Goal: Task Accomplishment & Management: Manage account settings

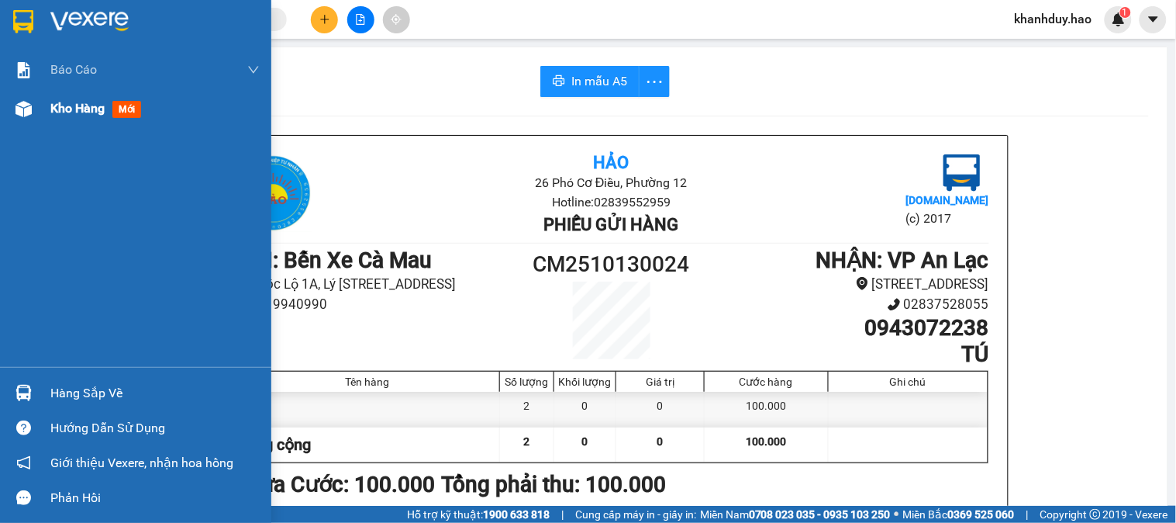
click at [57, 106] on span "Kho hàng" at bounding box center [77, 108] width 54 height 15
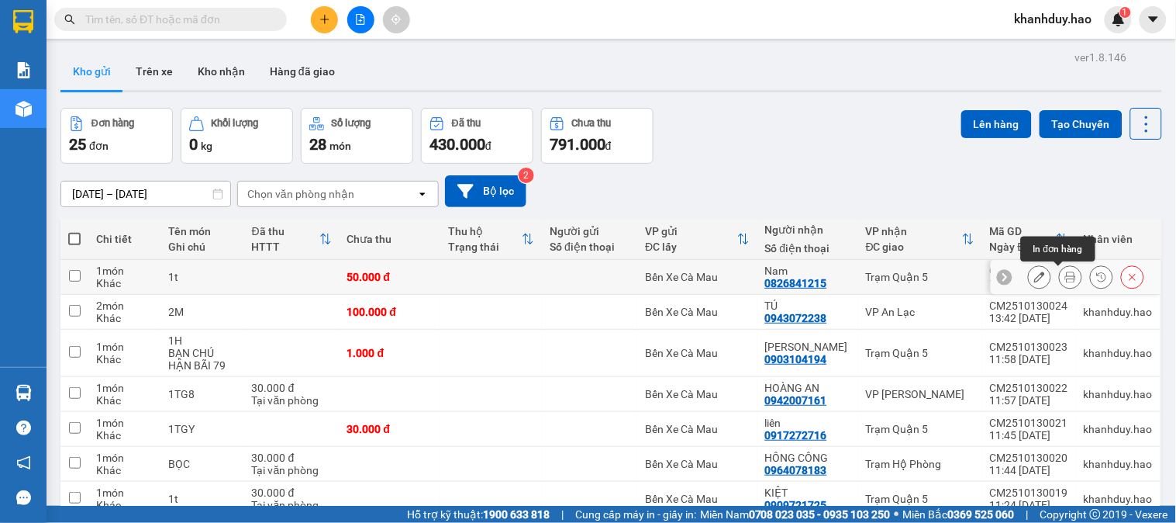
click at [1066, 279] on icon at bounding box center [1071, 276] width 11 height 11
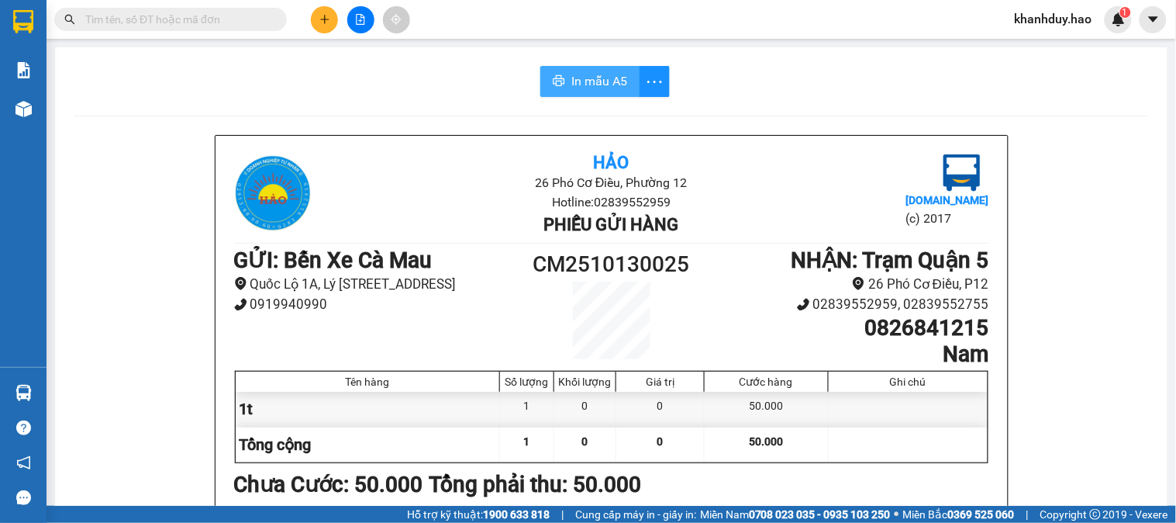
click at [618, 74] on span "In mẫu A5" at bounding box center [600, 80] width 56 height 19
click at [188, 22] on input "text" at bounding box center [176, 19] width 183 height 17
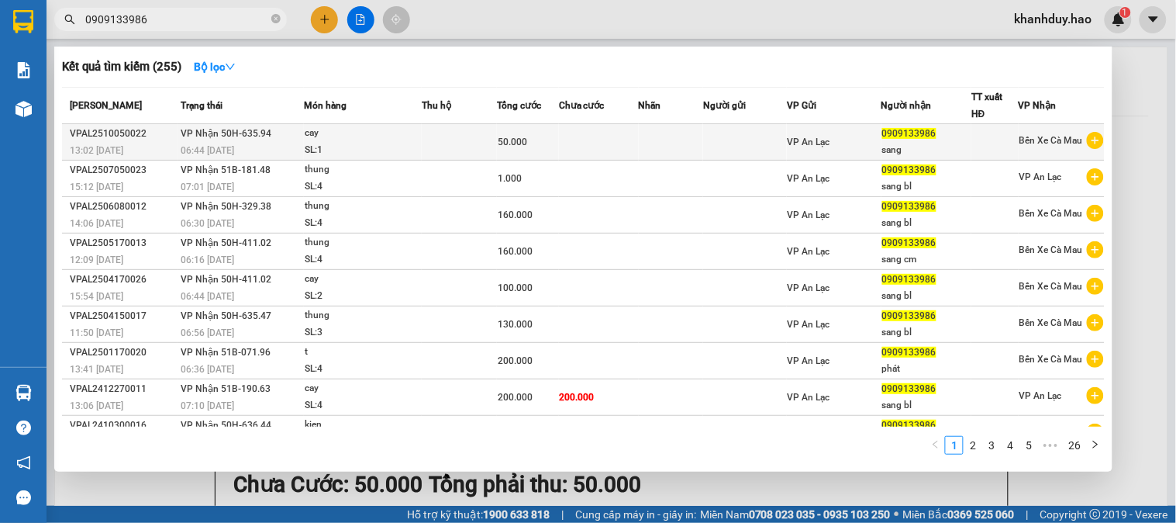
type input "0909133986"
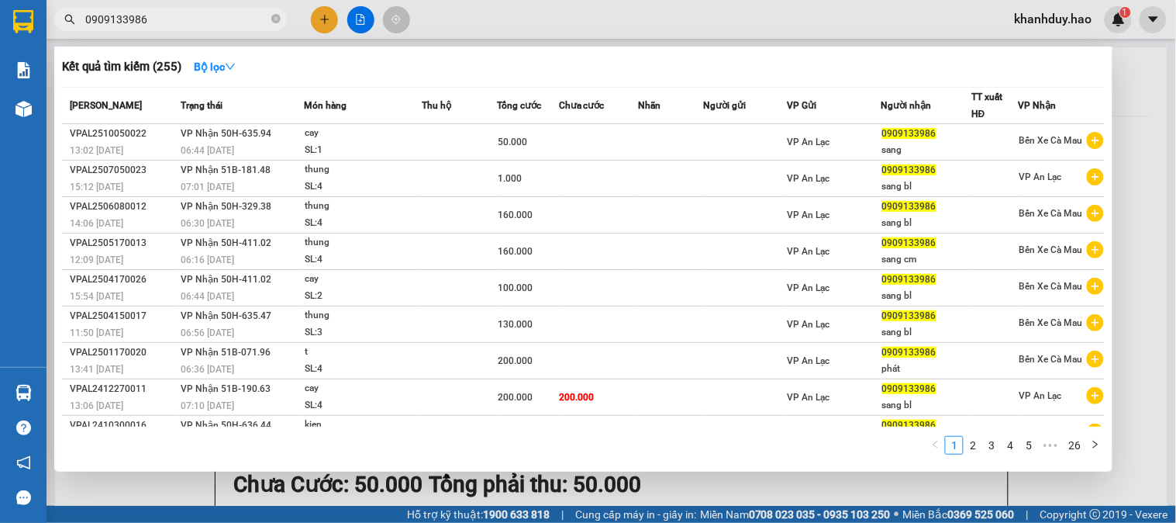
click at [504, 147] on span "50.000" at bounding box center [512, 141] width 29 height 11
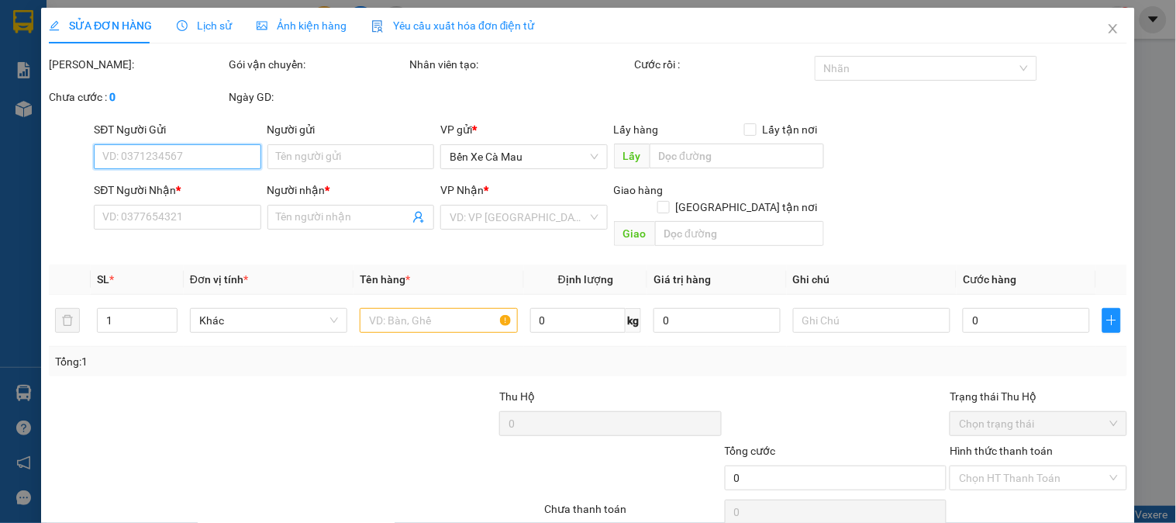
type input "0909133986"
type input "sang"
type input "50.000"
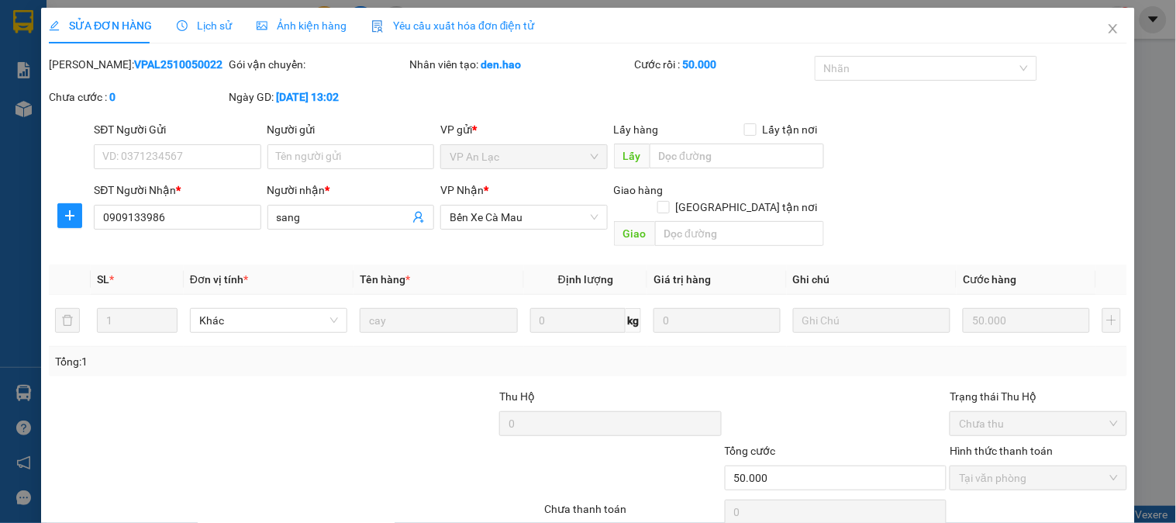
click at [326, 33] on div "Ảnh kiện hàng" at bounding box center [302, 25] width 90 height 17
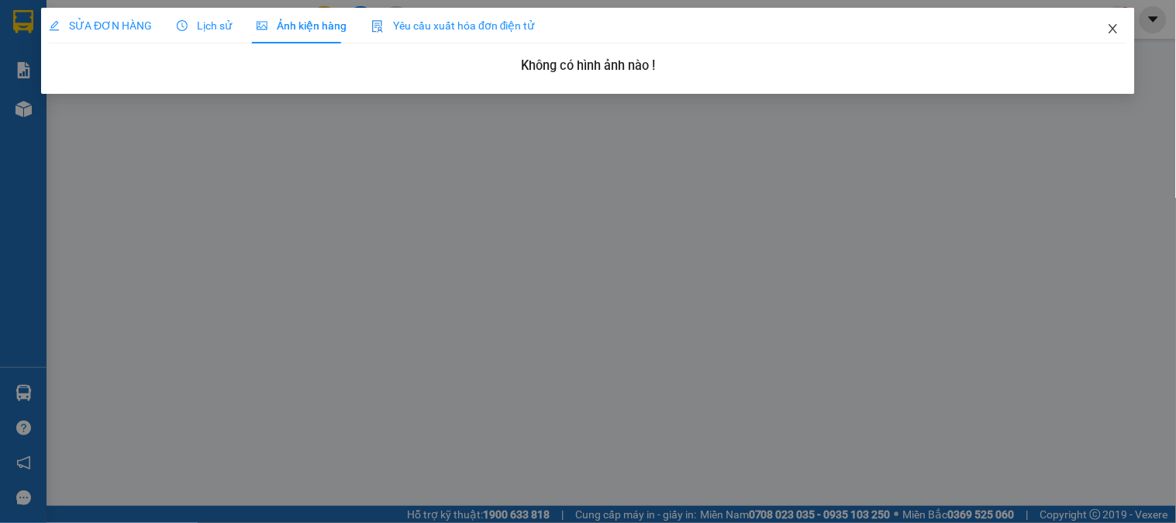
click at [1114, 27] on icon "close" at bounding box center [1113, 28] width 12 height 12
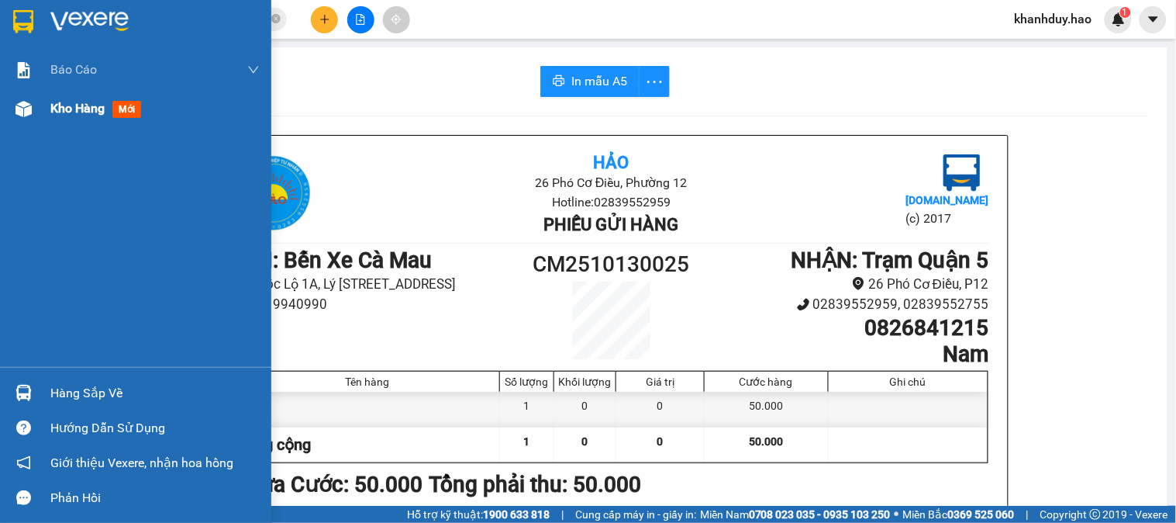
click at [4, 118] on div "Kho hàng mới" at bounding box center [135, 108] width 271 height 39
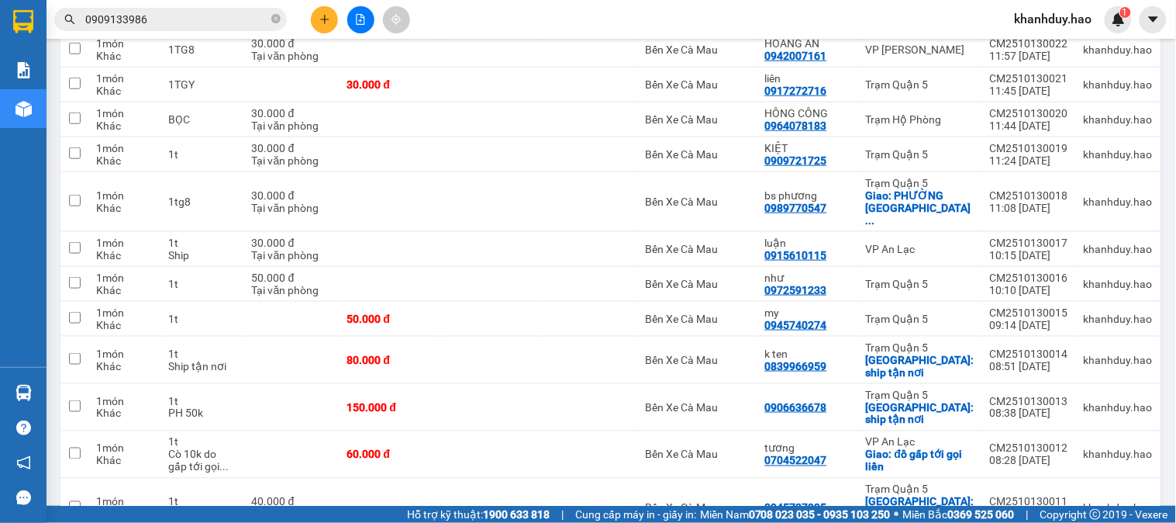
scroll to position [741, 0]
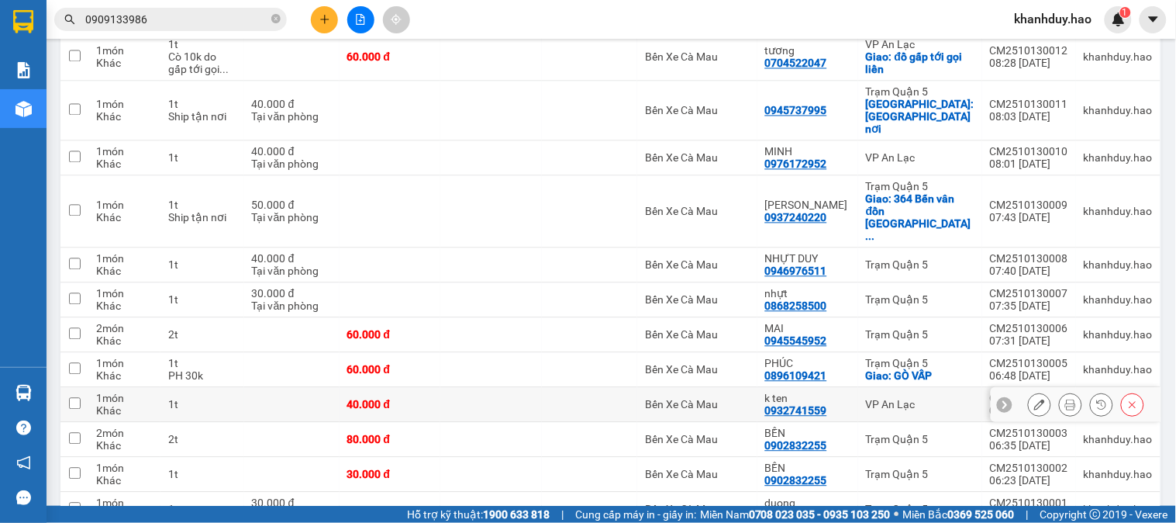
click at [430, 388] on td "40.000 đ" at bounding box center [391, 405] width 102 height 35
checkbox input "true"
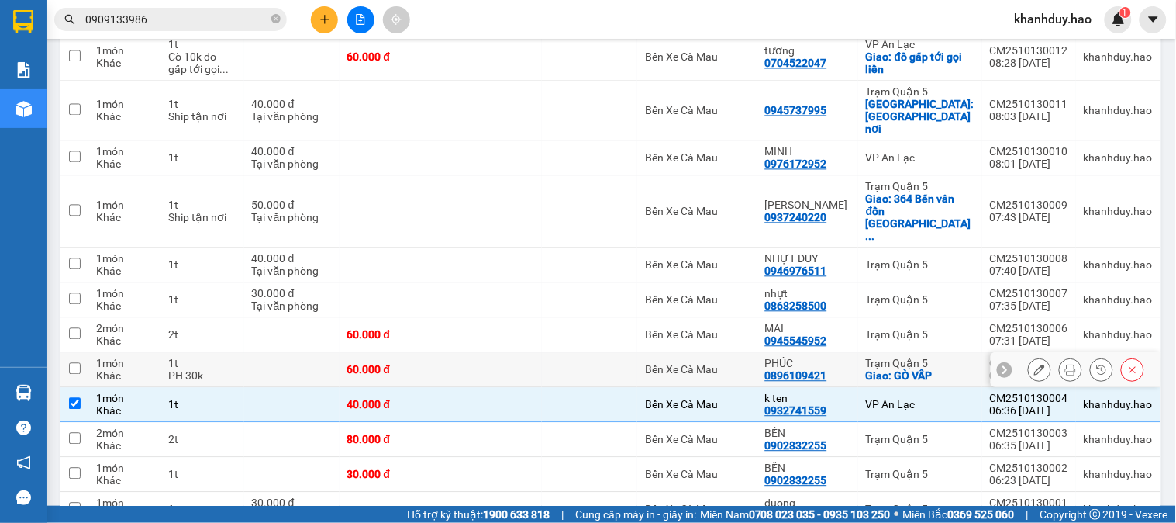
click at [440, 353] on td "60.000 đ" at bounding box center [391, 370] width 102 height 35
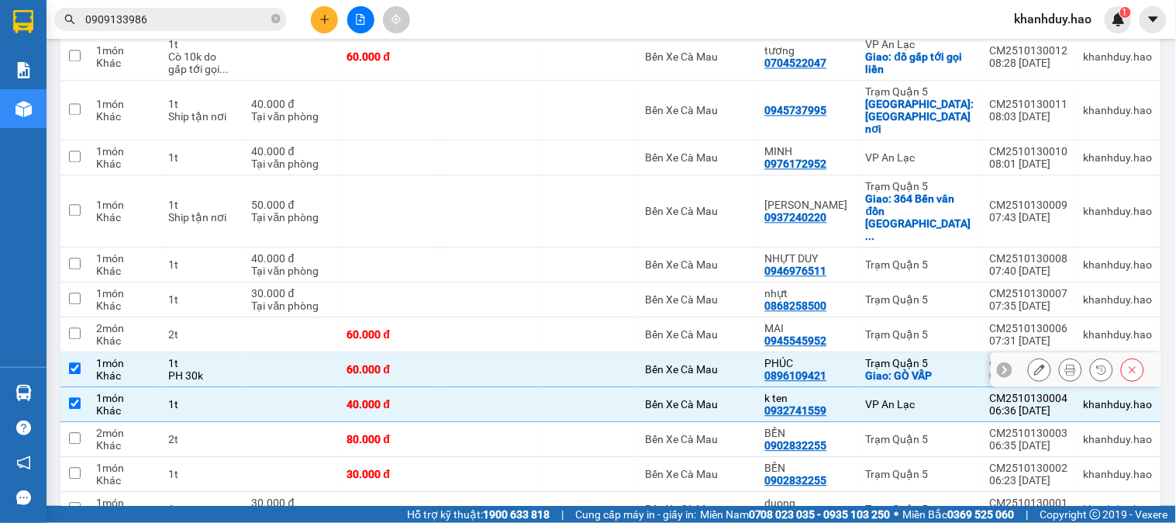
checkbox input "true"
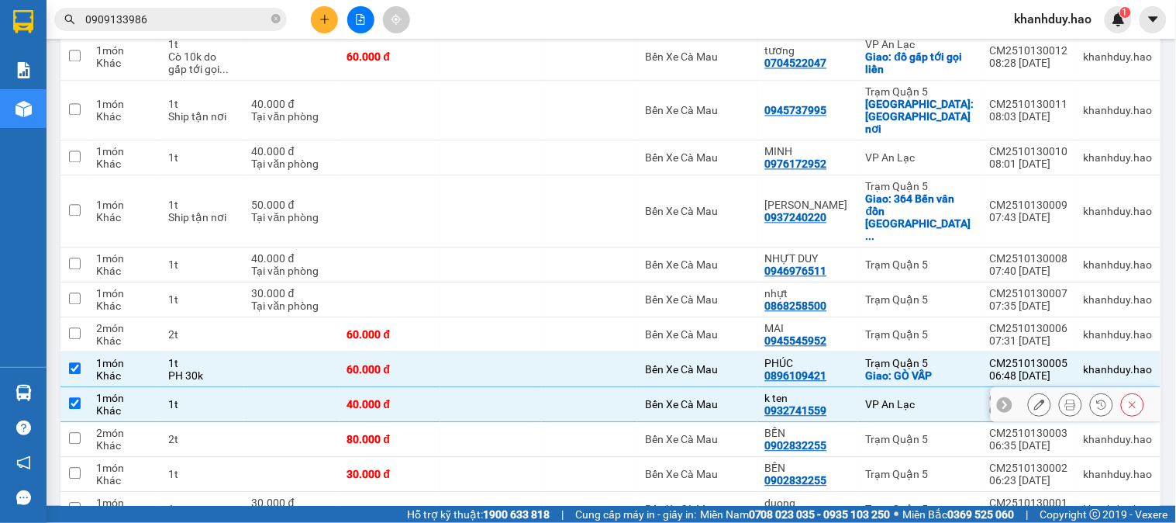
click at [453, 388] on td at bounding box center [491, 405] width 102 height 35
checkbox input "false"
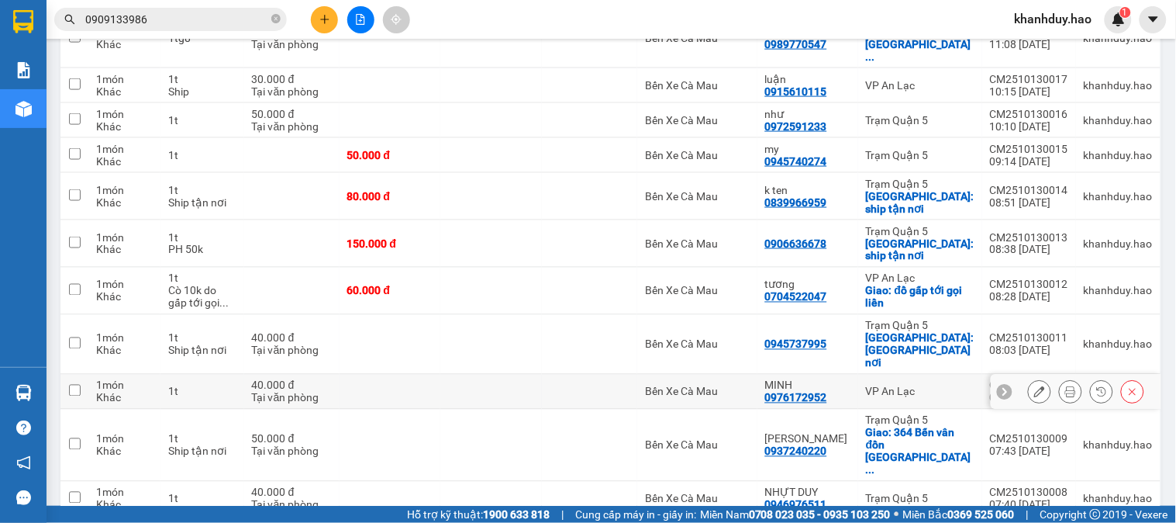
scroll to position [483, 0]
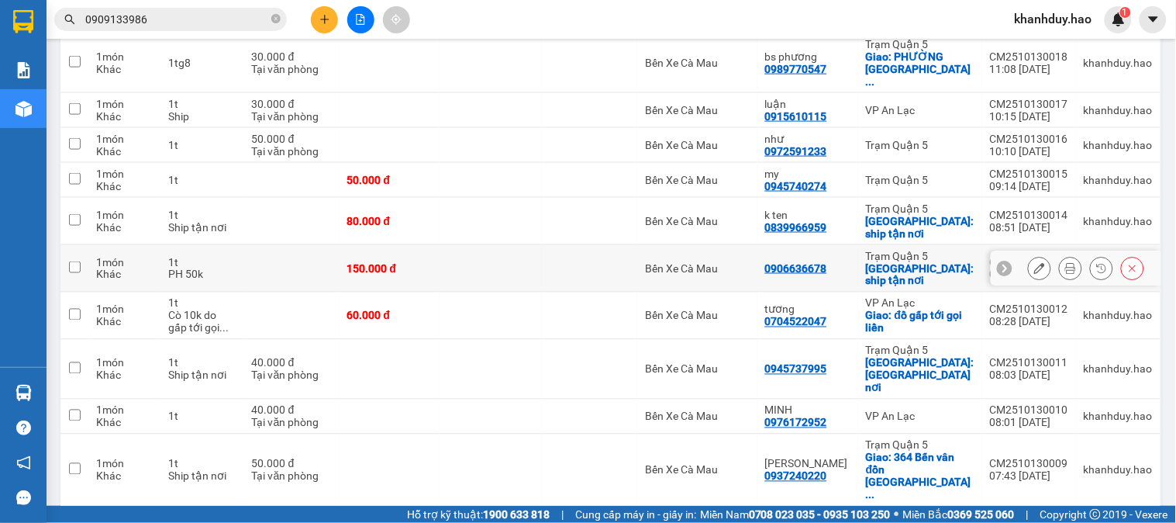
click at [368, 245] on td "150.000 đ" at bounding box center [391, 268] width 102 height 47
checkbox input "true"
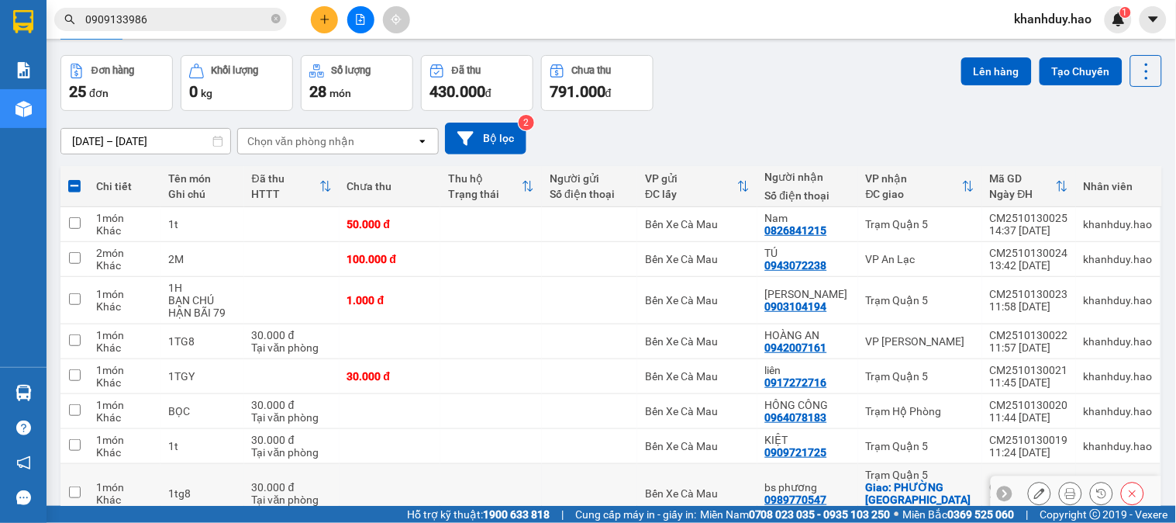
scroll to position [52, 0]
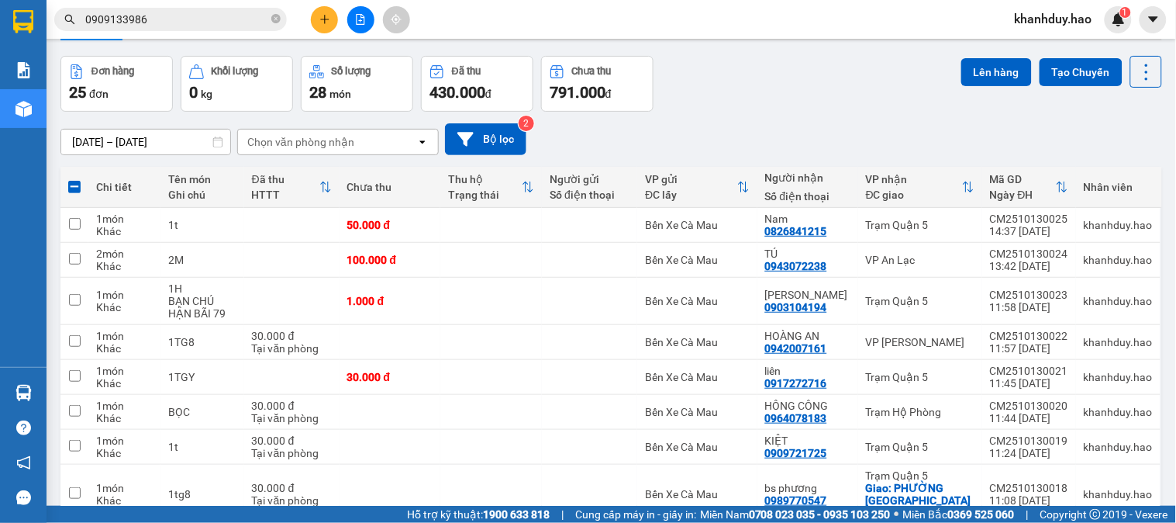
click at [75, 183] on span at bounding box center [74, 187] width 12 height 12
click at [74, 179] on input "checkbox" at bounding box center [74, 179] width 0 height 0
checkbox input "true"
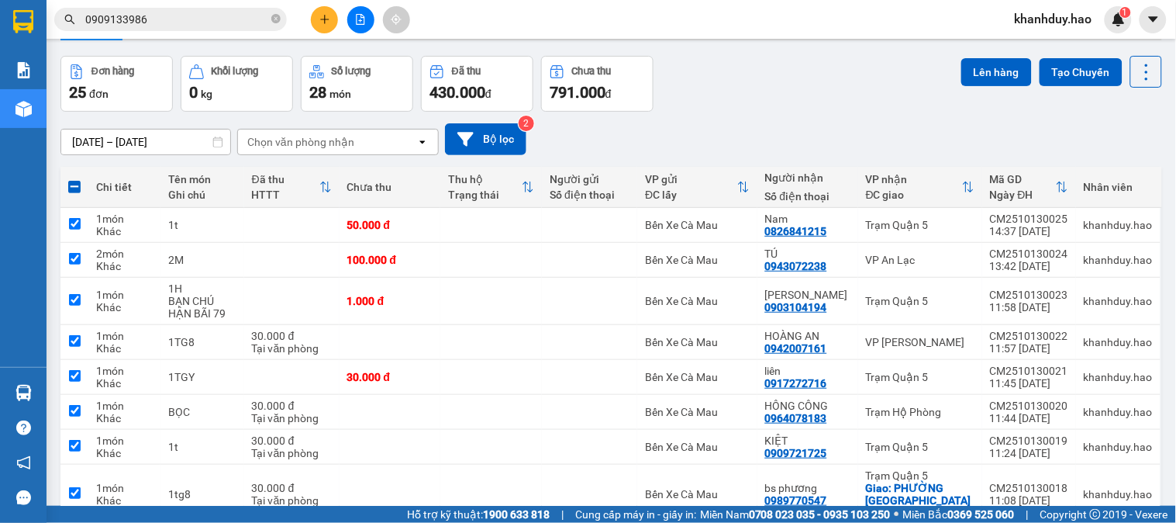
checkbox input "true"
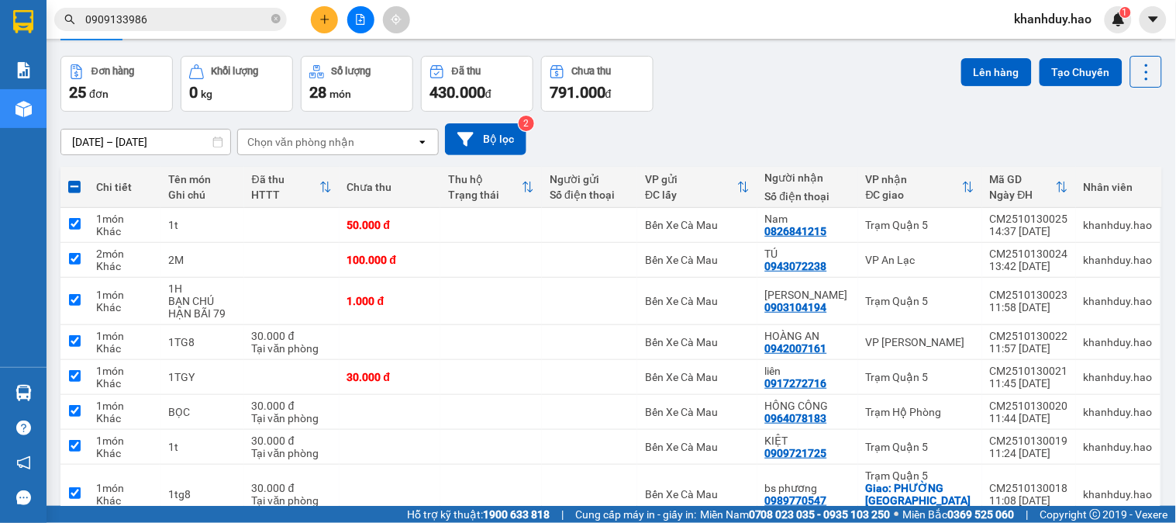
checkbox input "true"
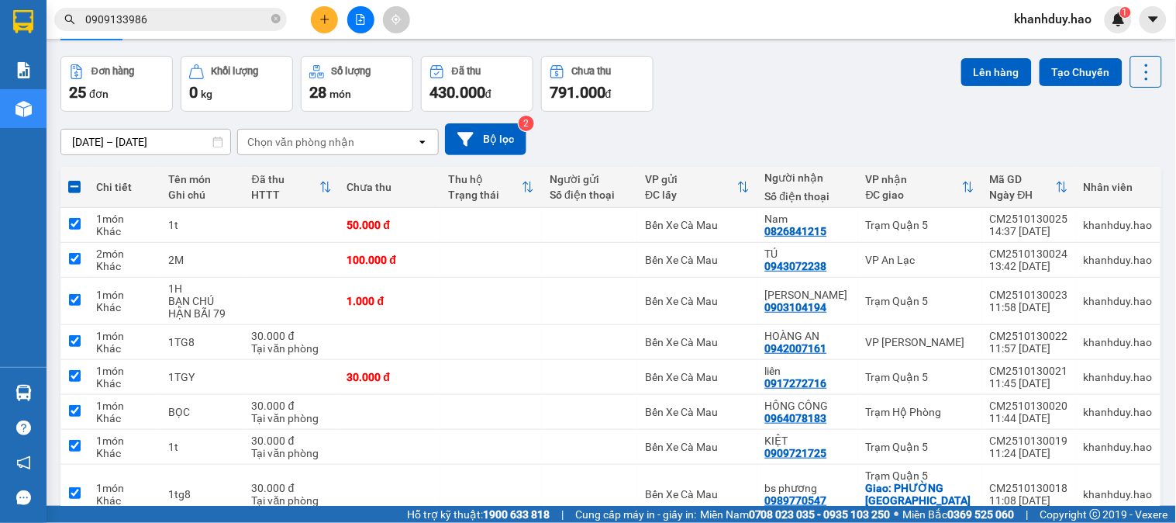
checkbox input "true"
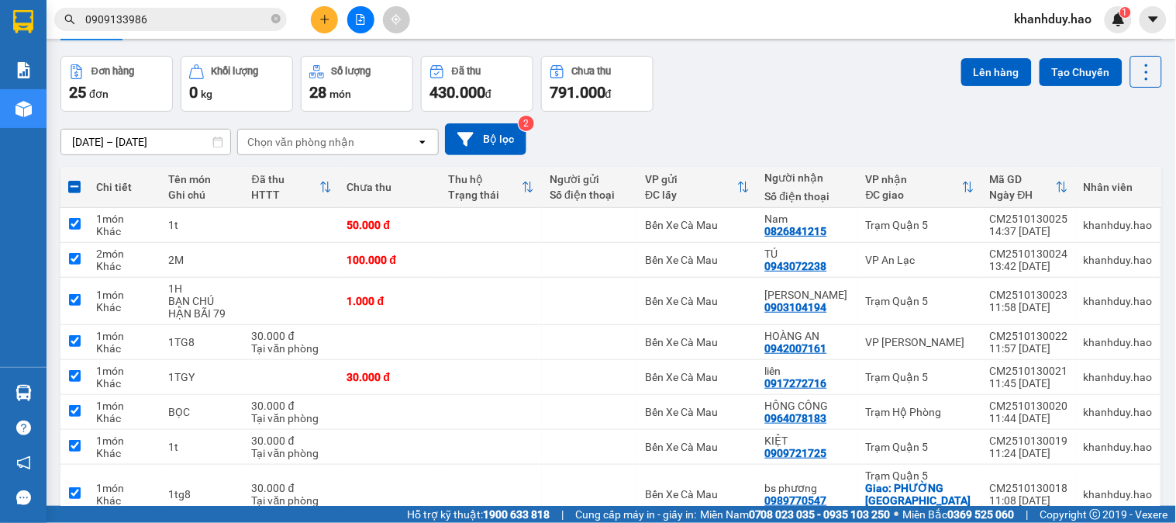
checkbox input "true"
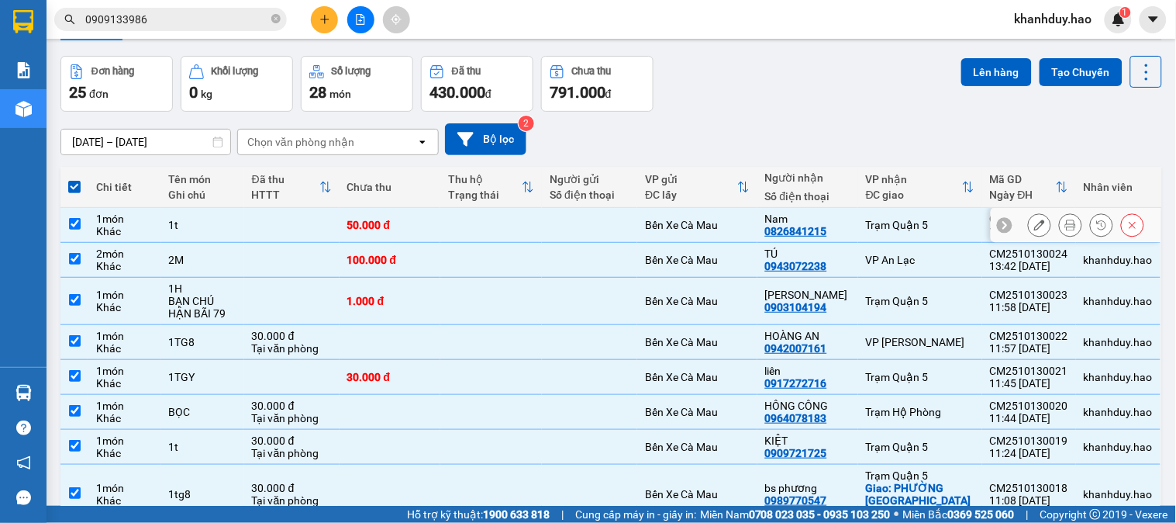
click at [84, 226] on td at bounding box center [74, 225] width 28 height 35
checkbox input "false"
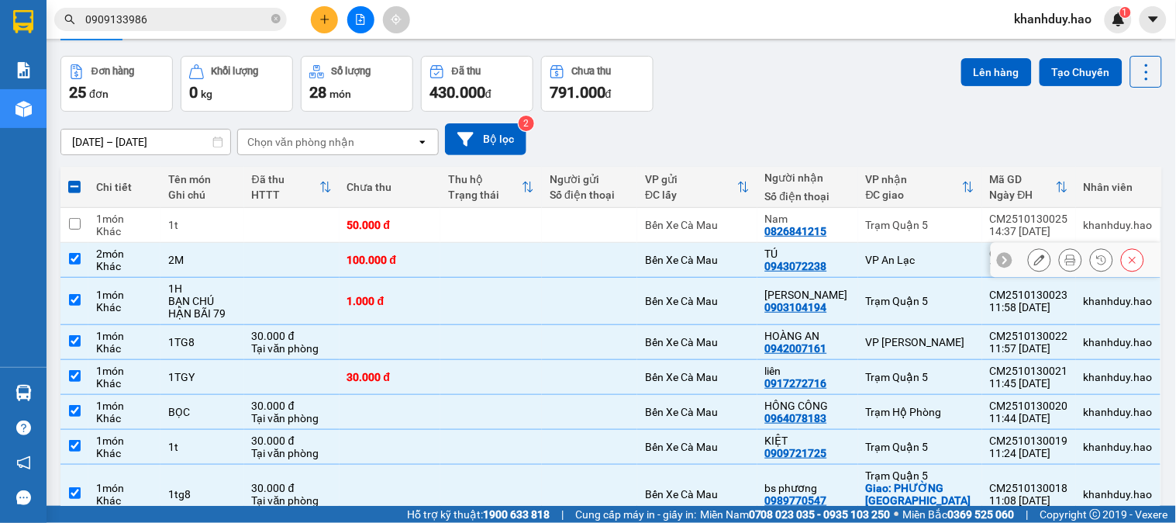
click at [88, 258] on td "2 món Khác" at bounding box center [124, 260] width 72 height 35
checkbox input "false"
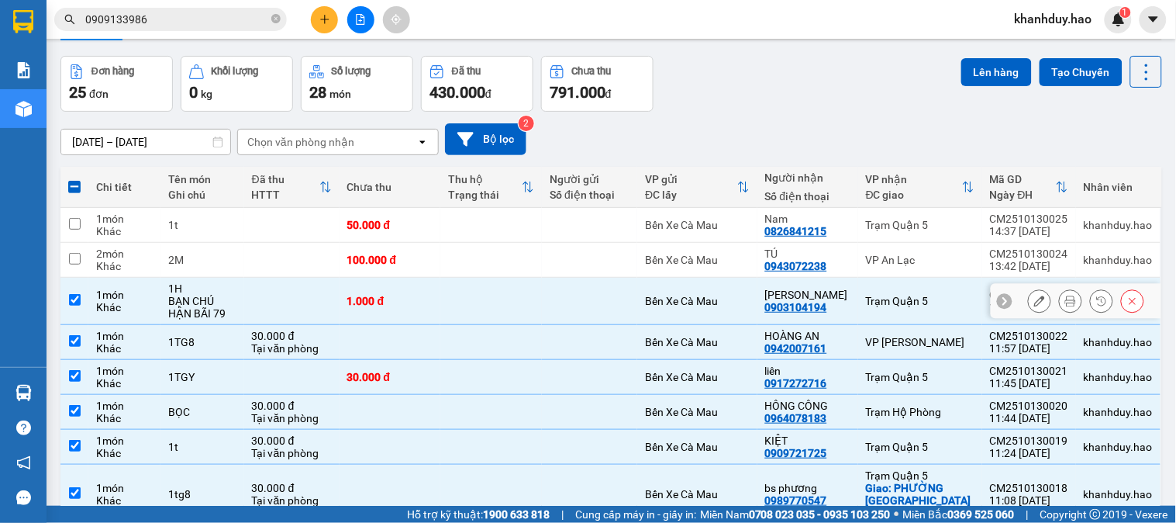
click at [117, 290] on div "1 món" at bounding box center [124, 294] width 57 height 12
checkbox input "false"
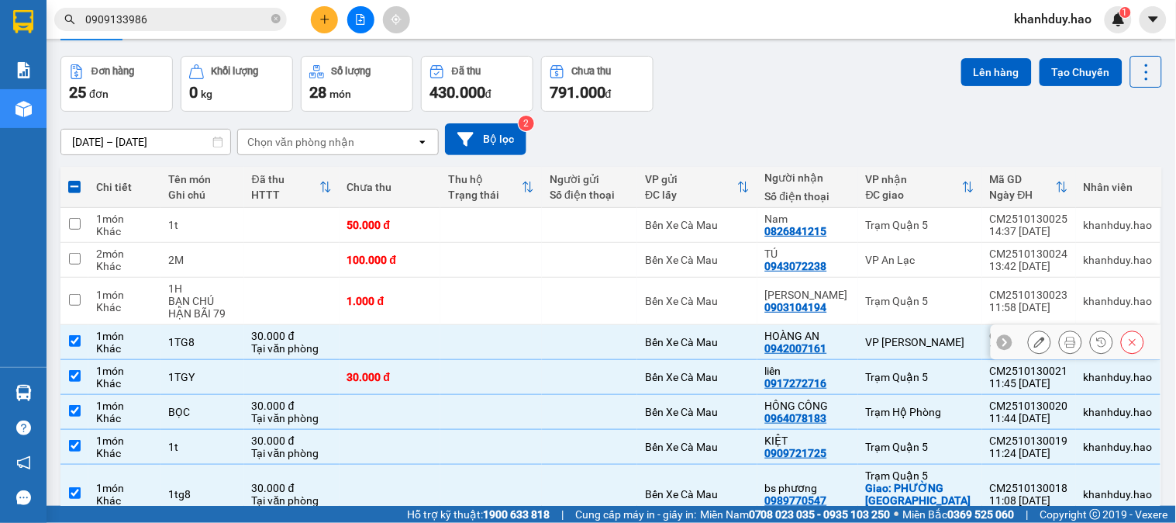
click at [150, 344] on div "Khác" at bounding box center [124, 348] width 57 height 12
checkbox input "false"
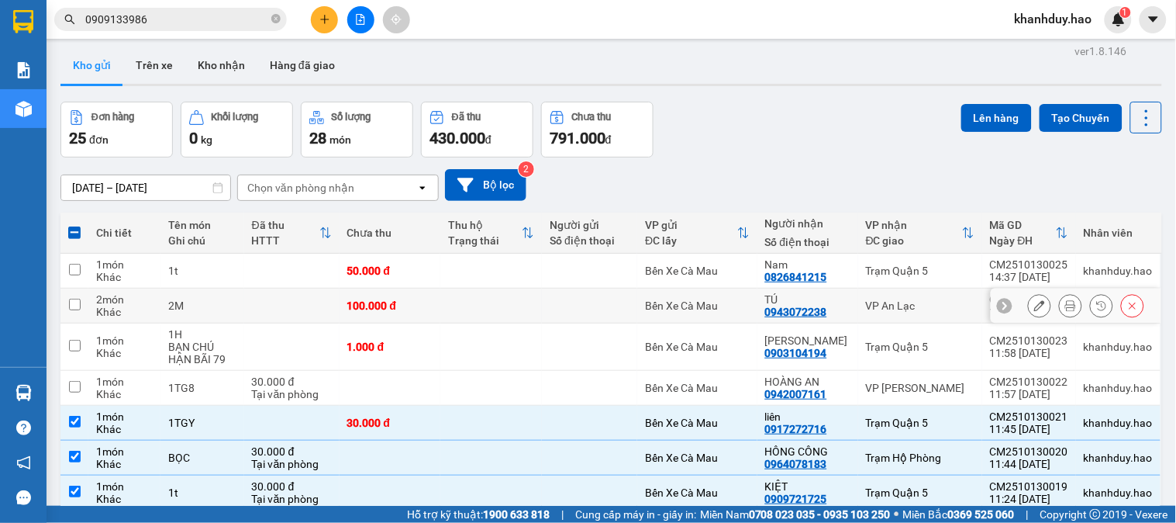
scroll to position [0, 0]
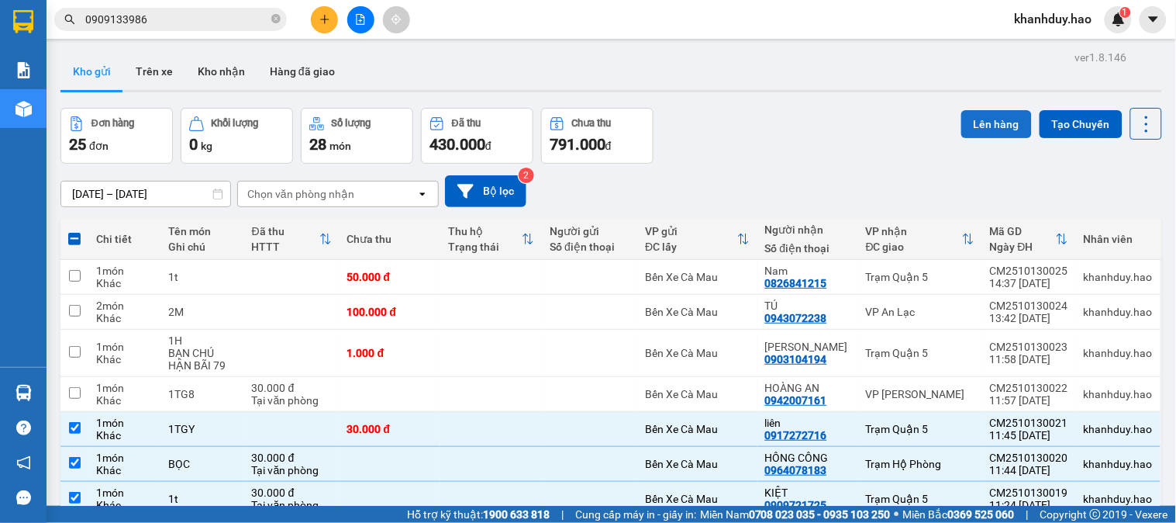
click at [1014, 113] on button "Lên hàng" at bounding box center [997, 124] width 71 height 28
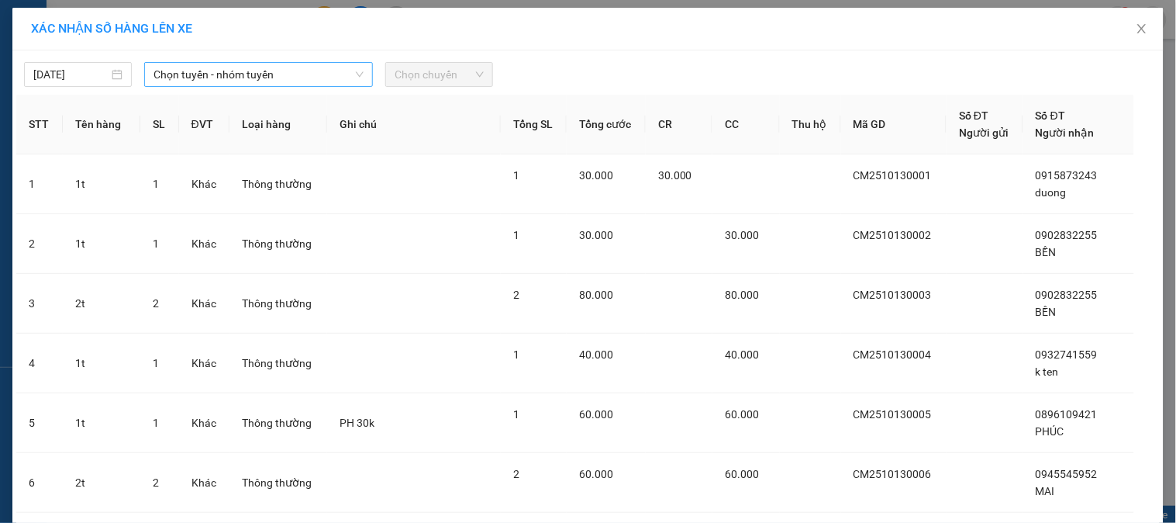
click at [184, 68] on span "Chọn tuyến - nhóm tuyến" at bounding box center [259, 74] width 210 height 23
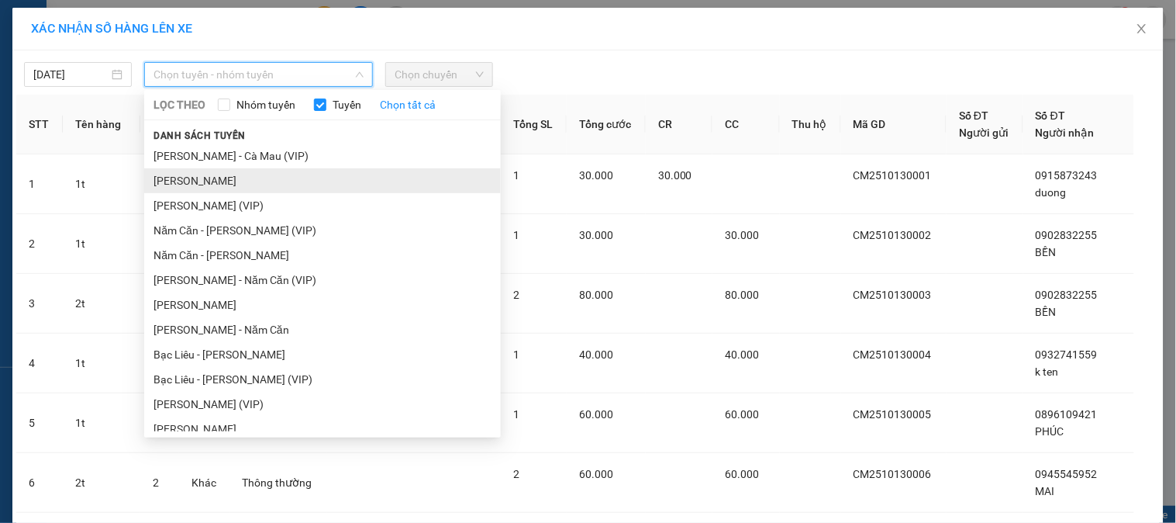
click at [228, 183] on li "[PERSON_NAME]" at bounding box center [322, 180] width 357 height 25
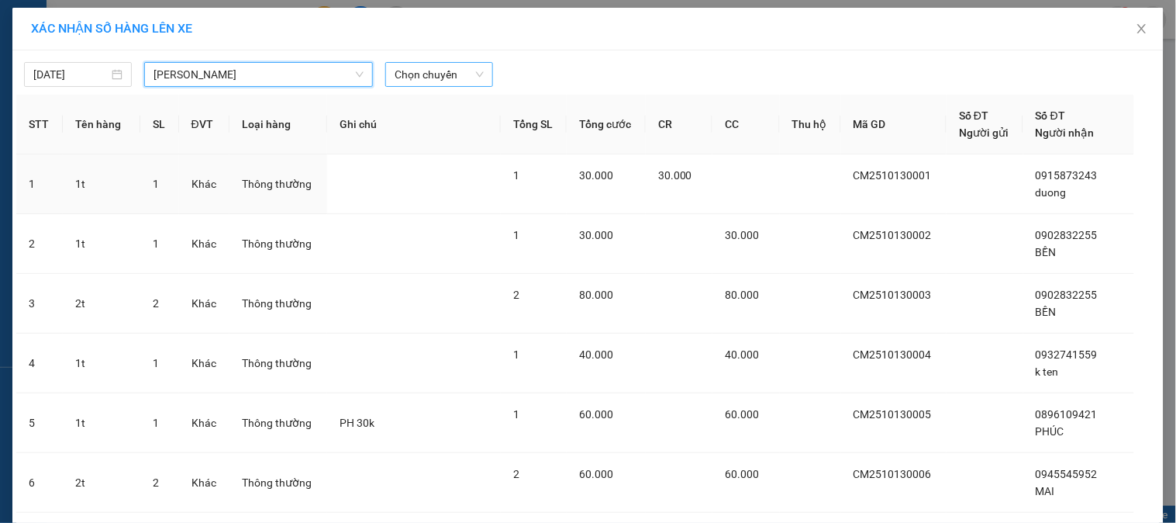
click at [464, 74] on span "Chọn chuyến" at bounding box center [439, 74] width 89 height 23
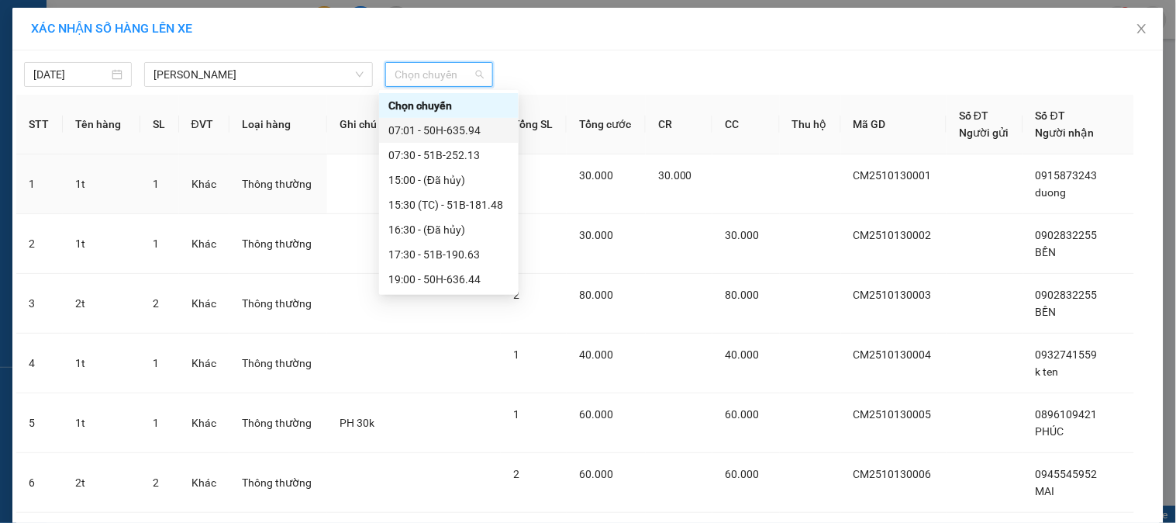
click at [470, 129] on div "07:01 - 50H-635.94" at bounding box center [449, 130] width 121 height 17
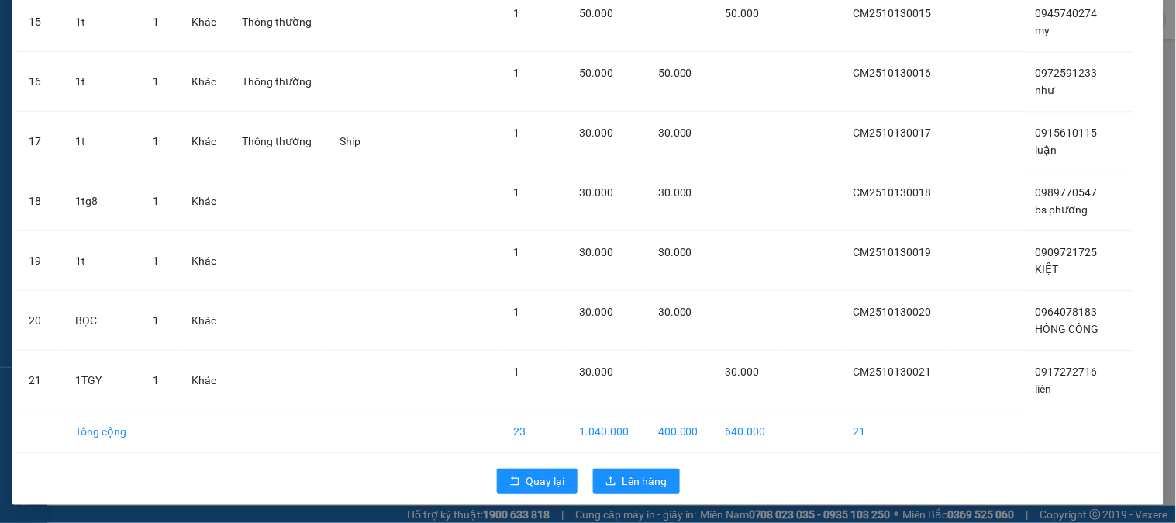
scroll to position [974, 0]
click at [658, 492] on div "Quay lại Lên hàng" at bounding box center [588, 480] width 1144 height 40
click at [654, 489] on span "Lên hàng" at bounding box center [645, 480] width 45 height 17
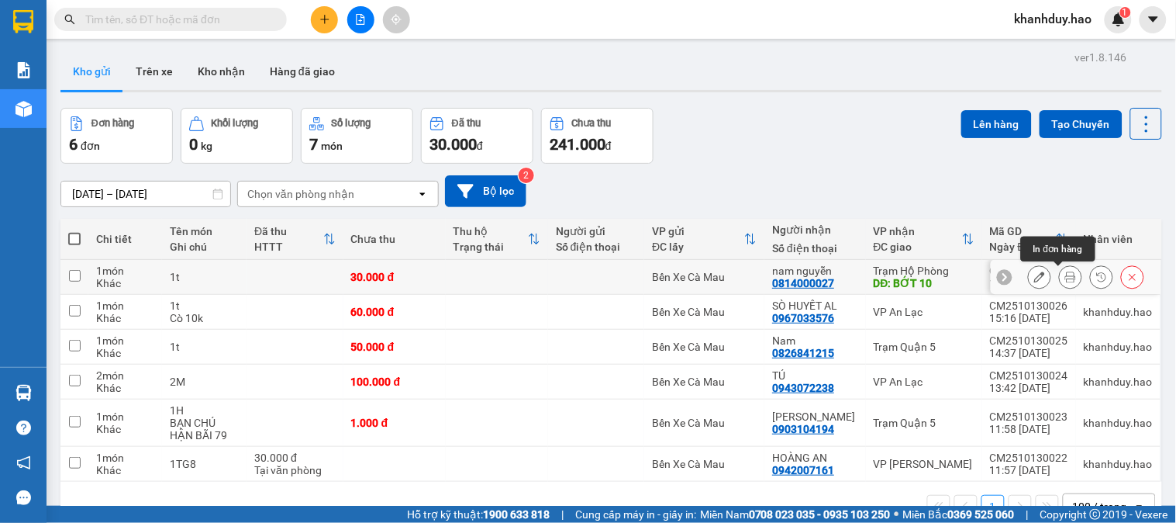
click at [1060, 273] on button at bounding box center [1071, 277] width 22 height 27
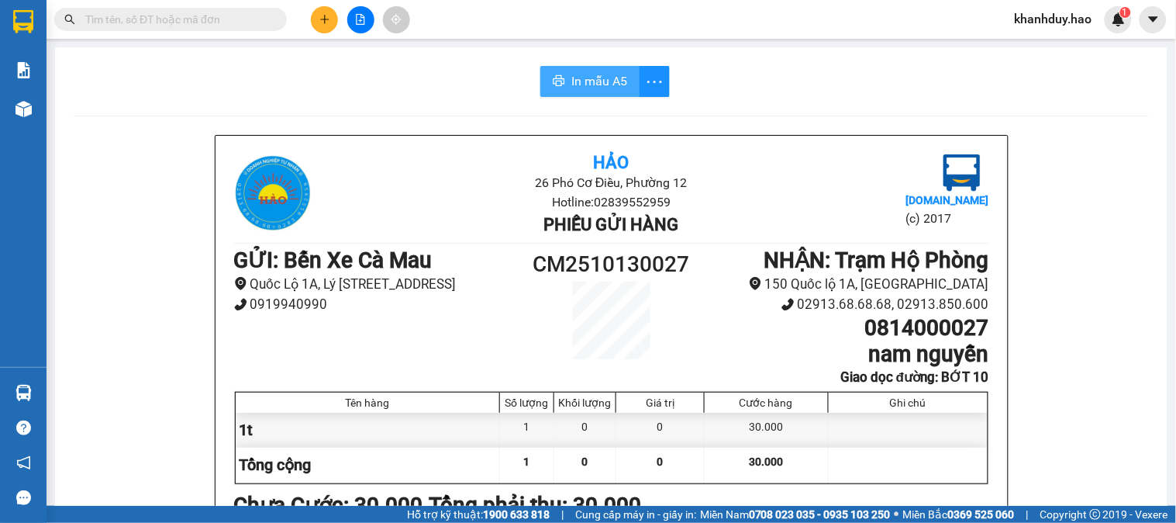
click at [589, 81] on span "In mẫu A5" at bounding box center [600, 80] width 56 height 19
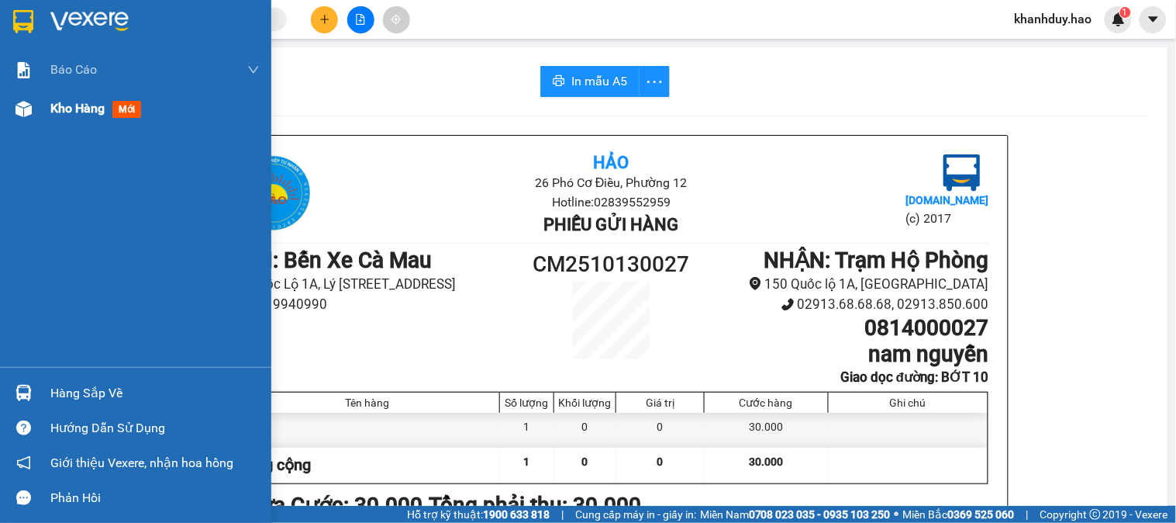
click at [79, 110] on span "Kho hàng" at bounding box center [77, 108] width 54 height 15
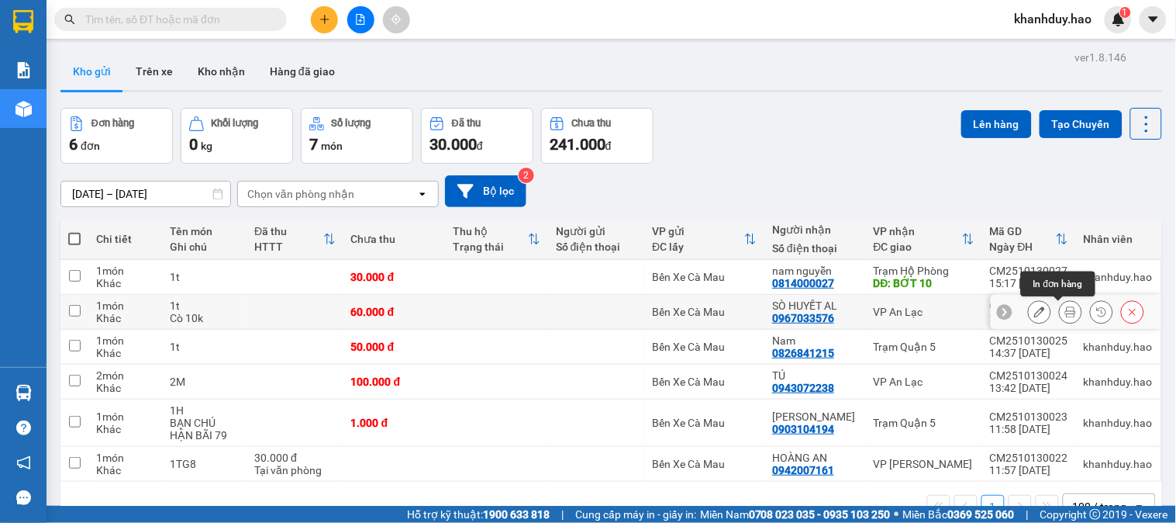
click at [1060, 320] on button at bounding box center [1071, 312] width 22 height 27
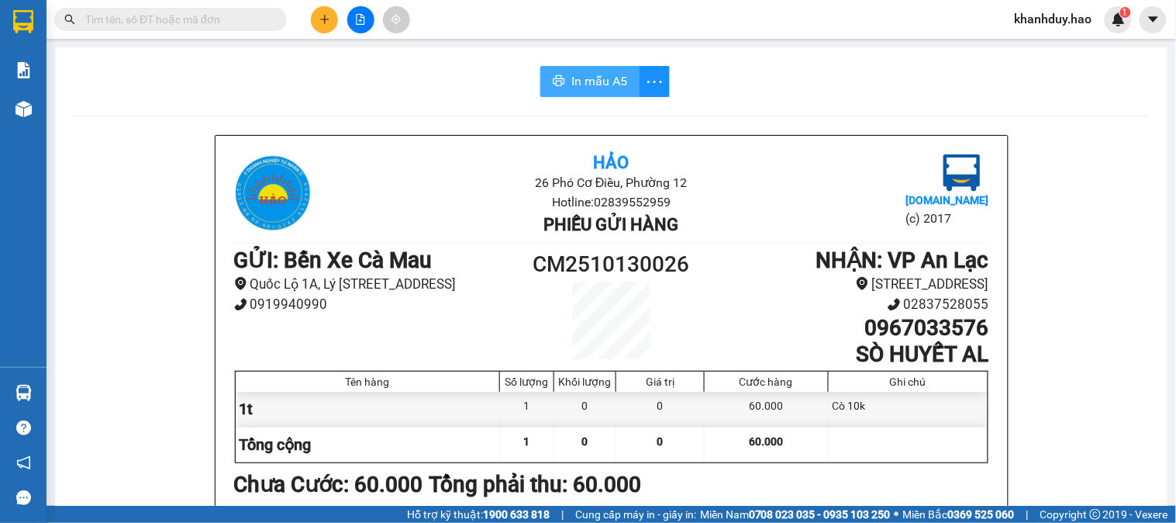
click at [587, 87] on span "In mẫu A5" at bounding box center [600, 80] width 56 height 19
click at [130, 18] on input "text" at bounding box center [176, 19] width 183 height 17
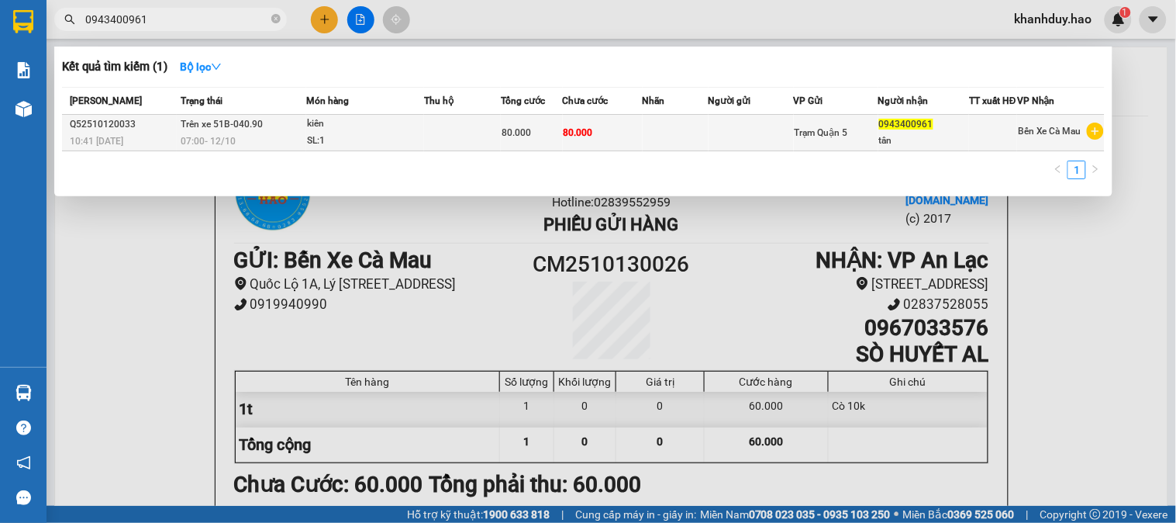
type input "0943400961"
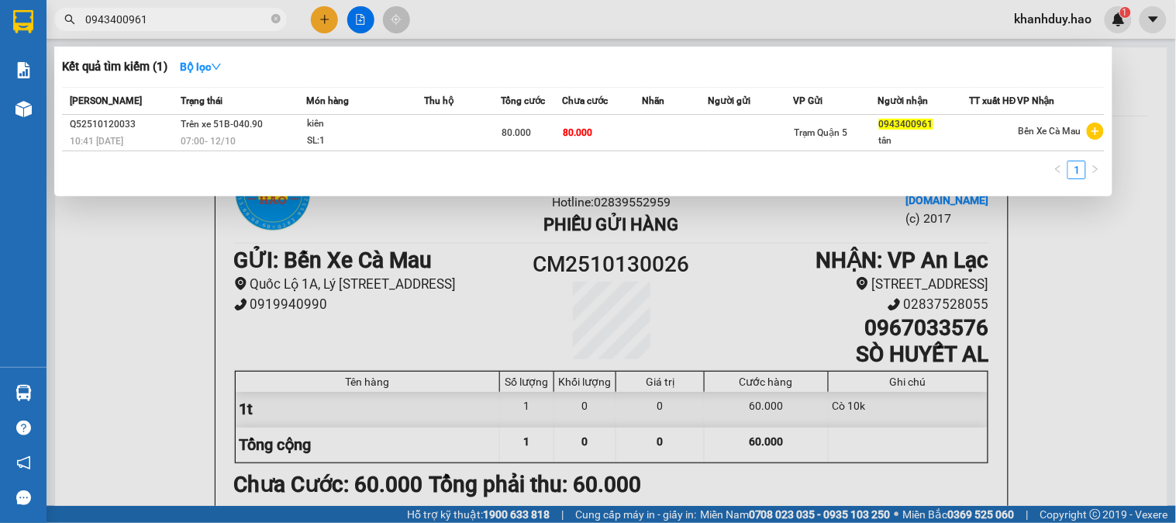
click at [571, 138] on span "80.000" at bounding box center [578, 132] width 29 height 11
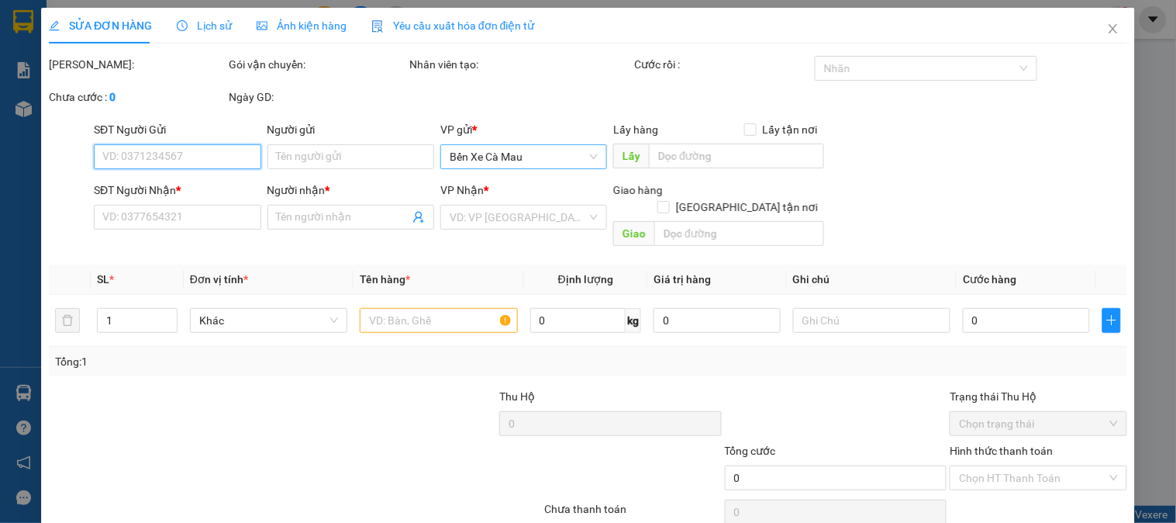
type input "0943400961"
type input "tân"
type input "80.000"
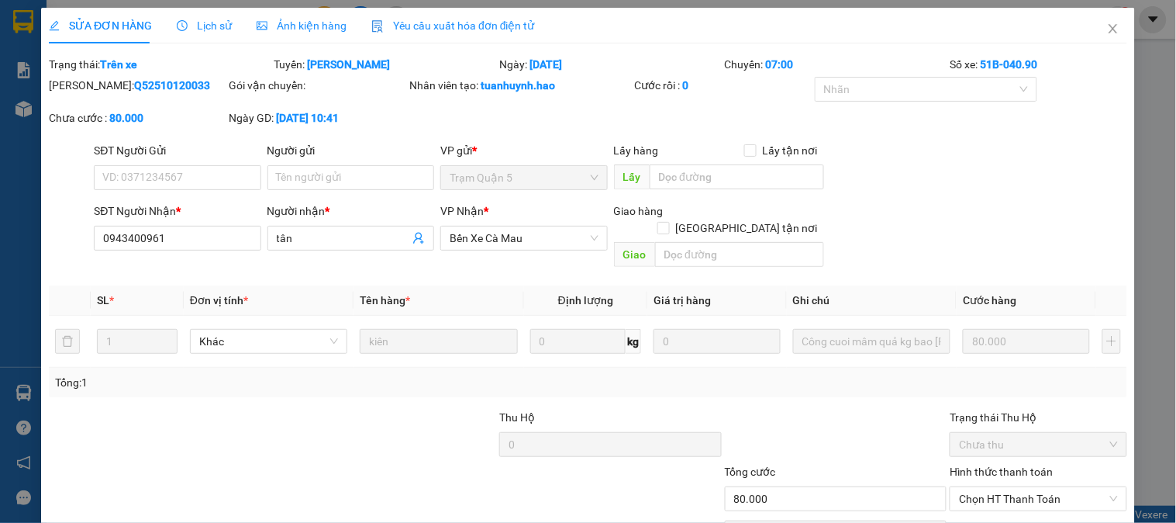
click at [290, 26] on span "Ảnh kiện hàng" at bounding box center [302, 25] width 90 height 12
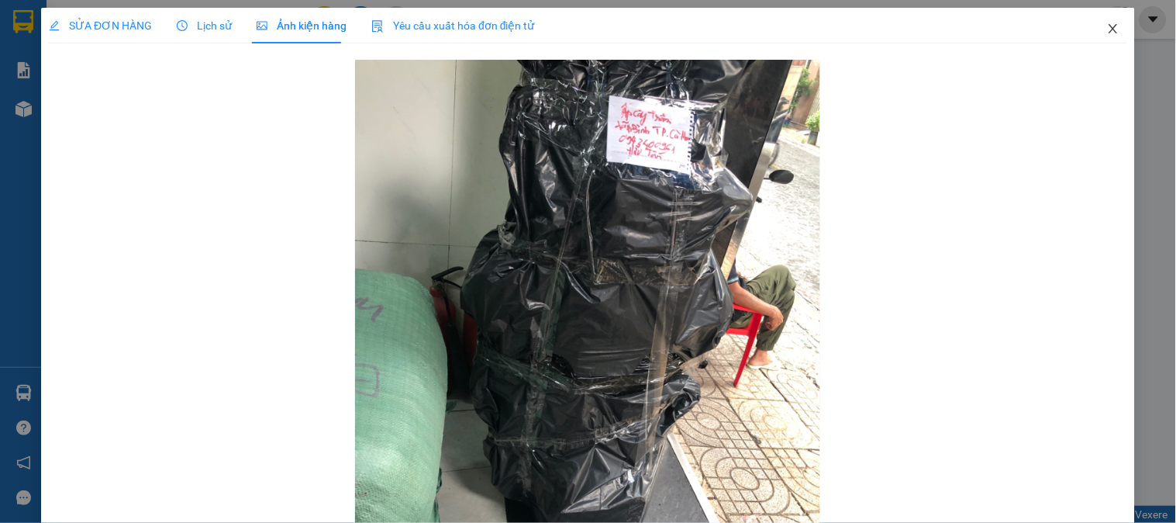
click at [1107, 29] on icon "close" at bounding box center [1113, 28] width 12 height 12
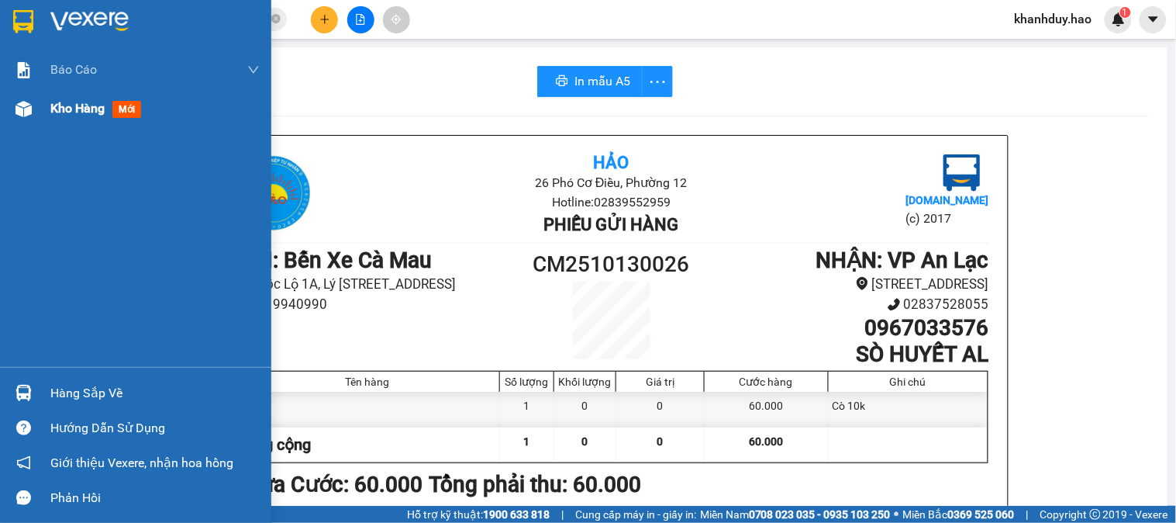
click at [51, 106] on span "Kho hàng" at bounding box center [77, 108] width 54 height 15
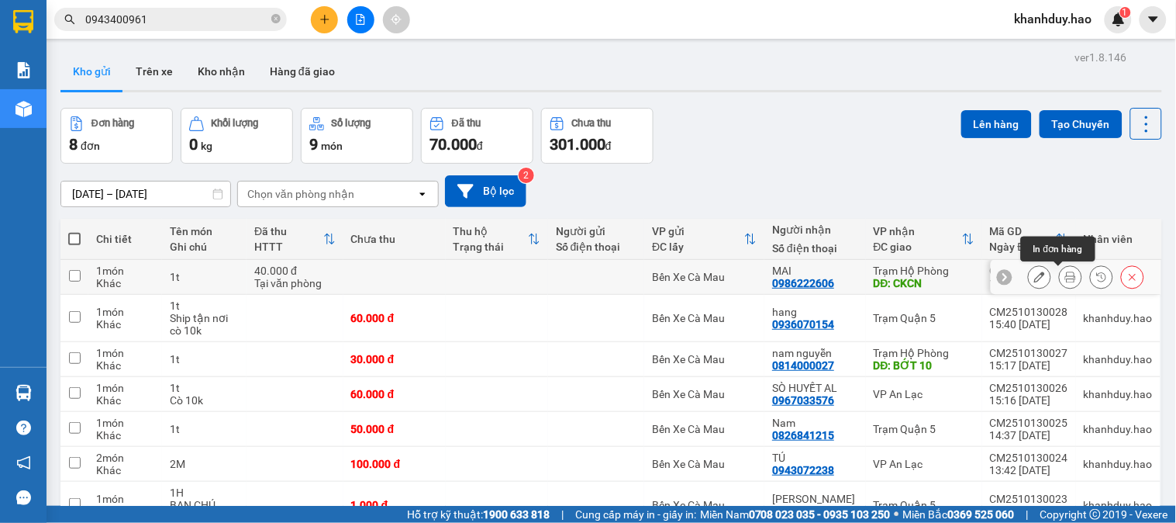
click at [1066, 277] on icon at bounding box center [1071, 276] width 11 height 11
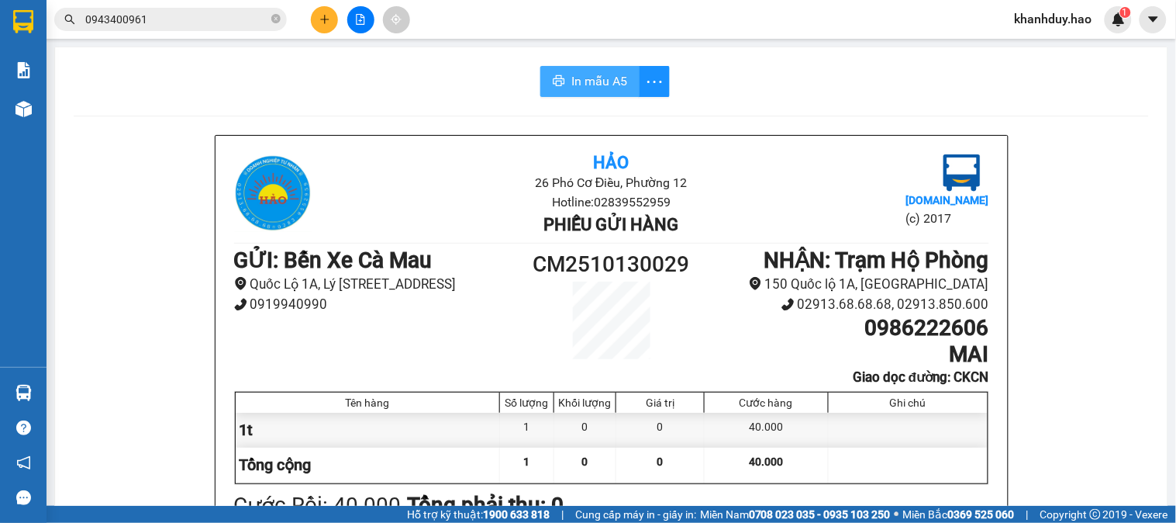
click at [613, 85] on span "In mẫu A5" at bounding box center [600, 80] width 56 height 19
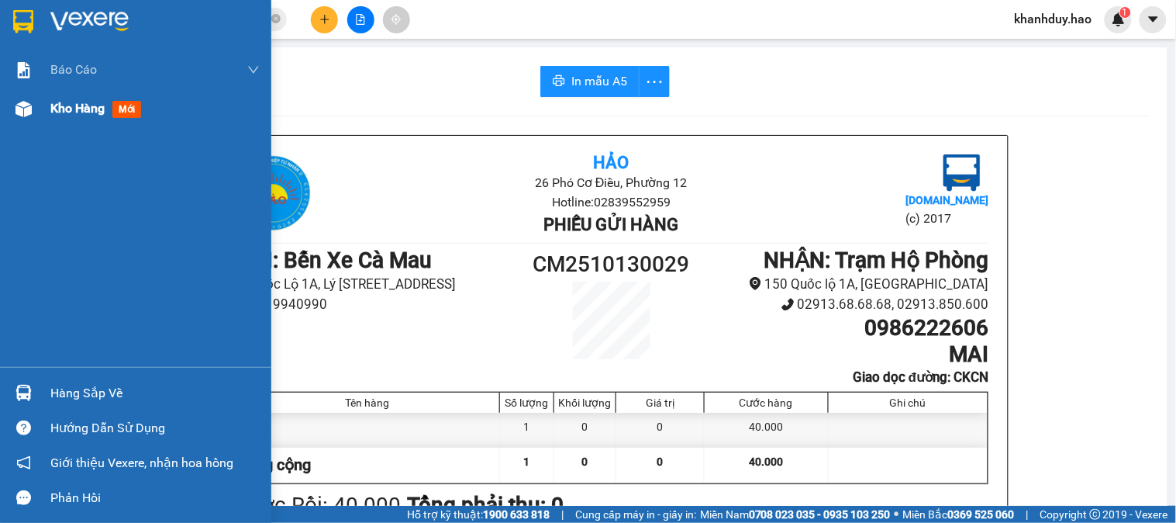
click at [79, 112] on span "Kho hàng" at bounding box center [77, 108] width 54 height 15
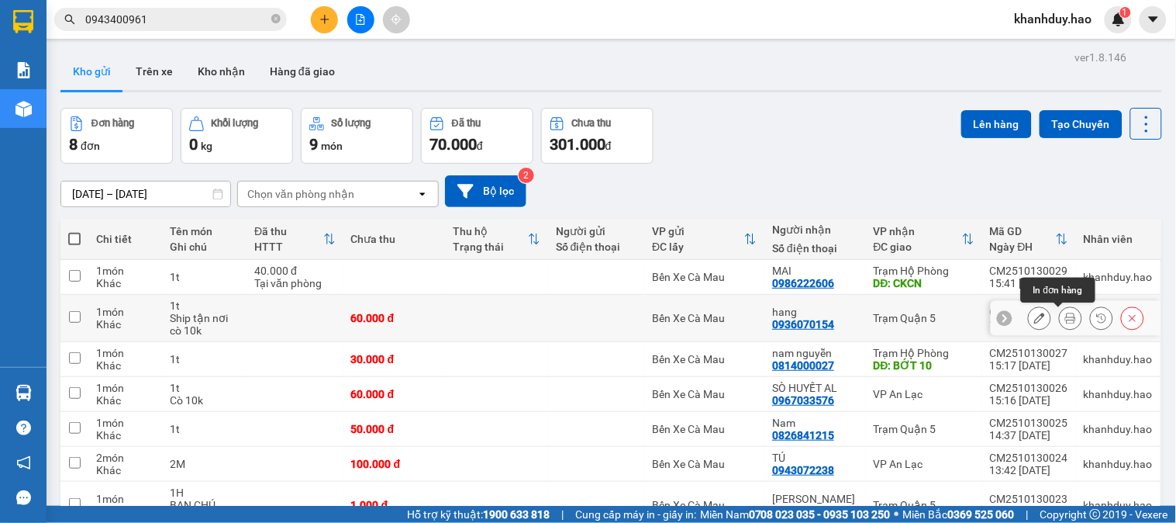
click at [1060, 323] on button at bounding box center [1071, 318] width 22 height 27
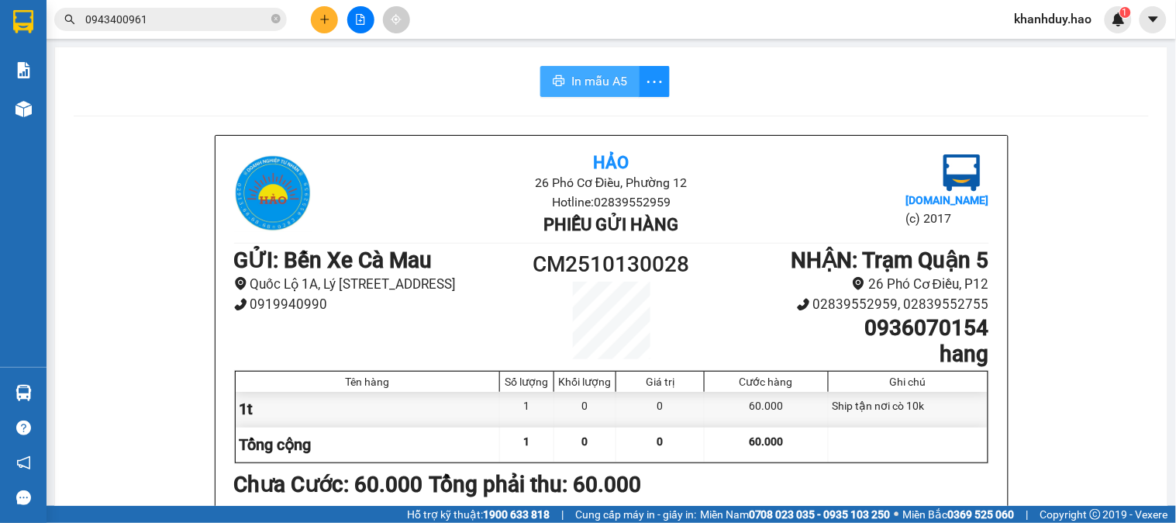
click at [611, 74] on span "In mẫu A5" at bounding box center [600, 80] width 56 height 19
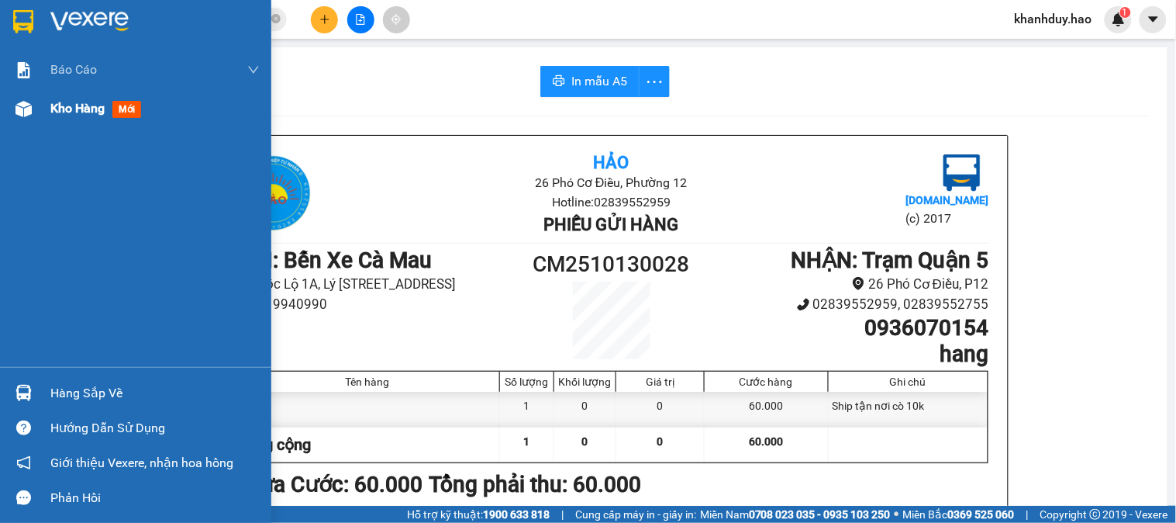
click at [19, 107] on img at bounding box center [24, 109] width 16 height 16
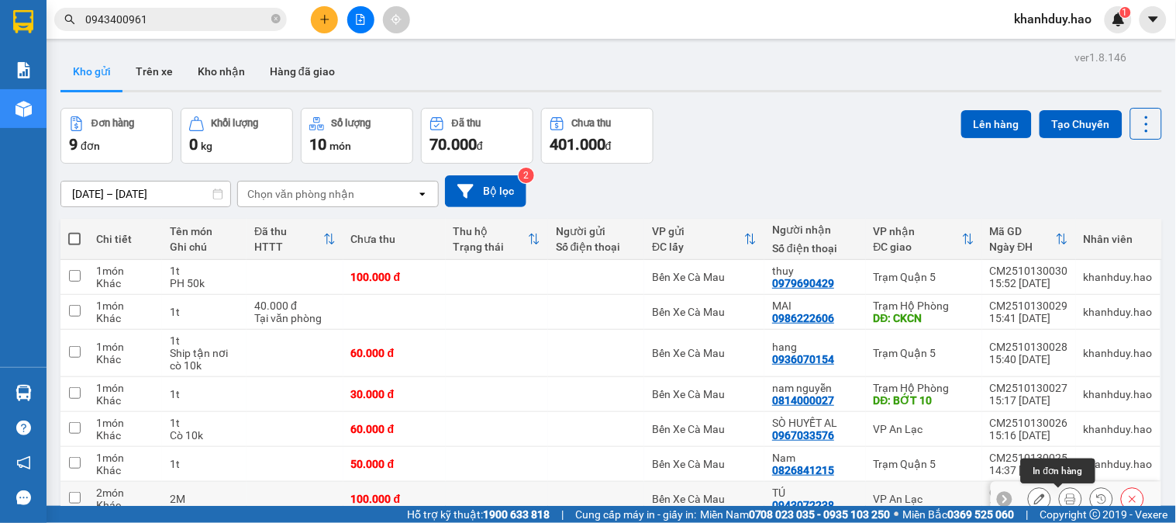
click at [1066, 493] on icon at bounding box center [1071, 498] width 11 height 11
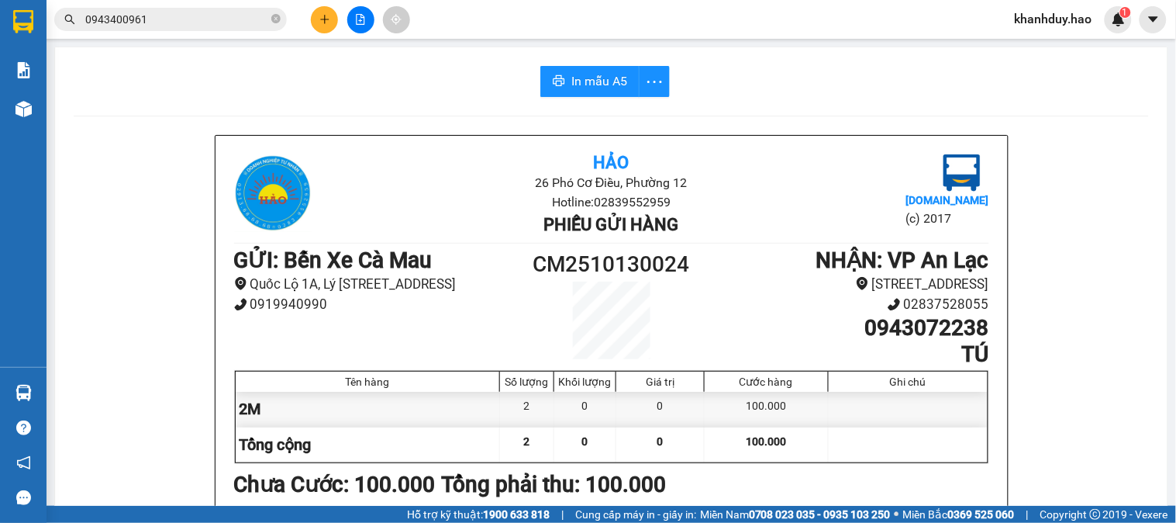
click at [554, 78] on icon "printer" at bounding box center [560, 80] width 12 height 11
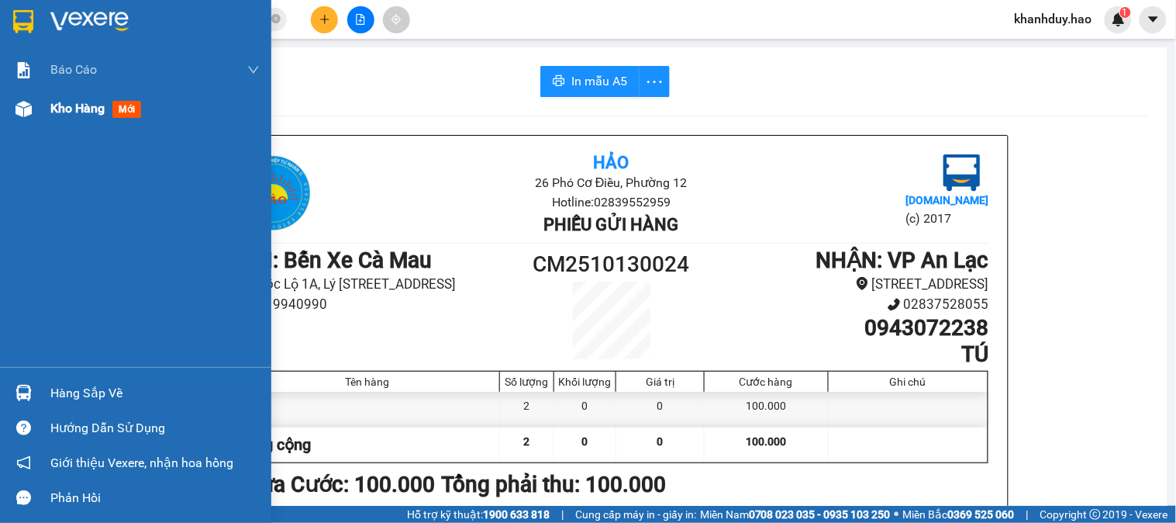
click at [60, 118] on div "Kho hàng mới" at bounding box center [98, 107] width 97 height 19
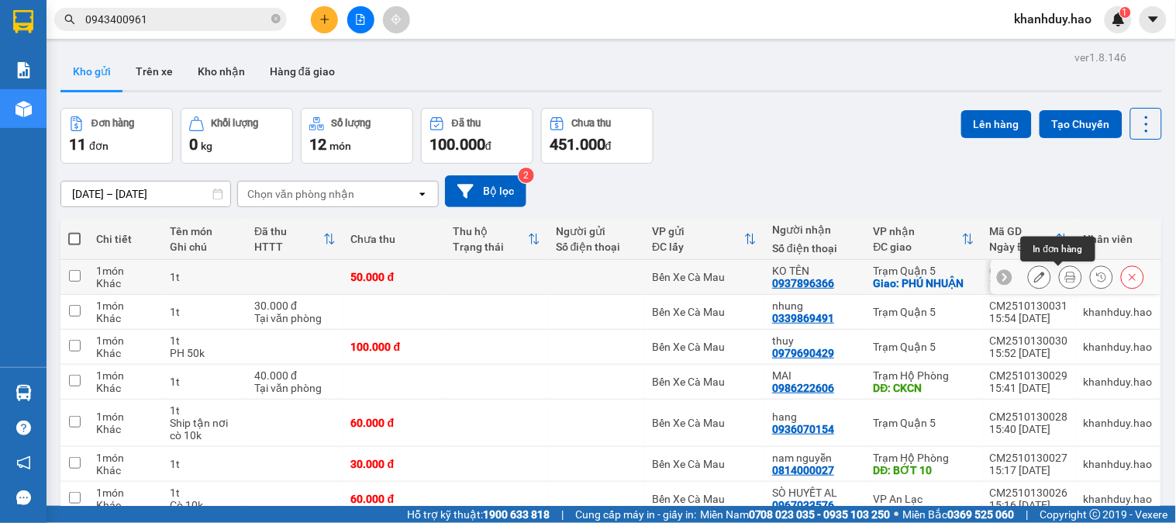
click at [1063, 264] on button at bounding box center [1071, 277] width 22 height 27
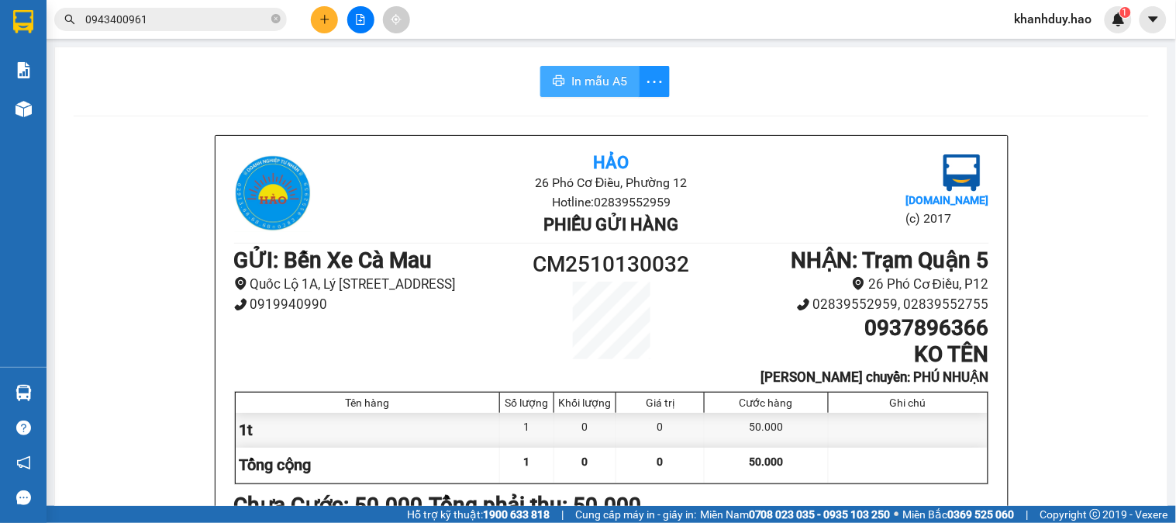
click at [597, 73] on span "In mẫu A5" at bounding box center [600, 80] width 56 height 19
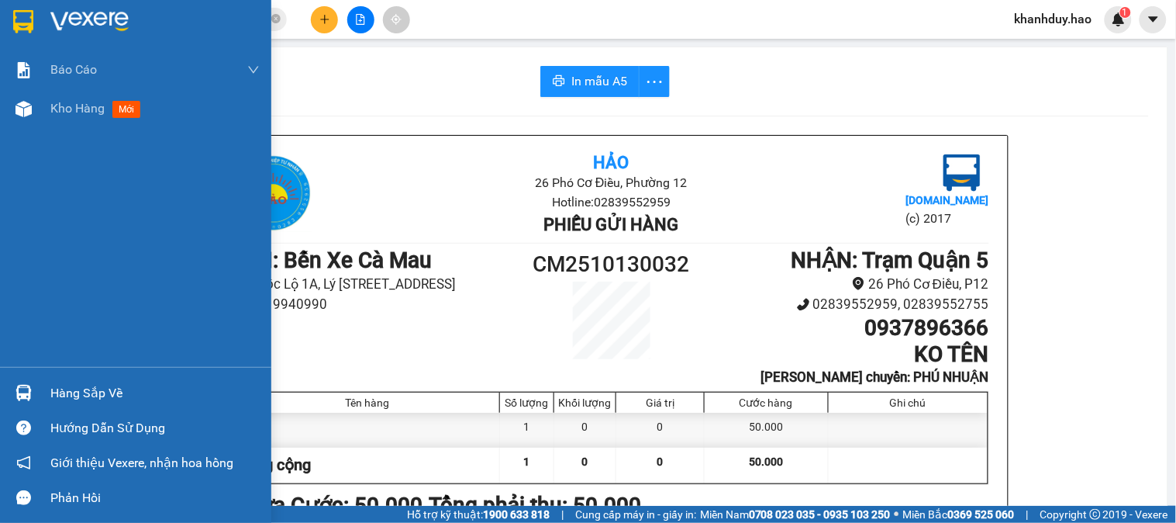
click at [67, 129] on div "Báo cáo BC tiền công nợ Báo cáo dòng tiền (trưởng trạm) Doanh số tạo đơn theo V…" at bounding box center [135, 208] width 271 height 316
drag, startPoint x: 67, startPoint y: 129, endPoint x: 76, endPoint y: 116, distance: 15.1
click at [70, 127] on div "Báo cáo BC tiền công nợ Báo cáo dòng tiền (trưởng trạm) Doanh số tạo đơn theo V…" at bounding box center [135, 208] width 271 height 316
click at [76, 116] on span "Kho hàng" at bounding box center [77, 108] width 54 height 15
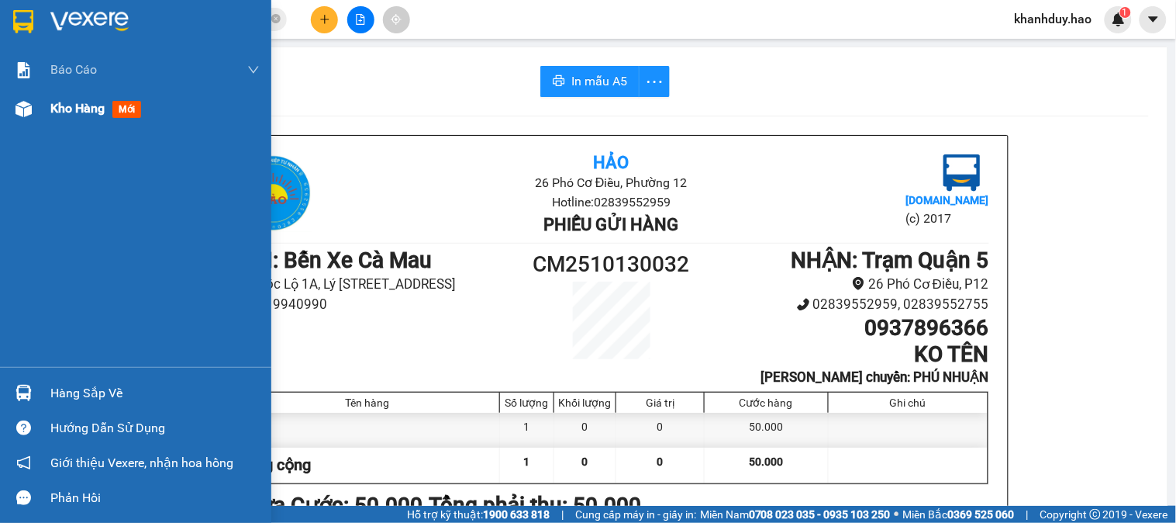
click at [76, 116] on span "Kho hàng" at bounding box center [77, 108] width 54 height 15
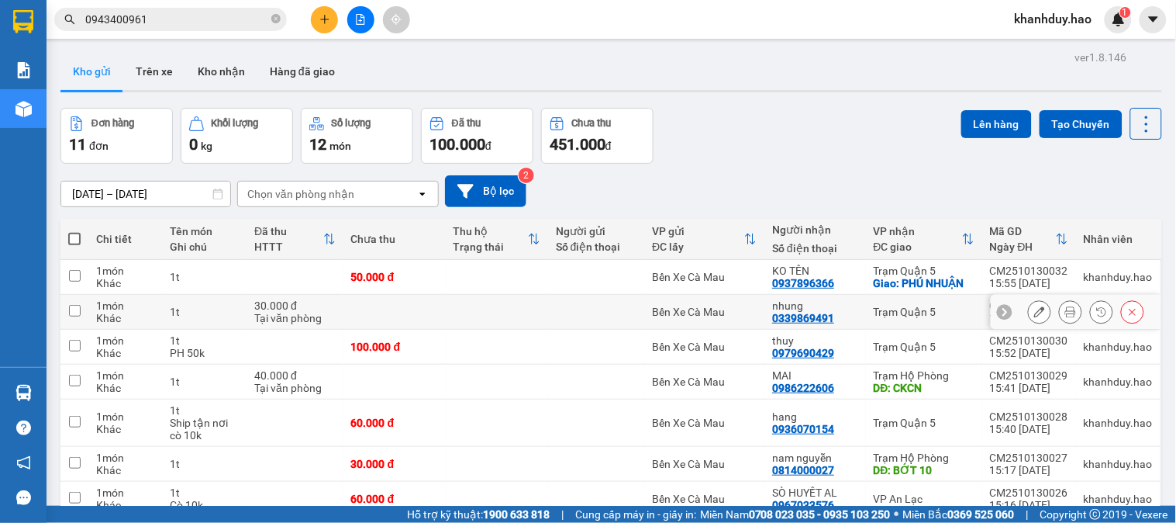
click at [1066, 308] on icon at bounding box center [1071, 311] width 11 height 11
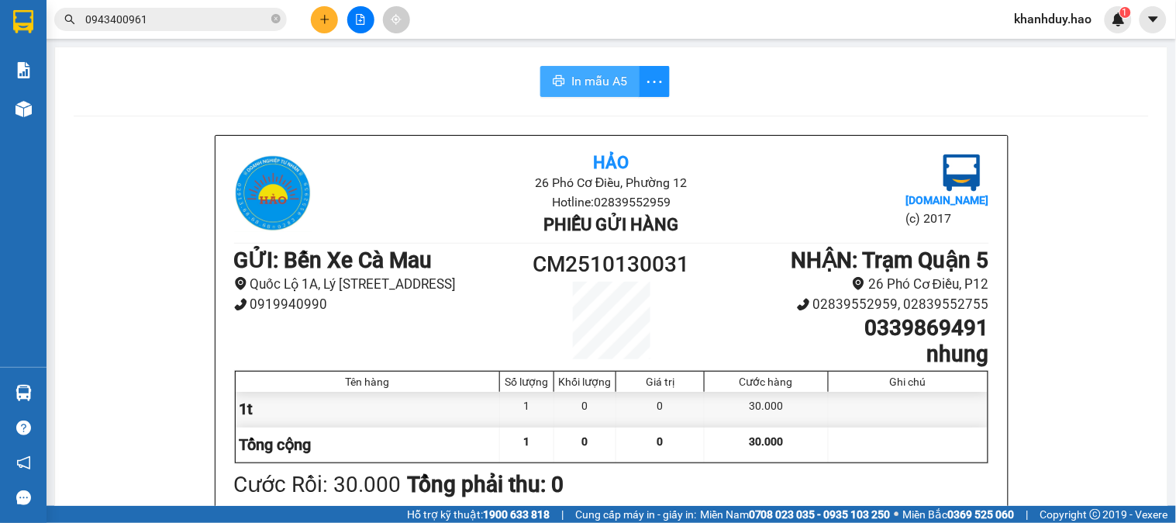
click at [584, 74] on span "In mẫu A5" at bounding box center [600, 80] width 56 height 19
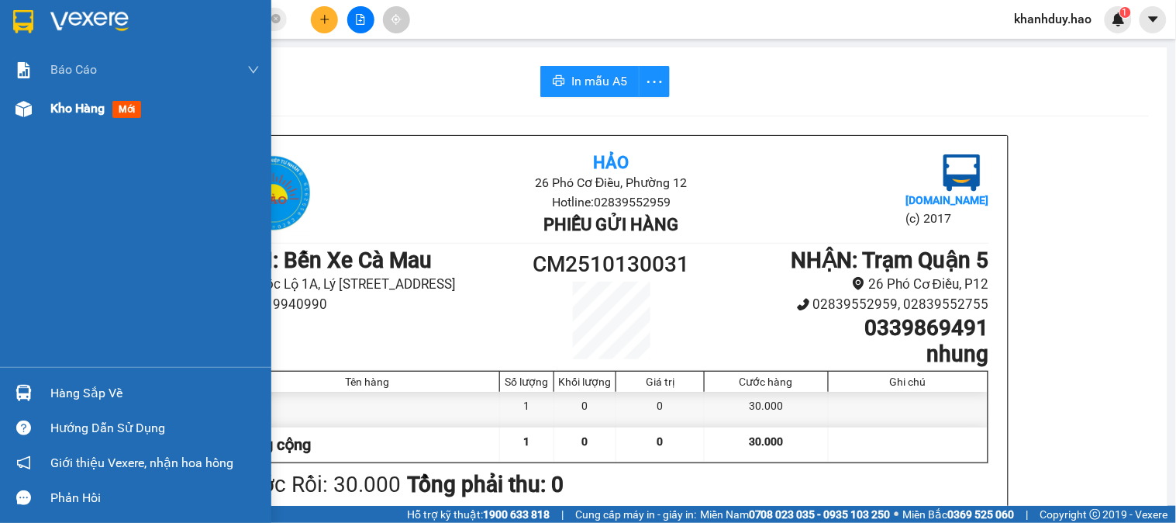
click at [60, 118] on div "Kho hàng mới" at bounding box center [98, 107] width 97 height 19
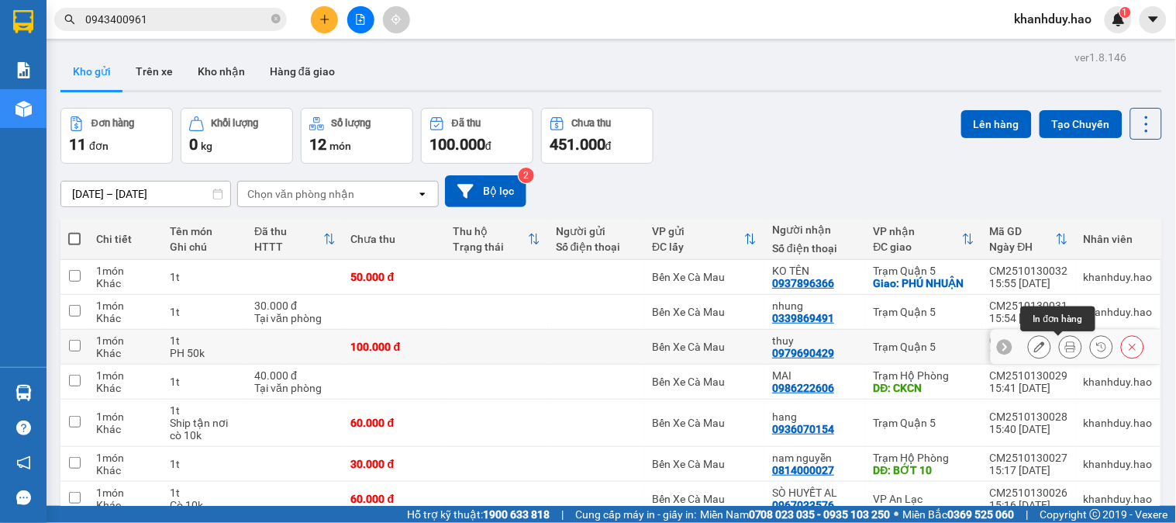
click at [1060, 347] on button at bounding box center [1071, 346] width 22 height 27
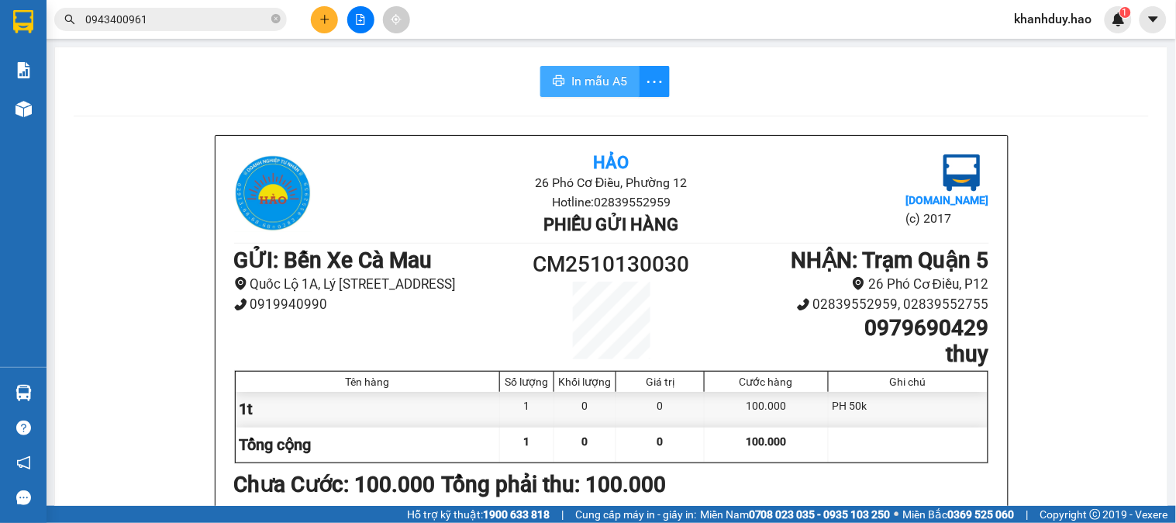
click at [610, 79] on span "In mẫu A5" at bounding box center [600, 80] width 56 height 19
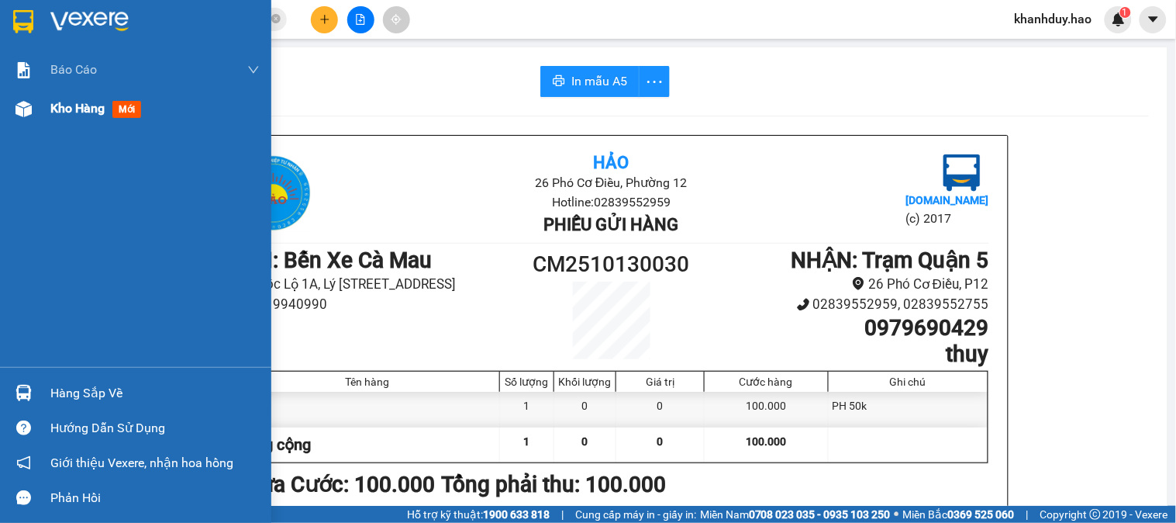
click at [87, 104] on span "Kho hàng" at bounding box center [77, 108] width 54 height 15
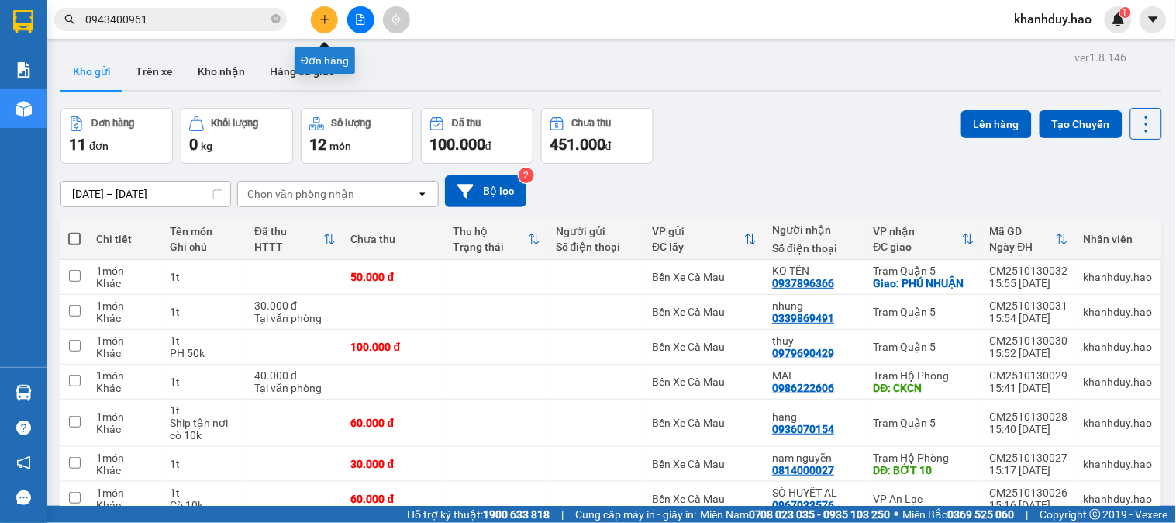
click at [323, 26] on button at bounding box center [324, 19] width 27 height 27
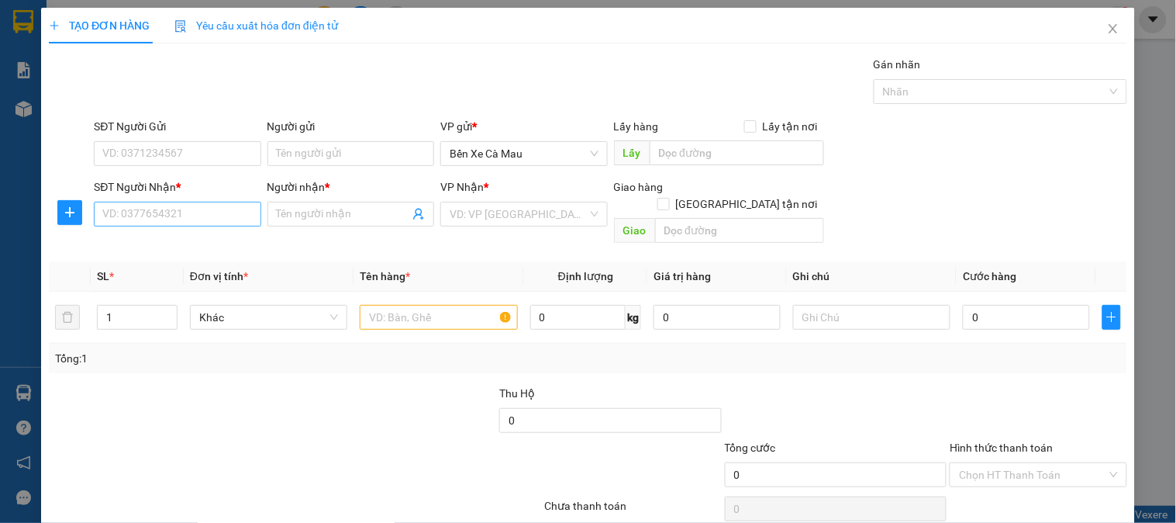
click at [169, 200] on div "SĐT Người Nhận *" at bounding box center [177, 189] width 167 height 23
click at [165, 207] on input "SĐT Người Nhận *" at bounding box center [177, 214] width 167 height 25
type input "0939792004"
click at [287, 211] on input "Người nhận *" at bounding box center [343, 214] width 133 height 17
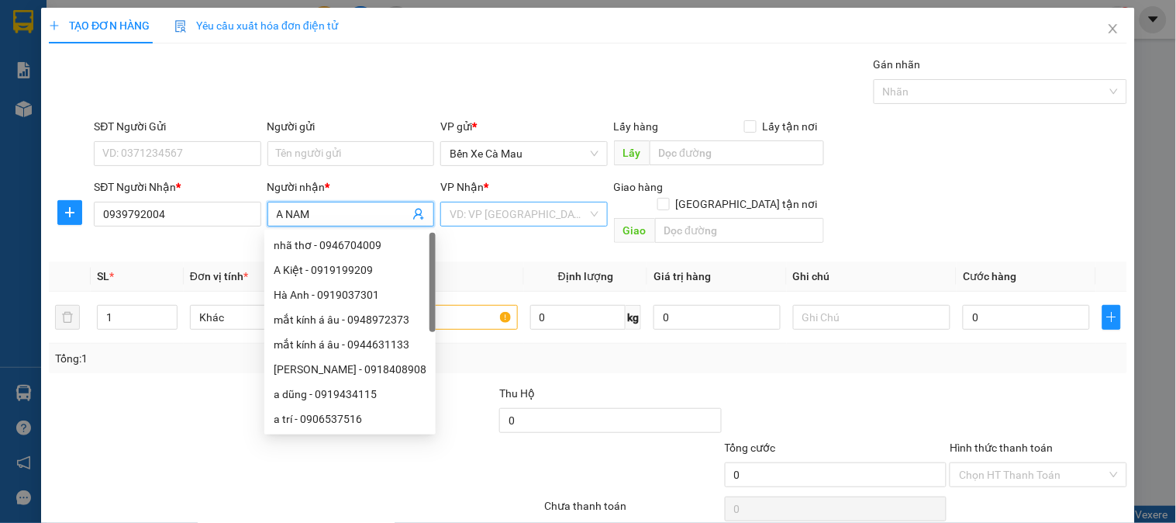
click at [444, 223] on div "VD: VP [GEOGRAPHIC_DATA]" at bounding box center [523, 214] width 167 height 25
type input "A NAM"
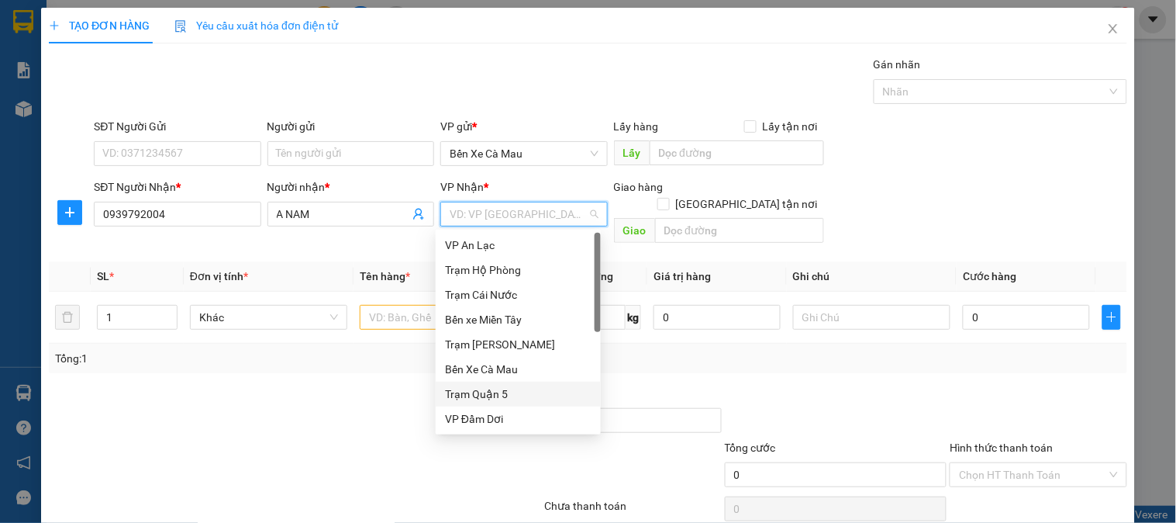
click at [489, 399] on div "Trạm Quận 5" at bounding box center [518, 393] width 147 height 17
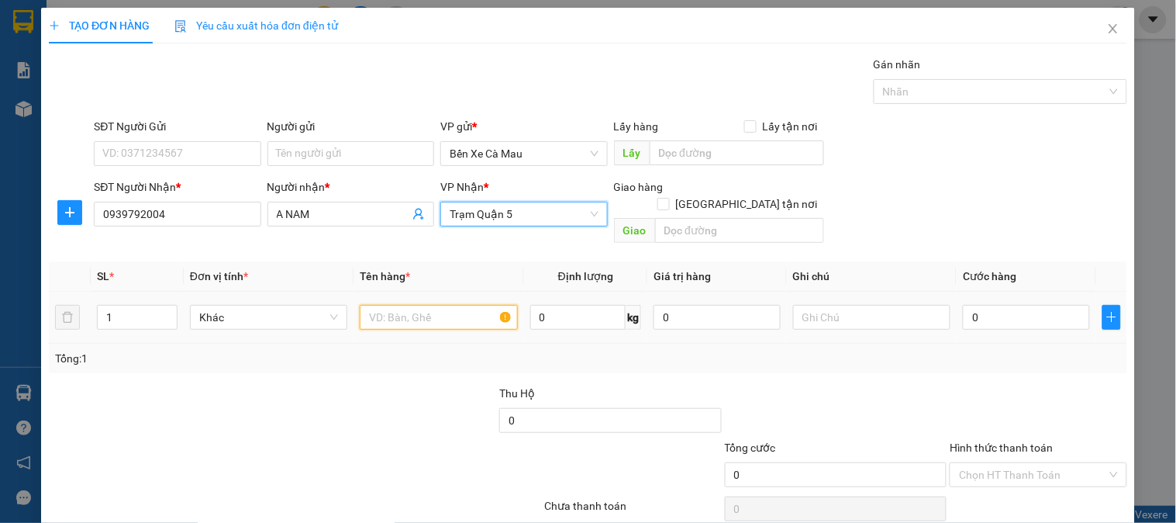
click at [427, 305] on input "text" at bounding box center [438, 317] width 157 height 25
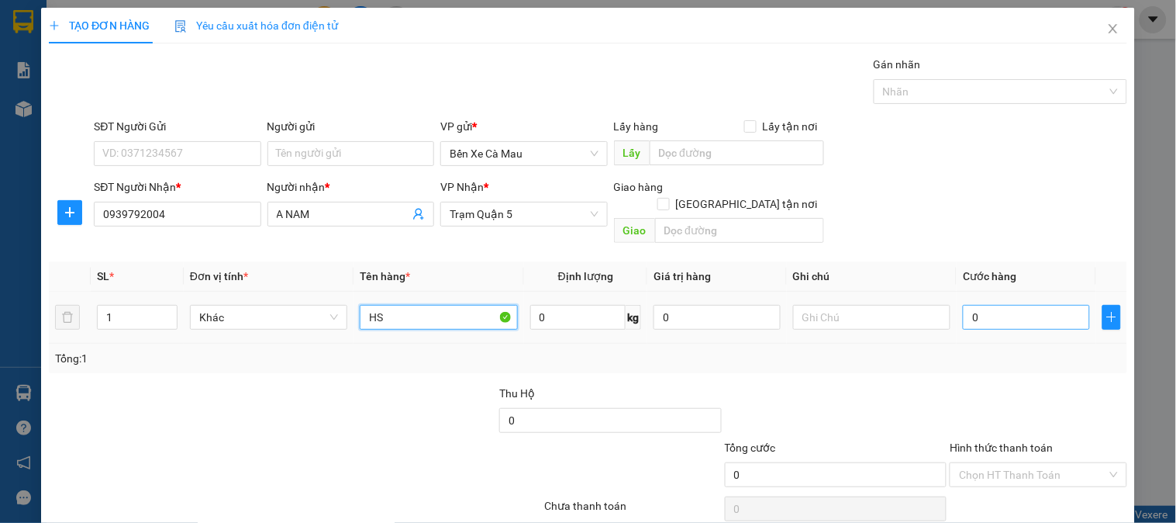
type input "HS"
click at [1024, 305] on input "text" at bounding box center [1026, 317] width 127 height 25
type input "3"
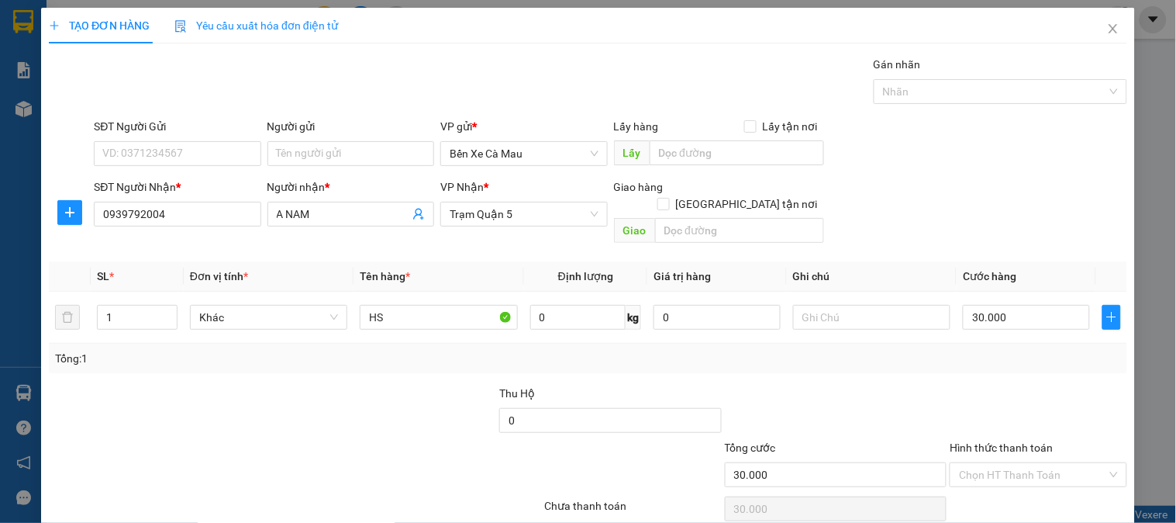
click at [1021, 194] on div "SĐT Người Nhận * 0939792004 Người nhận * A NAM VP Nhận * Trạm Quận 5 Giao hàng …" at bounding box center [611, 213] width 1040 height 71
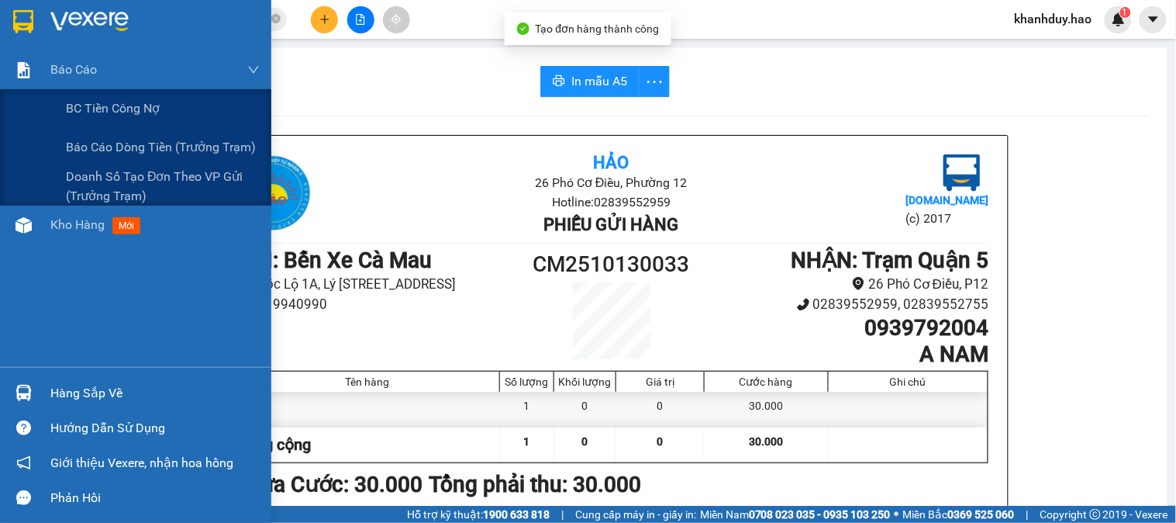
drag, startPoint x: 36, startPoint y: 88, endPoint x: 65, endPoint y: 272, distance: 186.8
click at [40, 94] on div "Báo cáo BC tiền công nợ Báo cáo dòng tiền (trưởng trạm) Doanh số tạo đơn theo V…" at bounding box center [135, 127] width 271 height 155
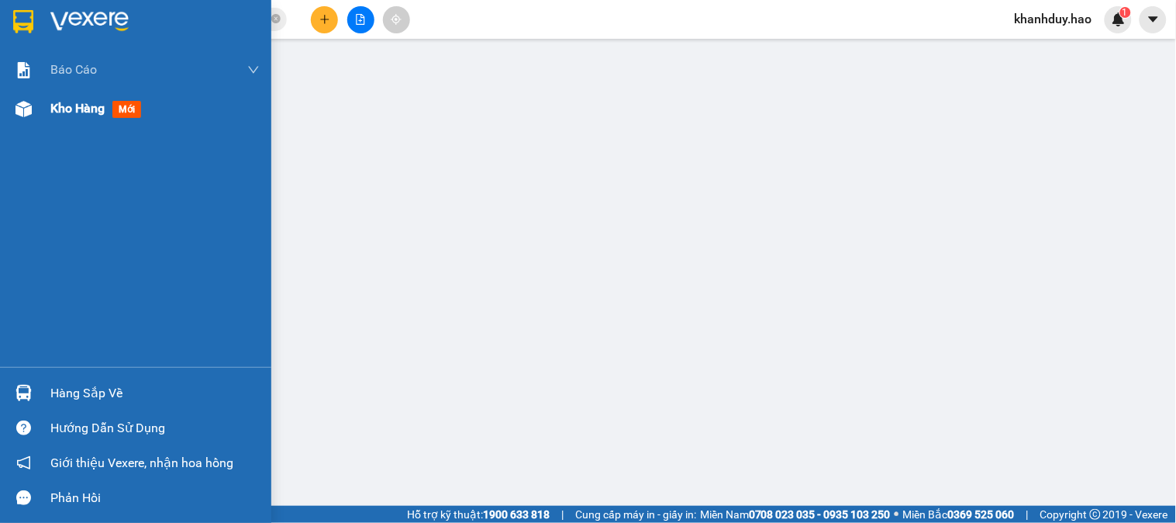
click at [33, 111] on div at bounding box center [23, 108] width 27 height 27
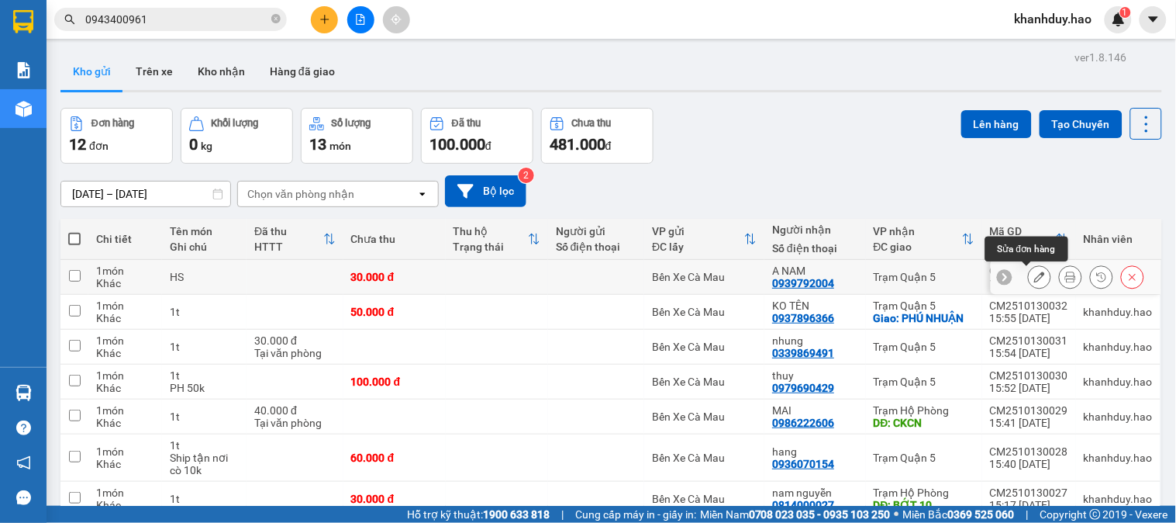
click at [1029, 276] on button at bounding box center [1040, 277] width 22 height 27
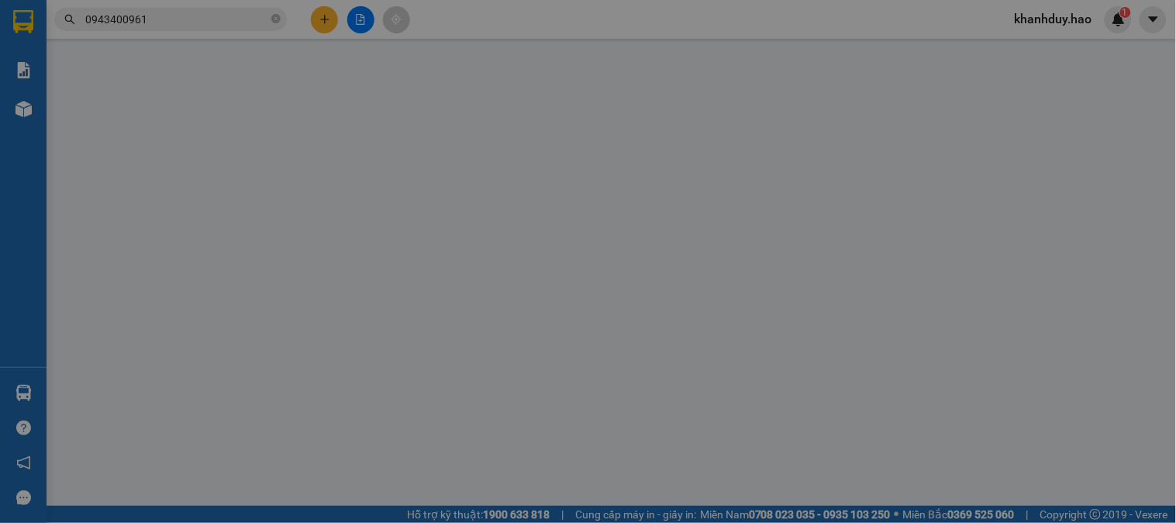
type input "0939792004"
type input "A NAM"
type input "30.000"
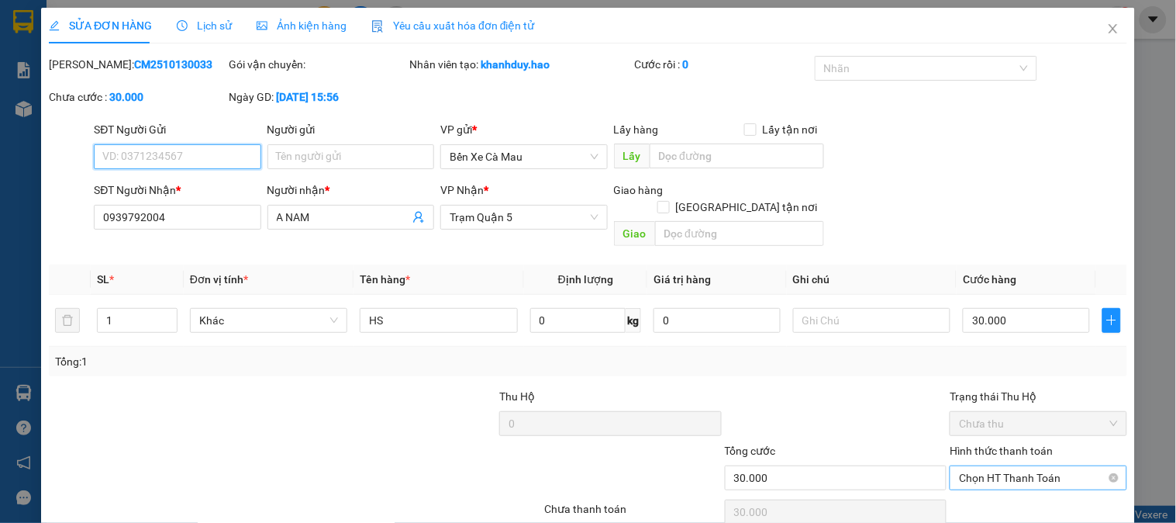
click at [1045, 466] on span "Chọn HT Thanh Toán" at bounding box center [1038, 477] width 158 height 23
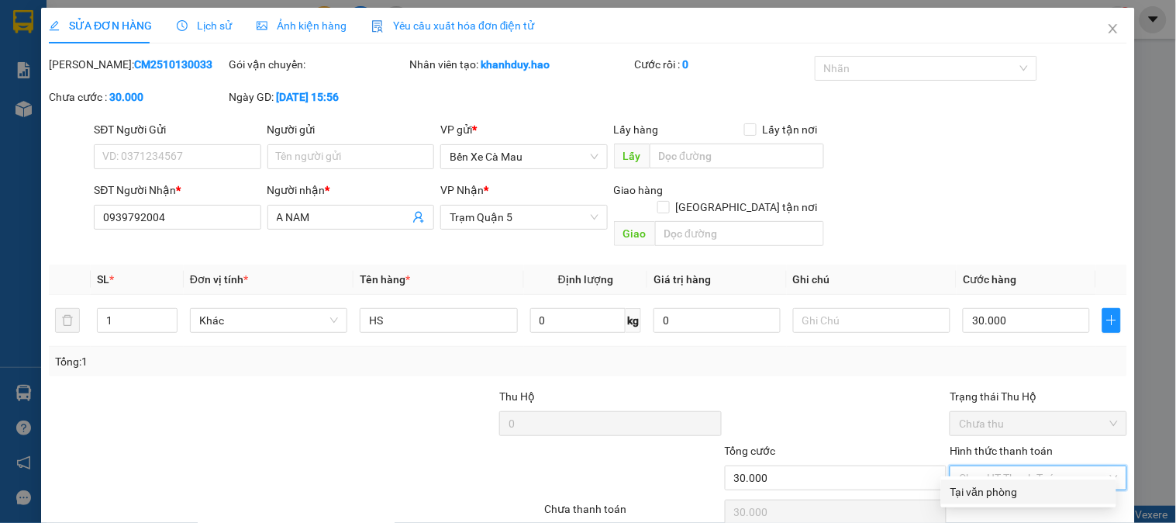
click at [1024, 483] on div "Tại văn phòng" at bounding box center [1029, 491] width 157 height 17
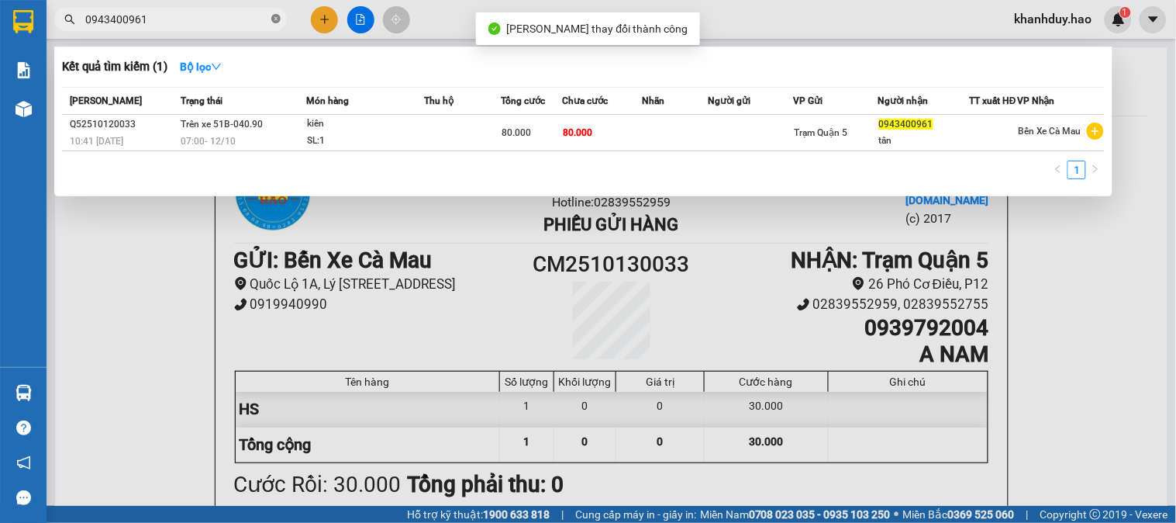
click at [271, 20] on icon "close-circle" at bounding box center [275, 18] width 9 height 9
type input "121"
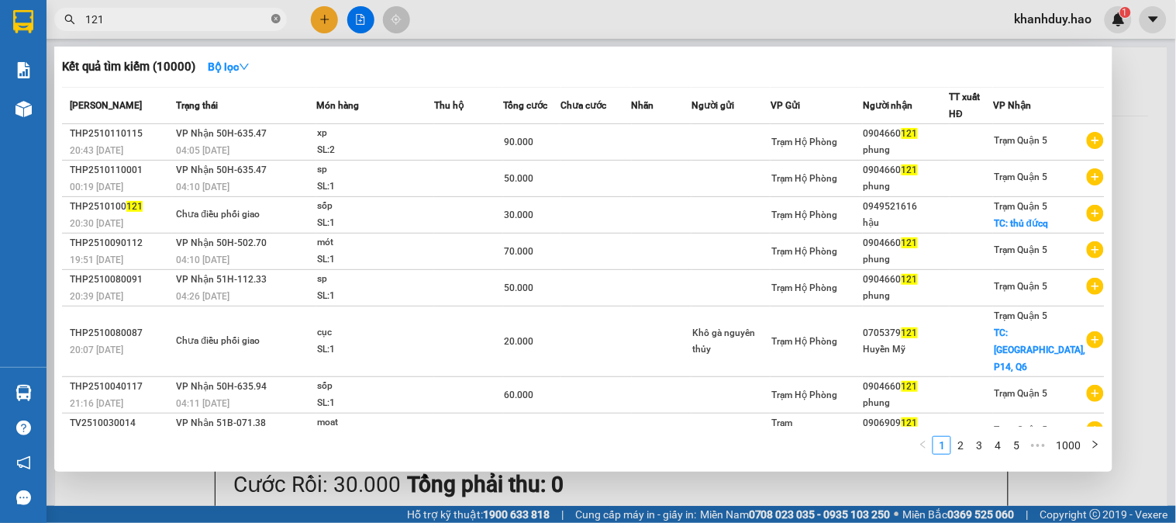
click at [276, 19] on icon "close-circle" at bounding box center [275, 18] width 9 height 9
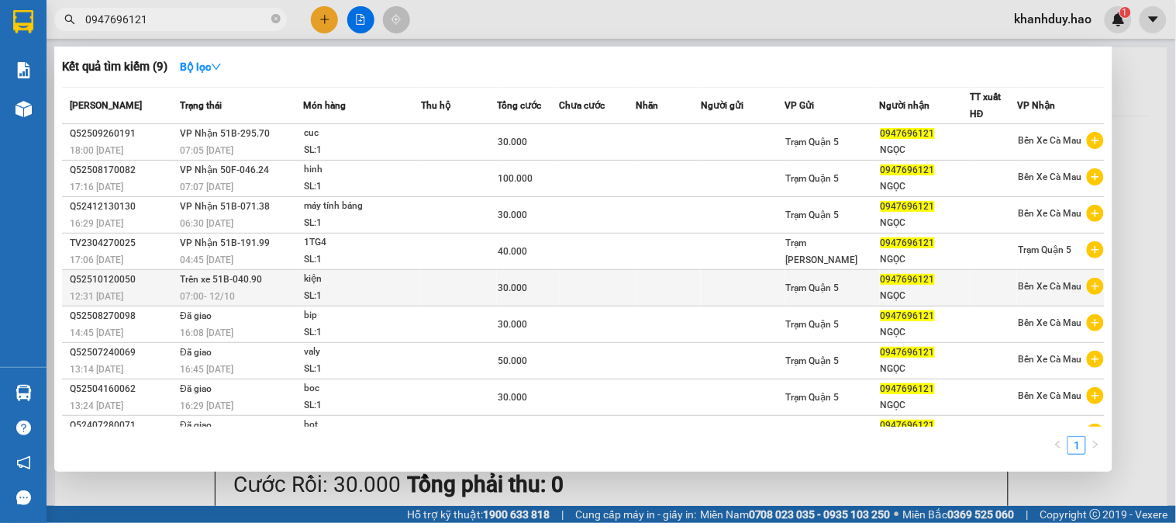
type input "0947696121"
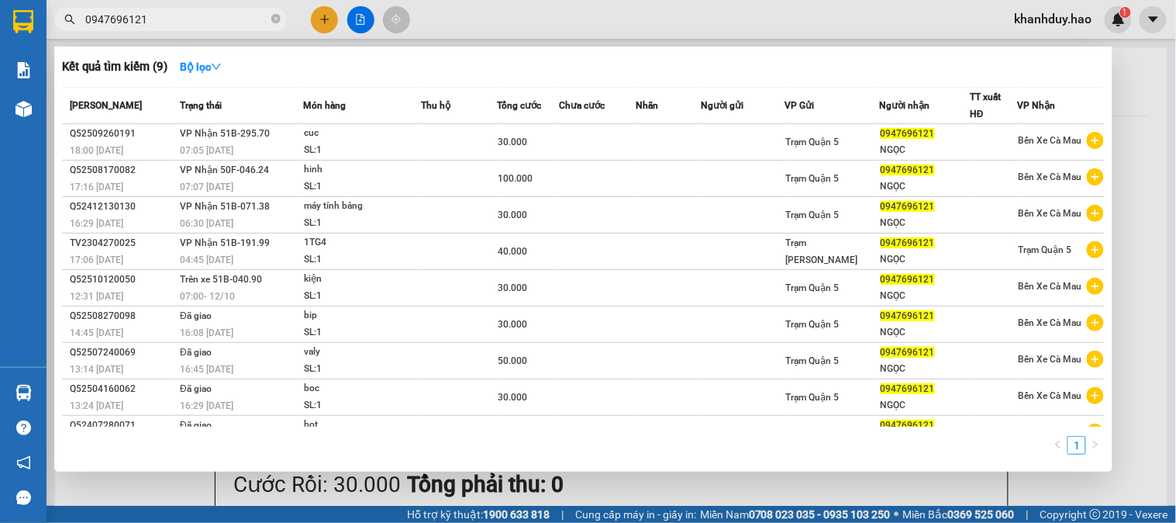
click at [368, 295] on div "SL: 1" at bounding box center [362, 296] width 116 height 17
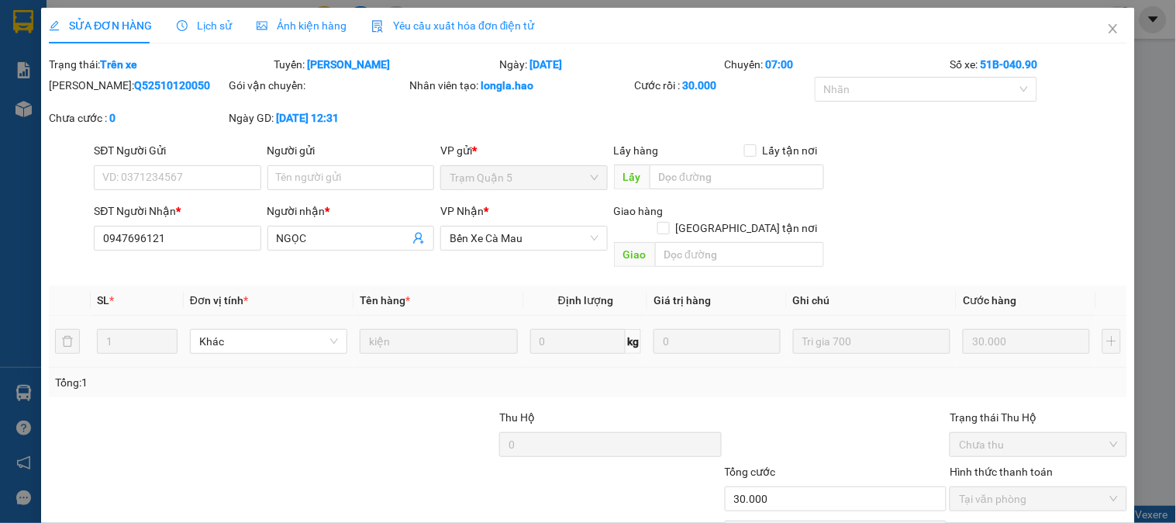
click at [330, 4] on div "SỬA ĐƠN HÀNG Lịch sử Ảnh kiện hàng Yêu cầu xuất hóa đơn điện tử Total Paid Fee …" at bounding box center [588, 261] width 1176 height 523
click at [306, 19] on span "Ảnh kiện hàng" at bounding box center [302, 25] width 90 height 12
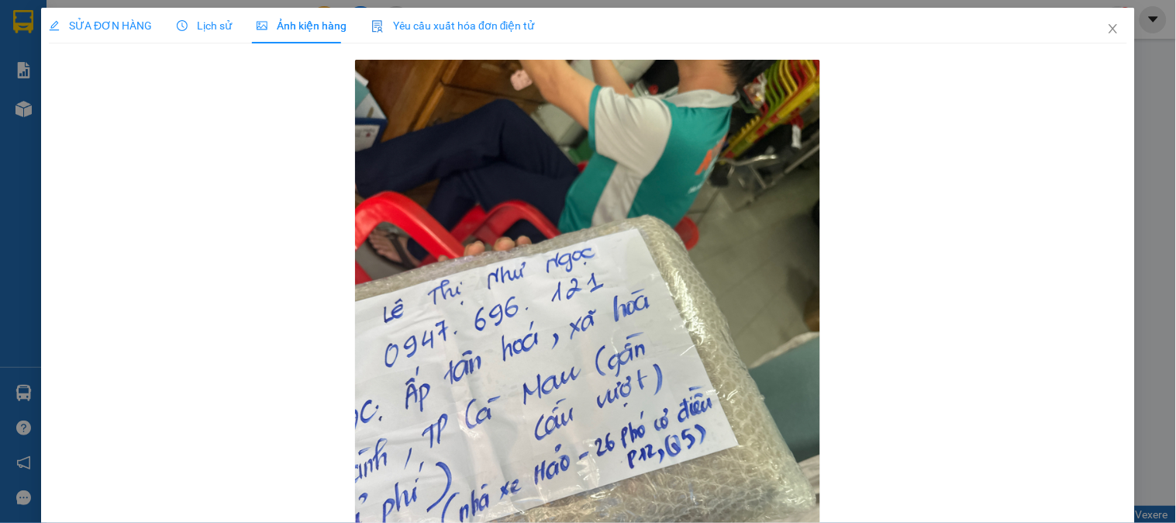
click at [133, 26] on span "SỬA ĐƠN HÀNG" at bounding box center [100, 25] width 103 height 12
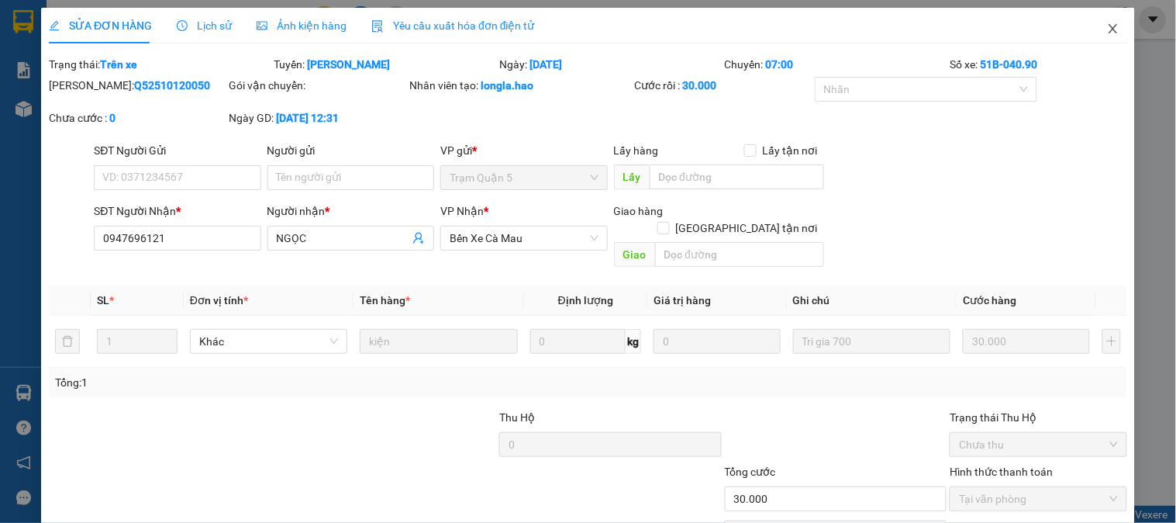
click at [1092, 31] on span "Close" at bounding box center [1113, 29] width 43 height 43
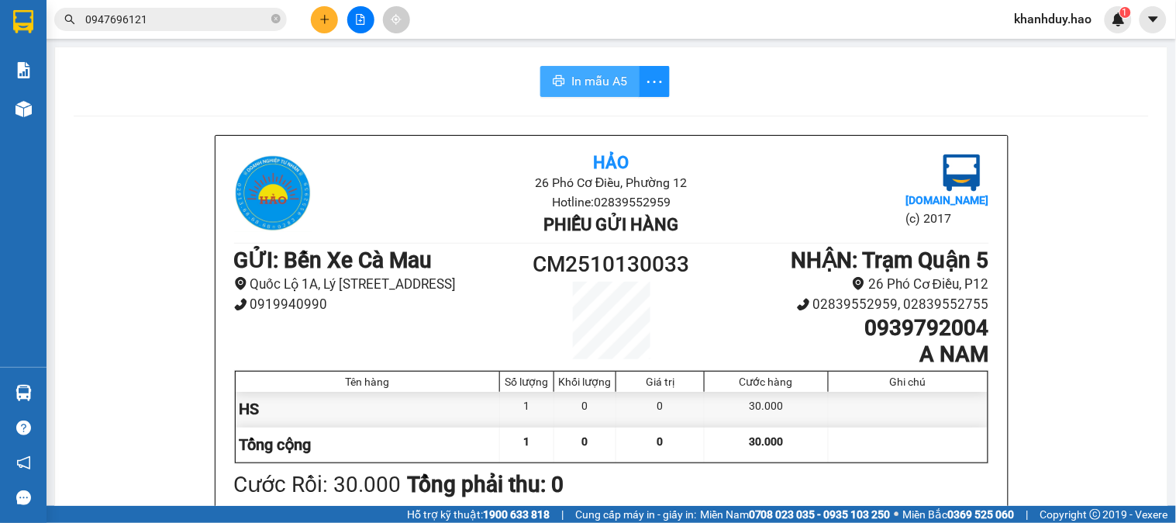
click at [613, 67] on button "In mẫu A5" at bounding box center [590, 81] width 99 height 31
click at [330, 17] on button at bounding box center [324, 19] width 27 height 27
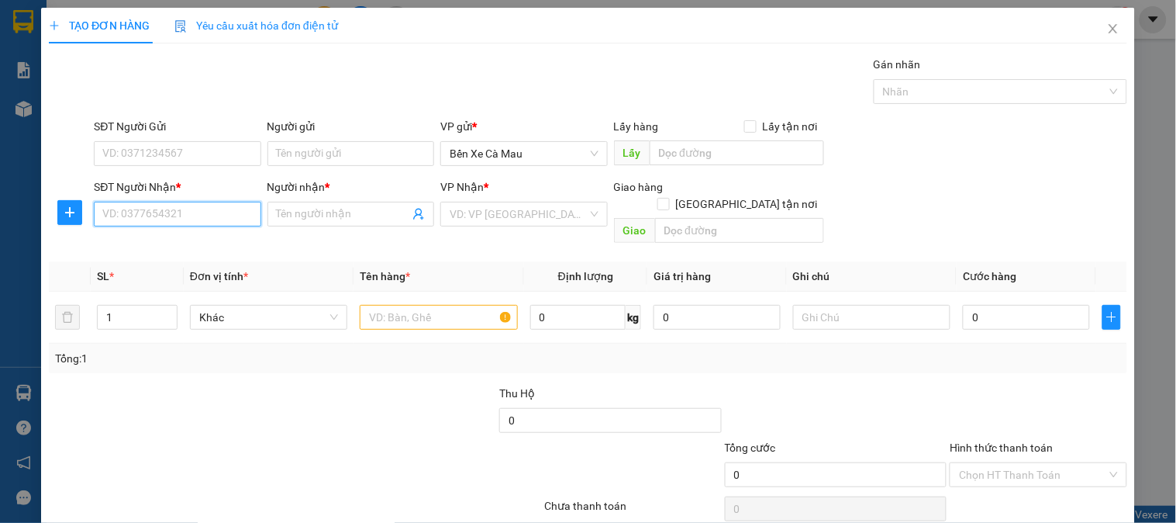
click at [188, 205] on input "SĐT Người Nhận *" at bounding box center [177, 214] width 167 height 25
type input "232"
click at [181, 244] on div "0917208232 - NGUYỆT" at bounding box center [175, 245] width 147 height 17
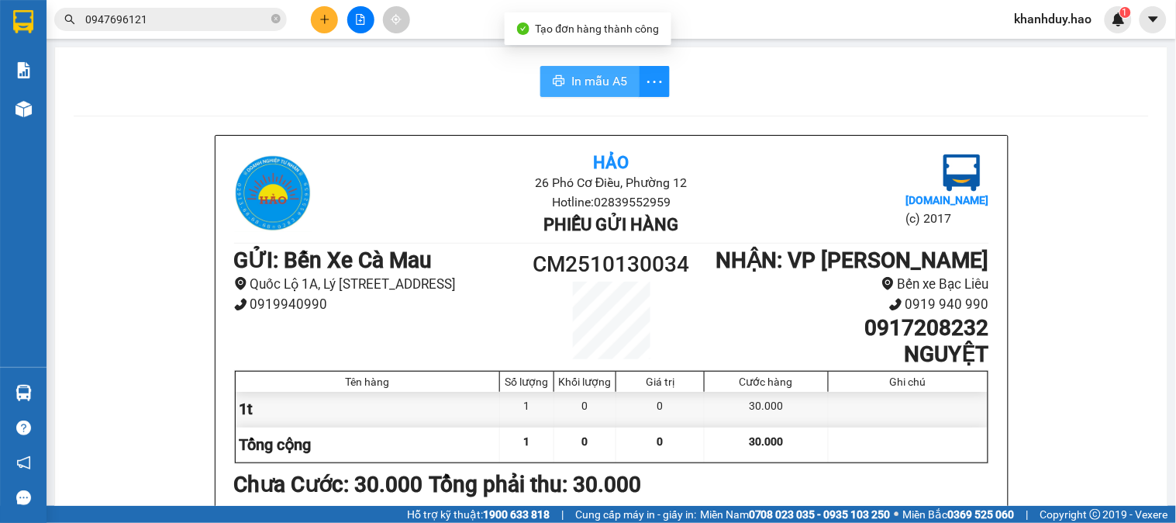
click at [579, 78] on span "In mẫu A5" at bounding box center [600, 80] width 56 height 19
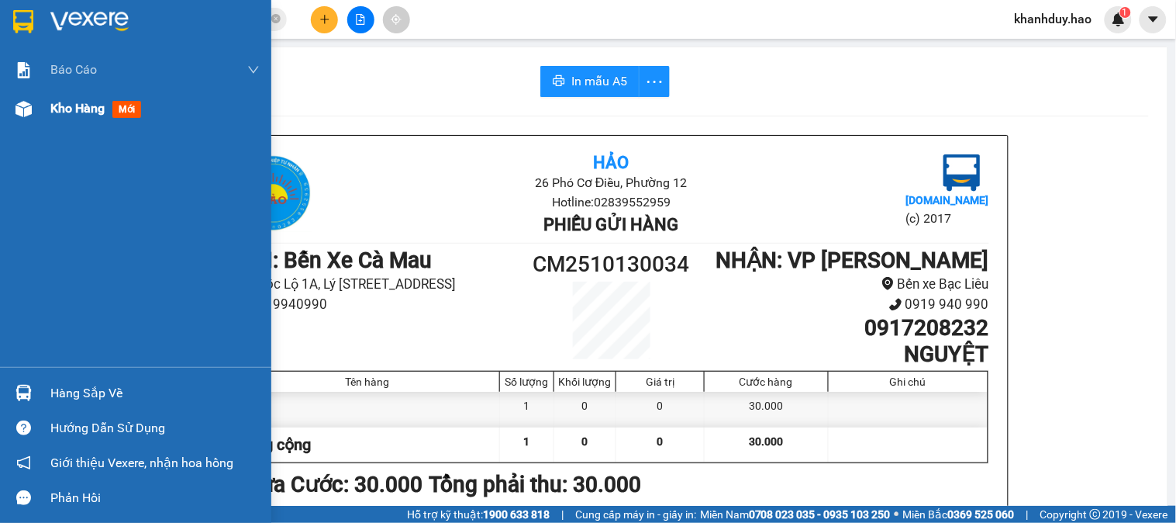
click at [33, 109] on div at bounding box center [23, 108] width 27 height 27
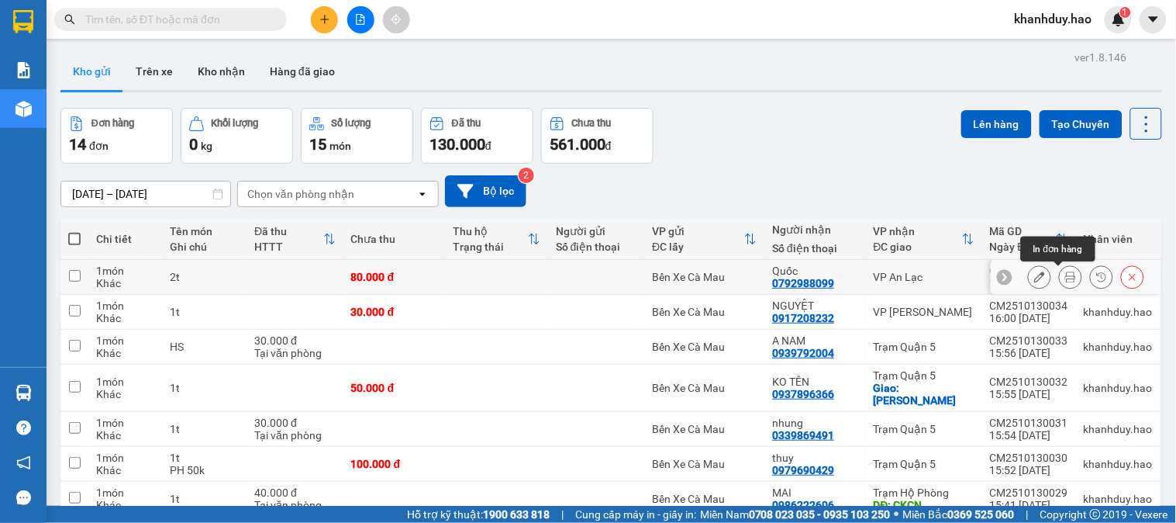
click at [1066, 276] on icon at bounding box center [1071, 276] width 11 height 11
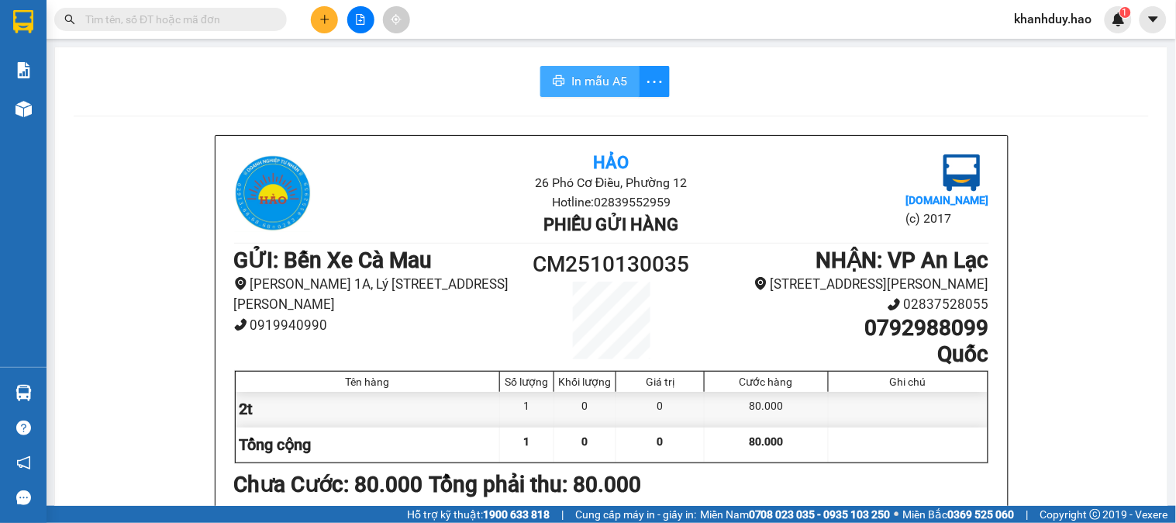
click at [589, 86] on span "In mẫu A5" at bounding box center [600, 80] width 56 height 19
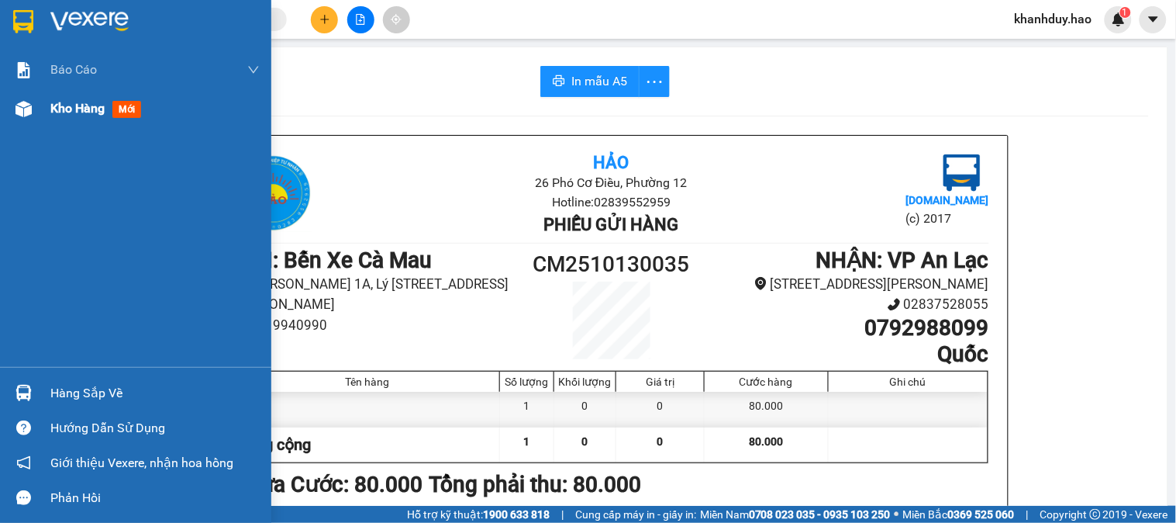
click at [73, 109] on span "Kho hàng" at bounding box center [77, 108] width 54 height 15
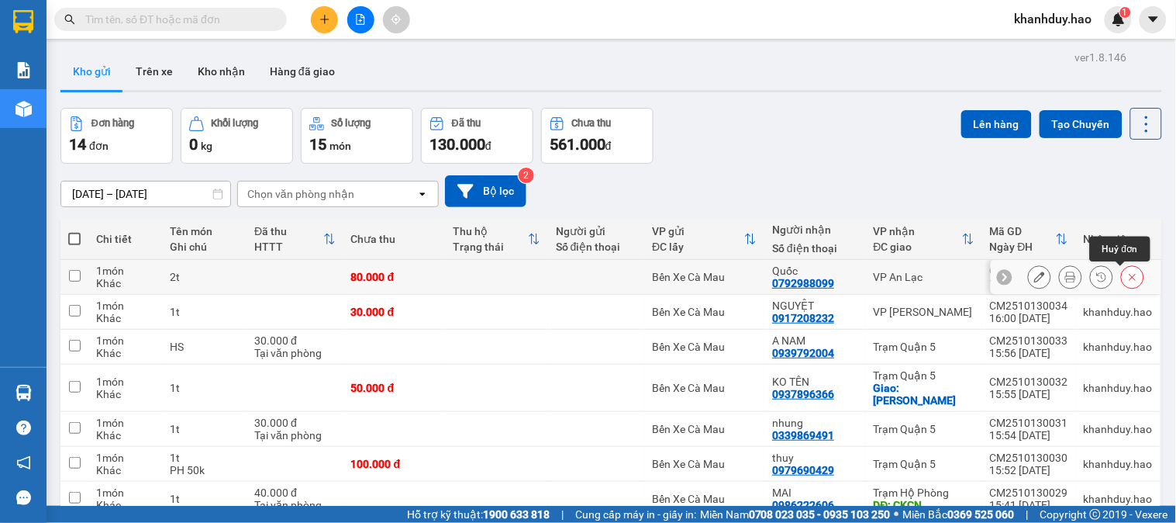
click at [1128, 276] on icon at bounding box center [1133, 276] width 11 height 11
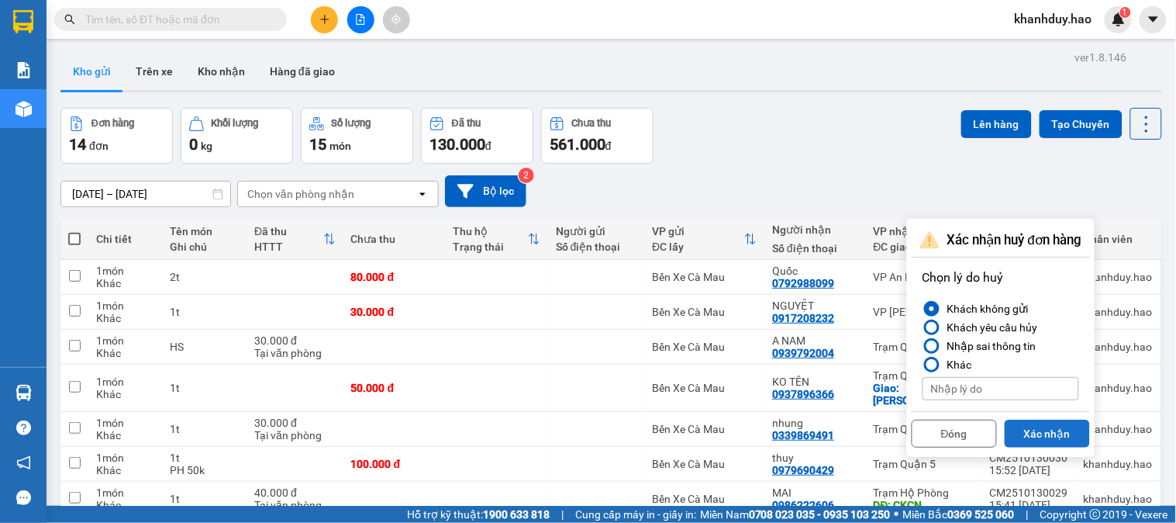
click at [1036, 431] on button "Xác nhận" at bounding box center [1047, 434] width 85 height 28
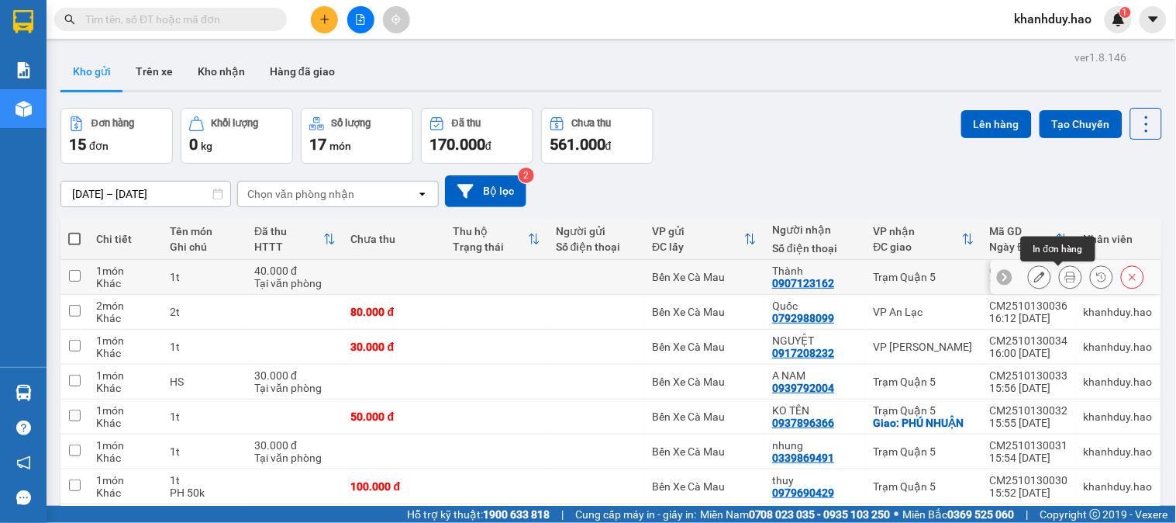
click at [1060, 277] on button at bounding box center [1071, 277] width 22 height 27
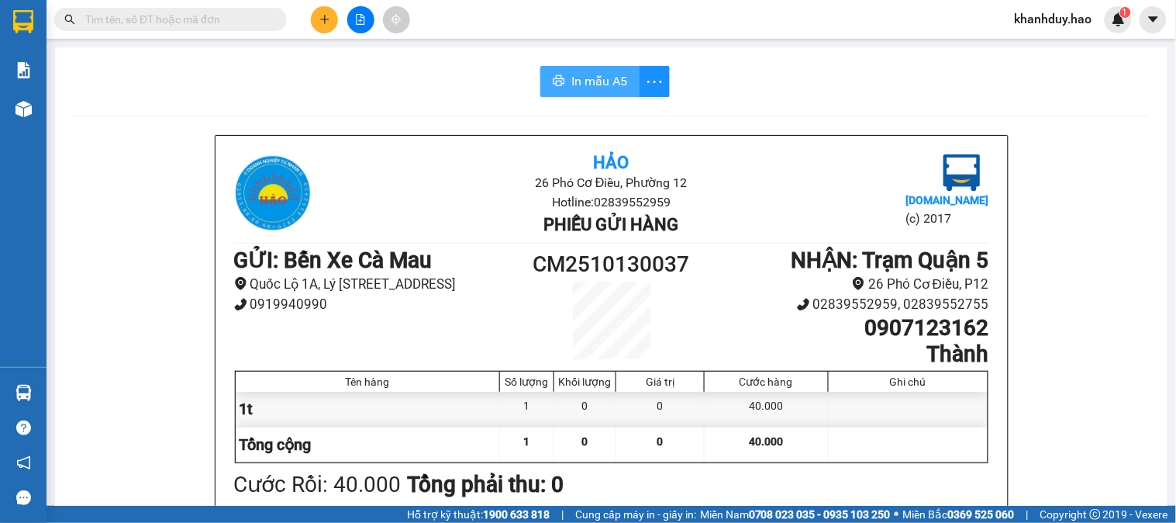
click at [609, 82] on span "In mẫu A5" at bounding box center [600, 80] width 56 height 19
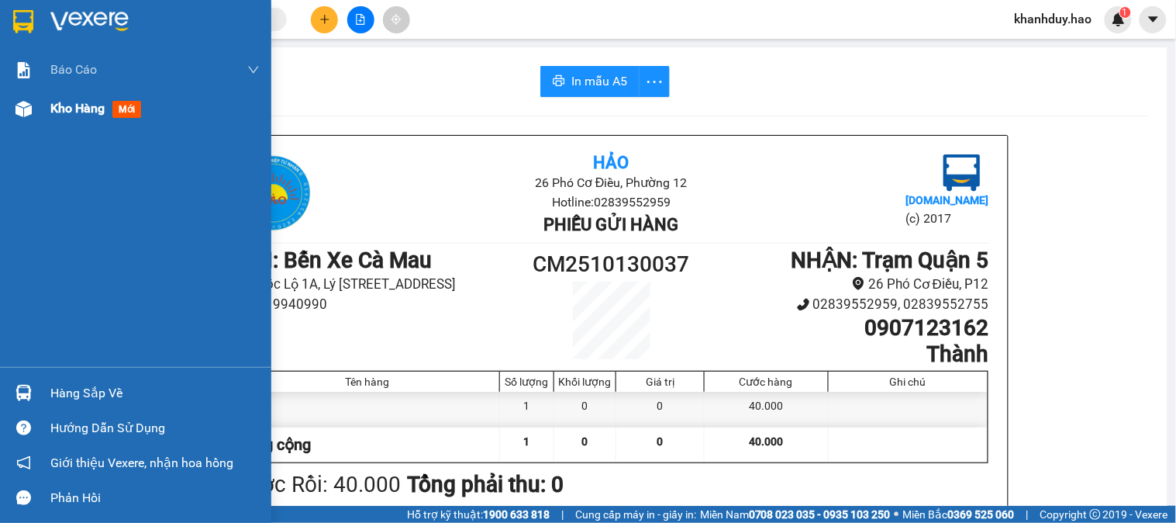
click at [82, 112] on span "Kho hàng" at bounding box center [77, 108] width 54 height 15
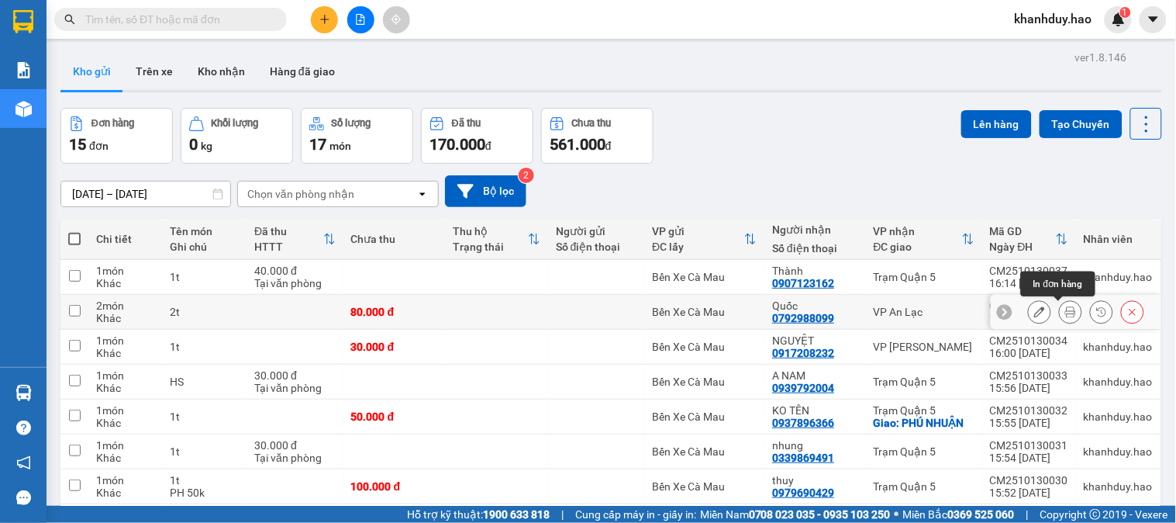
click at [1066, 317] on icon at bounding box center [1071, 311] width 11 height 11
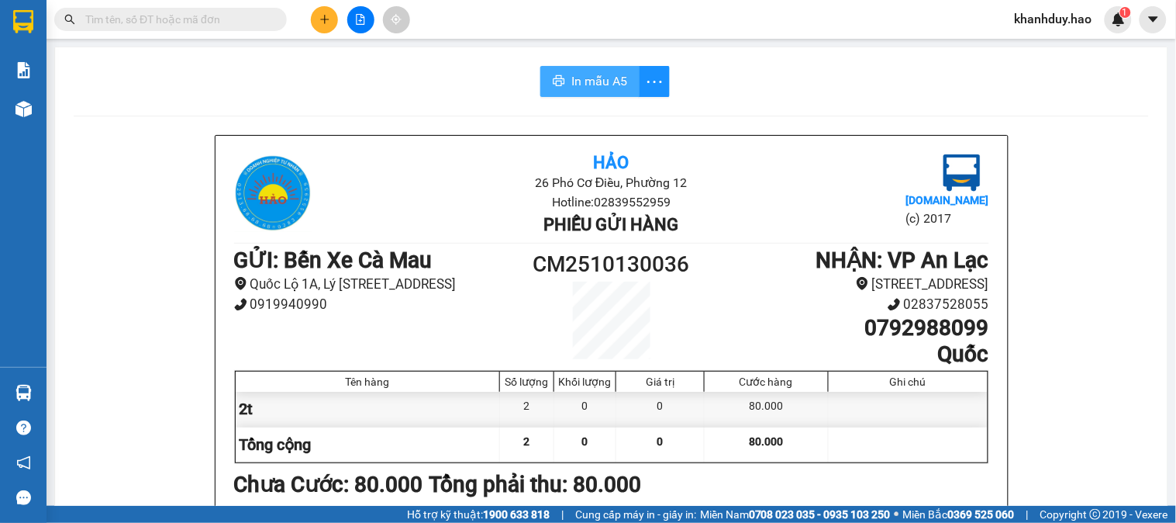
click at [610, 83] on span "In mẫu A5" at bounding box center [600, 80] width 56 height 19
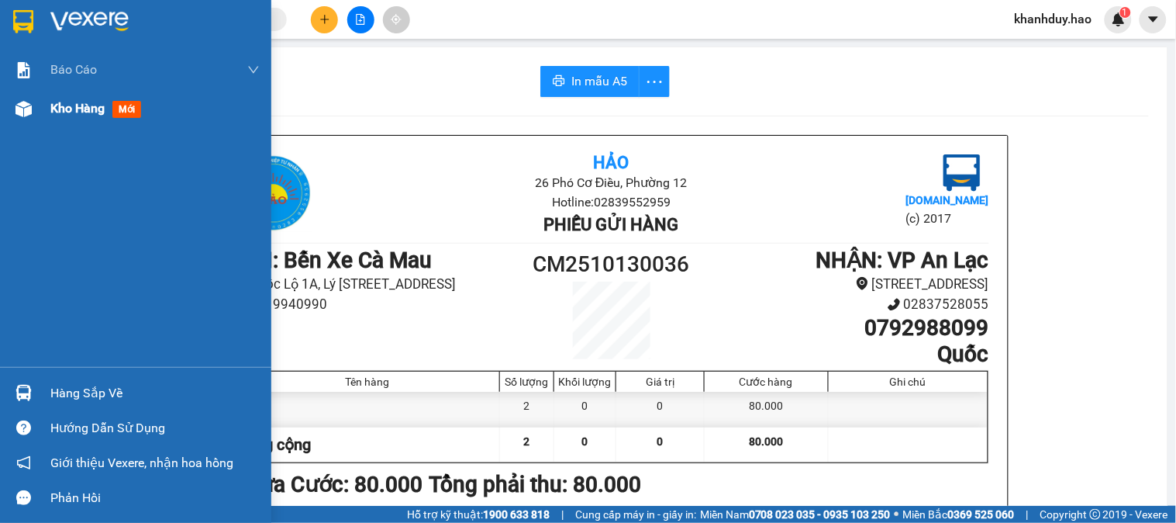
click at [74, 112] on span "Kho hàng" at bounding box center [77, 108] width 54 height 15
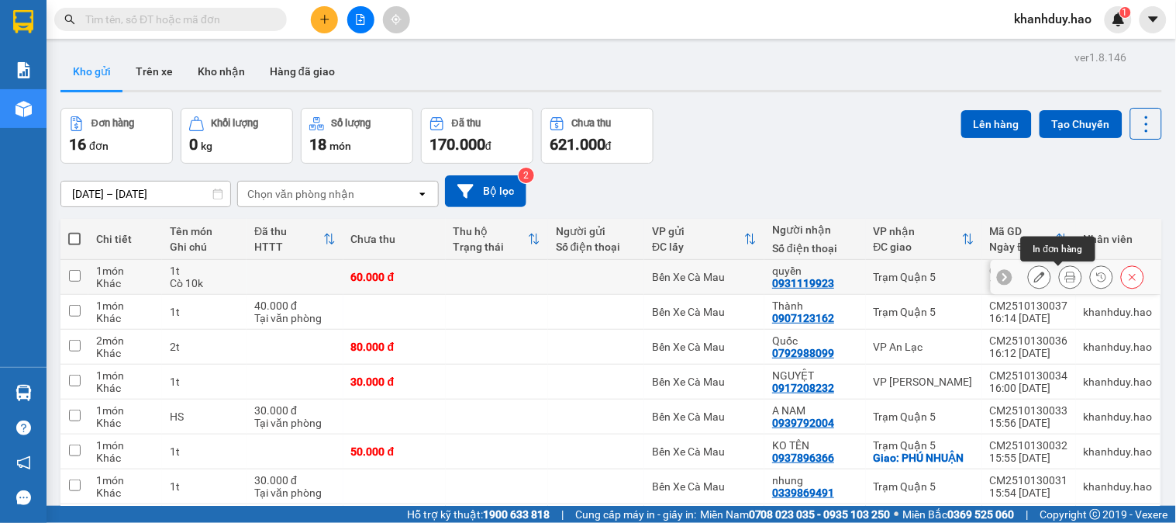
click at [1066, 275] on icon at bounding box center [1071, 276] width 11 height 11
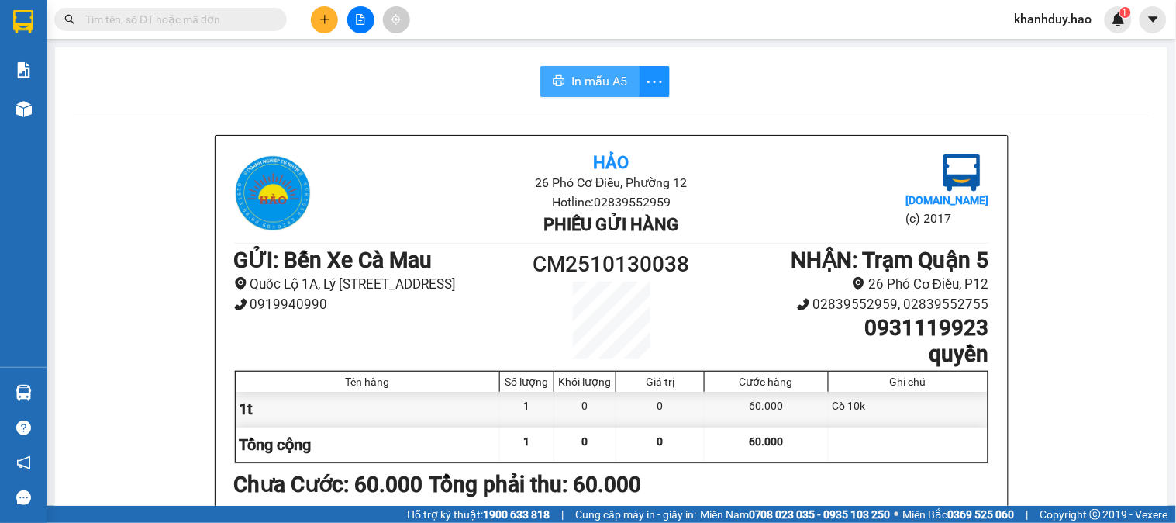
click at [594, 72] on span "In mẫu A5" at bounding box center [600, 80] width 56 height 19
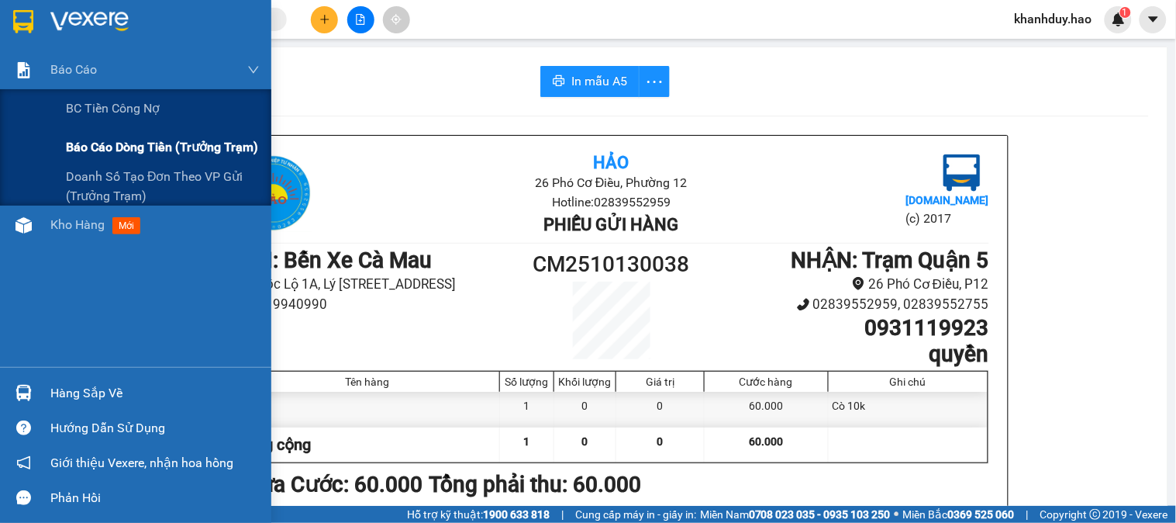
click at [146, 128] on div "Báo cáo dòng tiền (trưởng trạm)" at bounding box center [163, 147] width 194 height 39
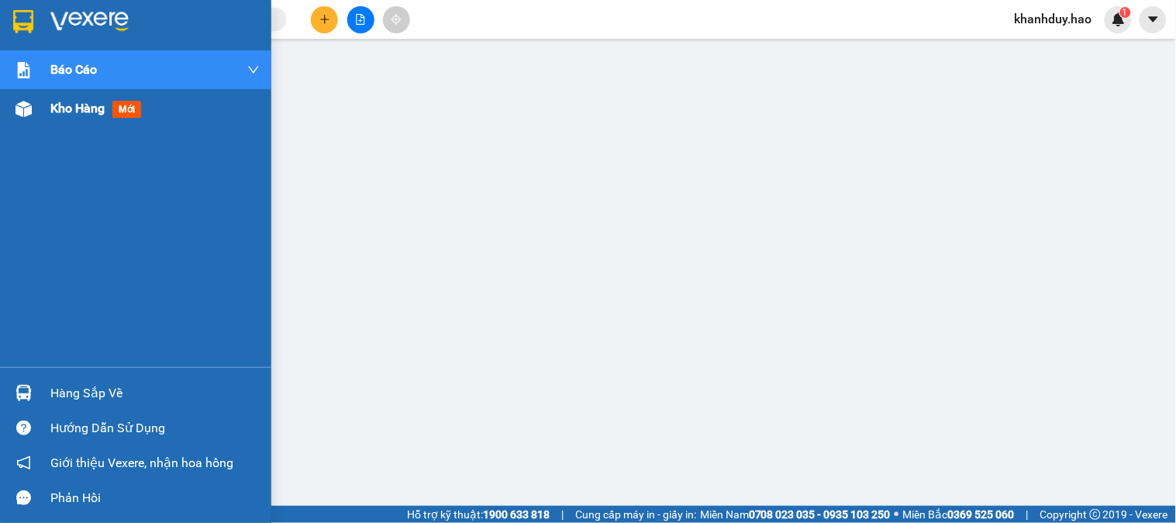
click at [84, 122] on div "Kho hàng mới" at bounding box center [154, 108] width 209 height 39
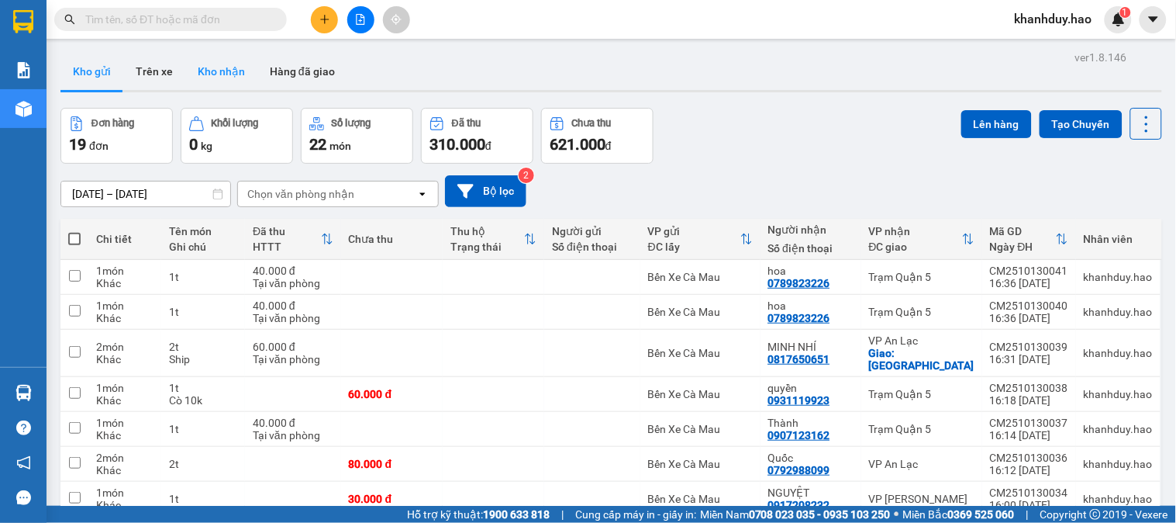
click at [202, 62] on button "Kho nhận" at bounding box center [221, 71] width 72 height 37
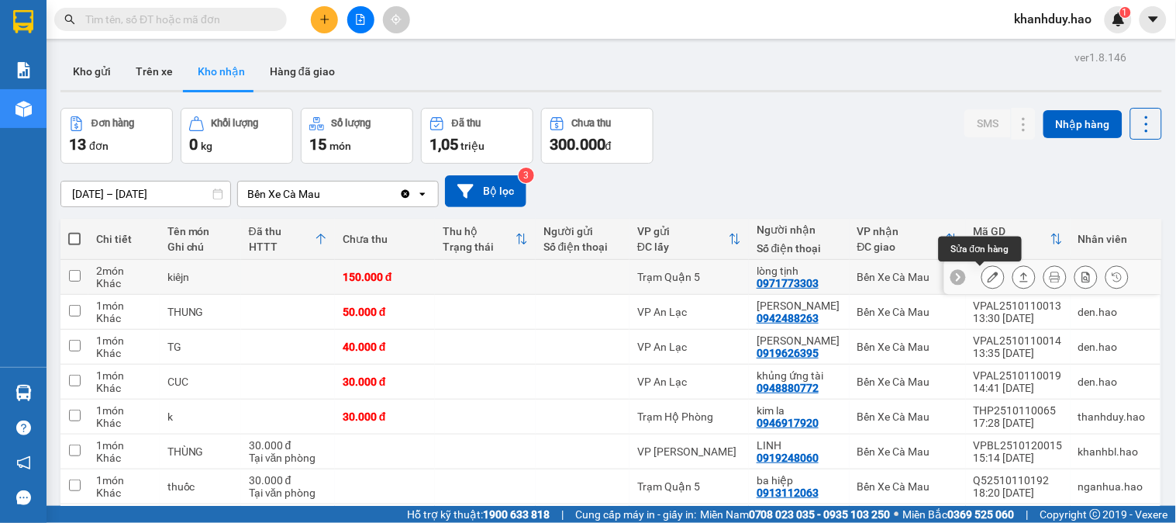
click at [986, 279] on button at bounding box center [994, 277] width 22 height 27
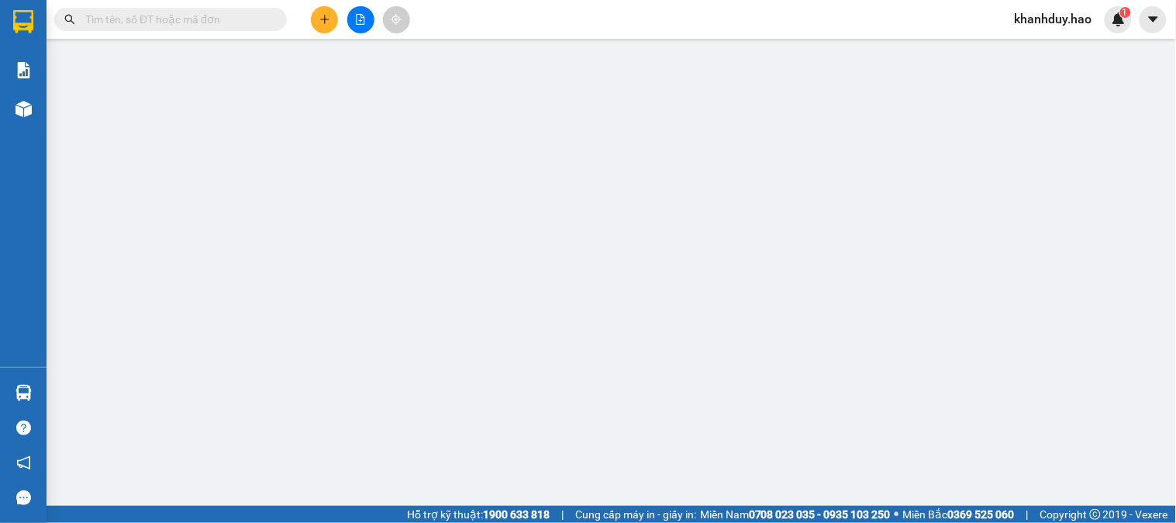
type input "0971773303"
type input "lòng tịnh"
type input "150.000"
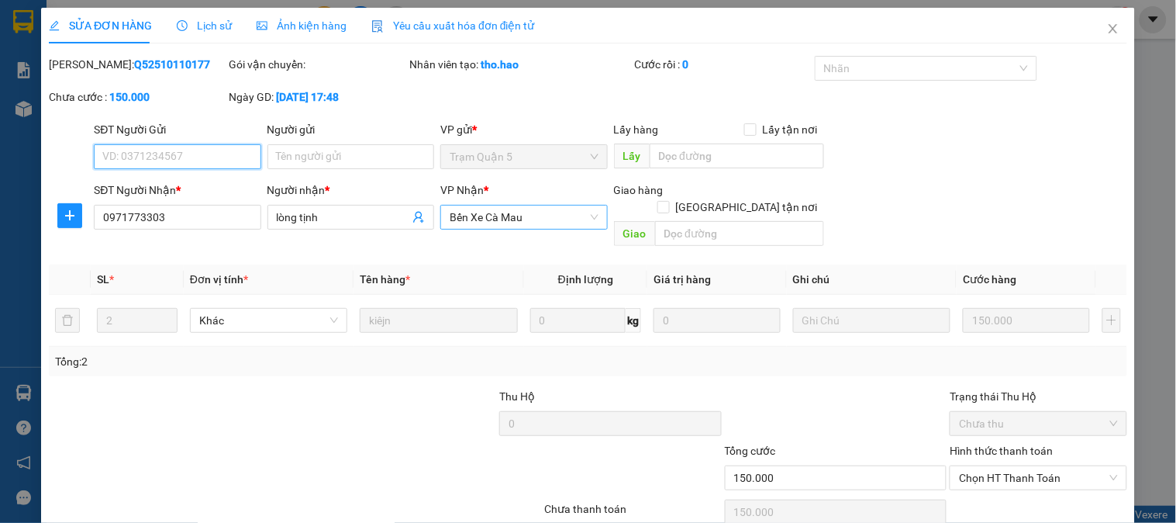
click at [513, 208] on span "Bến Xe Cà Mau" at bounding box center [524, 217] width 148 height 23
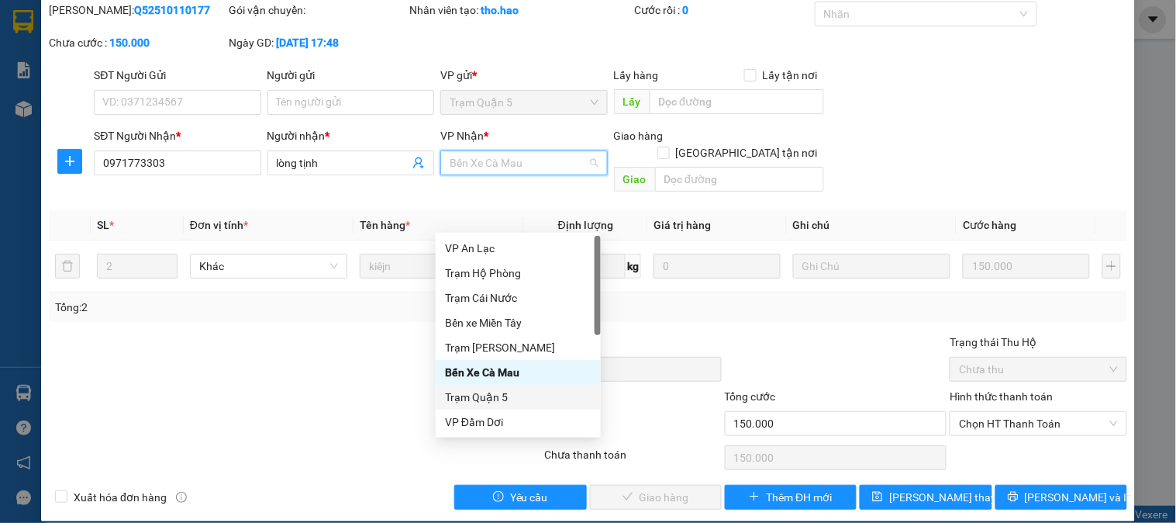
click at [504, 402] on div "Trạm Quận 5" at bounding box center [518, 397] width 147 height 17
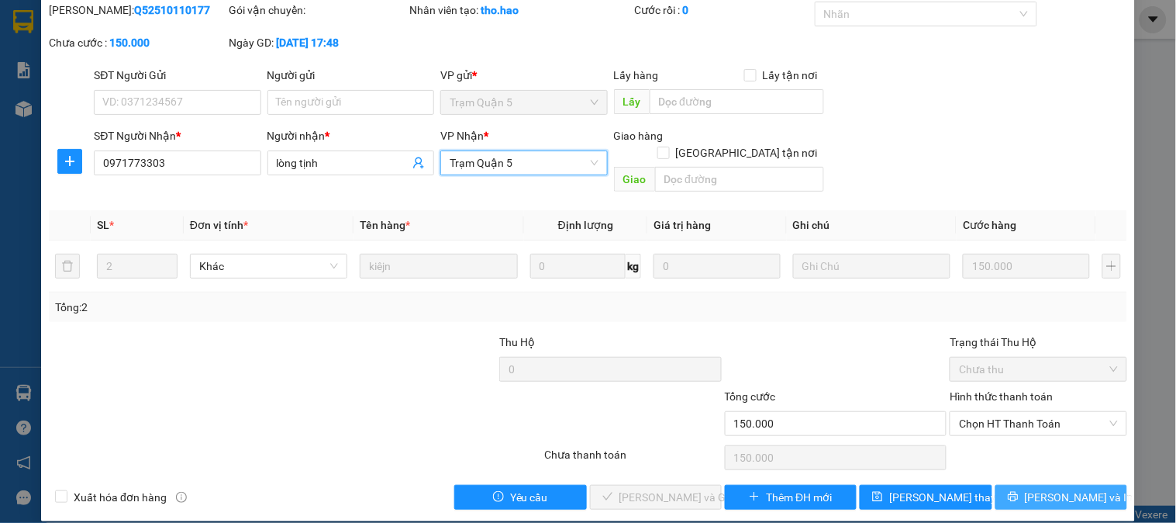
click at [1024, 485] on button "[PERSON_NAME] và In" at bounding box center [1062, 497] width 132 height 25
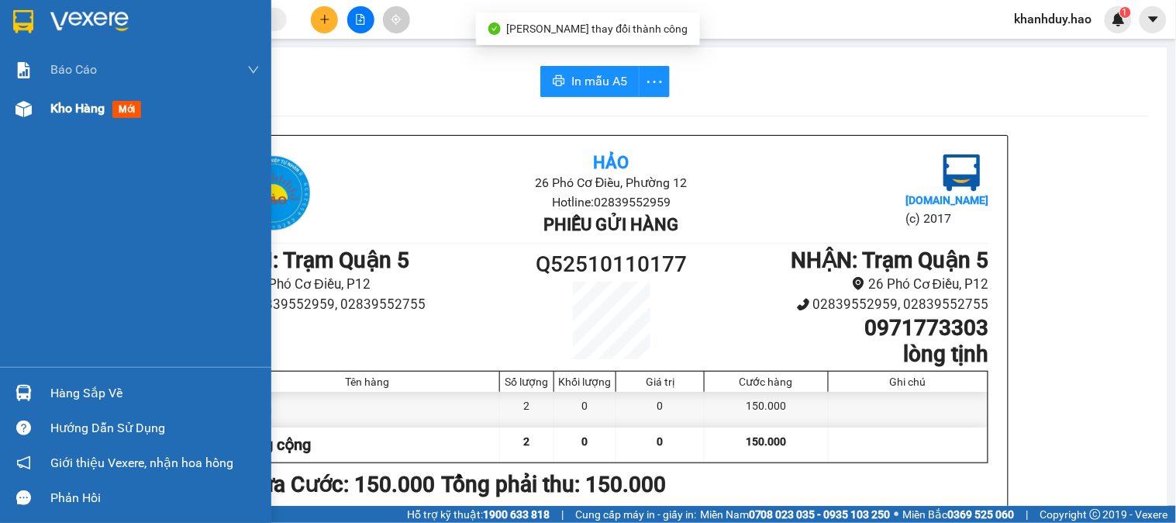
click at [29, 111] on img at bounding box center [24, 109] width 16 height 16
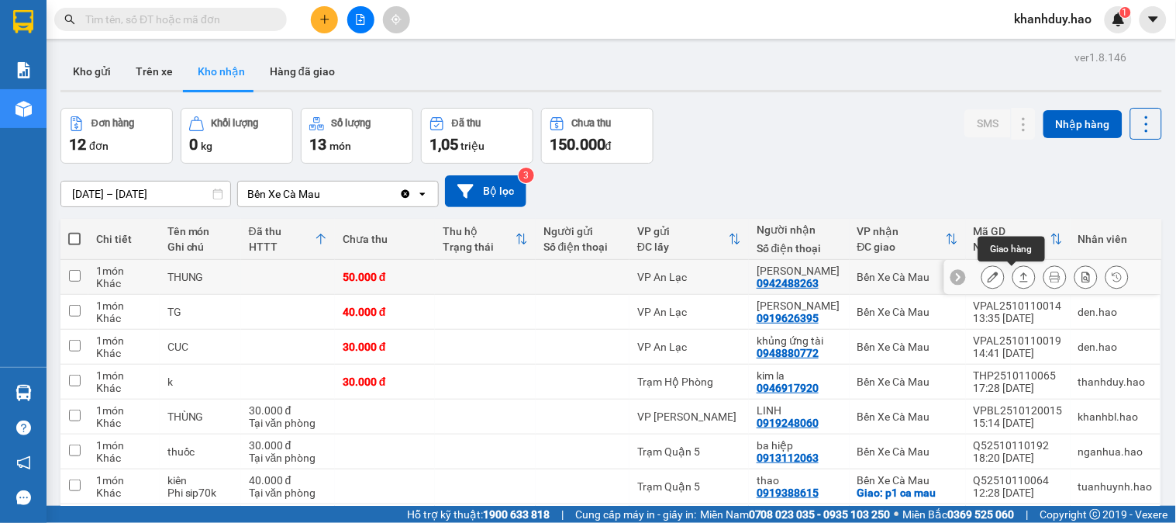
click at [1019, 282] on icon at bounding box center [1024, 276] width 11 height 11
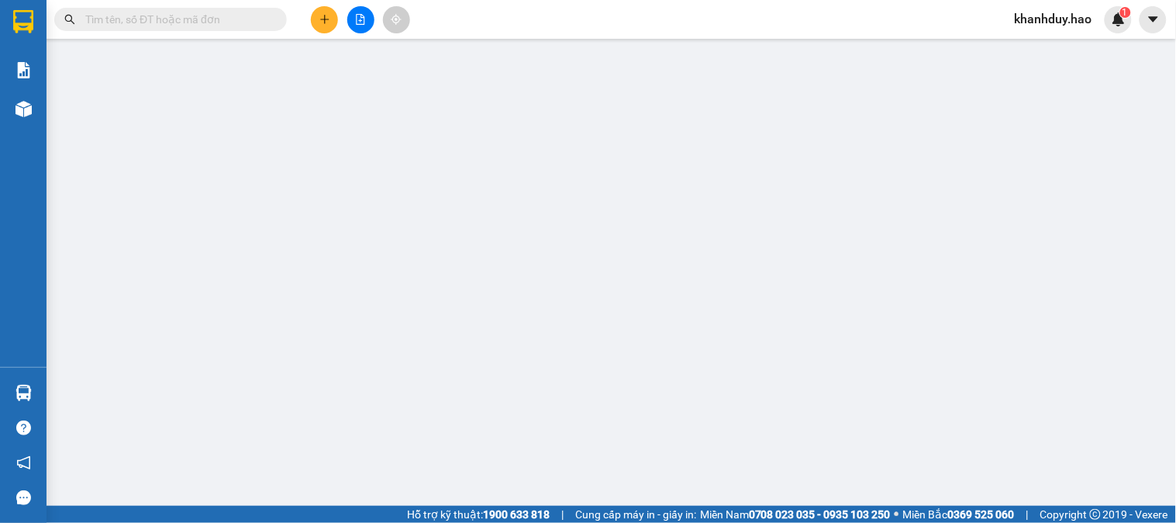
type input "0942488263"
type input "Lê Lài"
type input "50.000"
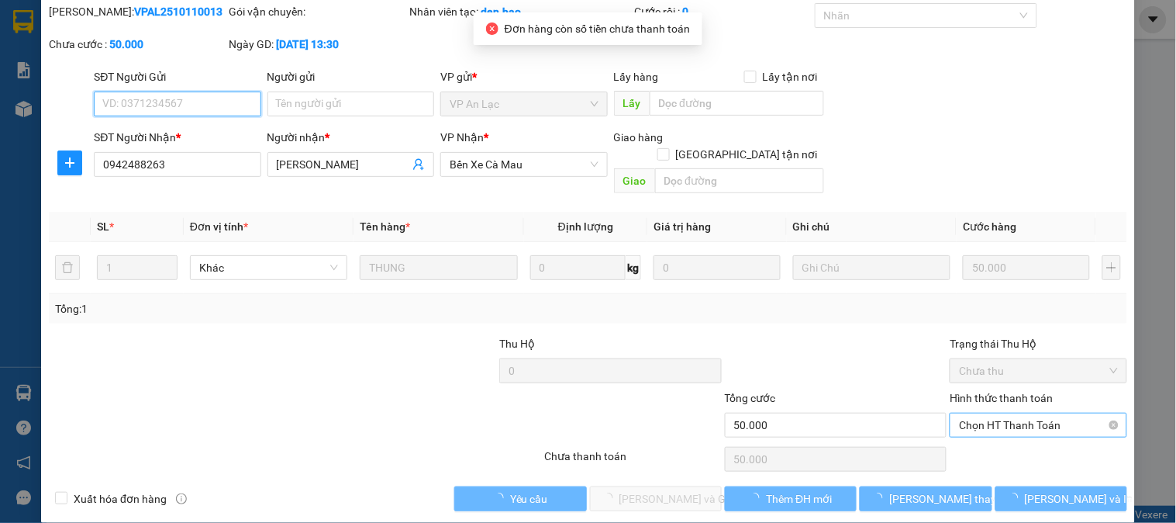
scroll to position [54, 0]
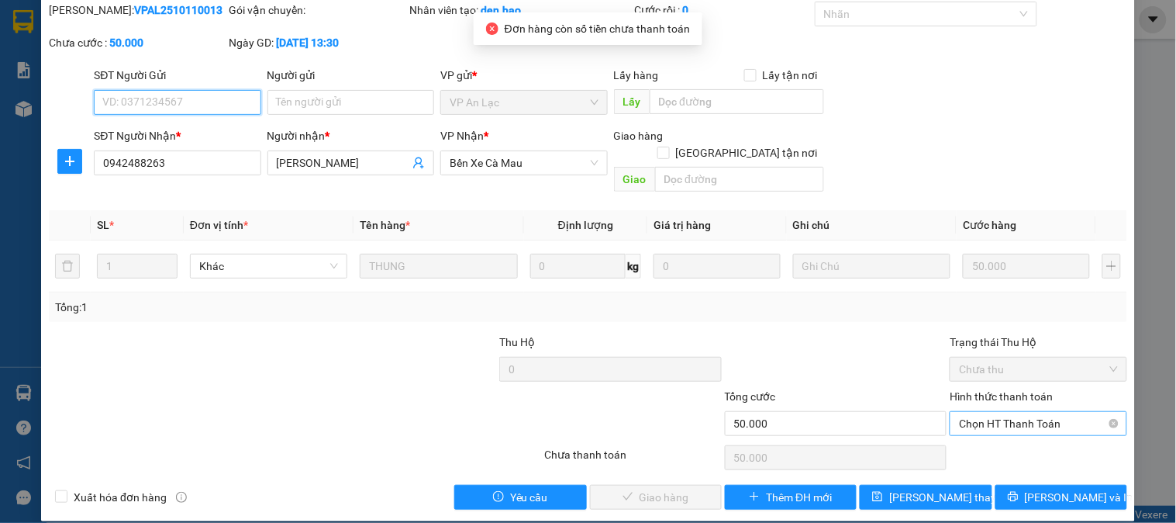
click at [990, 416] on span "Chọn HT Thanh Toán" at bounding box center [1038, 423] width 158 height 23
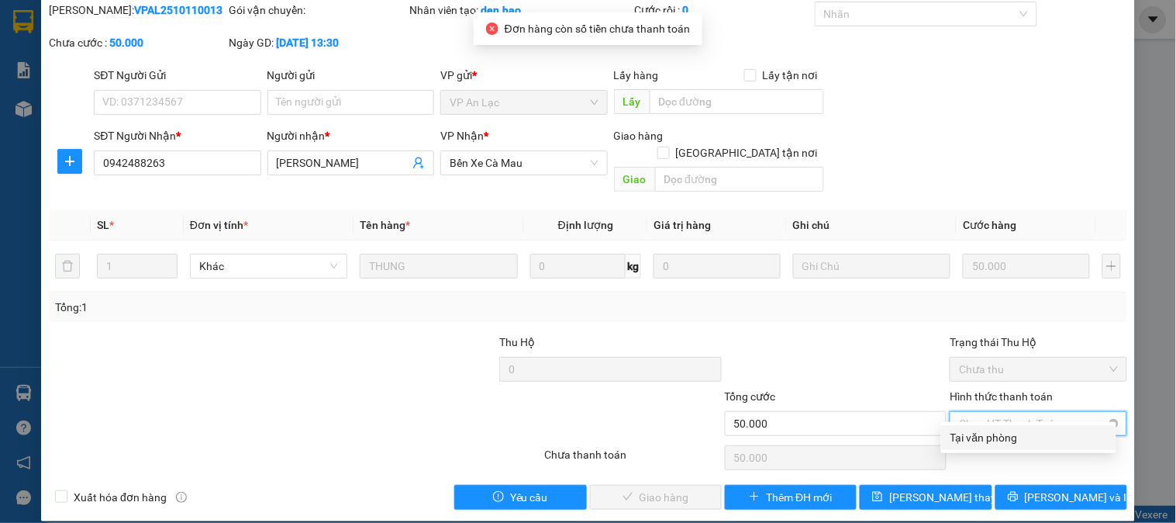
click at [990, 413] on span "Chọn HT Thanh Toán" at bounding box center [1038, 423] width 158 height 23
click at [971, 434] on div "Tại văn phòng" at bounding box center [1029, 437] width 157 height 17
type input "0"
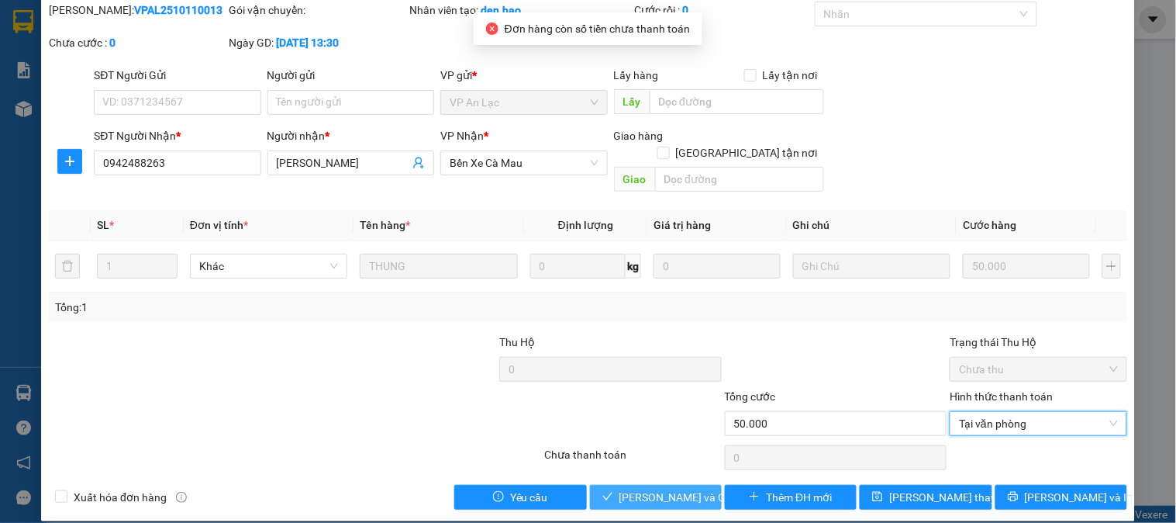
click at [648, 485] on button "[PERSON_NAME] và Giao hàng" at bounding box center [656, 497] width 132 height 25
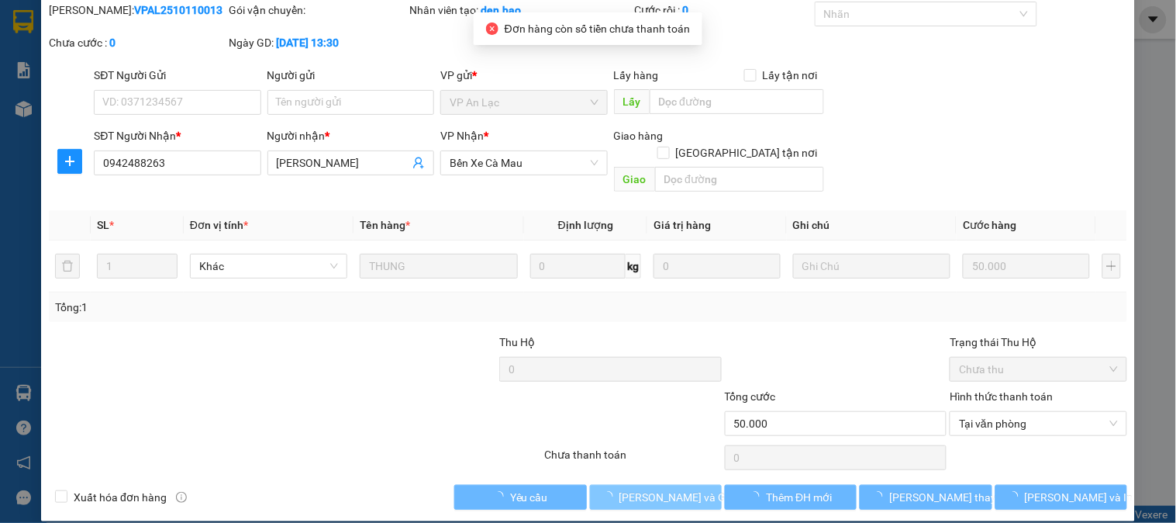
click at [648, 485] on button "[PERSON_NAME] và Giao hàng" at bounding box center [656, 497] width 132 height 25
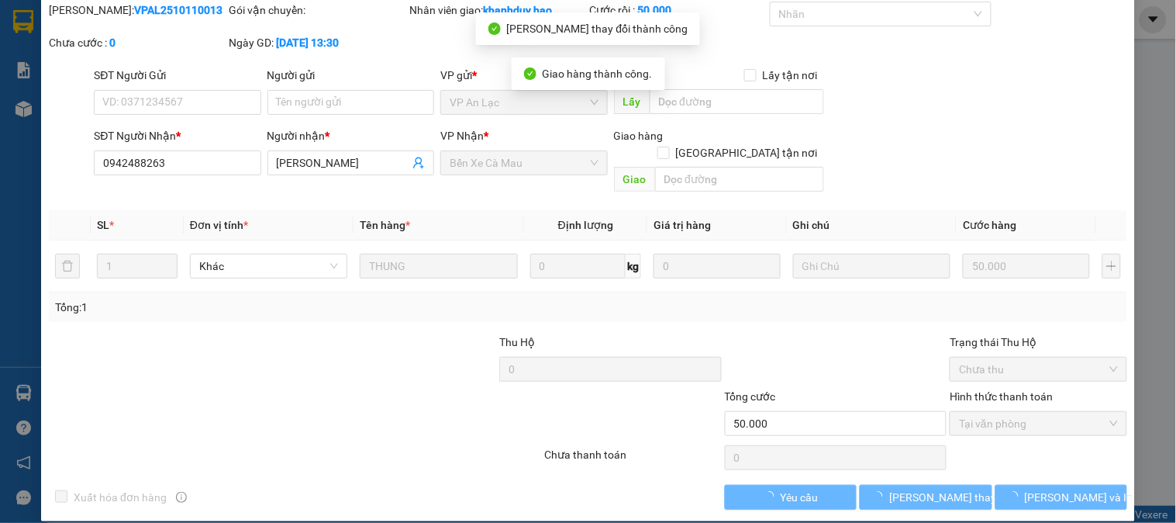
scroll to position [0, 0]
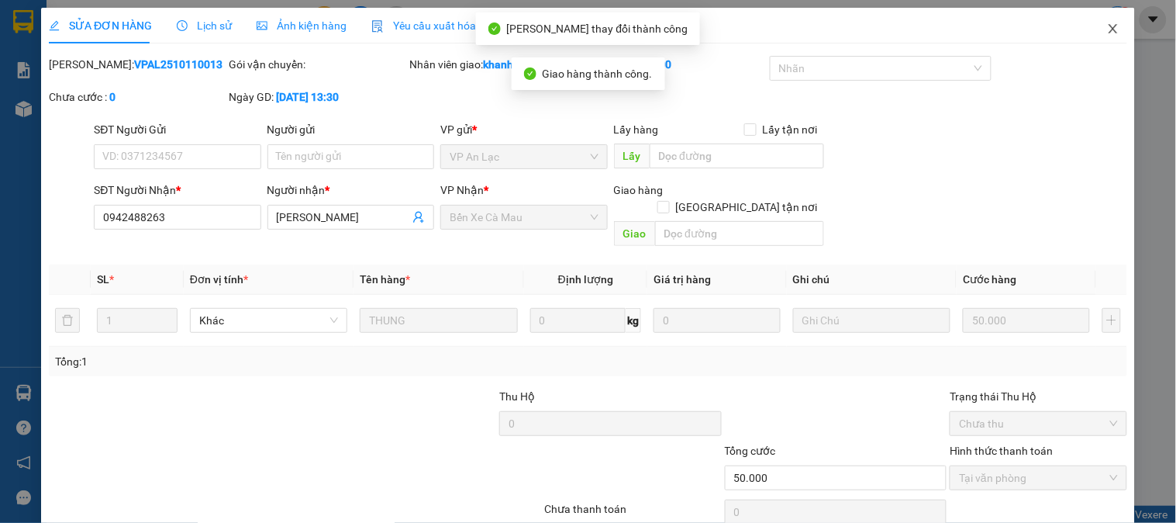
click at [1107, 34] on icon "close" at bounding box center [1113, 28] width 12 height 12
click at [1107, 26] on div "1" at bounding box center [1118, 19] width 27 height 27
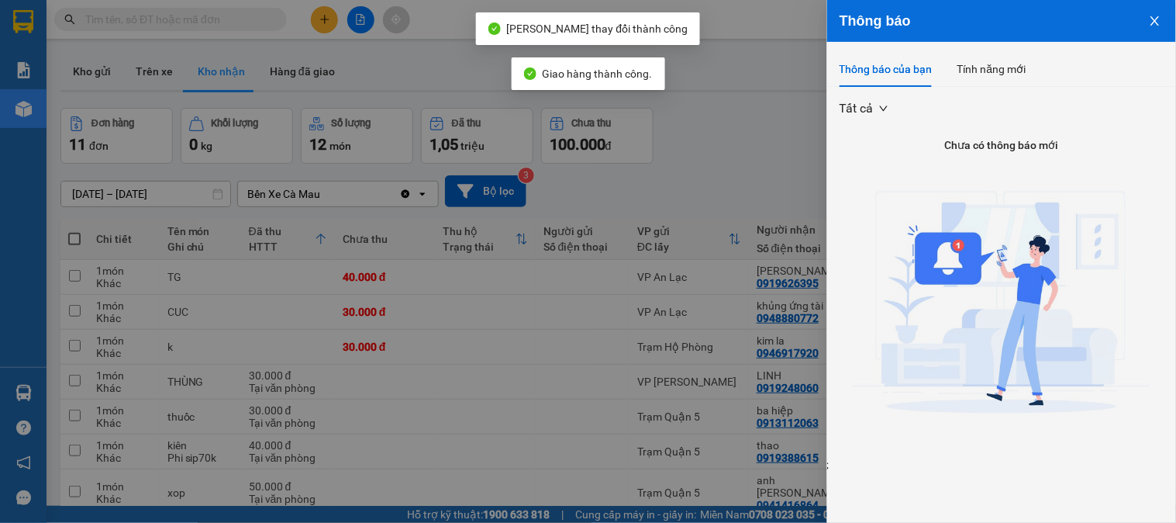
click at [764, 178] on div at bounding box center [588, 261] width 1176 height 523
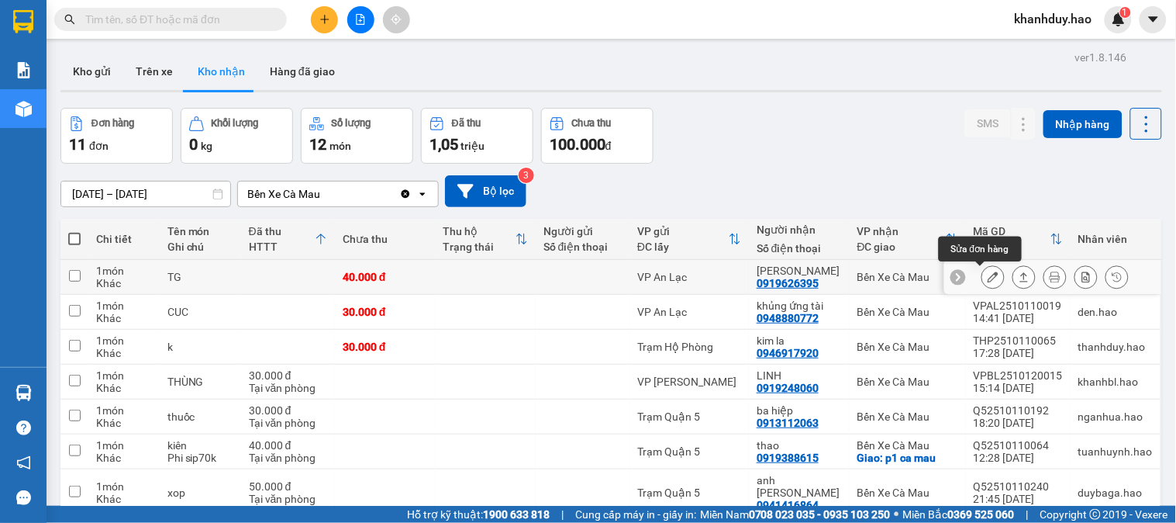
click at [988, 276] on icon at bounding box center [993, 276] width 11 height 11
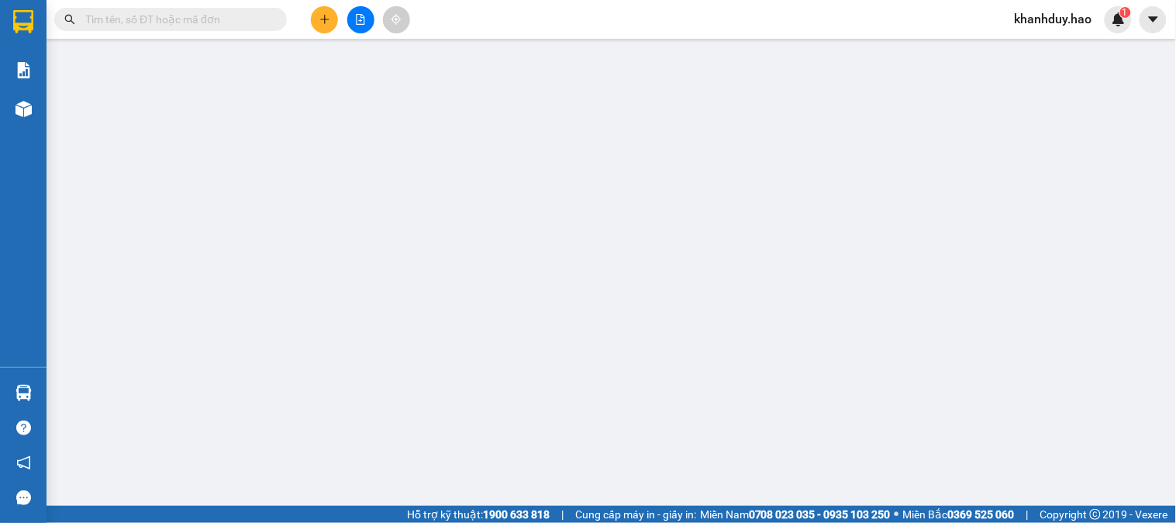
type input "0919626395"
type input "ANH THANH"
type input "40.000"
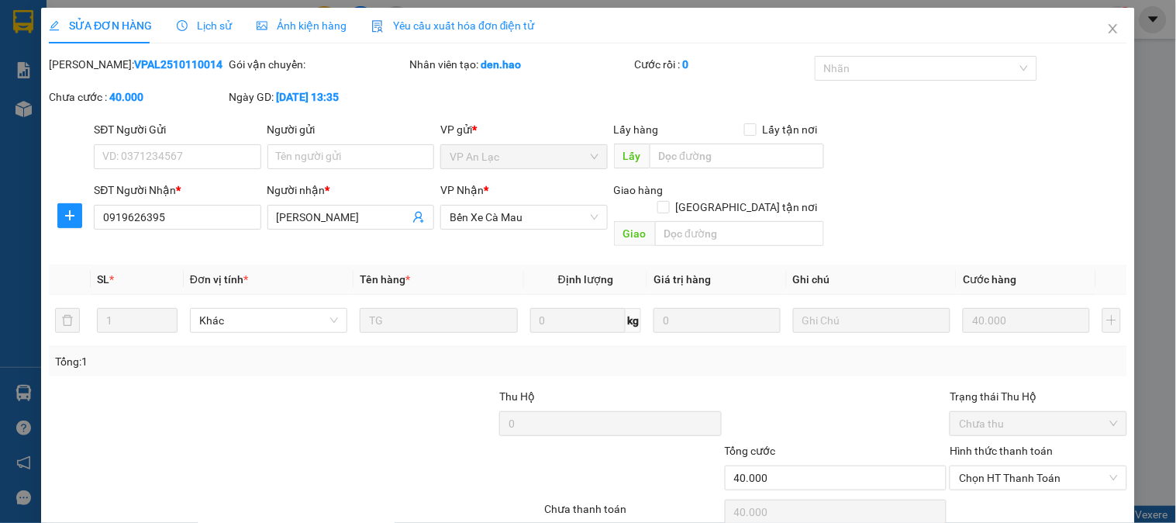
click at [295, 19] on span "Ảnh kiện hàng" at bounding box center [302, 25] width 90 height 12
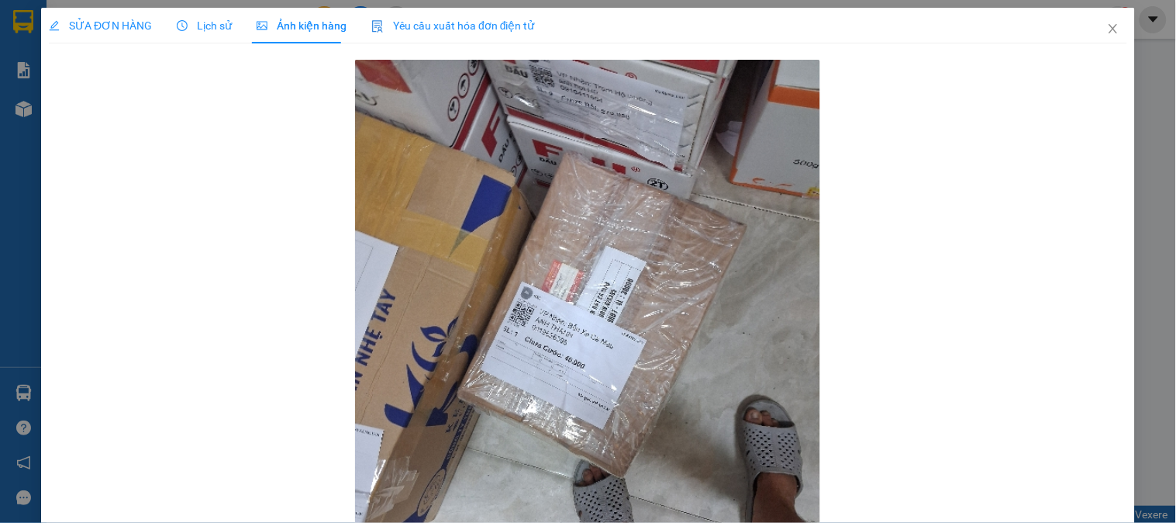
click at [130, 19] on span "SỬA ĐƠN HÀNG" at bounding box center [100, 25] width 103 height 12
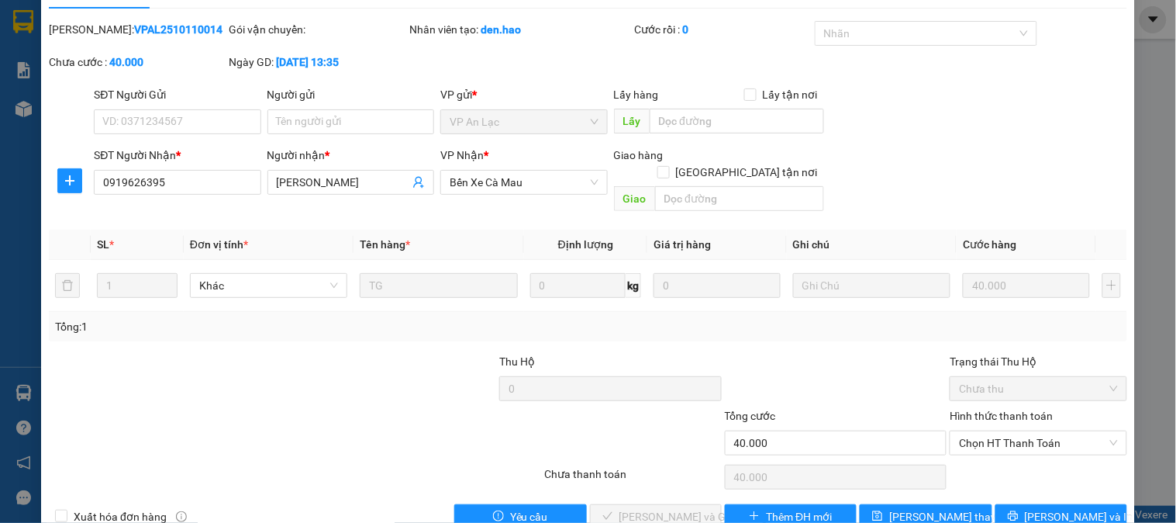
scroll to position [54, 0]
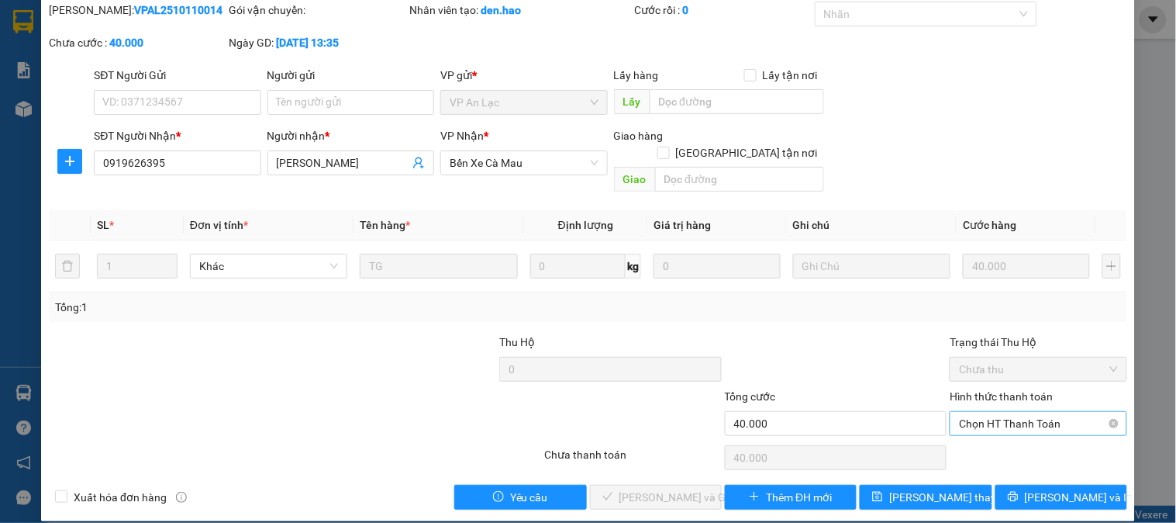
click at [965, 414] on span "Chọn HT Thanh Toán" at bounding box center [1038, 423] width 158 height 23
click at [978, 434] on div "Tại văn phòng" at bounding box center [1029, 437] width 157 height 17
type input "0"
click at [642, 489] on span "[PERSON_NAME] và Giao hàng" at bounding box center [694, 497] width 149 height 17
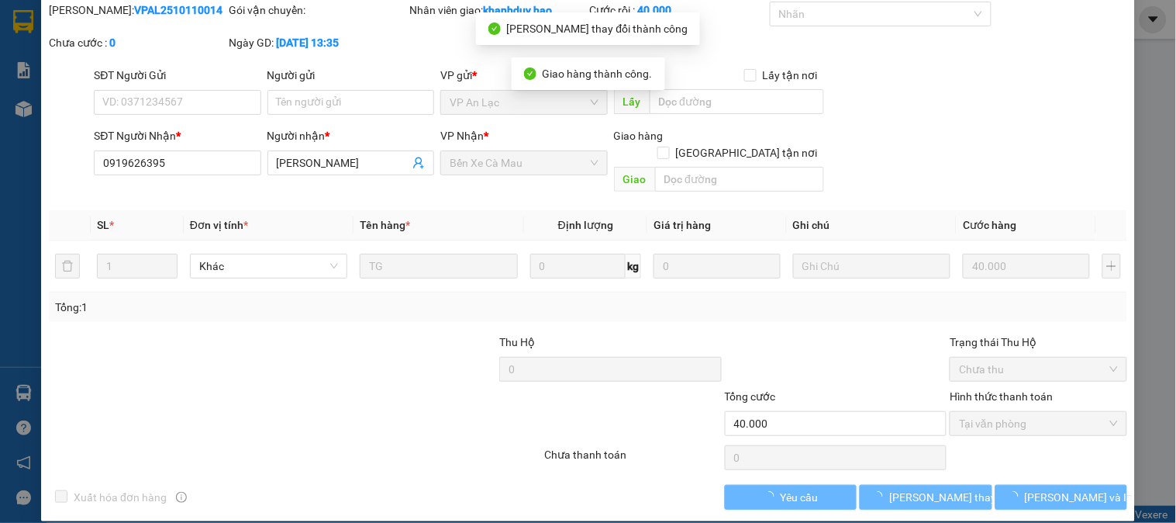
scroll to position [0, 0]
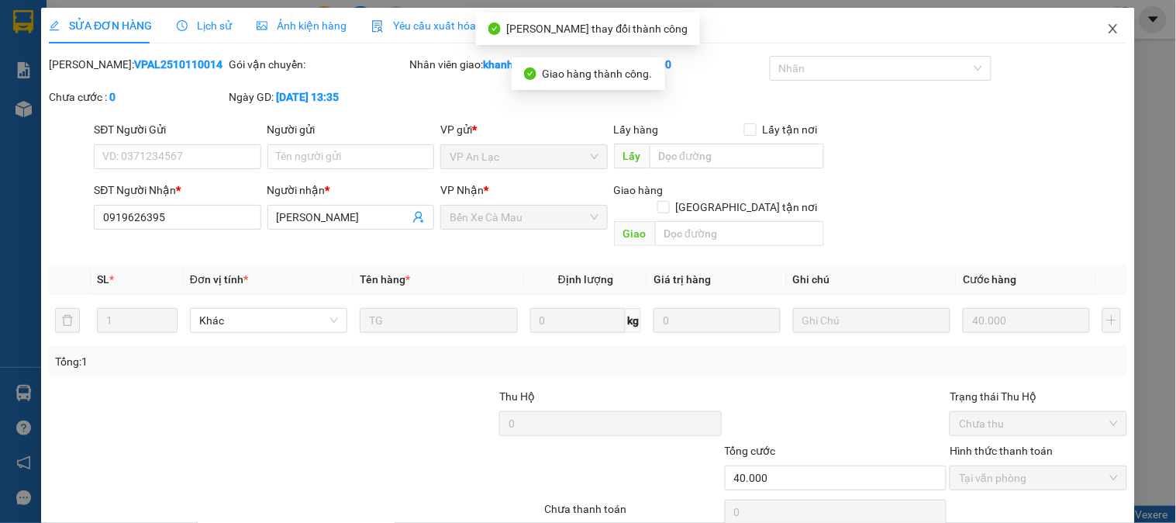
click at [1104, 10] on span "Close" at bounding box center [1113, 29] width 43 height 43
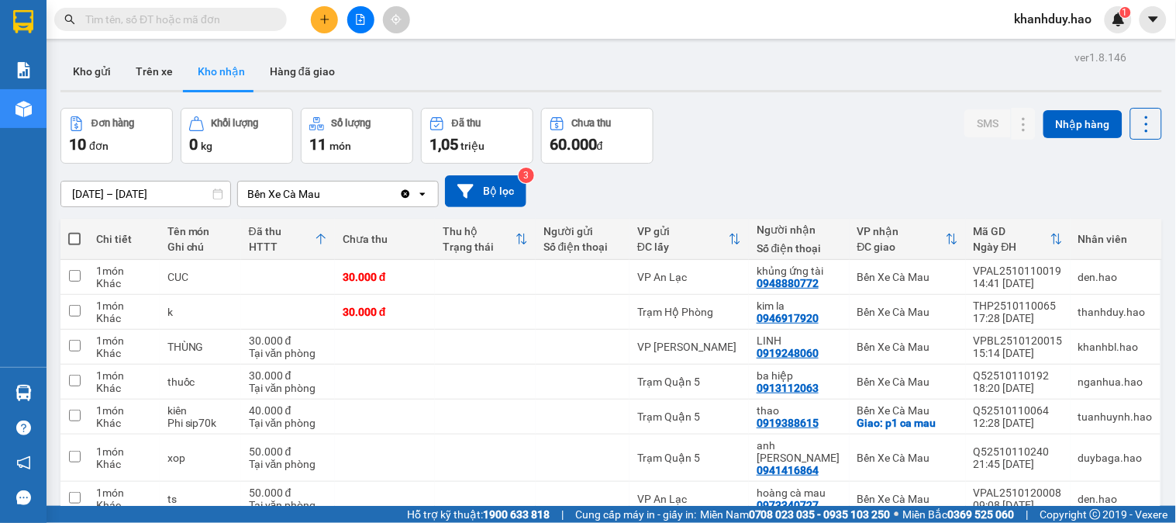
click at [116, 205] on div "ver 1.8.146 Kho gửi Trên xe Kho nhận Hàng đã giao Đơn hàng 10 đơn Khối lượng 0 …" at bounding box center [611, 362] width 1114 height 631
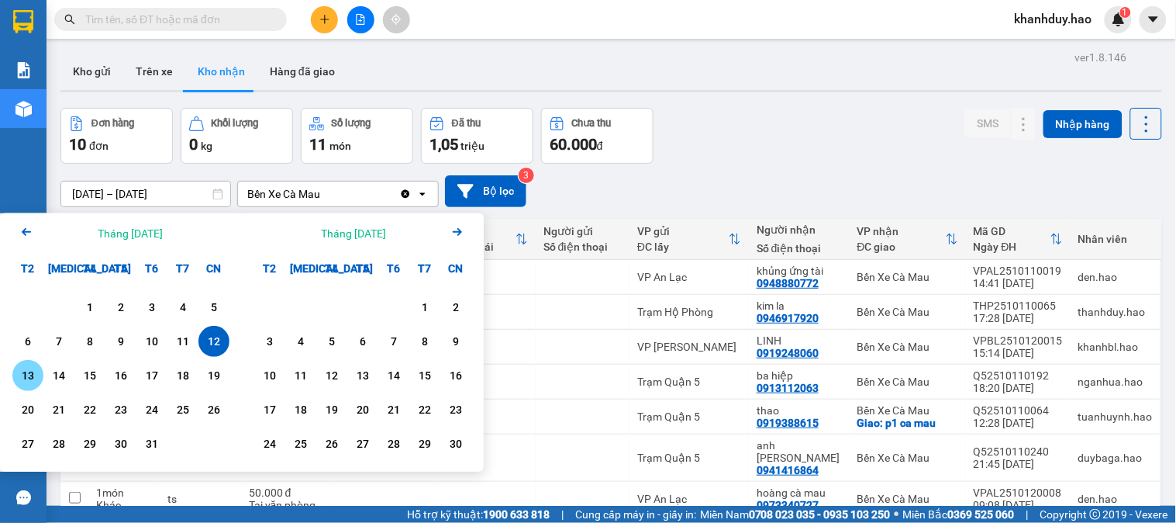
click at [29, 368] on div "13" at bounding box center [28, 375] width 22 height 19
type input "13/10/2025 – 13/10/2025"
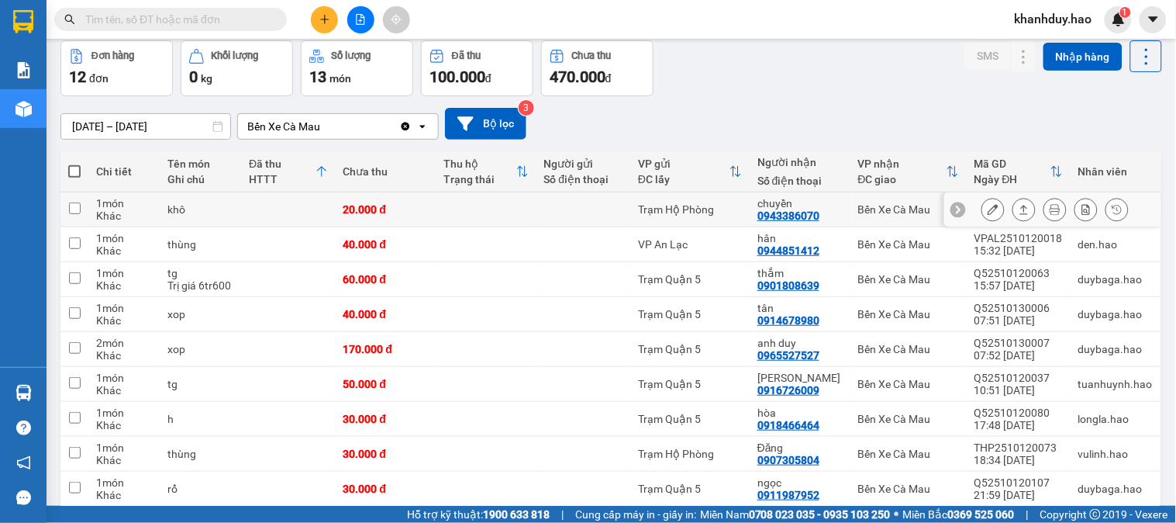
scroll to position [172, 0]
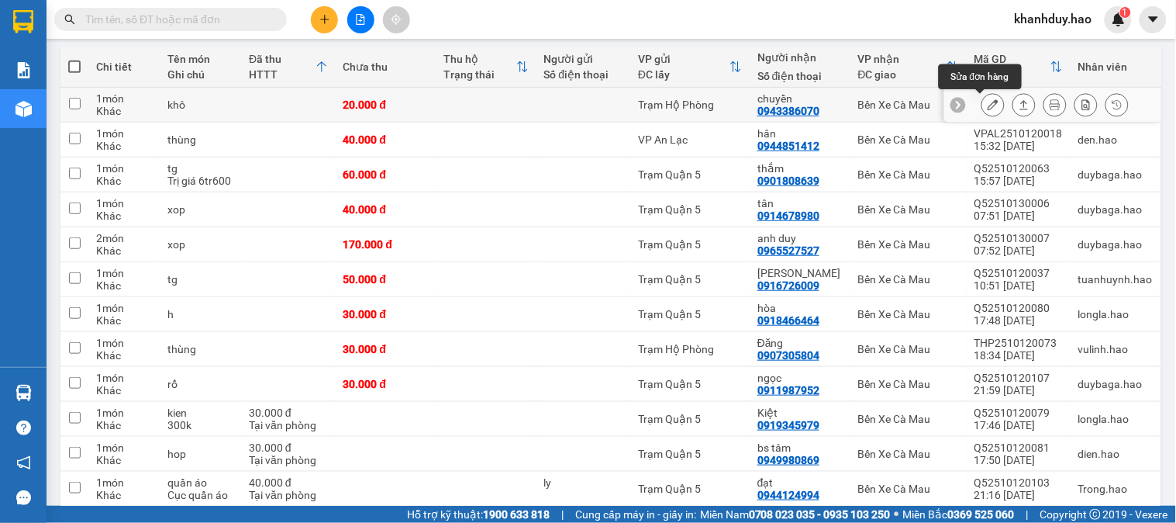
click at [988, 107] on icon at bounding box center [993, 104] width 11 height 11
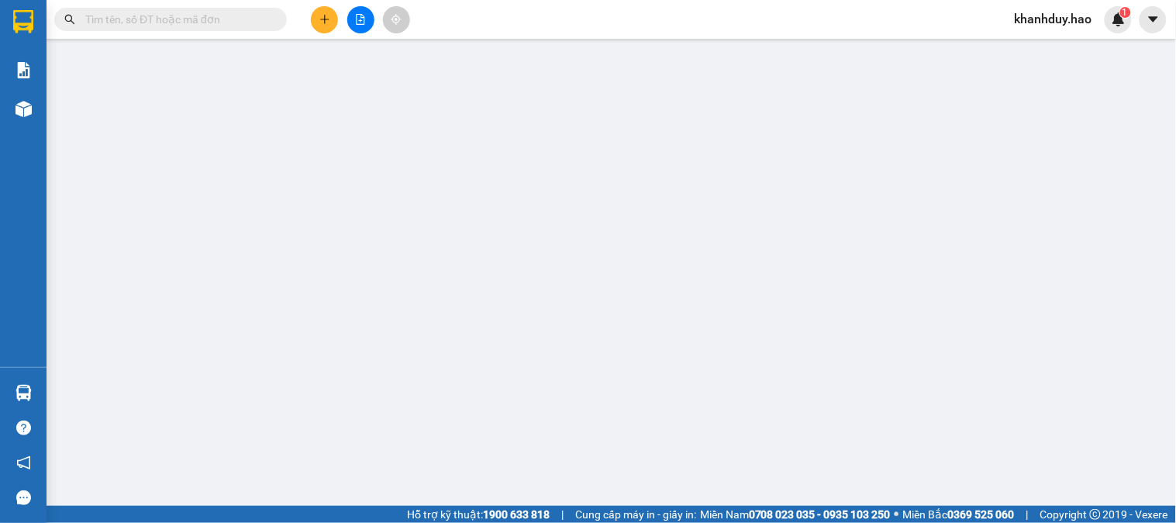
type input "0943386070"
type input "chuyền"
type input "20.000"
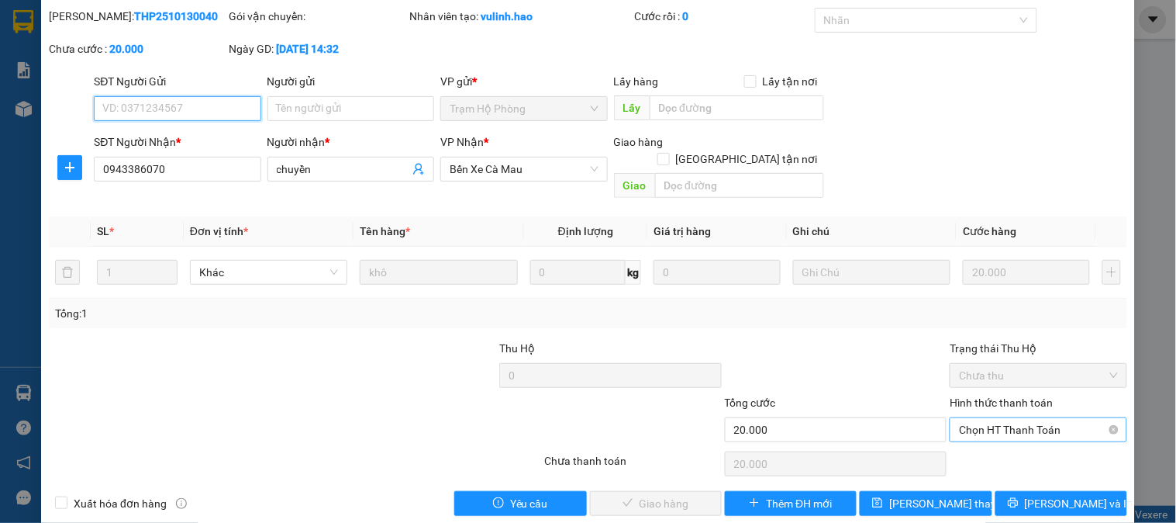
scroll to position [54, 0]
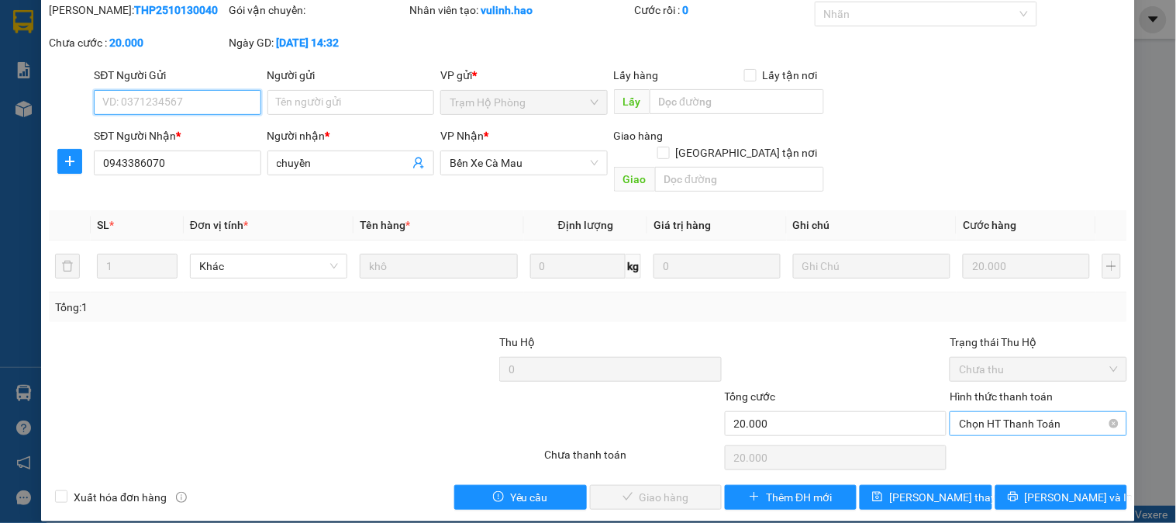
click at [979, 412] on span "Chọn HT Thanh Toán" at bounding box center [1038, 423] width 158 height 23
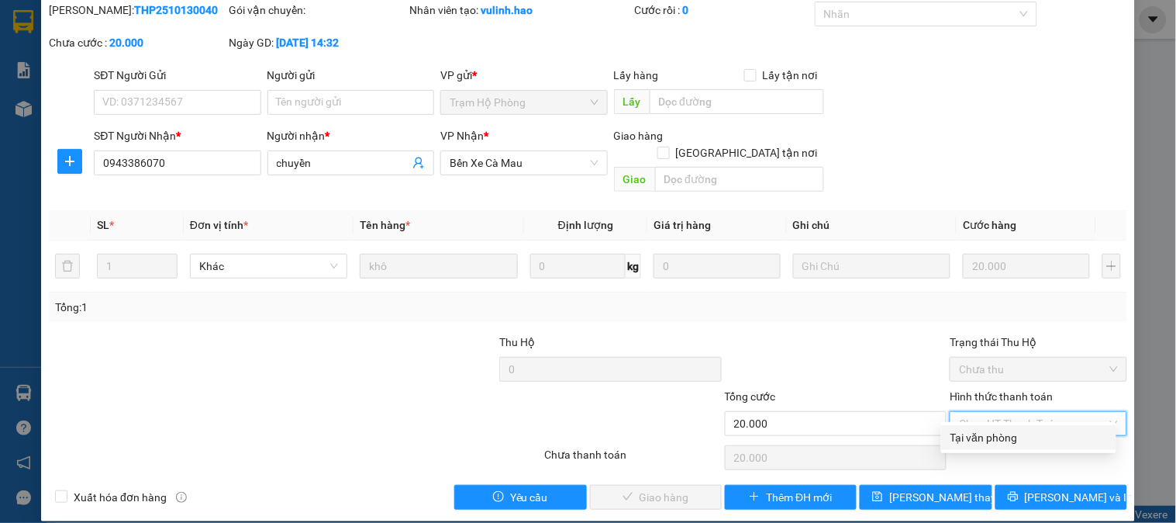
drag, startPoint x: 979, startPoint y: 433, endPoint x: 592, endPoint y: 459, distance: 387.9
click at [978, 433] on div "Tại văn phòng" at bounding box center [1029, 437] width 157 height 17
type input "0"
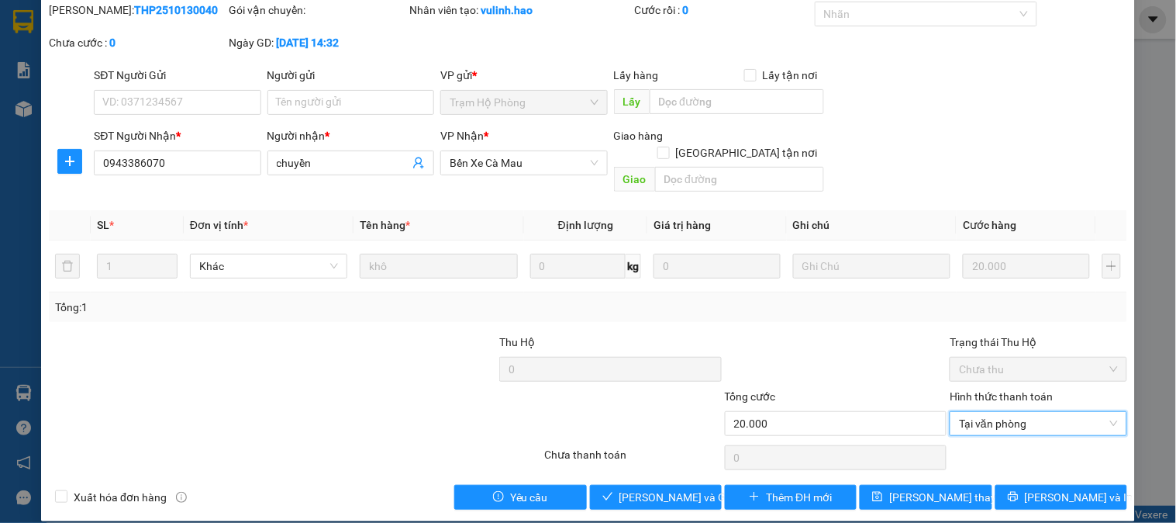
click at [656, 492] on div "SỬA ĐƠN HÀNG Lịch sử Ảnh kiện hàng Yêu cầu xuất hóa đơn điện tử Total Paid Fee …" at bounding box center [588, 237] width 1094 height 568
click at [676, 489] on span "Lưu và Giao hàng" at bounding box center [694, 497] width 149 height 17
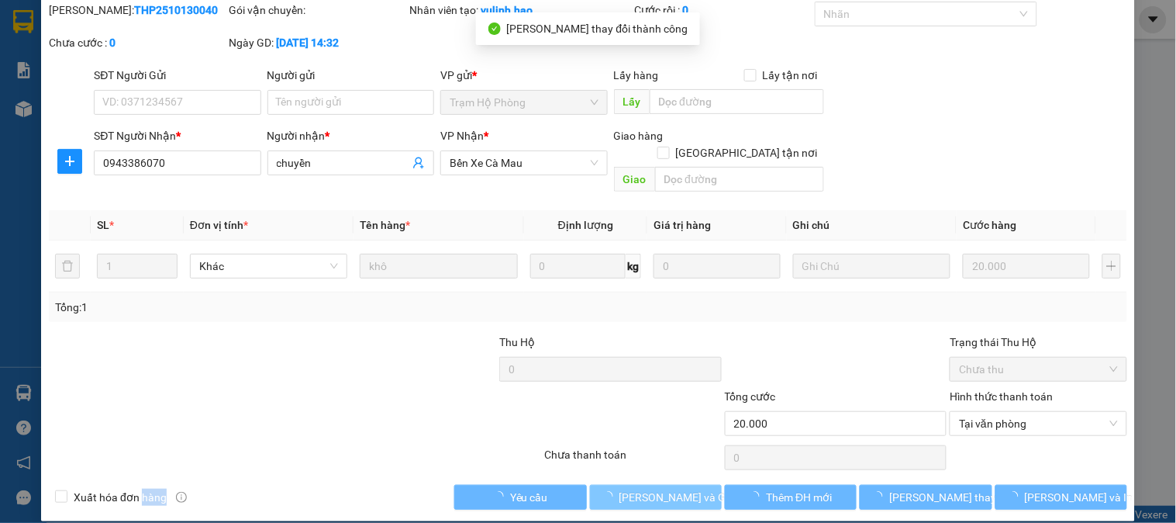
scroll to position [0, 0]
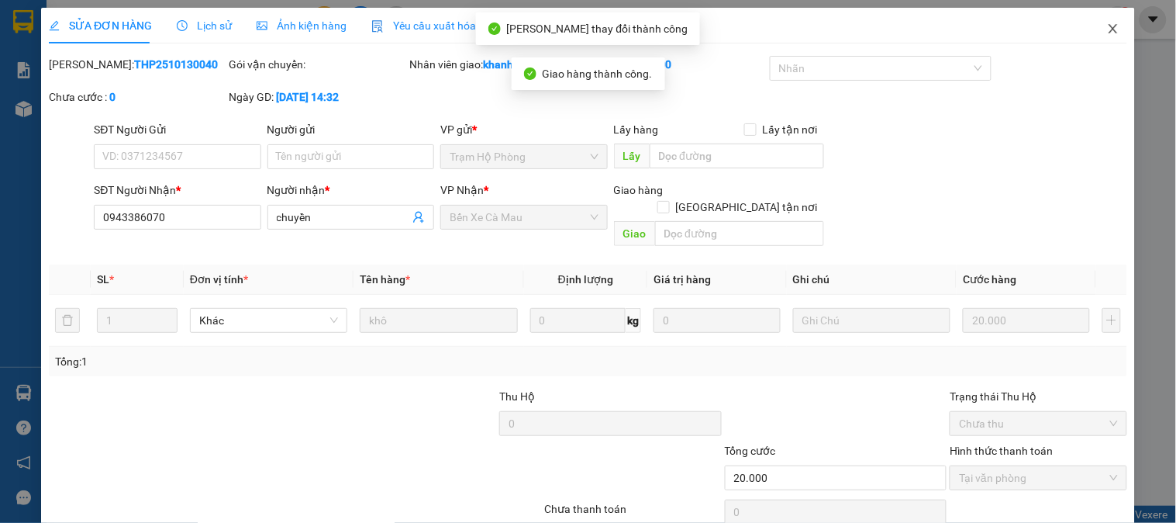
click at [1101, 40] on span "Close" at bounding box center [1113, 29] width 43 height 43
click at [1101, 40] on main at bounding box center [588, 253] width 1176 height 506
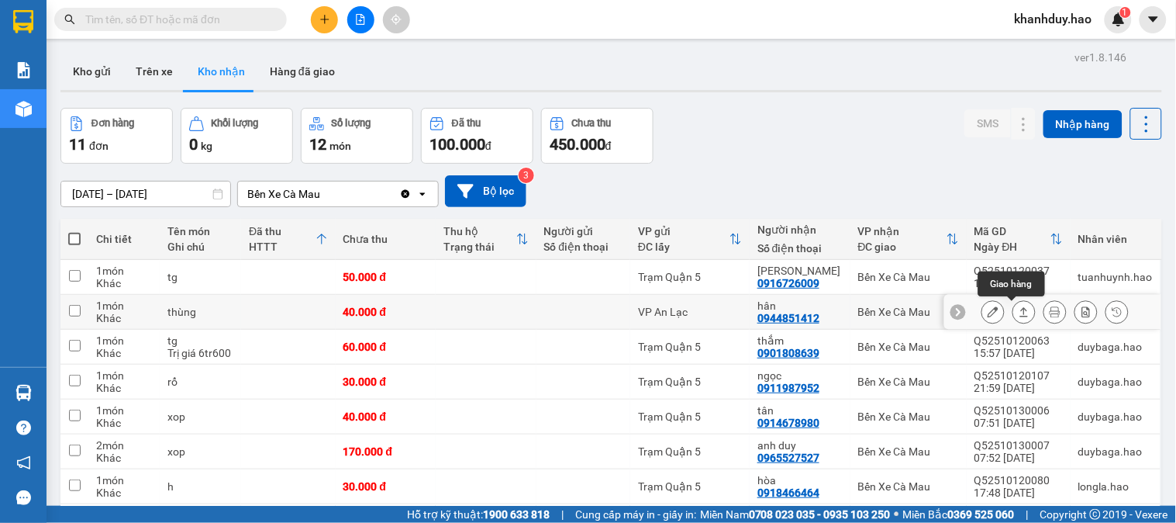
click at [1021, 320] on div at bounding box center [1024, 311] width 23 height 23
click at [1014, 313] on button at bounding box center [1025, 312] width 22 height 27
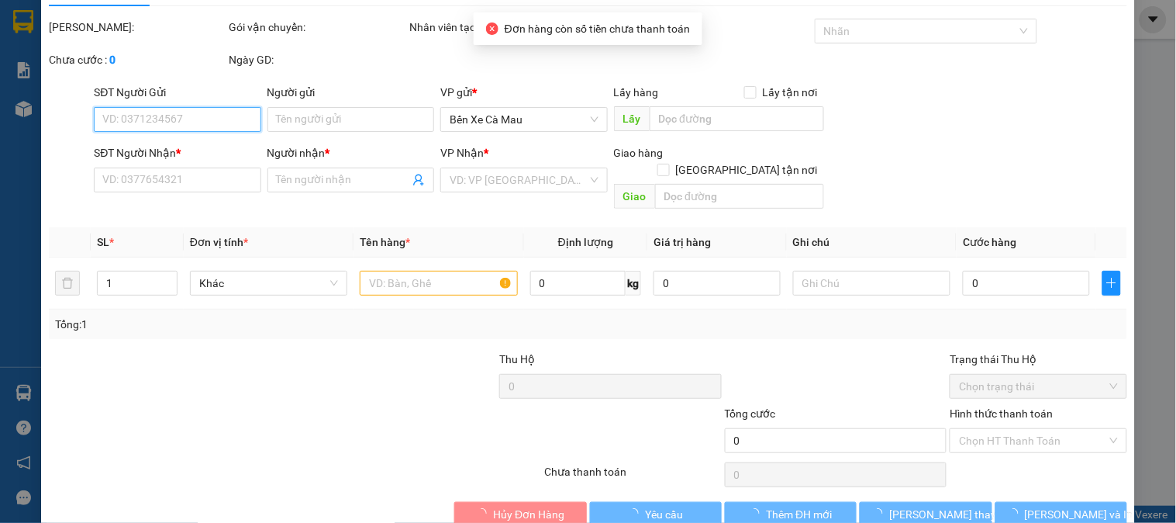
type input "0944851412"
type input "hân"
type input "40.000"
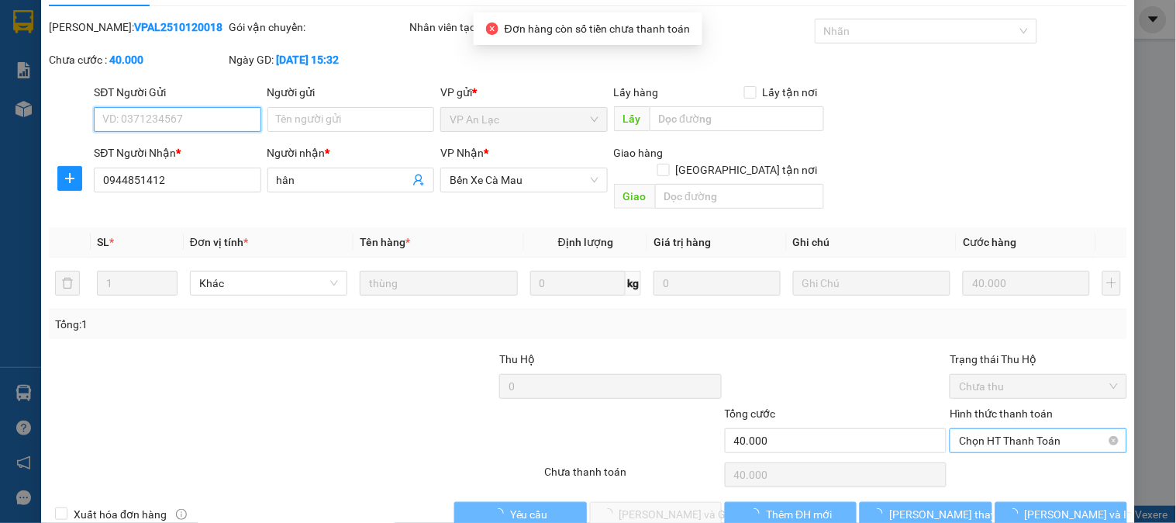
scroll to position [54, 0]
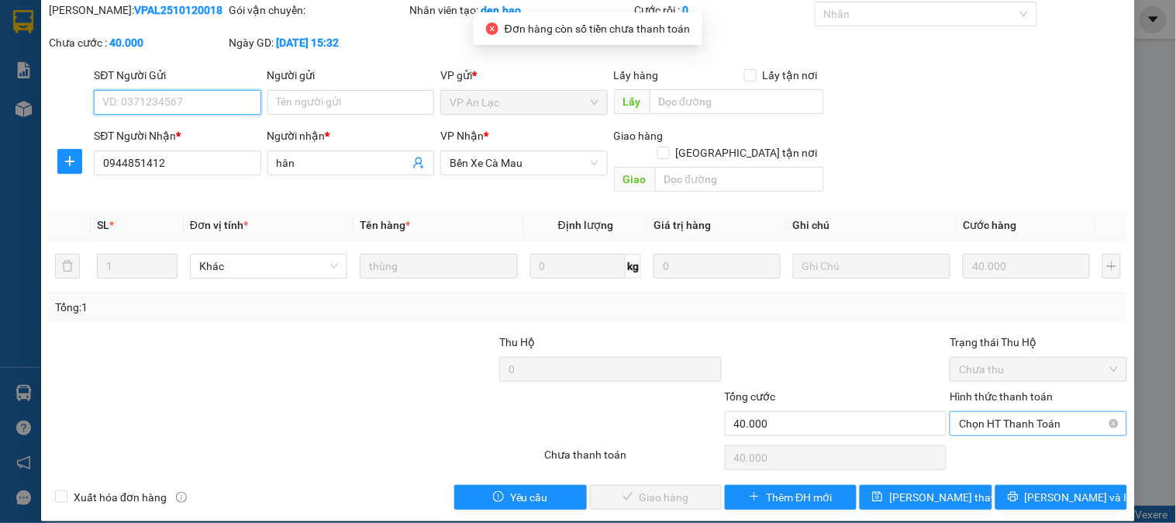
click at [1004, 412] on span "Chọn HT Thanh Toán" at bounding box center [1038, 423] width 158 height 23
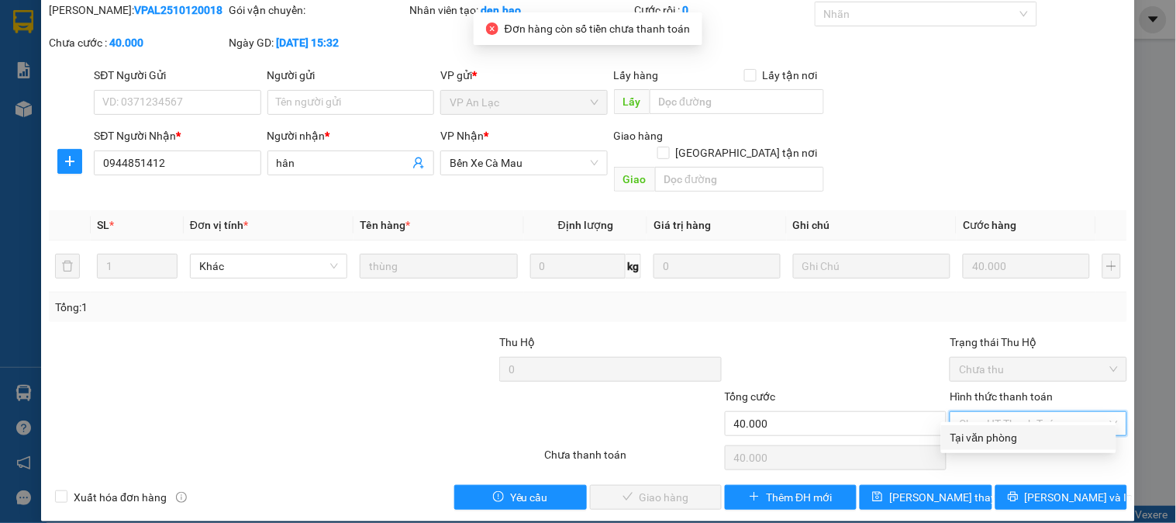
click at [994, 442] on div "Tại văn phòng" at bounding box center [1029, 437] width 157 height 17
type input "0"
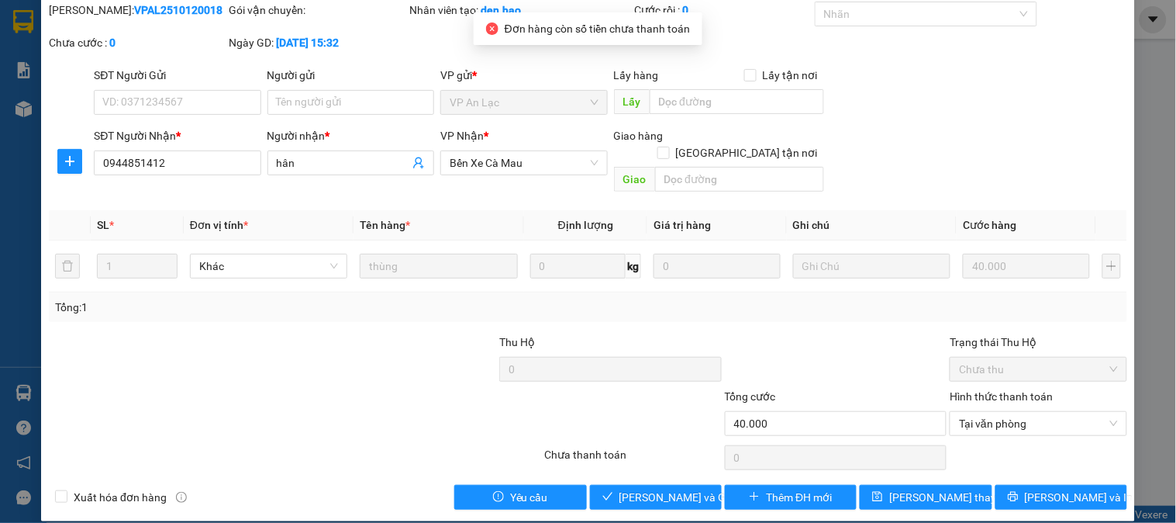
click at [639, 462] on div "Total Paid Fee 0 Total UnPaid Fee 40.000 Cash Collection Total Fee Mã ĐH: VPAL2…" at bounding box center [588, 256] width 1079 height 508
click at [654, 489] on span "Lưu và Giao hàng" at bounding box center [694, 497] width 149 height 17
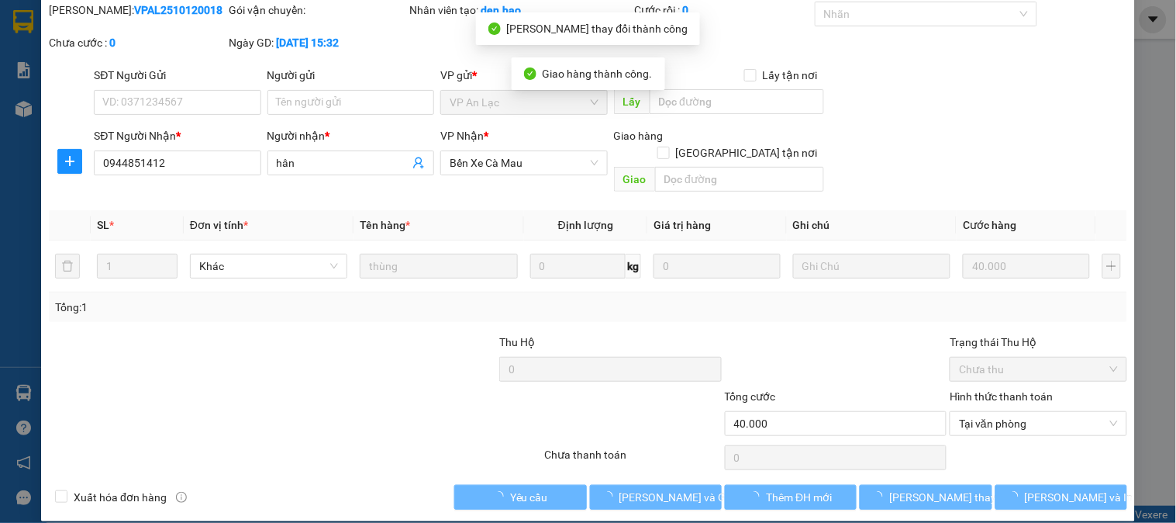
scroll to position [0, 0]
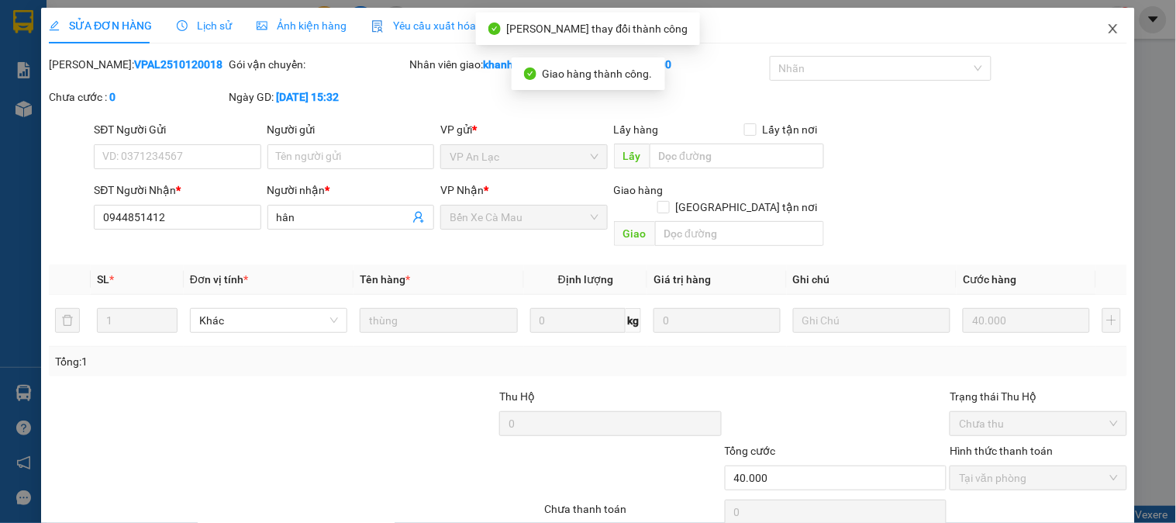
drag, startPoint x: 1120, startPoint y: 20, endPoint x: 1014, endPoint y: 181, distance: 192.1
click at [1119, 20] on span "Close" at bounding box center [1113, 29] width 43 height 43
click at [1118, 23] on img at bounding box center [1119, 19] width 14 height 14
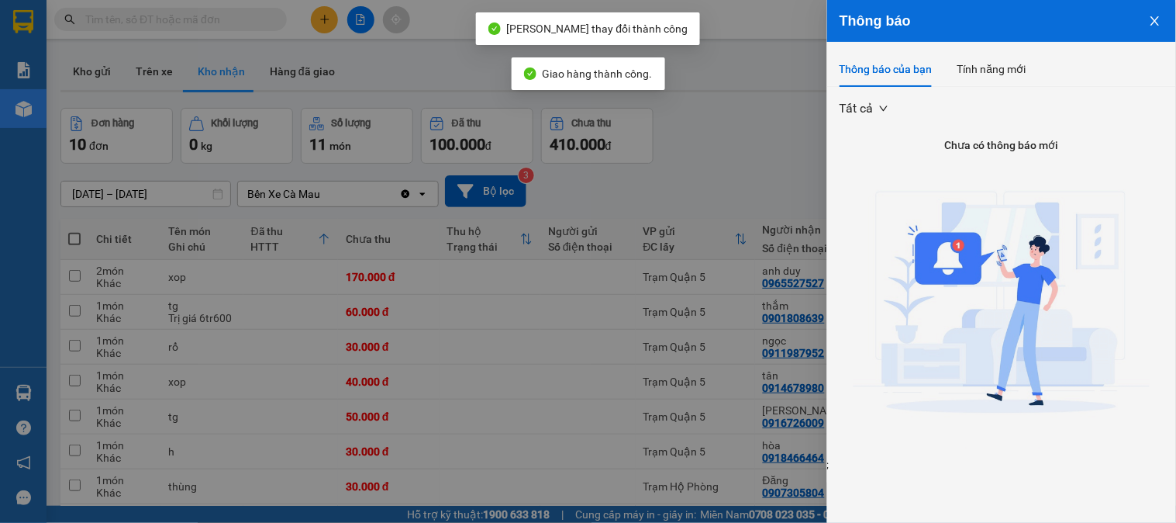
click at [757, 180] on div at bounding box center [588, 261] width 1176 height 523
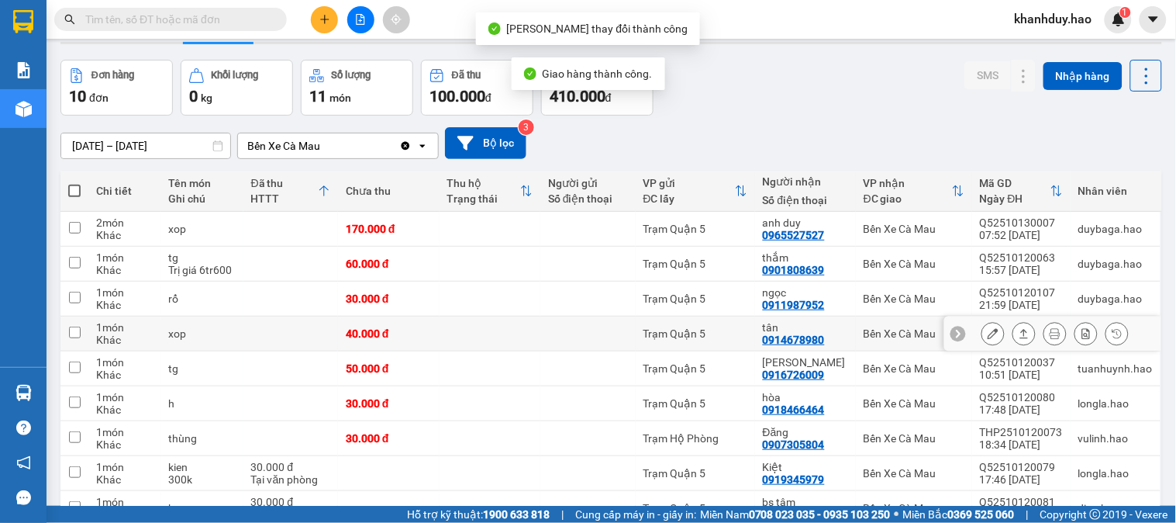
scroll to position [86, 0]
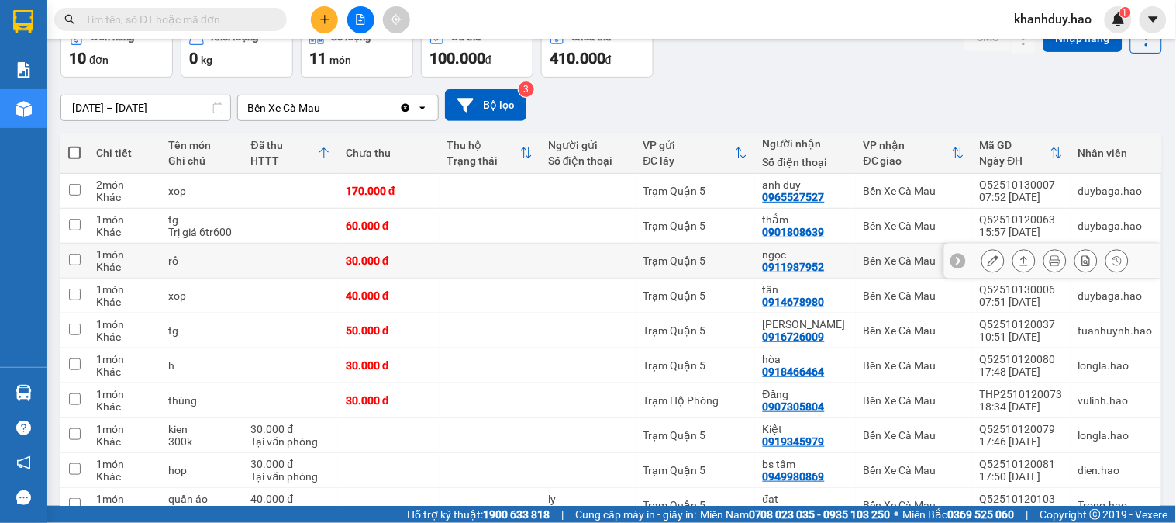
click at [1019, 262] on icon at bounding box center [1024, 260] width 11 height 11
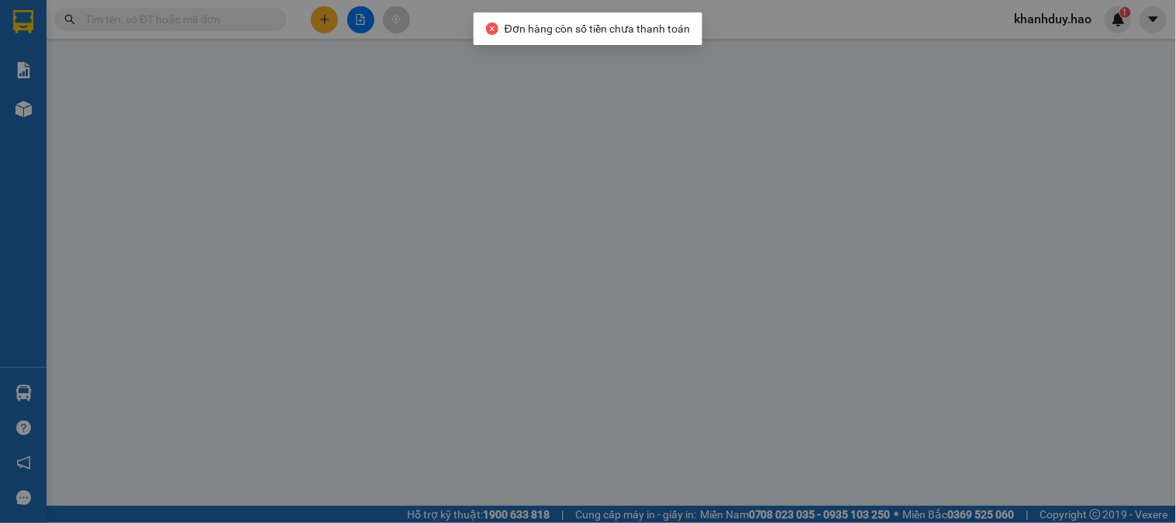
type input "0911987952"
type input "ngọc"
type input "30.000"
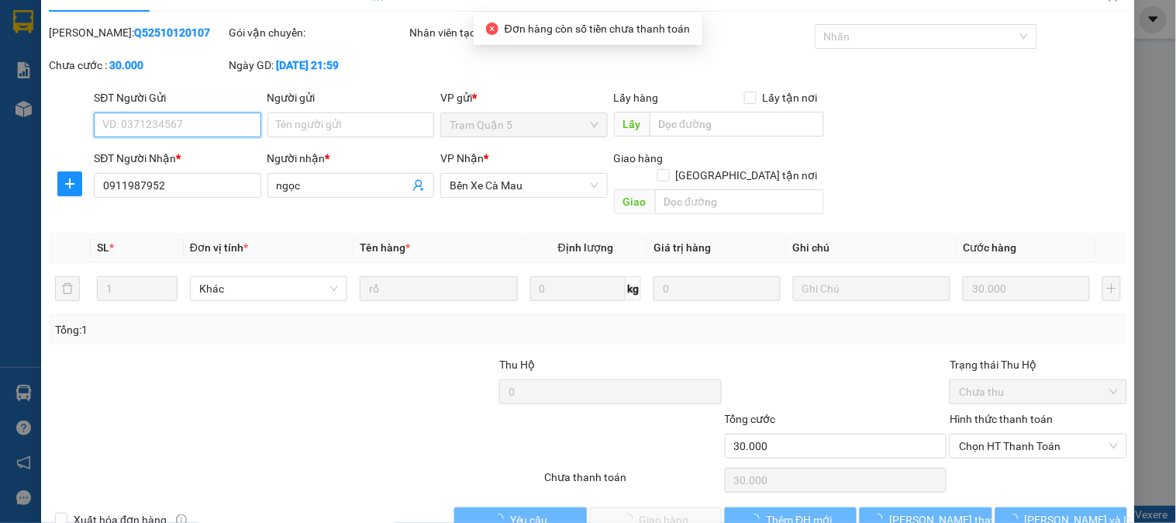
scroll to position [54, 0]
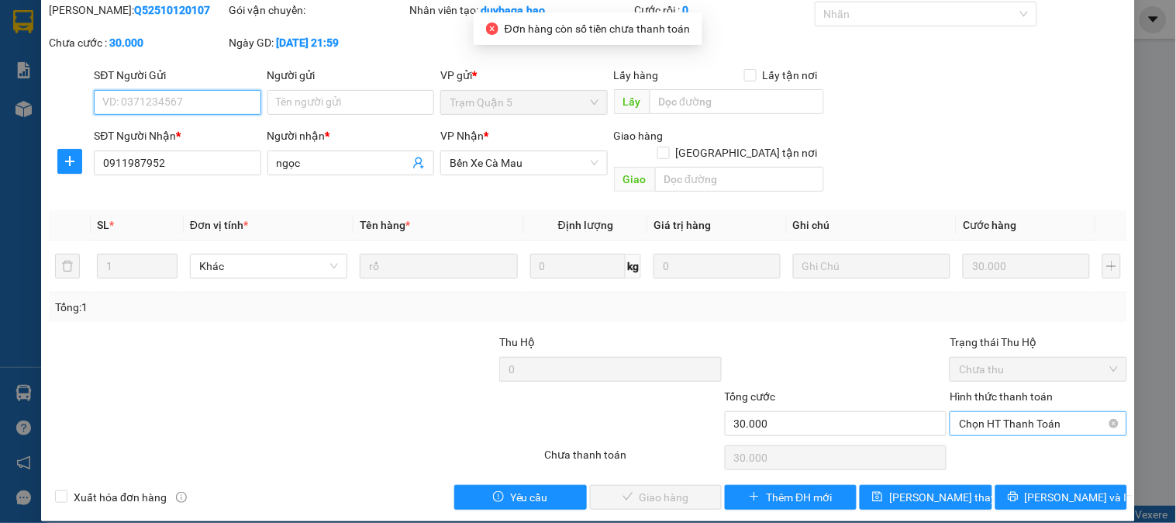
drag, startPoint x: 986, startPoint y: 409, endPoint x: 986, endPoint y: 423, distance: 14.7
click at [986, 413] on span "Chọn HT Thanh Toán" at bounding box center [1038, 423] width 158 height 23
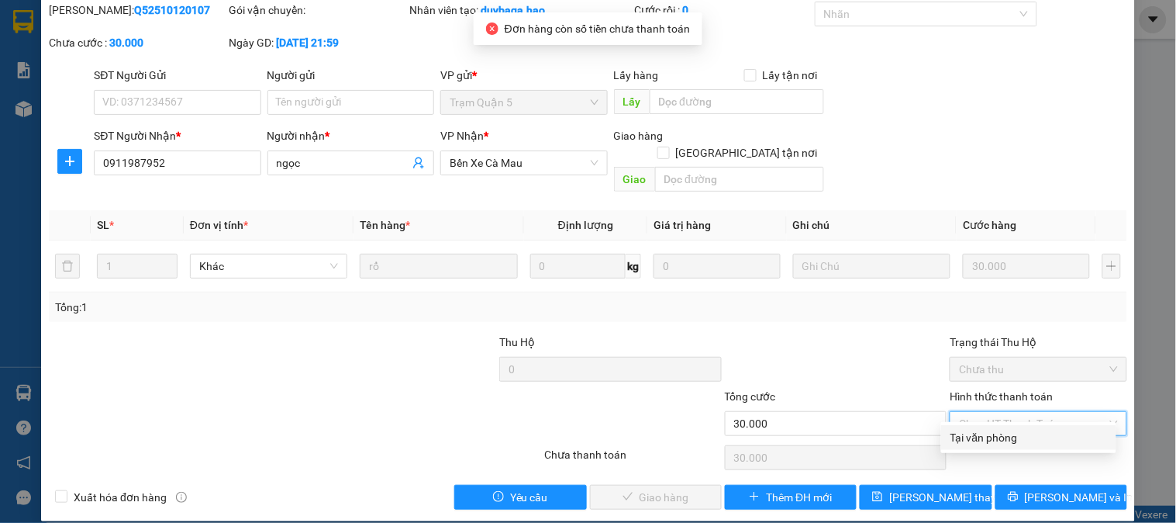
click at [980, 445] on div "Tại văn phòng" at bounding box center [1029, 437] width 157 height 17
type input "0"
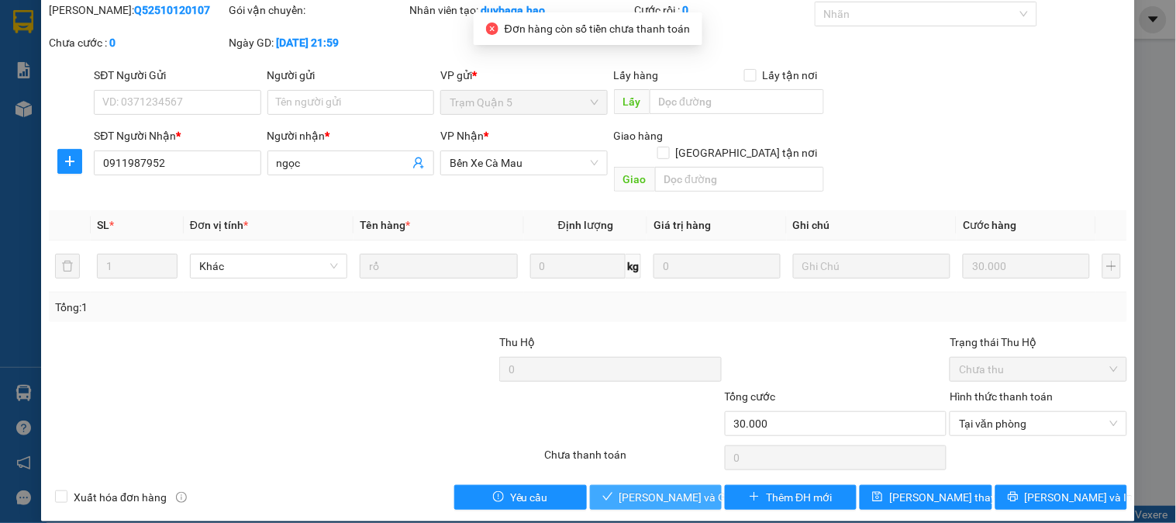
click at [653, 485] on button "Lưu và Giao hàng" at bounding box center [656, 497] width 132 height 25
click at [648, 489] on span "Lưu và Giao hàng" at bounding box center [694, 497] width 149 height 17
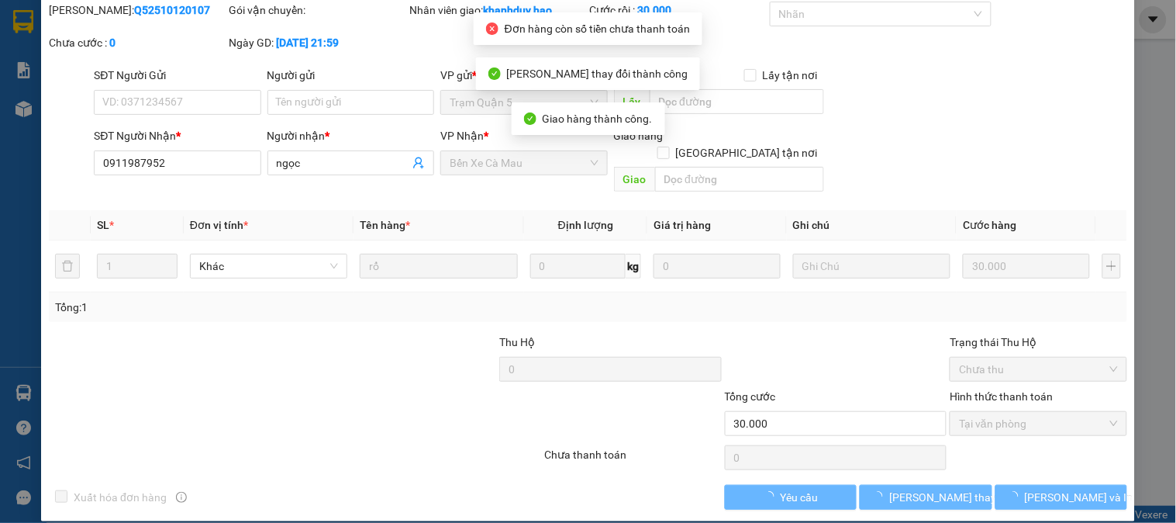
scroll to position [0, 0]
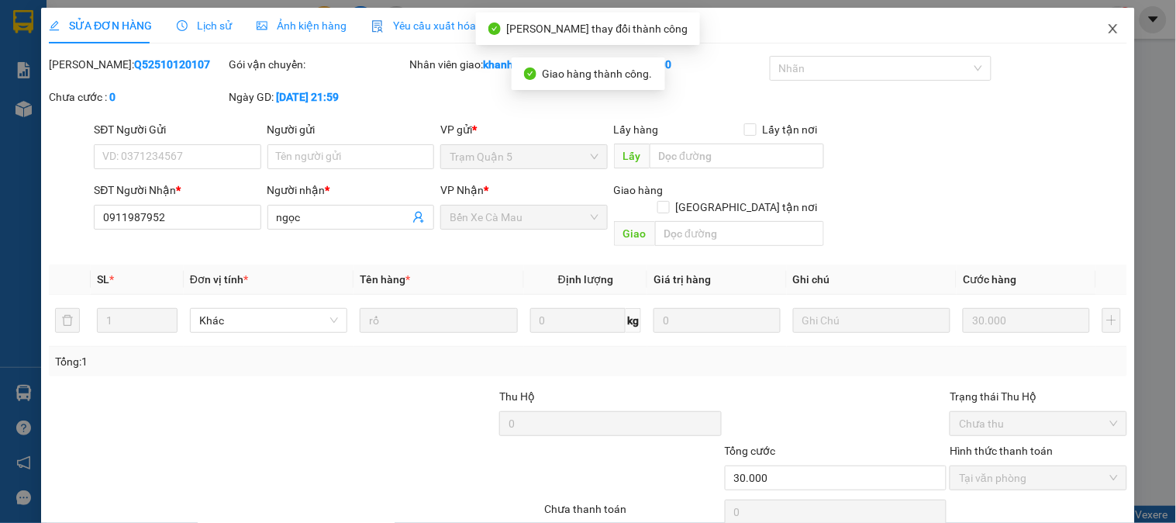
click at [1092, 42] on span "Close" at bounding box center [1113, 29] width 43 height 43
click at [1092, 42] on main at bounding box center [588, 253] width 1176 height 506
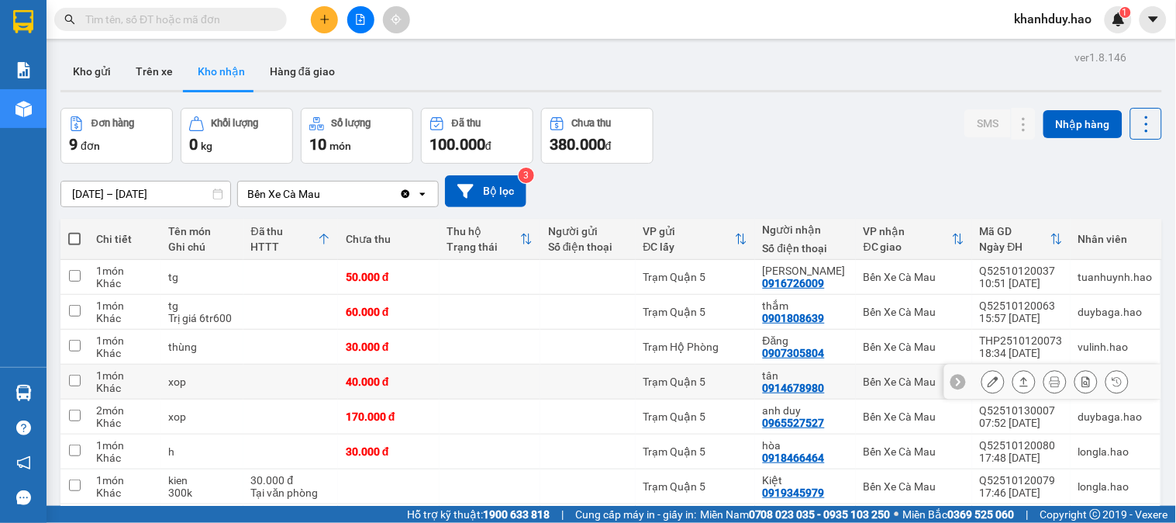
click at [988, 383] on icon at bounding box center [993, 381] width 11 height 11
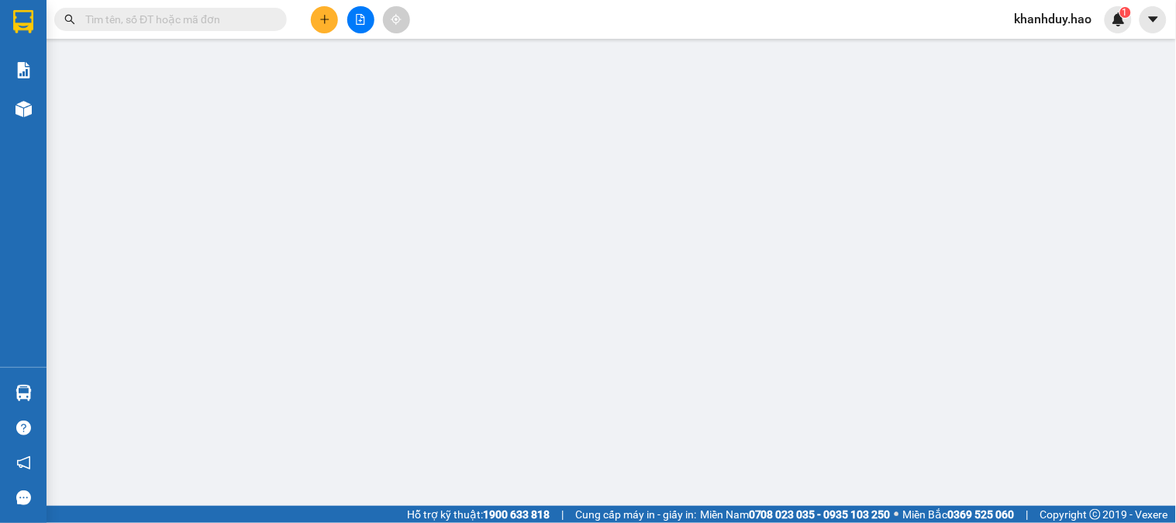
type input "0914678980"
type input "tân"
type input "40.000"
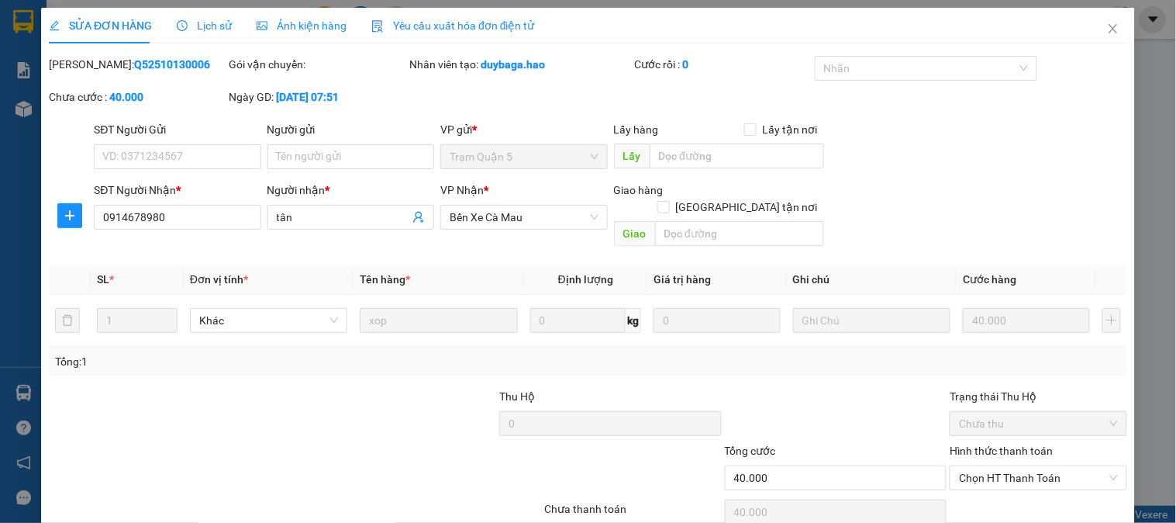
click at [299, 40] on div "Ảnh kiện hàng" at bounding box center [302, 26] width 90 height 36
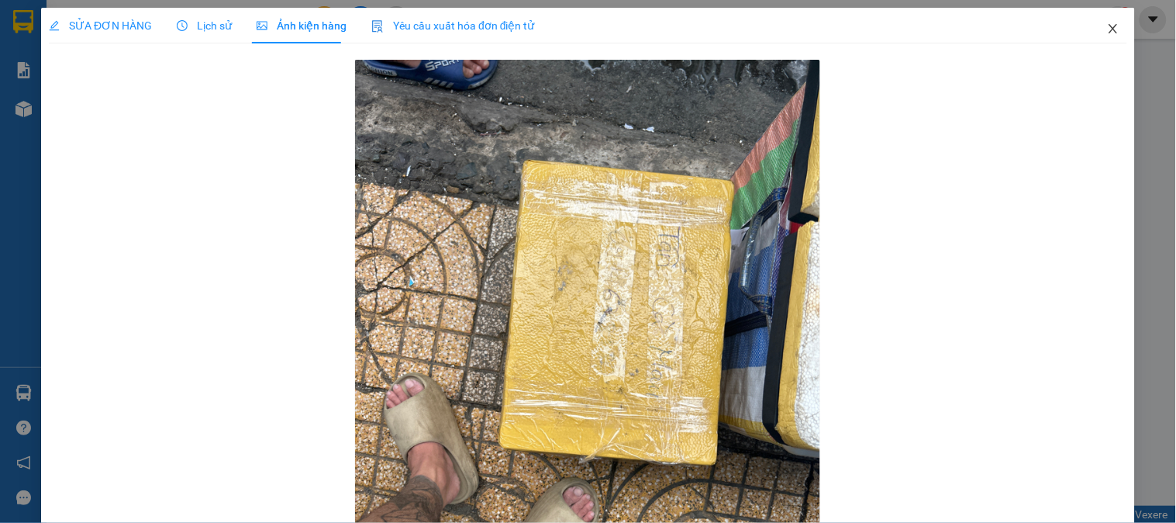
click at [1092, 29] on span "Close" at bounding box center [1113, 29] width 43 height 43
click at [1084, 29] on div "khanhduy.hao 1" at bounding box center [1068, 19] width 130 height 27
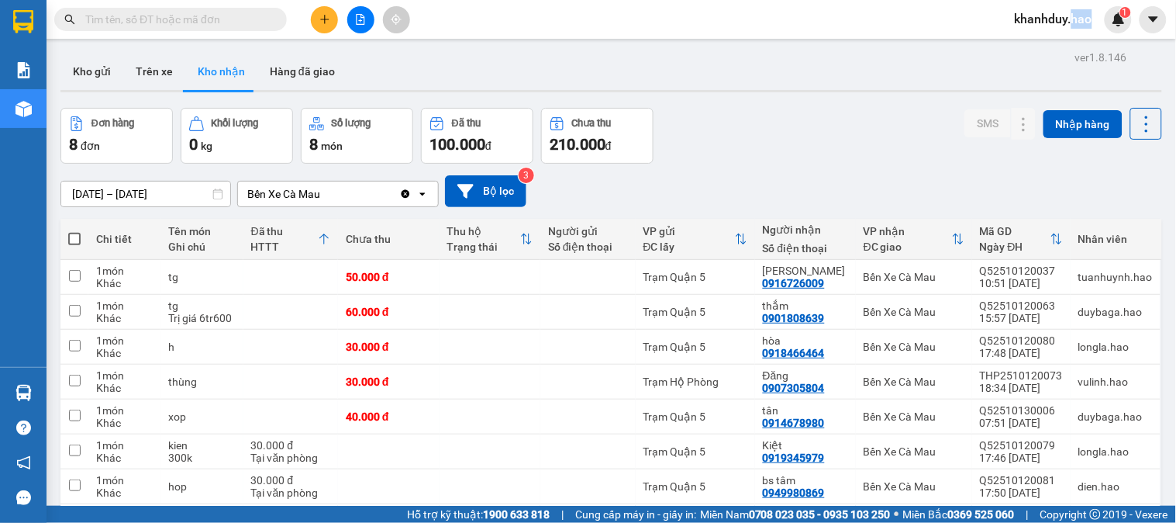
scroll to position [98, 0]
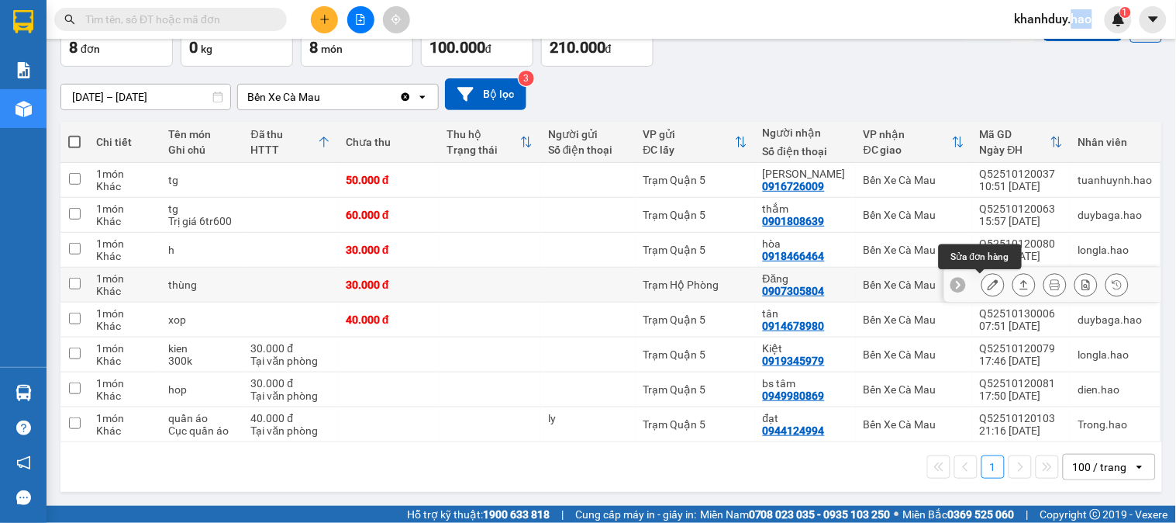
click at [988, 283] on icon at bounding box center [993, 284] width 11 height 11
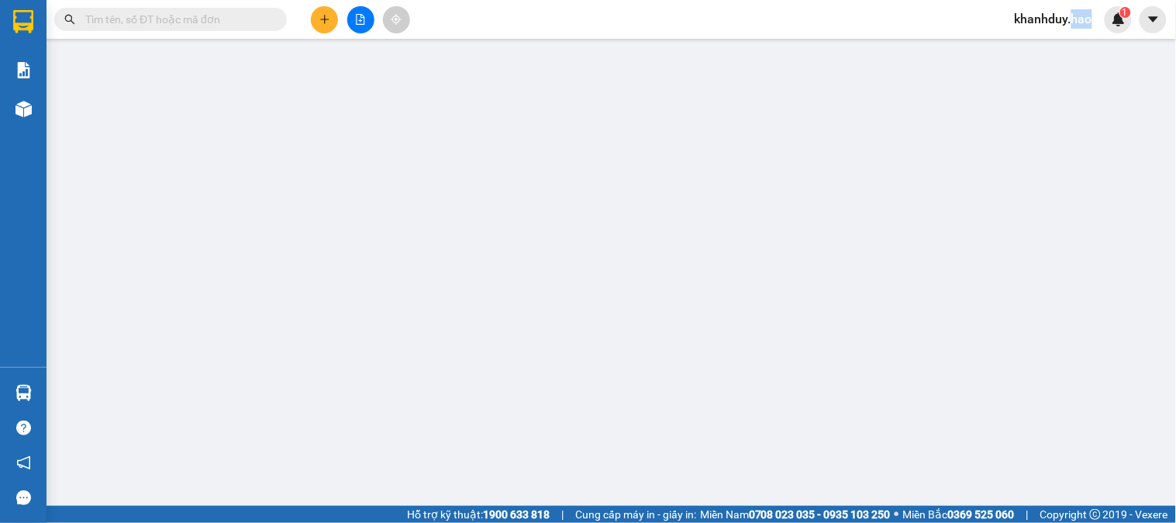
type input "0907305804"
type input "Đăng"
type input "30.000"
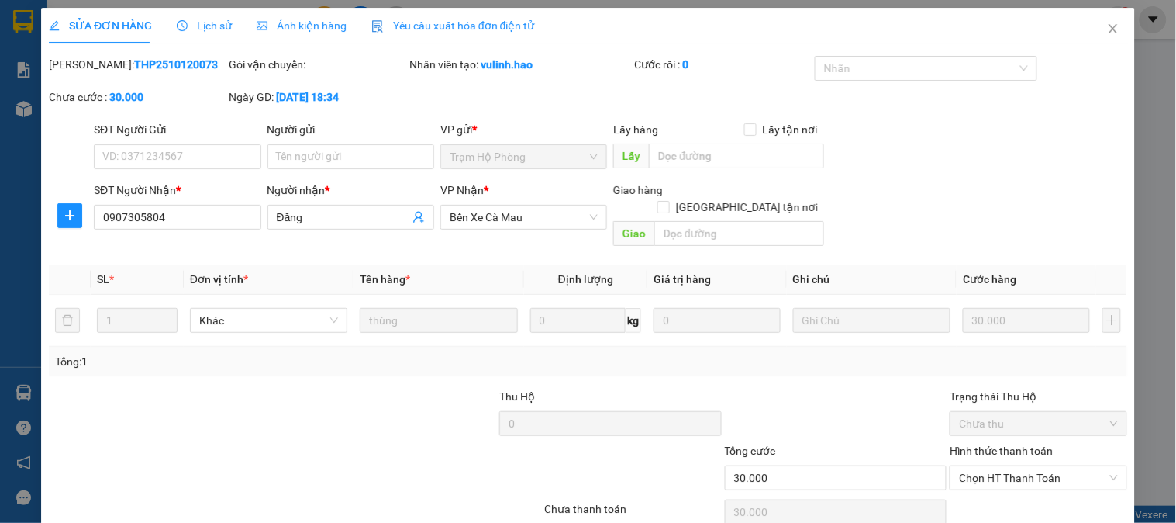
click at [261, 25] on div "SỬA ĐƠN HÀNG Lịch sử Ảnh kiện hàng Yêu cầu xuất hóa đơn điện tử" at bounding box center [292, 26] width 486 height 36
click at [278, 25] on span "Ảnh kiện hàng" at bounding box center [302, 25] width 90 height 12
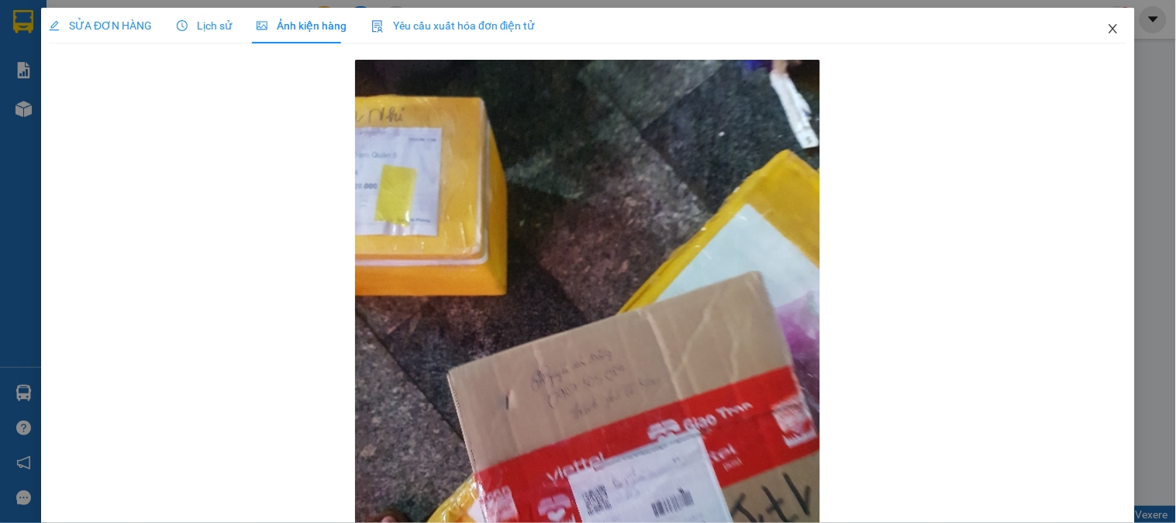
click at [1111, 35] on span "Close" at bounding box center [1113, 29] width 43 height 43
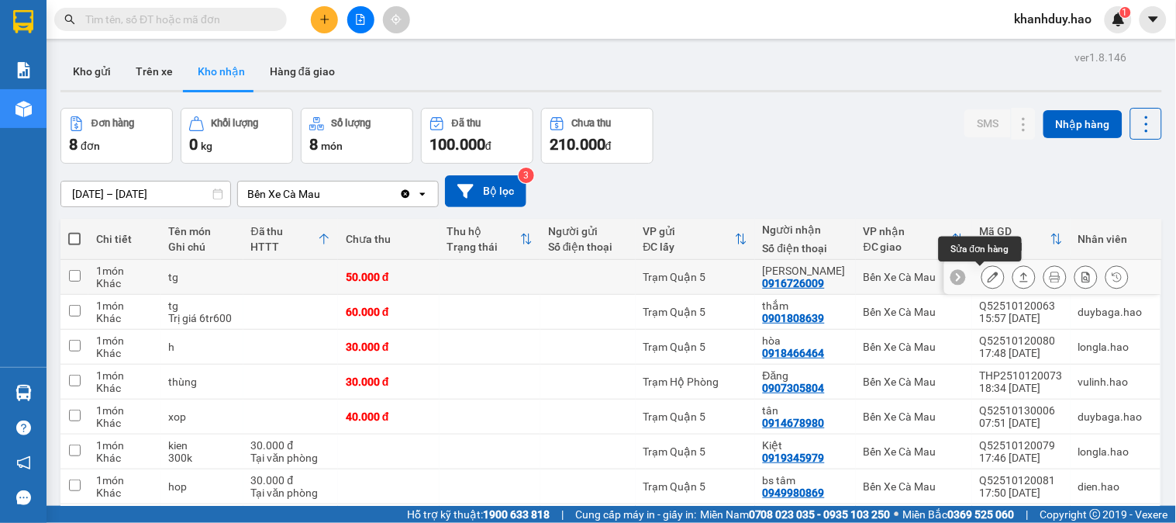
click at [988, 273] on icon at bounding box center [993, 276] width 11 height 11
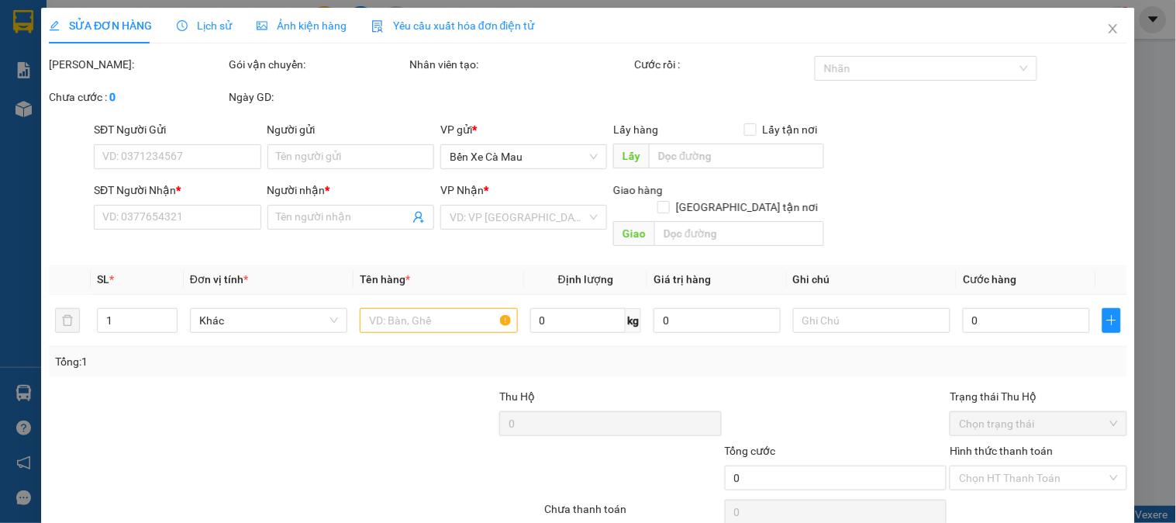
type input "0916726009"
type input "lê ti"
type input "50.000"
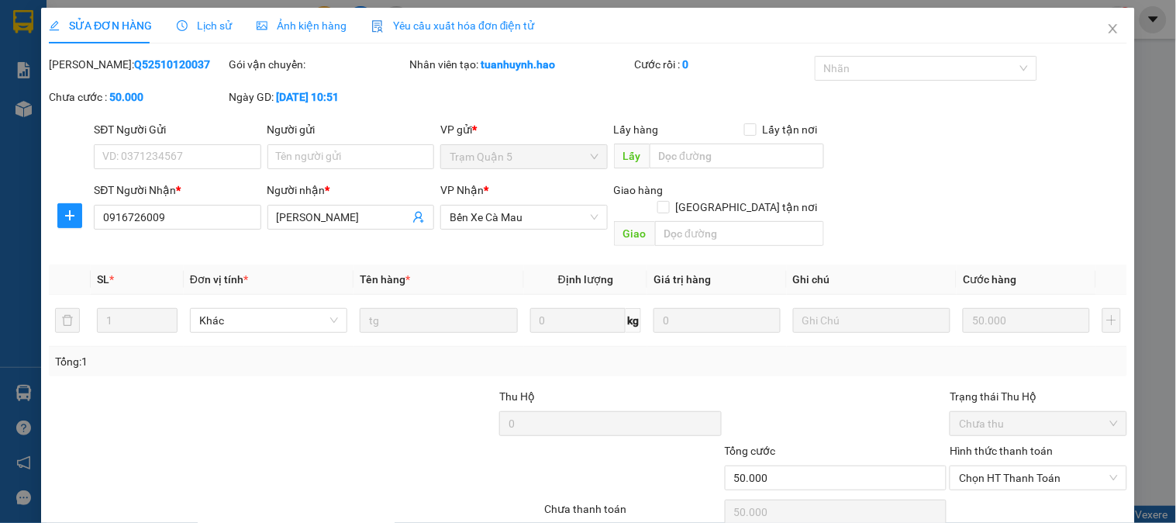
click at [290, 33] on div "Ảnh kiện hàng" at bounding box center [302, 25] width 90 height 17
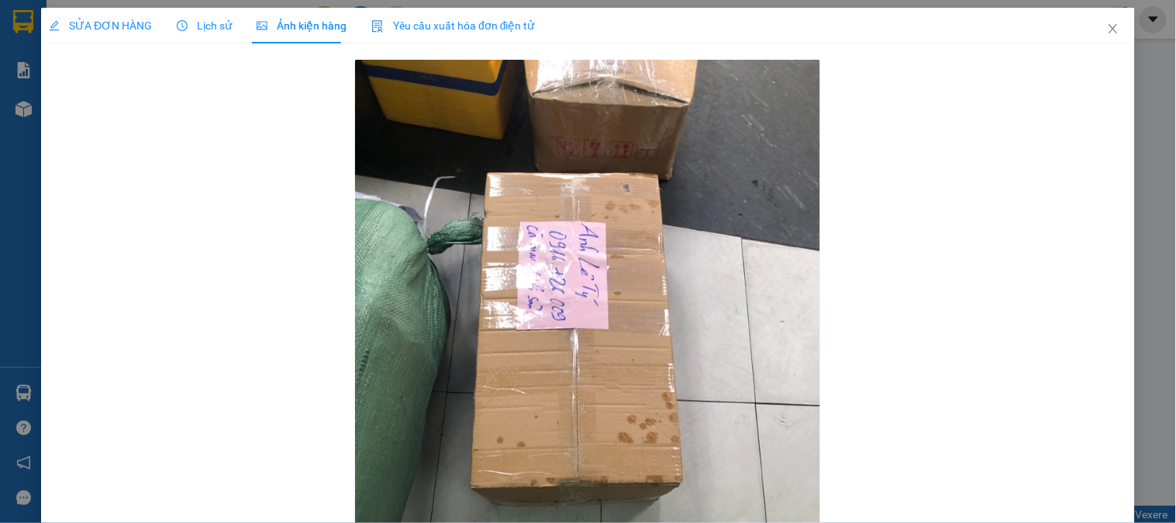
click at [143, 17] on div "SỬA ĐƠN HÀNG" at bounding box center [100, 25] width 103 height 17
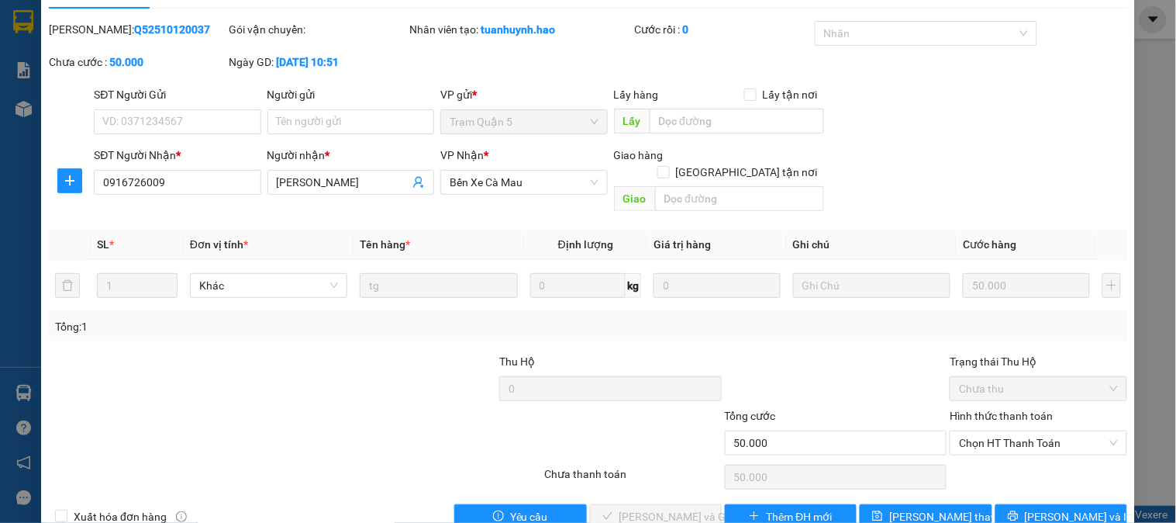
scroll to position [54, 0]
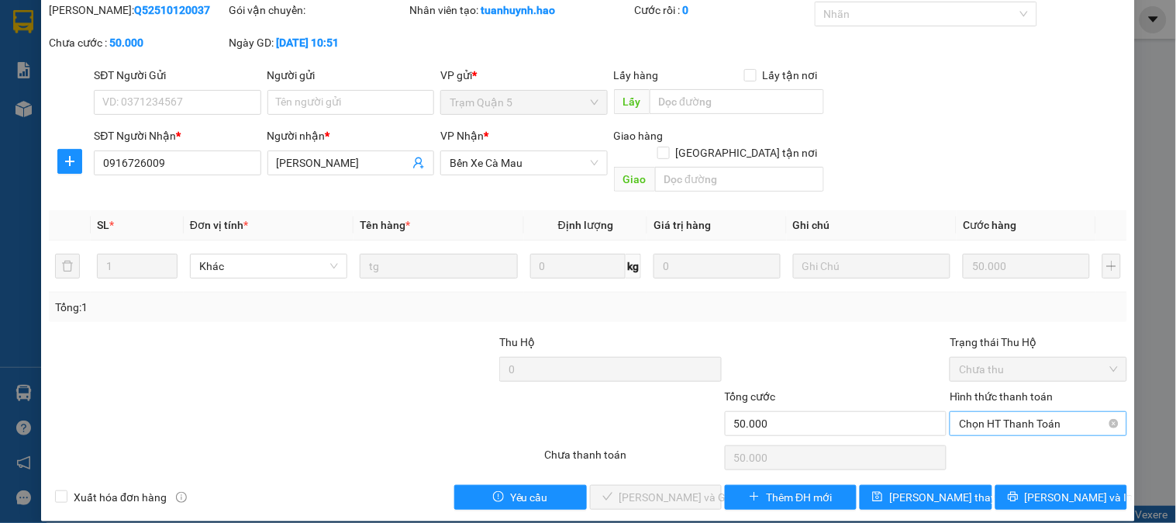
click at [1071, 416] on span "Chọn HT Thanh Toán" at bounding box center [1038, 423] width 158 height 23
drag, startPoint x: 1025, startPoint y: 399, endPoint x: 1020, endPoint y: 416, distance: 17.2
click at [1024, 412] on span "Chọn HT Thanh Toán" at bounding box center [1038, 423] width 158 height 23
drag, startPoint x: 995, startPoint y: 453, endPoint x: 990, endPoint y: 436, distance: 17.9
click at [994, 453] on div "Chọn HT Thanh Toán" at bounding box center [1038, 457] width 180 height 31
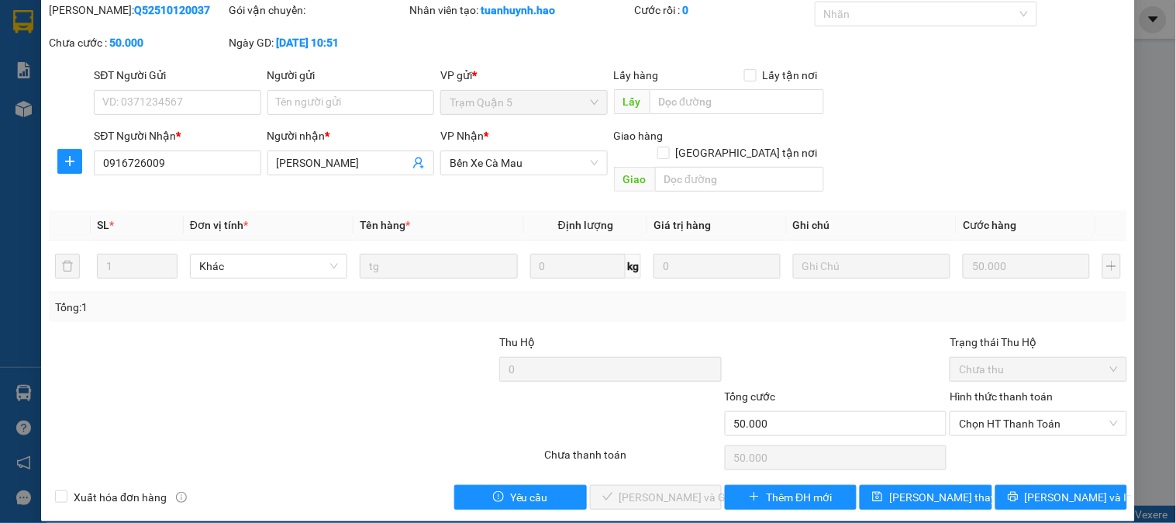
click at [990, 442] on div "Chọn HT Thanh Toán" at bounding box center [1038, 457] width 180 height 31
drag, startPoint x: 980, startPoint y: 397, endPoint x: 973, endPoint y: 423, distance: 27.5
click at [979, 412] on span "Chọn HT Thanh Toán" at bounding box center [1038, 423] width 158 height 23
click at [966, 435] on div "Tại văn phòng" at bounding box center [1029, 437] width 157 height 17
type input "0"
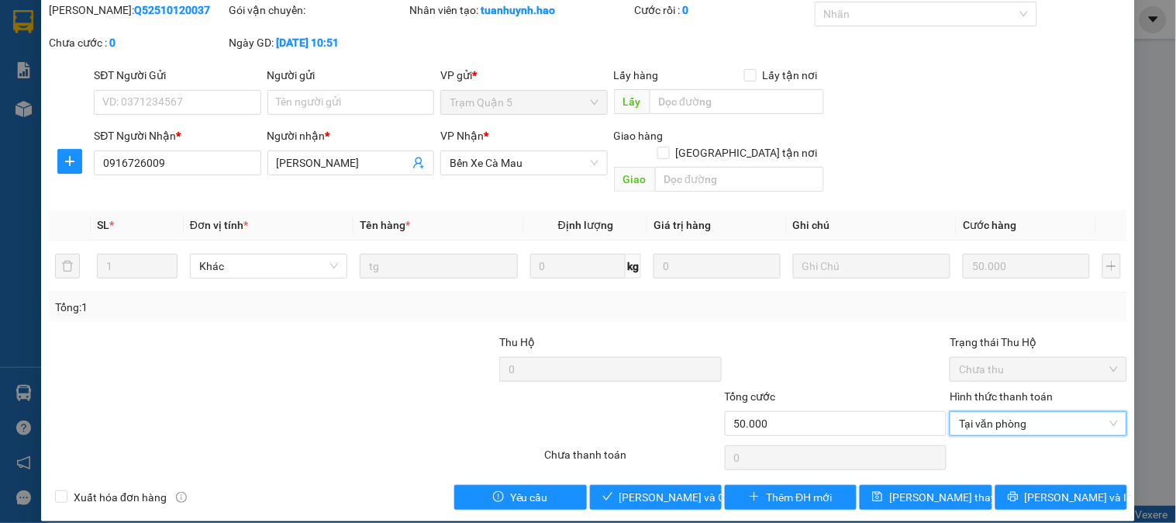
drag, startPoint x: 682, startPoint y: 466, endPoint x: 667, endPoint y: 470, distance: 16.0
click at [681, 466] on div "Total Paid Fee 0 Total UnPaid Fee 50.000 Cash Collection Total Fee Mã ĐH: Q5251…" at bounding box center [588, 256] width 1079 height 508
click at [667, 485] on button "Lưu và Giao hàng" at bounding box center [656, 497] width 132 height 25
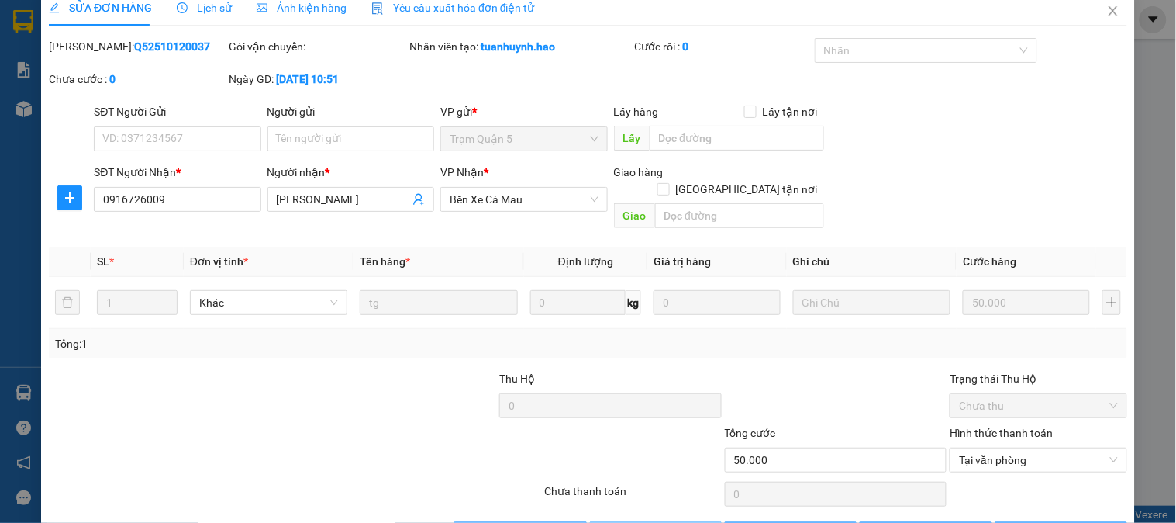
scroll to position [0, 0]
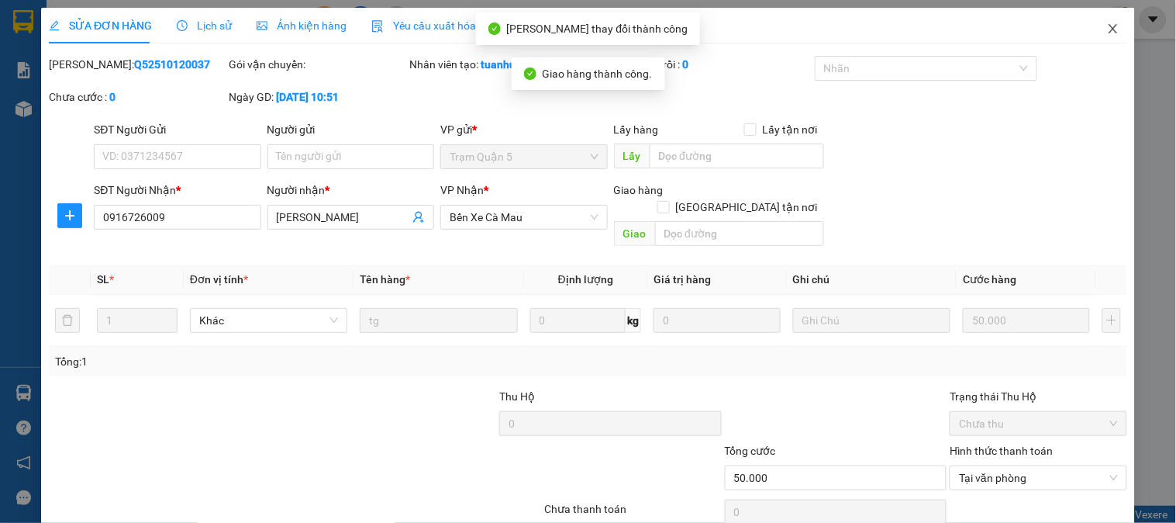
click at [1111, 21] on span "Close" at bounding box center [1113, 29] width 43 height 43
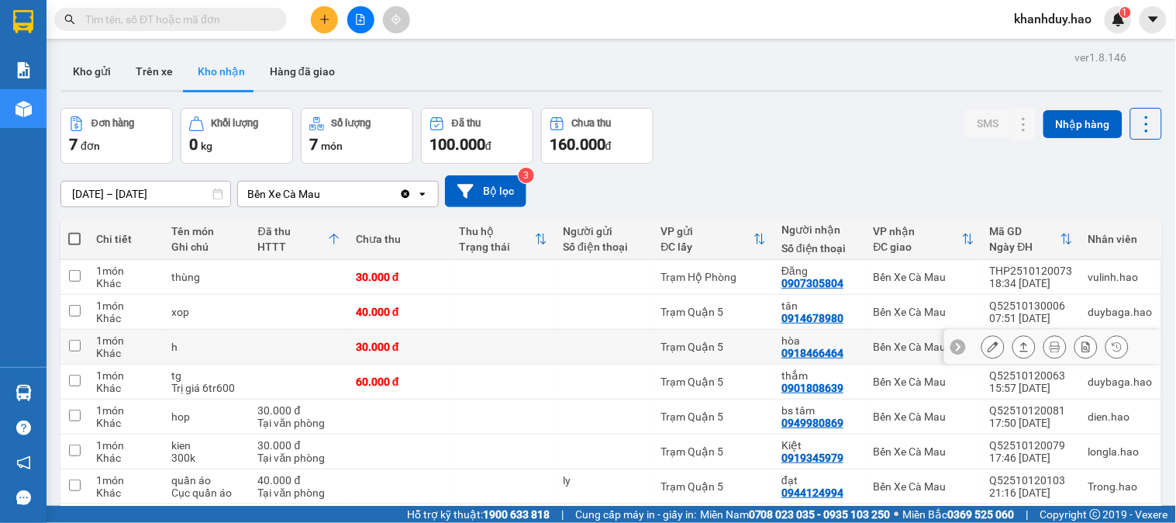
click at [988, 350] on icon at bounding box center [993, 346] width 11 height 11
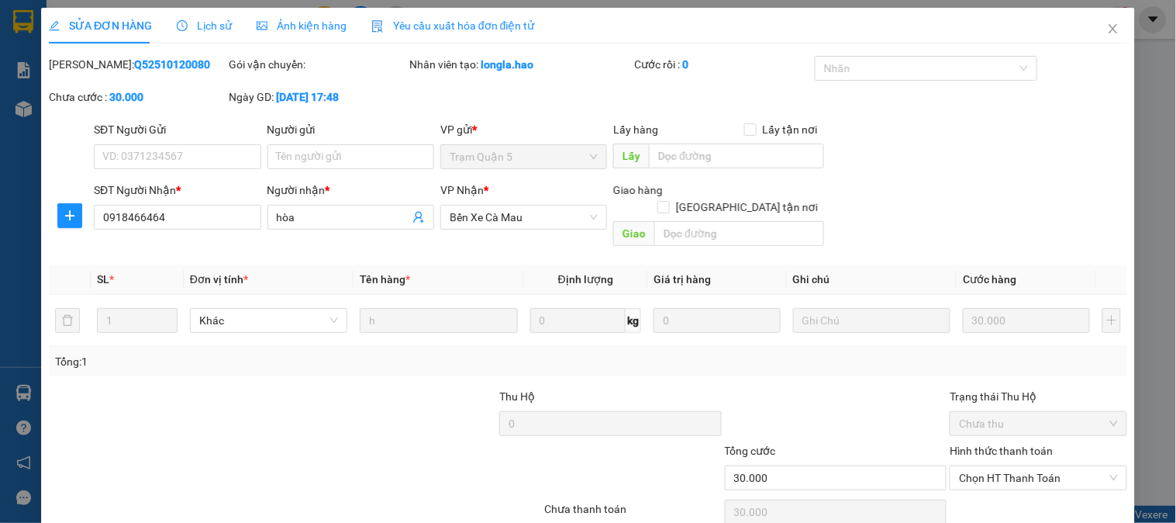
type input "0918466464"
type input "hòa"
type input "30.000"
click at [280, 12] on div "Ảnh kiện hàng" at bounding box center [302, 26] width 90 height 36
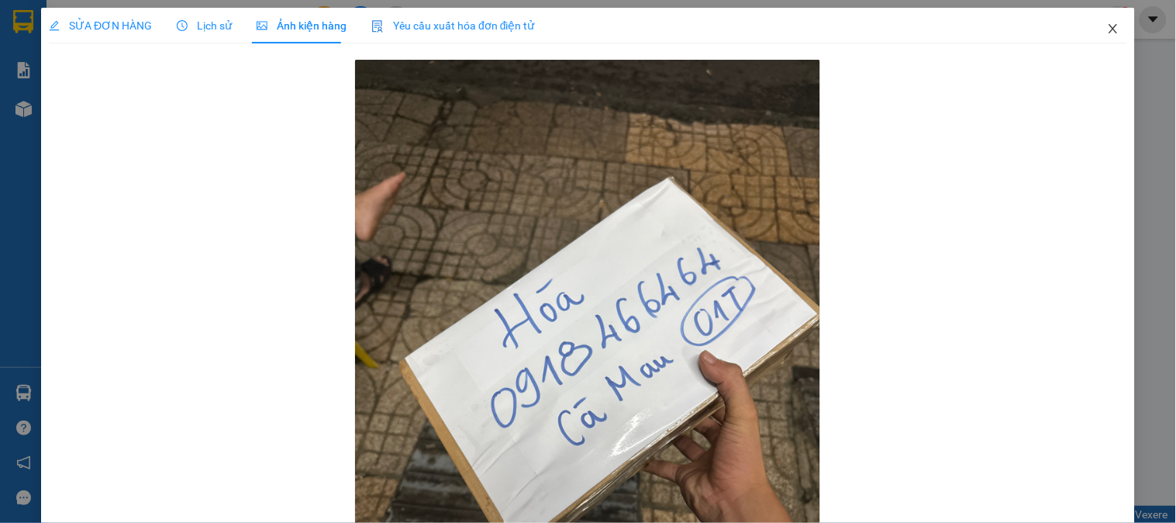
click at [1092, 26] on span "Close" at bounding box center [1113, 29] width 43 height 43
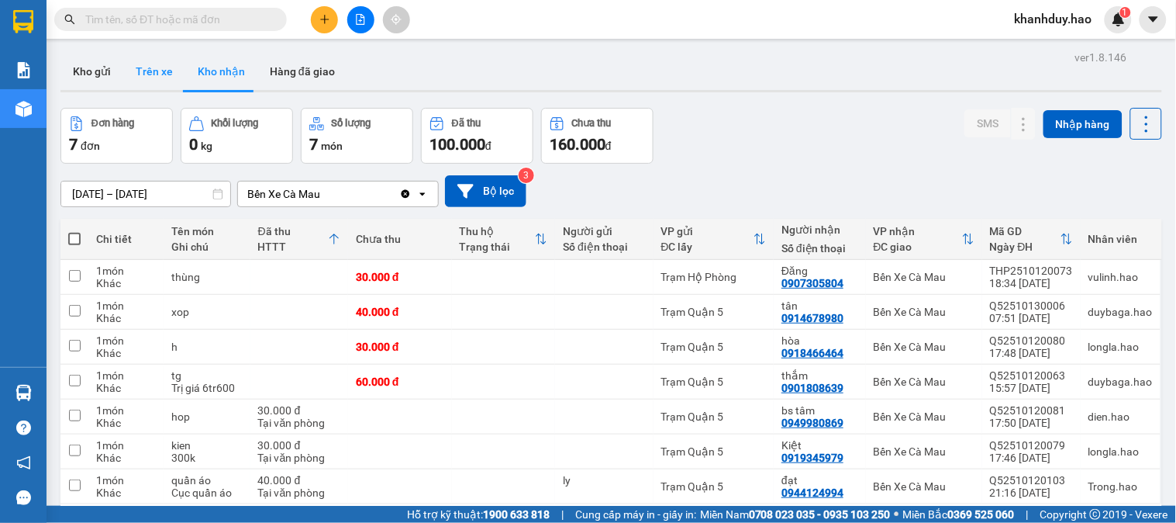
click at [150, 64] on button "Trên xe" at bounding box center [154, 71] width 62 height 37
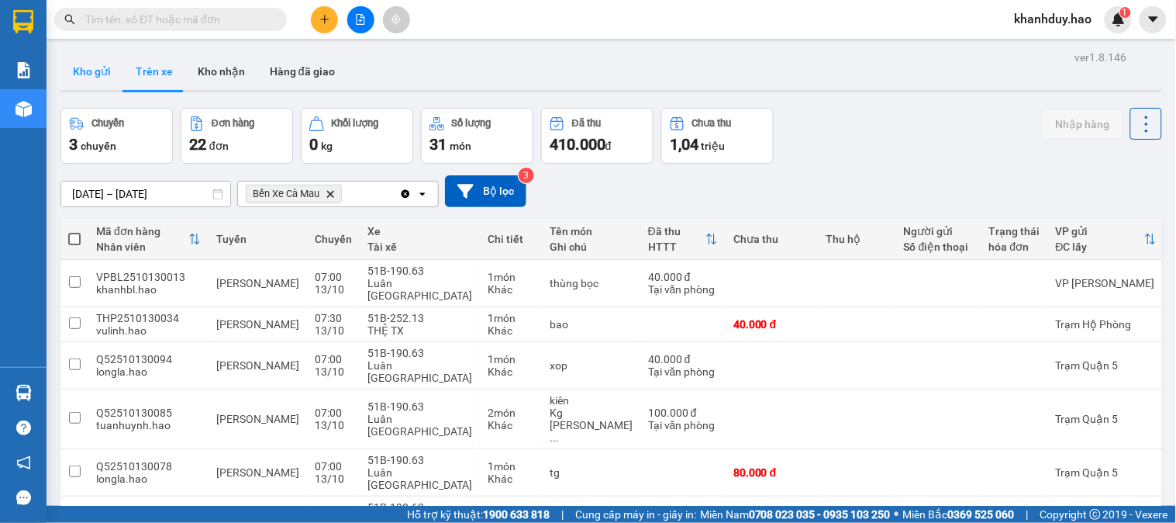
click at [104, 82] on button "Kho gửi" at bounding box center [91, 71] width 63 height 37
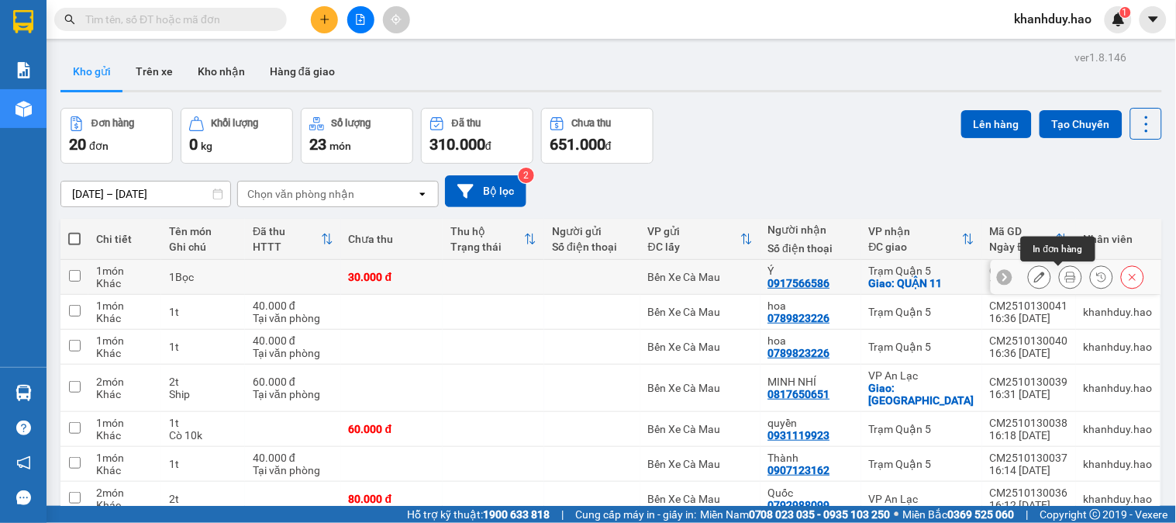
click at [1060, 274] on button at bounding box center [1071, 277] width 22 height 27
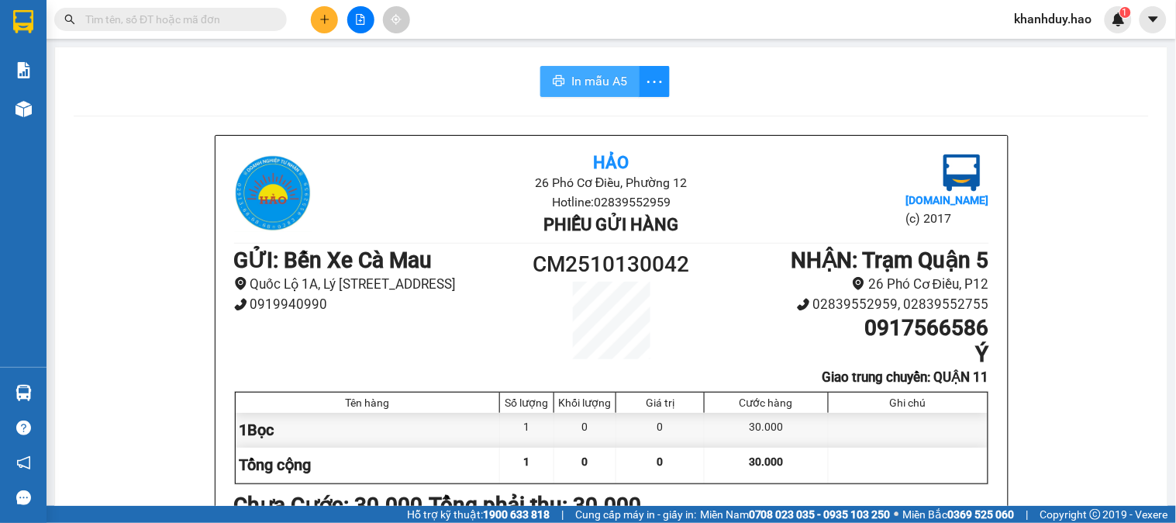
click at [585, 82] on span "In mẫu A5" at bounding box center [600, 80] width 56 height 19
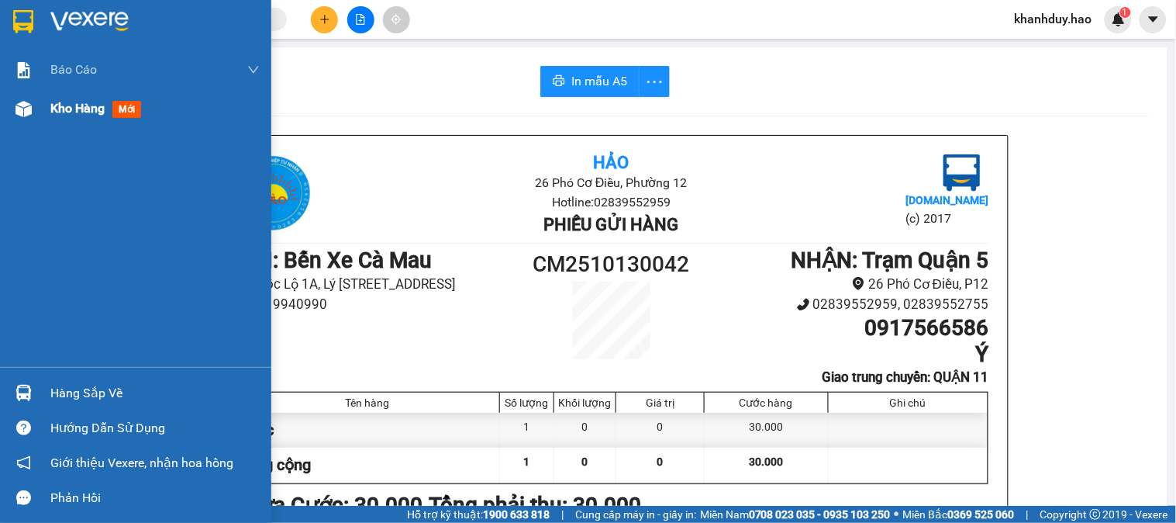
click at [37, 120] on div "Kho hàng mới" at bounding box center [135, 108] width 271 height 39
click at [39, 119] on div "Kho hàng mới" at bounding box center [135, 108] width 271 height 39
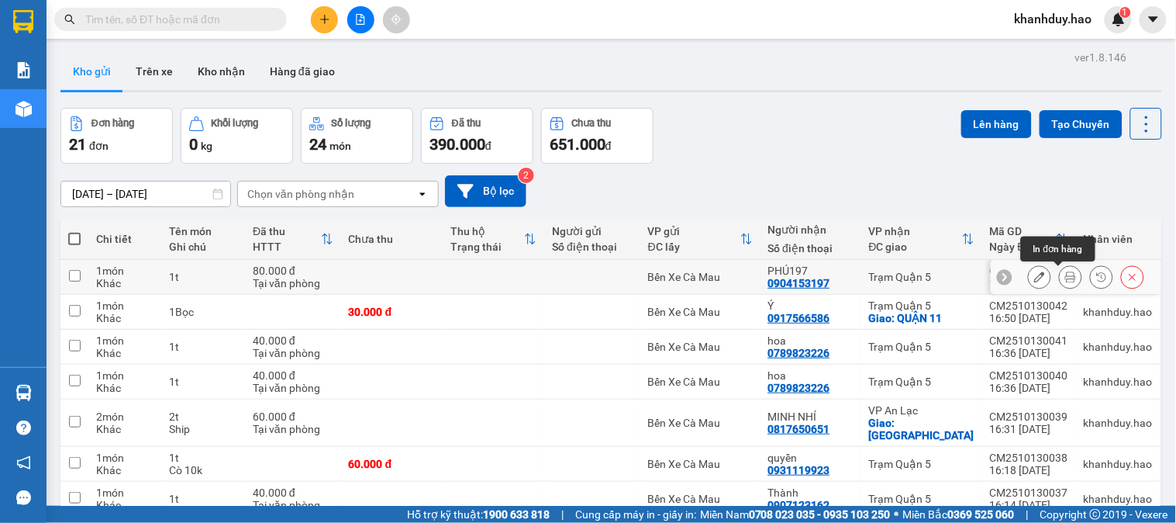
click at [1066, 279] on icon at bounding box center [1071, 276] width 11 height 11
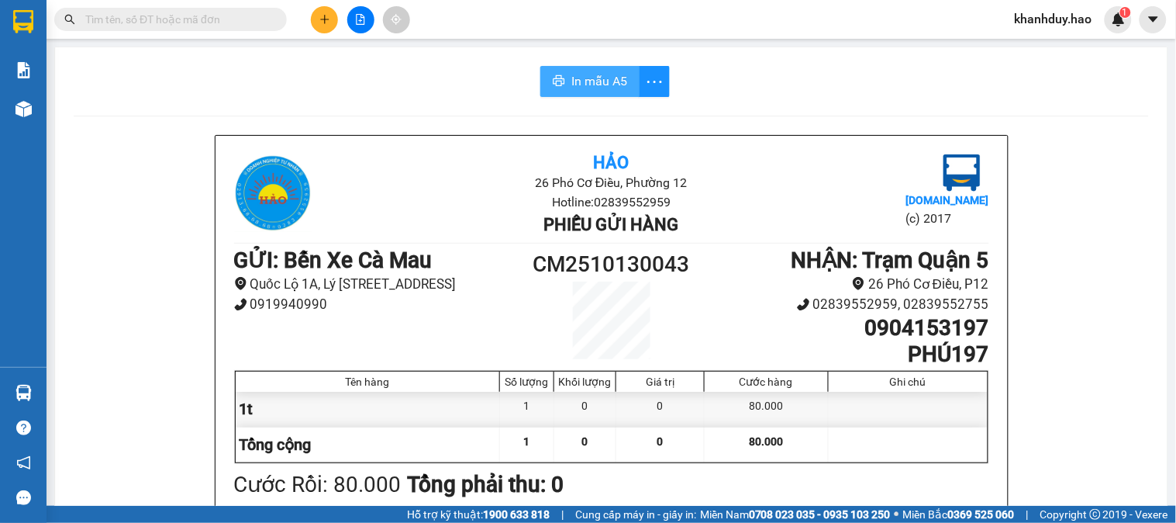
click at [585, 84] on span "In mẫu A5" at bounding box center [600, 80] width 56 height 19
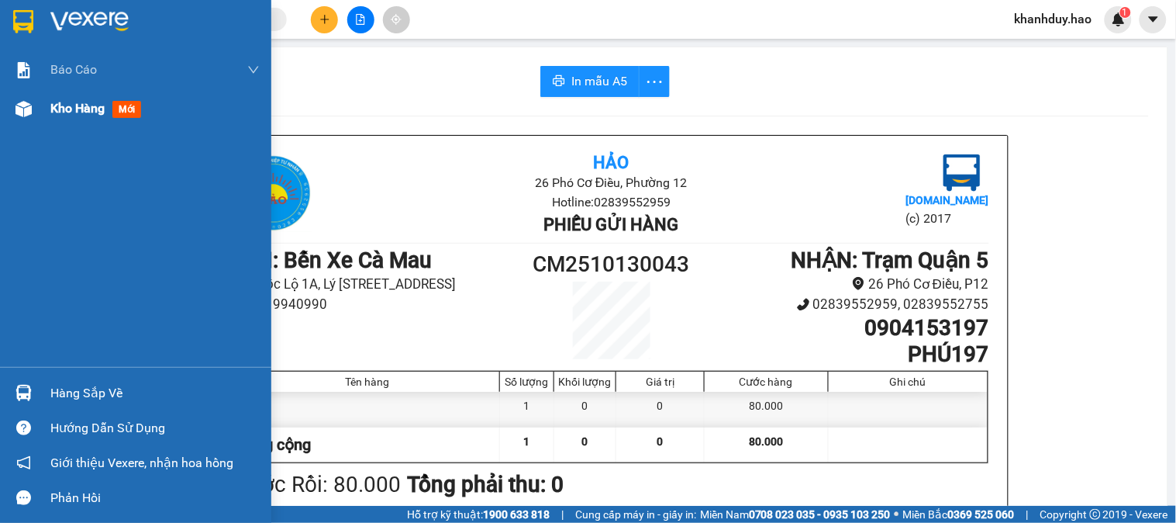
click at [33, 126] on div "Kho hàng mới" at bounding box center [135, 108] width 271 height 39
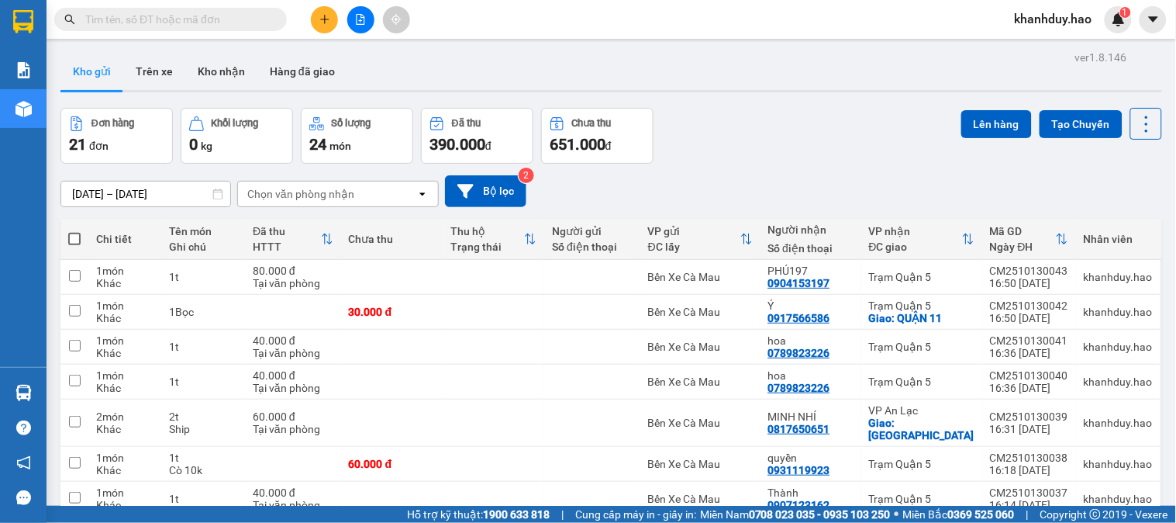
click at [212, 76] on button "Kho nhận" at bounding box center [221, 71] width 72 height 37
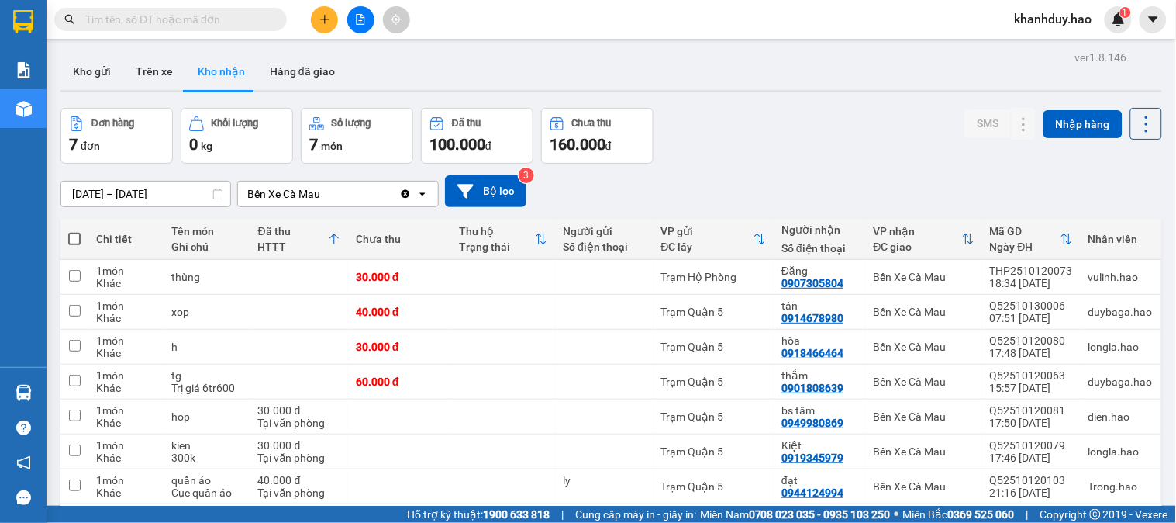
click at [168, 195] on input "13/10/2025 – 13/10/2025" at bounding box center [145, 193] width 169 height 25
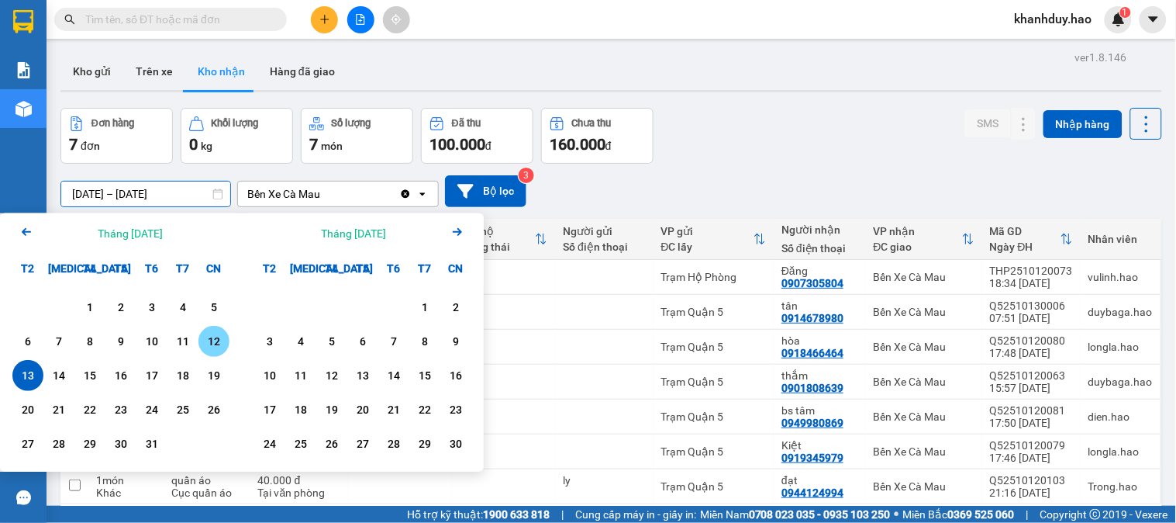
click at [209, 336] on div "12" at bounding box center [214, 341] width 22 height 19
type input "12/10/2025 – 12/10/2025"
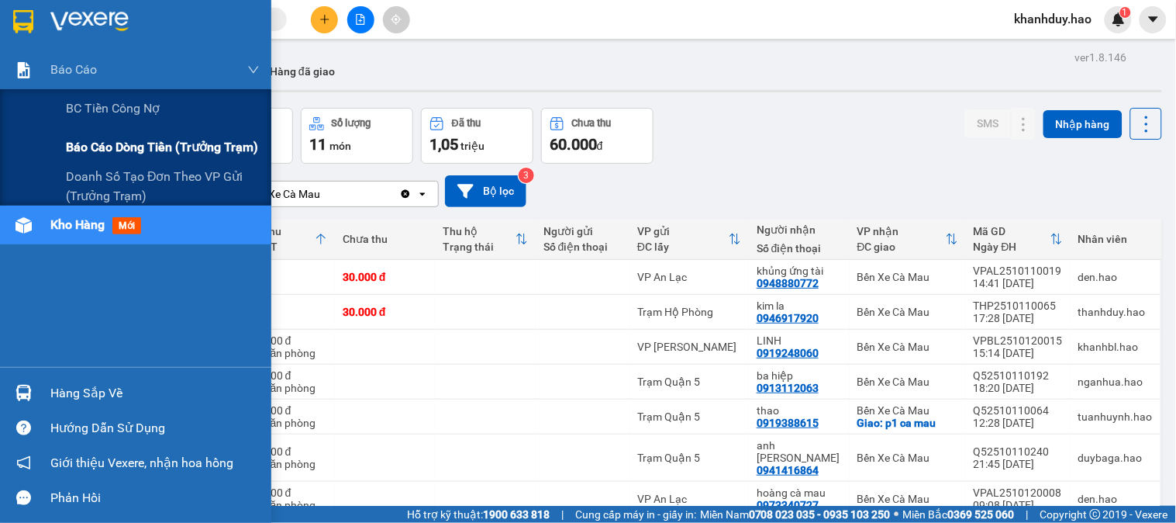
click at [87, 138] on span "Báo cáo dòng tiền (trưởng trạm)" at bounding box center [162, 146] width 192 height 19
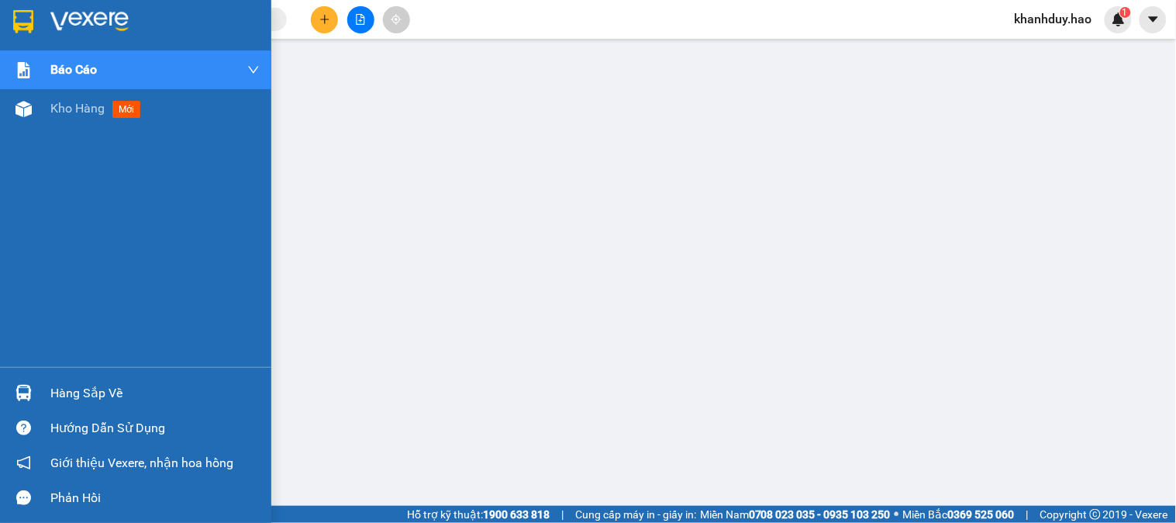
click at [6, 130] on div "Báo cáo BC tiền công nợ Báo cáo dòng tiền (trưởng trạm) Doanh số tạo đơn theo V…" at bounding box center [135, 208] width 271 height 316
drag, startPoint x: 19, startPoint y: 119, endPoint x: 28, endPoint y: 118, distance: 9.4
click at [28, 118] on div at bounding box center [23, 108] width 27 height 27
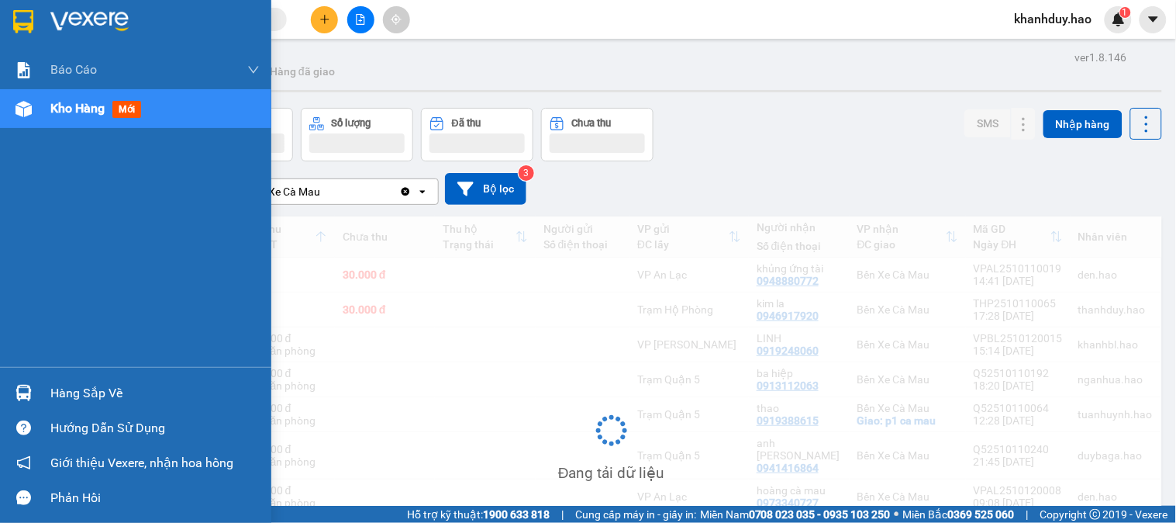
click at [28, 118] on div at bounding box center [23, 108] width 27 height 27
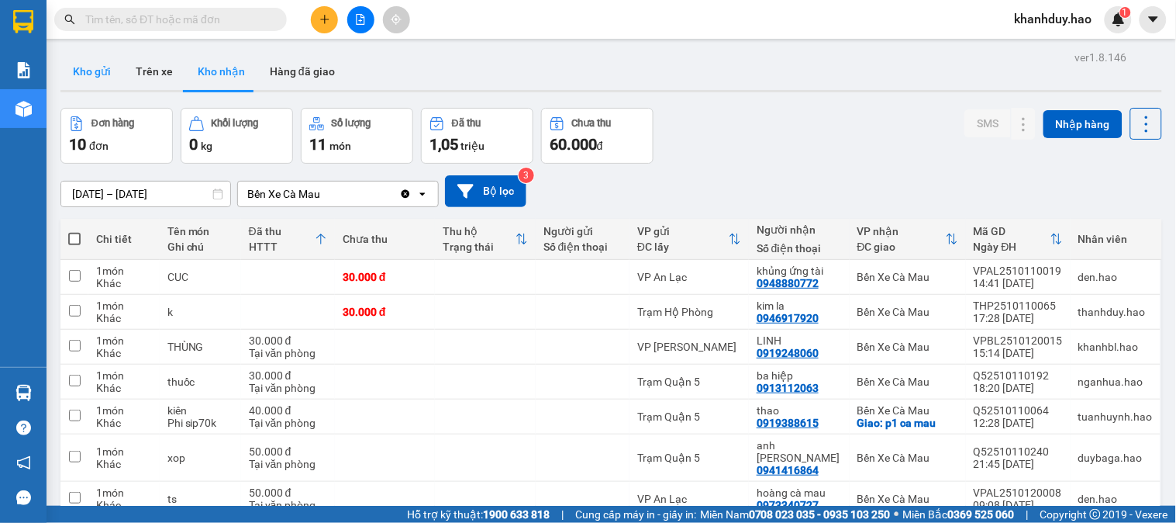
click at [102, 73] on button "Kho gửi" at bounding box center [91, 71] width 63 height 37
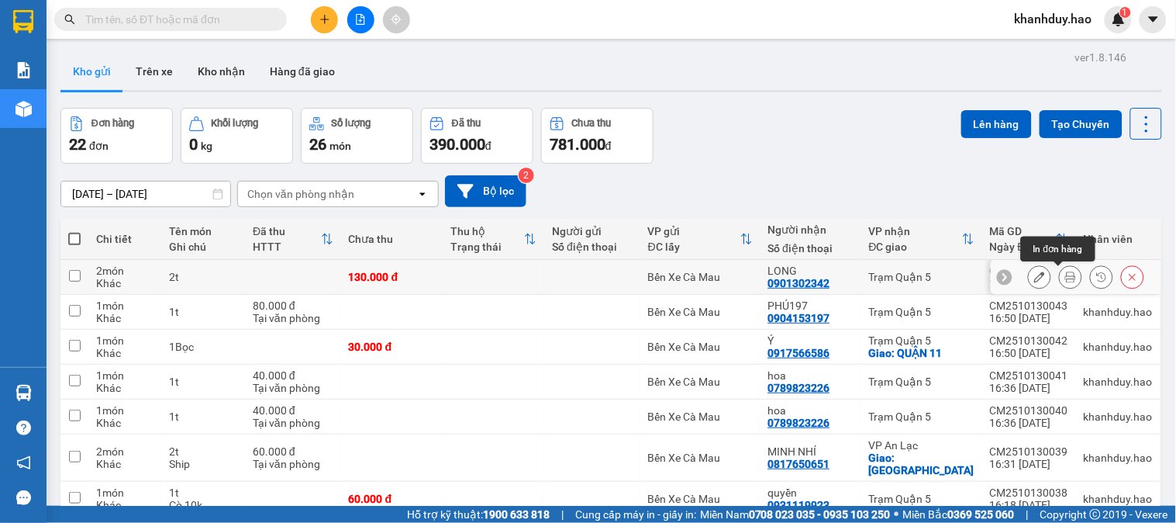
click at [1066, 278] on icon at bounding box center [1071, 276] width 11 height 11
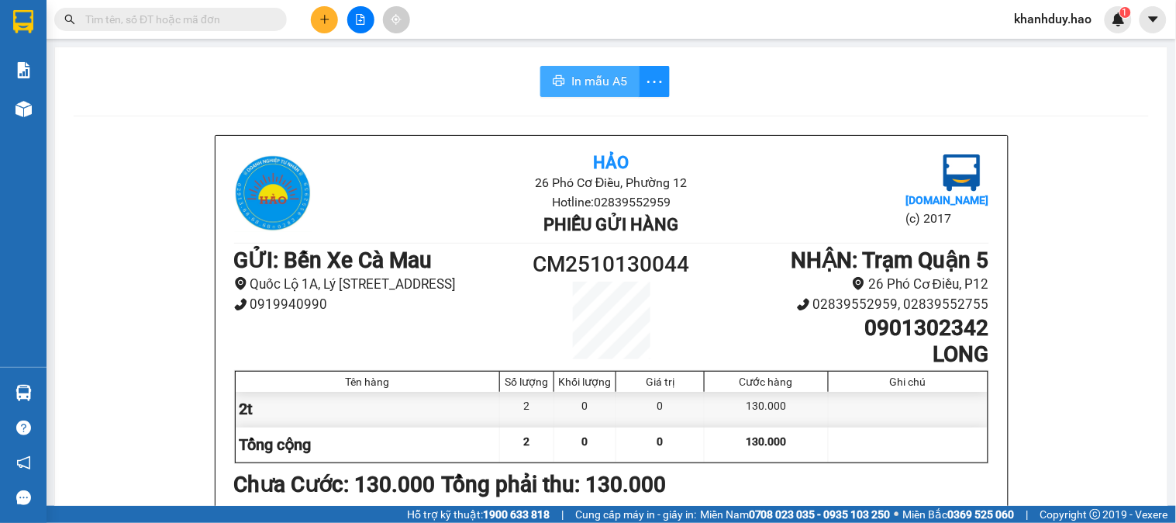
click at [606, 85] on span "In mẫu A5" at bounding box center [600, 80] width 56 height 19
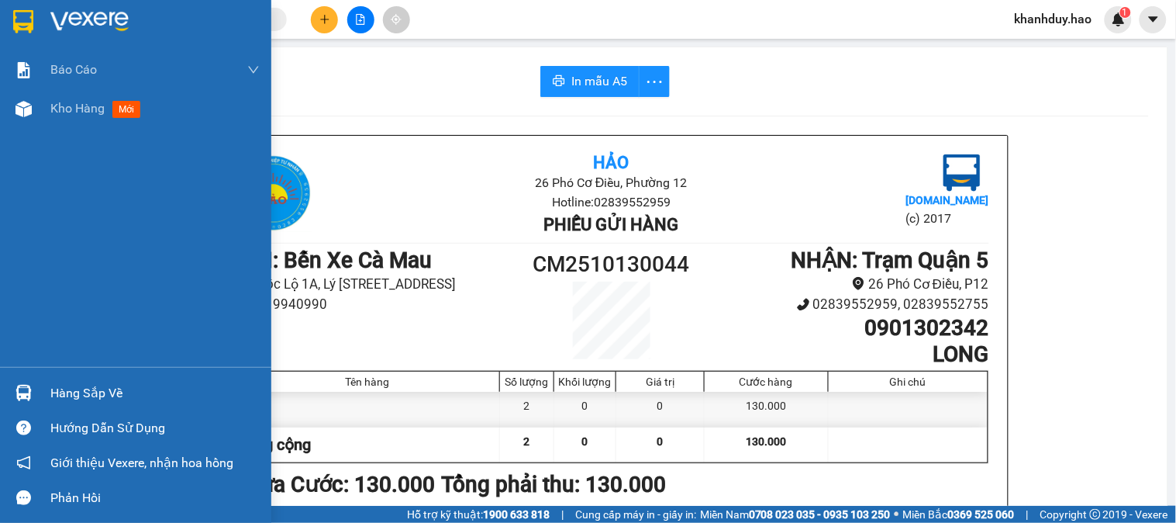
click at [33, 130] on div "Báo cáo BC tiền công nợ Báo cáo dòng tiền (trưởng trạm) Doanh số tạo đơn theo V…" at bounding box center [135, 208] width 271 height 316
click at [41, 102] on div "Kho hàng mới" at bounding box center [135, 108] width 271 height 39
click at [44, 102] on div "Kho hàng mới" at bounding box center [135, 108] width 271 height 39
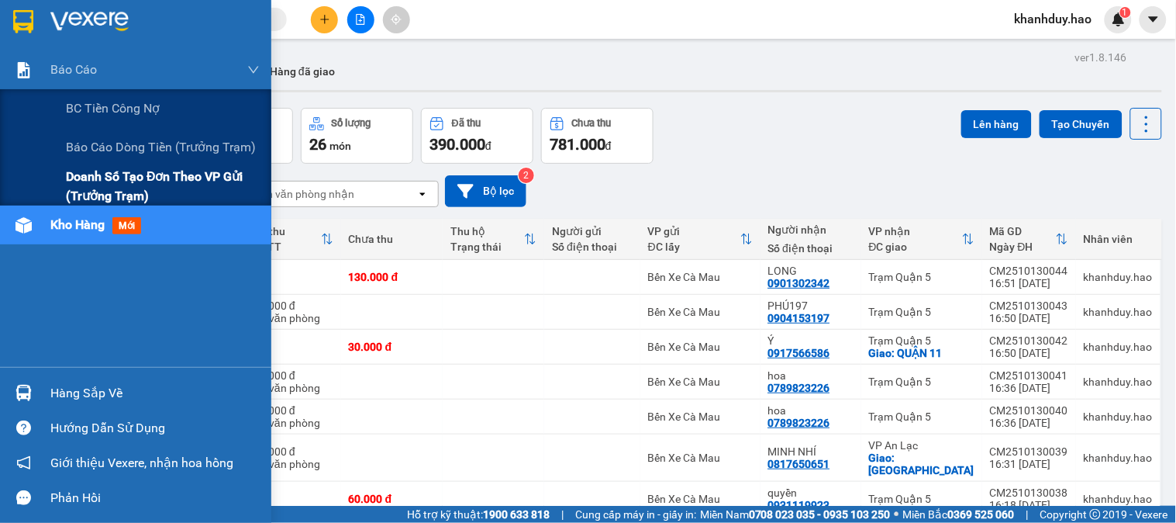
click at [109, 189] on span "Doanh số tạo đơn theo VP gửi (trưởng trạm)" at bounding box center [163, 186] width 194 height 39
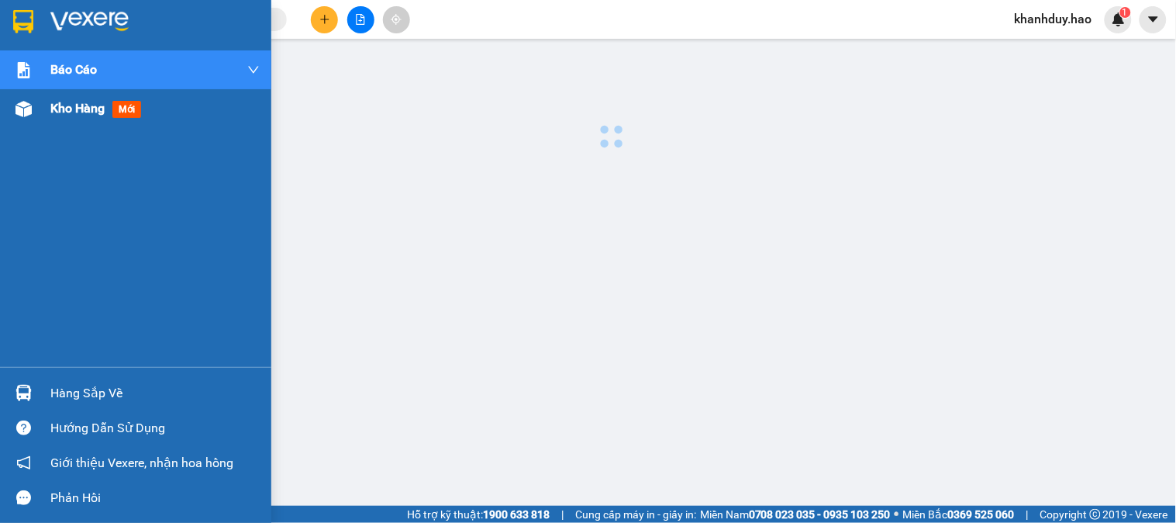
click at [89, 124] on div "Kho hàng mới" at bounding box center [154, 108] width 209 height 39
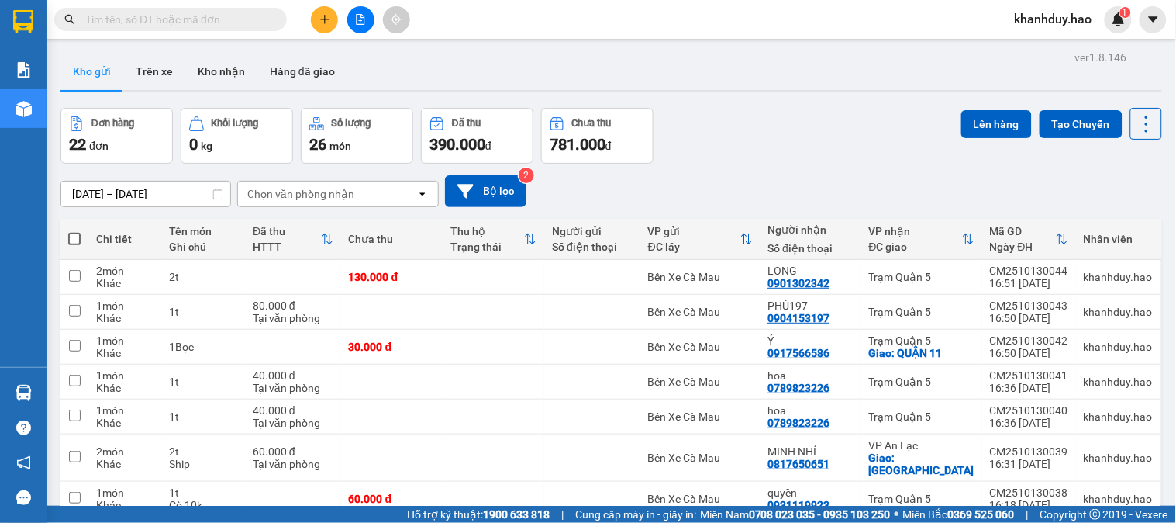
click at [330, 12] on button at bounding box center [324, 19] width 27 height 27
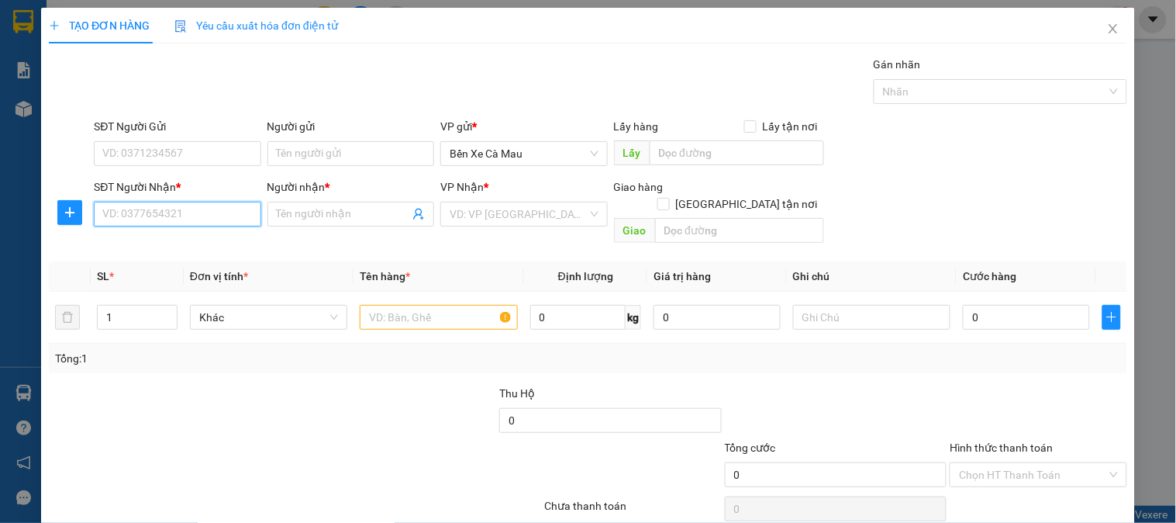
click at [180, 212] on input "SĐT Người Nhận *" at bounding box center [177, 214] width 167 height 25
click at [204, 251] on div "0908998339 - A BẰNG" at bounding box center [175, 245] width 147 height 17
type input "0908998339"
type input "A BẰNG"
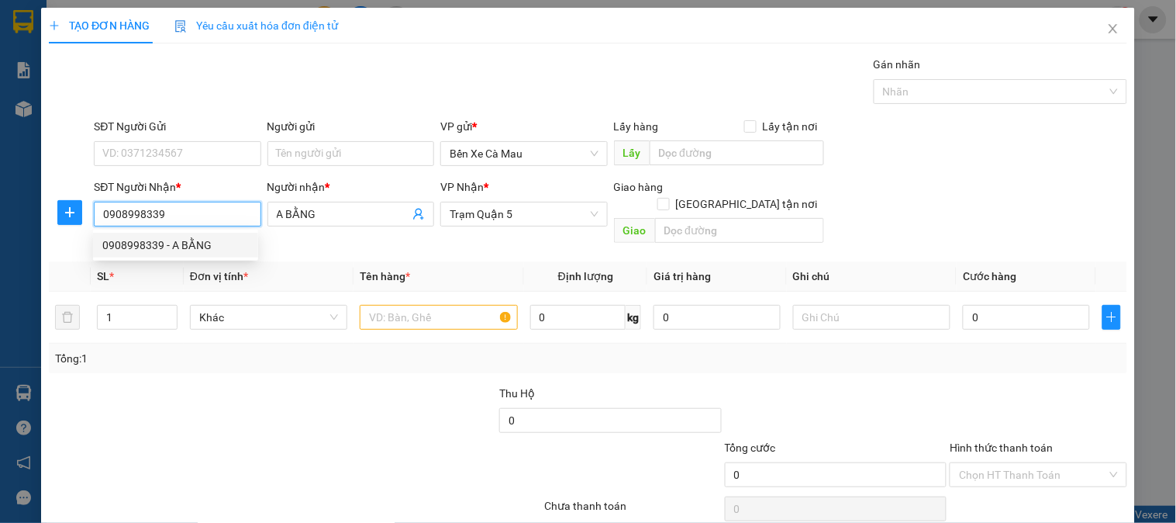
type input "30.000"
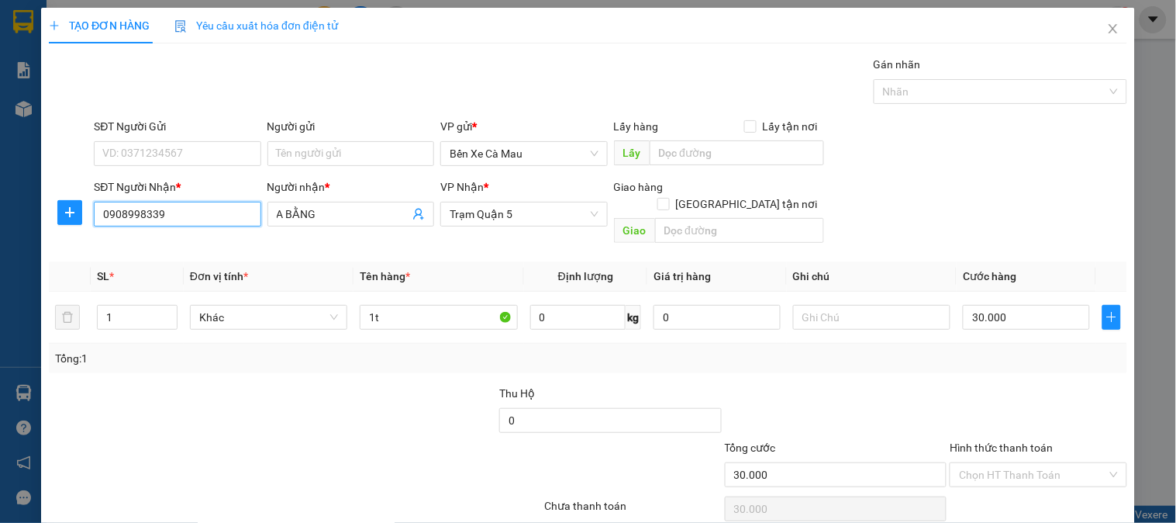
type input "0908998339"
click at [204, 270] on span "Đơn vị tính *" at bounding box center [219, 276] width 58 height 12
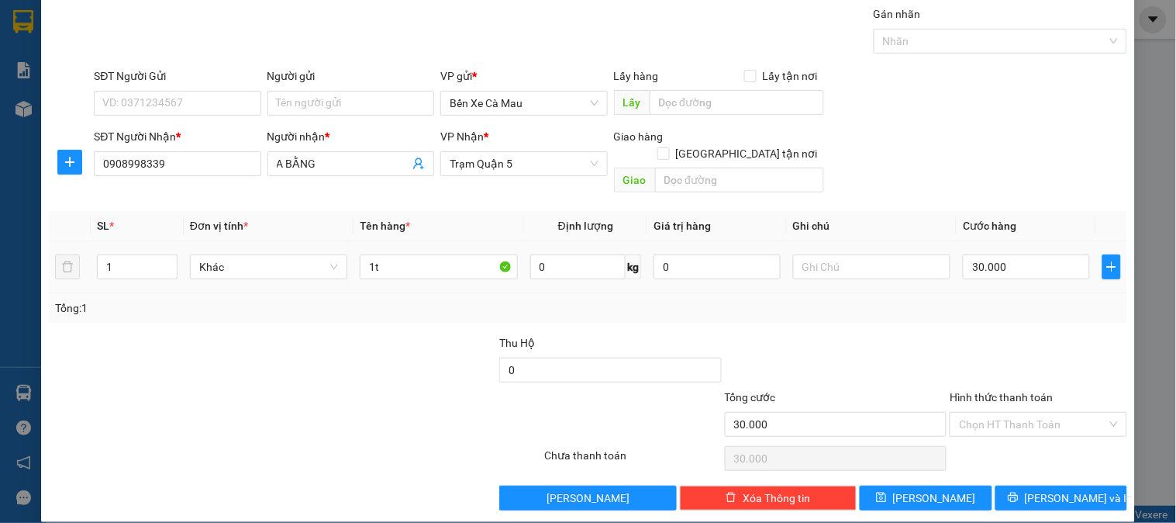
click at [1024, 251] on div "30.000" at bounding box center [1026, 266] width 127 height 31
click at [1030, 254] on input "30.000" at bounding box center [1026, 266] width 127 height 25
type input "0"
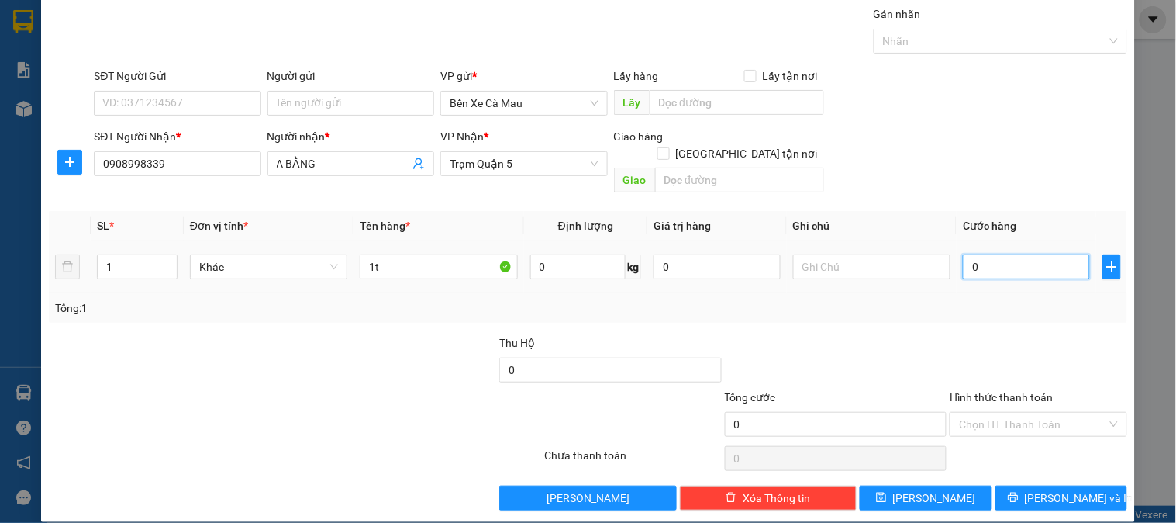
type input "5"
type input "005"
type input "50"
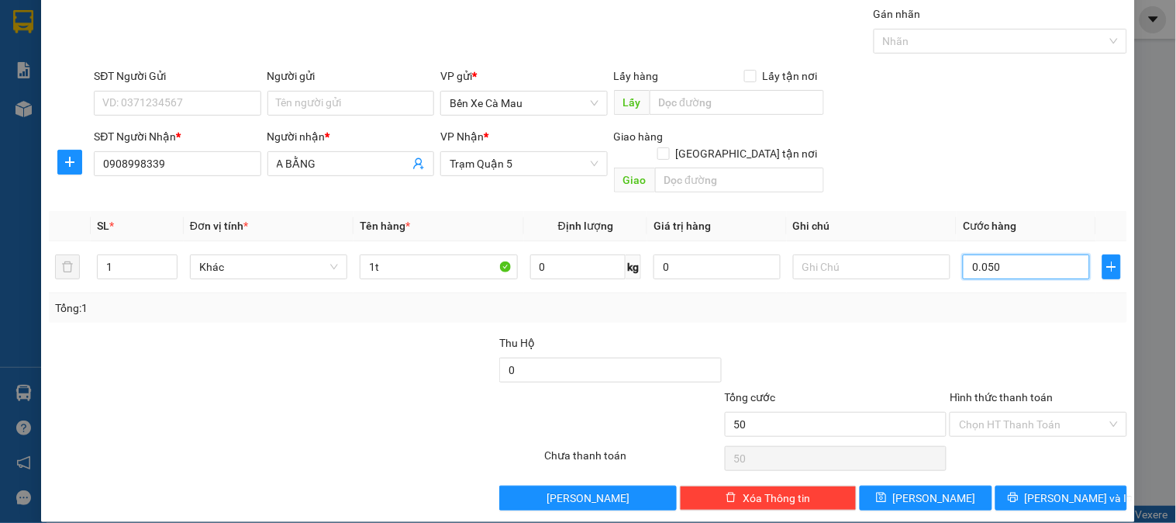
type input "0.050"
type input "50.000"
click at [1035, 126] on form "SĐT Người Gửi VD: 0371234567 Người gửi Tên người gửi VP gửi * Bến Xe Cà Mau Lấy…" at bounding box center [588, 133] width 1079 height 132
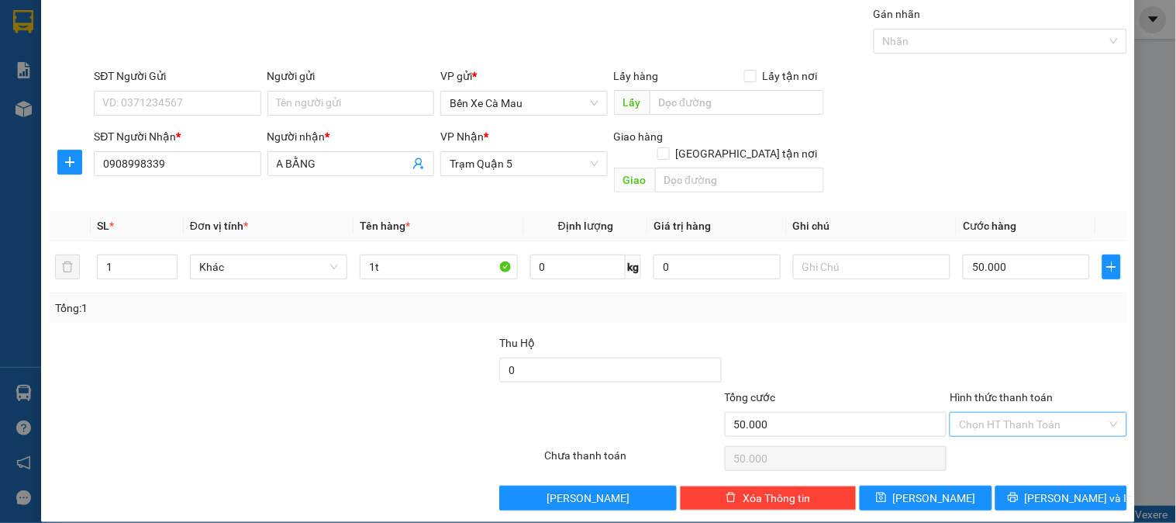
click at [1014, 413] on input "Hình thức thanh toán" at bounding box center [1032, 424] width 147 height 23
click at [1017, 431] on div "Tại văn phòng" at bounding box center [1029, 438] width 157 height 17
type input "0"
click at [1071, 489] on span "[PERSON_NAME] và In" at bounding box center [1079, 497] width 109 height 17
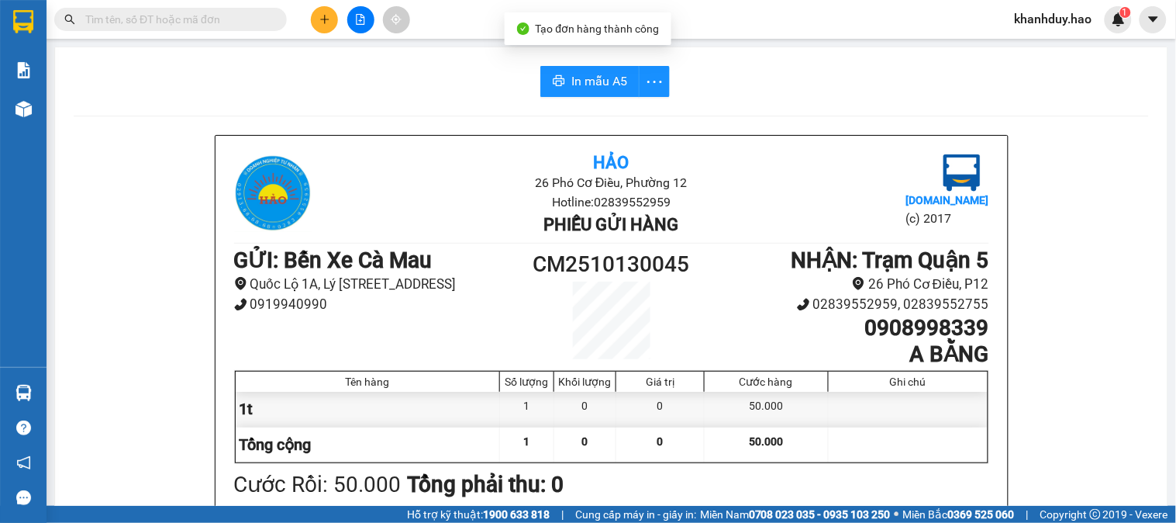
click at [585, 79] on span "In mẫu A5" at bounding box center [600, 80] width 56 height 19
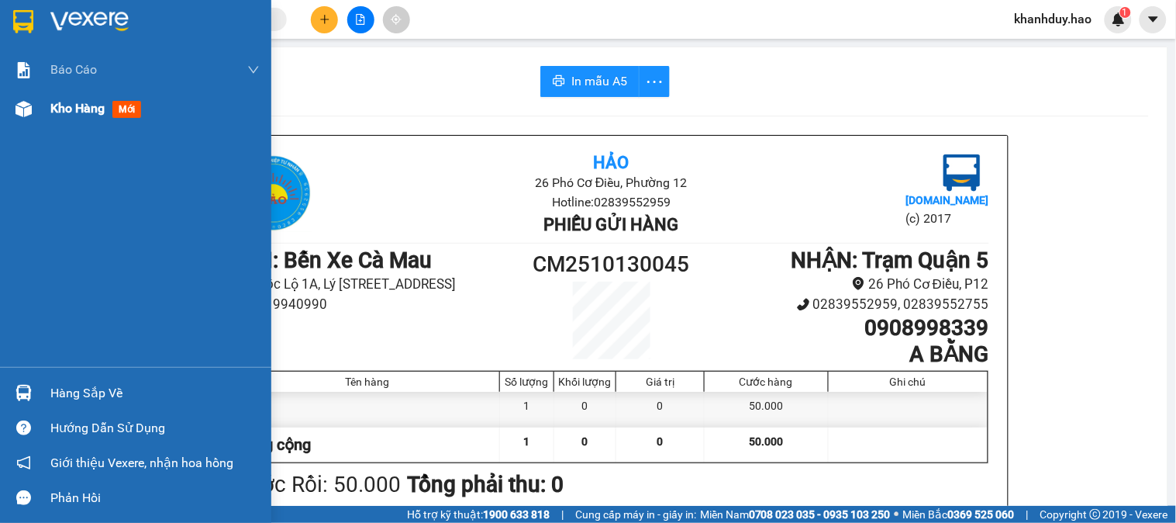
click at [33, 122] on div "Kho hàng mới" at bounding box center [135, 108] width 271 height 39
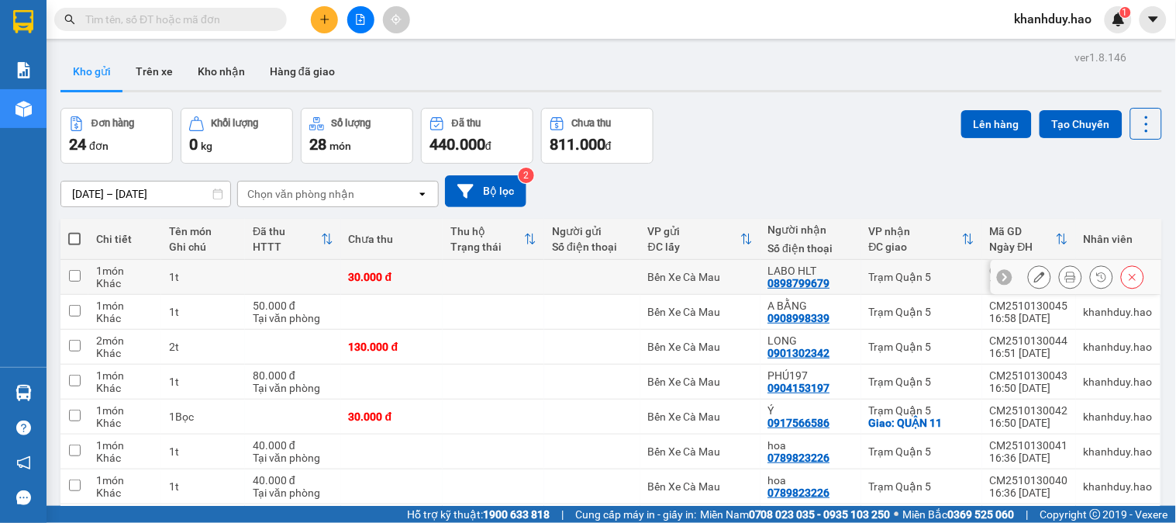
click at [1059, 275] on div at bounding box center [1070, 276] width 23 height 23
click at [1066, 282] on icon at bounding box center [1071, 276] width 11 height 11
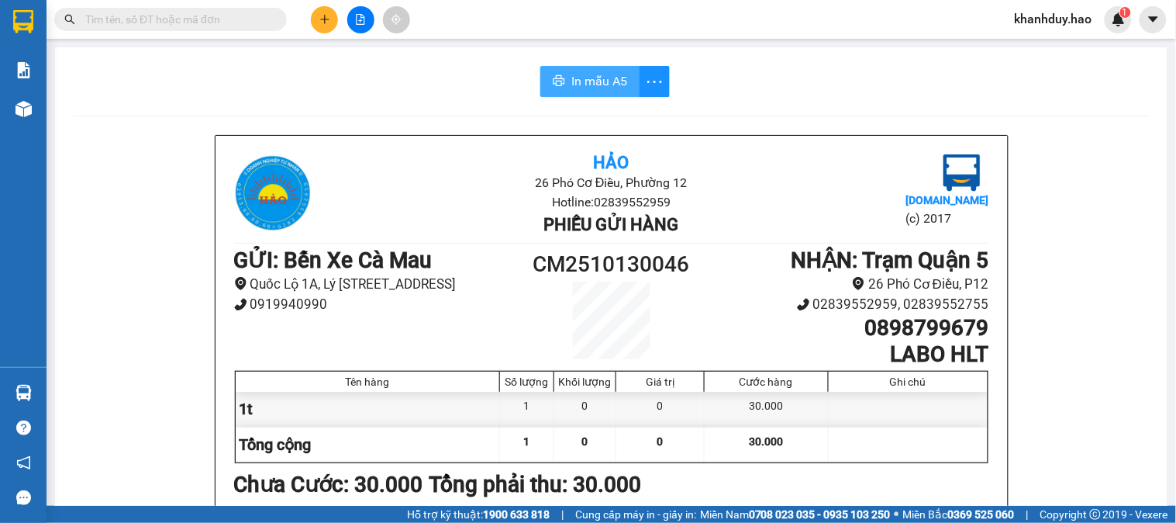
click at [603, 88] on span "In mẫu A5" at bounding box center [600, 80] width 56 height 19
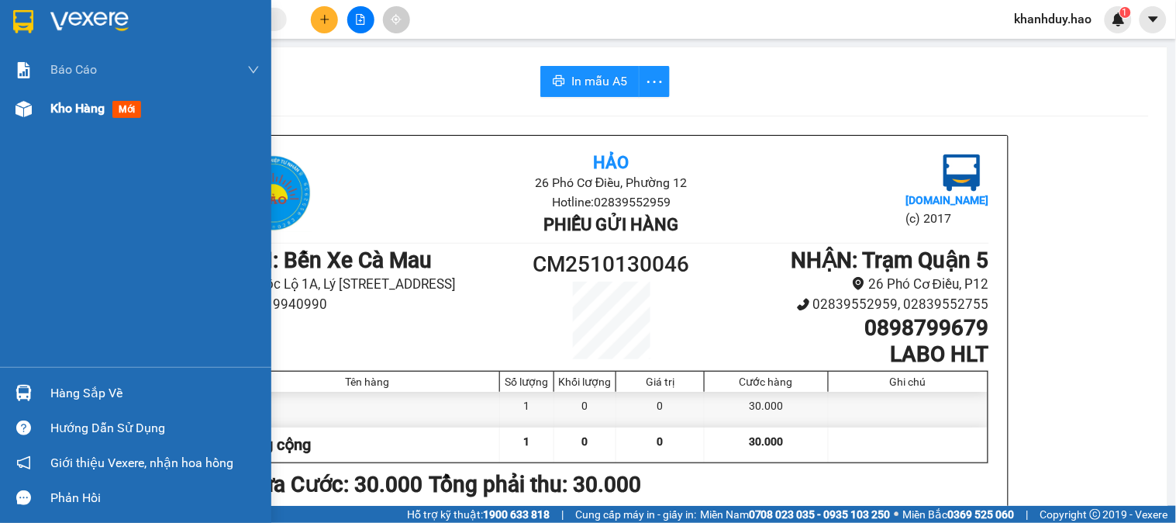
click at [40, 95] on div "Kho hàng mới" at bounding box center [135, 108] width 271 height 39
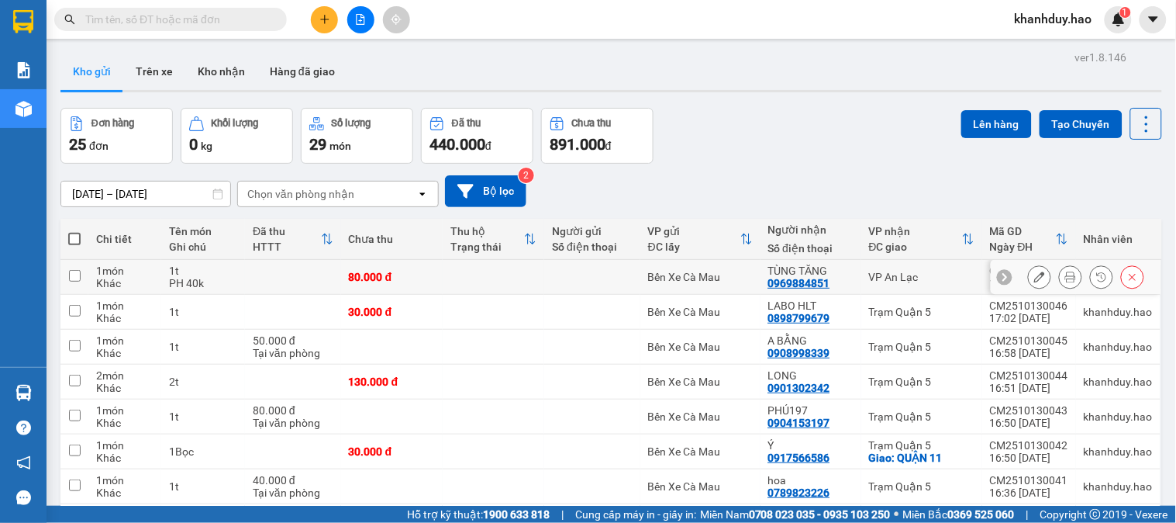
click at [1071, 281] on div at bounding box center [1086, 276] width 116 height 23
click at [1066, 282] on icon at bounding box center [1071, 276] width 11 height 11
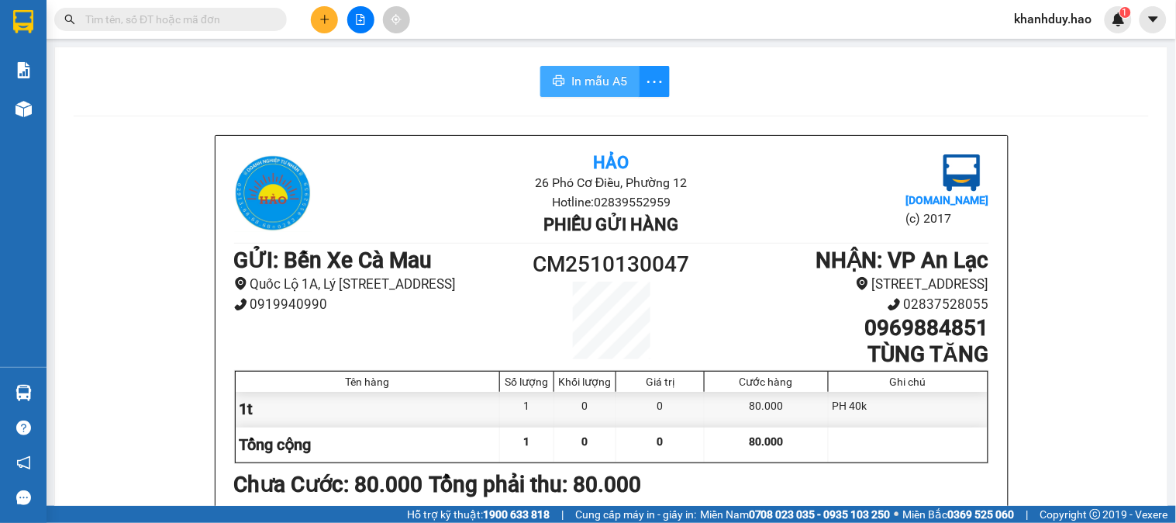
click at [587, 78] on span "In mẫu A5" at bounding box center [600, 80] width 56 height 19
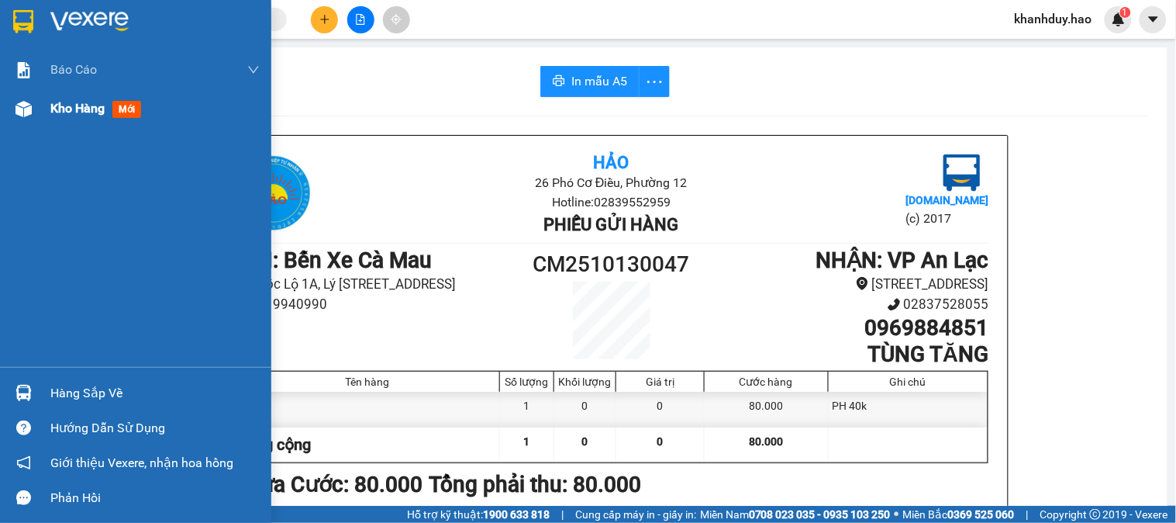
click at [11, 103] on div at bounding box center [23, 108] width 27 height 27
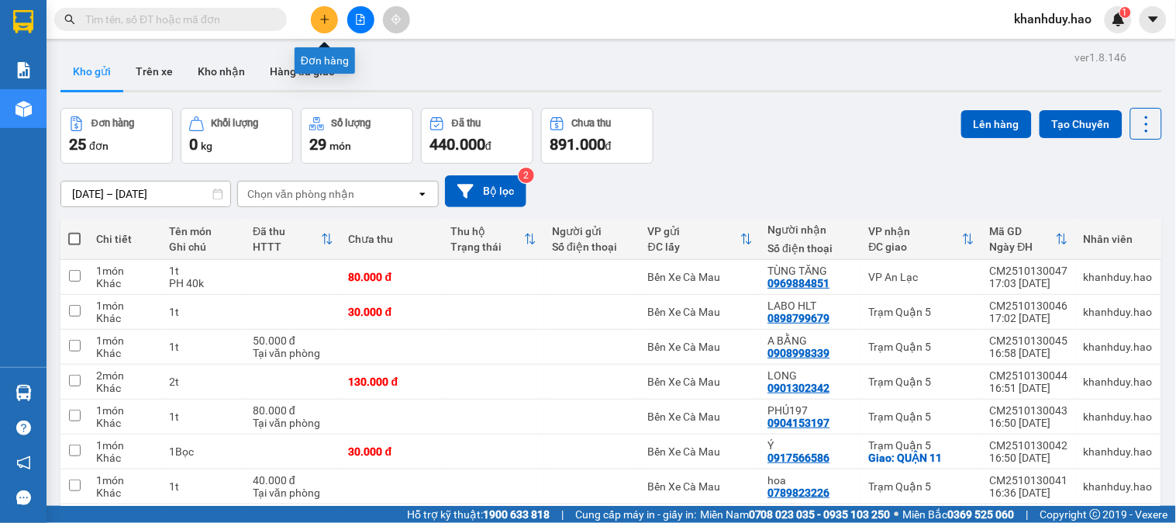
click at [316, 11] on button at bounding box center [324, 19] width 27 height 27
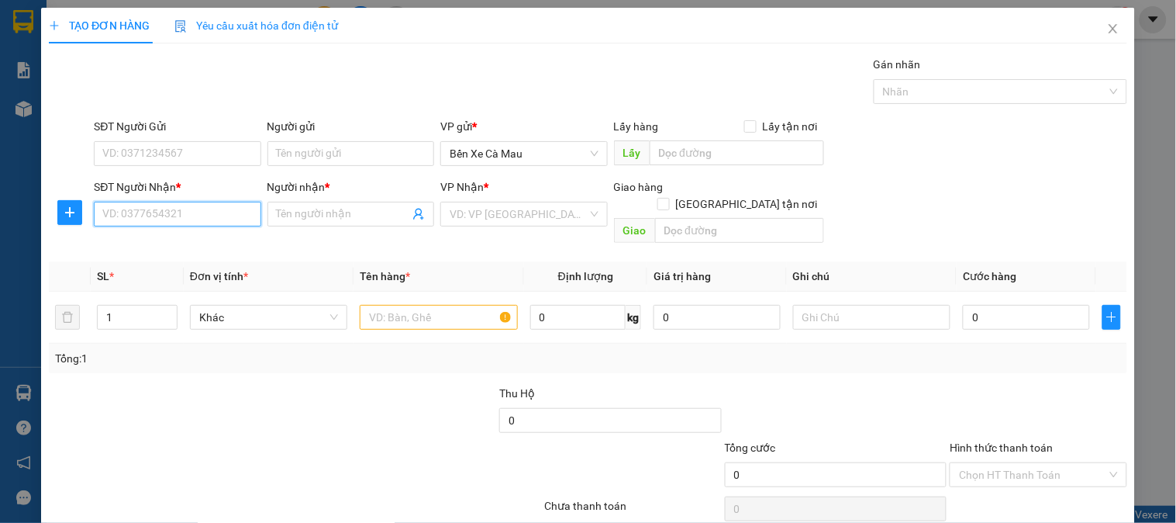
click at [195, 213] on input "SĐT Người Nhận *" at bounding box center [177, 214] width 167 height 25
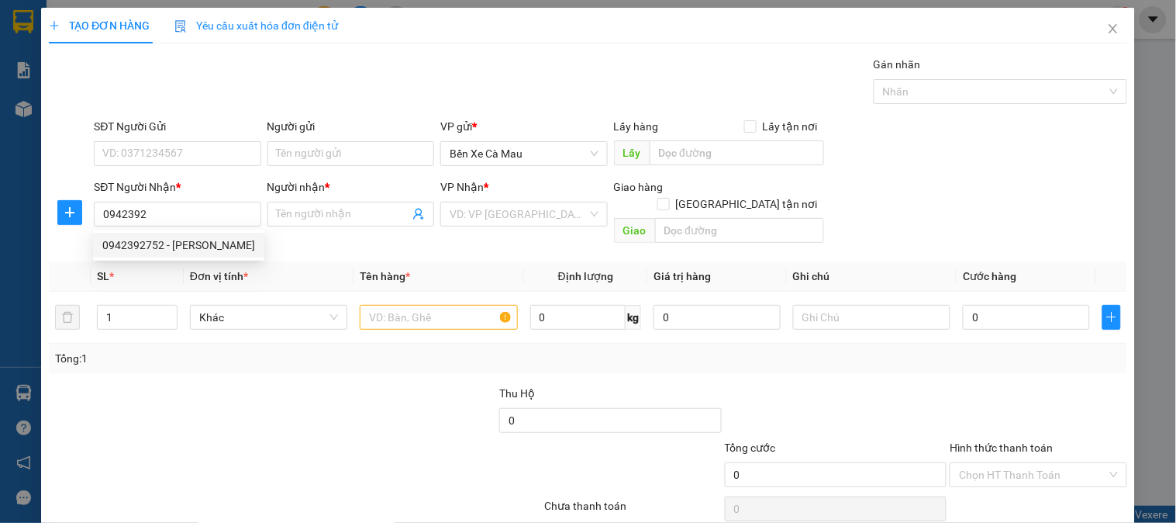
click at [112, 259] on div "0942392752 0942392752 - HƯƠNG" at bounding box center [178, 245] width 171 height 31
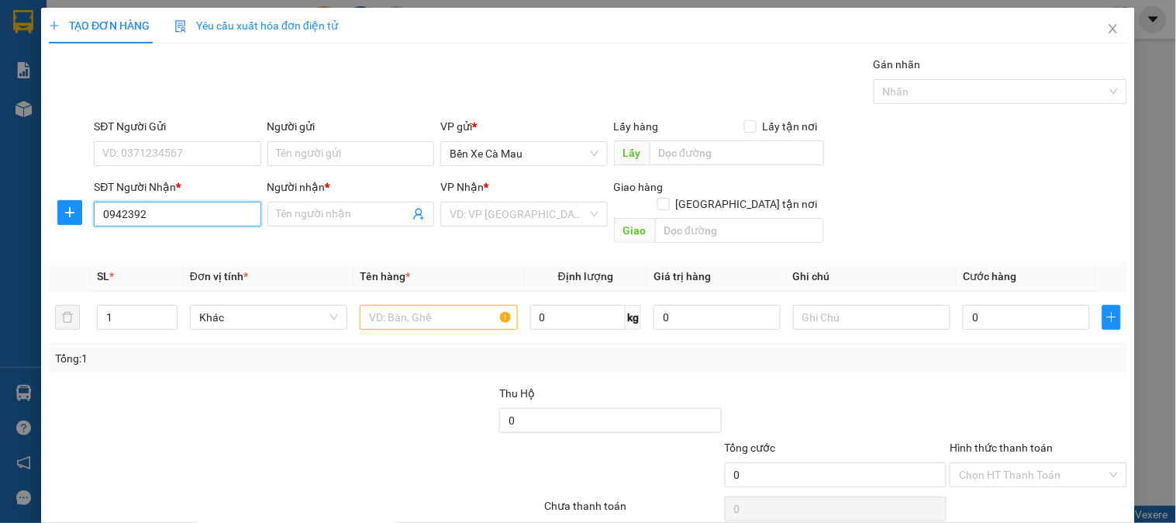
click at [179, 216] on input "0942392" at bounding box center [177, 214] width 167 height 25
click at [180, 246] on div "0942392752 - [PERSON_NAME]" at bounding box center [178, 245] width 153 height 17
type input "0942392752"
type input "HƯƠNG"
type input "30.000"
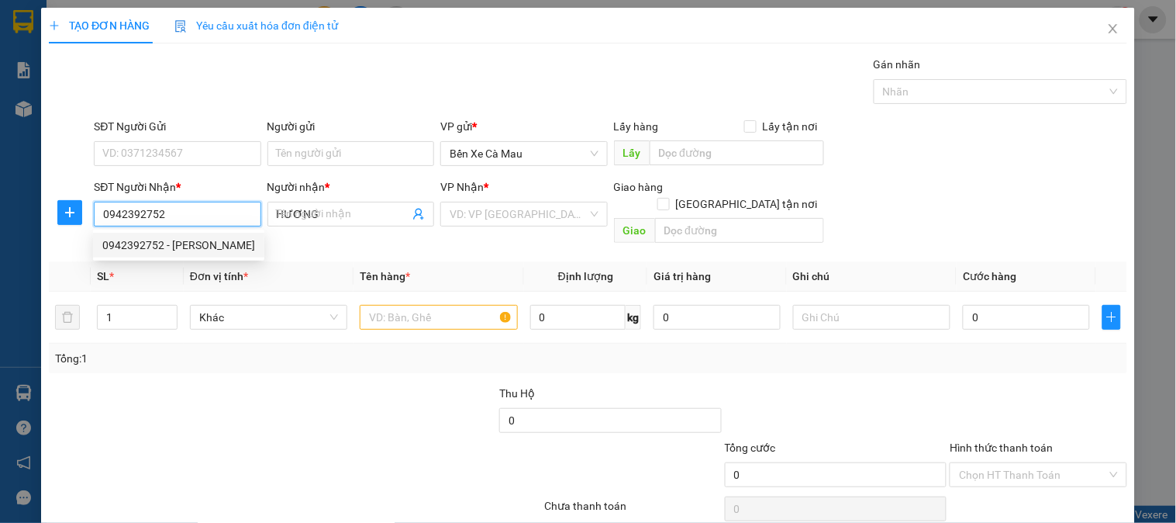
type input "30.000"
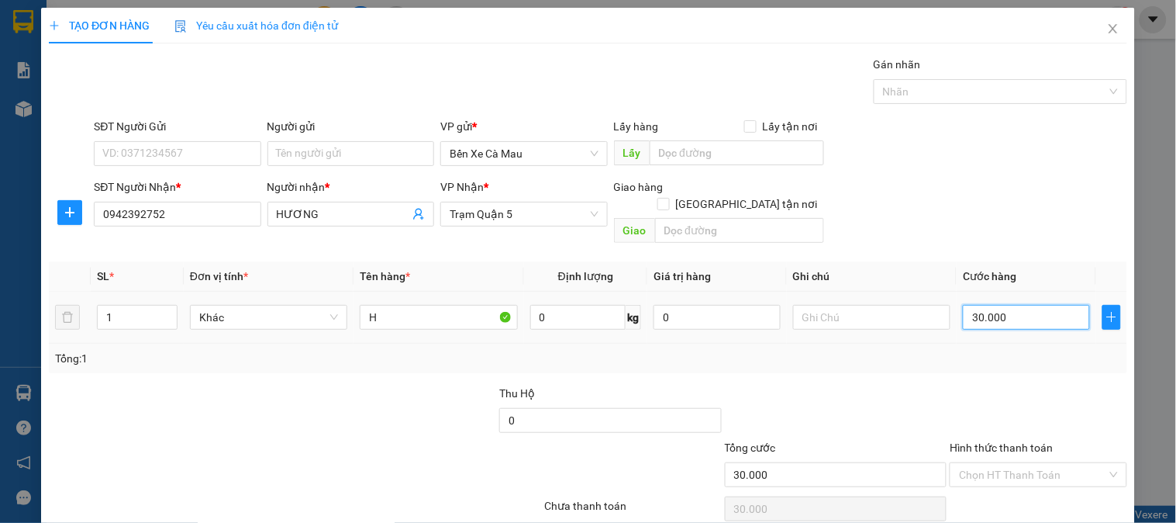
click at [974, 305] on input "30.000" at bounding box center [1026, 317] width 127 height 25
type input "0"
type input "4"
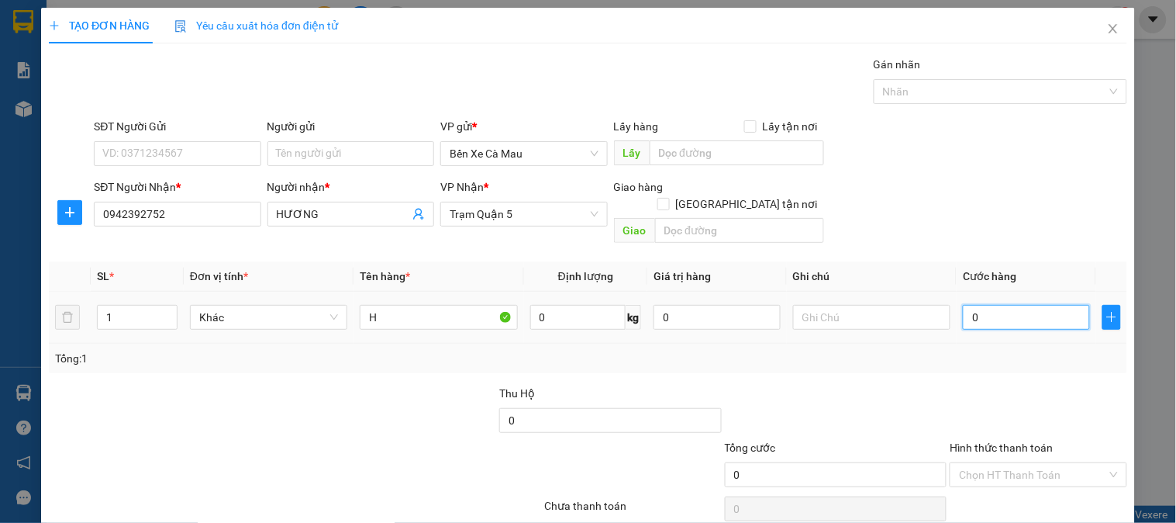
type input "4"
type input "004"
type input "40"
type input "0.040"
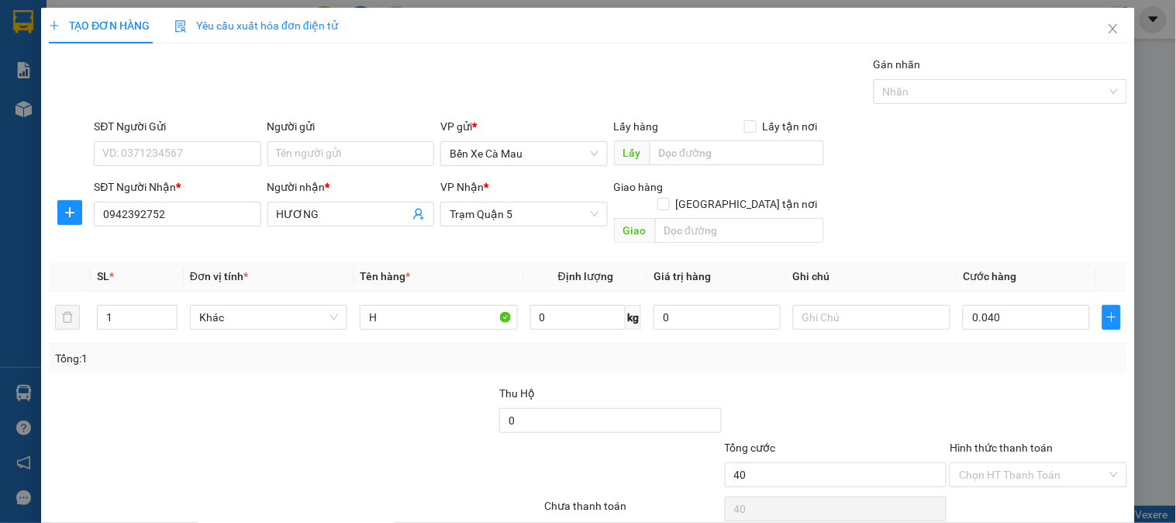
click at [1029, 200] on div "SĐT Người Nhận * 0942392752 Người nhận * HƯƠNG VP Nhận * Trạm [GEOGRAPHIC_DATA]…" at bounding box center [611, 213] width 1040 height 71
type input "40.000"
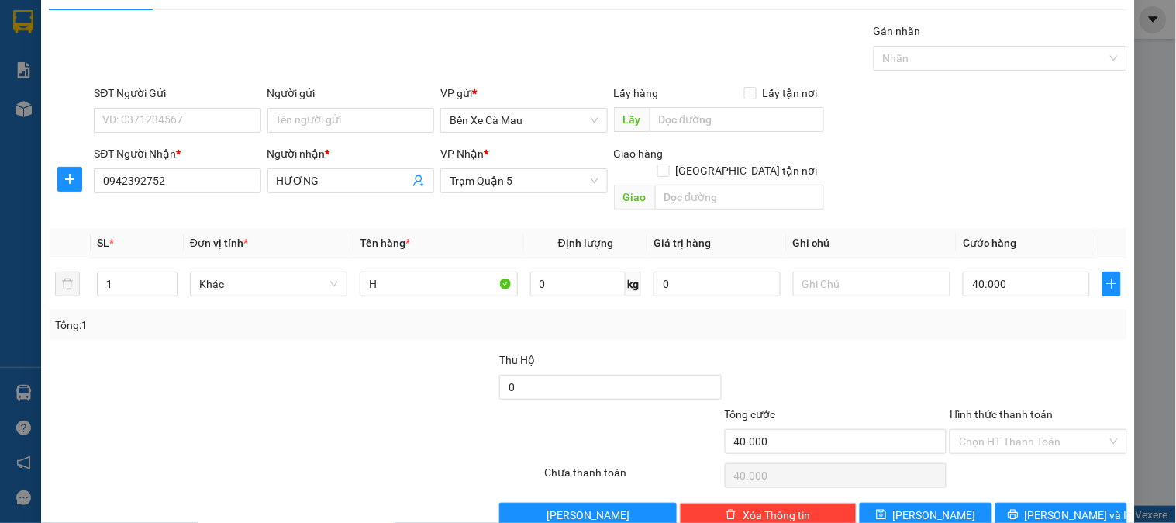
scroll to position [50, 0]
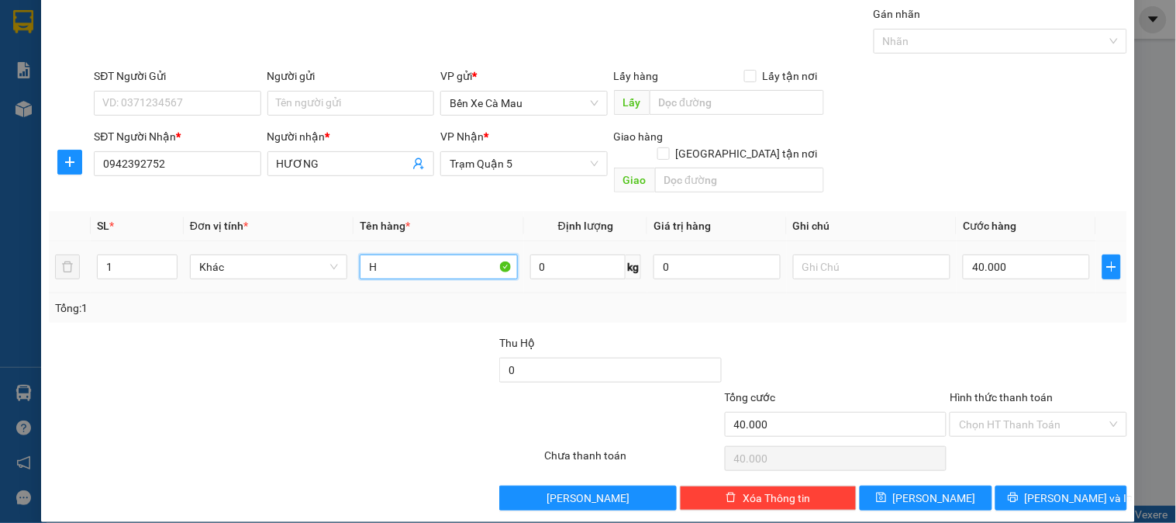
click at [424, 256] on input "H" at bounding box center [438, 266] width 157 height 25
type input "1TG4"
click at [1035, 413] on input "Hình thức thanh toán" at bounding box center [1032, 424] width 147 height 23
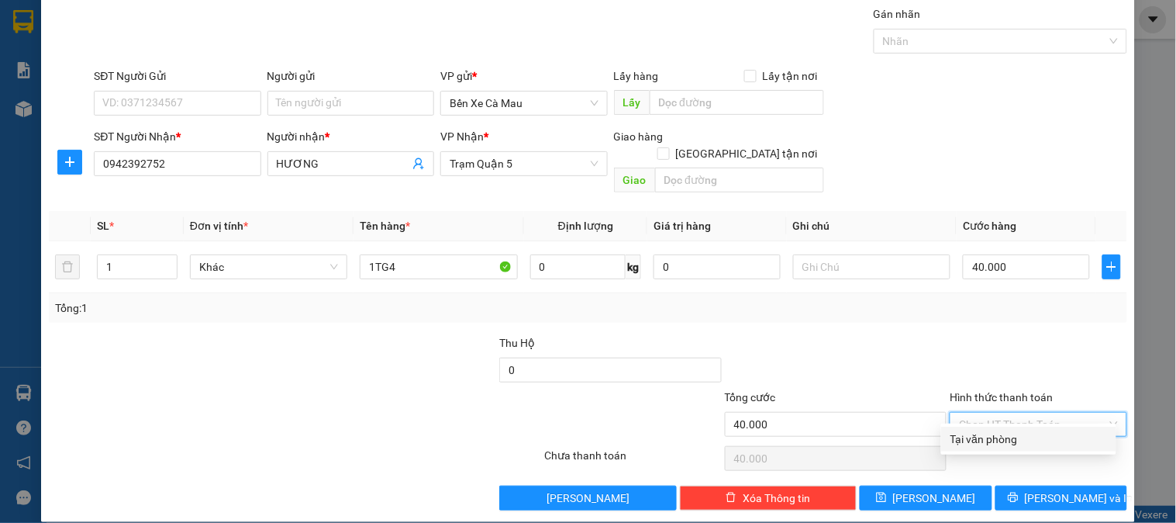
click at [1002, 432] on div "Tại văn phòng" at bounding box center [1029, 438] width 157 height 17
type input "0"
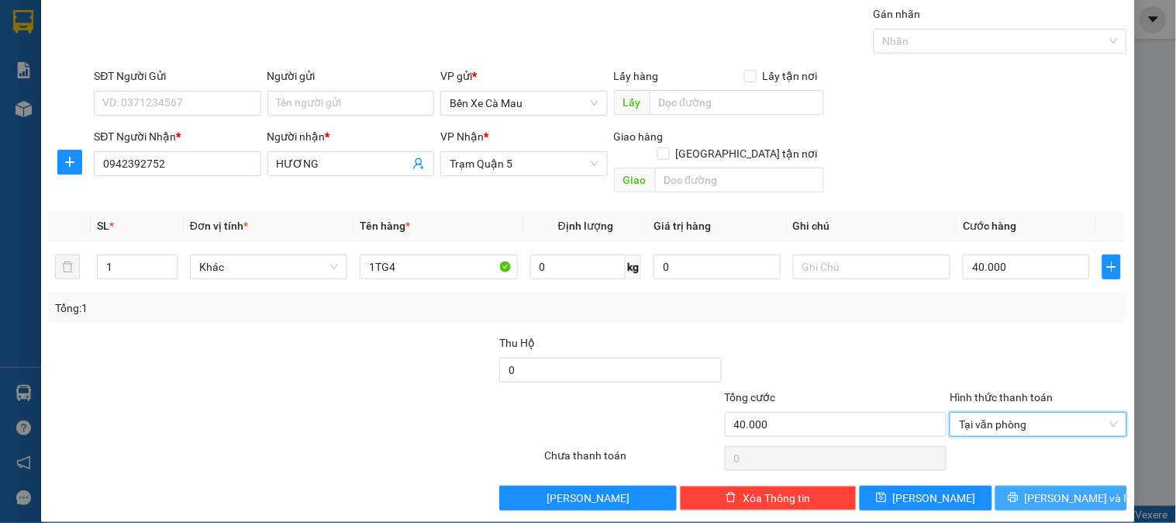
click at [1011, 485] on button "[PERSON_NAME] và In" at bounding box center [1062, 497] width 132 height 25
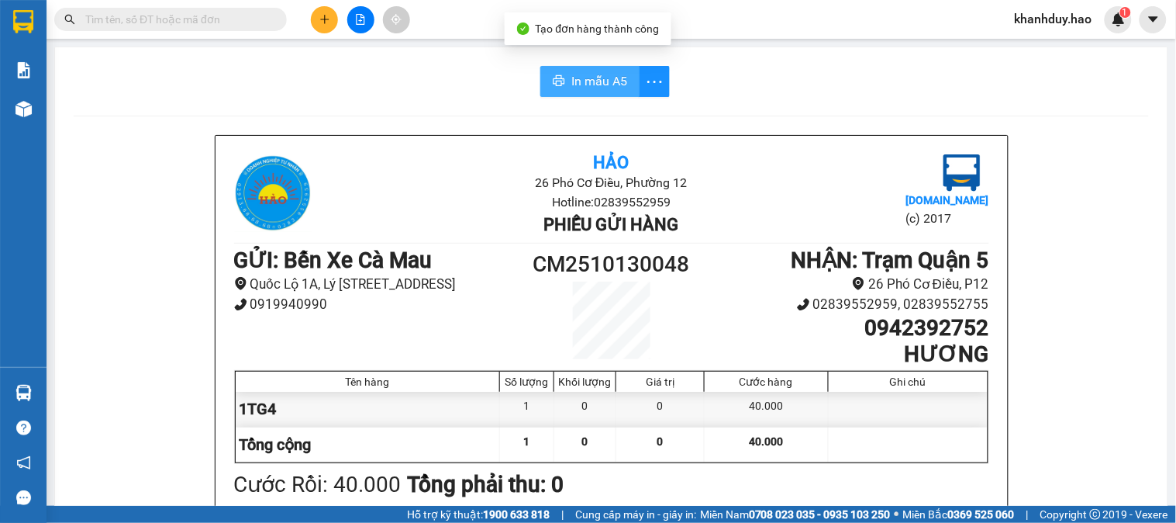
click at [592, 81] on span "In mẫu A5" at bounding box center [600, 80] width 56 height 19
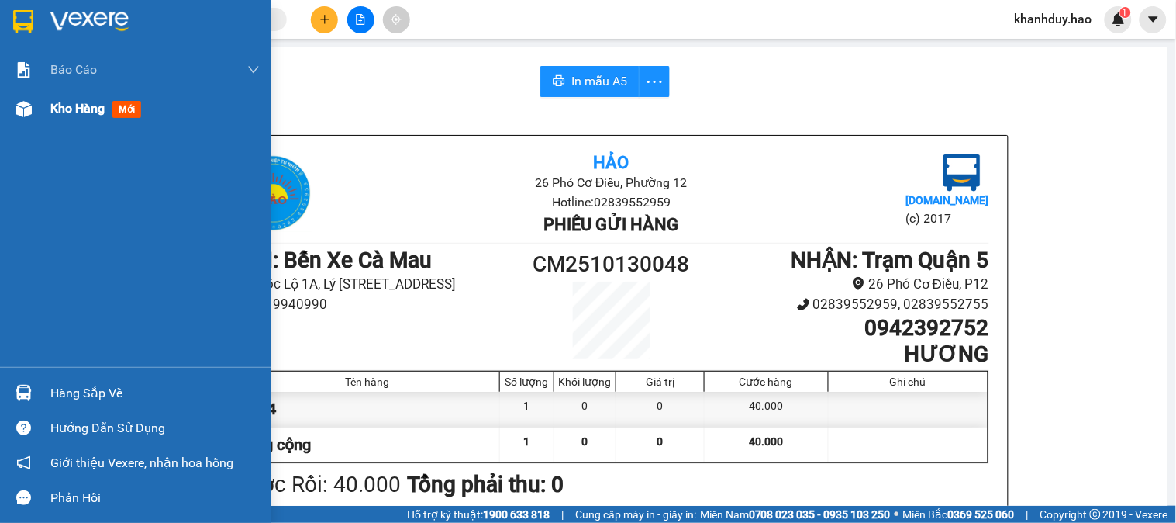
click at [67, 116] on span "Kho hàng" at bounding box center [77, 108] width 54 height 15
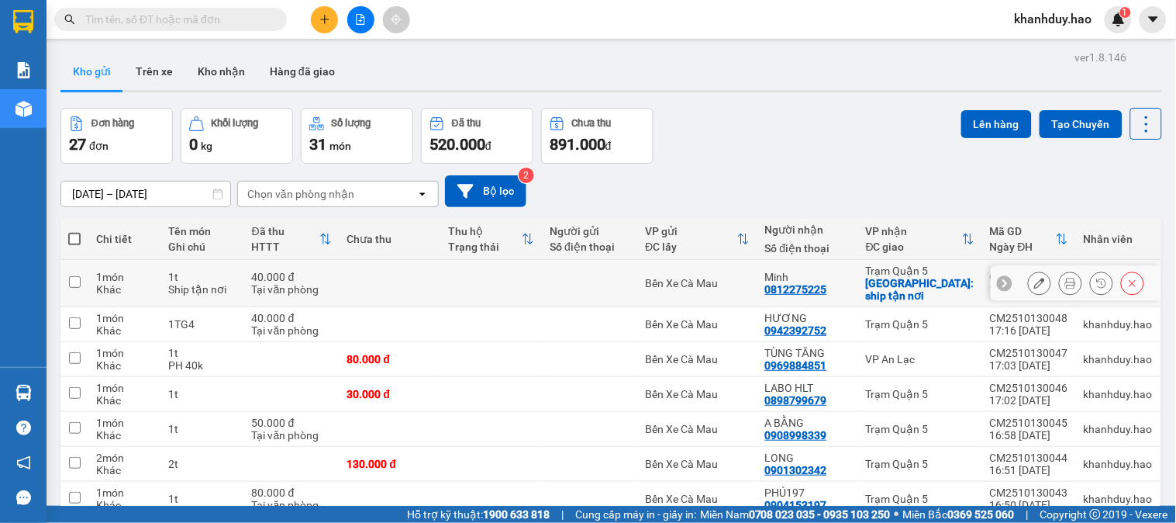
click at [1066, 279] on icon at bounding box center [1071, 283] width 11 height 11
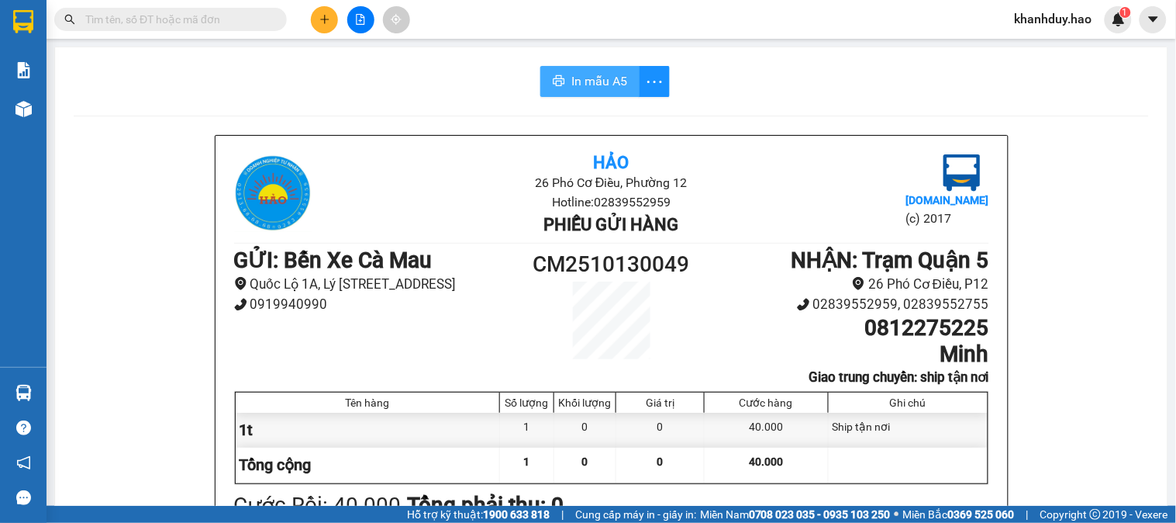
click at [613, 76] on span "In mẫu A5" at bounding box center [600, 80] width 56 height 19
click at [261, 33] on div "Kết quả tìm kiếm ( 0 ) Bộ lọc No Data khanhduy.hao 1" at bounding box center [588, 19] width 1176 height 39
click at [261, 24] on input "text" at bounding box center [176, 19] width 183 height 17
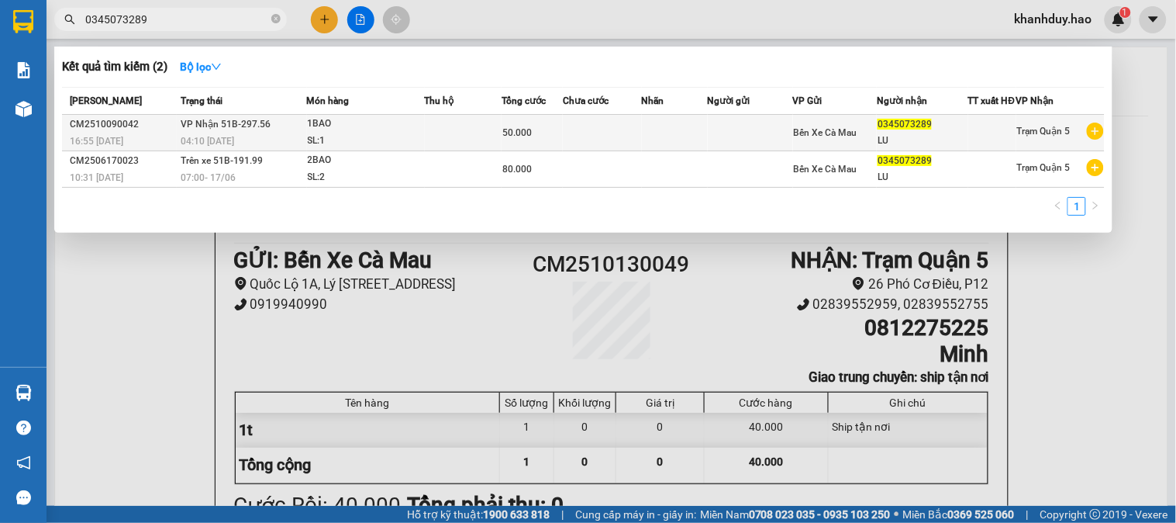
type input "0345073289"
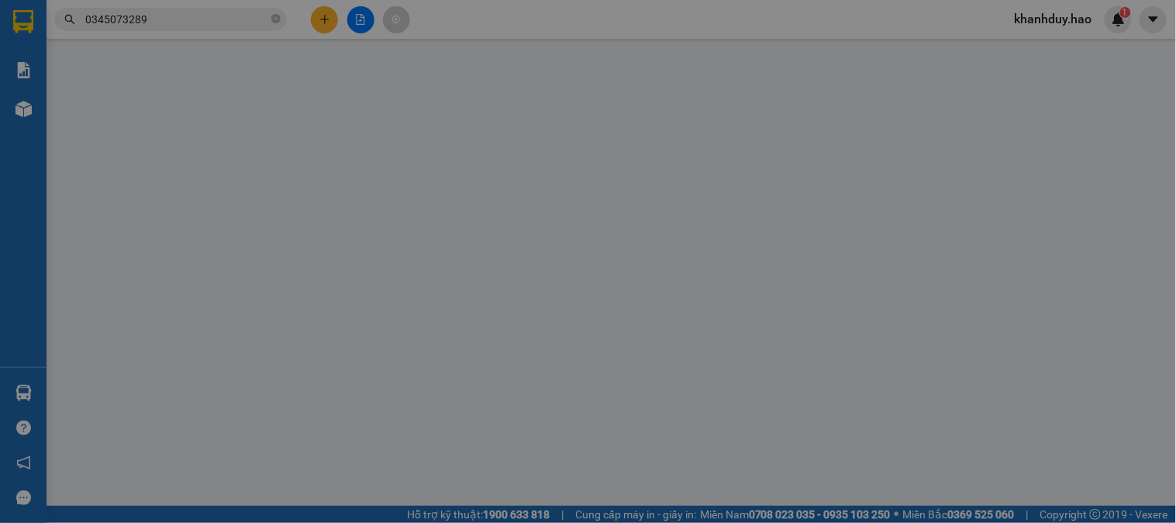
type input "0345073289"
type input "LU"
type input "50.000"
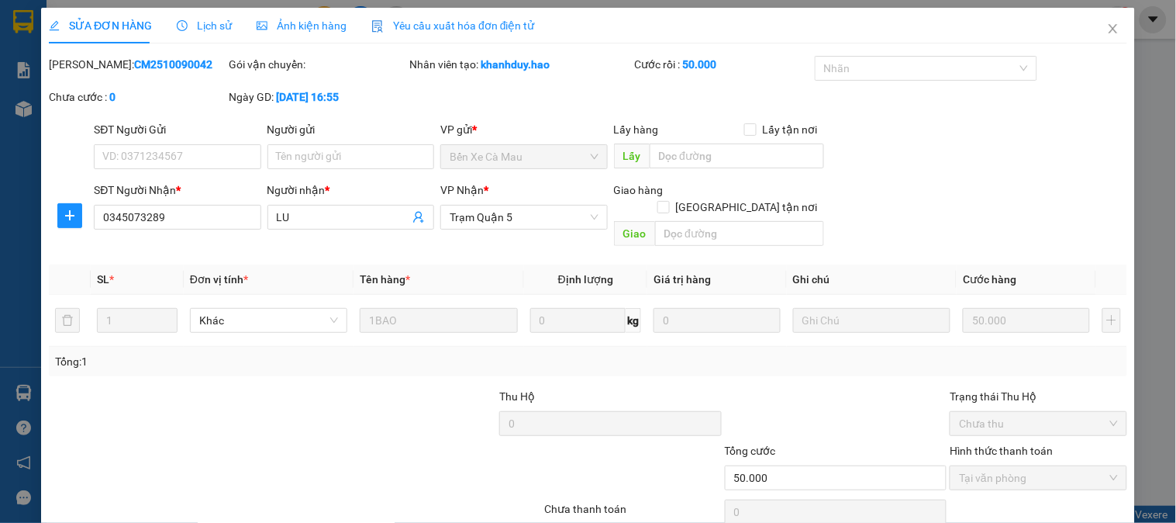
click at [307, 41] on div "Ảnh kiện hàng" at bounding box center [302, 26] width 90 height 36
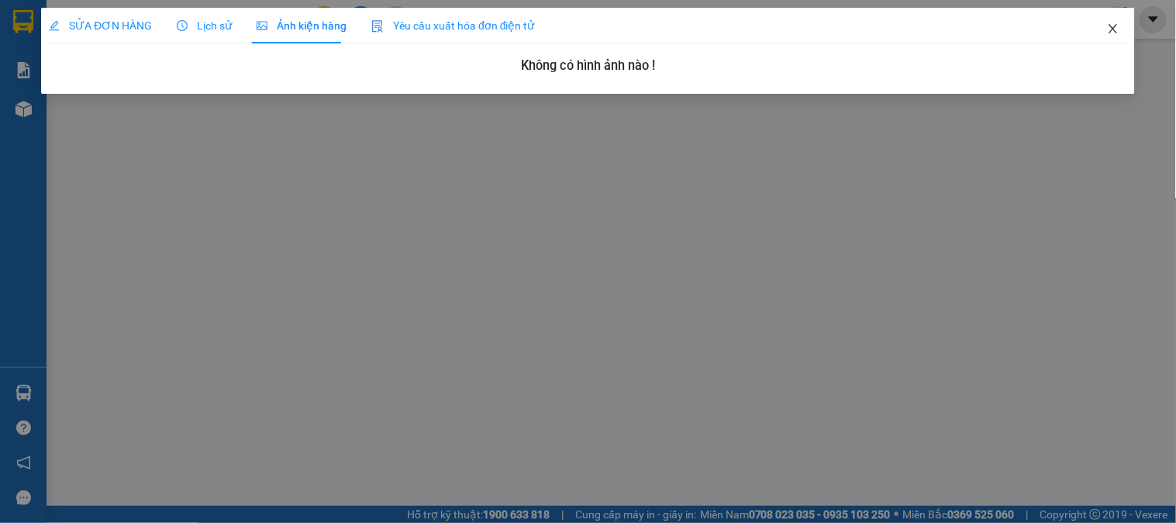
click at [1118, 28] on icon "close" at bounding box center [1113, 28] width 12 height 12
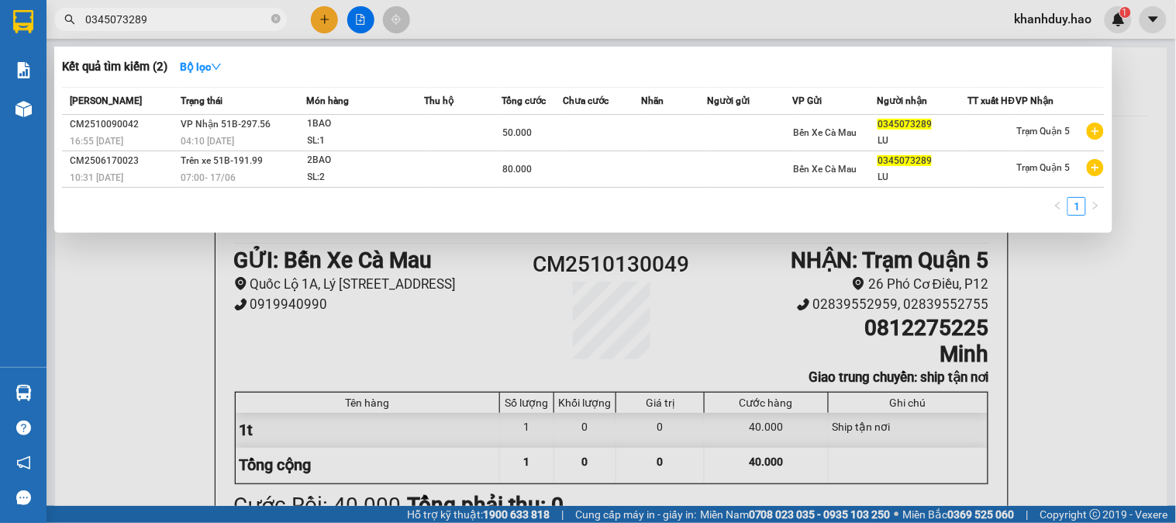
click at [187, 12] on input "0345073289" at bounding box center [176, 19] width 183 height 17
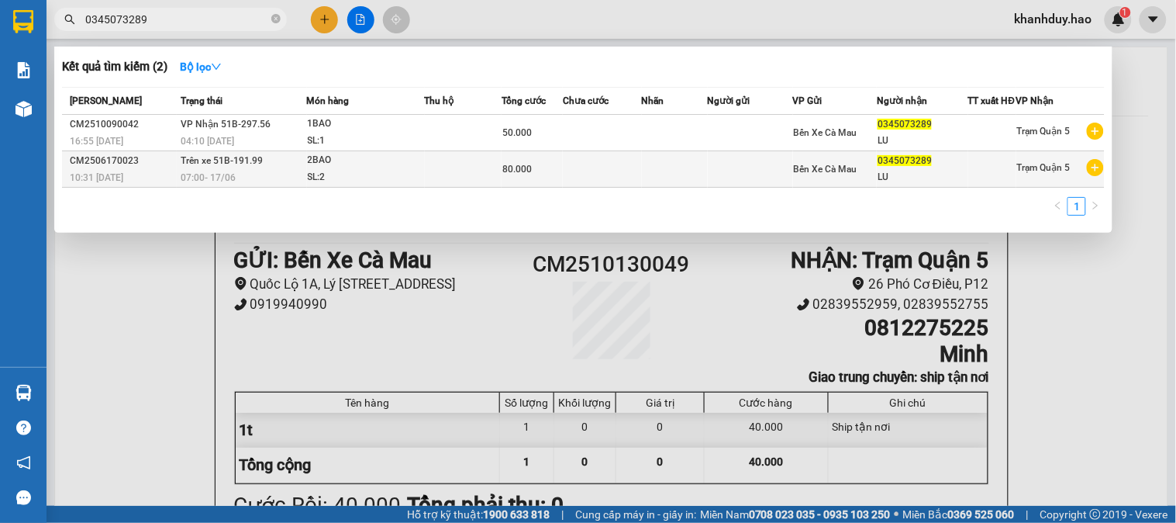
click at [662, 168] on td at bounding box center [675, 169] width 66 height 36
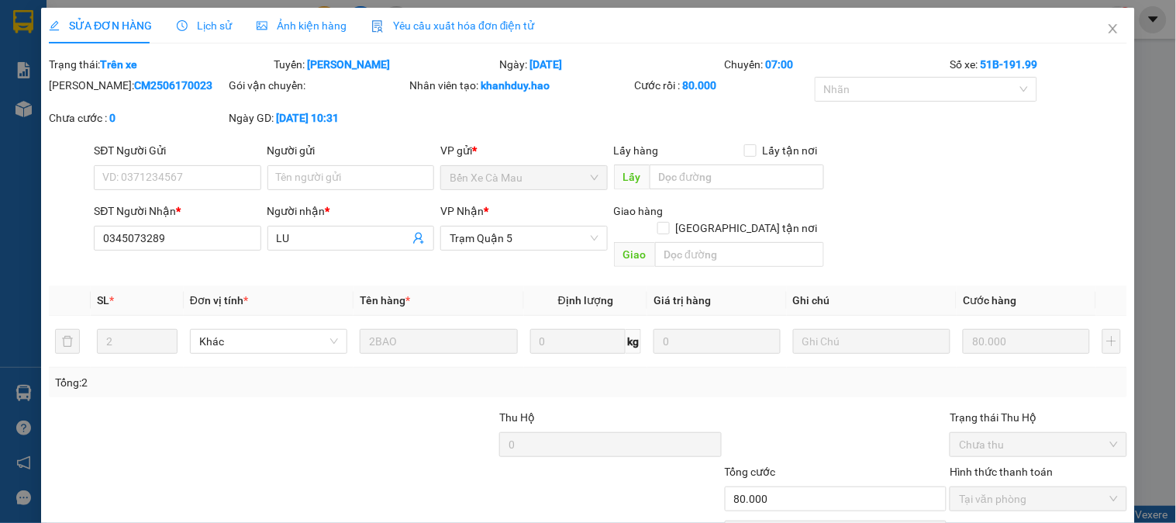
type input "0345073289"
type input "LU"
type input "80.000"
click at [354, 29] on div "SỬA ĐƠN HÀNG Lịch sử Ảnh kiện hàng Yêu cầu xuất hóa đơn điện tử" at bounding box center [292, 26] width 486 height 36
click at [335, 27] on span "Ảnh kiện hàng" at bounding box center [302, 25] width 90 height 12
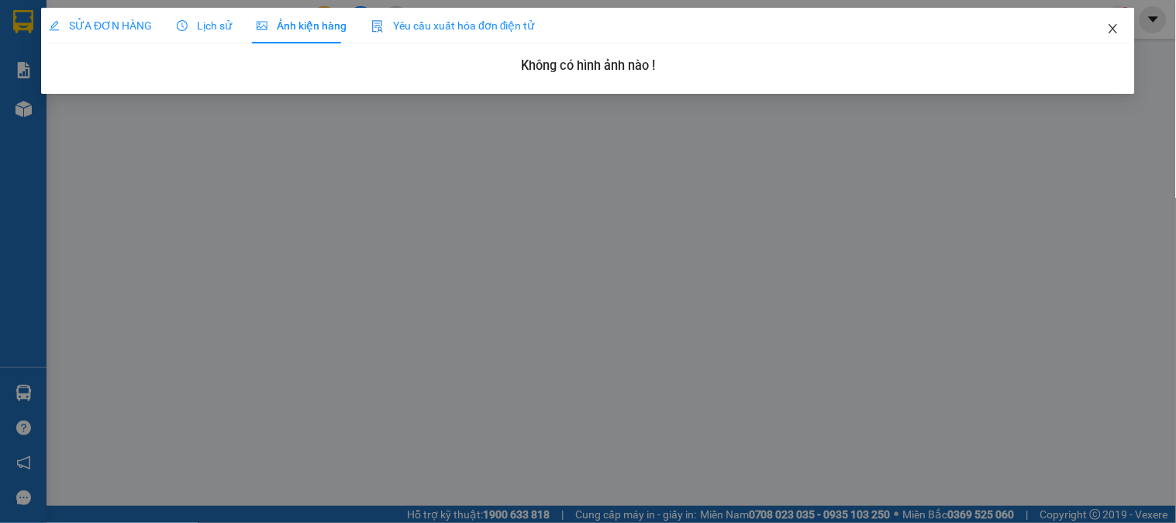
click at [1101, 27] on span "Close" at bounding box center [1113, 29] width 43 height 43
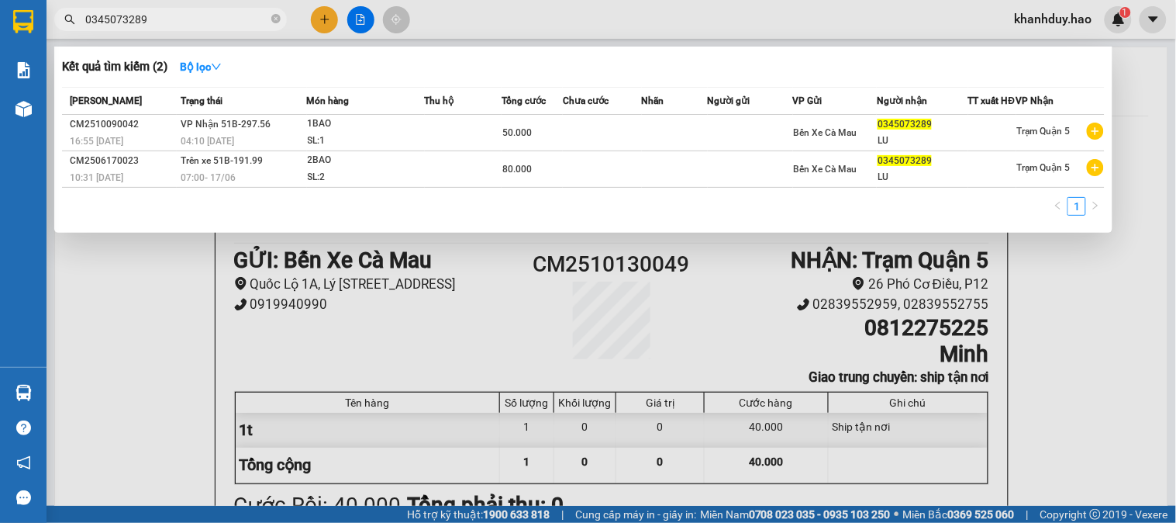
click at [238, 25] on input "0345073289" at bounding box center [176, 19] width 183 height 17
drag, startPoint x: 272, startPoint y: 422, endPoint x: 202, endPoint y: 323, distance: 120.7
click at [273, 405] on div at bounding box center [588, 261] width 1176 height 523
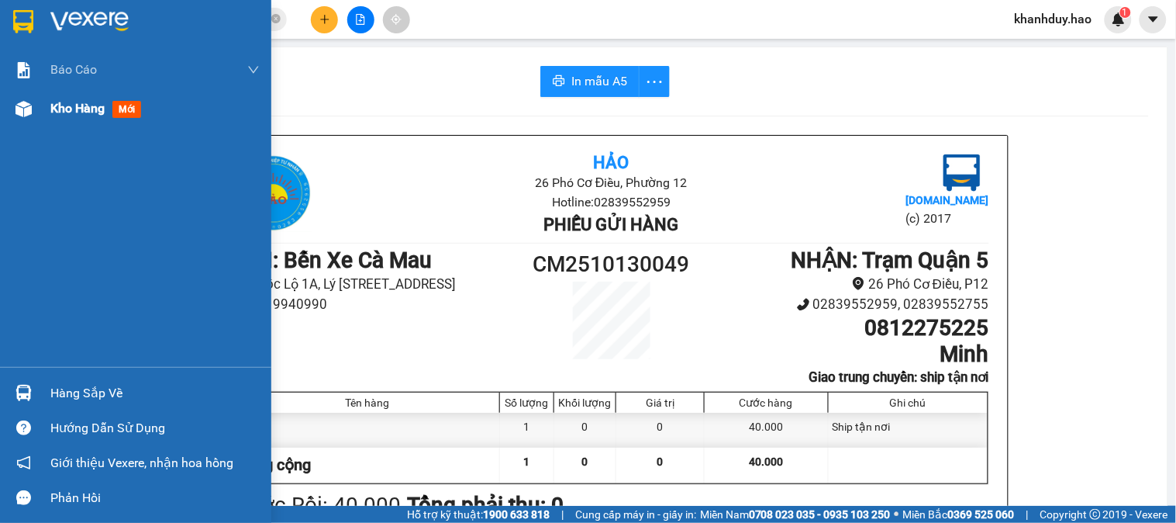
click at [47, 110] on div "Kho hàng mới" at bounding box center [135, 108] width 271 height 39
drag, startPoint x: 47, startPoint y: 110, endPoint x: 220, endPoint y: 508, distance: 434.1
click at [50, 98] on div "Kho hàng mới" at bounding box center [135, 108] width 271 height 39
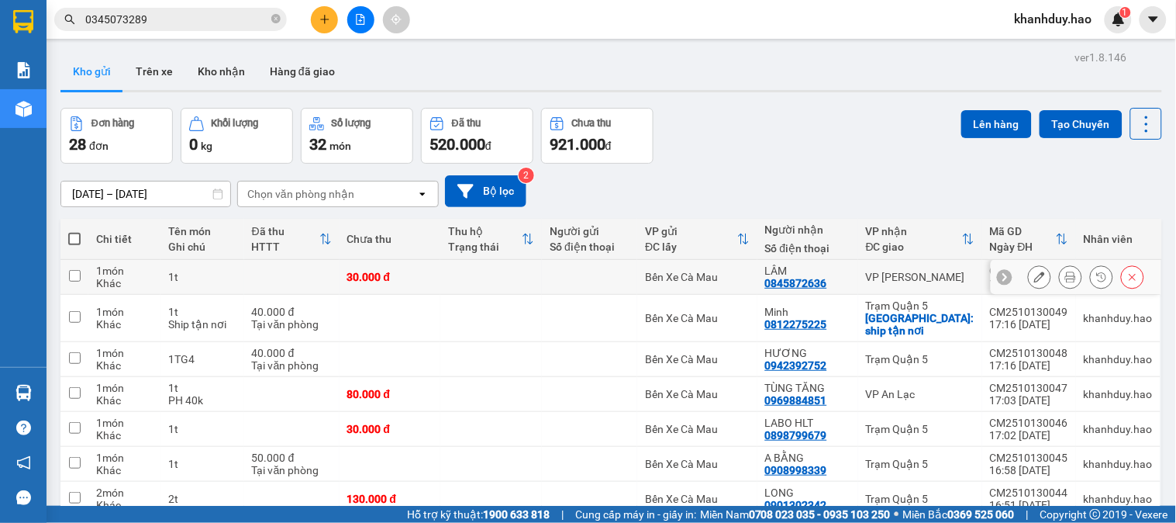
click at [1066, 276] on icon at bounding box center [1071, 276] width 11 height 11
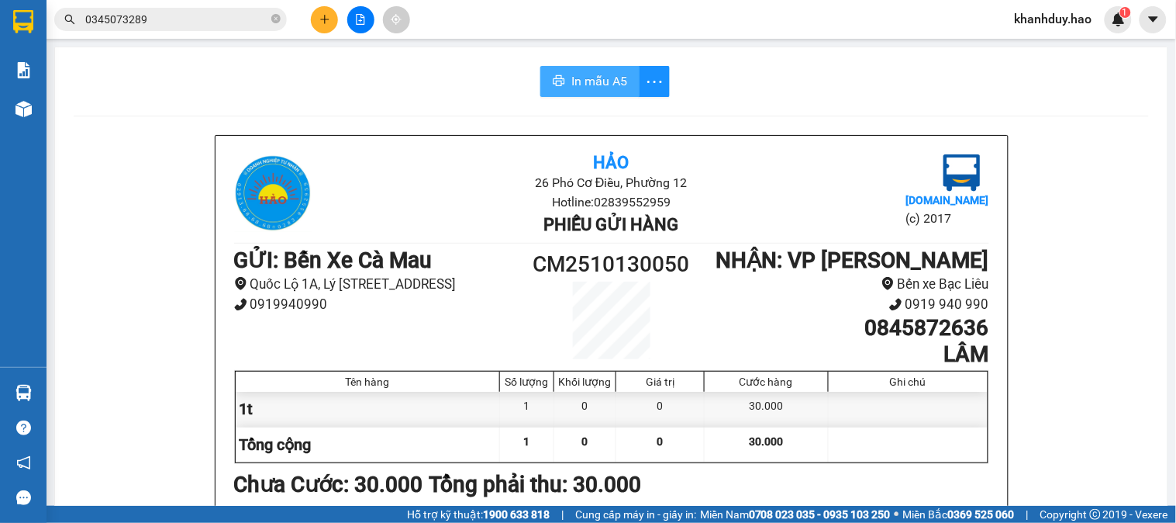
click at [584, 95] on button "In mẫu A5" at bounding box center [590, 81] width 99 height 31
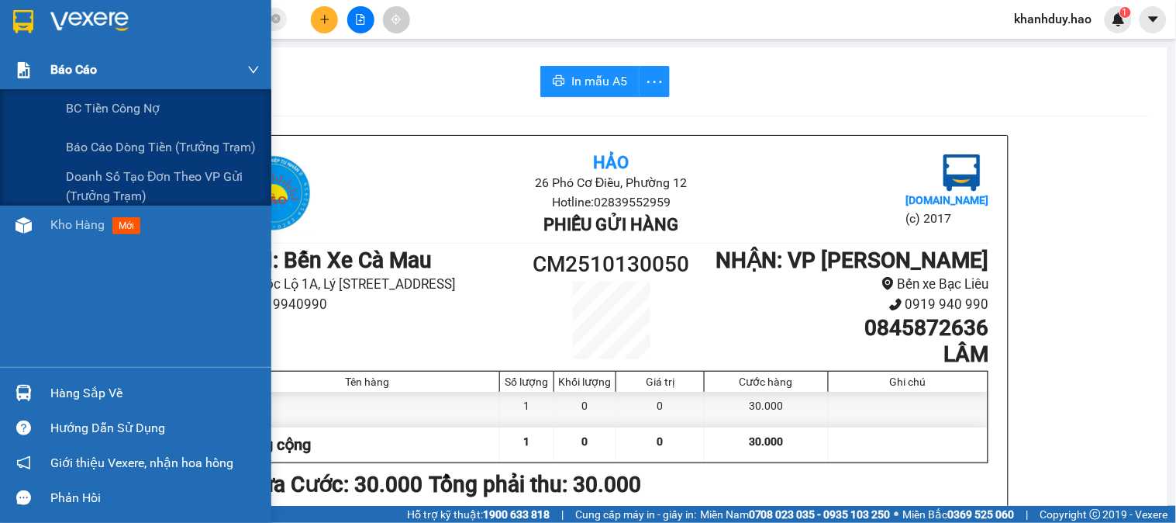
click at [83, 85] on div "Báo cáo" at bounding box center [154, 69] width 209 height 39
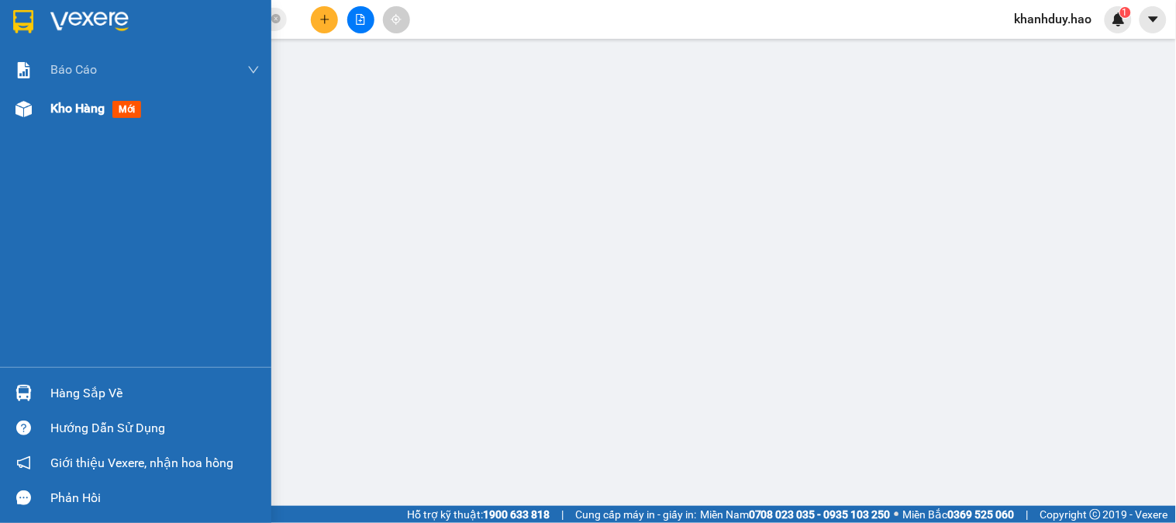
click at [52, 115] on span "Kho hàng" at bounding box center [77, 108] width 54 height 15
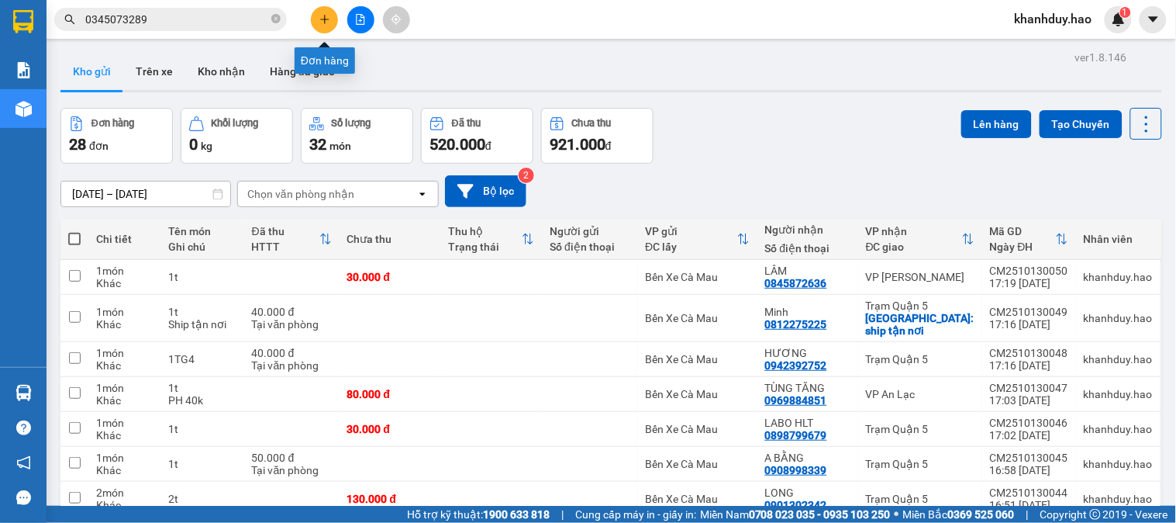
click at [316, 28] on button at bounding box center [324, 19] width 27 height 27
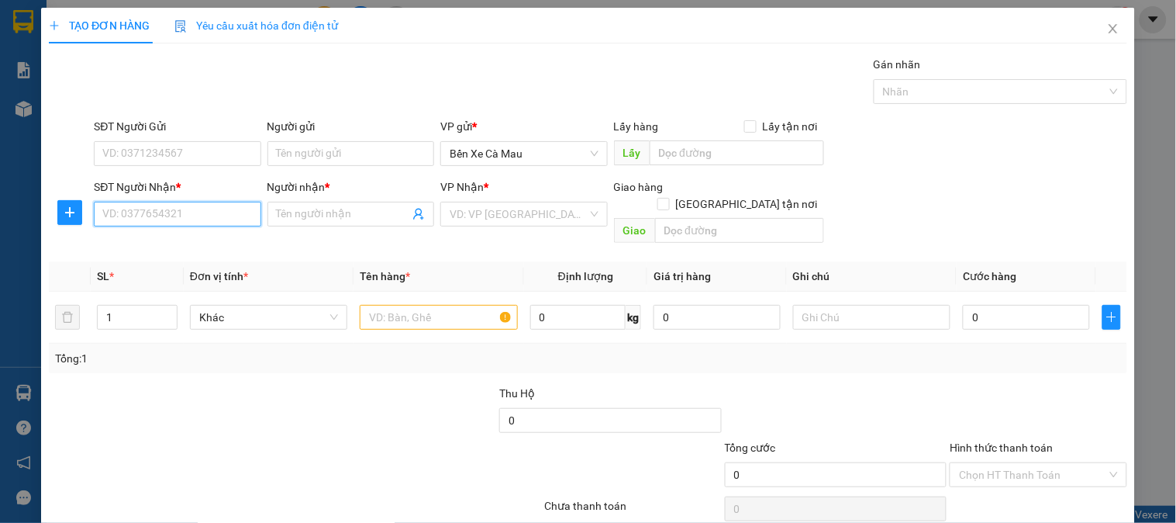
click at [156, 214] on input "SĐT Người Nhận *" at bounding box center [177, 214] width 167 height 25
click at [210, 253] on div "0934902076 - NGÂN" at bounding box center [175, 245] width 147 height 17
type input "0934902076"
type input "NGÂN"
type input "30.000"
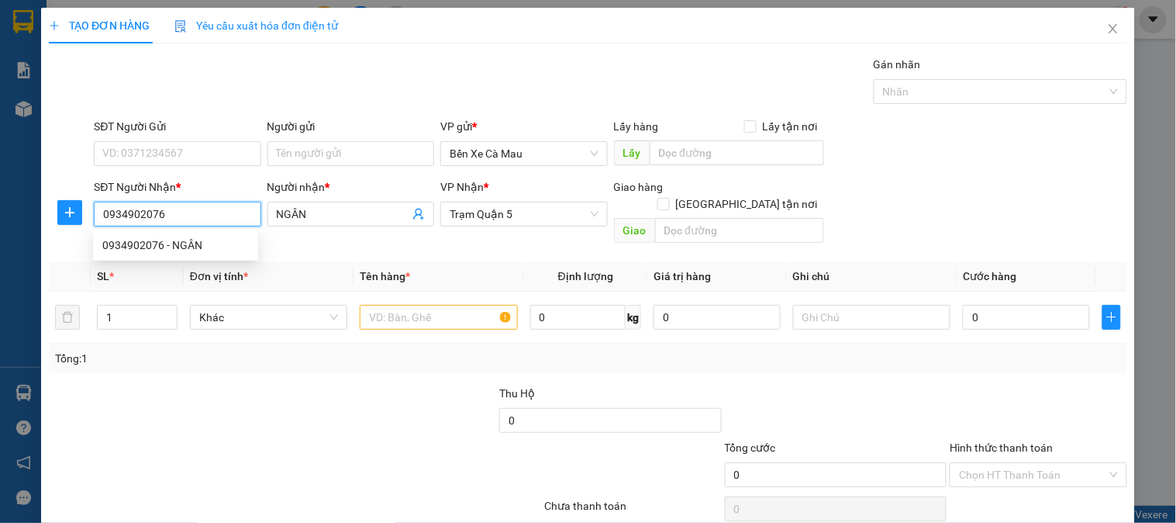
type input "30.000"
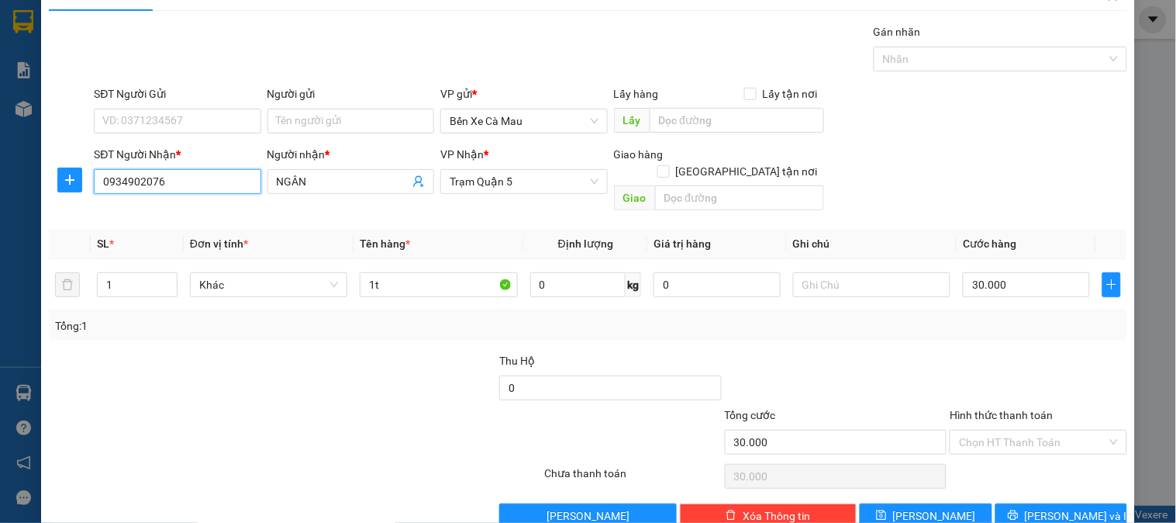
scroll to position [50, 0]
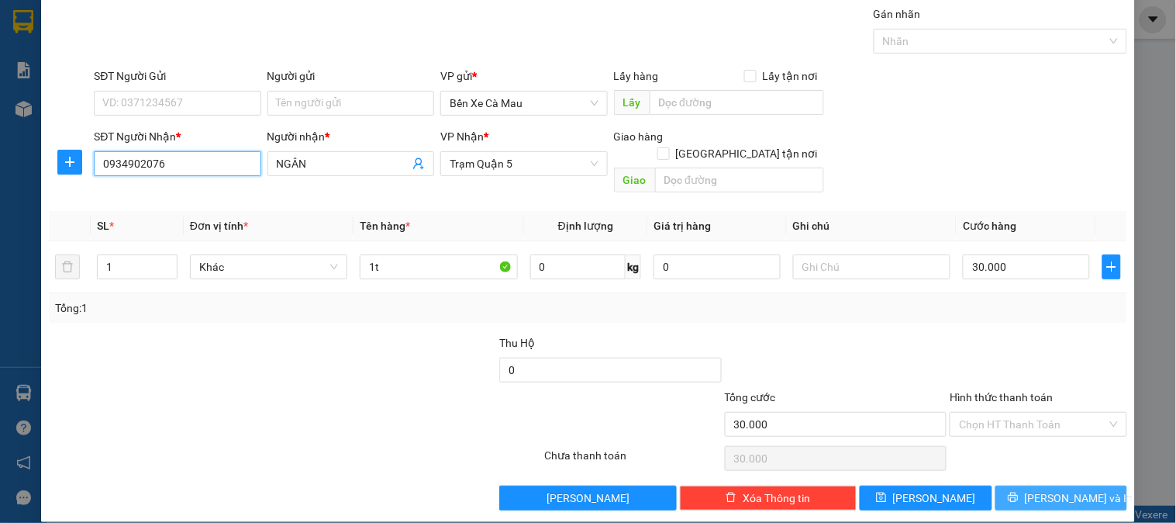
type input "0934902076"
click at [1019, 492] on icon "printer" at bounding box center [1013, 497] width 11 height 11
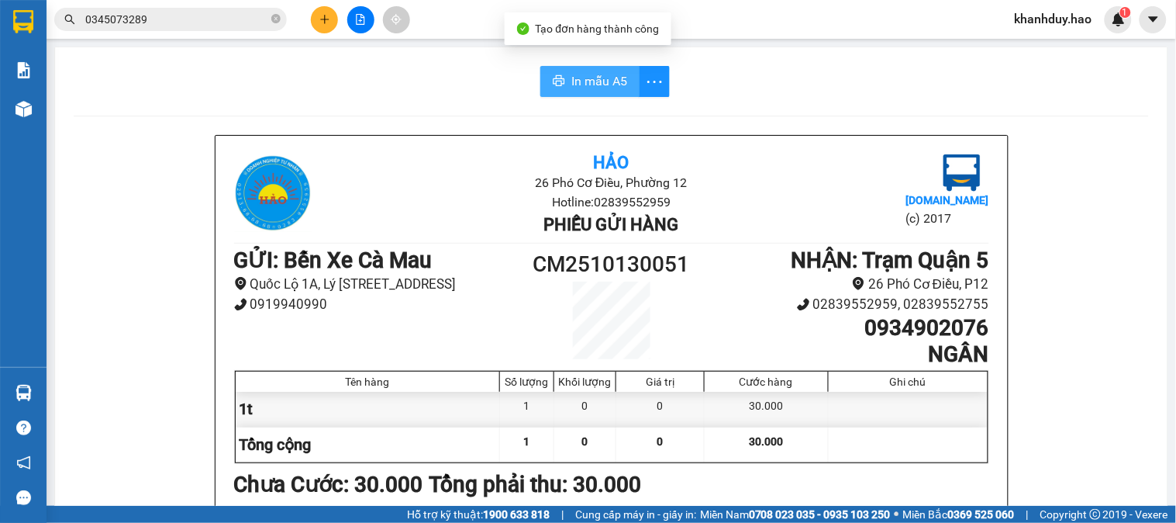
click at [575, 83] on span "In mẫu A5" at bounding box center [600, 80] width 56 height 19
click at [323, 17] on icon "plus" at bounding box center [325, 19] width 11 height 11
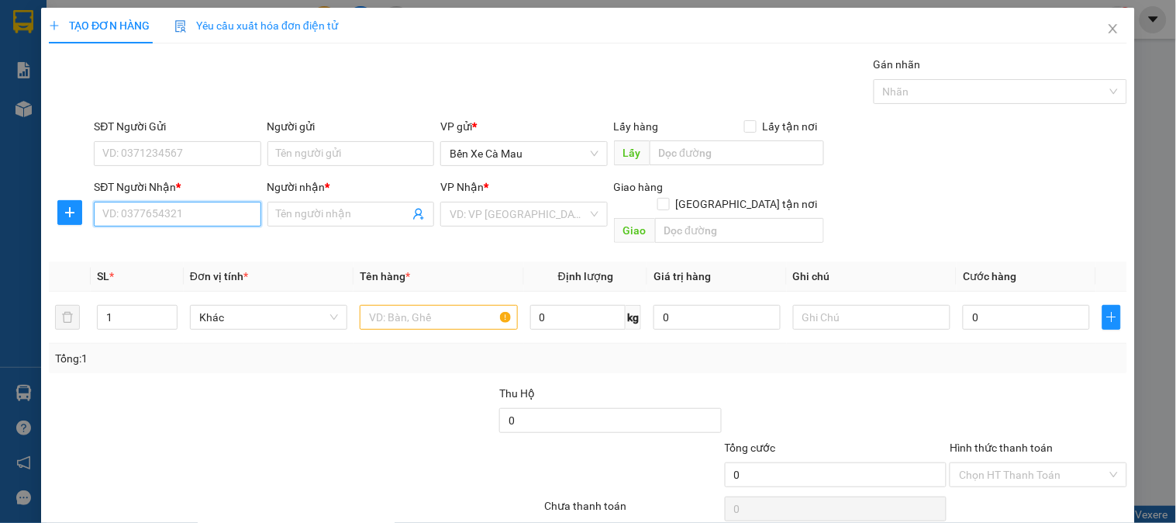
click at [234, 215] on input "SĐT Người Nhận *" at bounding box center [177, 214] width 167 height 25
type input "0842777410"
click at [378, 227] on div "Người nhận * Tên người nhận" at bounding box center [351, 205] width 167 height 54
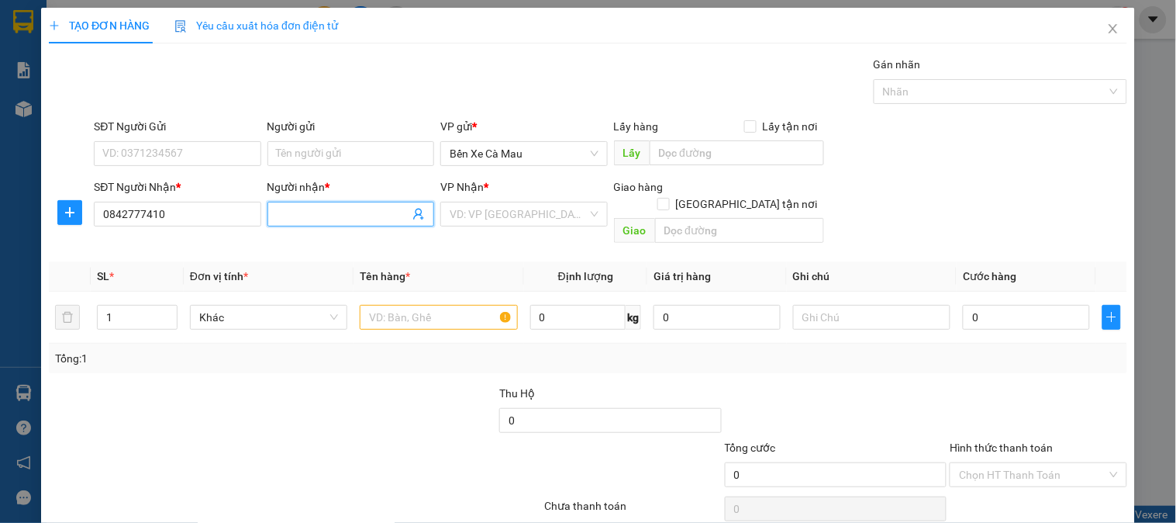
click at [378, 214] on input "Người nhận *" at bounding box center [343, 214] width 133 height 17
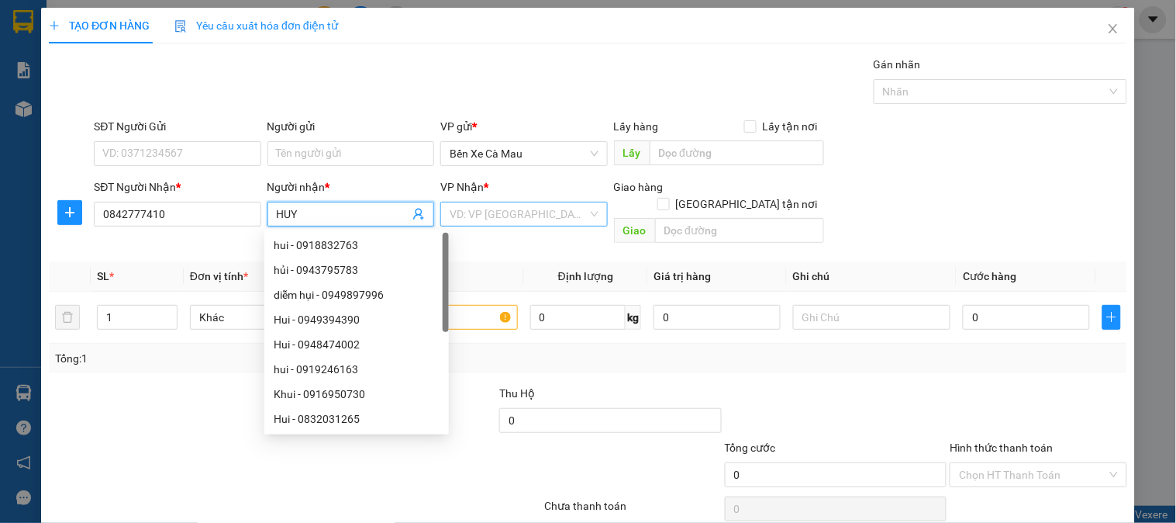
type input "HUY"
click at [473, 219] on input "search" at bounding box center [518, 213] width 137 height 23
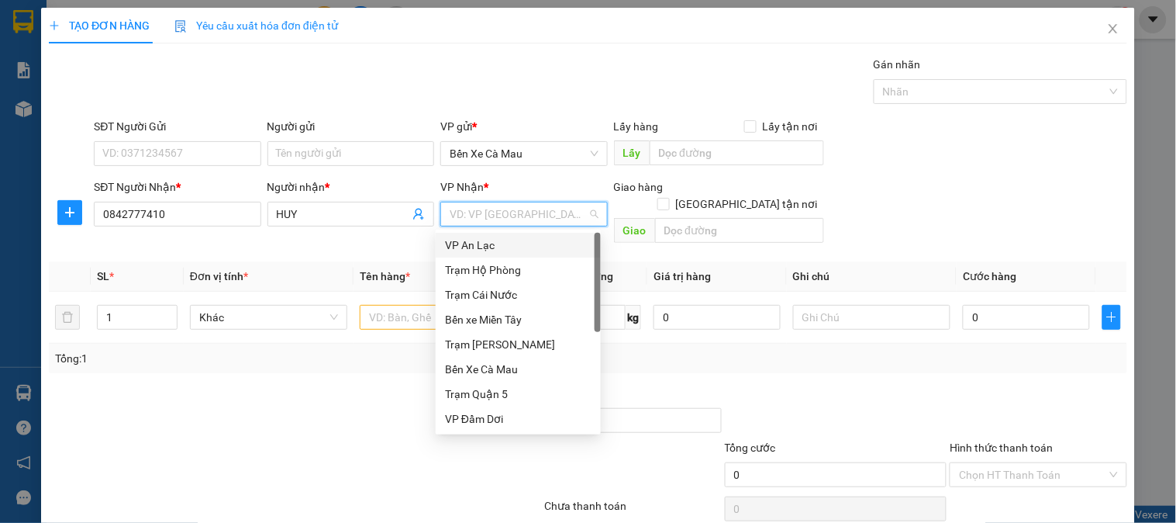
click at [484, 244] on div "VP An Lạc" at bounding box center [518, 245] width 147 height 17
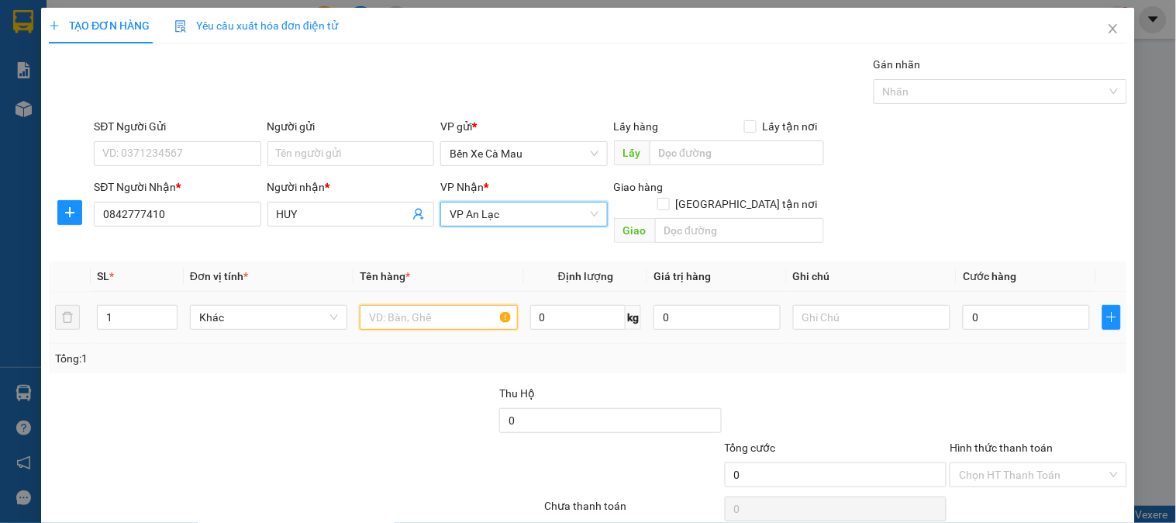
click at [437, 305] on input "text" at bounding box center [438, 317] width 157 height 25
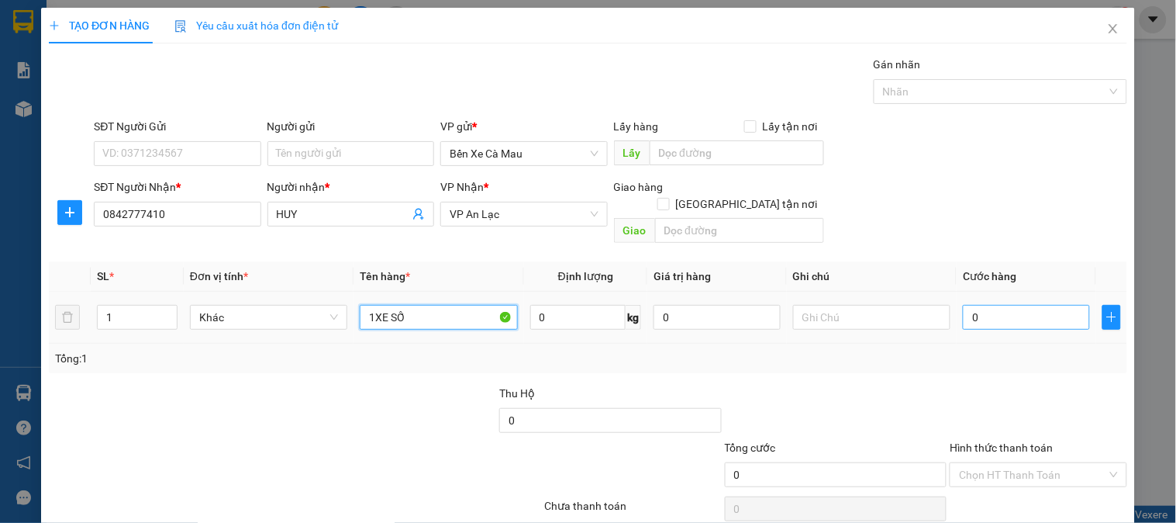
type input "1XE SỐ"
click at [966, 305] on input "0" at bounding box center [1026, 317] width 127 height 25
type input "3"
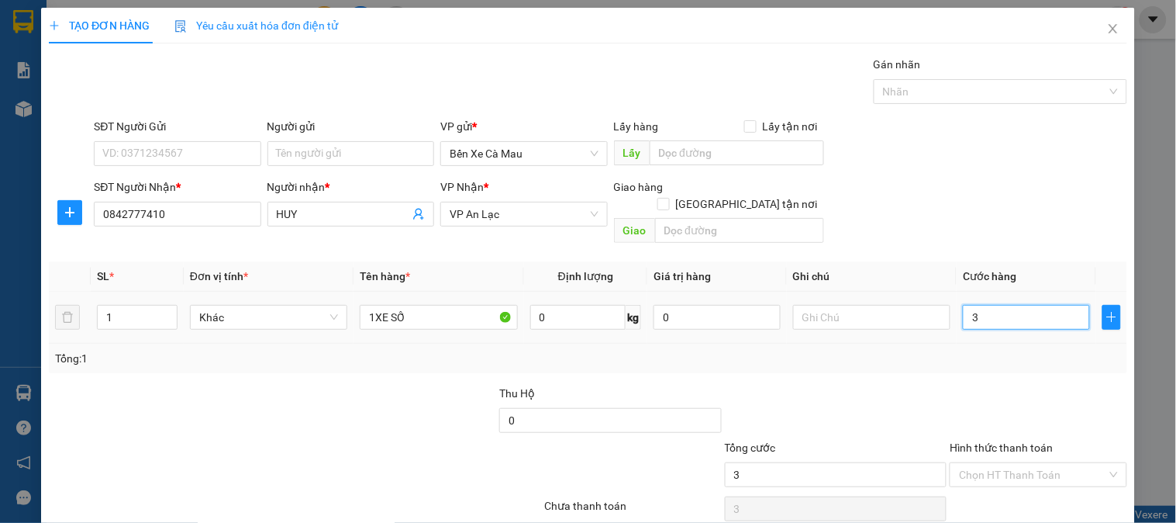
type input "30"
type input "300"
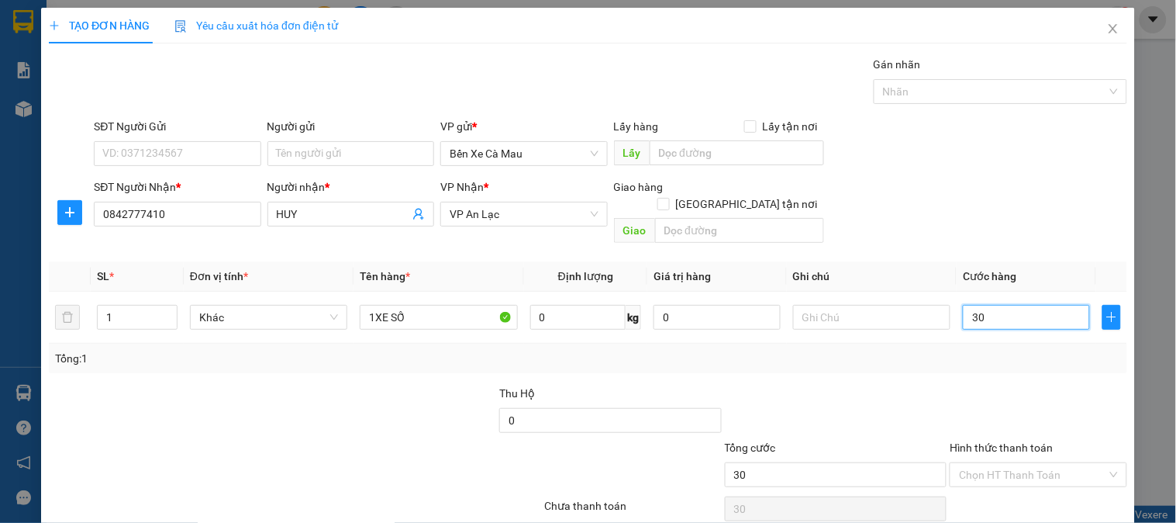
type input "300"
click at [1087, 195] on div "SĐT Người Nhận * 0842777410 Người nhận * HUY VP Nhận * VP An Lạc Giao hàng Giao…" at bounding box center [611, 213] width 1040 height 71
type input "300.000"
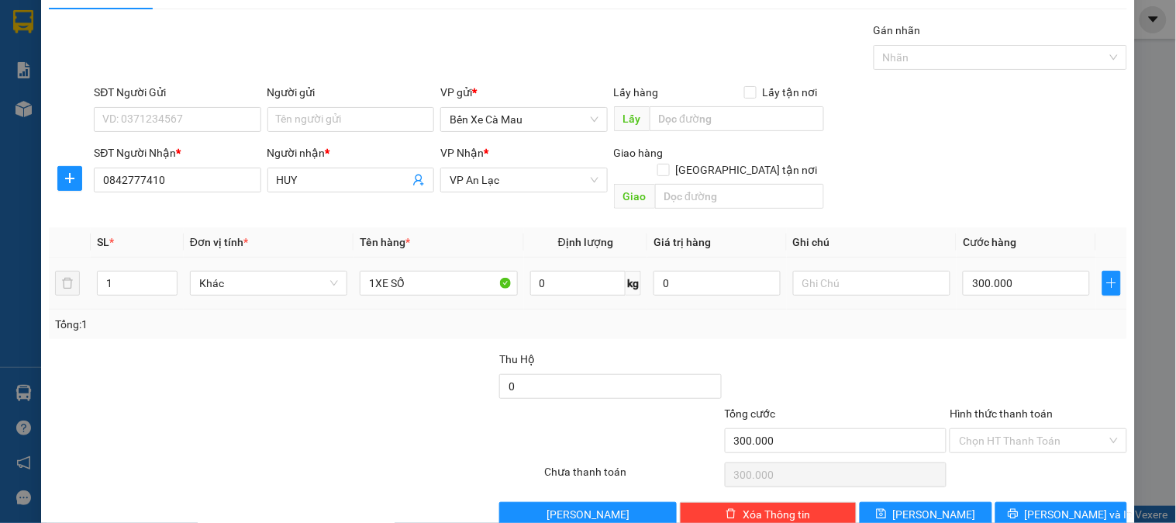
scroll to position [50, 0]
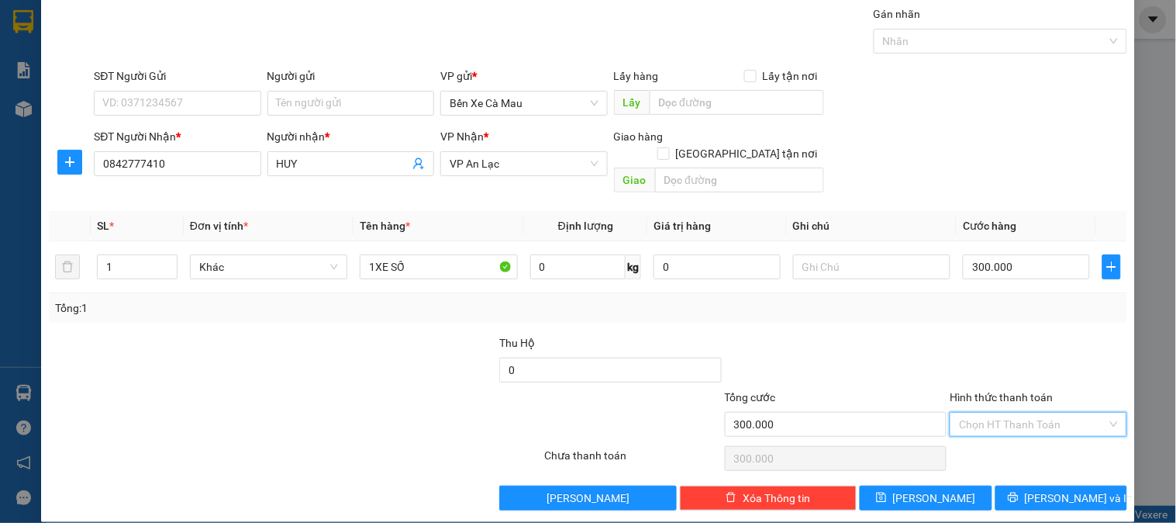
click at [1029, 413] on input "Hình thức thanh toán" at bounding box center [1032, 424] width 147 height 23
click at [1016, 436] on div "Tại văn phòng" at bounding box center [1029, 438] width 157 height 17
type input "0"
click at [1017, 485] on button "[PERSON_NAME] và In" at bounding box center [1062, 497] width 132 height 25
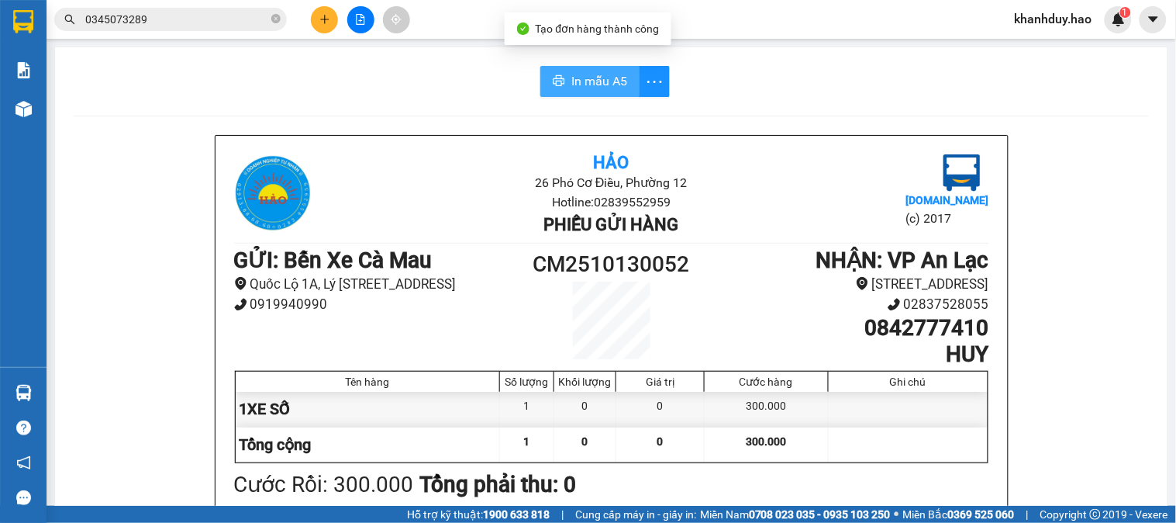
click at [582, 71] on button "In mẫu A5" at bounding box center [590, 81] width 99 height 31
click at [199, 12] on input "0345073289" at bounding box center [176, 19] width 183 height 17
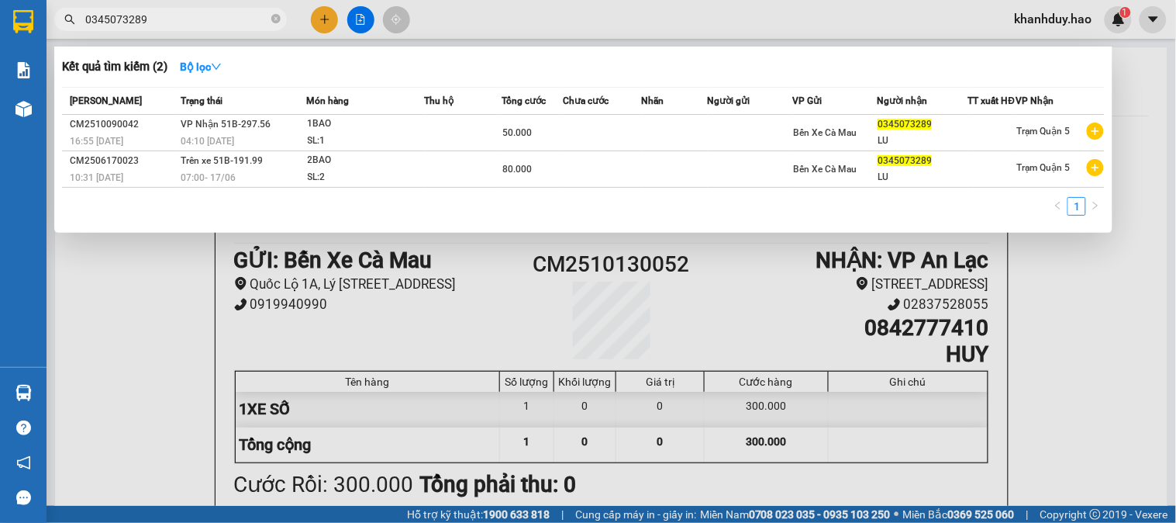
click at [337, 16] on div at bounding box center [588, 261] width 1176 height 523
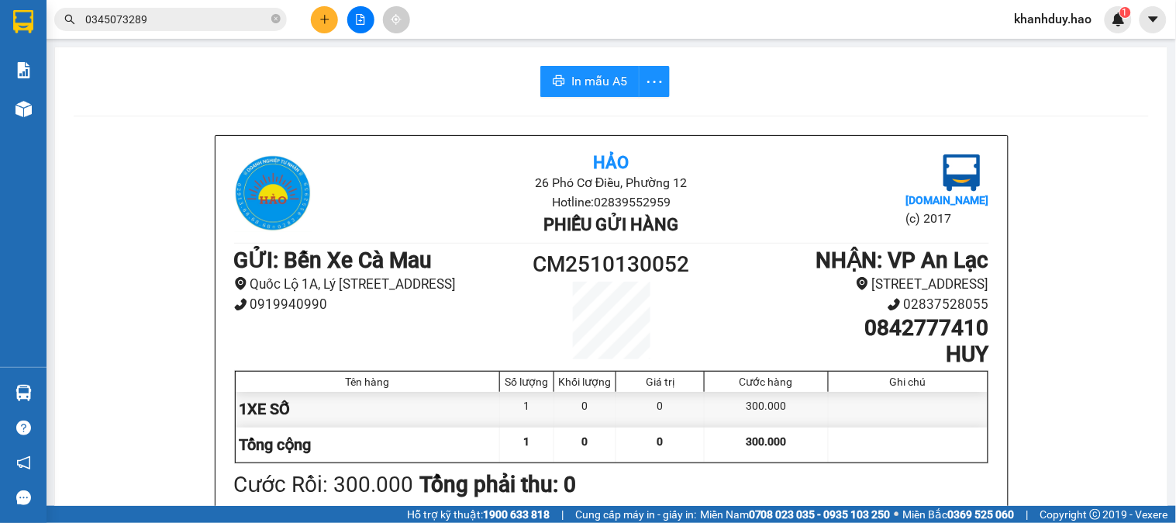
click at [326, 17] on icon "plus" at bounding box center [325, 19] width 11 height 11
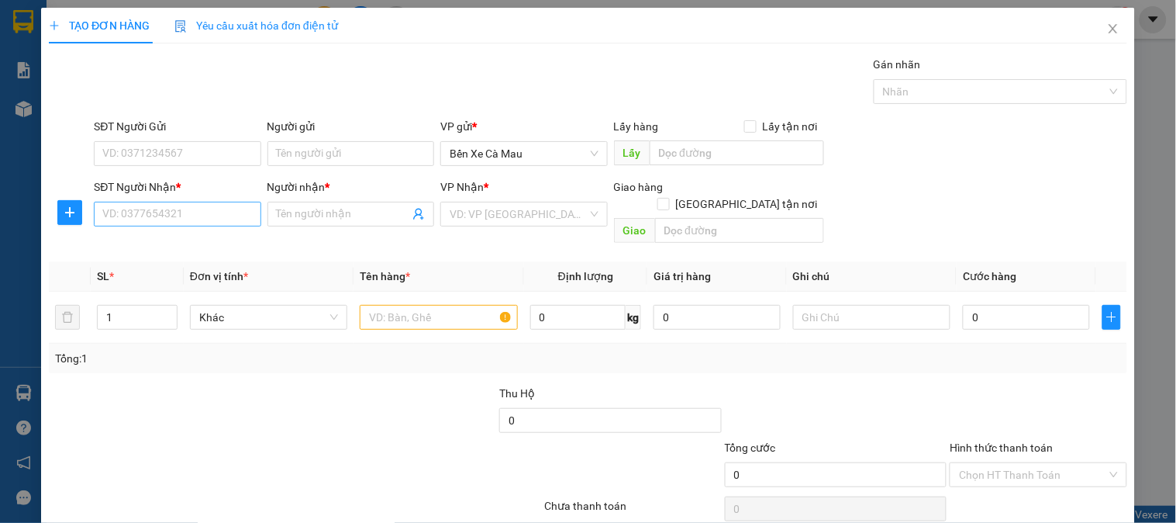
drag, startPoint x: 229, startPoint y: 194, endPoint x: 226, endPoint y: 206, distance: 12.8
click at [228, 197] on div "SĐT Người Nhận *" at bounding box center [177, 189] width 167 height 23
click at [223, 206] on input "SĐT Người Nhận *" at bounding box center [177, 214] width 167 height 25
click at [202, 257] on div "0886481134 - TÒNG" at bounding box center [175, 269] width 165 height 25
type input "0886481134"
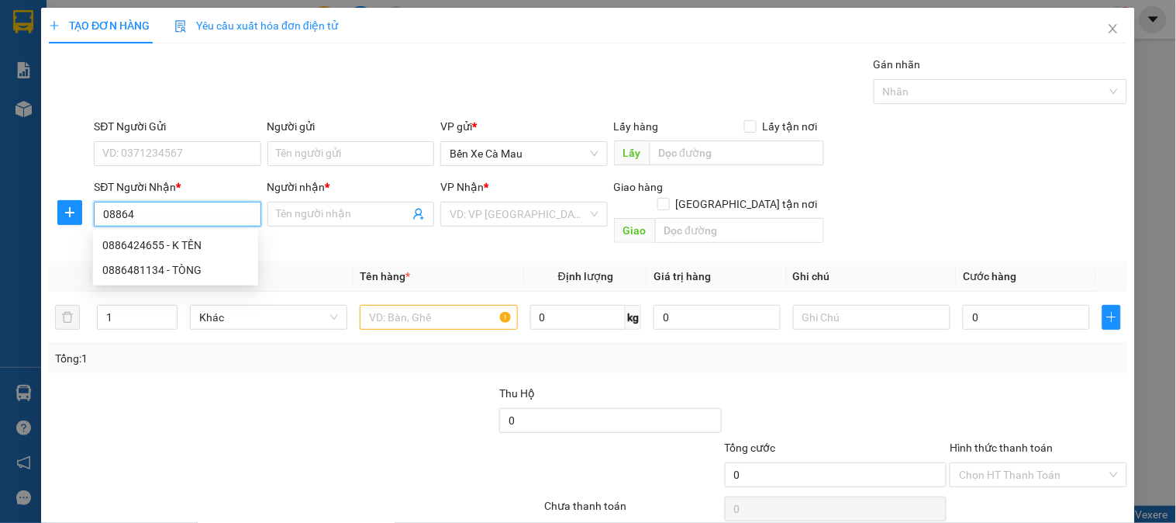
type input "TÒNG"
type input "30.000"
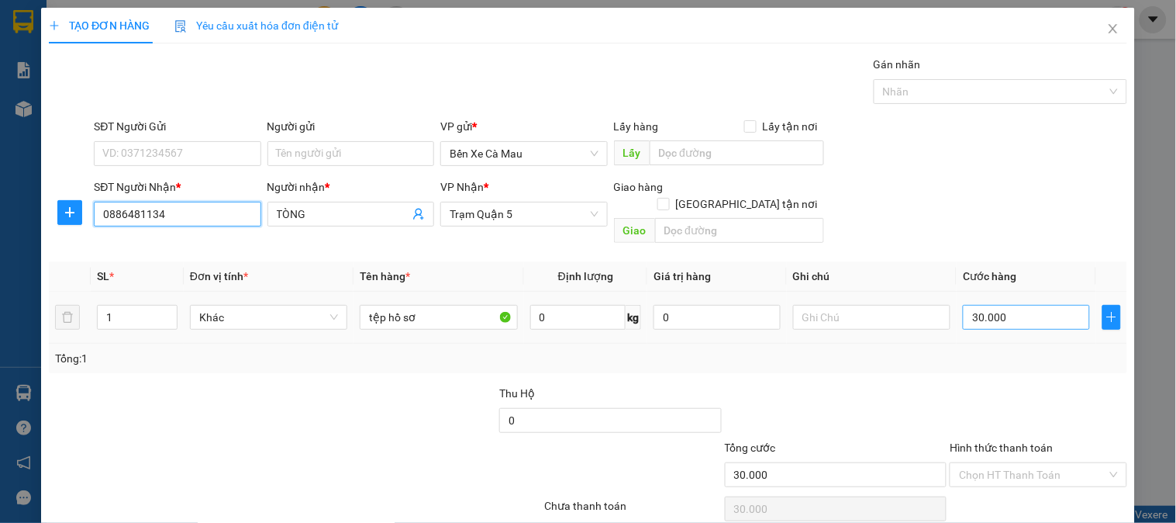
scroll to position [50, 0]
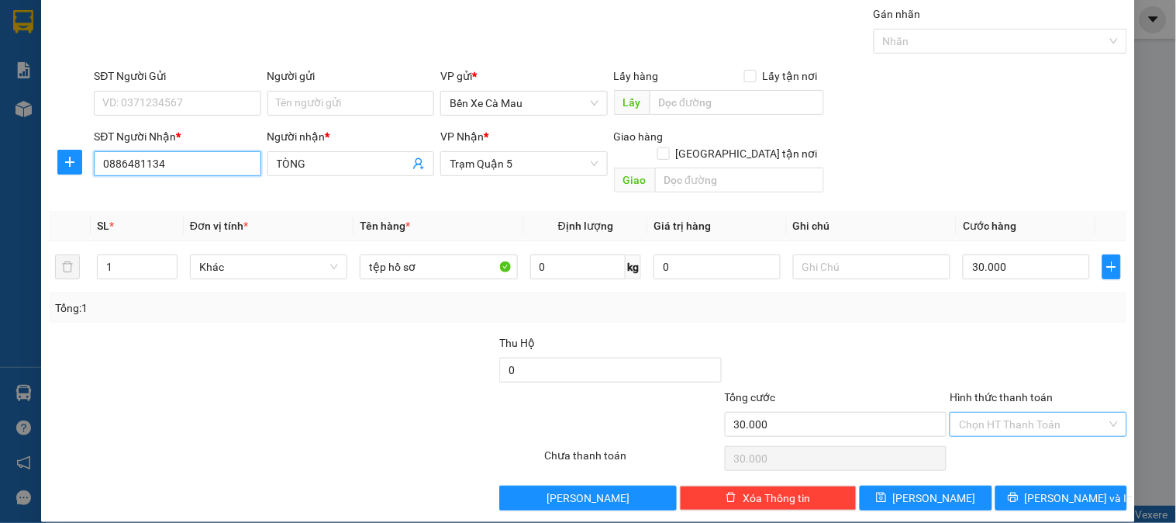
type input "0886481134"
click at [1021, 413] on input "Hình thức thanh toán" at bounding box center [1032, 424] width 147 height 23
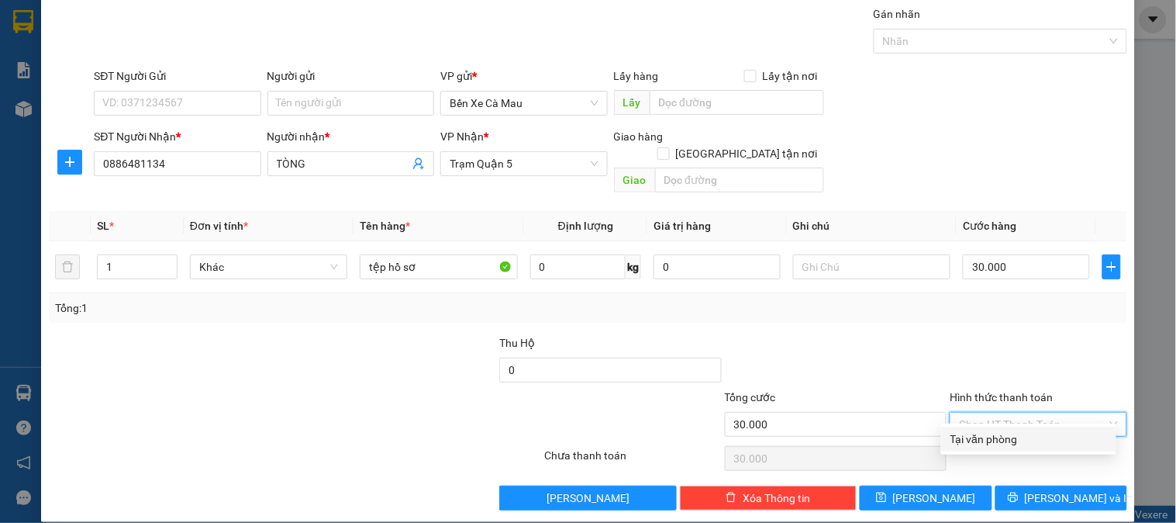
click at [1021, 440] on div "Tại văn phòng" at bounding box center [1029, 438] width 157 height 17
type input "0"
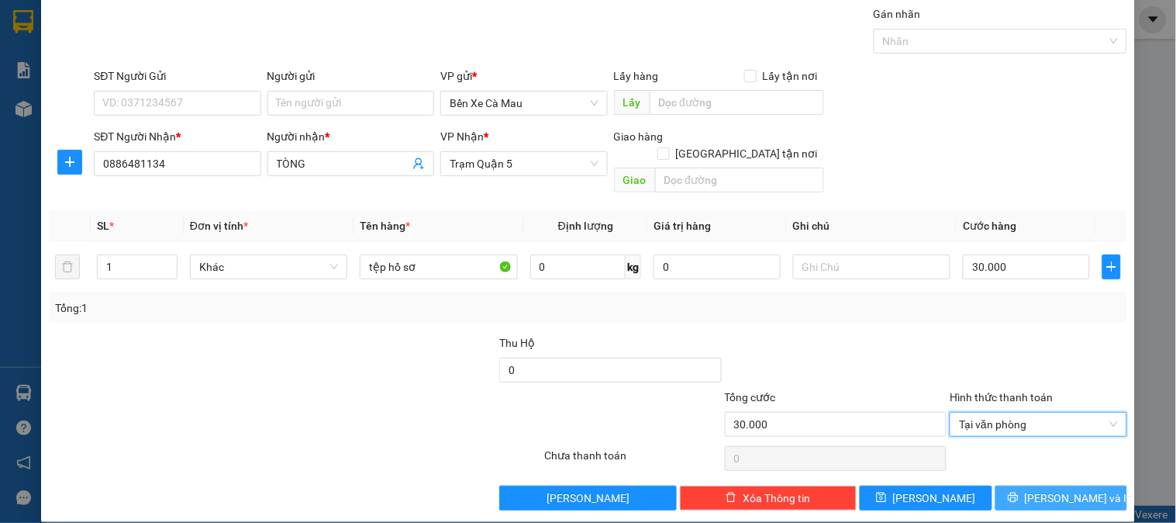
click at [1019, 485] on button "[PERSON_NAME] và In" at bounding box center [1062, 497] width 132 height 25
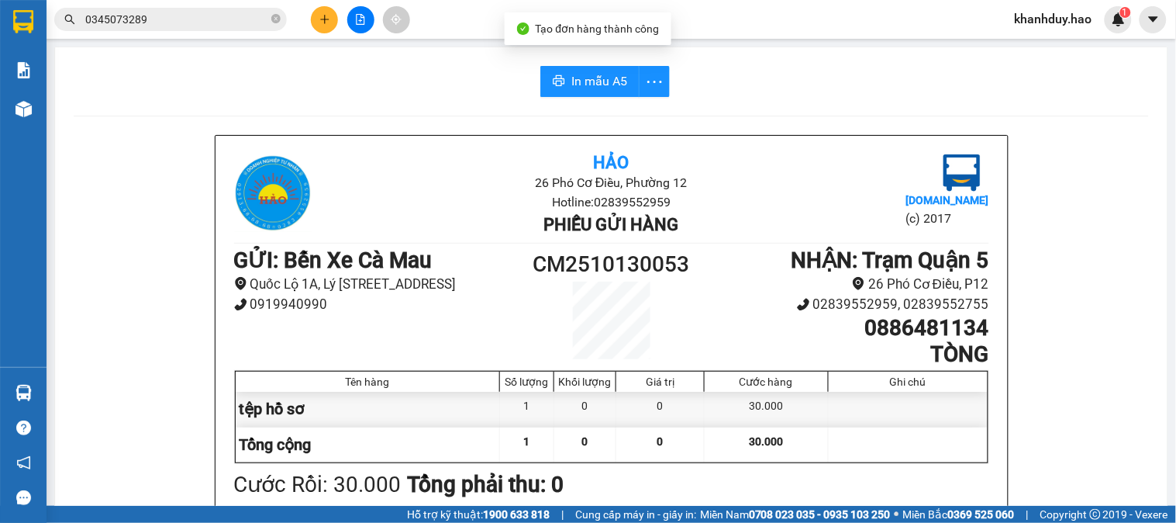
click at [555, 75] on icon "printer" at bounding box center [559, 80] width 12 height 12
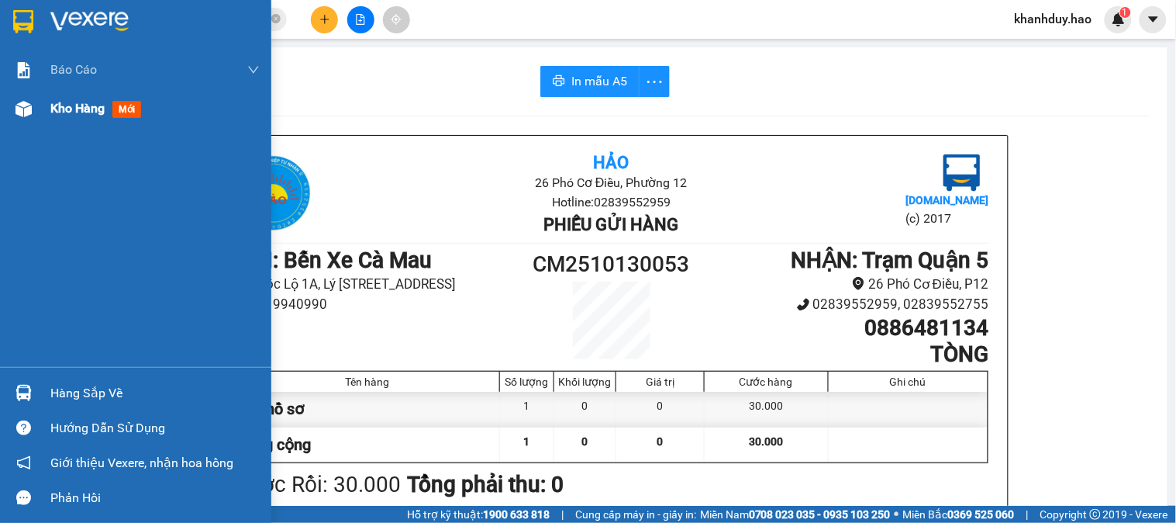
click at [55, 95] on div "Kho hàng mới" at bounding box center [154, 108] width 209 height 39
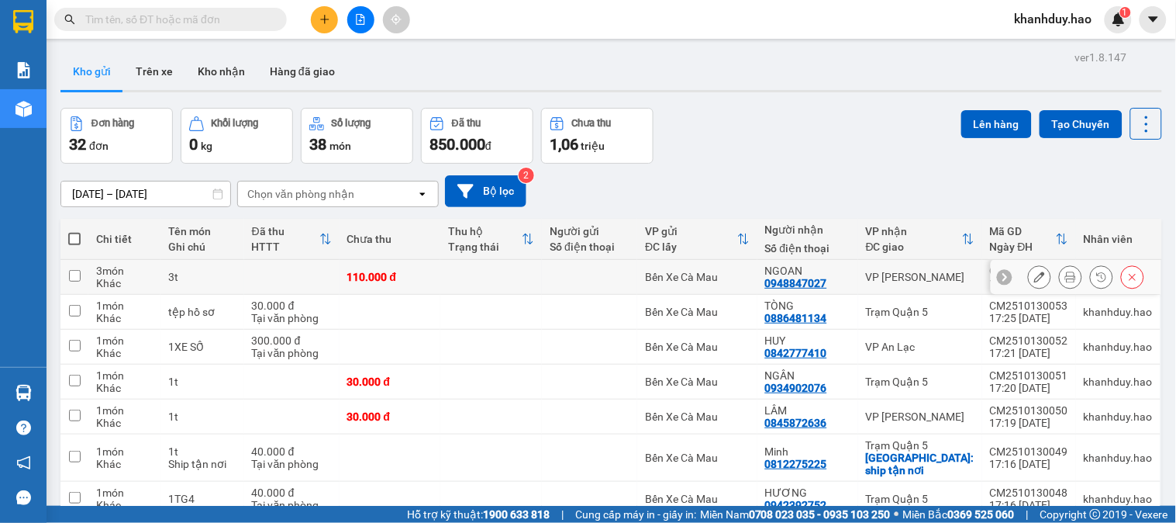
click at [1066, 275] on icon at bounding box center [1071, 276] width 11 height 11
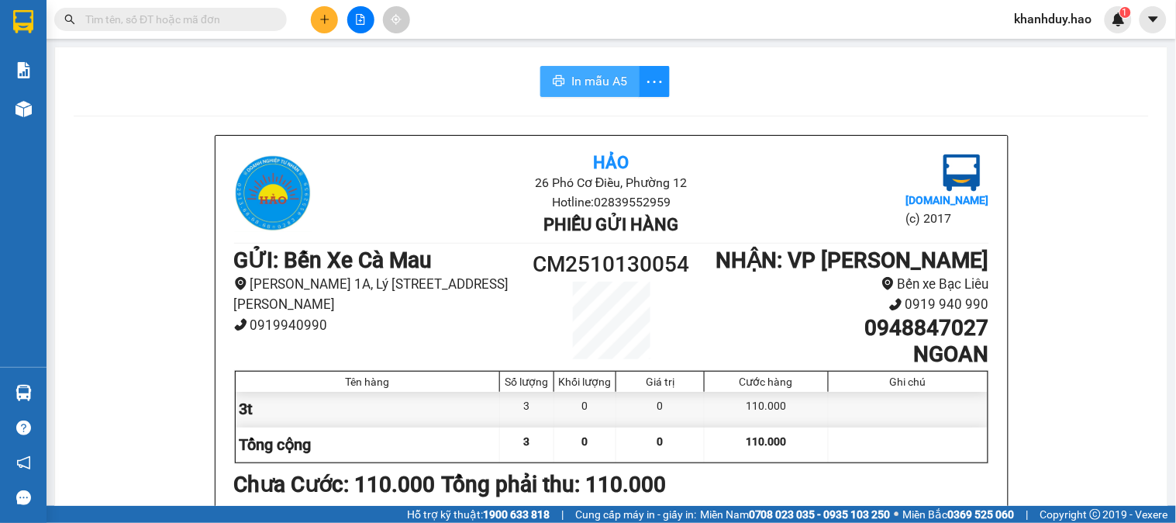
click at [619, 95] on button "In mẫu A5" at bounding box center [590, 81] width 99 height 31
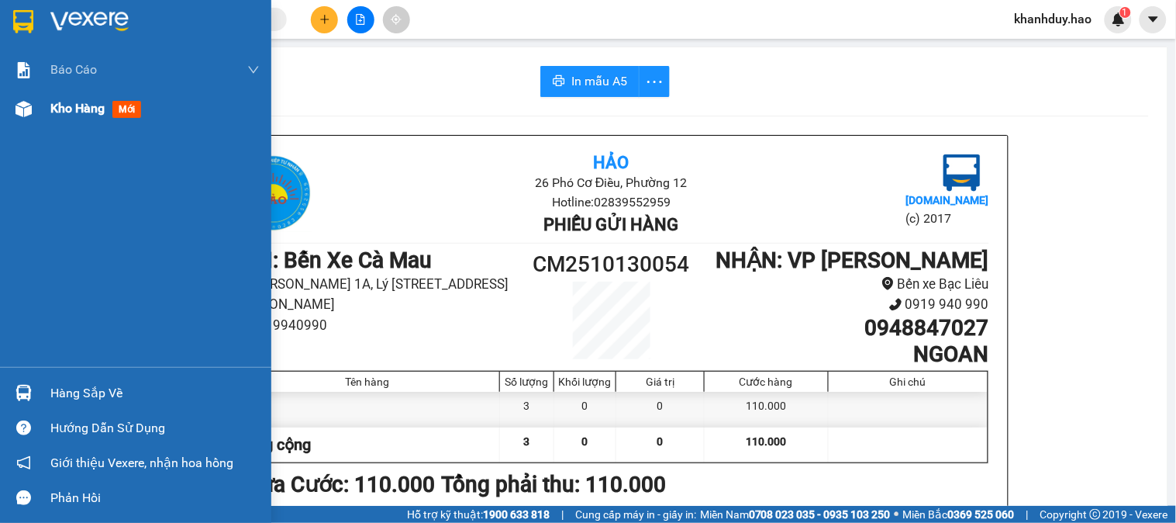
click at [19, 97] on div at bounding box center [23, 108] width 27 height 27
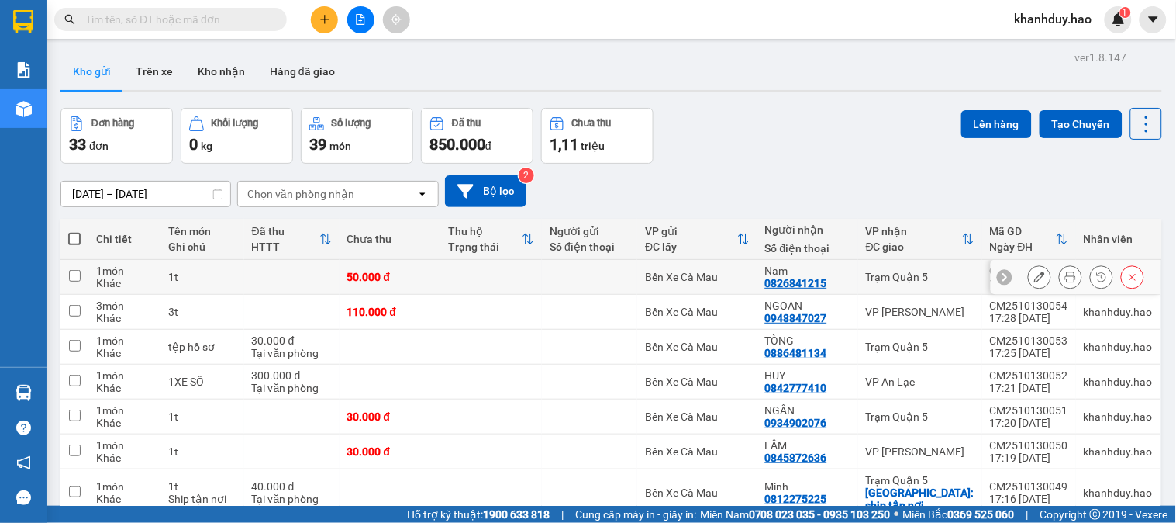
click at [1066, 274] on icon at bounding box center [1071, 276] width 11 height 11
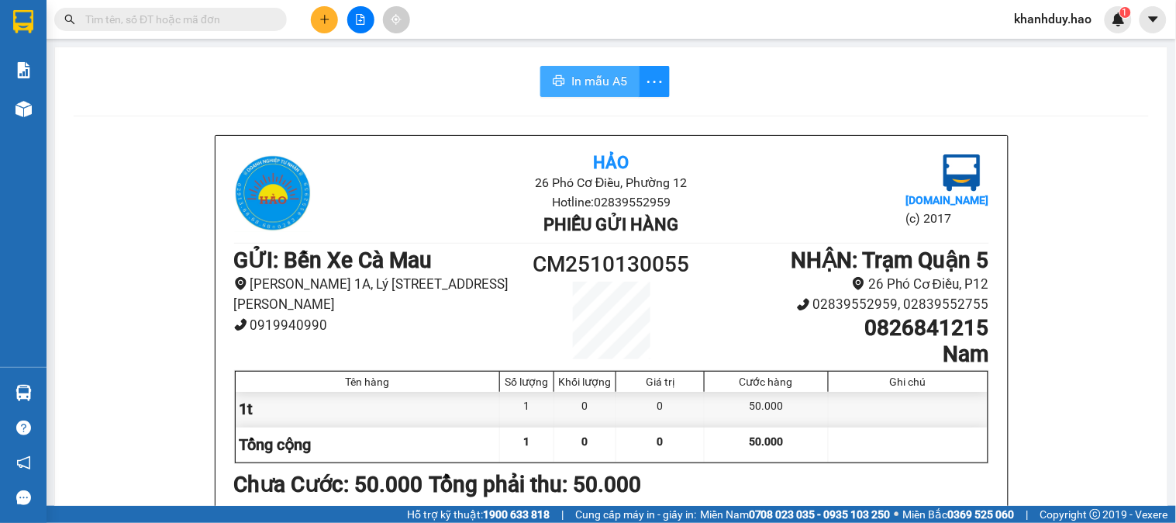
click at [553, 85] on icon "printer" at bounding box center [559, 80] width 12 height 12
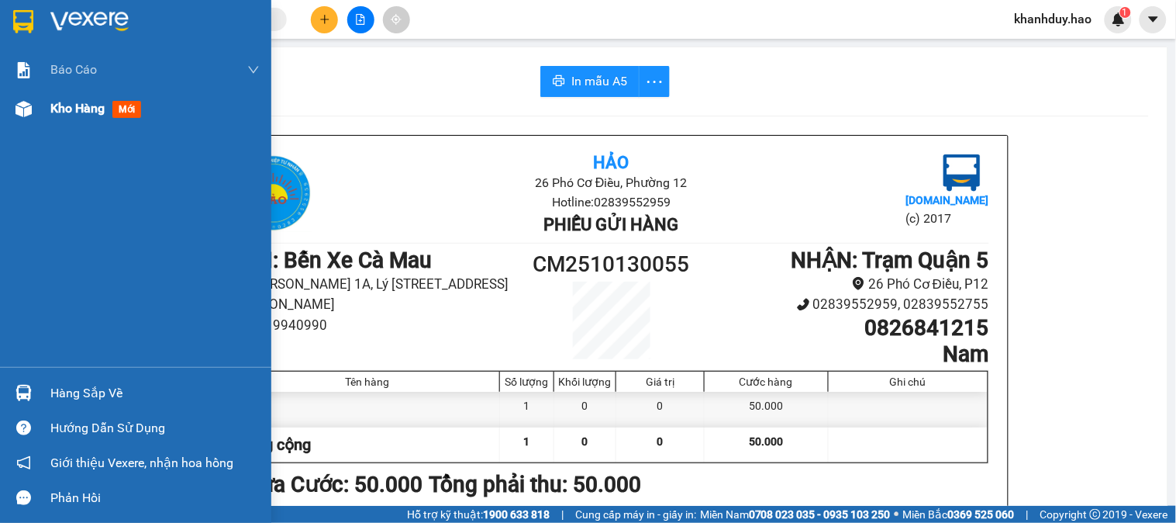
click at [24, 103] on img at bounding box center [24, 109] width 16 height 16
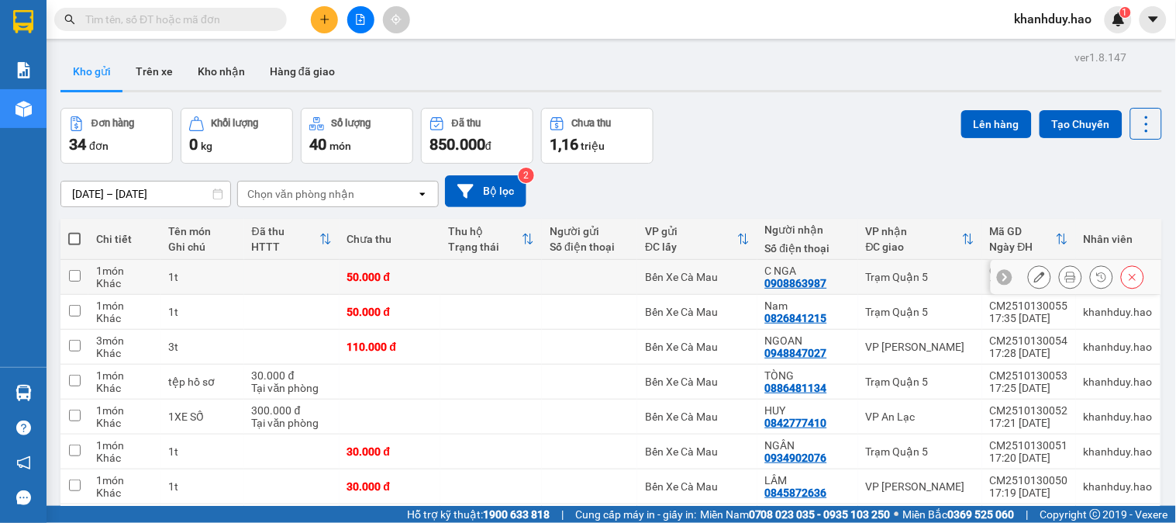
click at [1059, 266] on div at bounding box center [1070, 276] width 23 height 23
click at [1066, 275] on icon at bounding box center [1071, 276] width 11 height 11
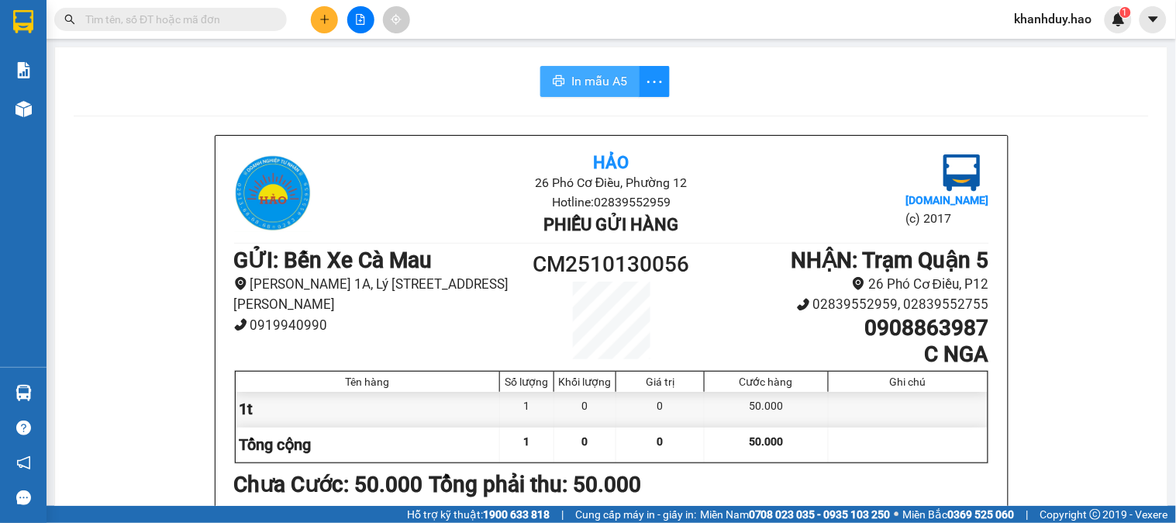
click at [572, 95] on button "In mẫu A5" at bounding box center [590, 81] width 99 height 31
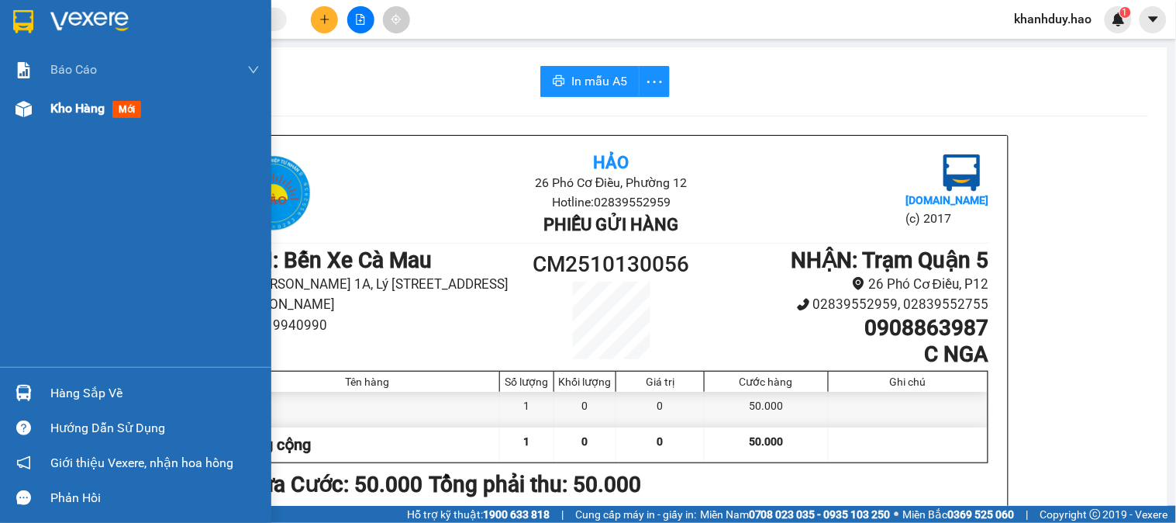
click at [21, 109] on img at bounding box center [24, 109] width 16 height 16
drag, startPoint x: 21, startPoint y: 109, endPoint x: 114, endPoint y: 5, distance: 138.9
click at [23, 109] on img at bounding box center [24, 109] width 16 height 16
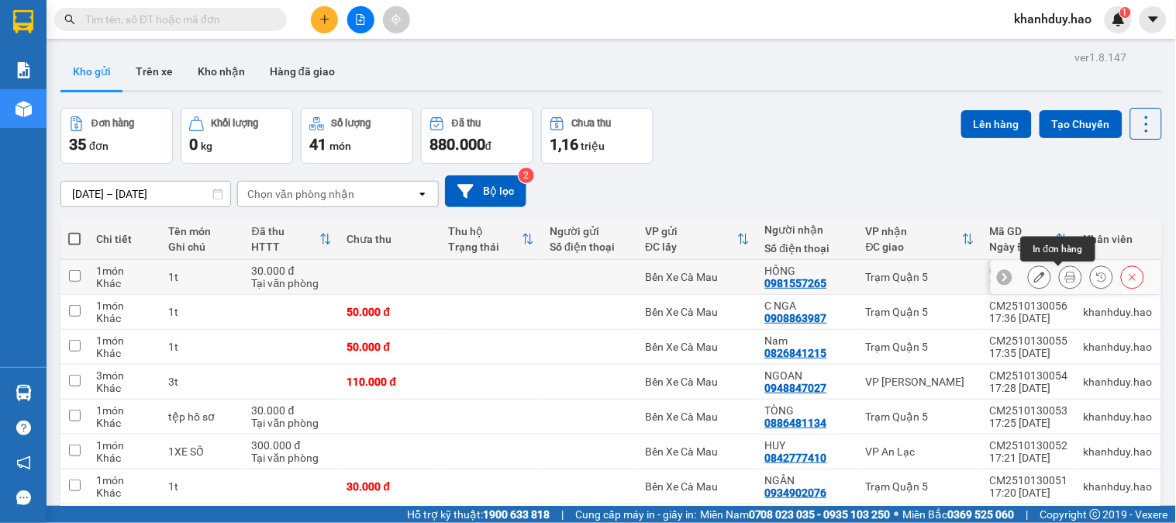
click at [1066, 276] on icon at bounding box center [1071, 276] width 11 height 11
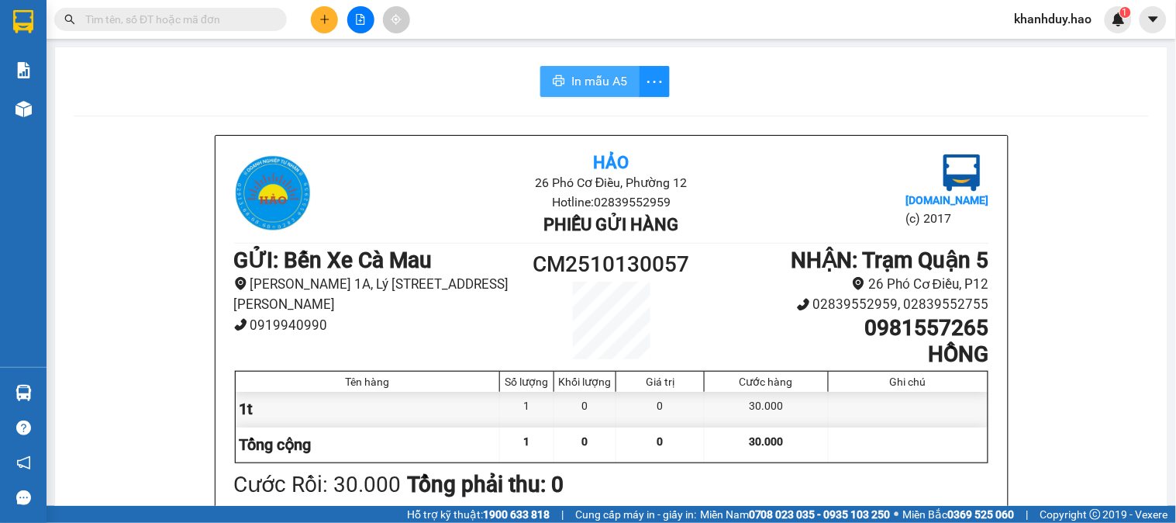
click at [572, 75] on span "In mẫu A5" at bounding box center [600, 80] width 56 height 19
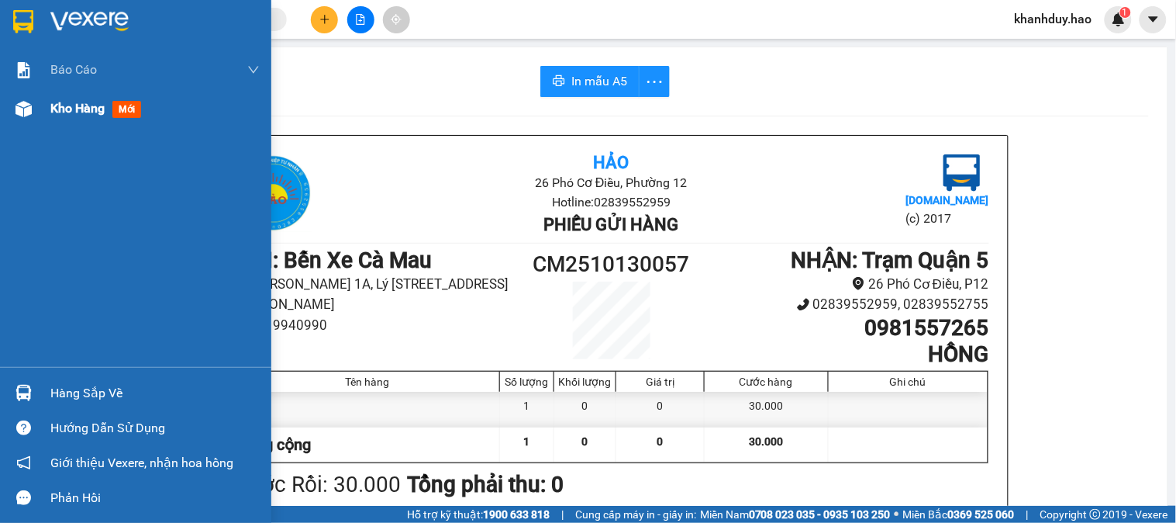
click at [70, 112] on span "Kho hàng" at bounding box center [77, 108] width 54 height 15
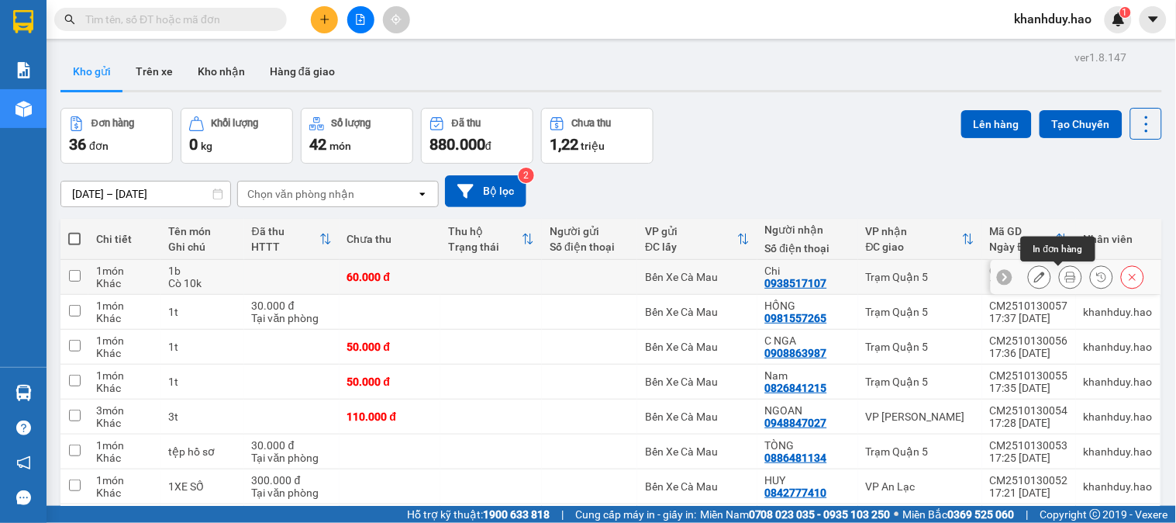
click at [1066, 279] on icon at bounding box center [1071, 276] width 11 height 11
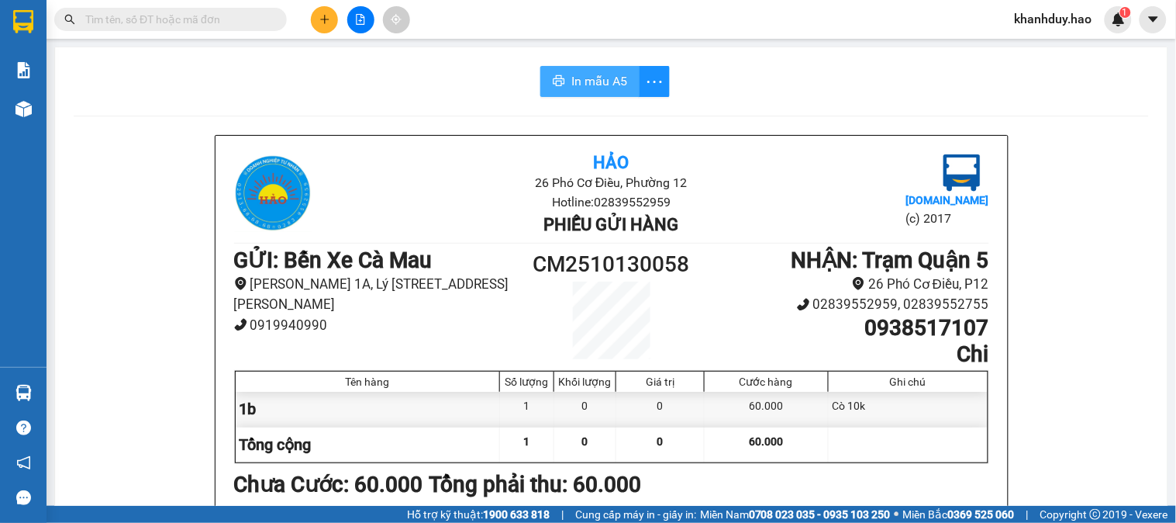
click at [578, 90] on span "In mẫu A5" at bounding box center [600, 80] width 56 height 19
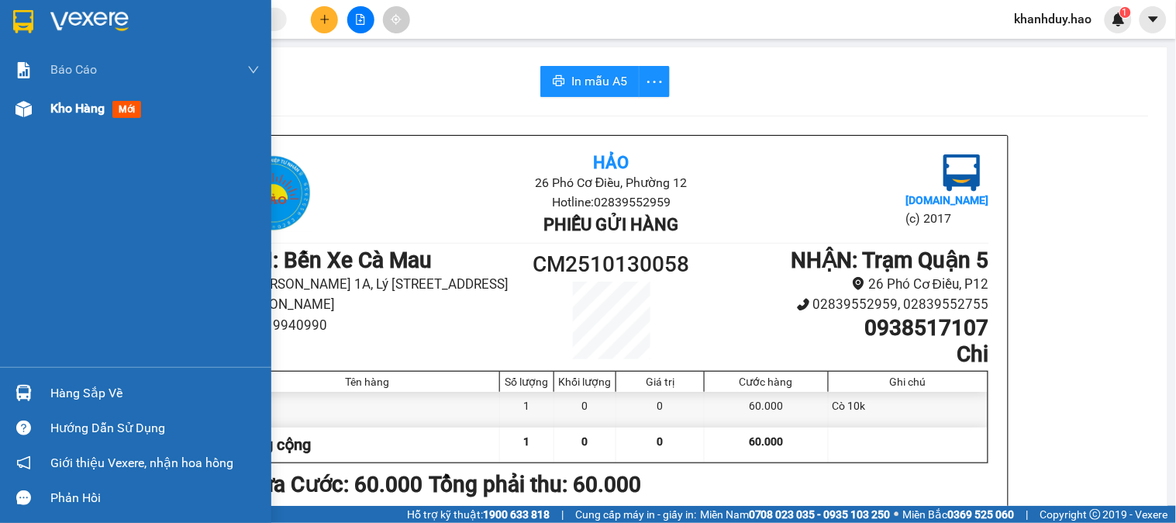
click at [81, 112] on span "Kho hàng" at bounding box center [77, 108] width 54 height 15
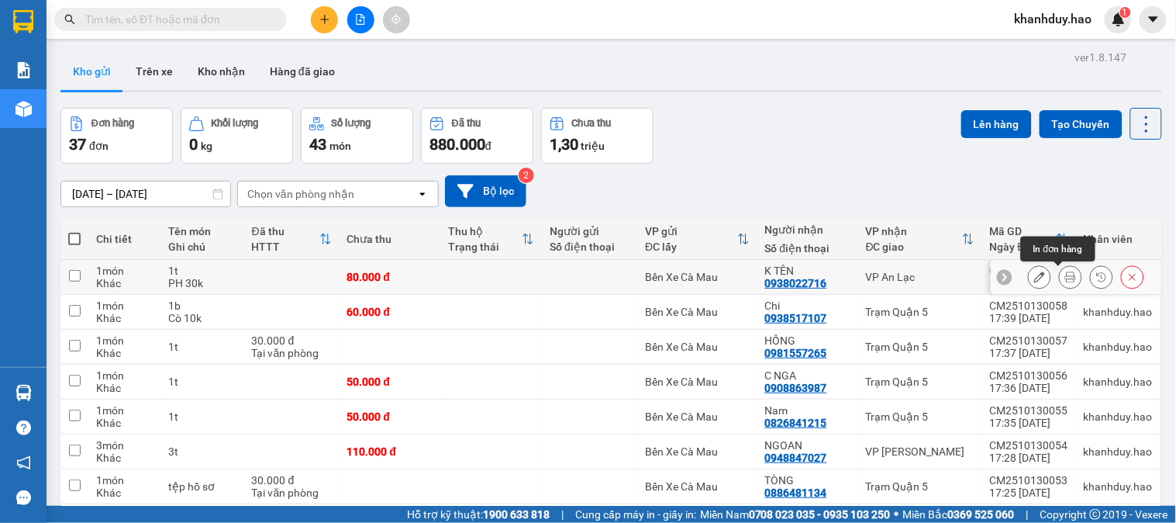
click at [1066, 280] on icon at bounding box center [1071, 276] width 11 height 11
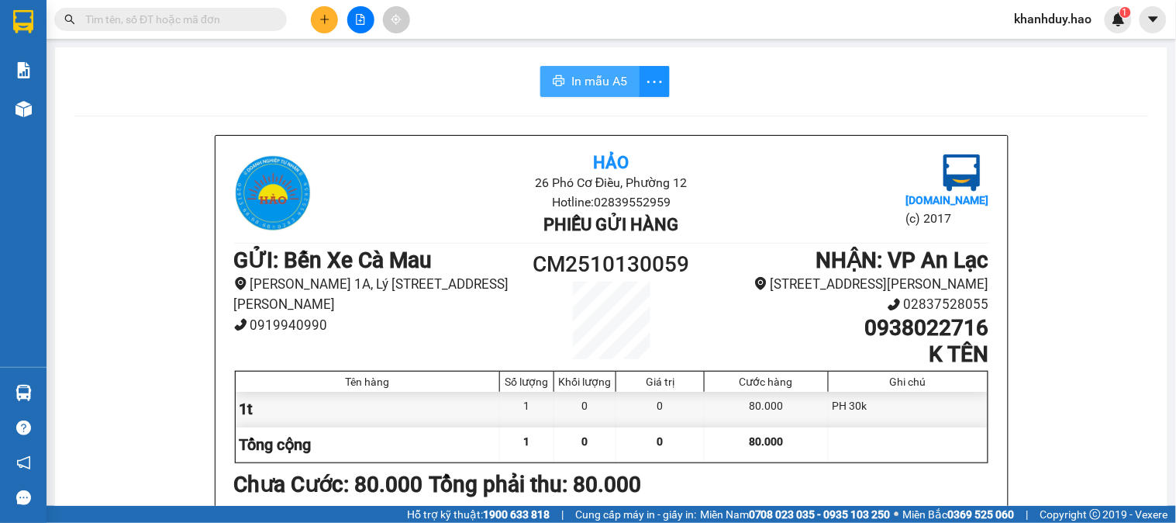
click at [596, 89] on span "In mẫu A5" at bounding box center [600, 80] width 56 height 19
click at [227, 18] on input "text" at bounding box center [176, 19] width 183 height 17
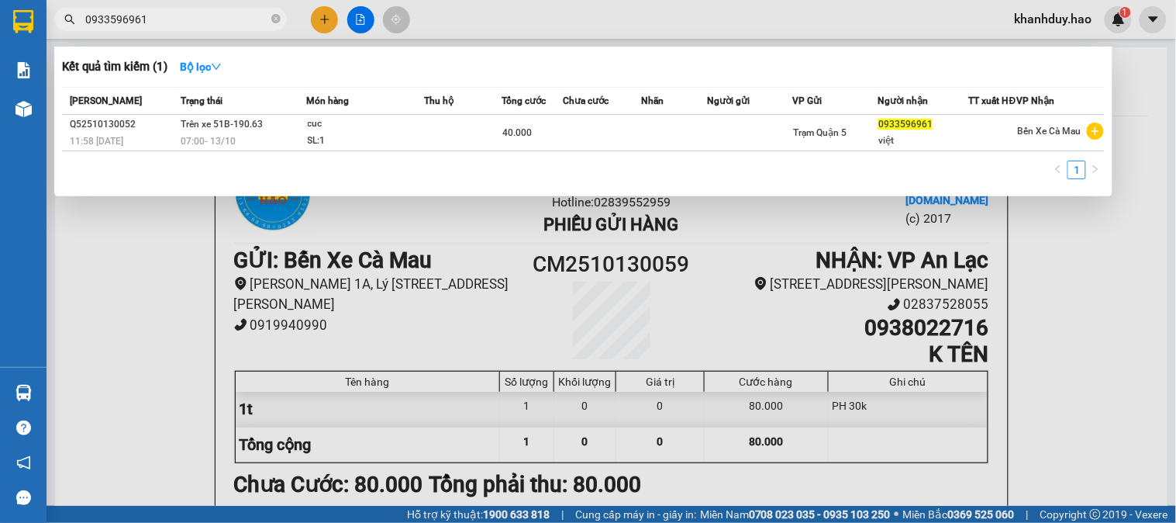
type input "0933596961"
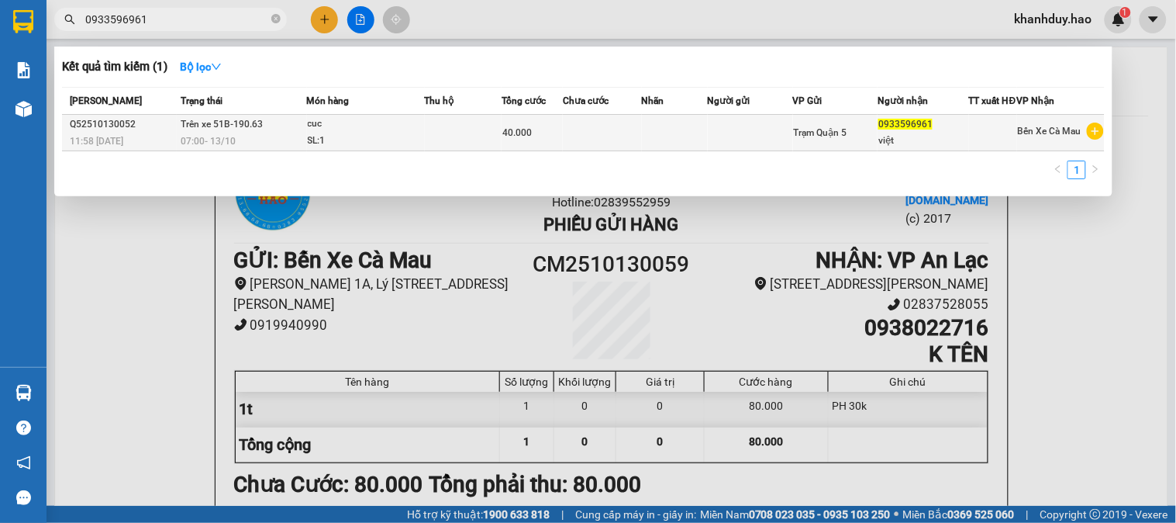
click at [188, 143] on span "07:00 [DATE]" at bounding box center [208, 141] width 55 height 11
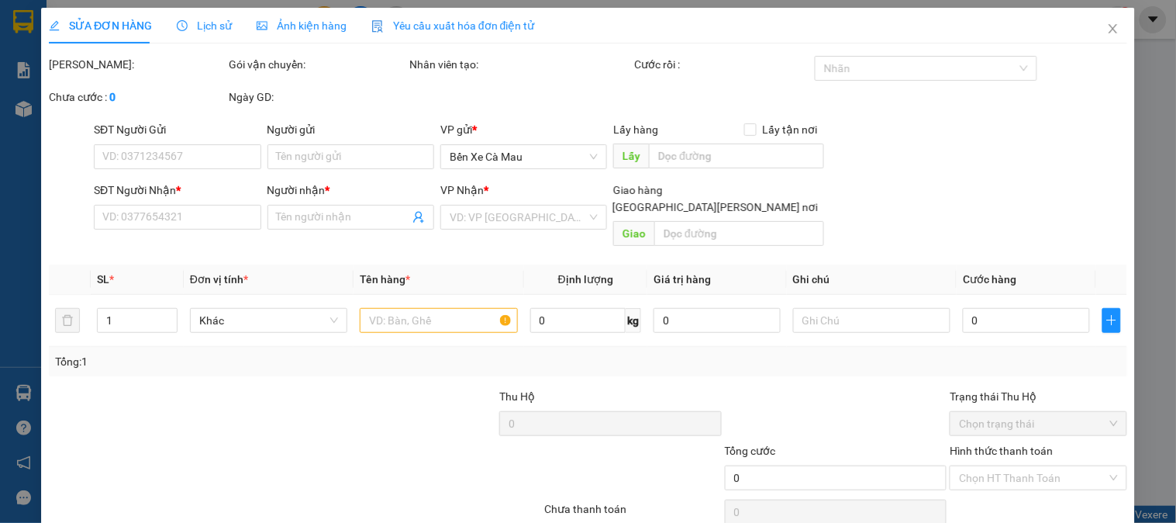
click at [287, 21] on span "Ảnh kiện hàng" at bounding box center [302, 25] width 90 height 12
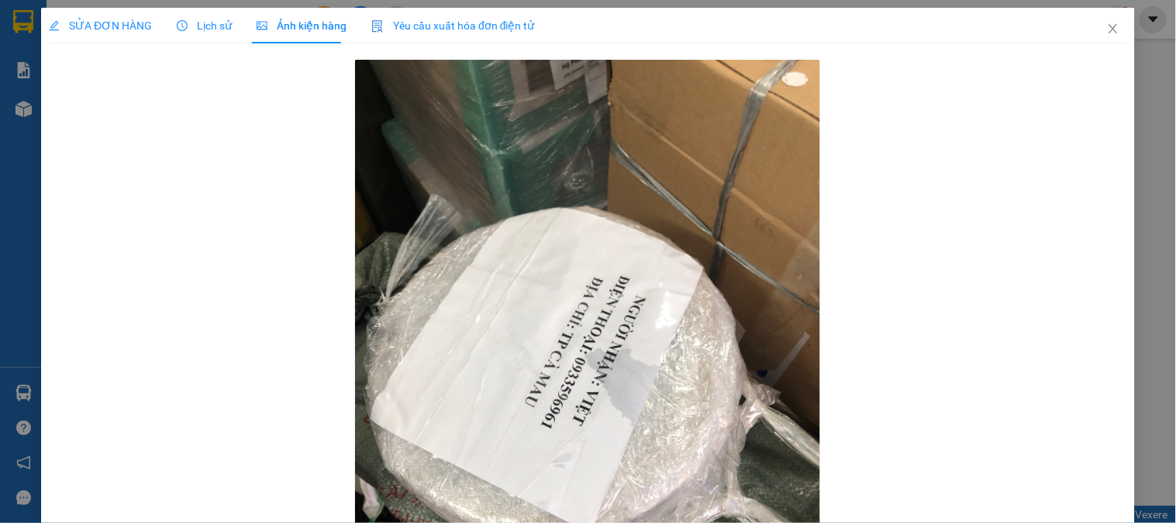
click at [177, 26] on icon "clock-circle" at bounding box center [182, 25] width 11 height 11
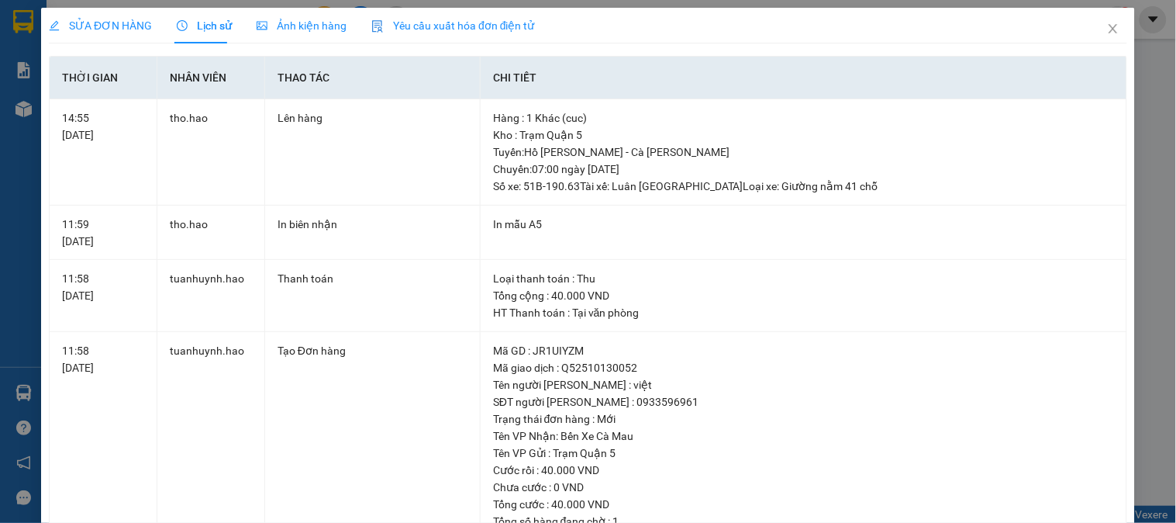
click at [304, 24] on span "Ảnh kiện hàng" at bounding box center [302, 25] width 90 height 12
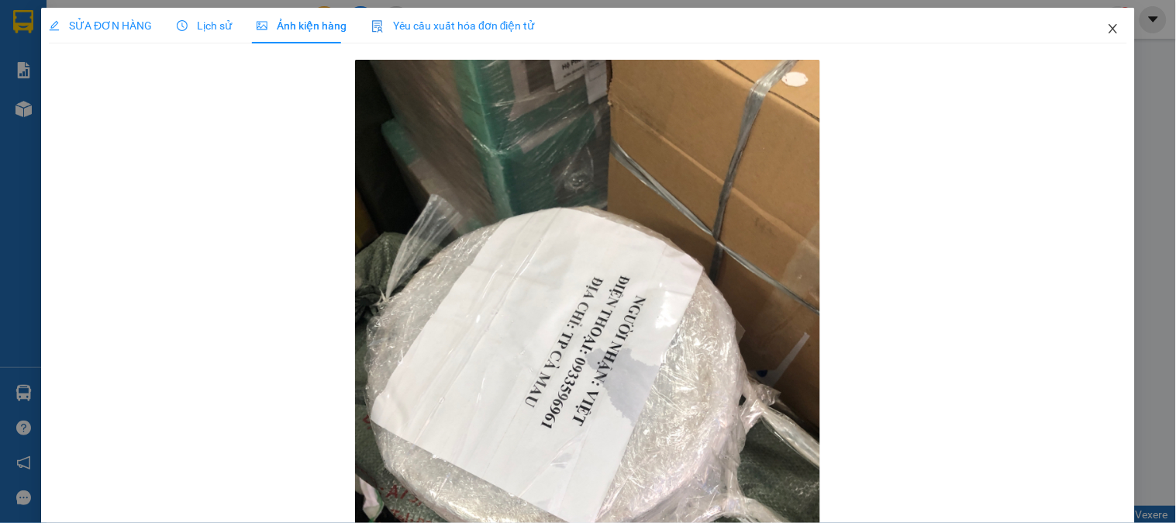
click at [1107, 28] on icon "close" at bounding box center [1113, 28] width 12 height 12
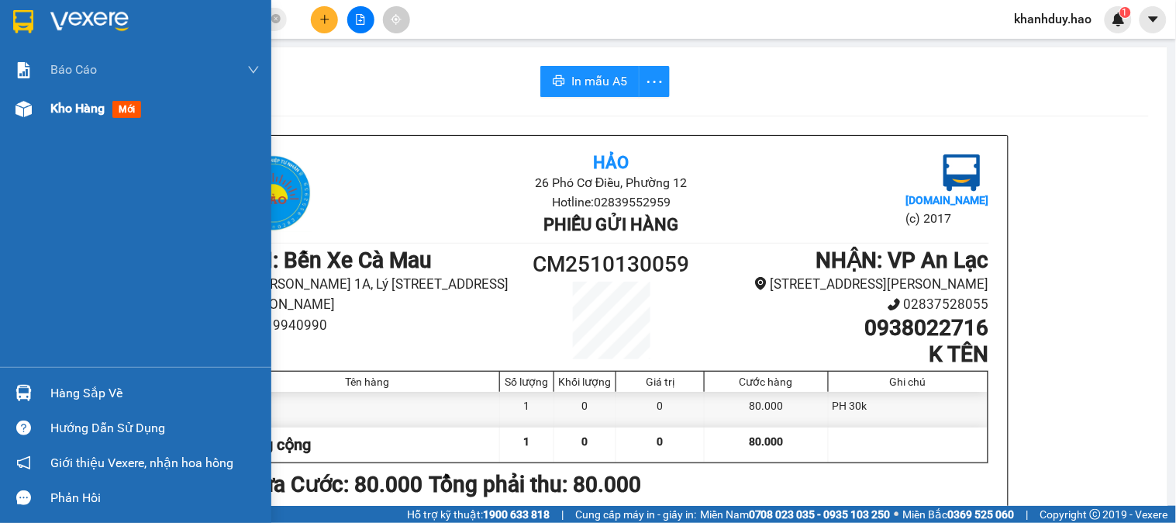
click at [73, 112] on span "Kho hàng" at bounding box center [77, 108] width 54 height 15
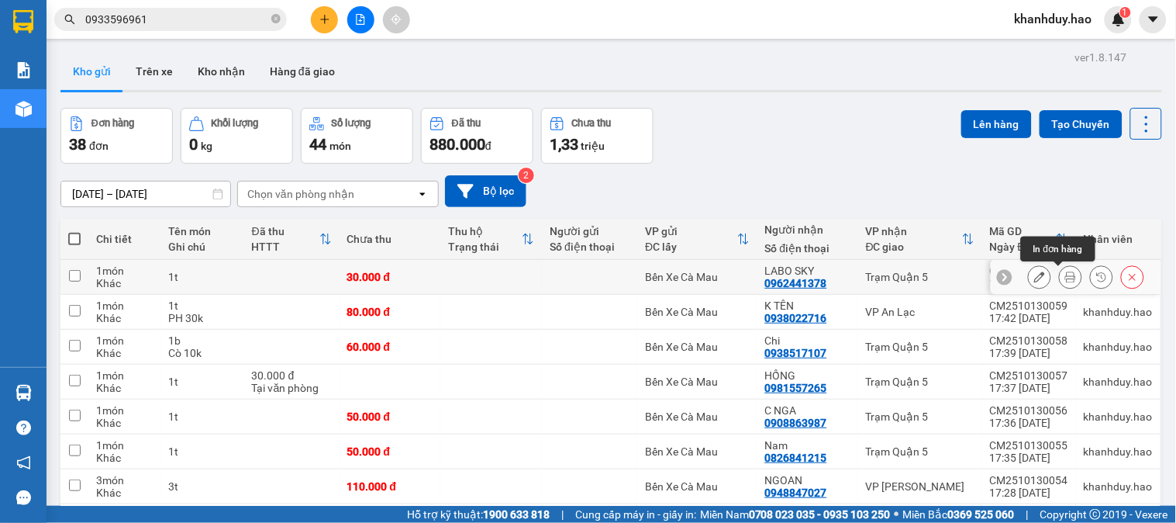
click at [1066, 275] on icon at bounding box center [1071, 276] width 11 height 11
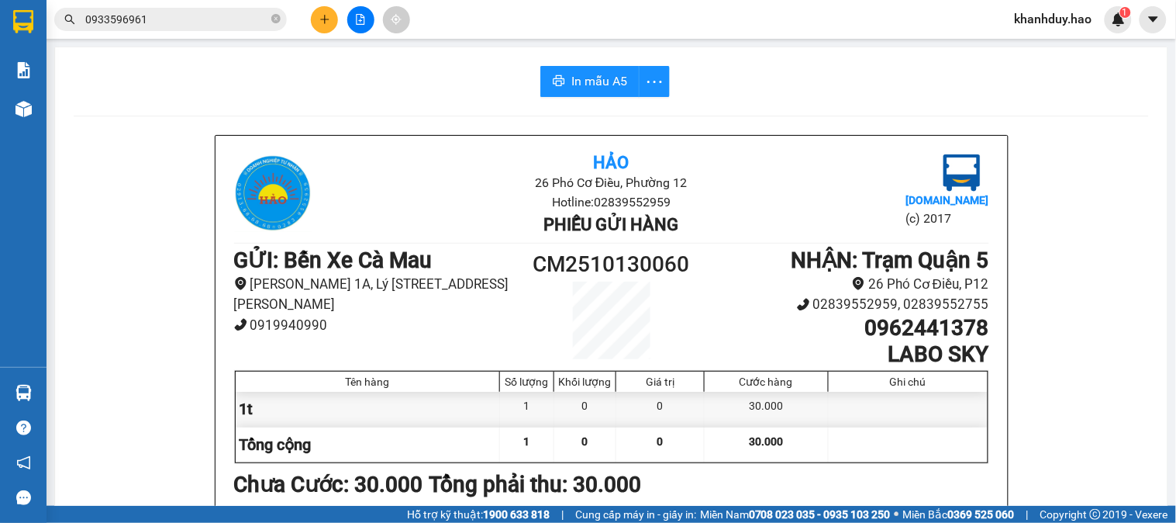
click at [639, 66] on button "button" at bounding box center [654, 81] width 31 height 31
click at [606, 74] on span "In mẫu A5" at bounding box center [600, 80] width 56 height 19
click at [351, 13] on button at bounding box center [360, 19] width 27 height 27
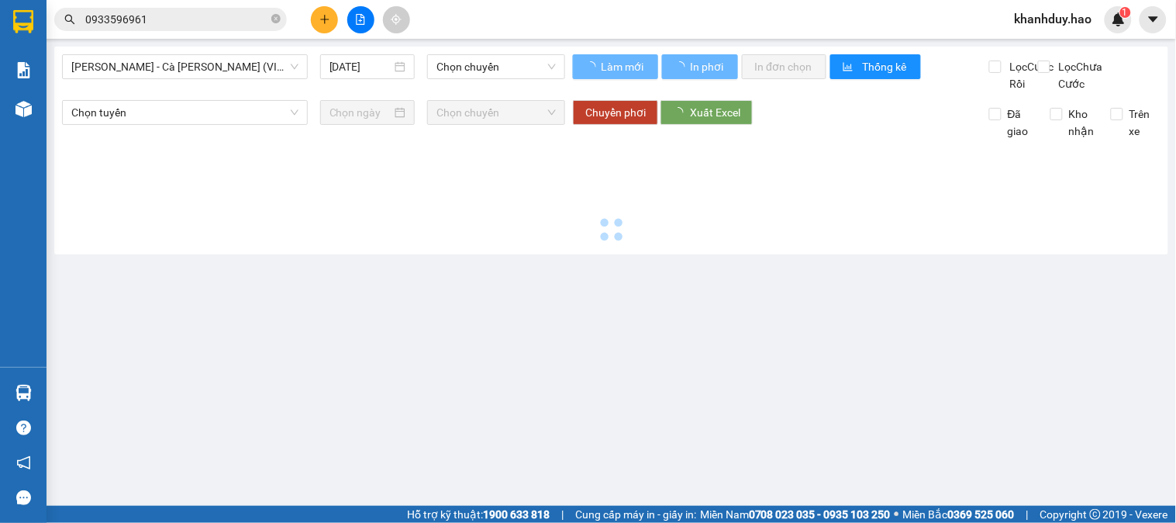
click at [327, 26] on button at bounding box center [324, 19] width 27 height 27
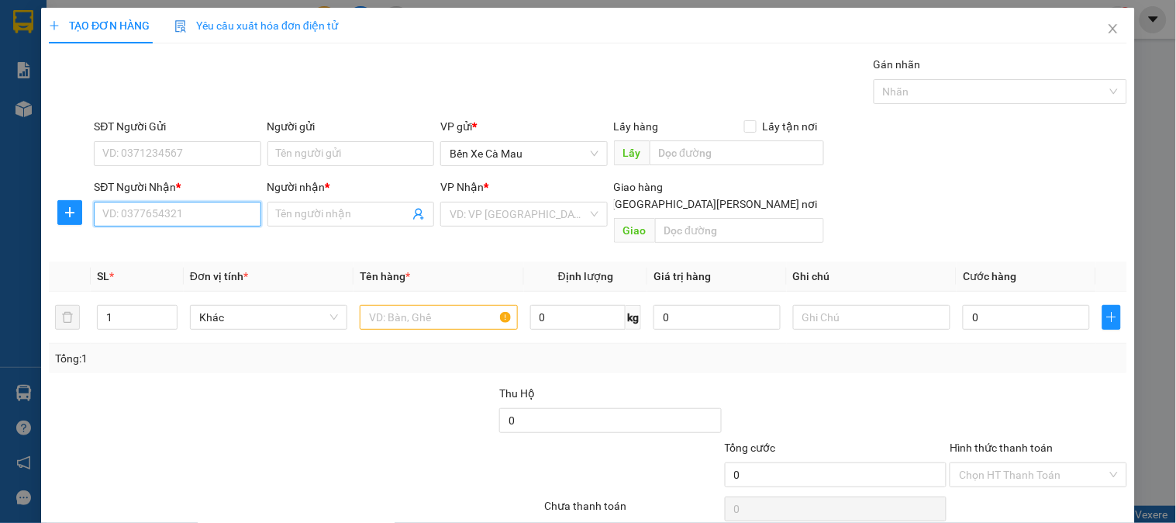
click at [156, 208] on input "SĐT Người Nhận *" at bounding box center [177, 214] width 167 height 25
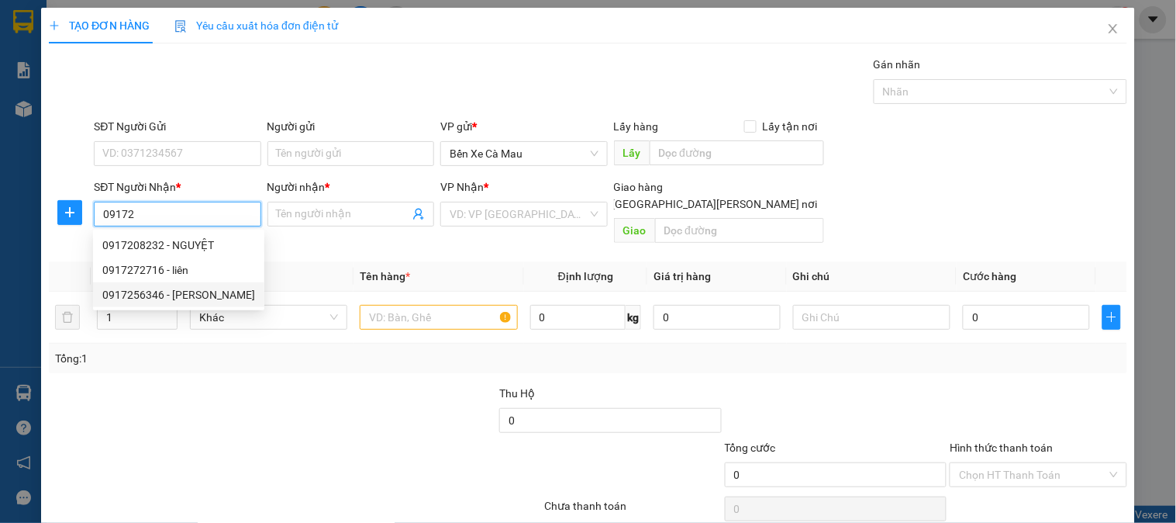
click at [204, 286] on div "0917256346 - thảo" at bounding box center [178, 294] width 153 height 17
type input "0917256346"
type input "thảo"
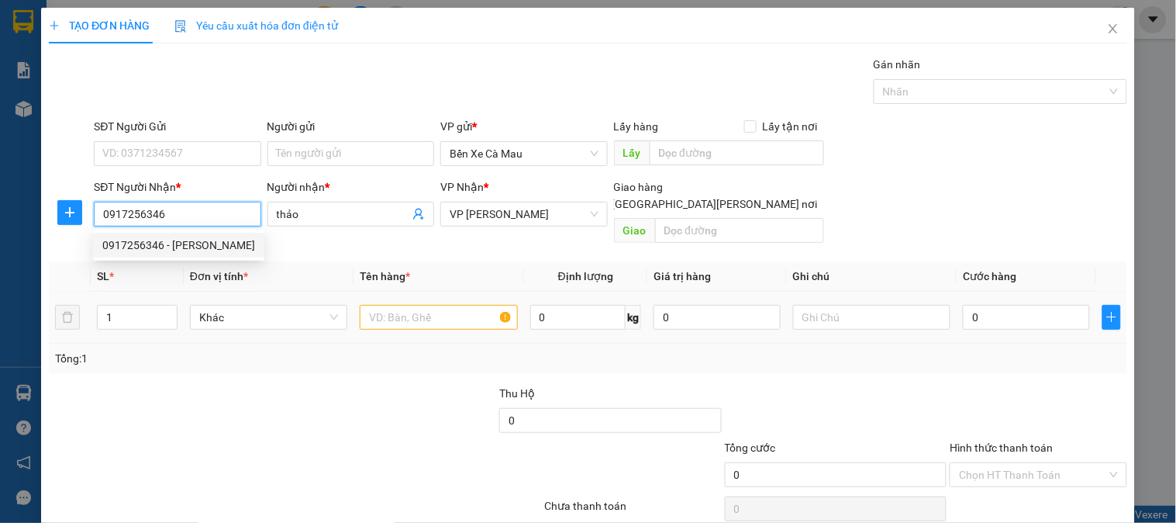
type input "100.000"
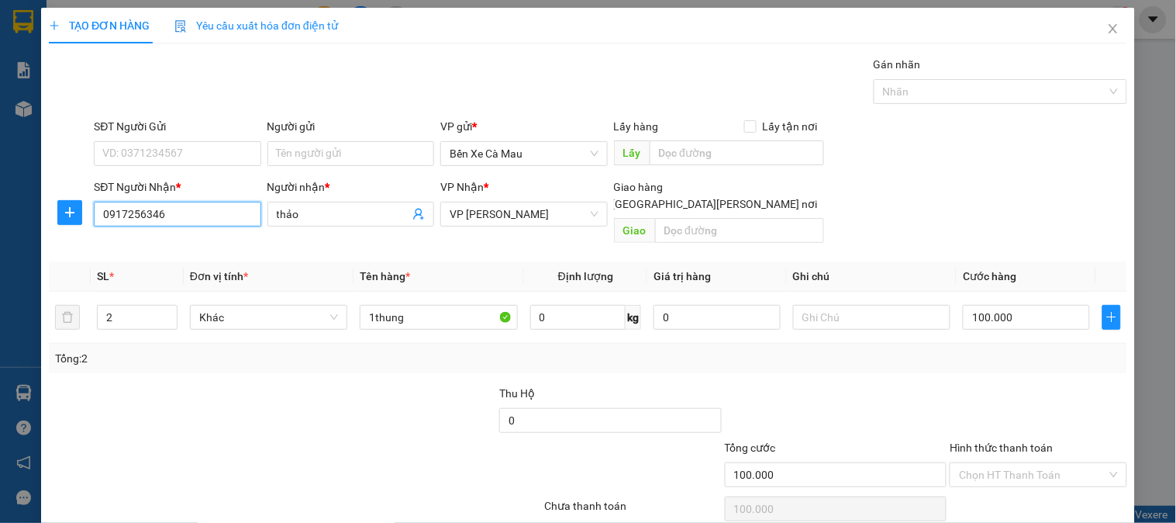
scroll to position [50, 0]
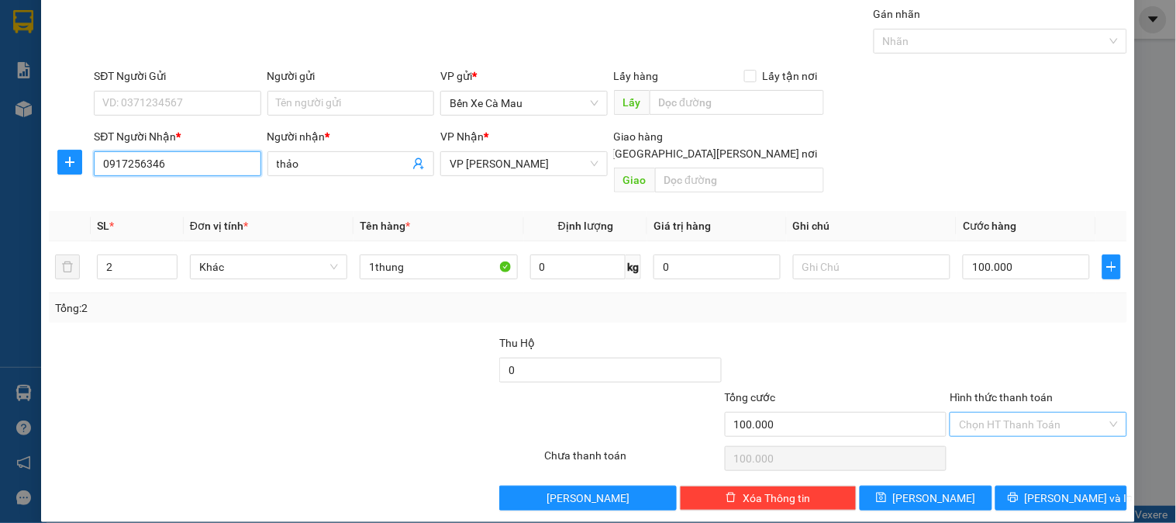
type input "0917256346"
click at [1022, 413] on input "Hình thức thanh toán" at bounding box center [1032, 424] width 147 height 23
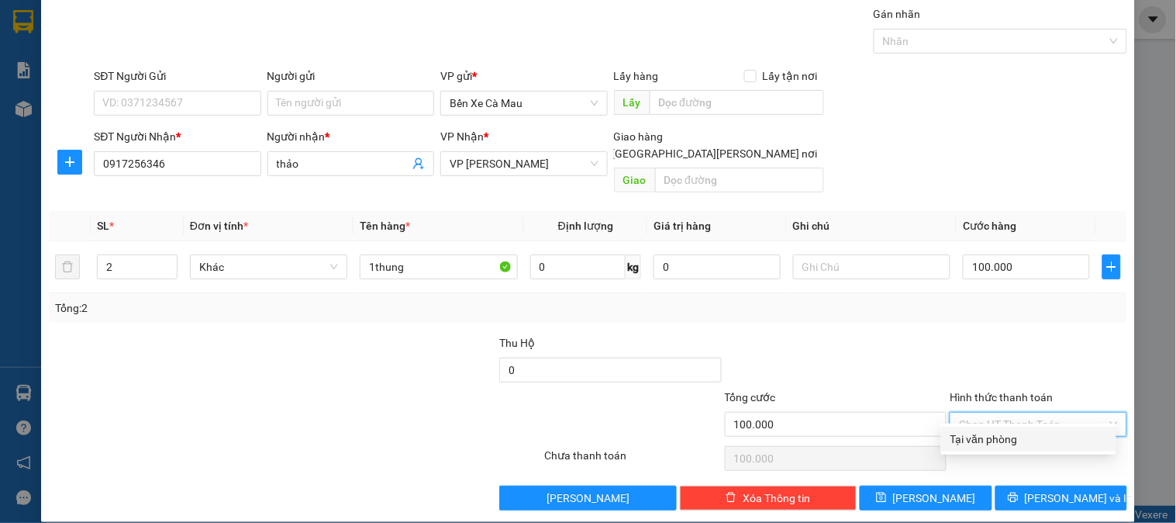
click at [1034, 444] on div "Tại văn phòng" at bounding box center [1029, 438] width 157 height 17
type input "0"
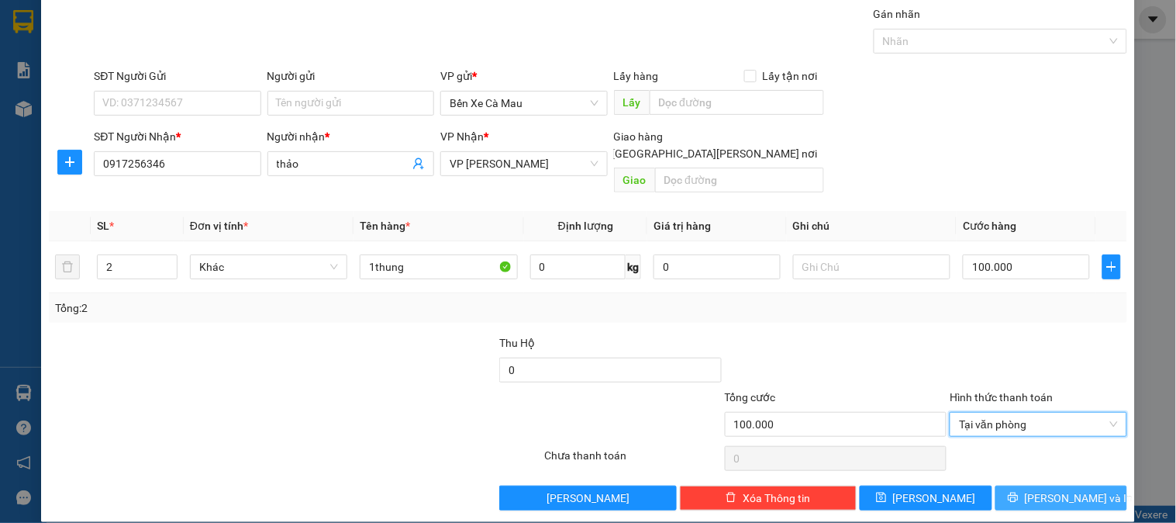
click at [1057, 489] on span "[PERSON_NAME] và In" at bounding box center [1079, 497] width 109 height 17
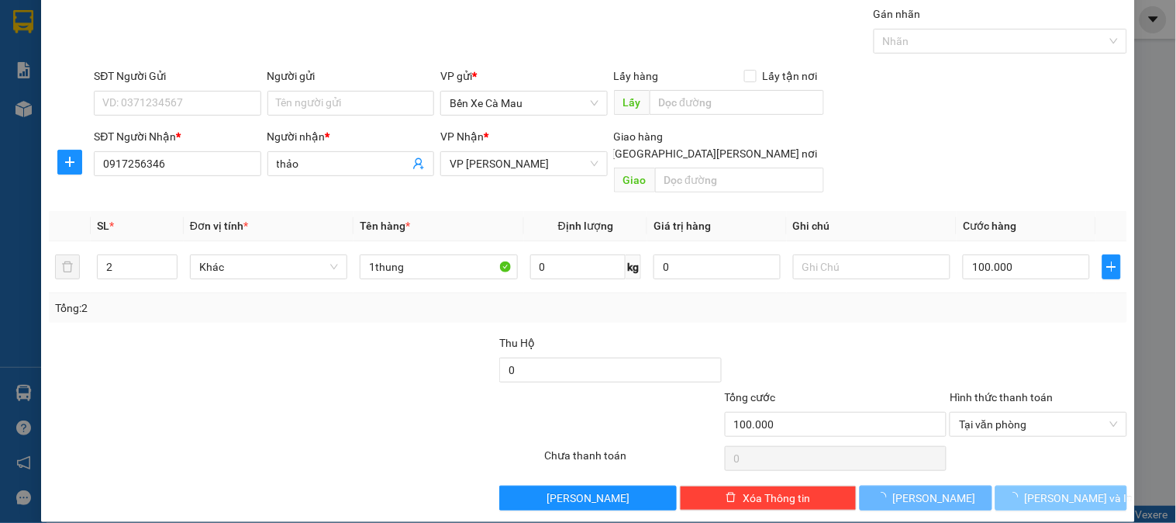
click at [1009, 485] on button "[PERSON_NAME] và In" at bounding box center [1062, 497] width 132 height 25
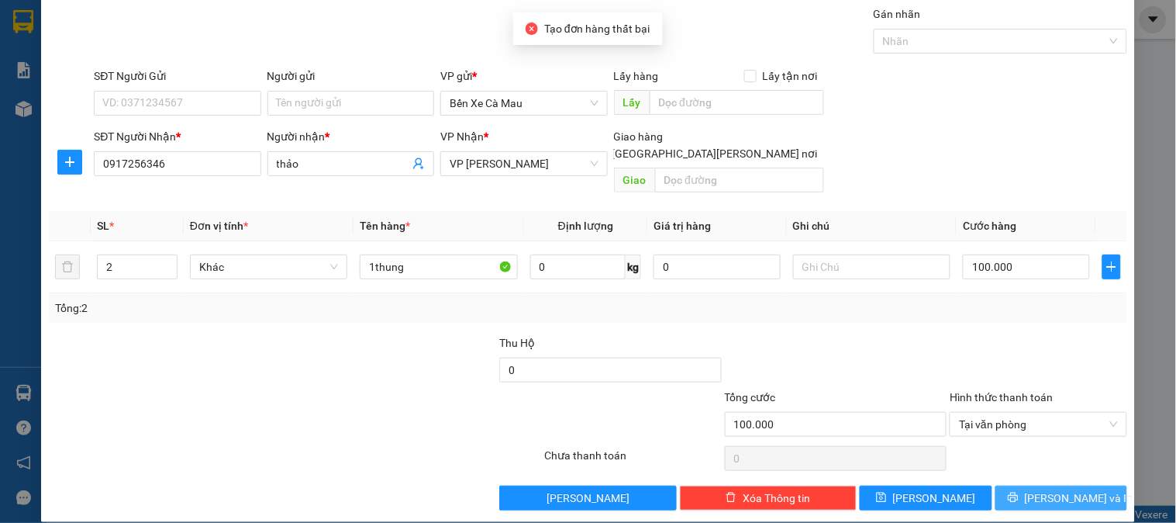
click at [1043, 491] on button "[PERSON_NAME] và In" at bounding box center [1062, 497] width 132 height 25
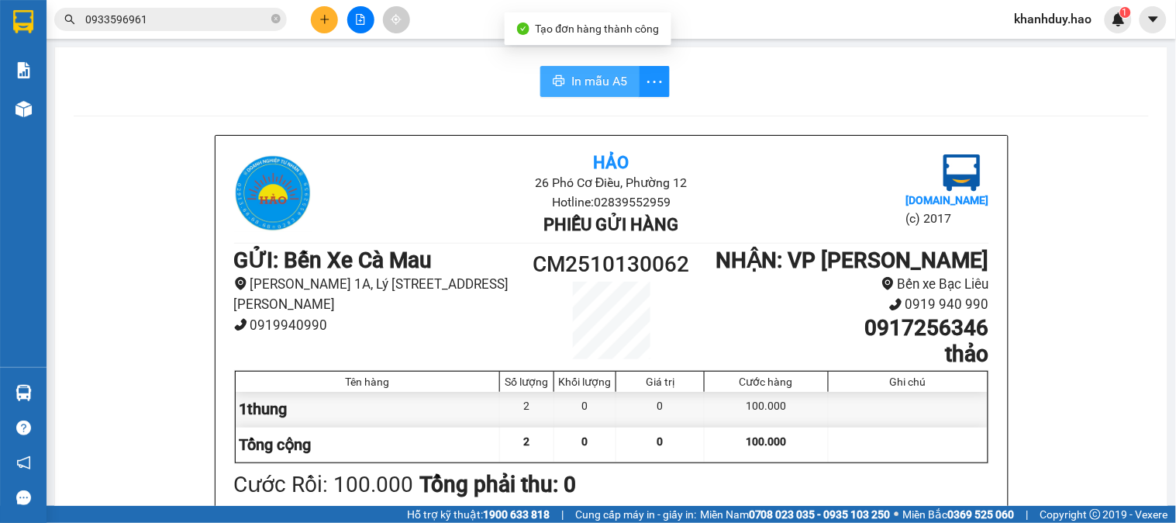
click at [592, 87] on span "In mẫu A5" at bounding box center [600, 80] width 56 height 19
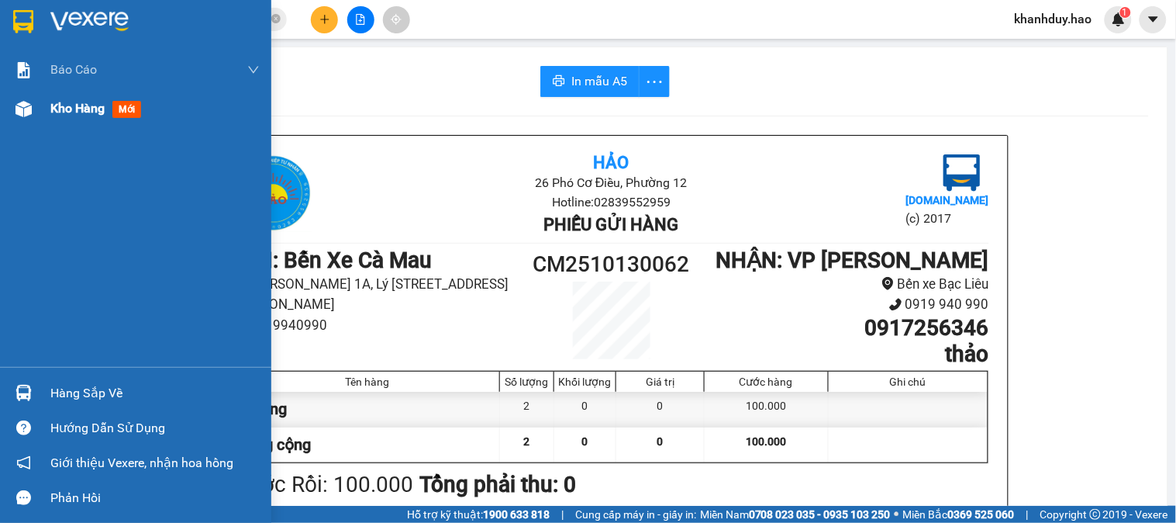
click at [79, 113] on span "Kho hàng" at bounding box center [77, 108] width 54 height 15
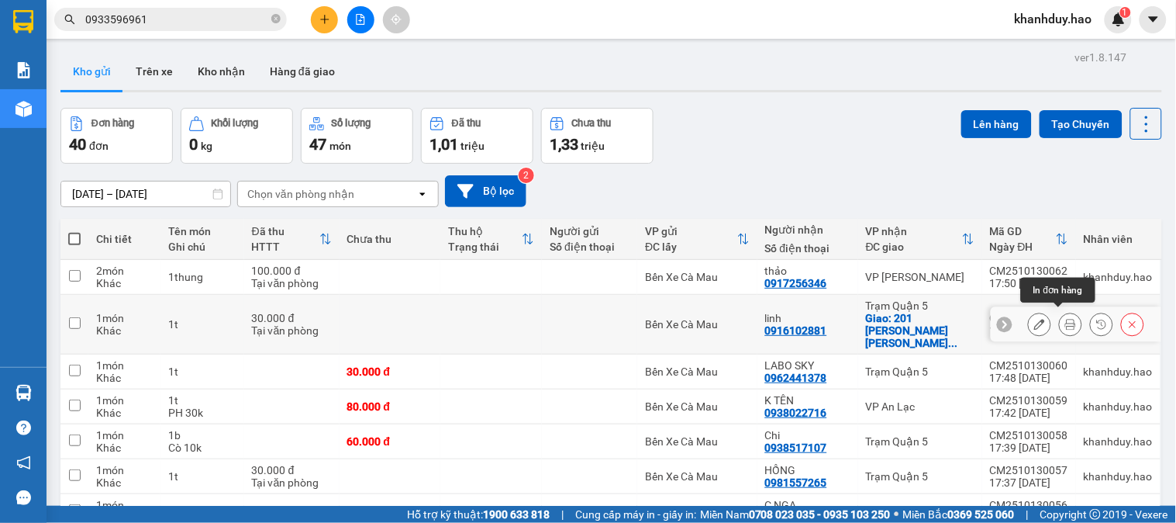
click at [1066, 320] on icon at bounding box center [1071, 324] width 11 height 11
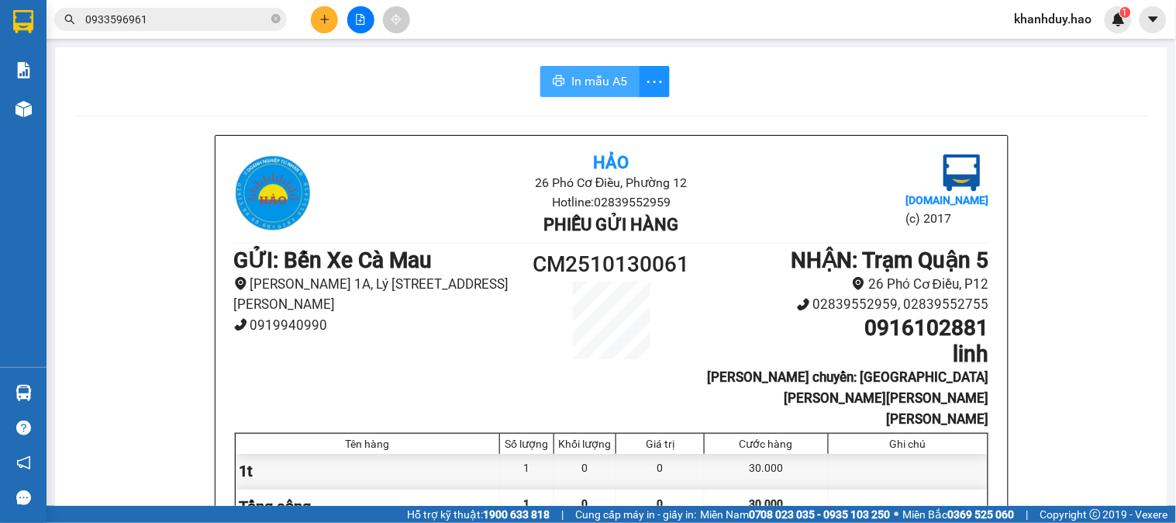
click at [601, 87] on span "In mẫu A5" at bounding box center [600, 80] width 56 height 19
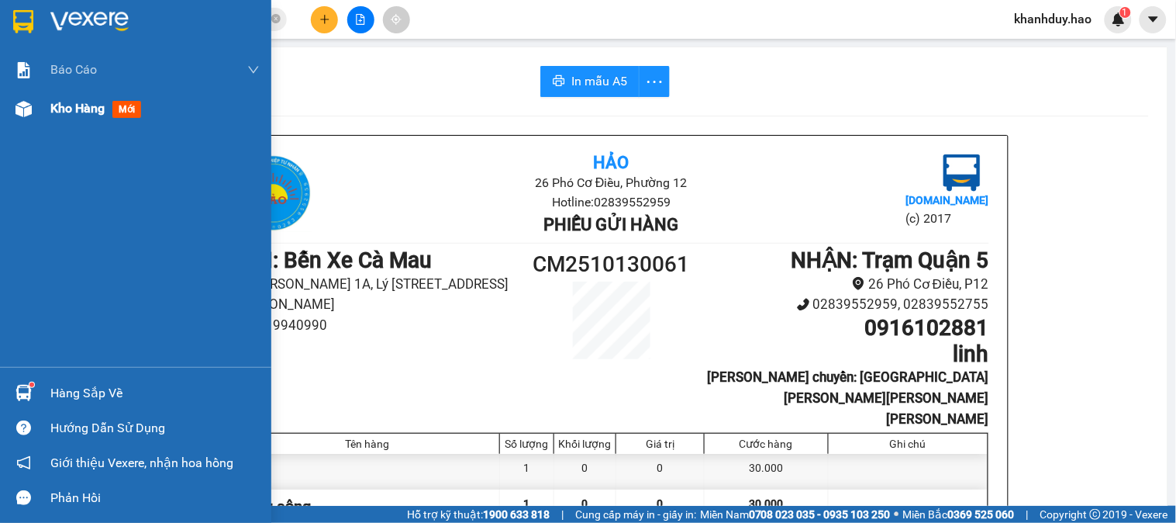
click at [78, 114] on span "Kho hàng" at bounding box center [77, 108] width 54 height 15
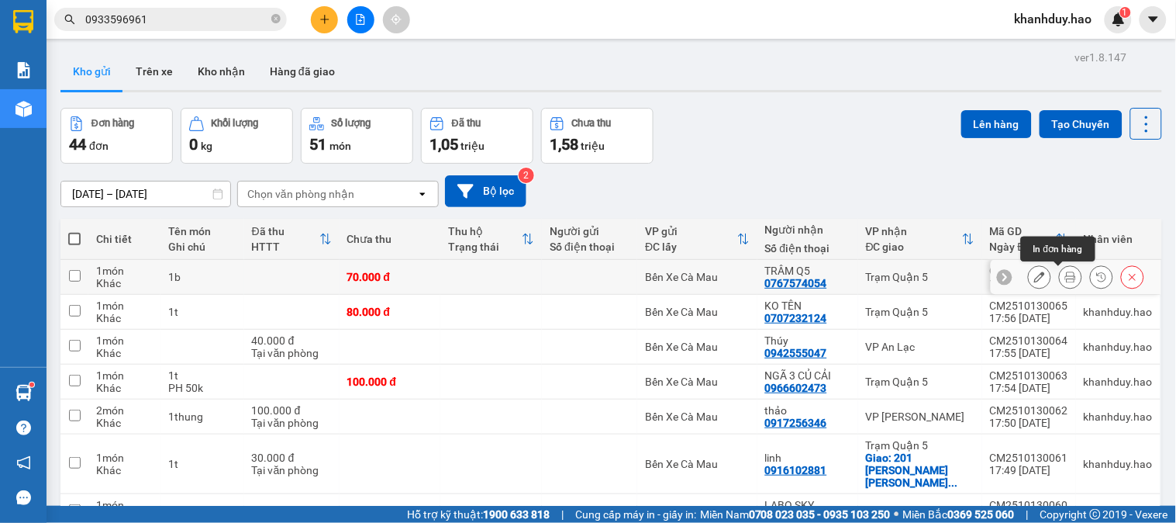
click at [1066, 281] on icon at bounding box center [1071, 276] width 11 height 11
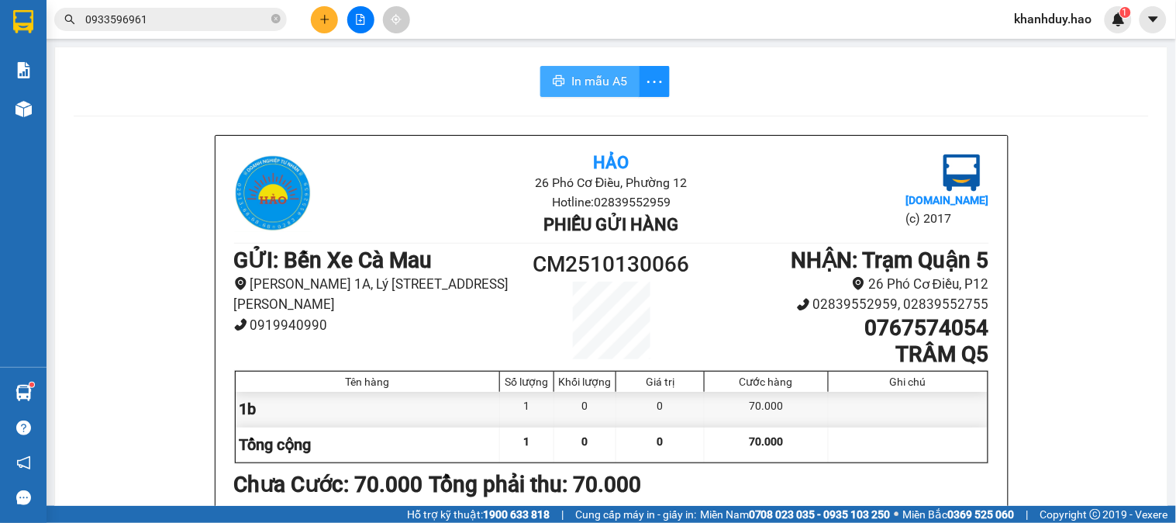
click at [606, 95] on button "In mẫu A5" at bounding box center [590, 81] width 99 height 31
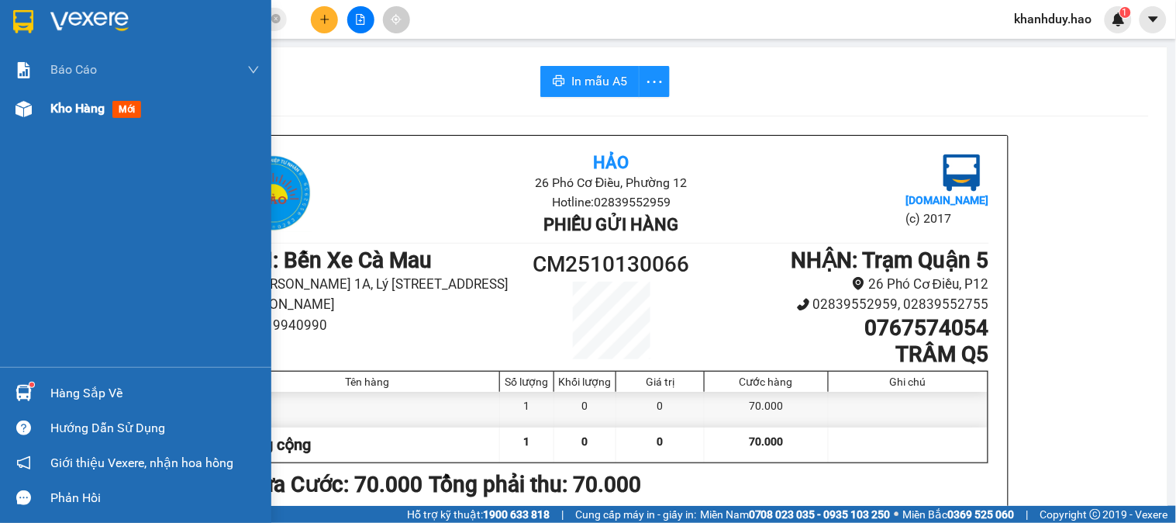
click at [57, 109] on span "Kho hàng" at bounding box center [77, 108] width 54 height 15
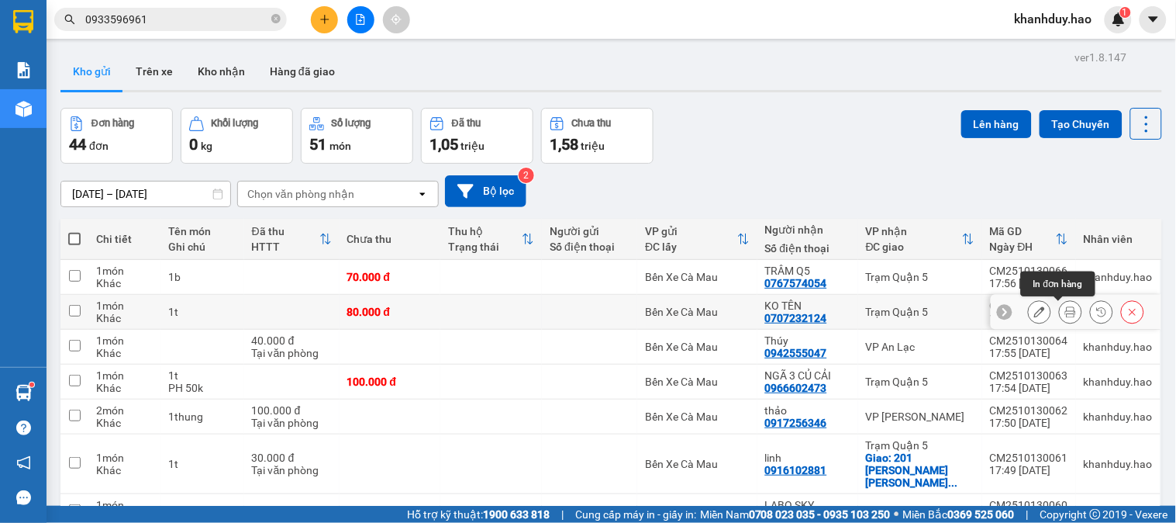
click at [1060, 315] on button at bounding box center [1071, 312] width 22 height 27
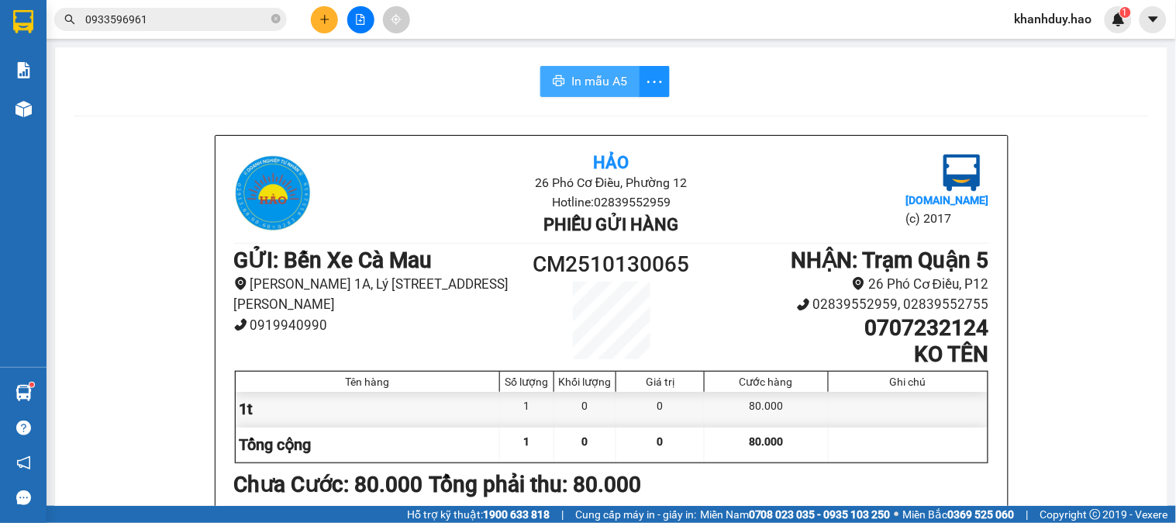
click at [600, 84] on span "In mẫu A5" at bounding box center [600, 80] width 56 height 19
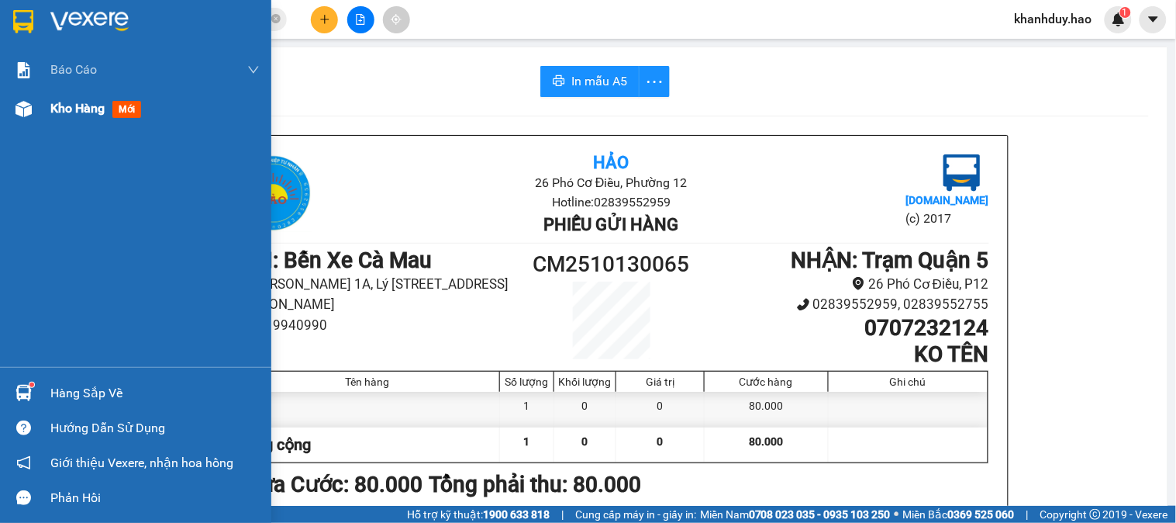
click at [73, 109] on span "Kho hàng" at bounding box center [77, 108] width 54 height 15
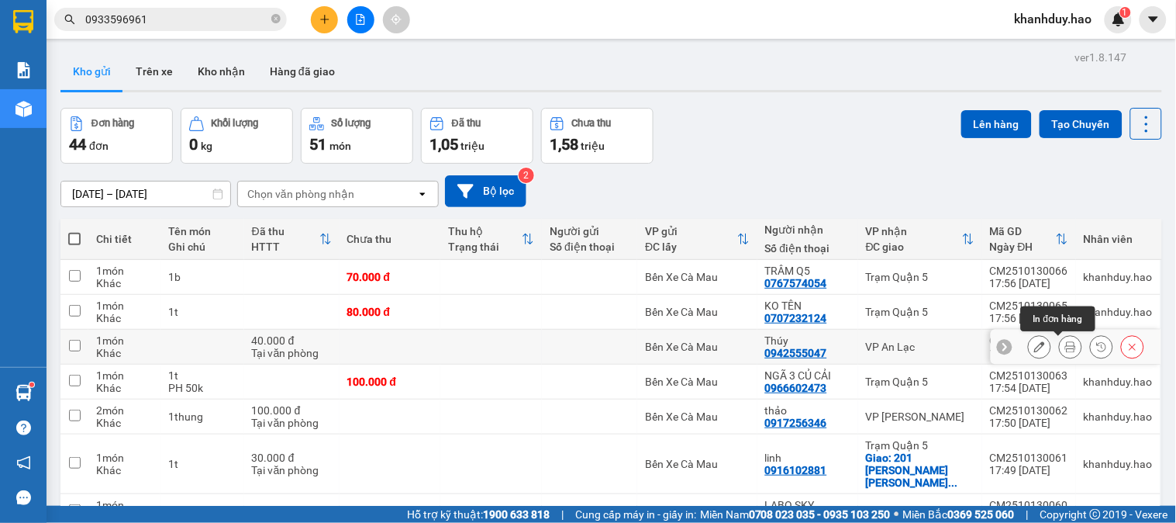
click at [1060, 347] on button at bounding box center [1071, 346] width 22 height 27
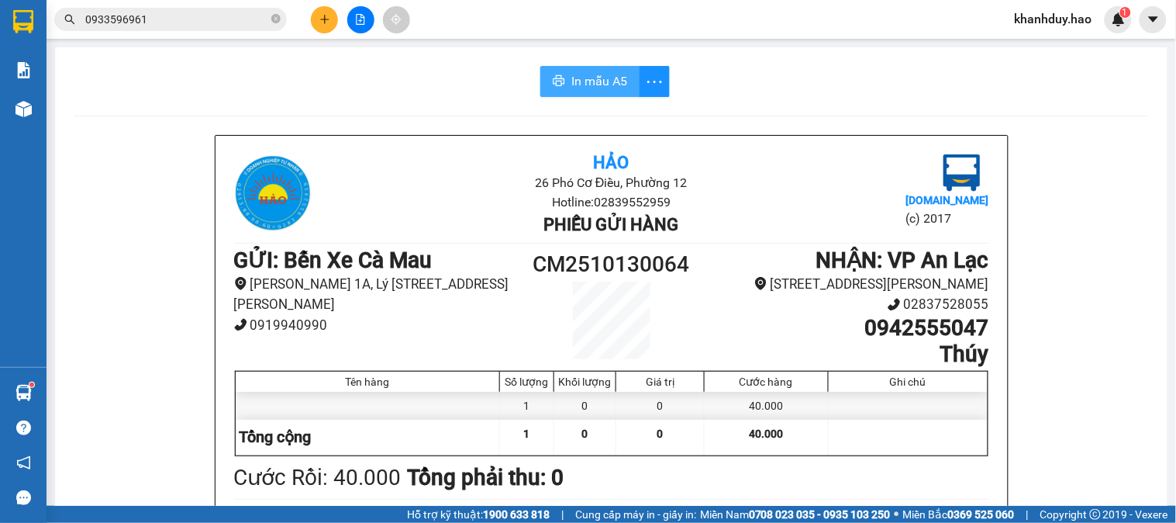
click at [614, 87] on span "In mẫu A5" at bounding box center [600, 80] width 56 height 19
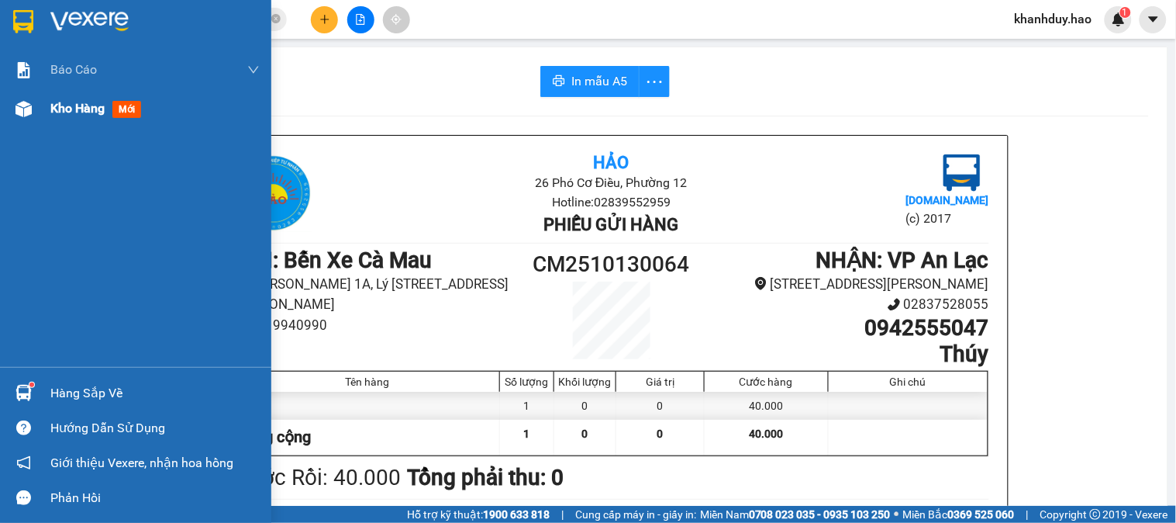
click at [75, 113] on span "Kho hàng" at bounding box center [77, 108] width 54 height 15
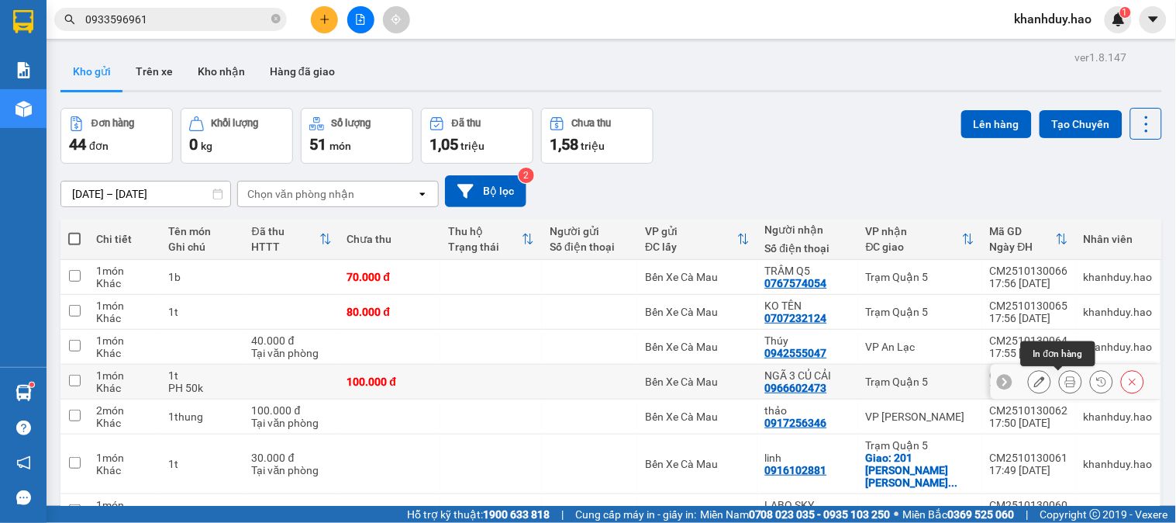
click at [1066, 381] on icon at bounding box center [1071, 381] width 11 height 11
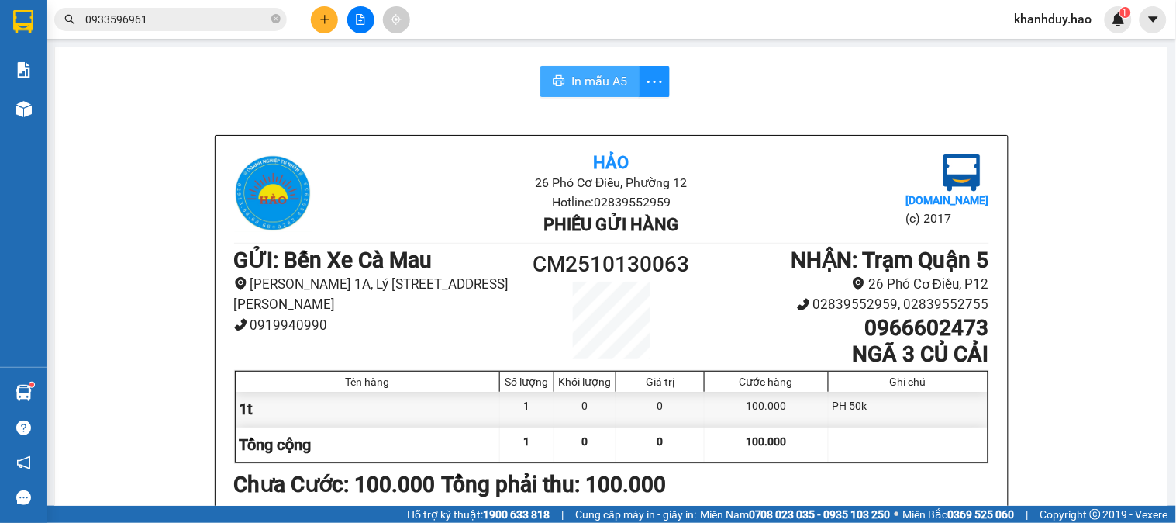
click at [616, 78] on span "In mẫu A5" at bounding box center [600, 80] width 56 height 19
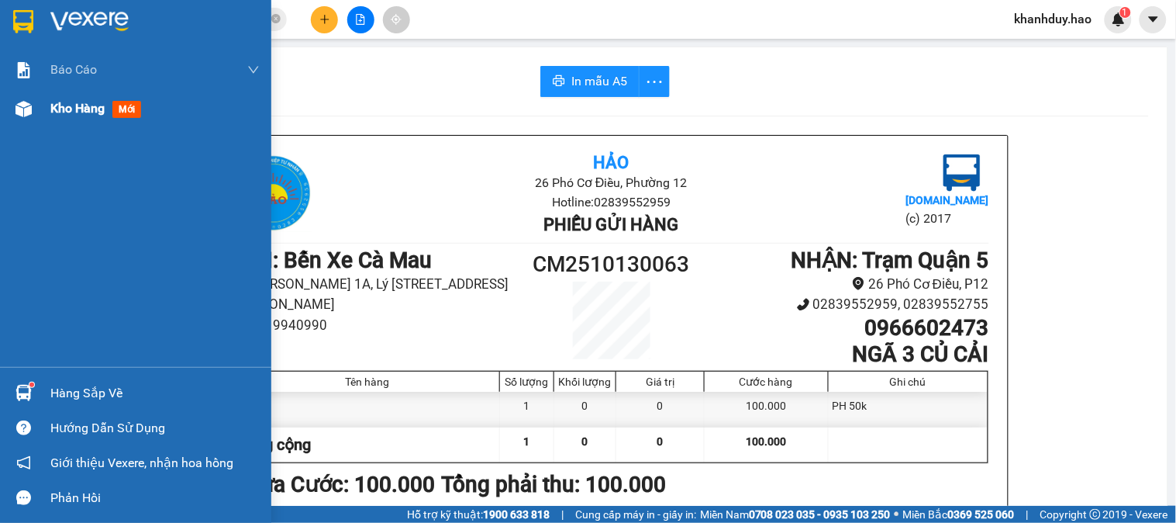
click at [62, 110] on span "Kho hàng" at bounding box center [77, 108] width 54 height 15
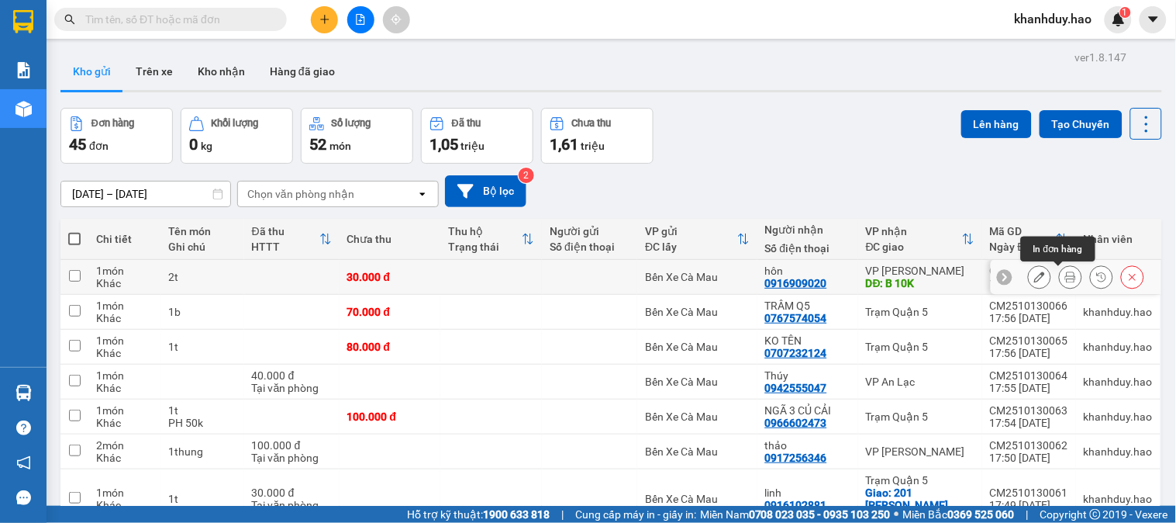
click at [1066, 280] on icon at bounding box center [1071, 276] width 11 height 11
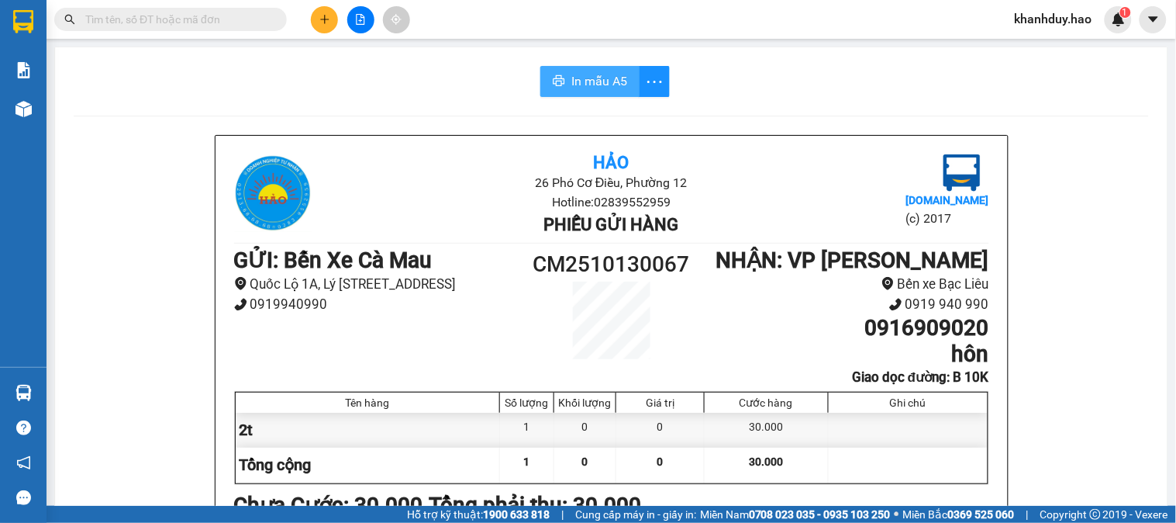
click at [601, 83] on span "In mẫu A5" at bounding box center [600, 80] width 56 height 19
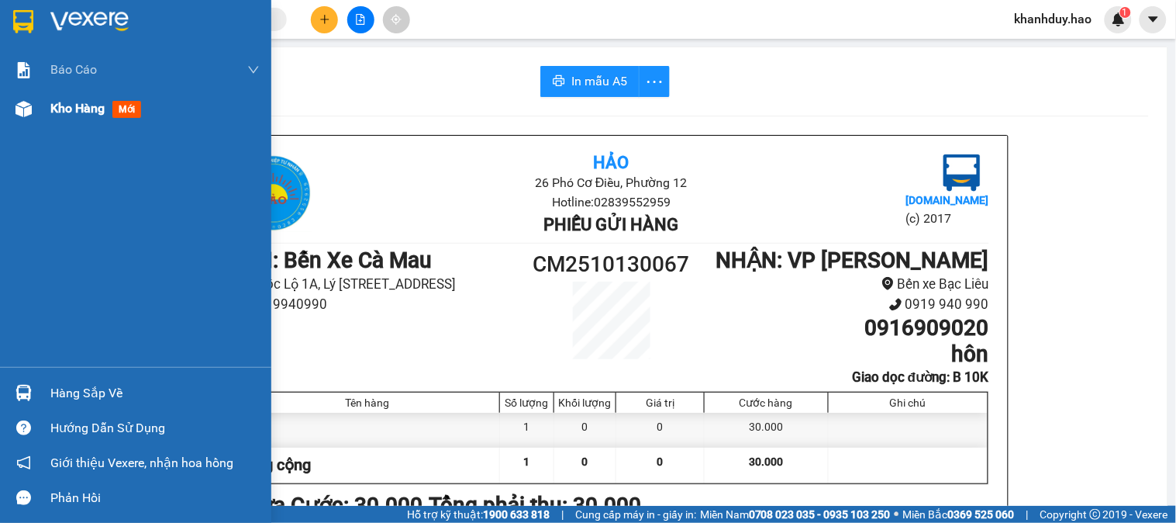
click at [72, 106] on span "Kho hàng" at bounding box center [77, 108] width 54 height 15
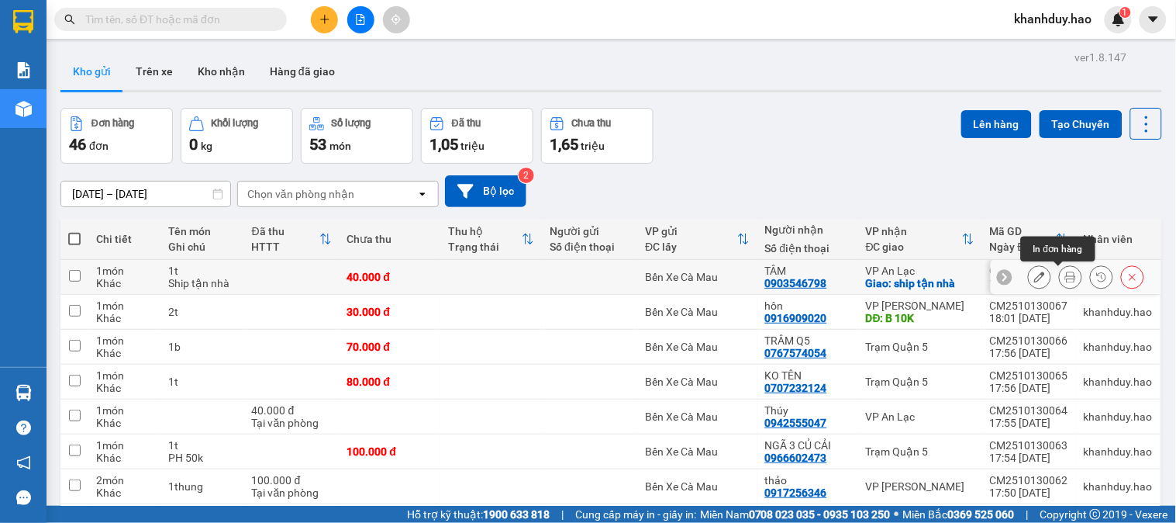
click at [1066, 277] on icon at bounding box center [1071, 276] width 11 height 11
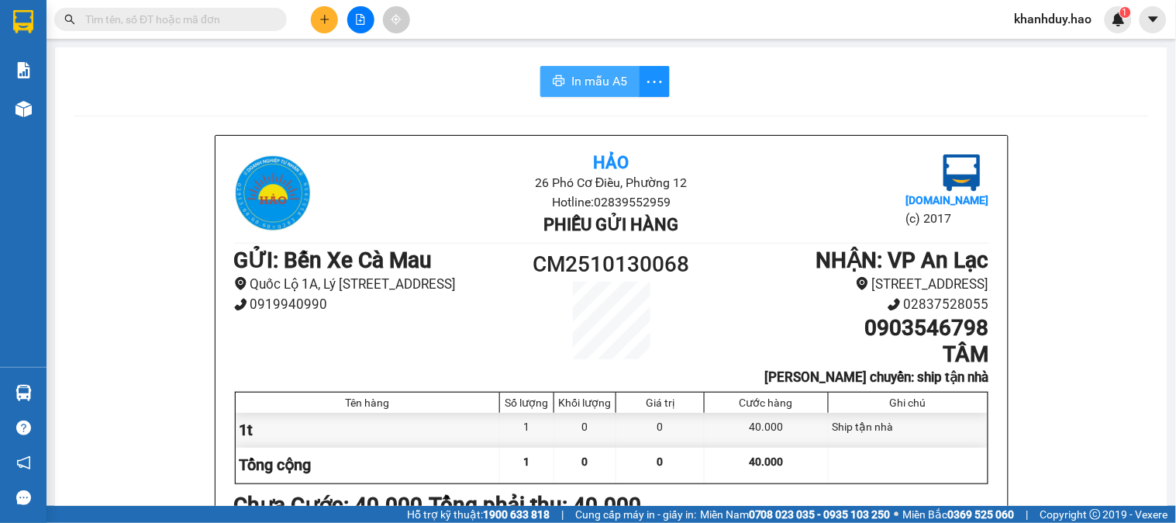
click at [619, 87] on span "In mẫu A5" at bounding box center [600, 80] width 56 height 19
click at [316, 16] on button at bounding box center [324, 19] width 27 height 27
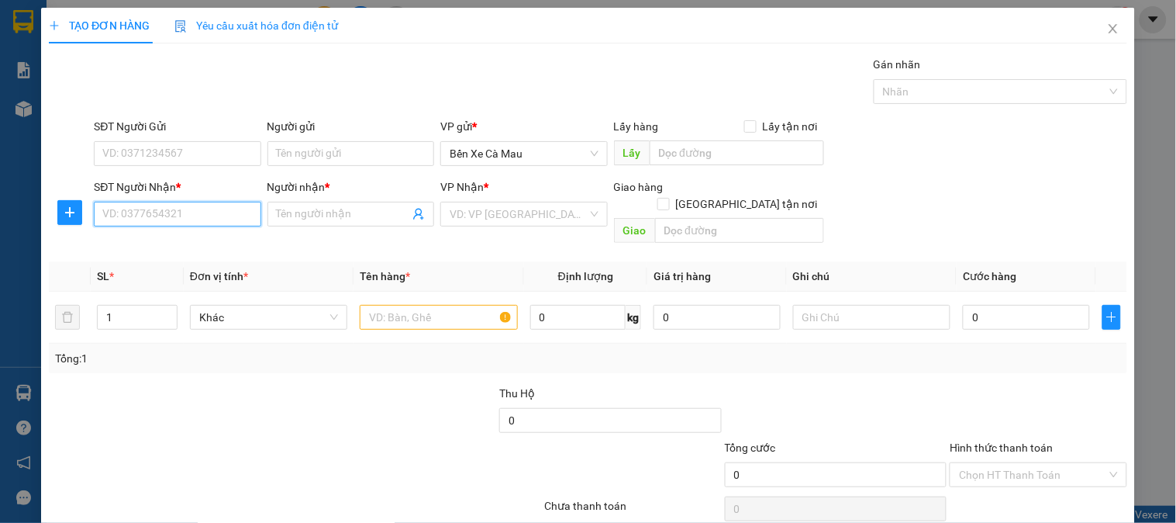
click at [223, 218] on input "SĐT Người Nhận *" at bounding box center [177, 214] width 167 height 25
click at [171, 242] on div "0766308758 - [PERSON_NAME]" at bounding box center [178, 245] width 153 height 17
type input "0766308758"
type input "HOÀNG"
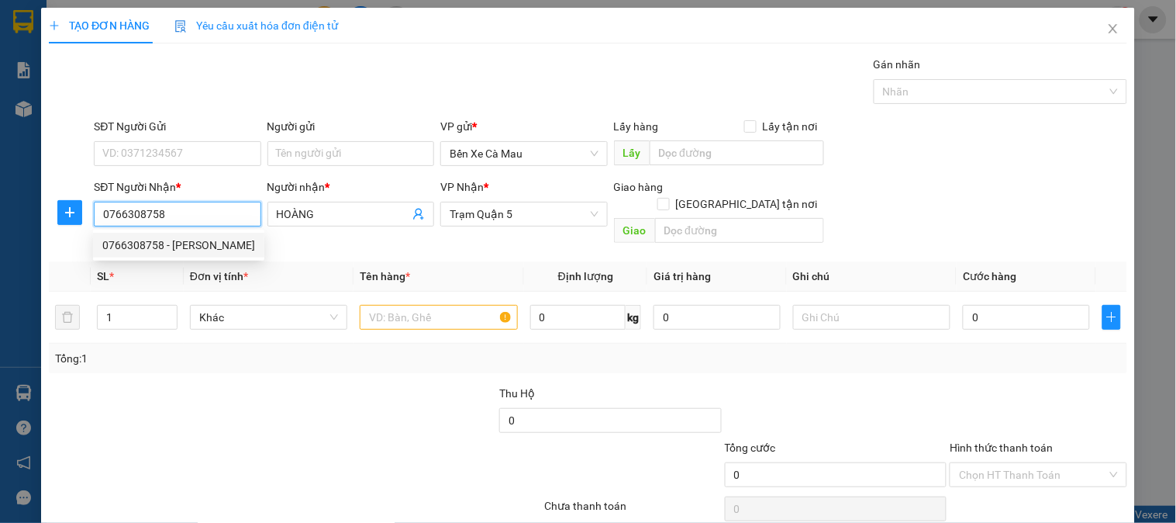
type input "30.000"
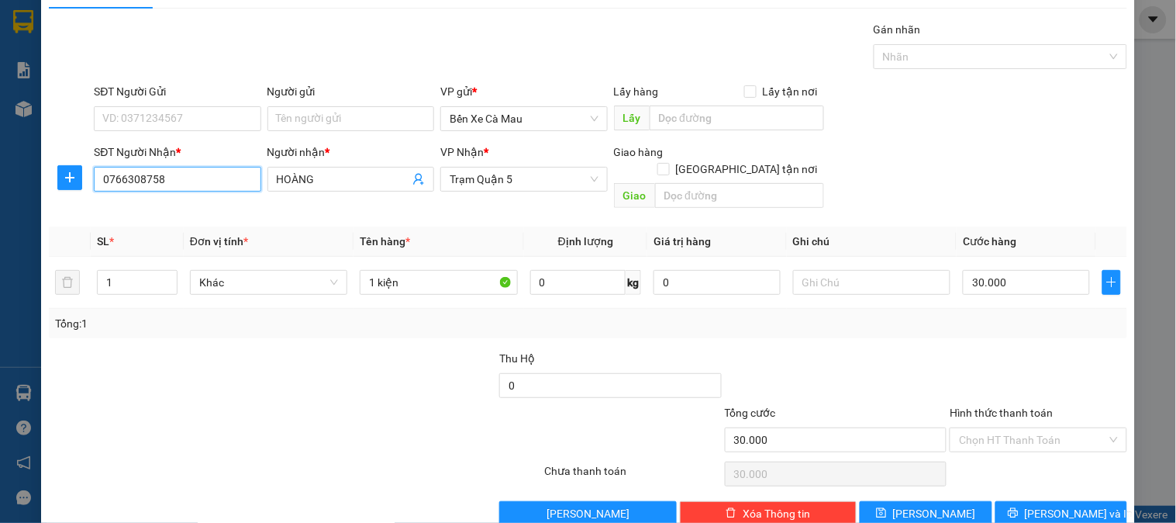
scroll to position [50, 0]
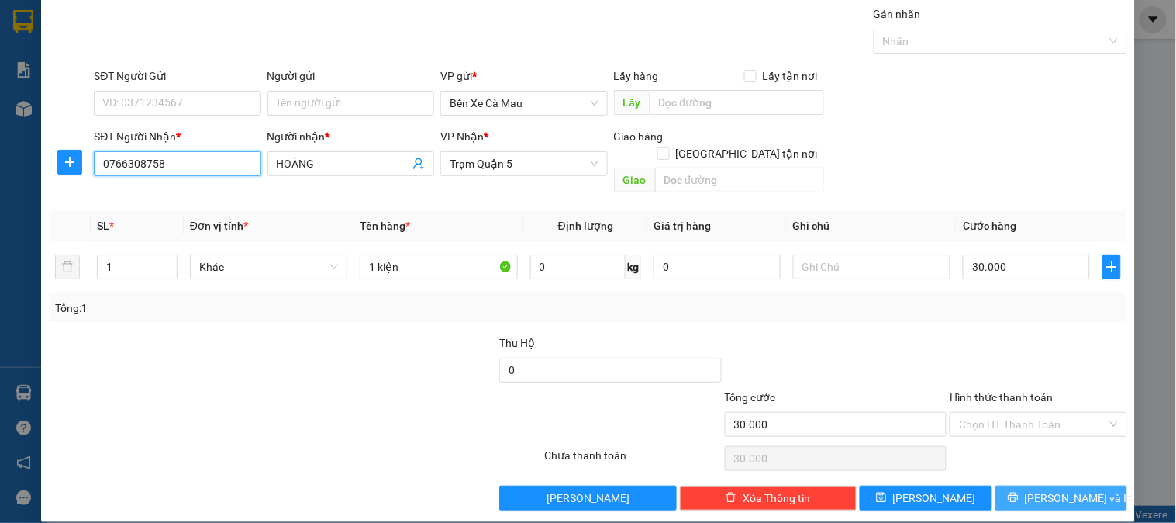
type input "0766308758"
click at [1048, 489] on span "[PERSON_NAME] và In" at bounding box center [1079, 497] width 109 height 17
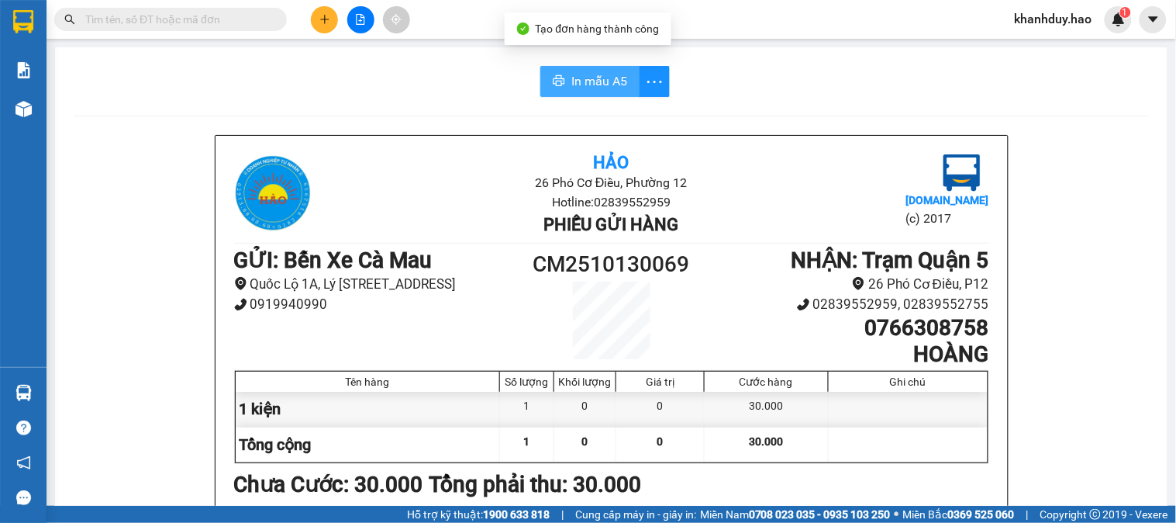
click at [607, 72] on span "In mẫu A5" at bounding box center [600, 80] width 56 height 19
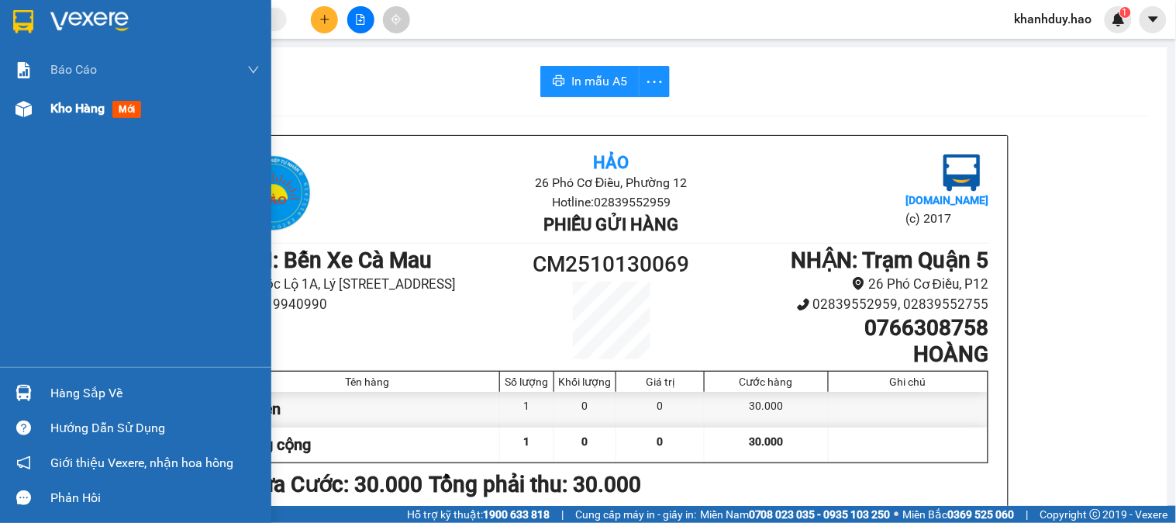
click at [128, 106] on span "mới" at bounding box center [126, 109] width 29 height 17
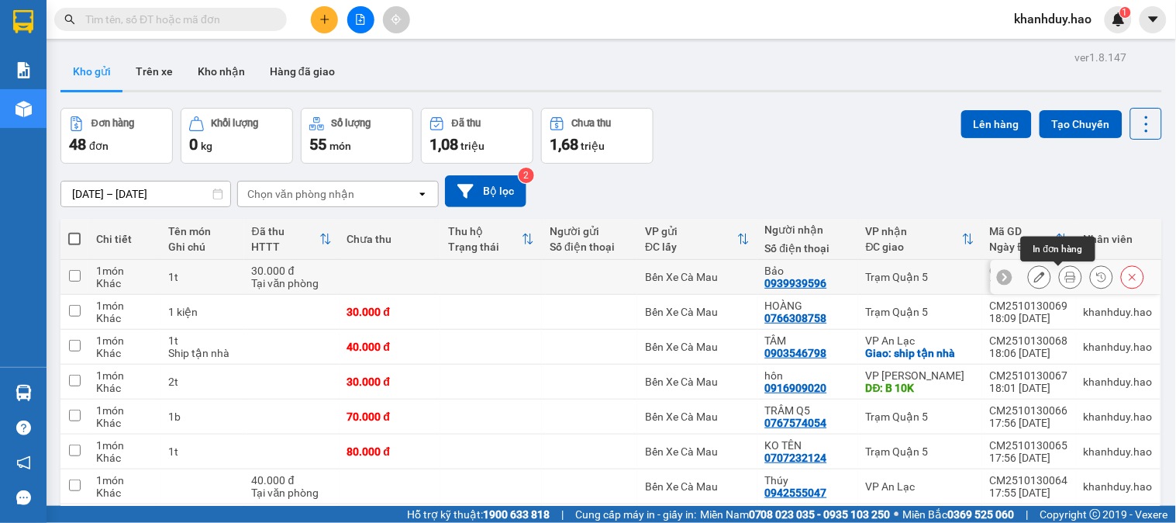
click at [1064, 273] on button at bounding box center [1071, 277] width 22 height 27
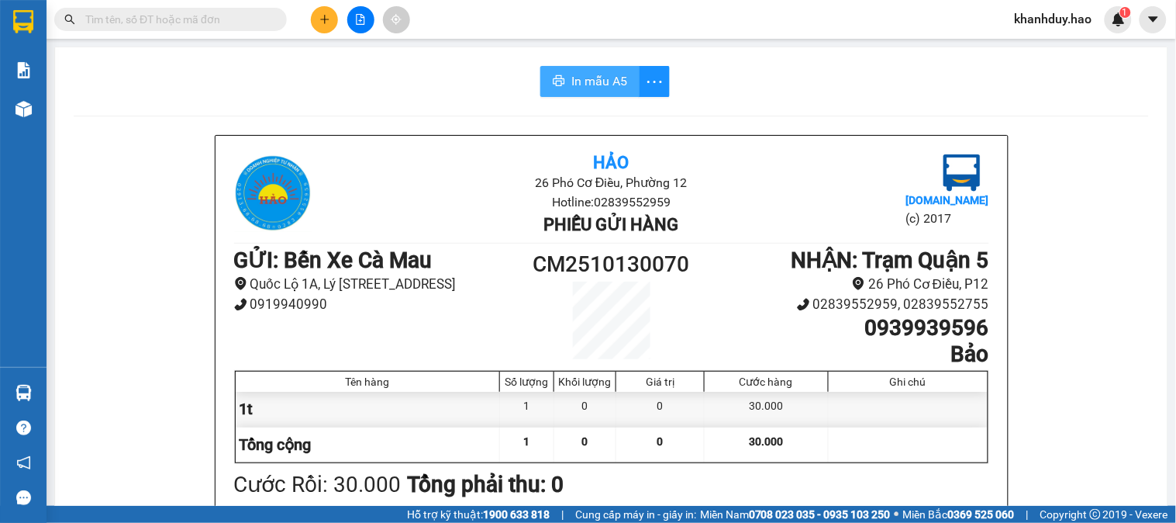
click at [599, 74] on span "In mẫu A5" at bounding box center [600, 80] width 56 height 19
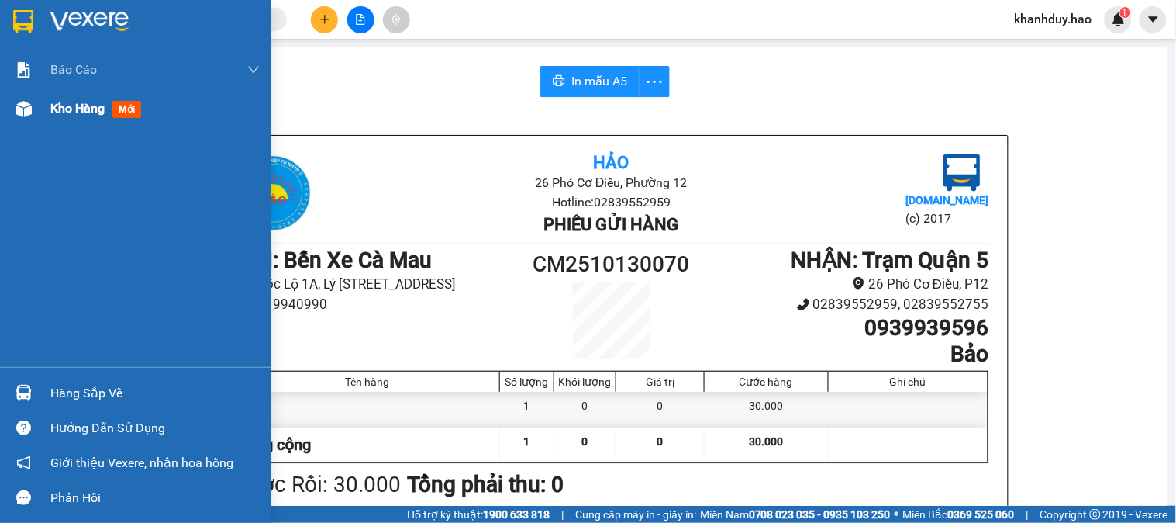
click at [134, 109] on span "mới" at bounding box center [126, 109] width 29 height 17
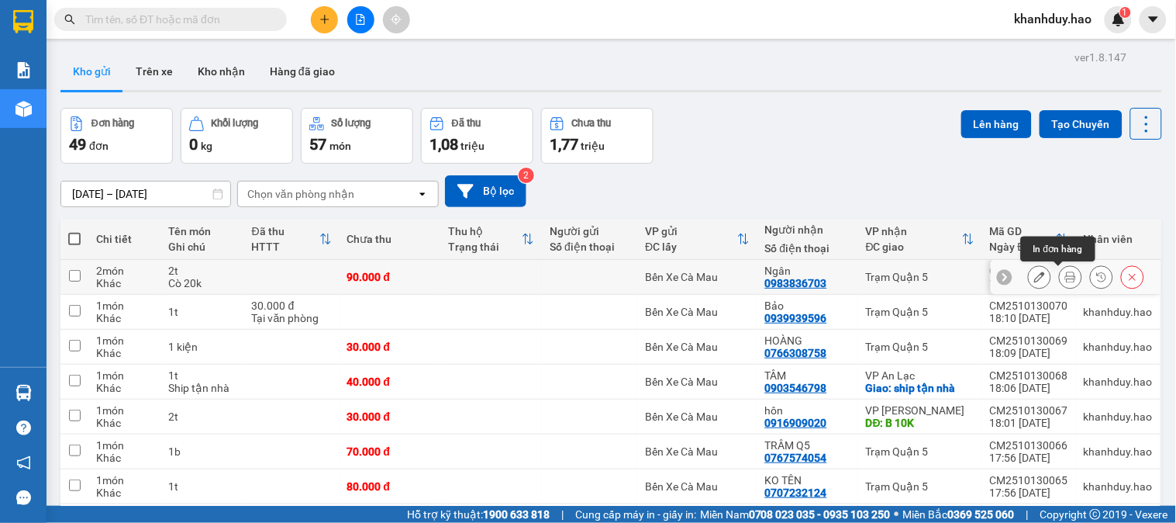
click at [1066, 280] on icon at bounding box center [1071, 276] width 11 height 11
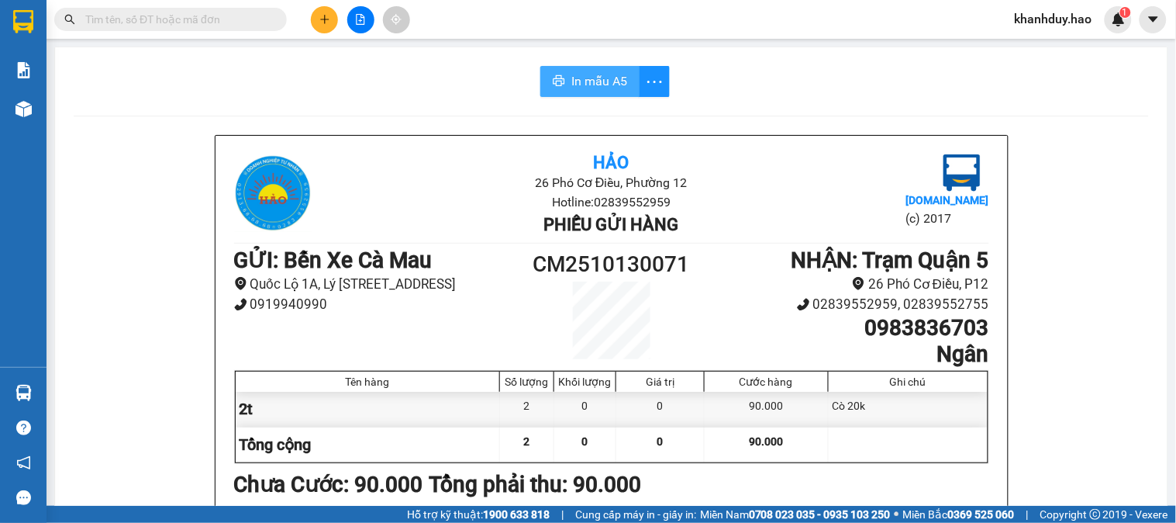
click at [593, 74] on span "In mẫu A5" at bounding box center [600, 80] width 56 height 19
click at [321, 19] on icon "plus" at bounding box center [324, 19] width 9 height 1
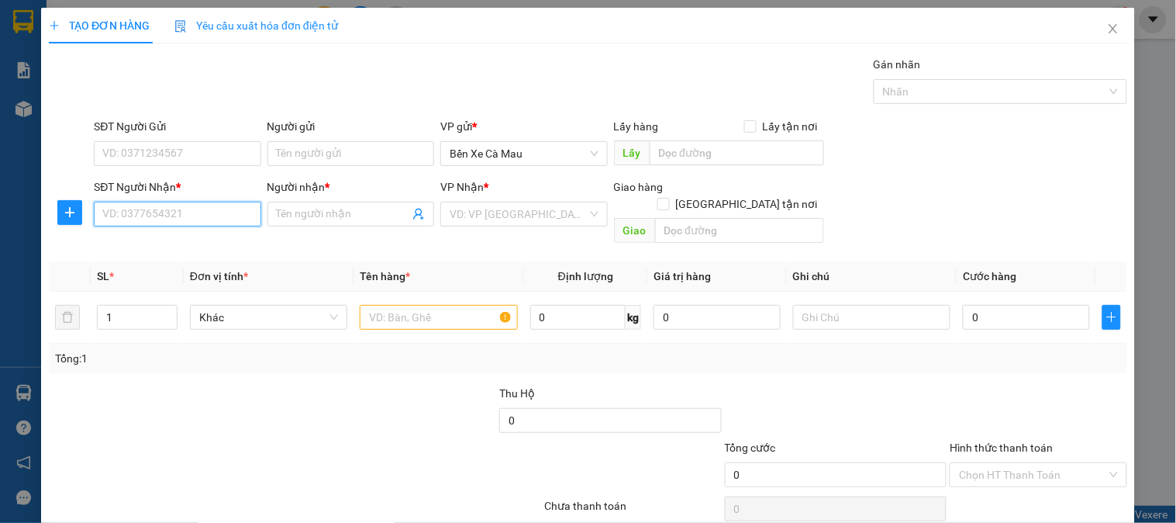
click at [195, 217] on input "SĐT Người Nhận *" at bounding box center [177, 214] width 167 height 25
click at [178, 271] on div "0901194792 - DIỆP" at bounding box center [175, 269] width 147 height 17
type input "0901194792"
type input "DIỆP"
type input "70.000"
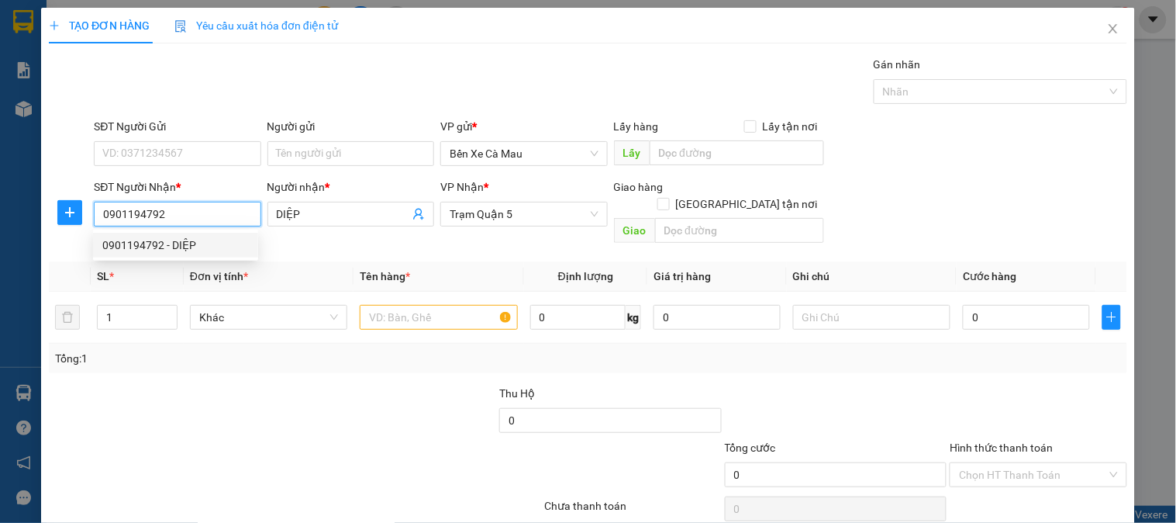
type input "70.000"
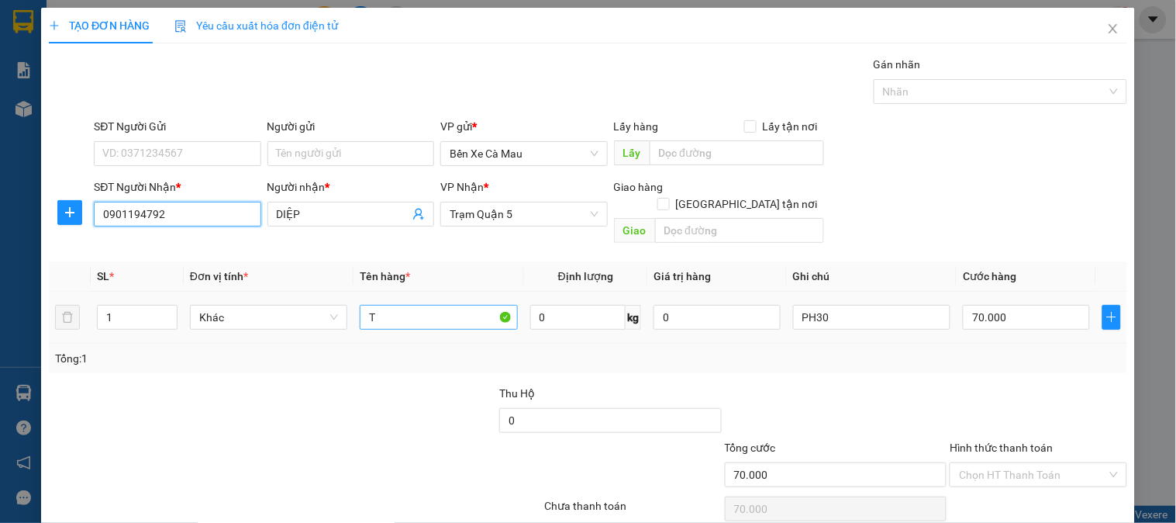
type input "0901194792"
click at [427, 305] on input "T" at bounding box center [438, 317] width 157 height 25
type input "1TG8"
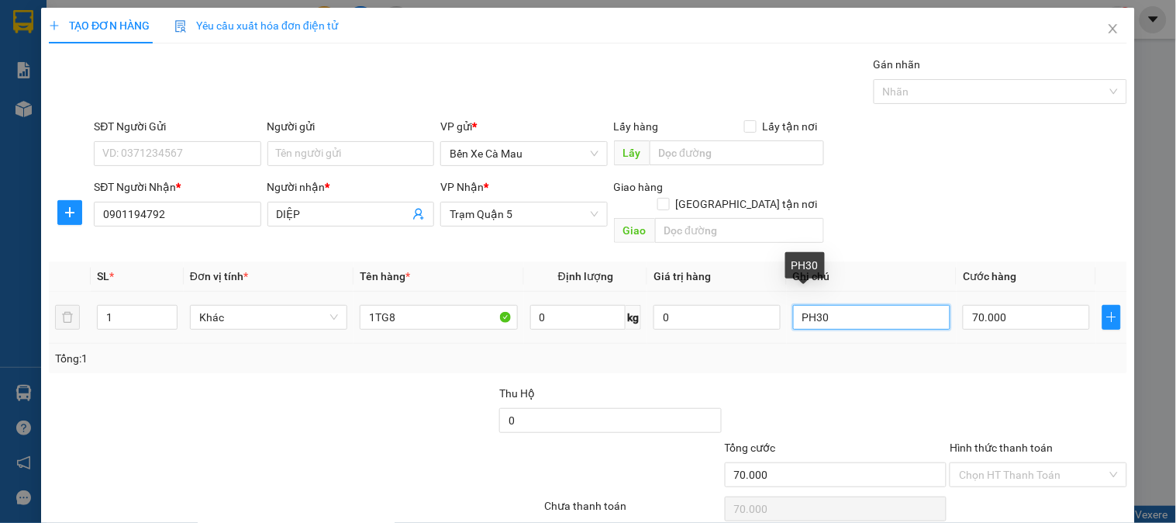
click at [855, 305] on input "PH30" at bounding box center [871, 317] width 157 height 25
type input "P"
type input "0"
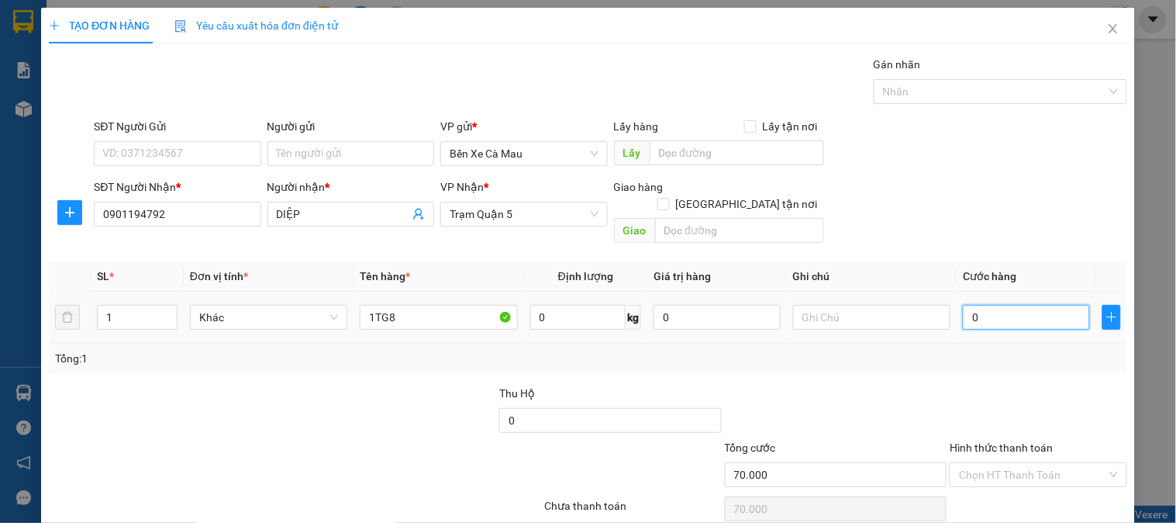
type input "0"
click at [1027, 305] on input "0" at bounding box center [1026, 317] width 127 height 25
type input "3"
type input "003"
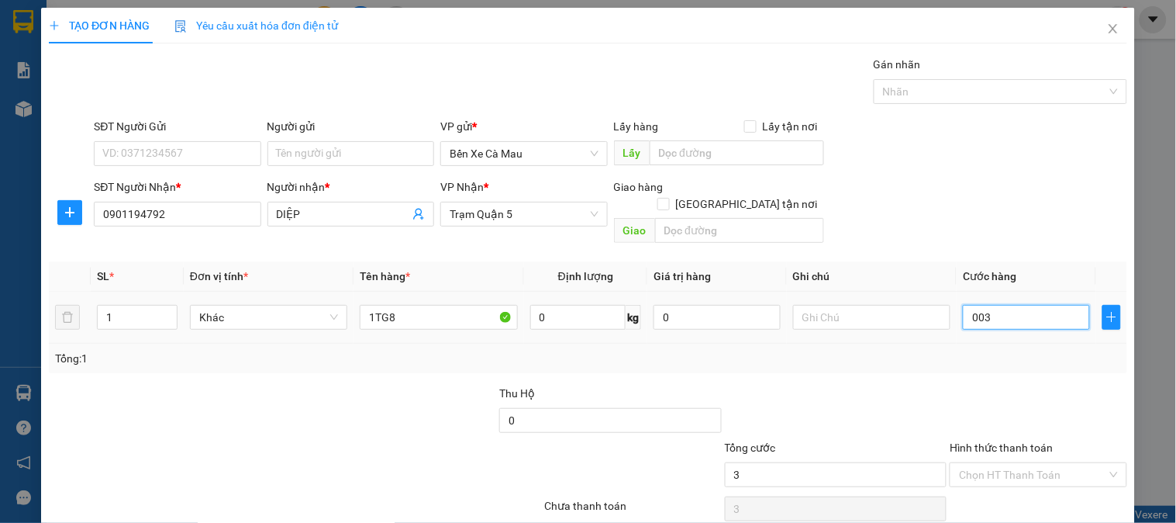
type input "30"
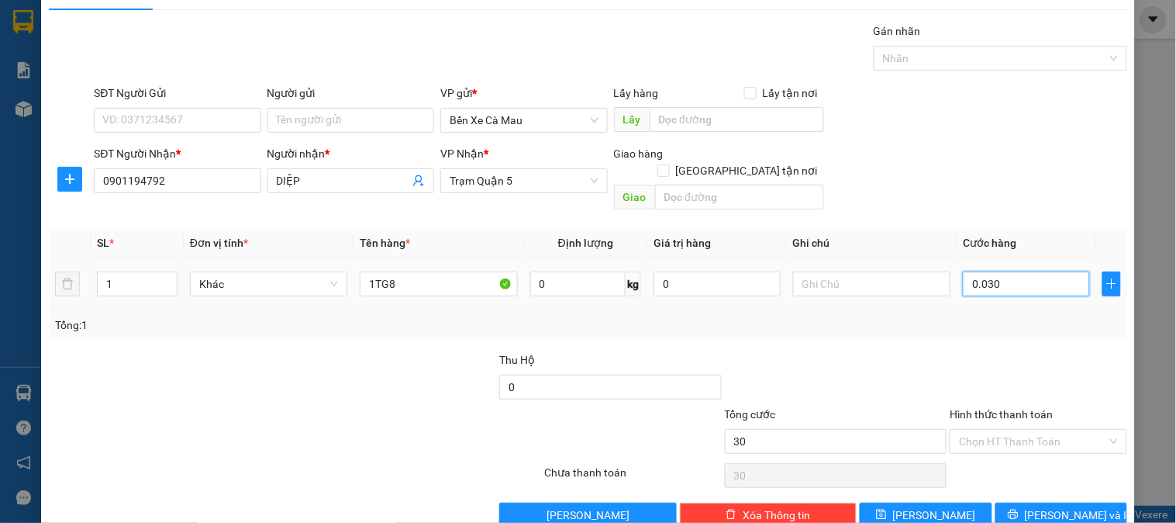
scroll to position [50, 0]
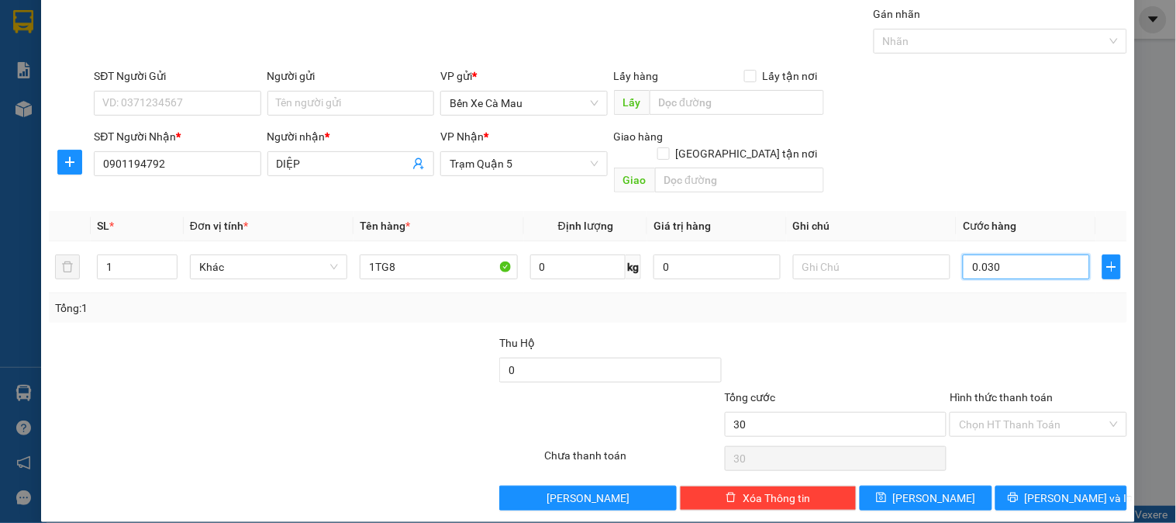
type input "0.030"
type input "30.000"
click at [1019, 391] on label "Hình thức thanh toán" at bounding box center [1001, 397] width 103 height 12
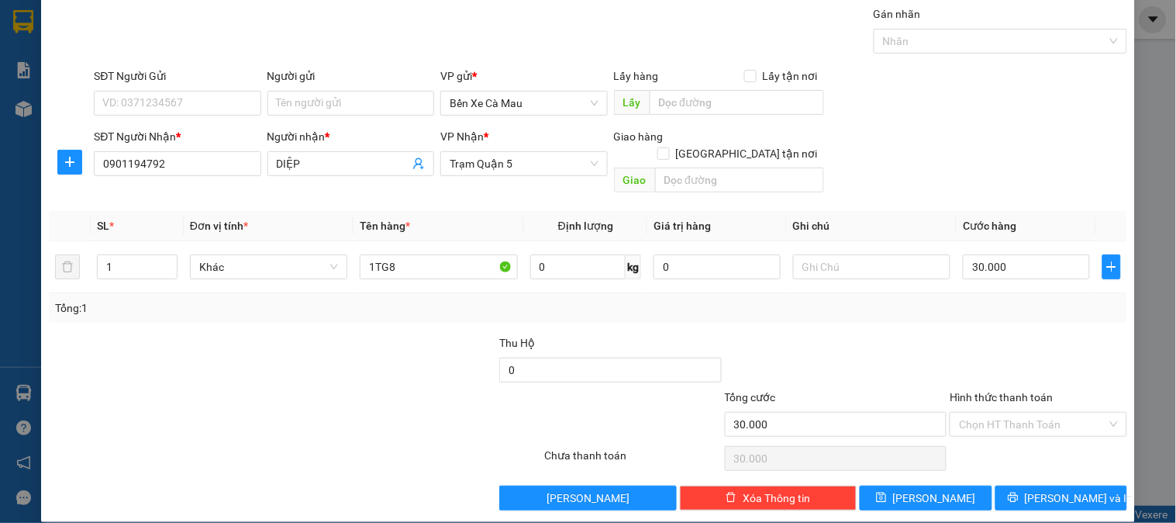
click at [1019, 413] on input "Hình thức thanh toán" at bounding box center [1032, 424] width 147 height 23
click at [1005, 433] on div "Tại văn phòng" at bounding box center [1029, 438] width 157 height 17
type input "0"
click at [1003, 485] on button "Lưu và In" at bounding box center [1062, 497] width 132 height 25
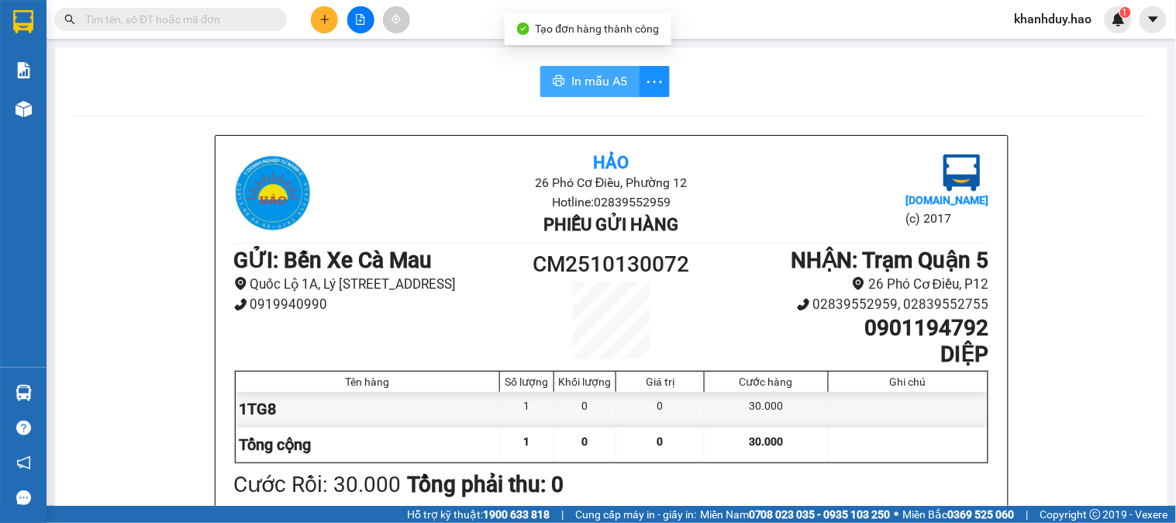
click at [576, 78] on span "In mẫu A5" at bounding box center [600, 80] width 56 height 19
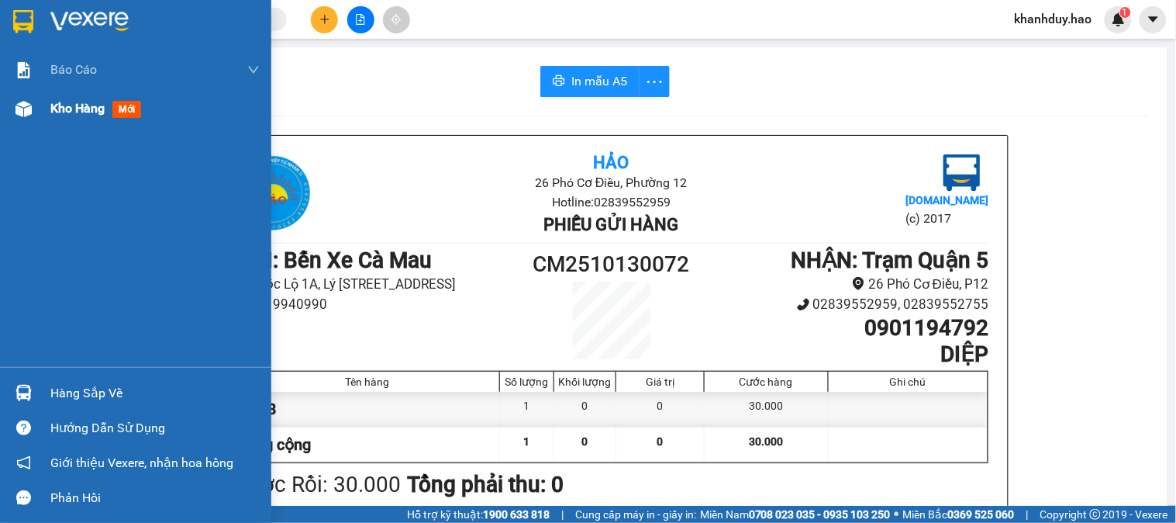
click at [67, 105] on span "Kho hàng" at bounding box center [77, 108] width 54 height 15
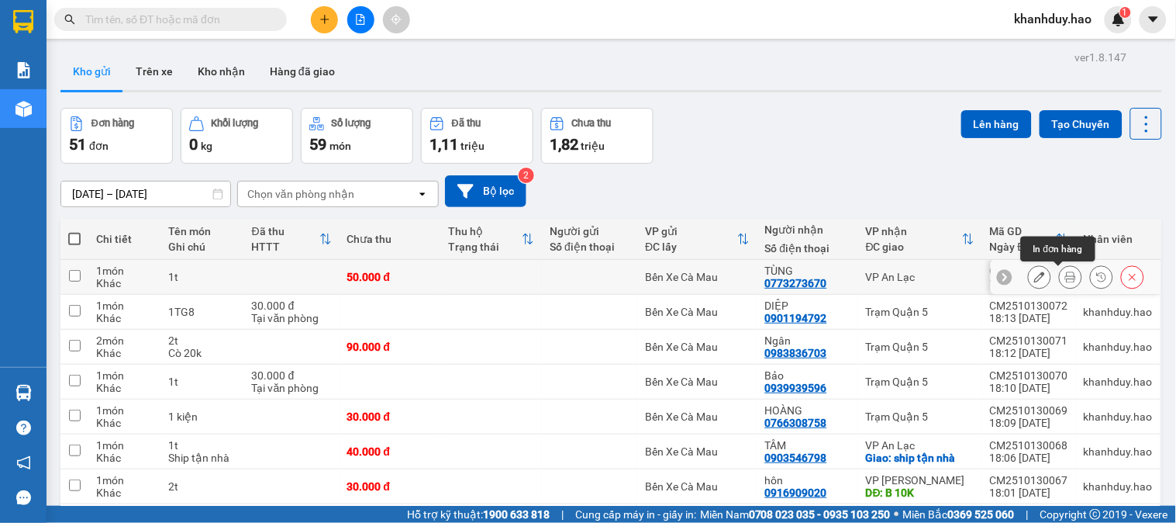
click at [1066, 273] on icon at bounding box center [1071, 276] width 11 height 11
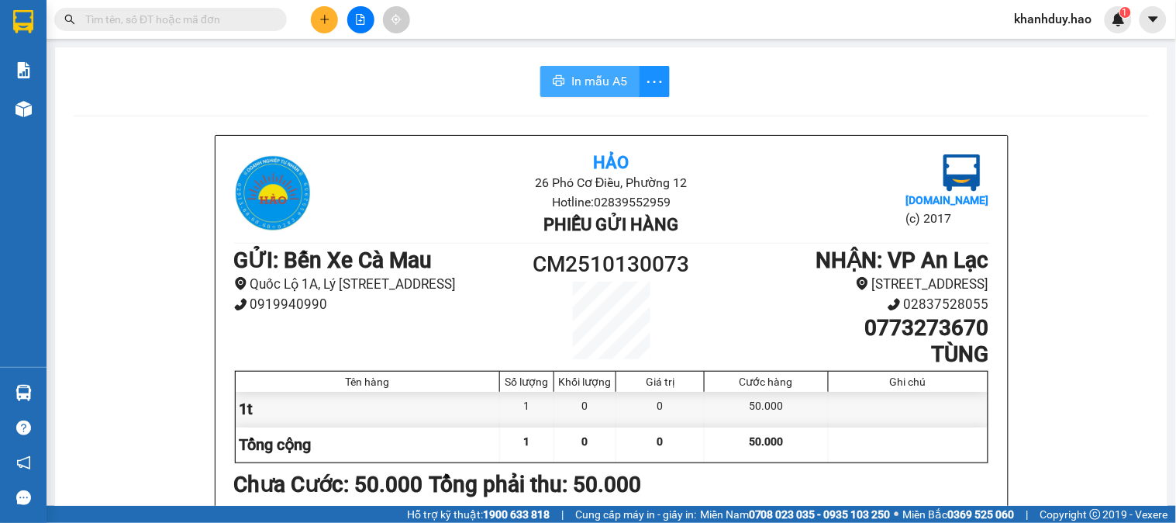
click at [614, 87] on span "In mẫu A5" at bounding box center [600, 80] width 56 height 19
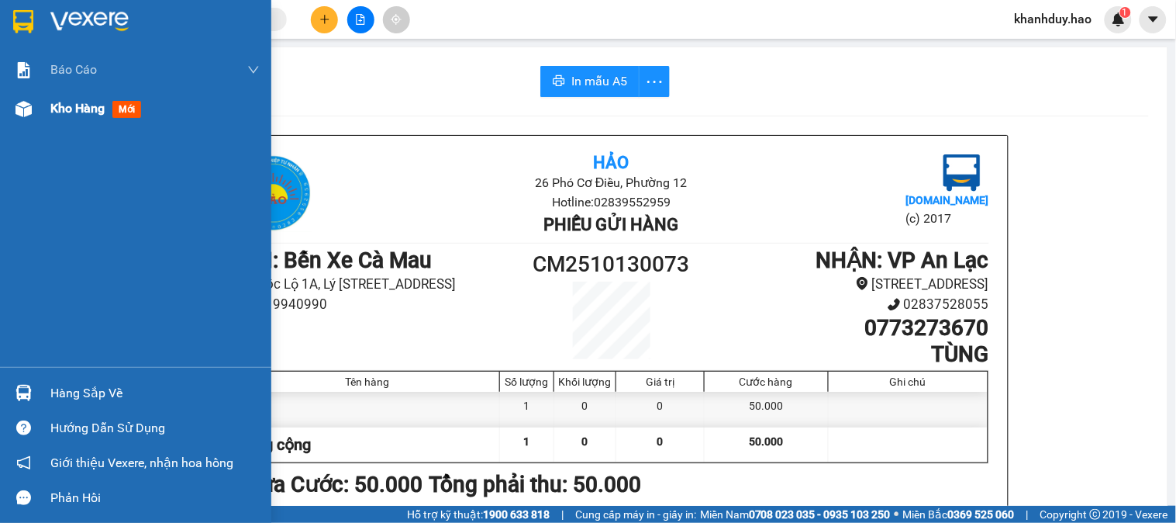
click at [60, 109] on span "Kho hàng" at bounding box center [77, 108] width 54 height 15
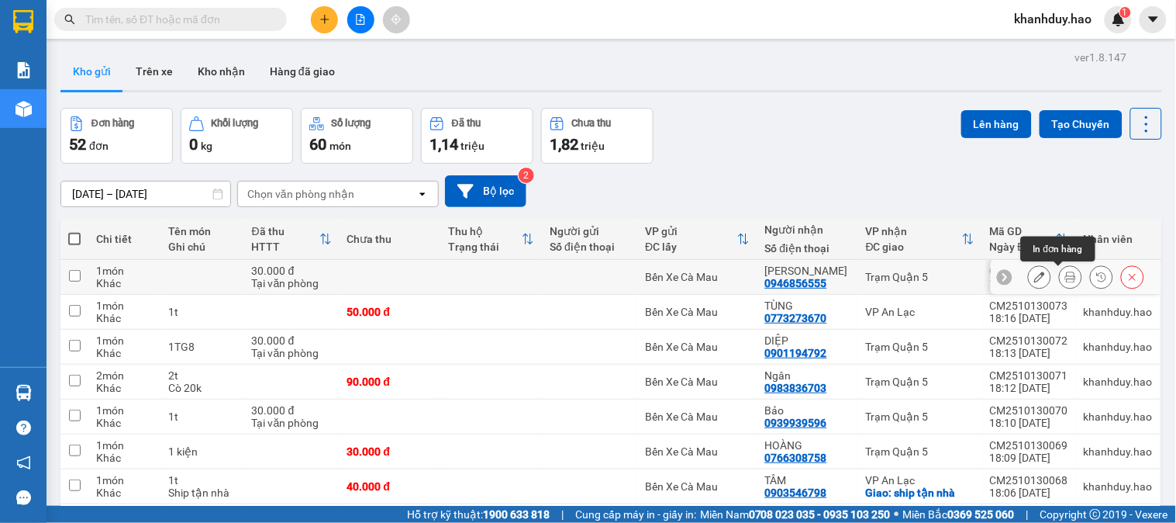
click at [1066, 282] on icon at bounding box center [1071, 276] width 11 height 11
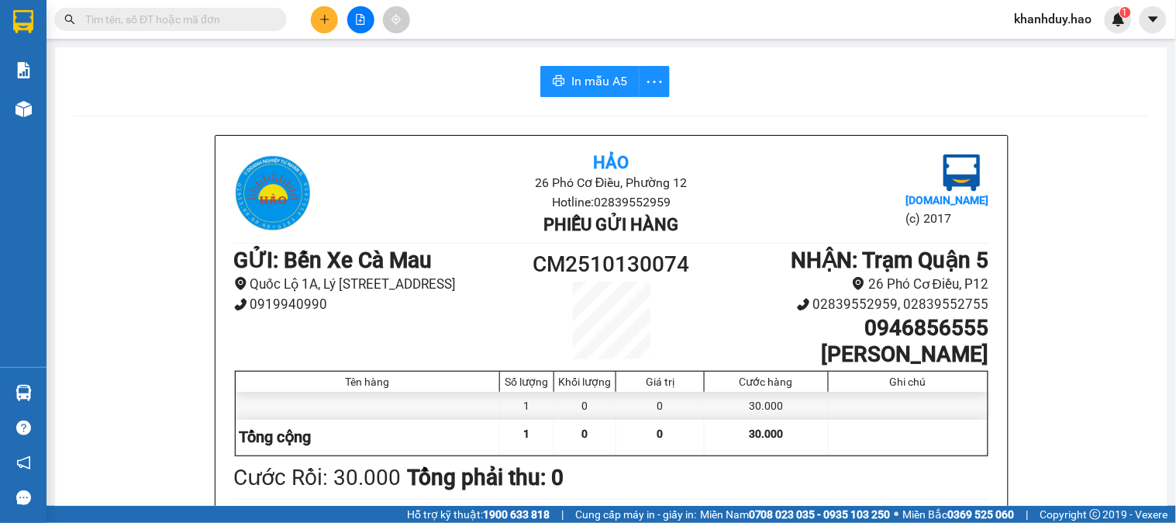
click at [617, 82] on span "In mẫu A5" at bounding box center [600, 80] width 56 height 19
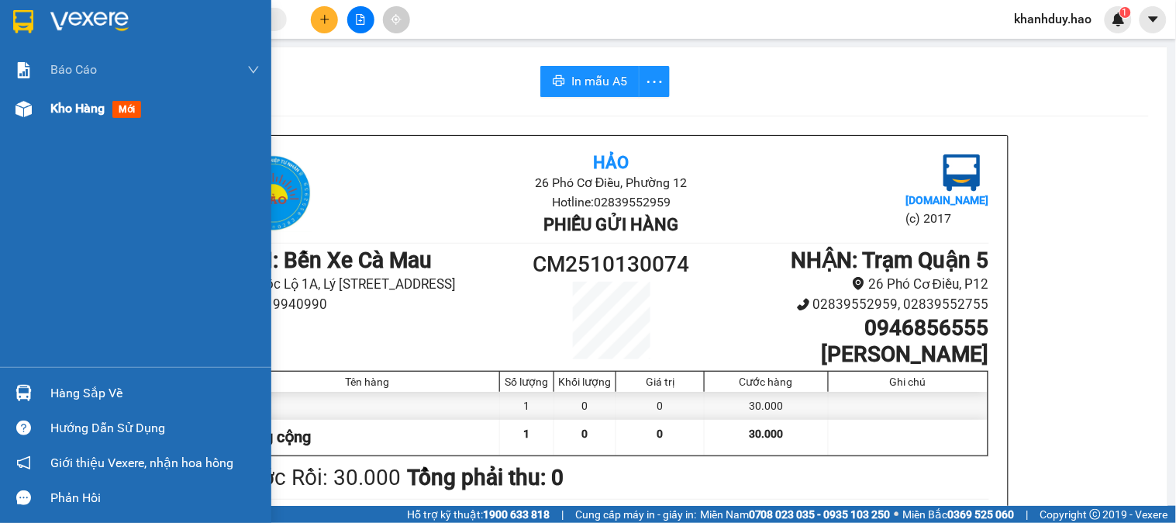
click at [126, 112] on span "mới" at bounding box center [126, 109] width 29 height 17
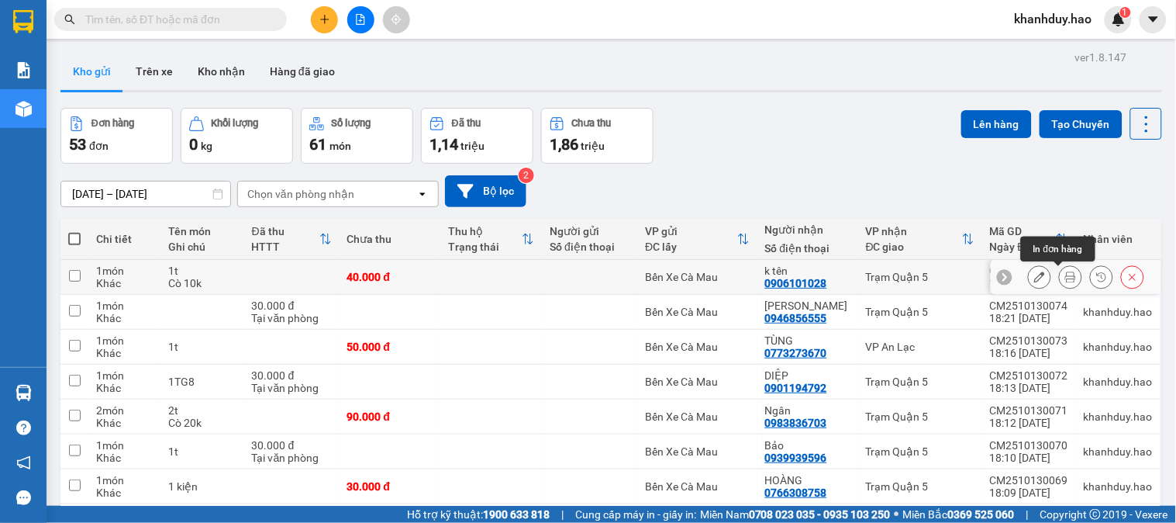
click at [1066, 276] on icon at bounding box center [1071, 276] width 11 height 11
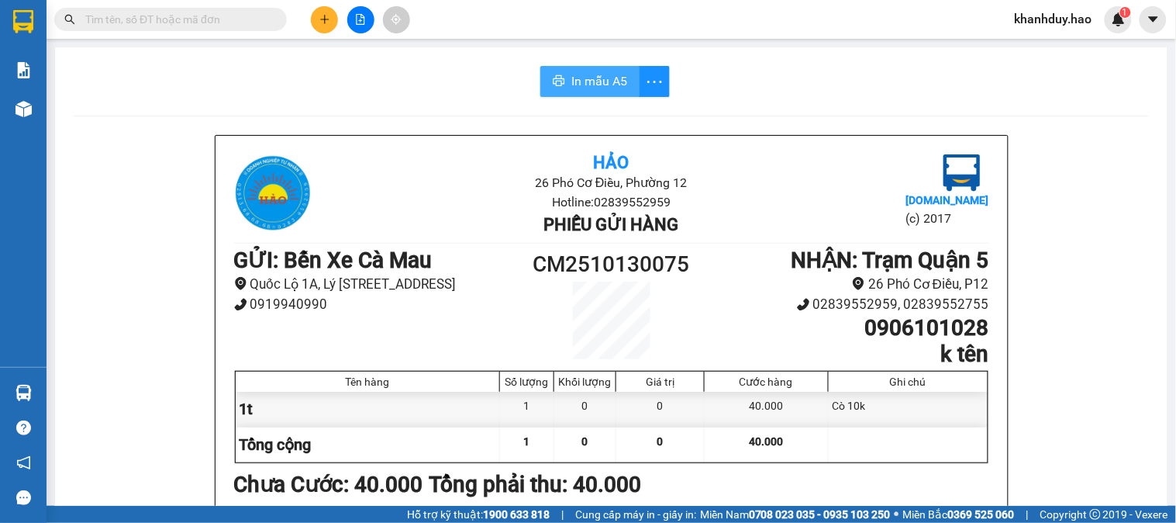
click at [591, 74] on span "In mẫu A5" at bounding box center [600, 80] width 56 height 19
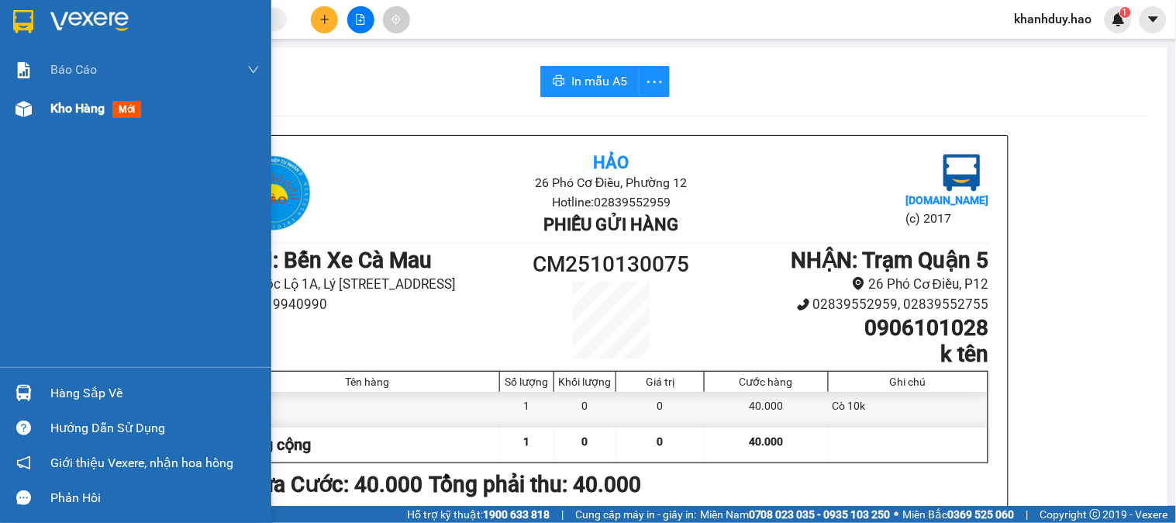
click at [120, 106] on span "mới" at bounding box center [126, 109] width 29 height 17
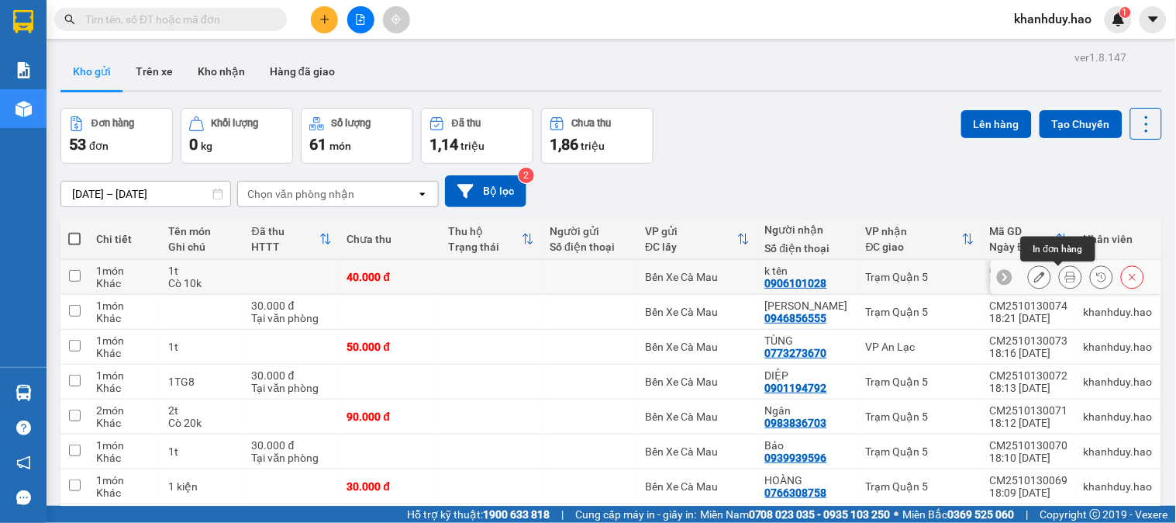
click at [1066, 275] on icon at bounding box center [1071, 276] width 11 height 11
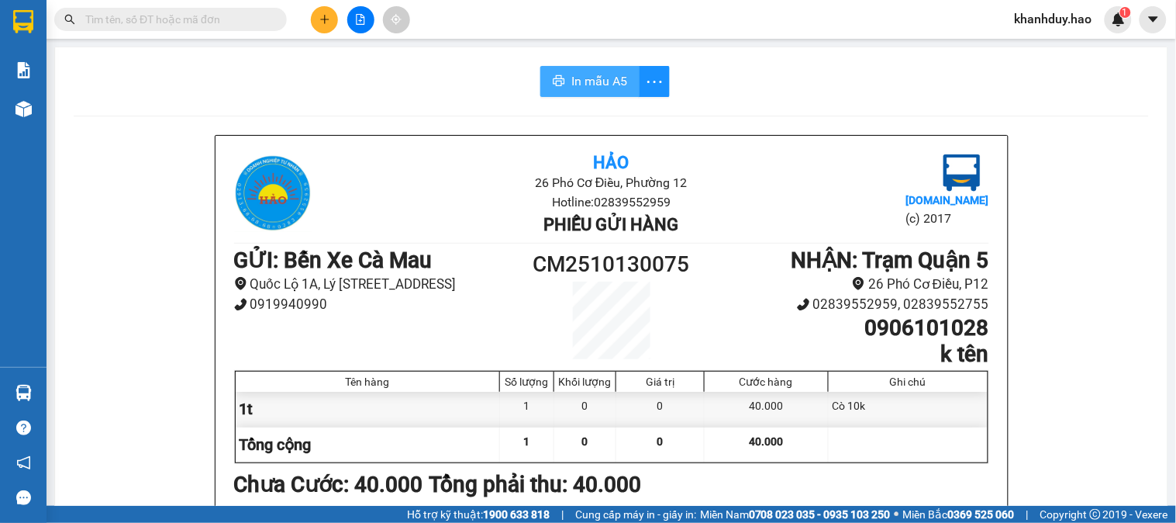
click at [603, 66] on button "In mẫu A5" at bounding box center [590, 81] width 99 height 31
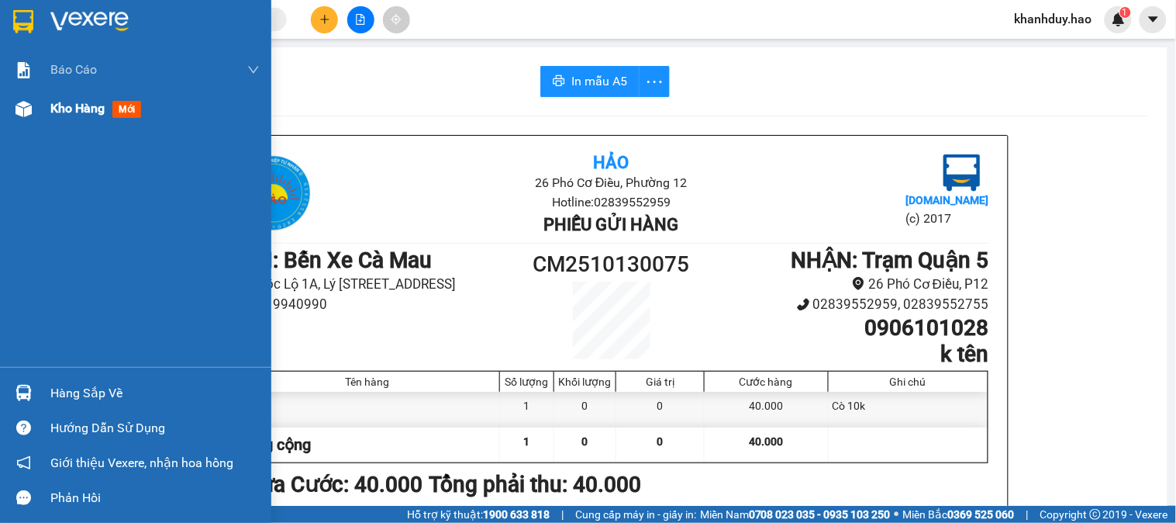
click at [130, 112] on span "mới" at bounding box center [126, 109] width 29 height 17
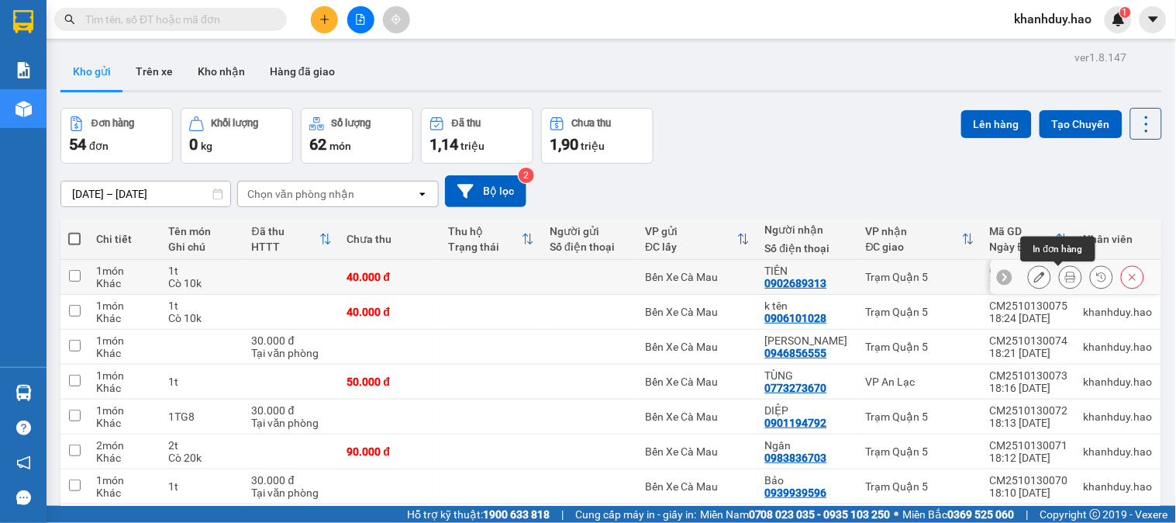
click at [1066, 279] on icon at bounding box center [1071, 276] width 11 height 11
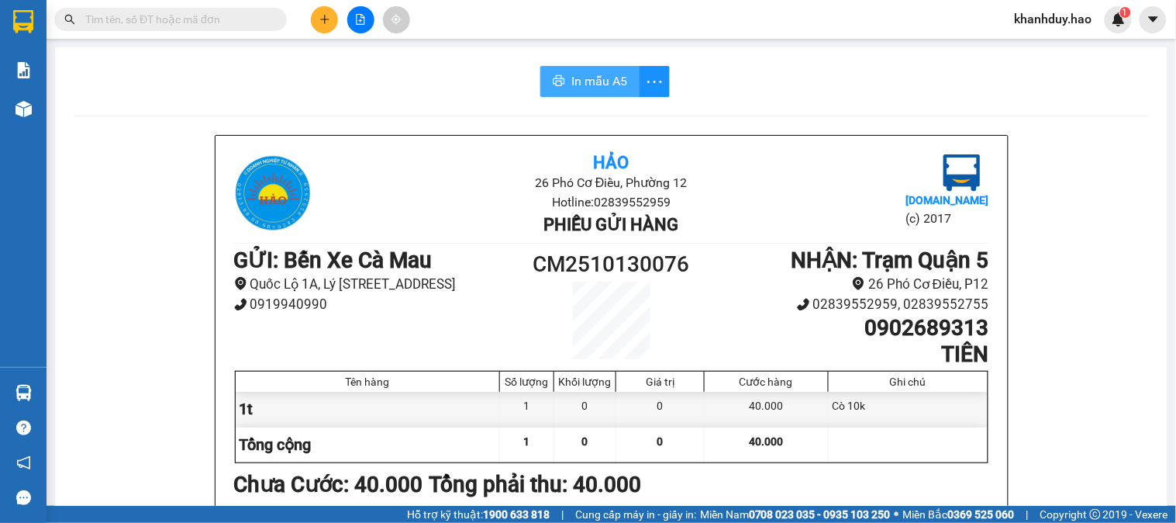
click at [602, 74] on span "In mẫu A5" at bounding box center [600, 80] width 56 height 19
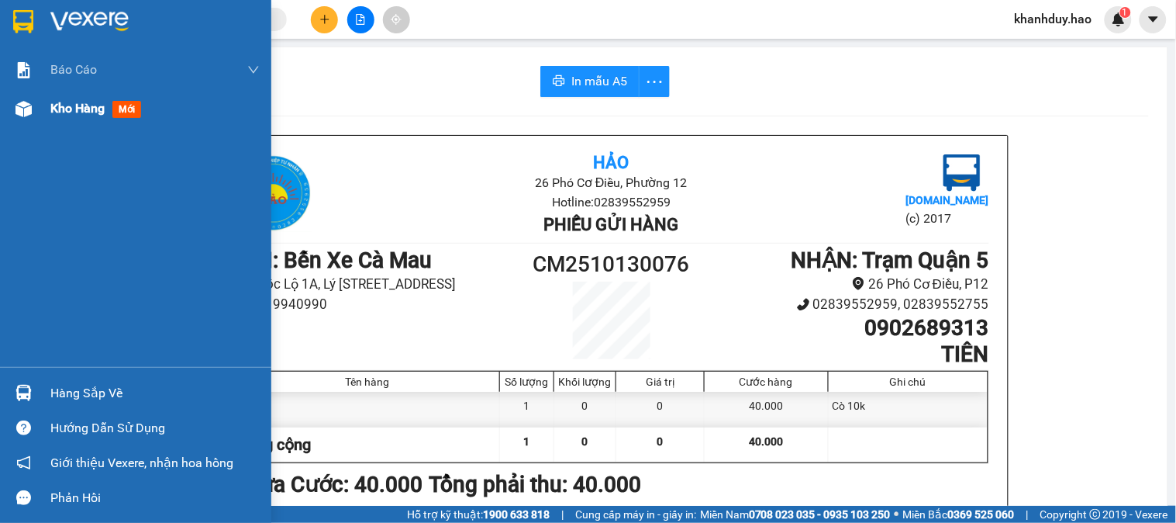
click at [119, 101] on span "mới" at bounding box center [126, 109] width 29 height 17
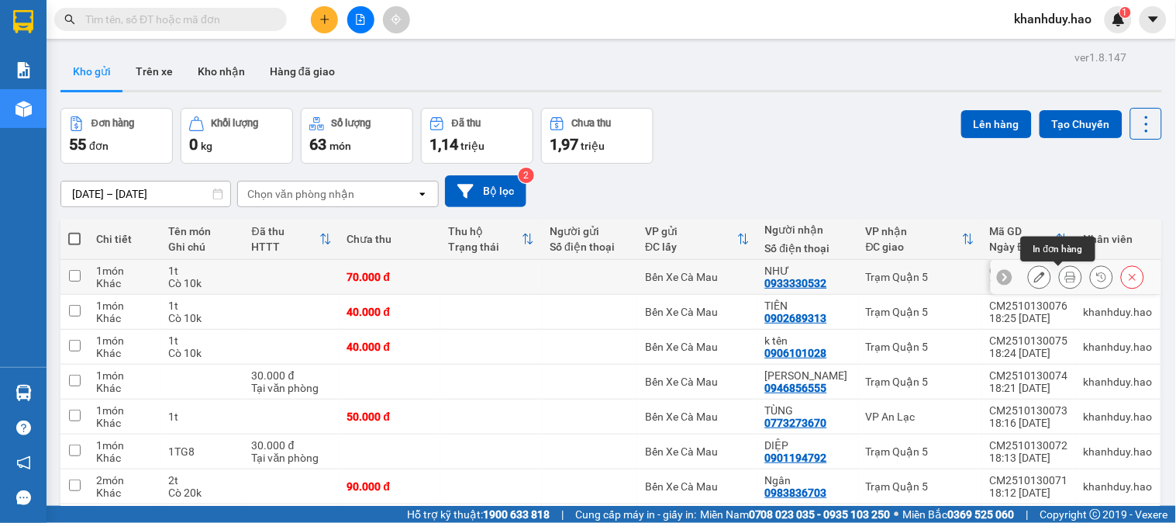
click at [1066, 275] on icon at bounding box center [1071, 276] width 11 height 11
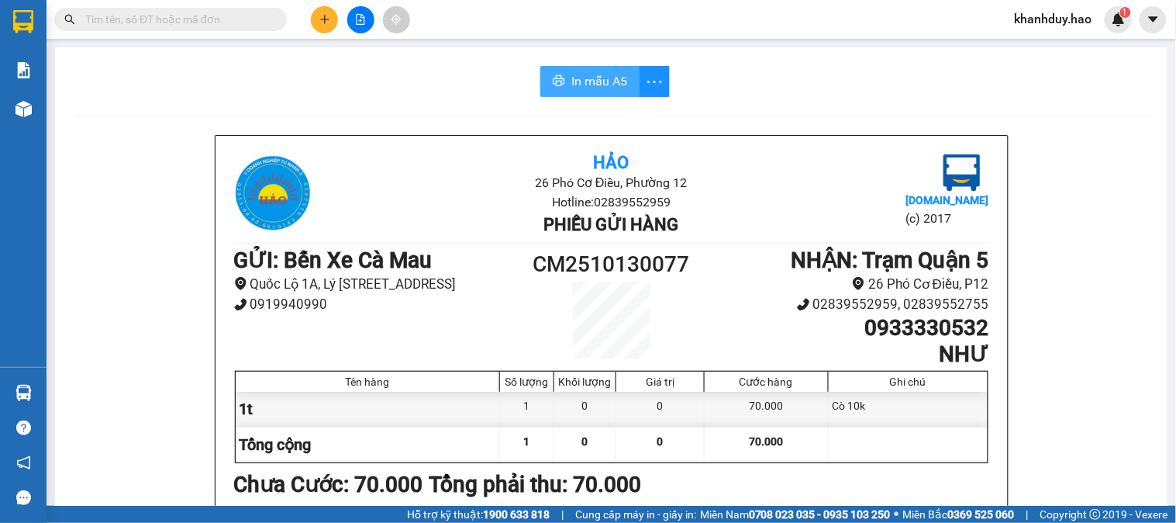
click at [555, 79] on icon "printer" at bounding box center [560, 80] width 12 height 11
drag, startPoint x: 1072, startPoint y: 423, endPoint x: 1176, endPoint y: 556, distance: 168.5
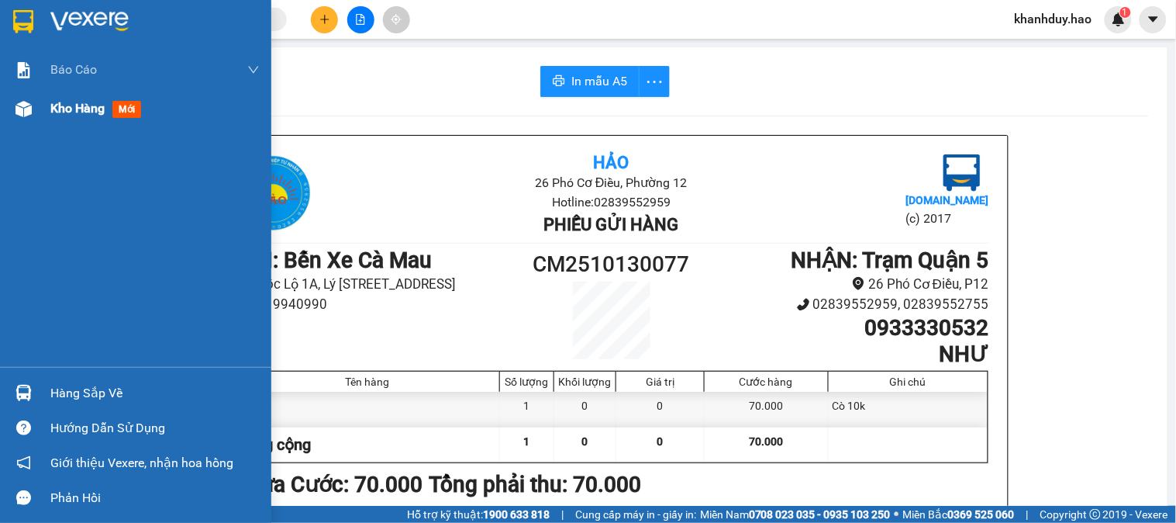
click at [83, 114] on span "Kho hàng" at bounding box center [77, 108] width 54 height 15
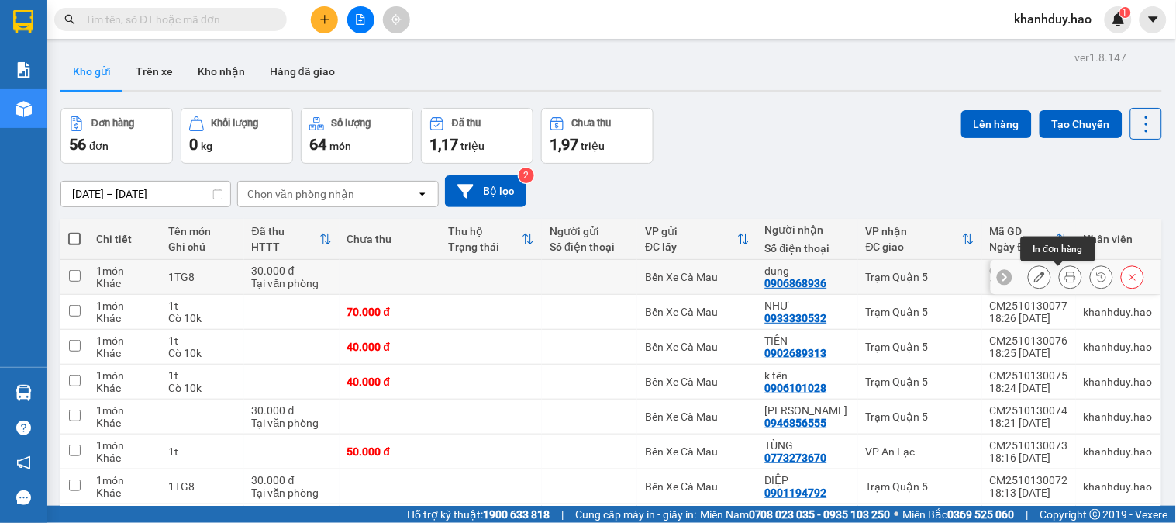
click at [1060, 280] on button at bounding box center [1071, 277] width 22 height 27
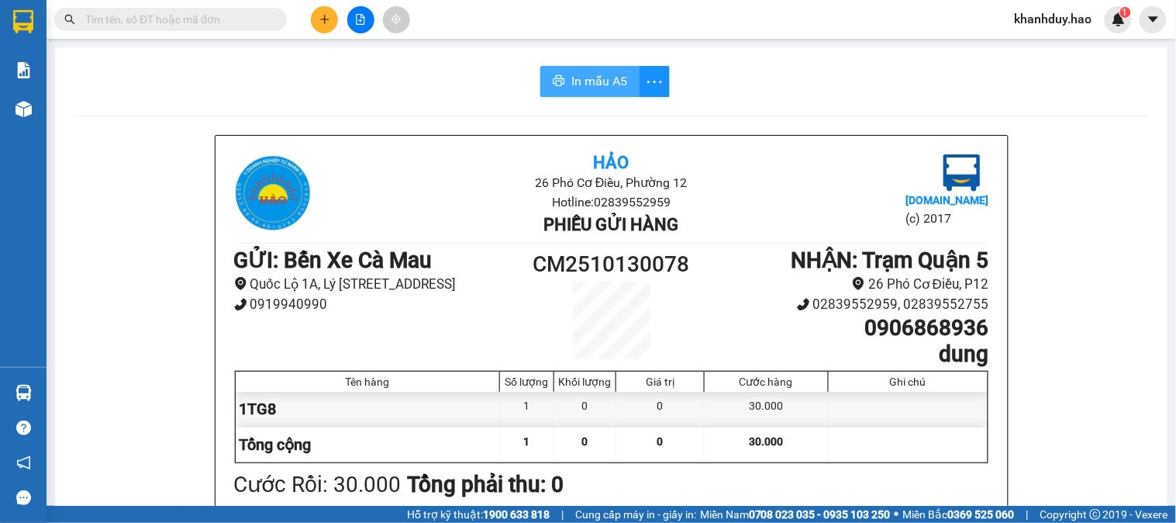
click at [587, 85] on span "In mẫu A5" at bounding box center [600, 80] width 56 height 19
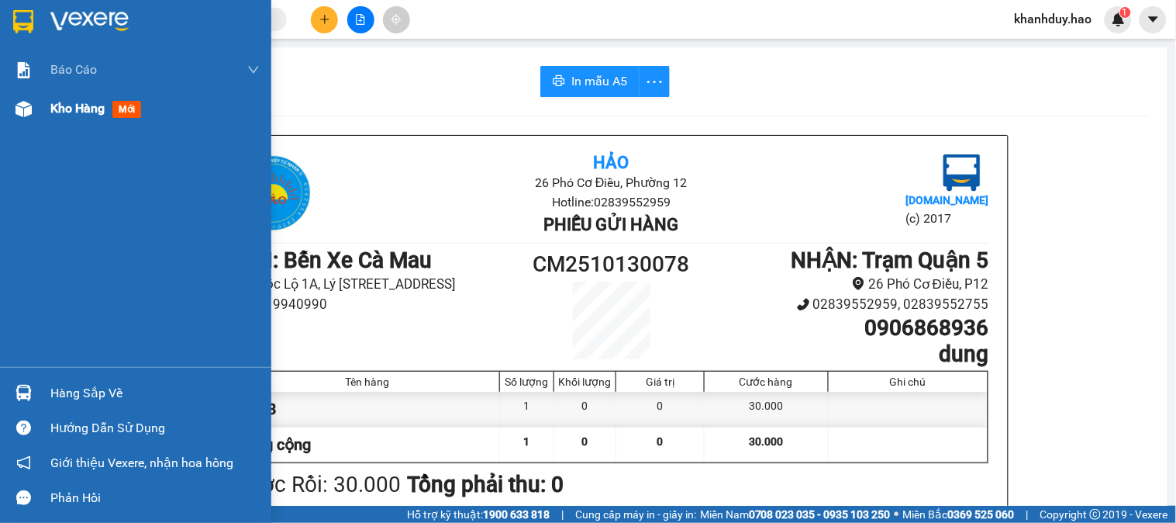
click at [86, 115] on span "Kho hàng" at bounding box center [77, 108] width 54 height 15
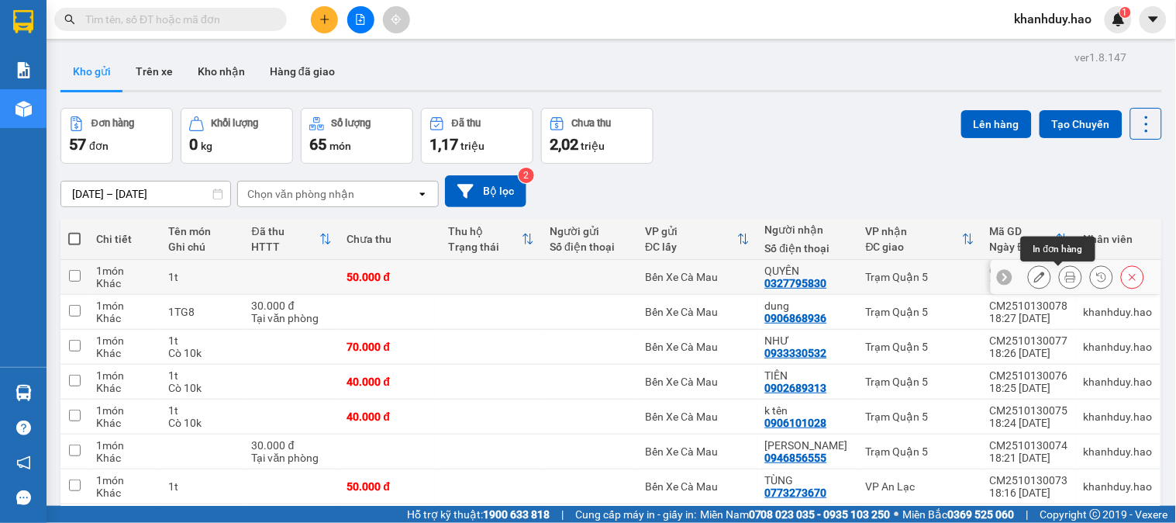
click at [1066, 280] on icon at bounding box center [1071, 276] width 11 height 11
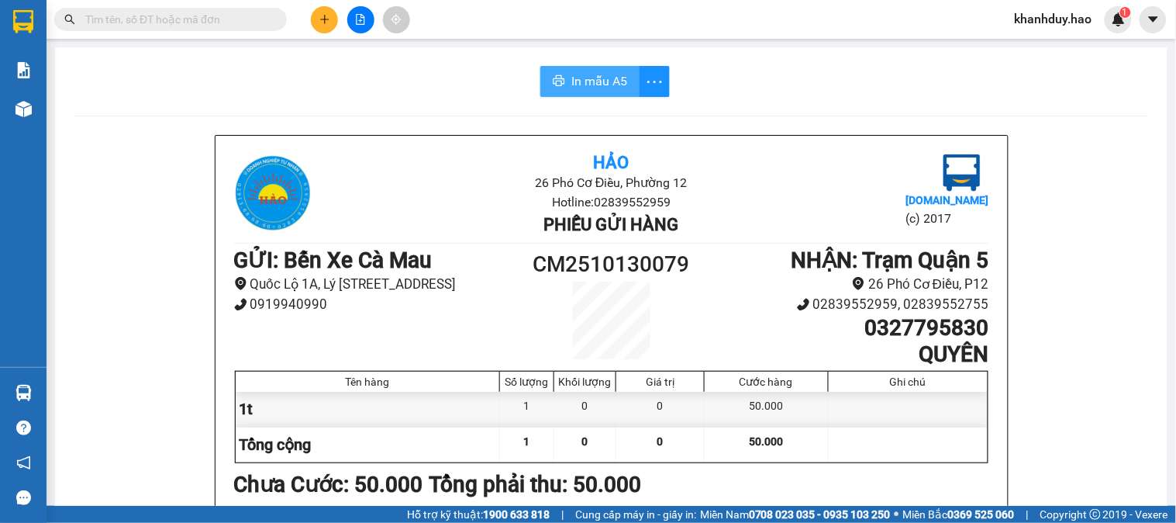
click at [610, 83] on span "In mẫu A5" at bounding box center [600, 80] width 56 height 19
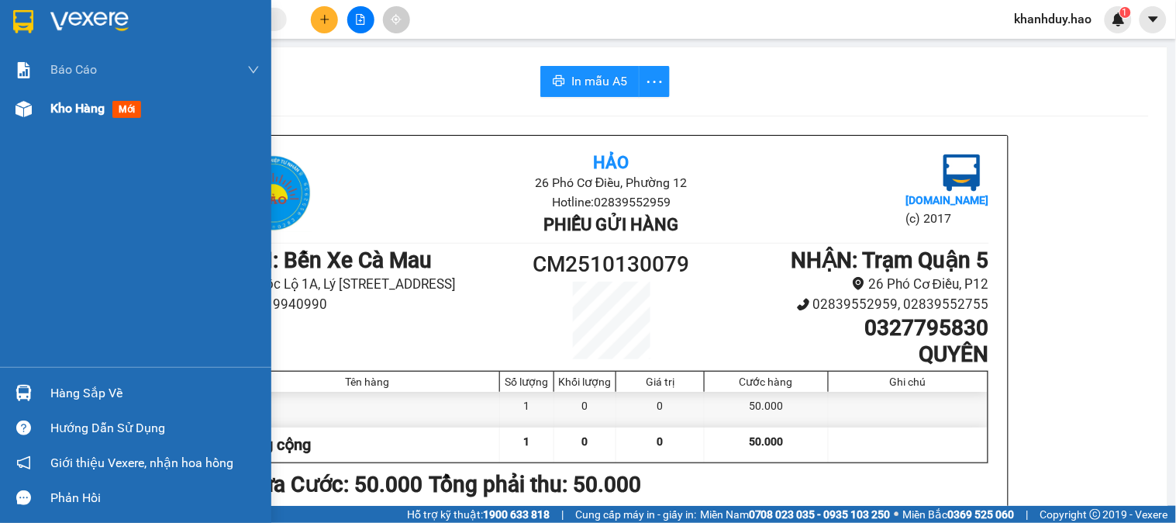
click at [71, 113] on span "Kho hàng" at bounding box center [77, 108] width 54 height 15
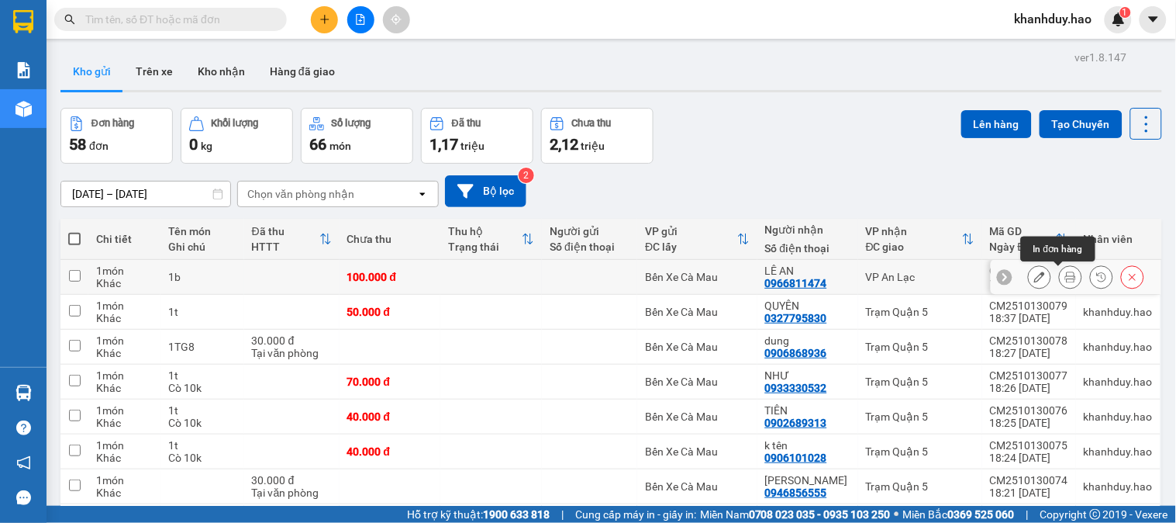
click at [1066, 277] on icon at bounding box center [1071, 276] width 11 height 11
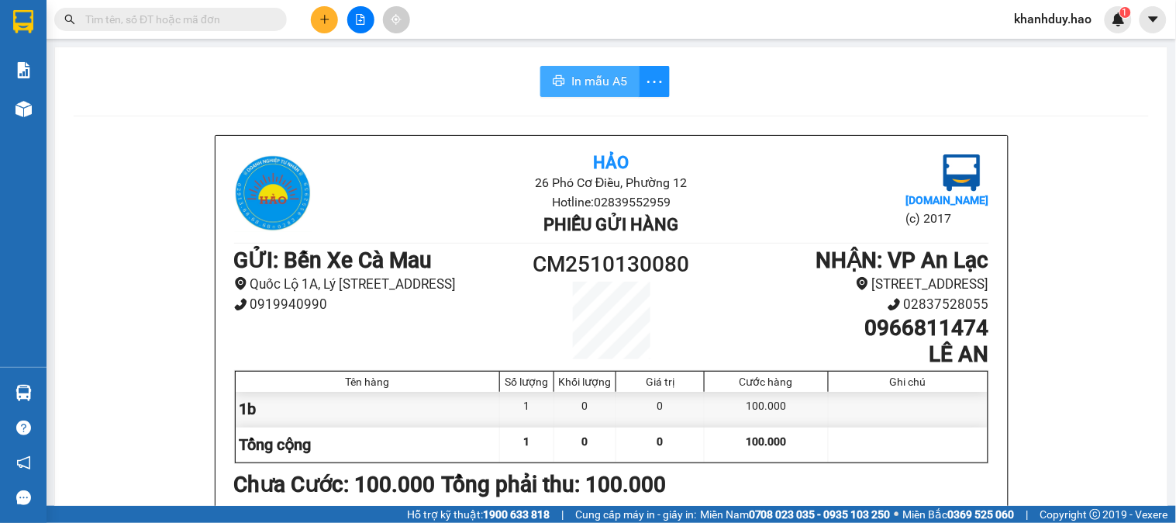
click at [592, 89] on span "In mẫu A5" at bounding box center [600, 80] width 56 height 19
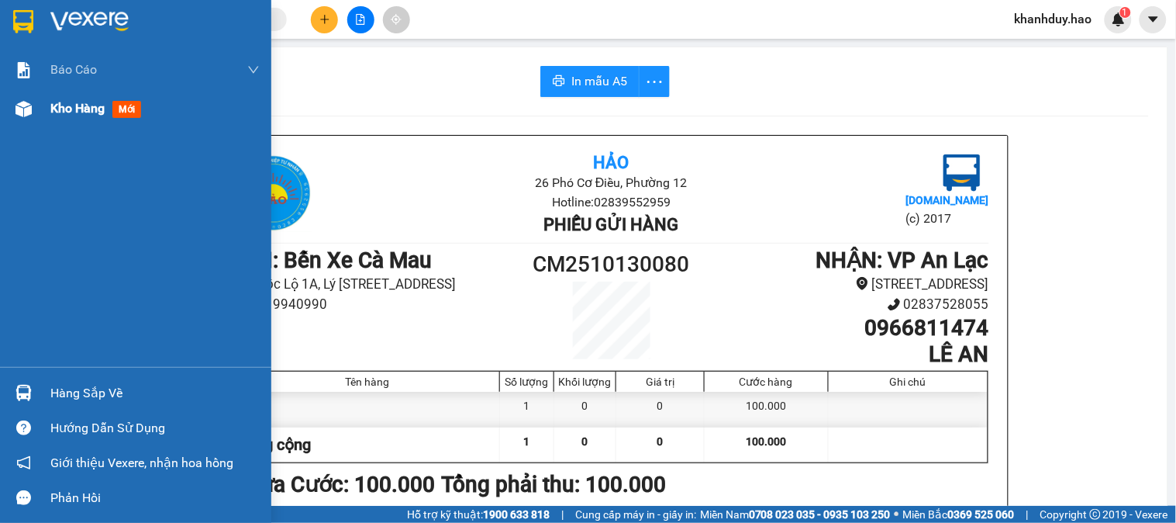
click at [73, 107] on span "Kho hàng" at bounding box center [77, 108] width 54 height 15
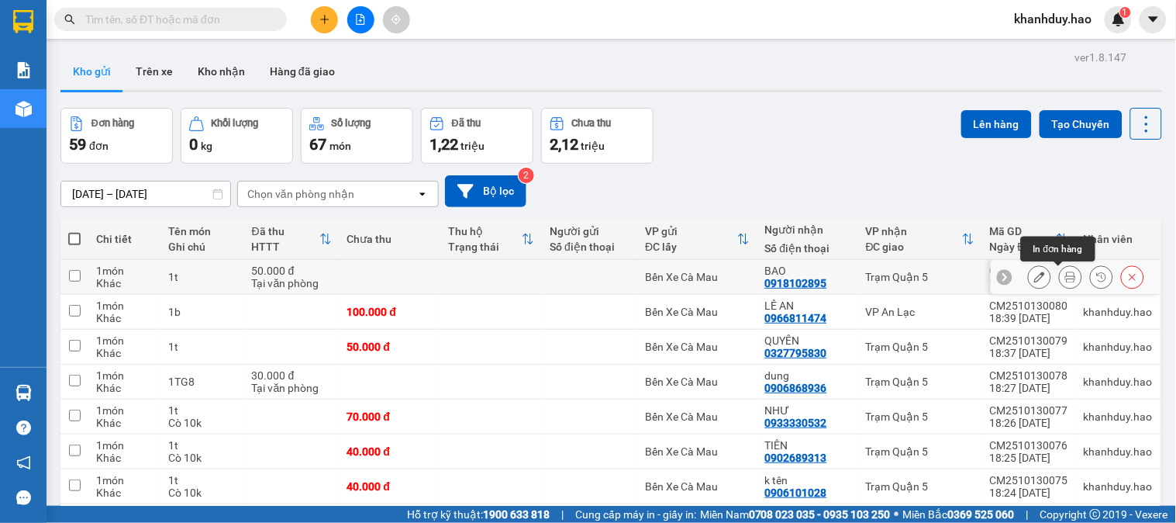
click at [1066, 282] on icon at bounding box center [1071, 276] width 11 height 11
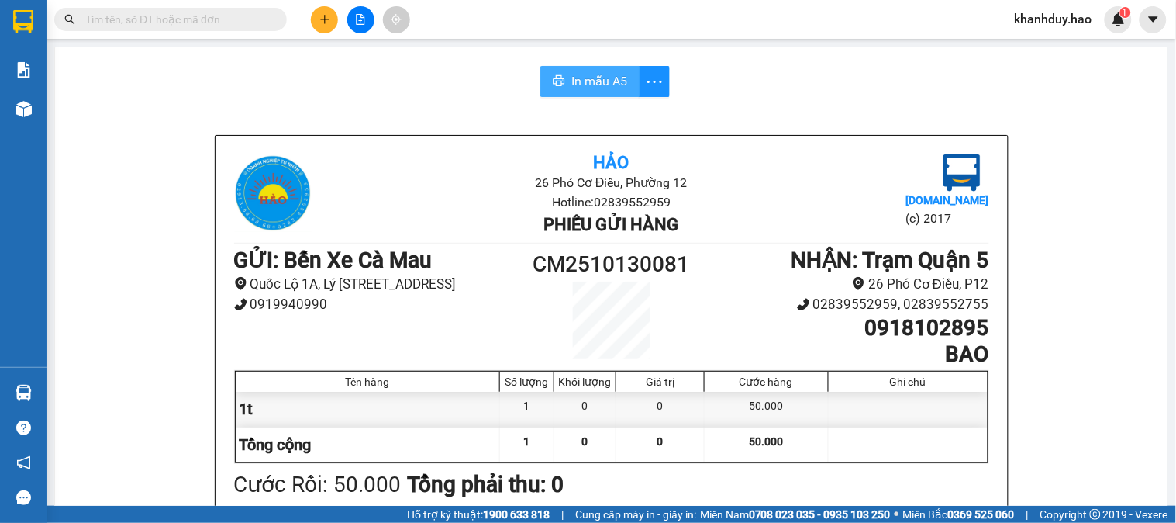
click at [601, 85] on span "In mẫu A5" at bounding box center [600, 80] width 56 height 19
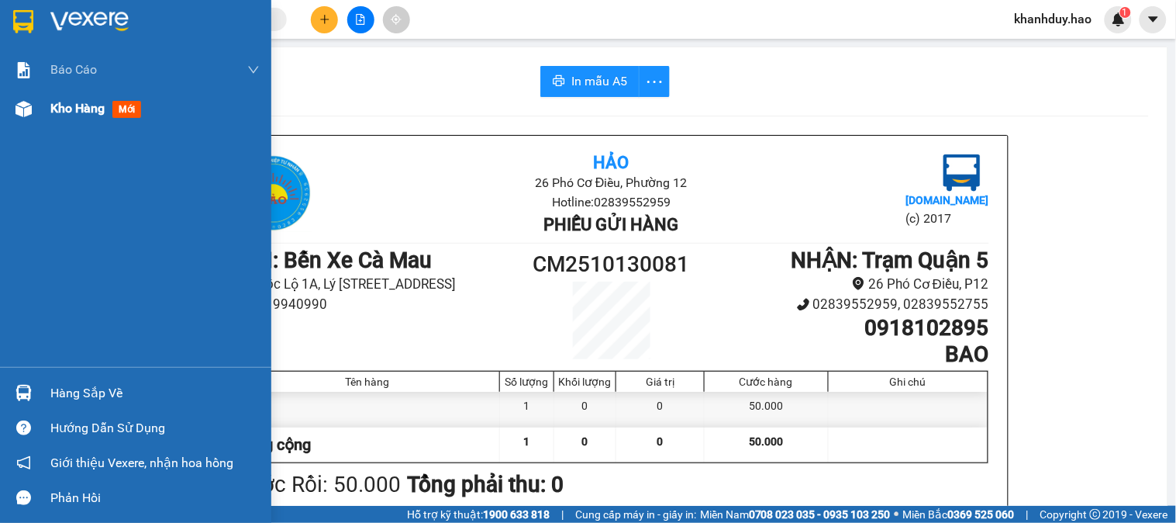
click at [67, 111] on span "Kho hàng" at bounding box center [77, 108] width 54 height 15
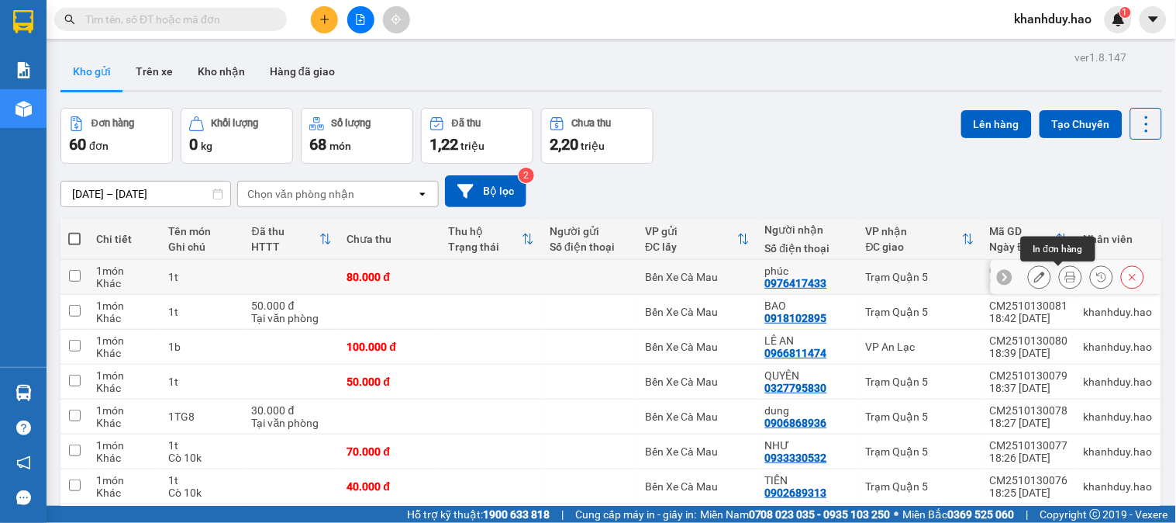
click at [1066, 280] on icon at bounding box center [1071, 276] width 11 height 11
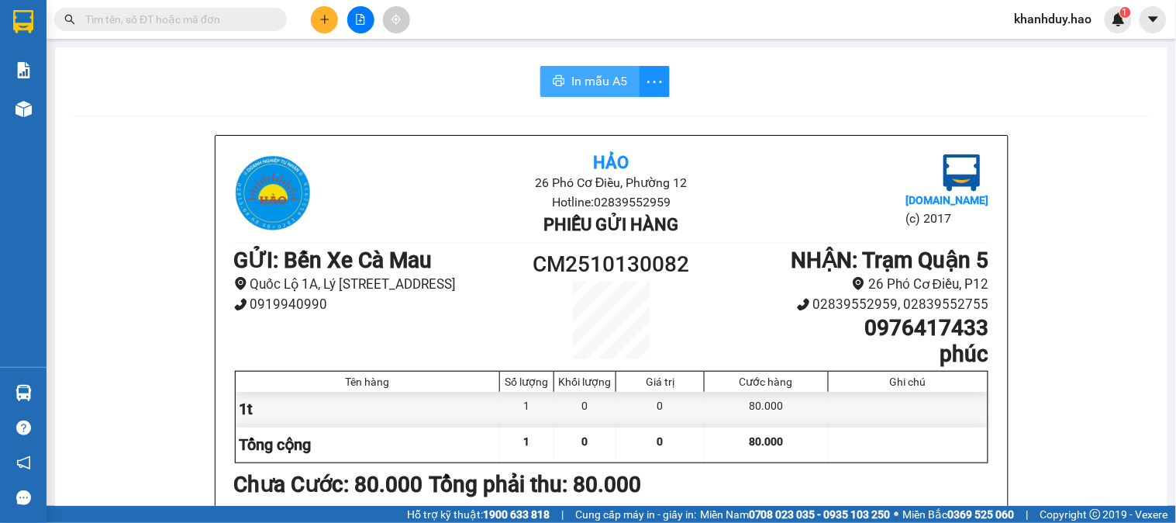
click at [596, 93] on button "In mẫu A5" at bounding box center [590, 81] width 99 height 31
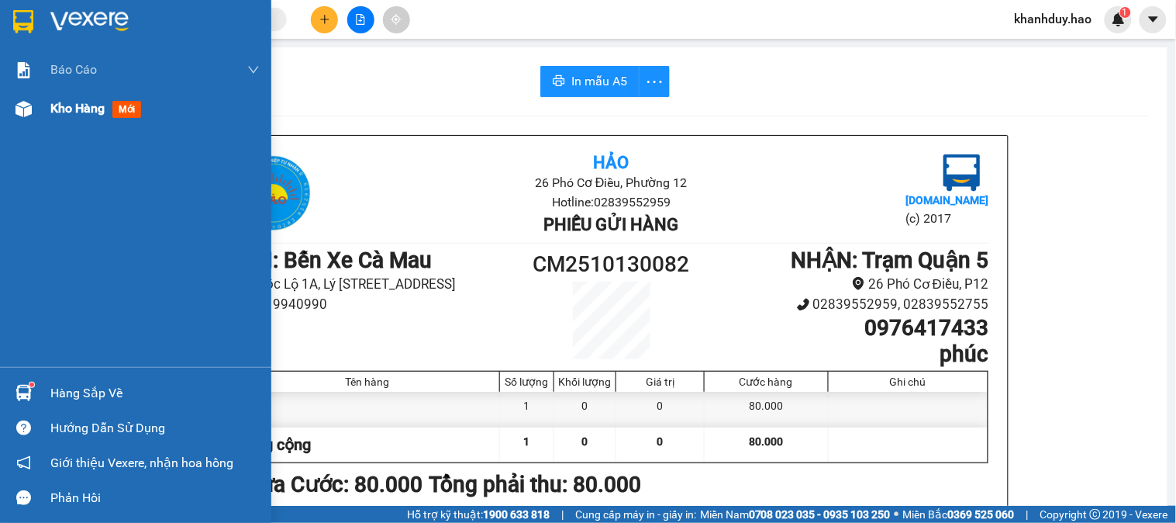
click at [67, 111] on span "Kho hàng" at bounding box center [77, 108] width 54 height 15
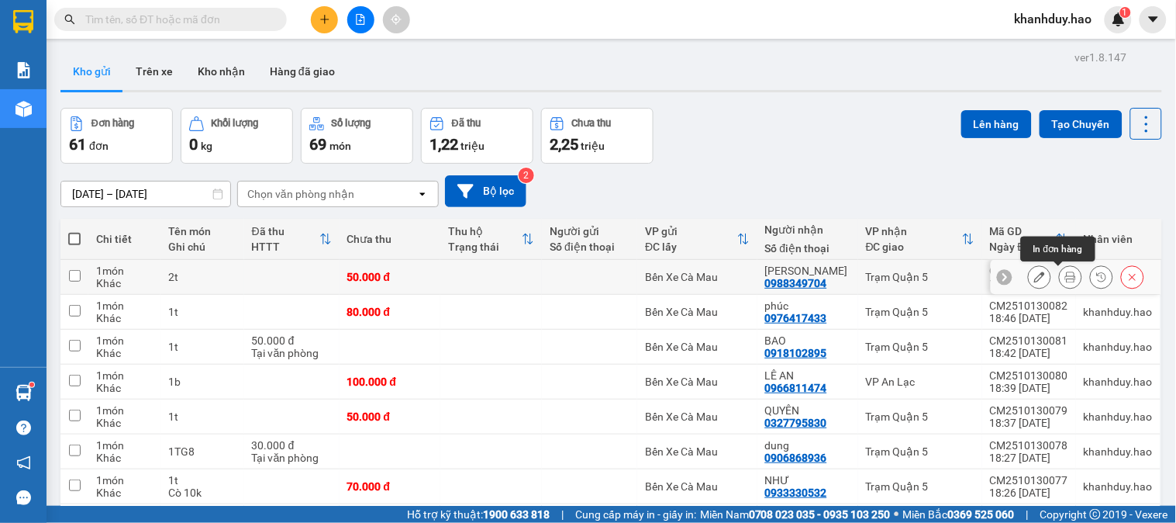
click at [1066, 279] on icon at bounding box center [1071, 276] width 11 height 11
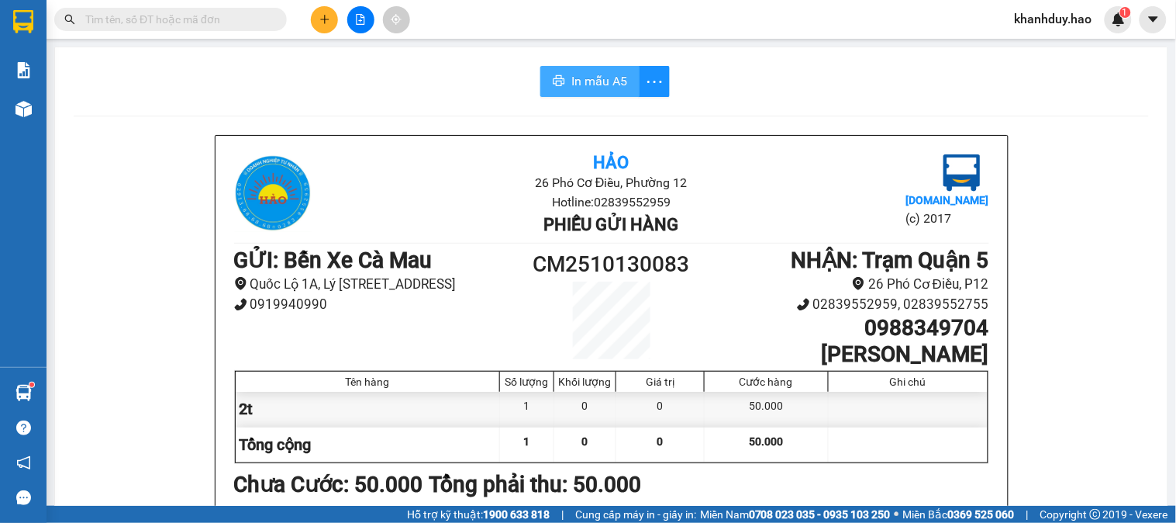
click at [578, 91] on button "In mẫu A5" at bounding box center [590, 81] width 99 height 31
click at [320, 12] on button at bounding box center [324, 19] width 27 height 27
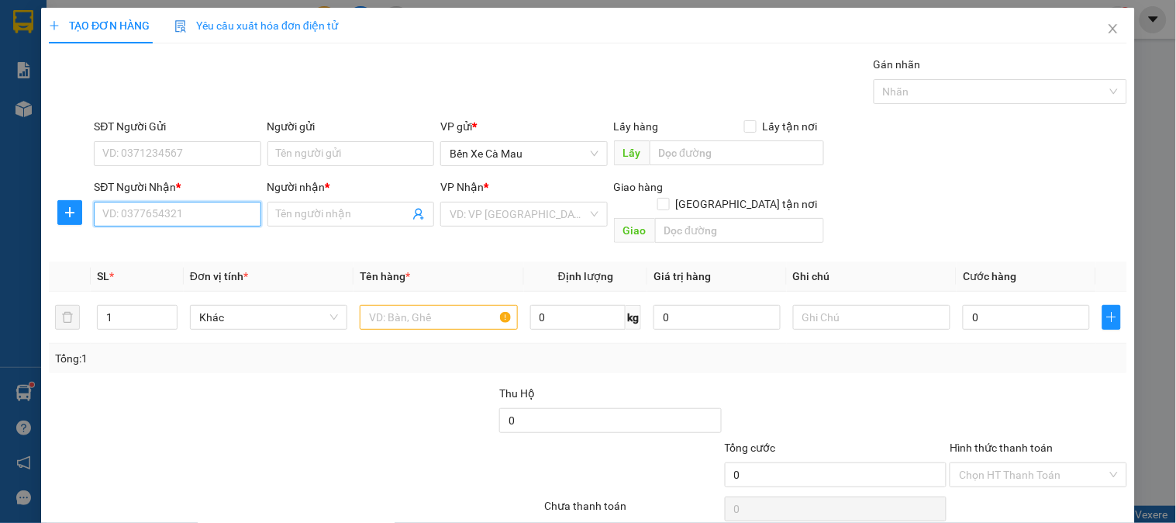
click at [153, 221] on input "SĐT Người Nhận *" at bounding box center [177, 214] width 167 height 25
click at [138, 248] on div "0393539905 - NAM" at bounding box center [175, 245] width 147 height 17
type input "0393539905"
type input "NAM"
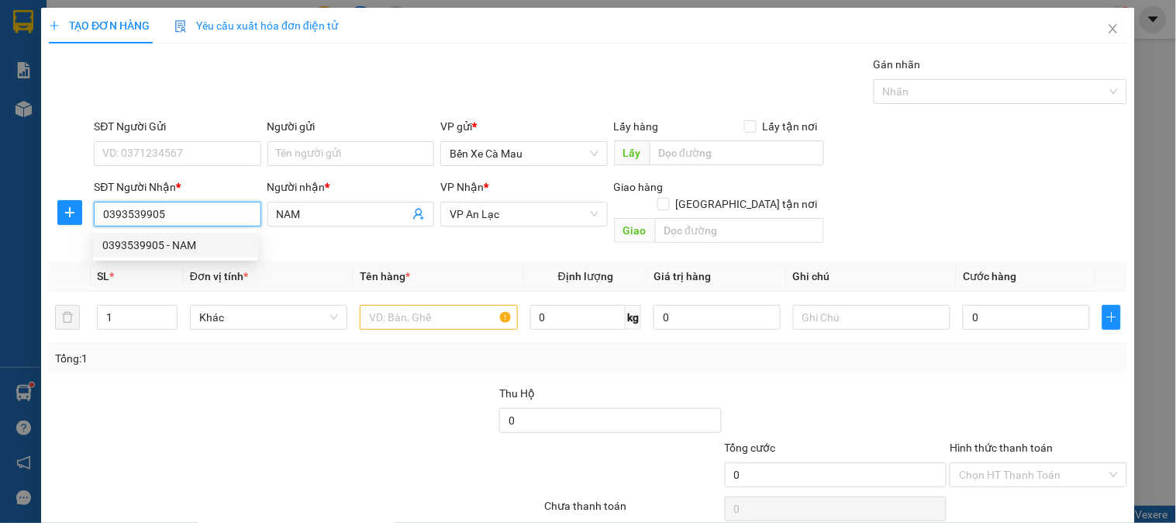
type input "40.000"
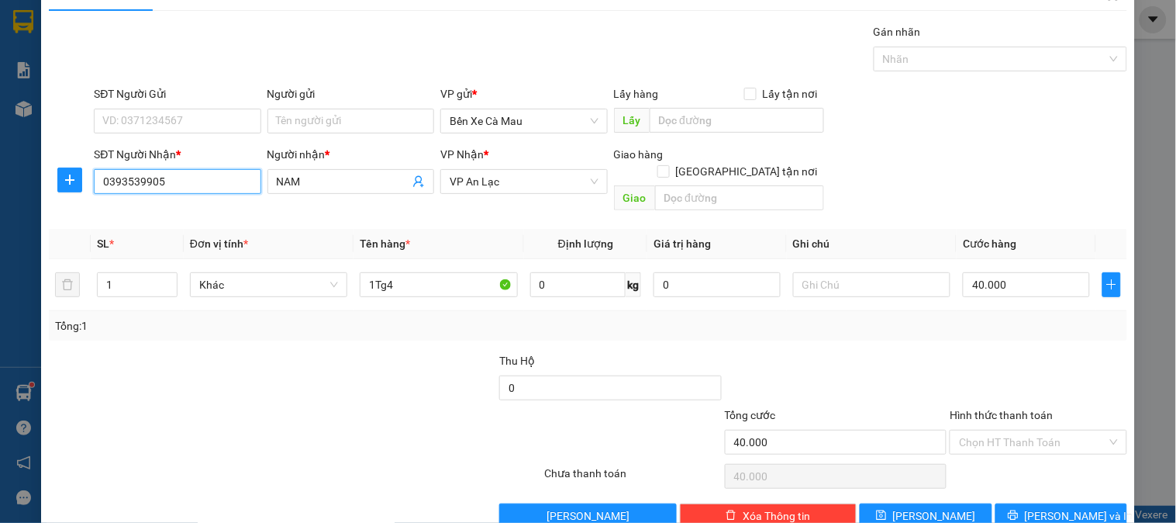
scroll to position [50, 0]
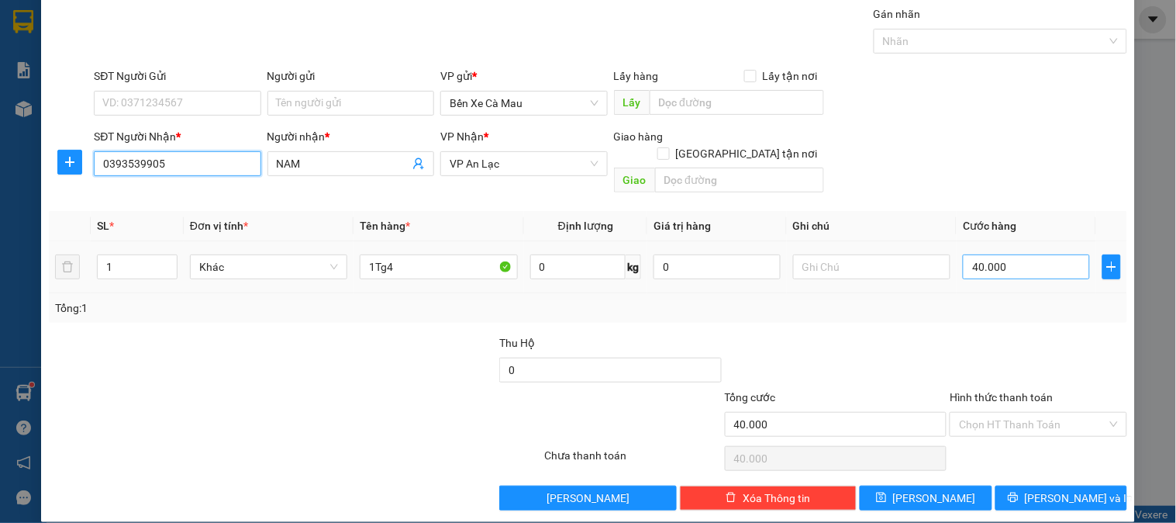
type input "0393539905"
type input "0"
click at [1047, 254] on input "0" at bounding box center [1026, 266] width 127 height 25
type input "005"
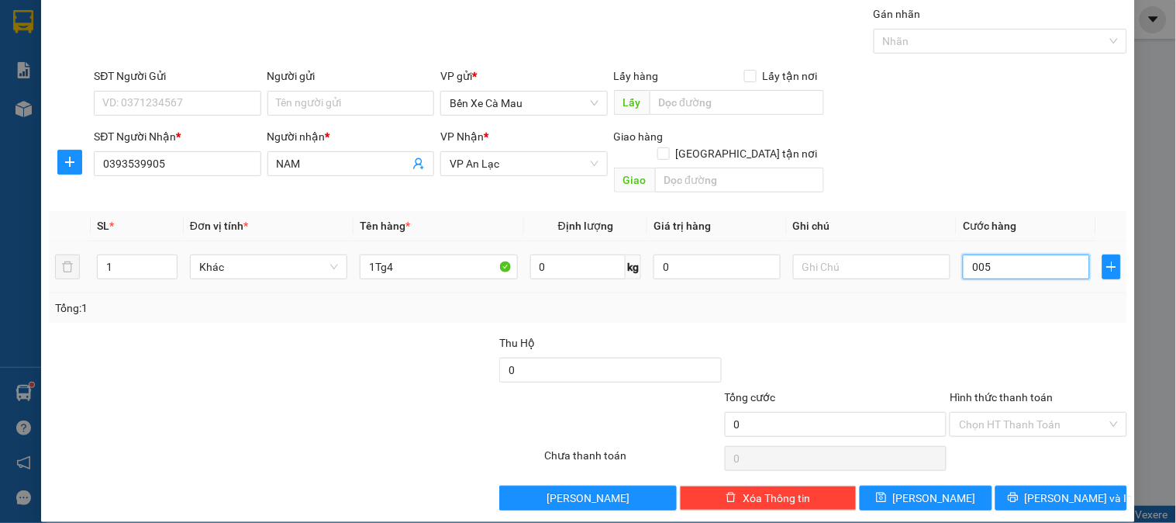
type input "5"
type input "50"
type input "0.050"
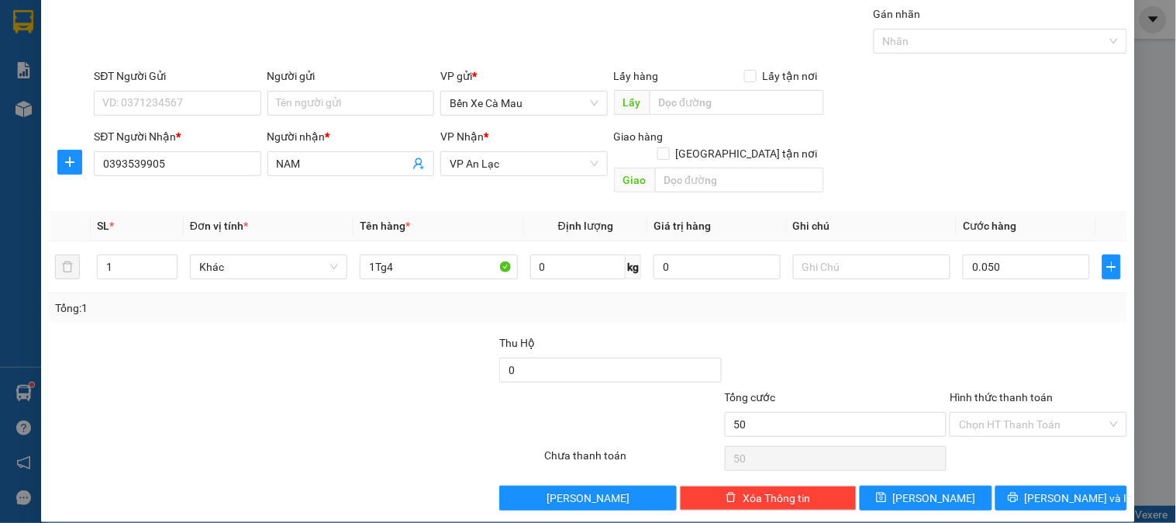
click at [1050, 185] on div "Transit Pickup Surcharge Ids Transit Deliver Surcharge Ids Transit Deliver Surc…" at bounding box center [588, 257] width 1079 height 505
type input "50.000"
click at [1034, 413] on input "Hình thức thanh toán" at bounding box center [1032, 424] width 147 height 23
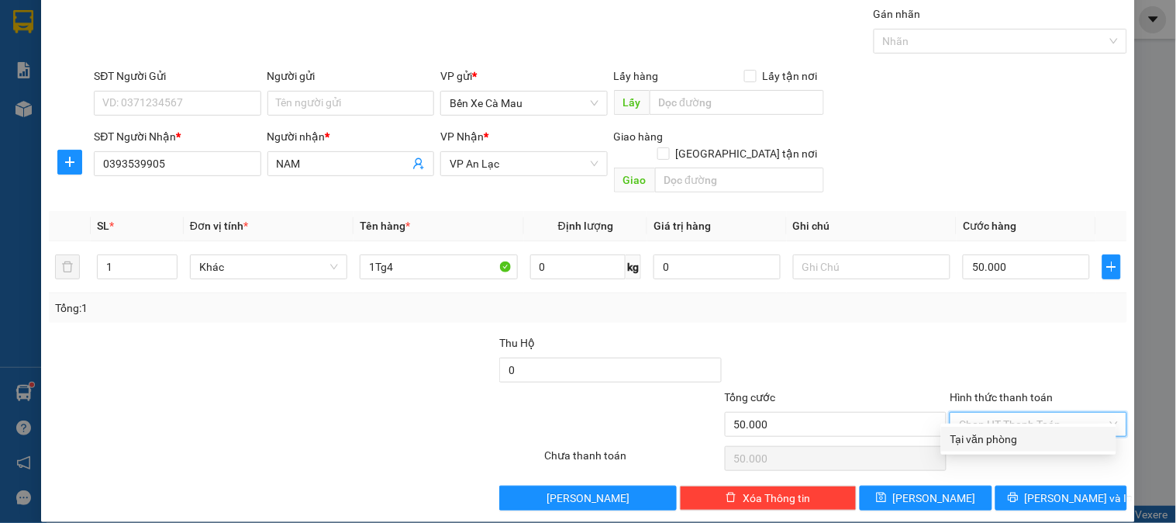
drag, startPoint x: 1027, startPoint y: 430, endPoint x: 1027, endPoint y: 458, distance: 27.9
click at [1027, 430] on div "Tại văn phòng" at bounding box center [1029, 438] width 157 height 17
type input "0"
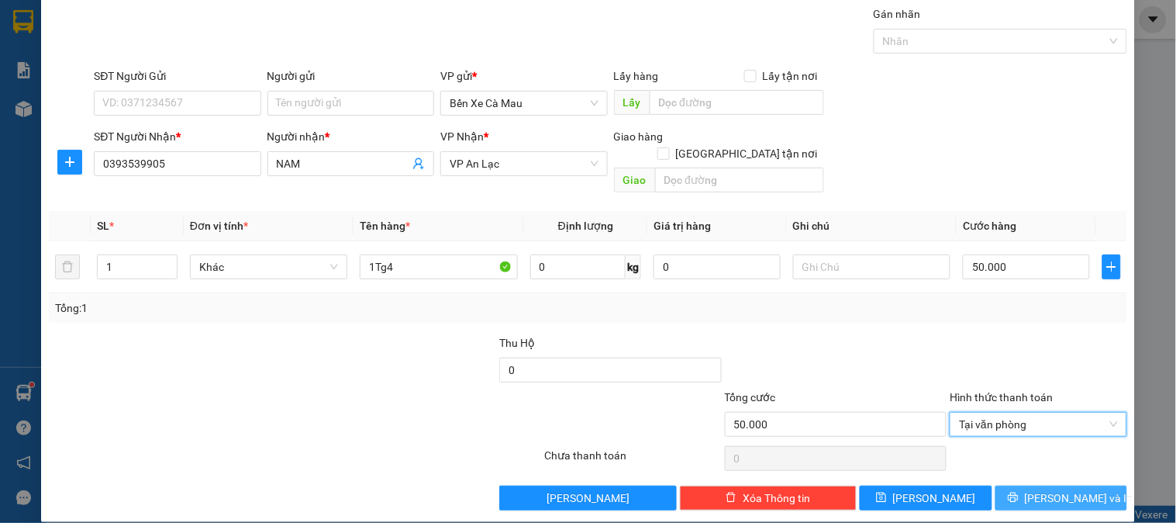
click at [1029, 485] on button "[PERSON_NAME] và In" at bounding box center [1062, 497] width 132 height 25
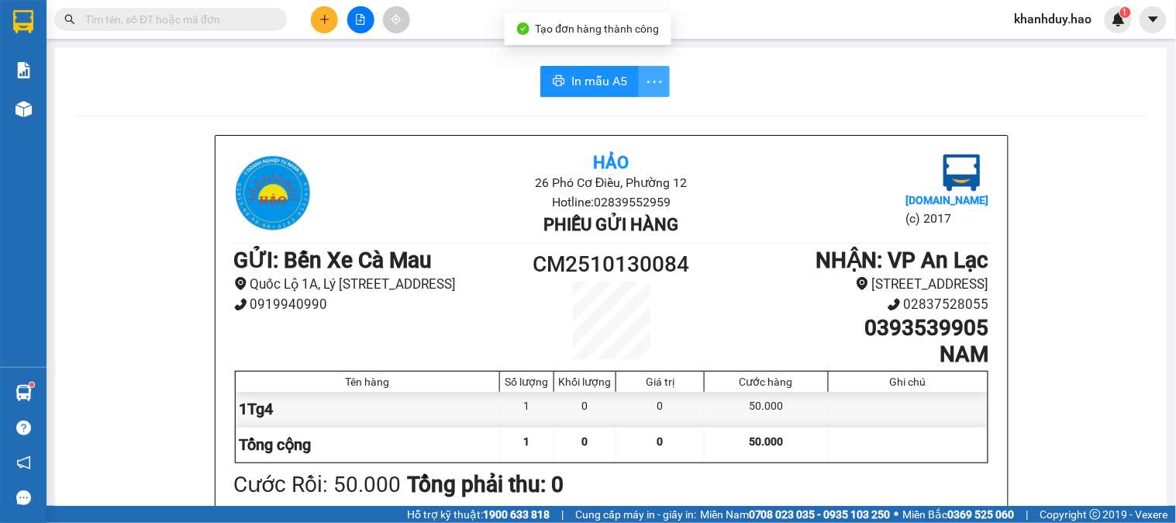
click at [648, 89] on icon "more" at bounding box center [654, 81] width 19 height 19
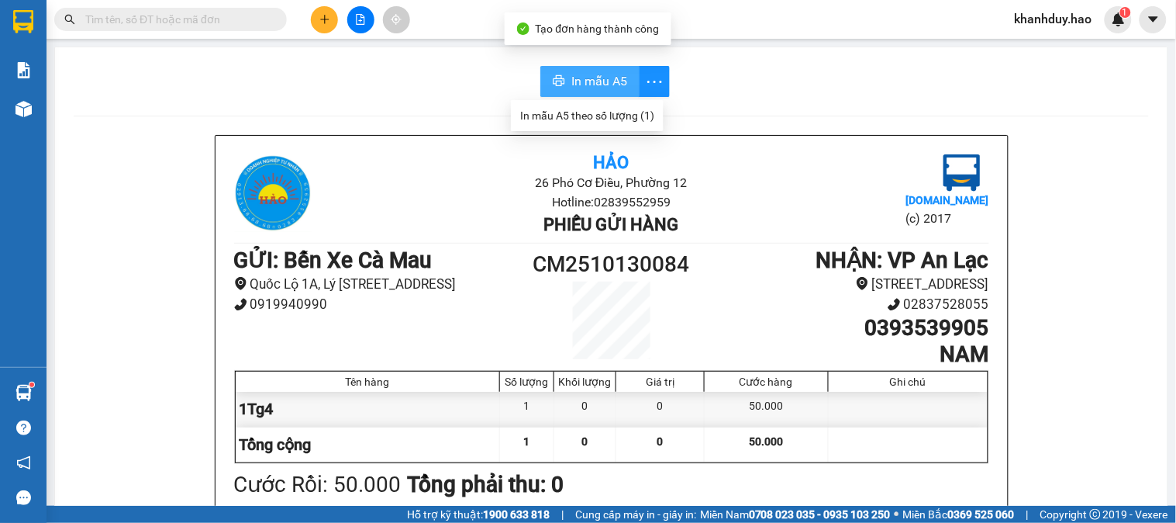
click at [596, 88] on span "In mẫu A5" at bounding box center [600, 80] width 56 height 19
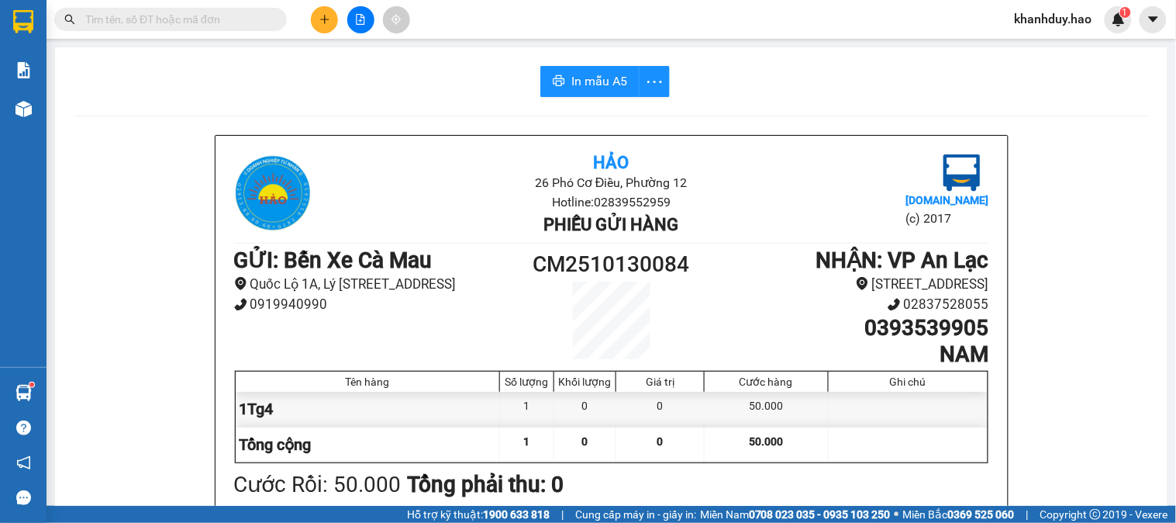
click at [330, 24] on button at bounding box center [324, 19] width 27 height 27
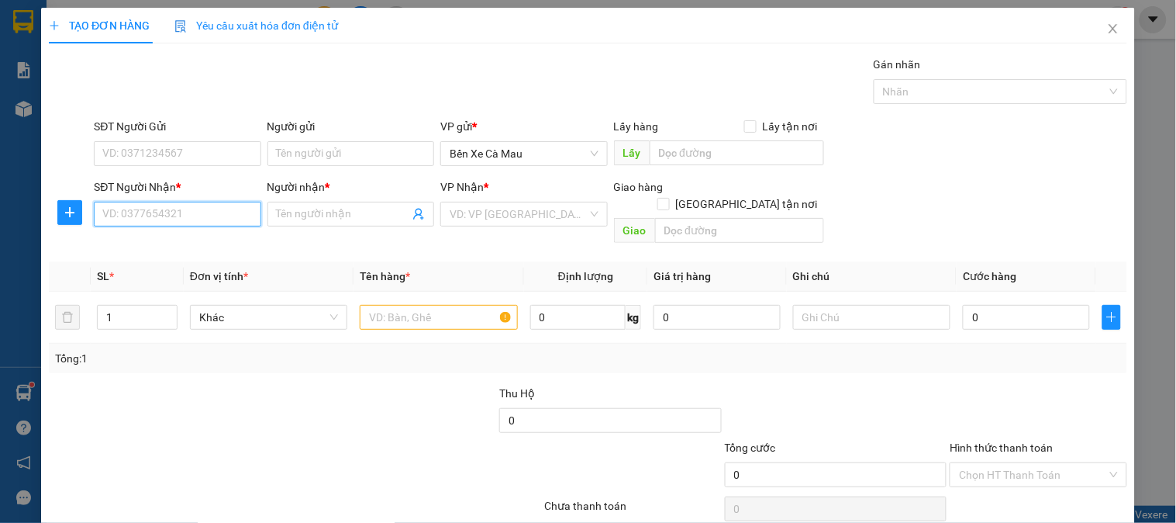
click at [154, 212] on input "SĐT Người Nhận *" at bounding box center [177, 214] width 167 height 25
click at [192, 245] on div "0966811474 - LÊ AN" at bounding box center [178, 245] width 153 height 17
type input "0966811474"
type input "LÊ AN"
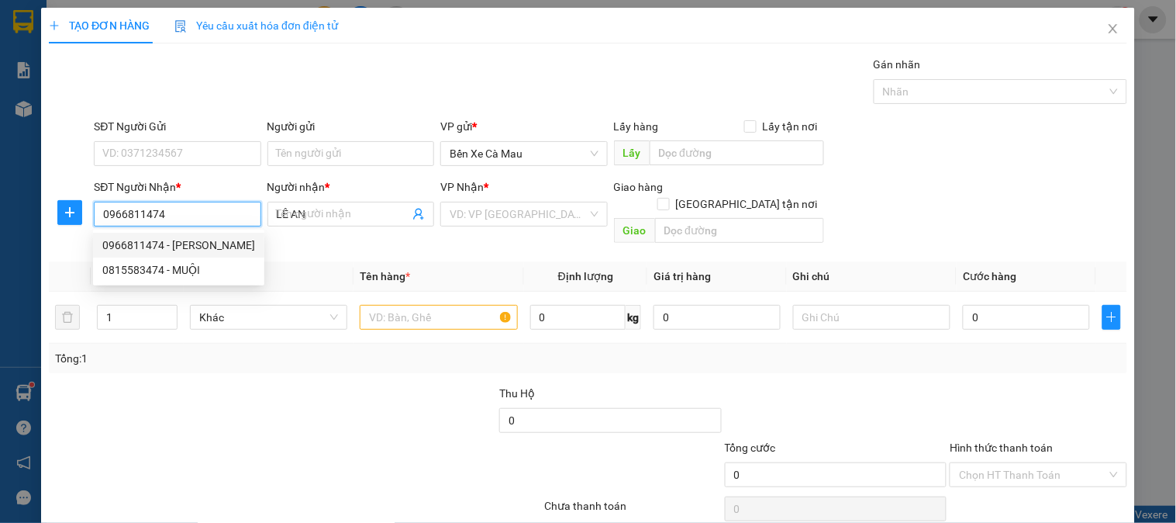
type input "100.000"
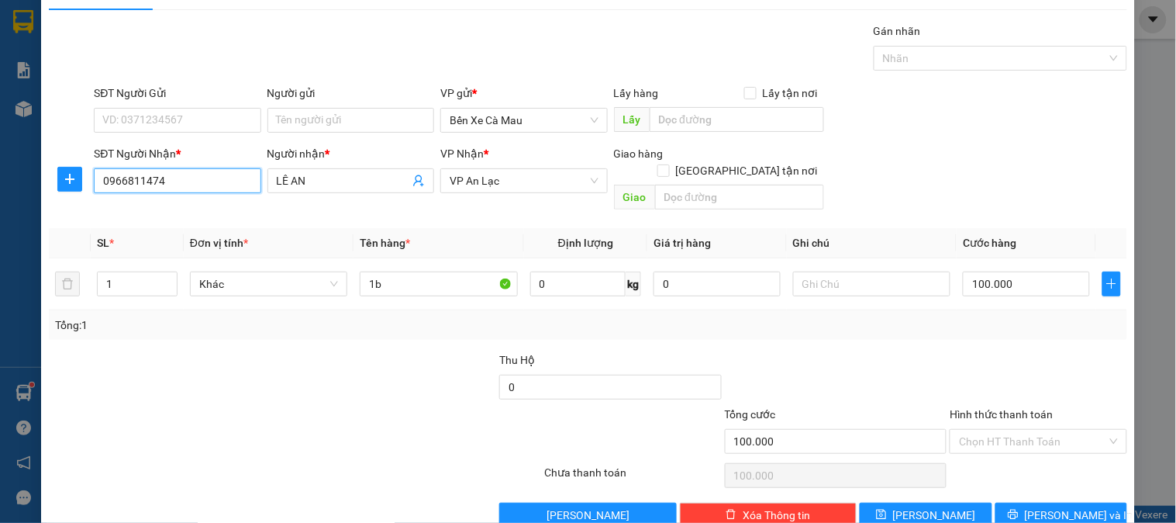
scroll to position [50, 0]
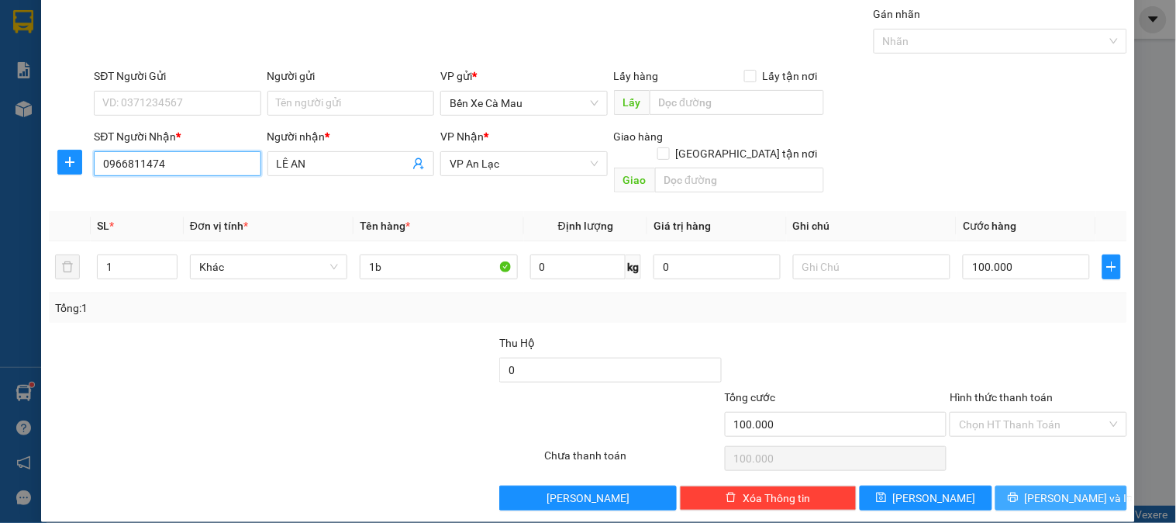
type input "0966811474"
drag, startPoint x: 1040, startPoint y: 485, endPoint x: 1029, endPoint y: 479, distance: 12.5
click at [1039, 489] on span "Lưu và In" at bounding box center [1079, 497] width 109 height 17
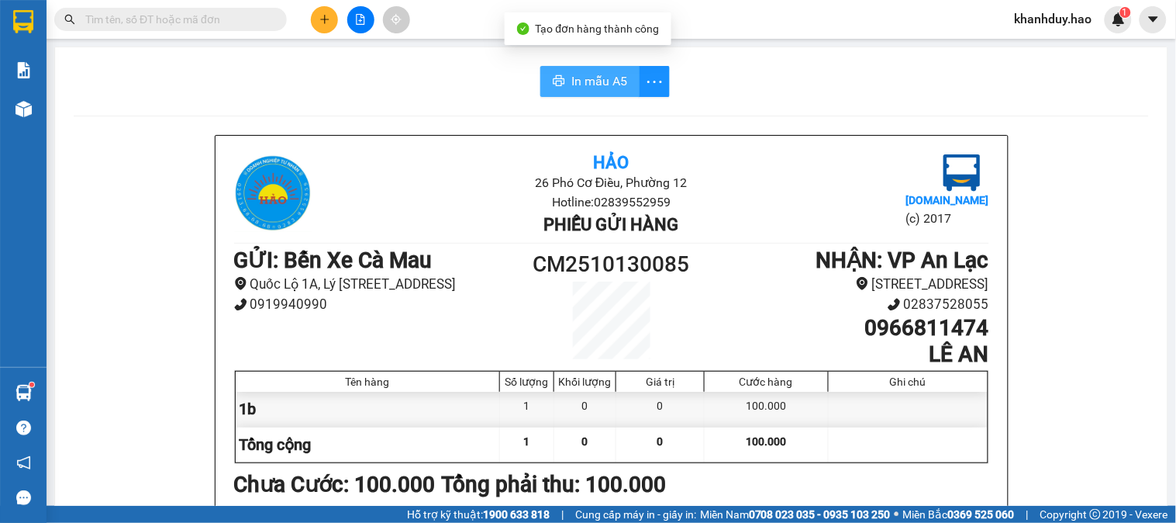
click at [578, 76] on span "In mẫu A5" at bounding box center [600, 80] width 56 height 19
click at [584, 86] on span "In mẫu A5" at bounding box center [600, 80] width 56 height 19
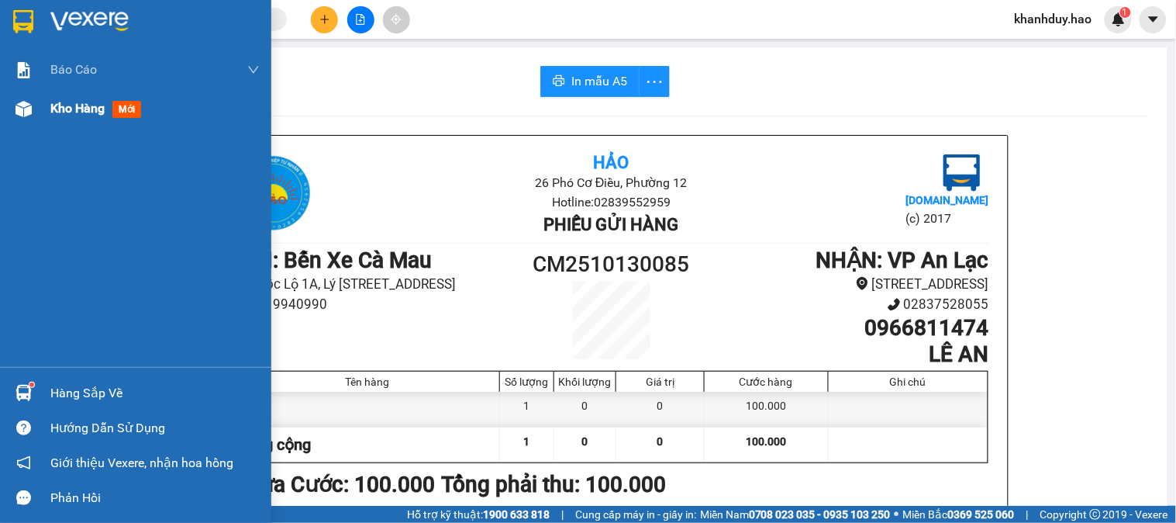
click at [12, 99] on div at bounding box center [23, 108] width 27 height 27
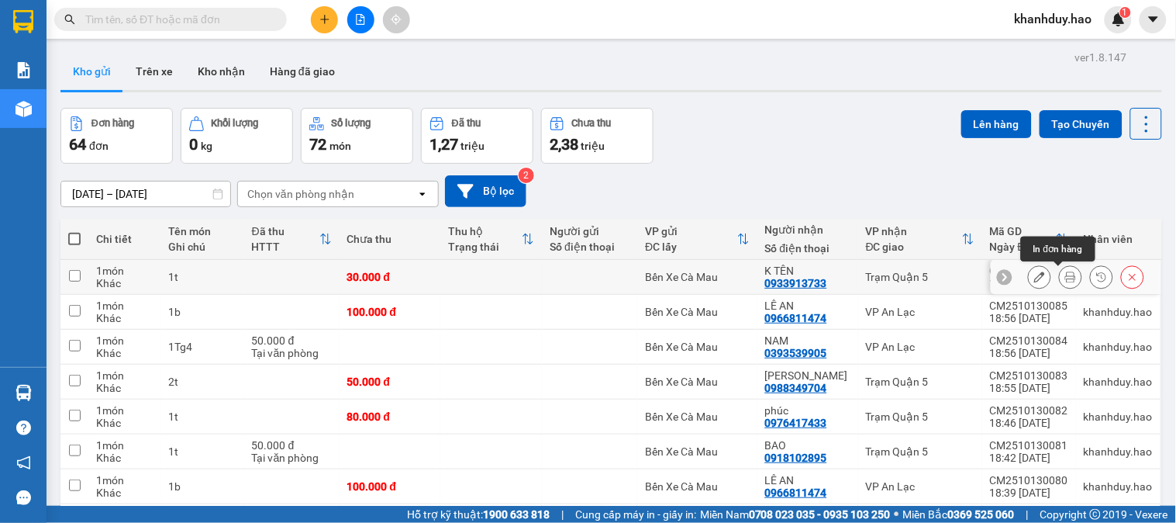
click at [1066, 276] on icon at bounding box center [1071, 276] width 11 height 11
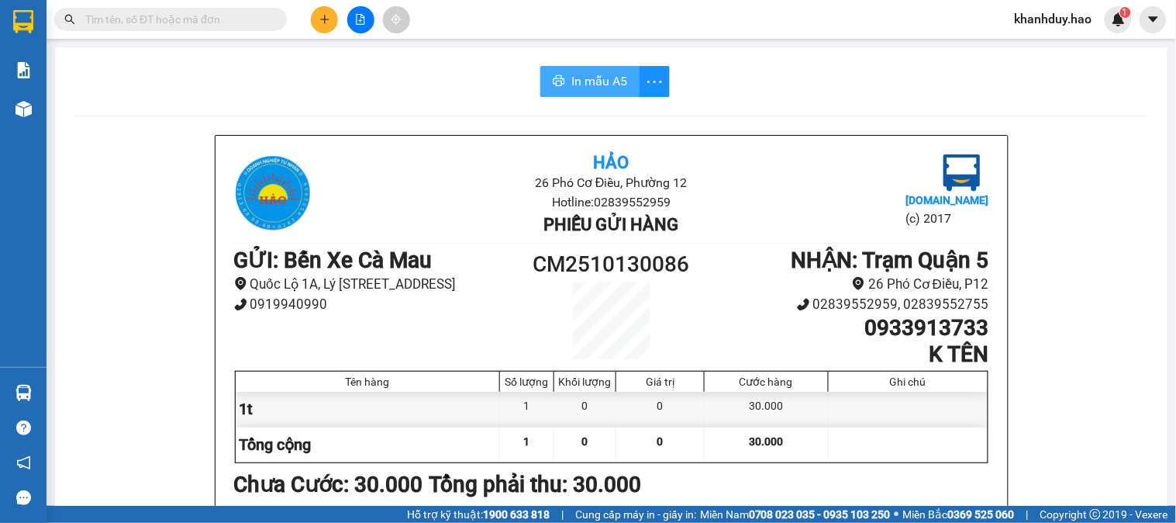
click at [624, 89] on button "In mẫu A5" at bounding box center [590, 81] width 99 height 31
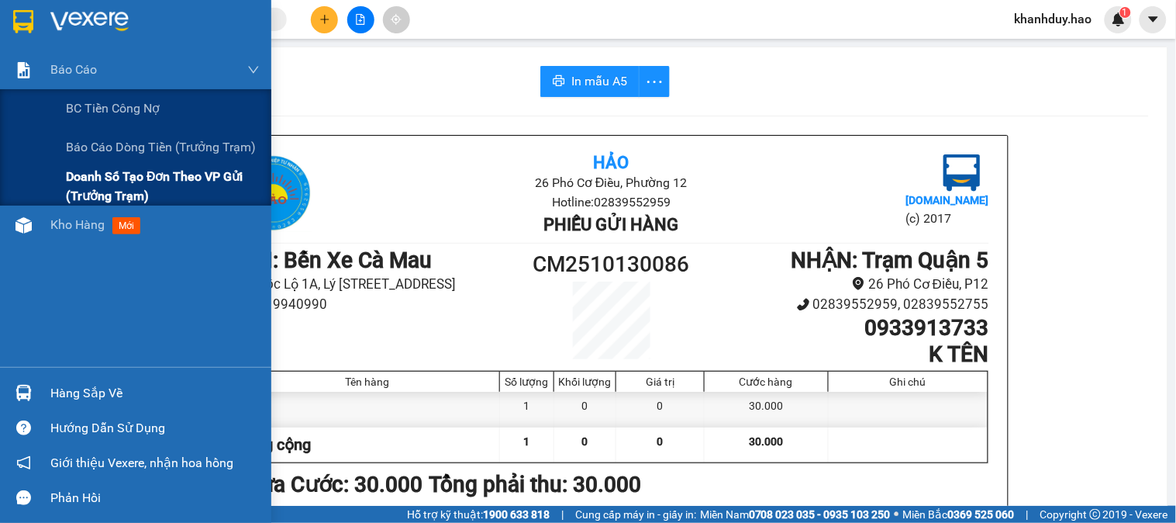
click at [140, 174] on span "Doanh số tạo đơn theo VP gửi (trưởng trạm)" at bounding box center [163, 186] width 194 height 39
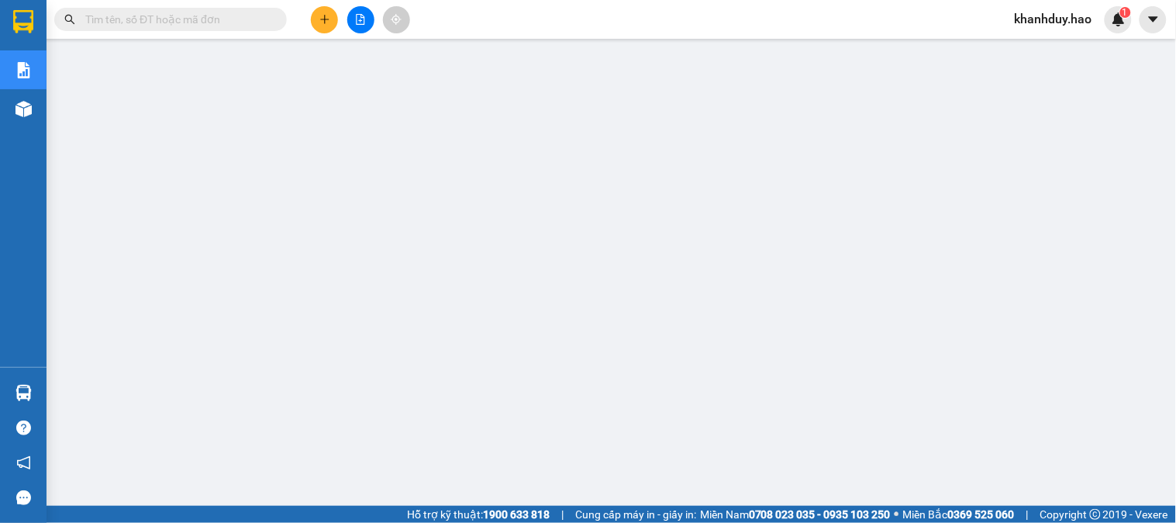
paste input "0906636678"
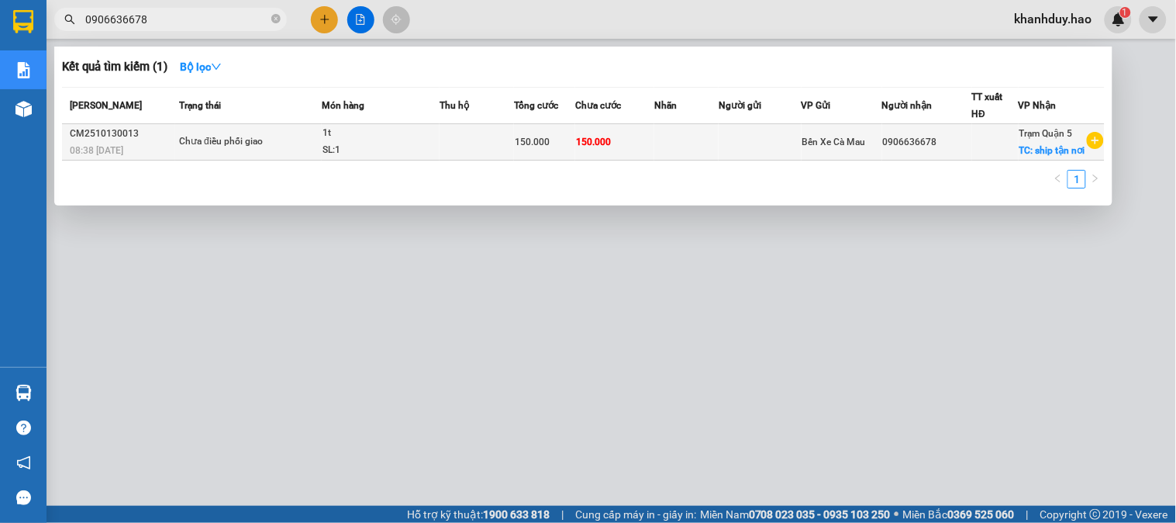
type input "0906636678"
click at [413, 143] on div "SL: 1" at bounding box center [381, 150] width 116 height 17
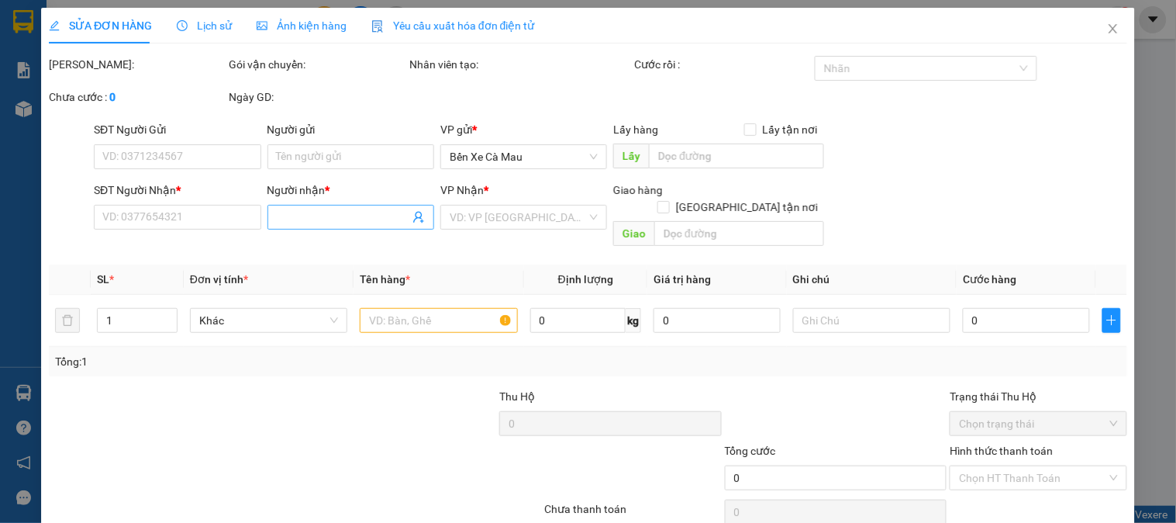
type input "0906636678"
checkbox input "true"
type input "ship tận nơi"
type input "150.000"
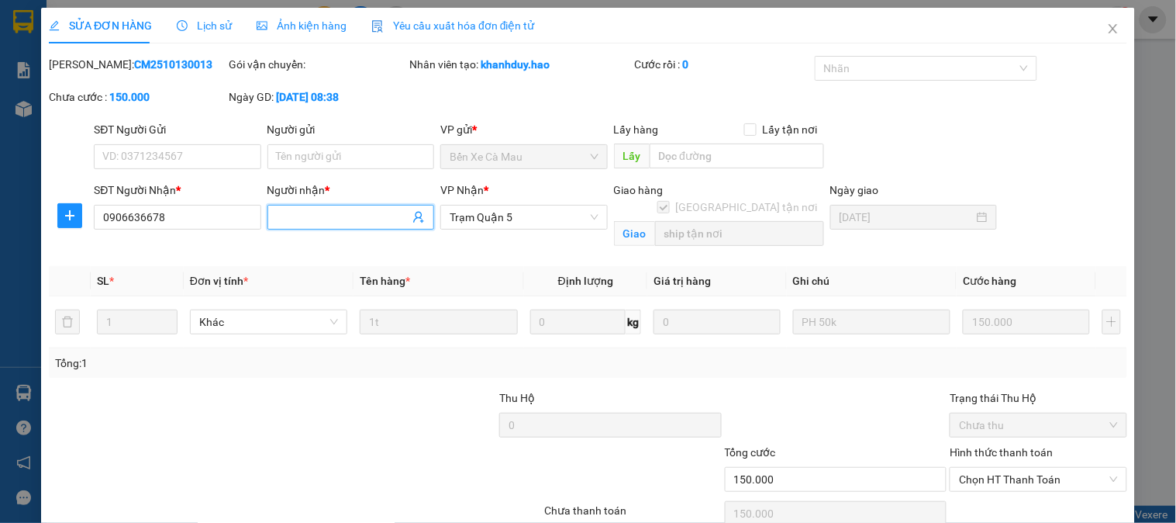
click at [346, 214] on input "Người nhận *" at bounding box center [343, 217] width 133 height 17
click at [207, 37] on div "Lịch sử" at bounding box center [204, 26] width 55 height 36
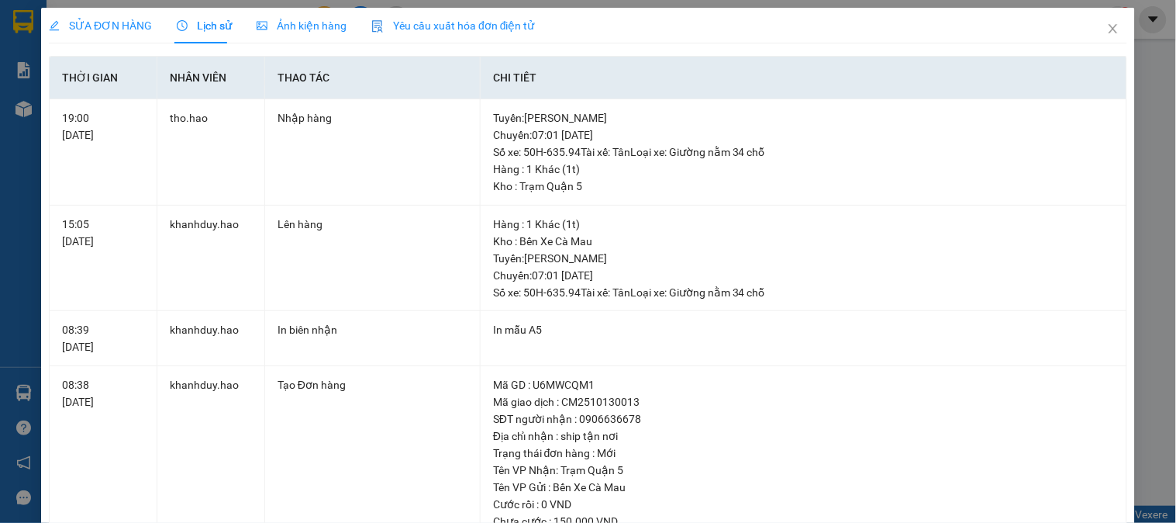
click at [267, 17] on div "Ảnh kiện hàng" at bounding box center [302, 25] width 90 height 17
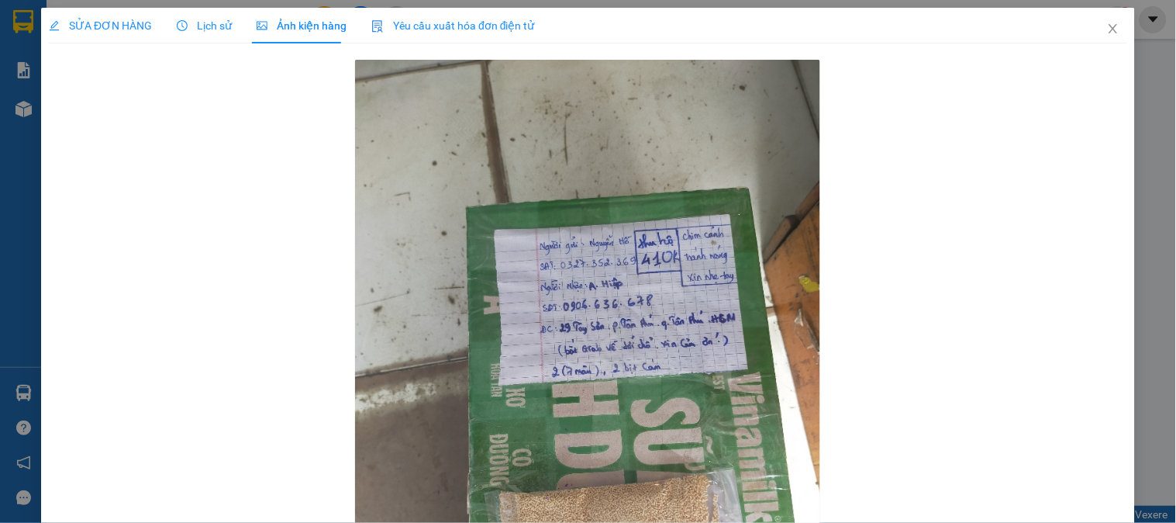
click at [126, 20] on span "SỬA ĐƠN HÀNG" at bounding box center [100, 25] width 103 height 12
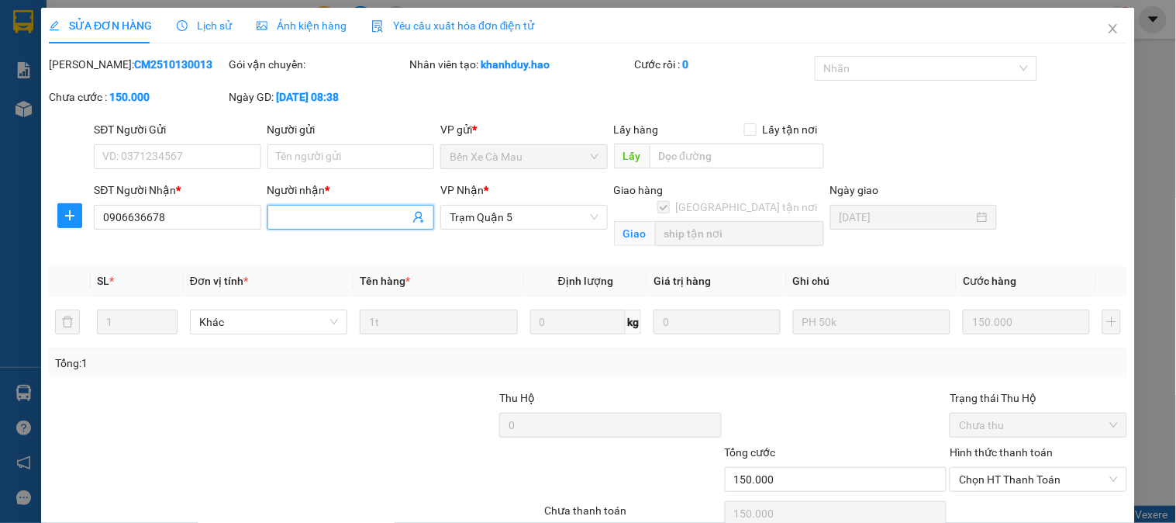
click at [313, 210] on input "Người nhận *" at bounding box center [343, 217] width 133 height 17
click at [1107, 31] on icon "close" at bounding box center [1113, 28] width 12 height 12
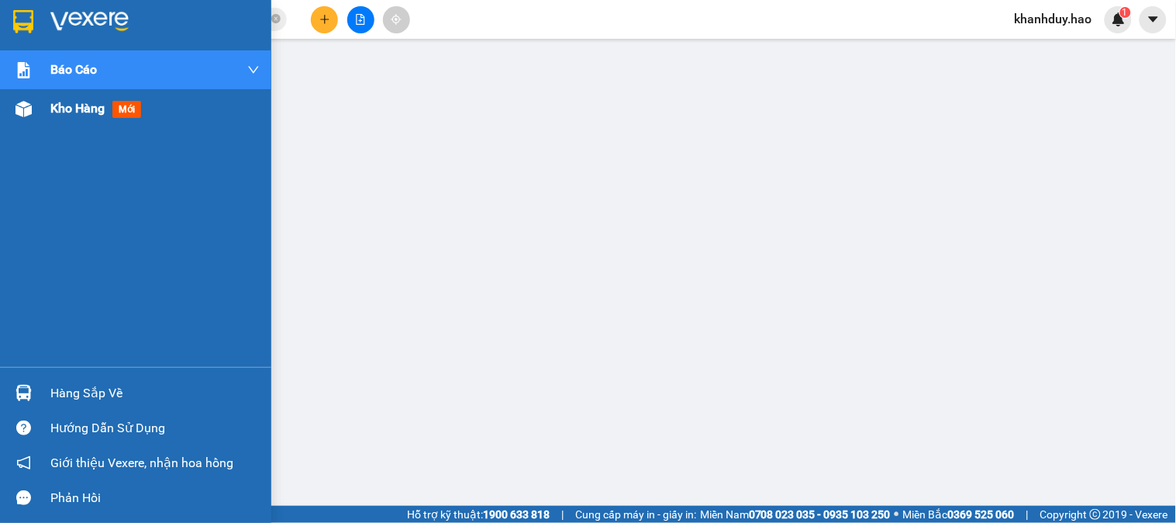
click at [74, 110] on span "Kho hàng" at bounding box center [77, 108] width 54 height 15
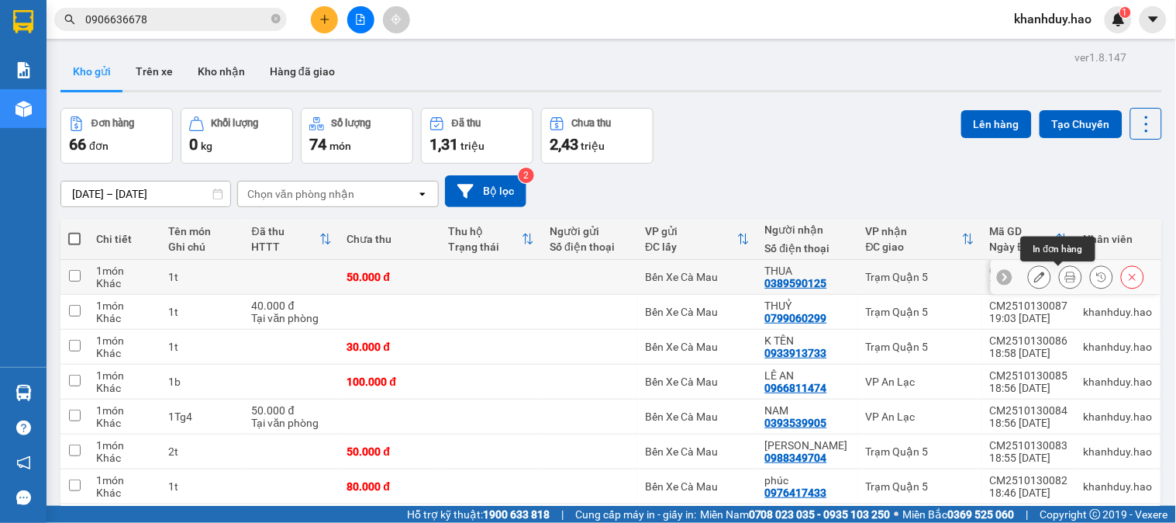
click at [1065, 281] on button at bounding box center [1071, 277] width 22 height 27
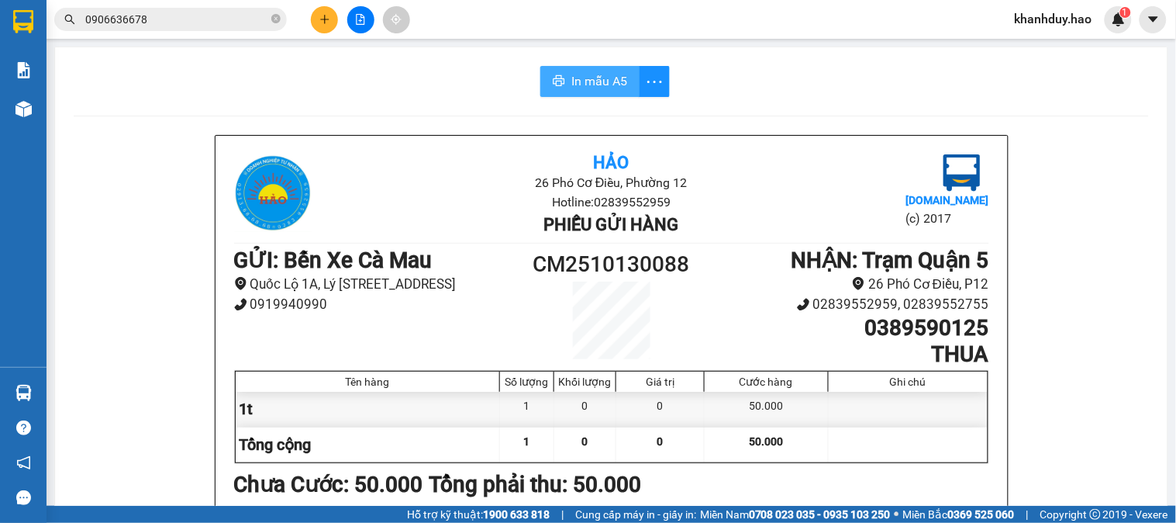
click at [609, 91] on button "In mẫu A5" at bounding box center [590, 81] width 99 height 31
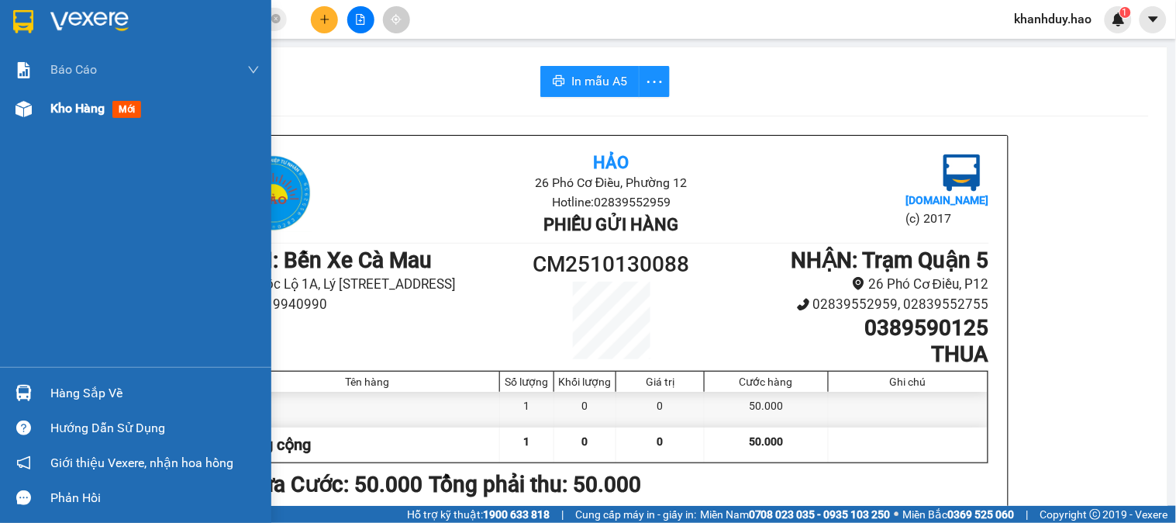
click at [64, 105] on span "Kho hàng" at bounding box center [77, 108] width 54 height 15
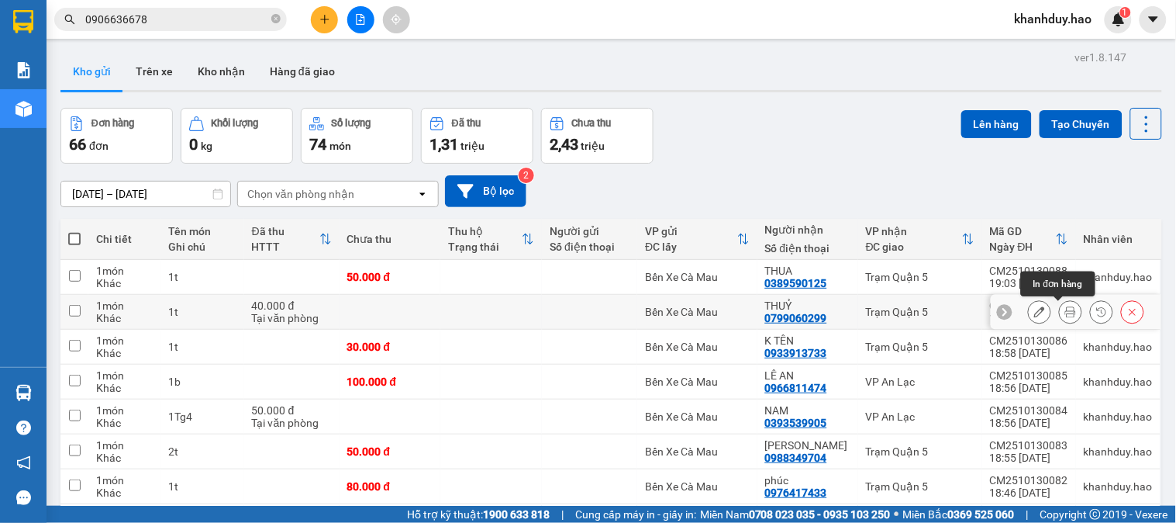
click at [1060, 315] on button at bounding box center [1071, 312] width 22 height 27
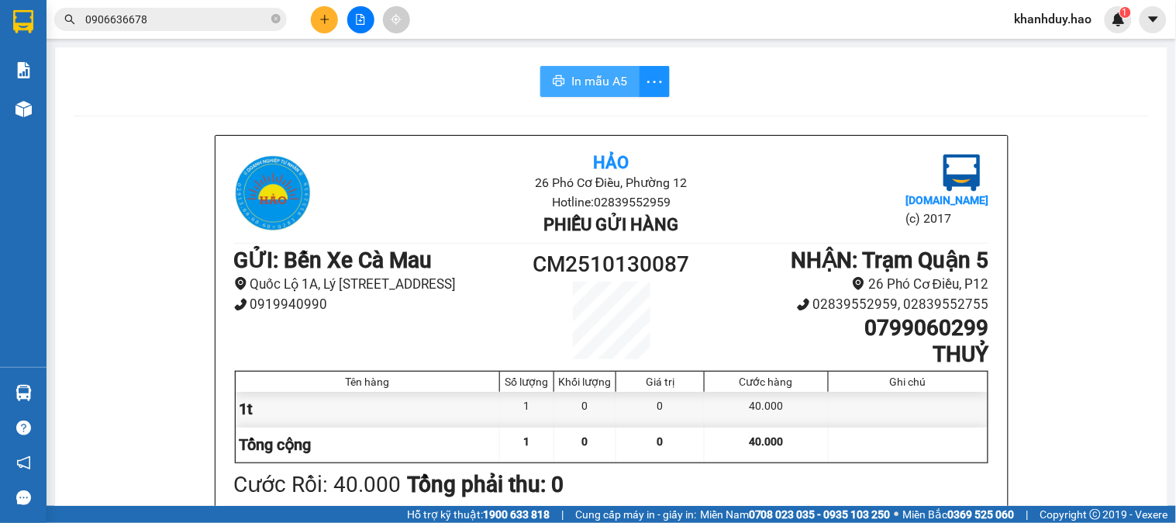
click at [595, 84] on span "In mẫu A5" at bounding box center [600, 80] width 56 height 19
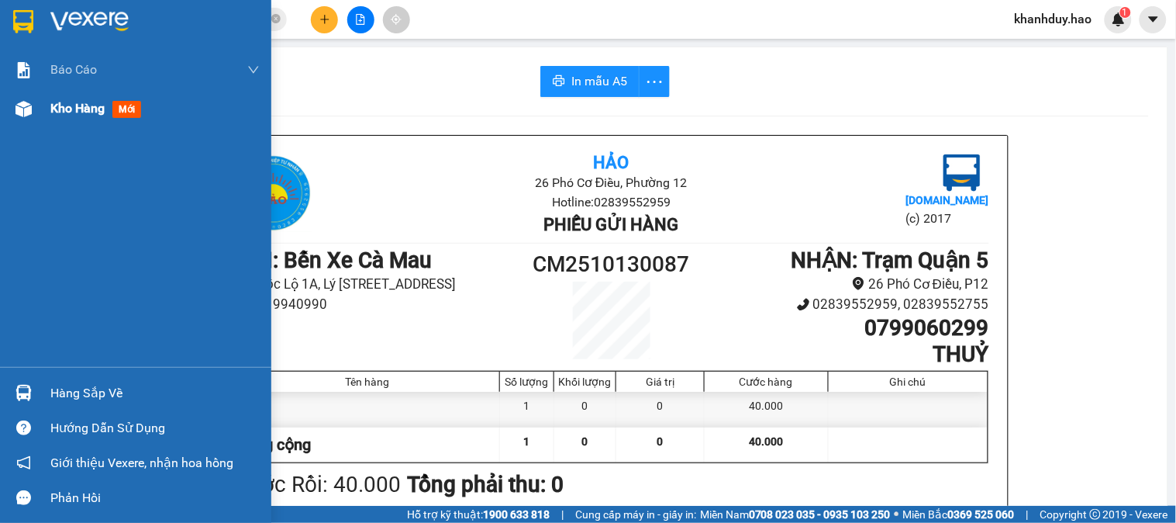
click at [120, 109] on span "mới" at bounding box center [126, 109] width 29 height 17
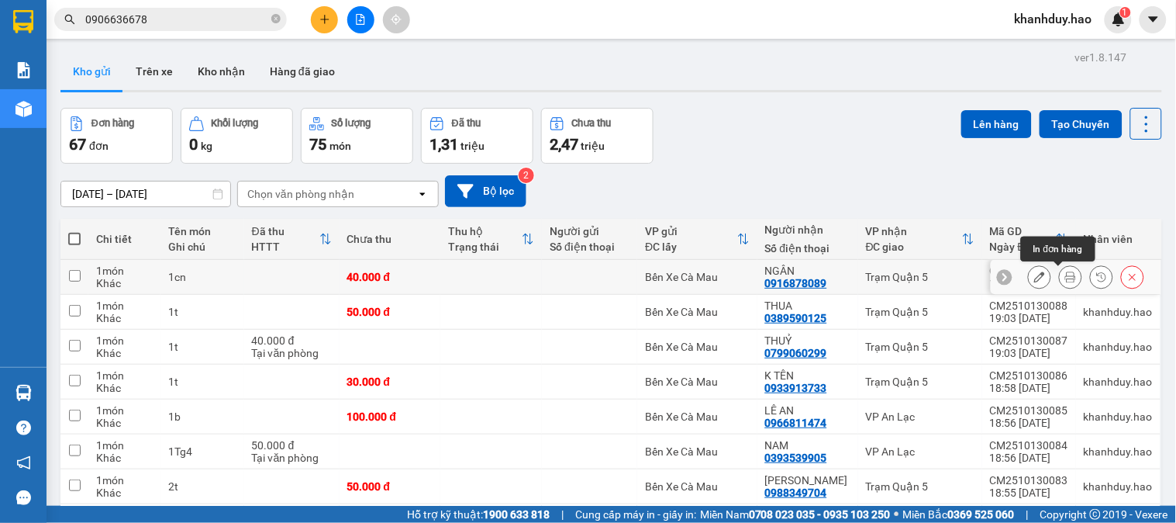
click at [1060, 276] on button at bounding box center [1071, 277] width 22 height 27
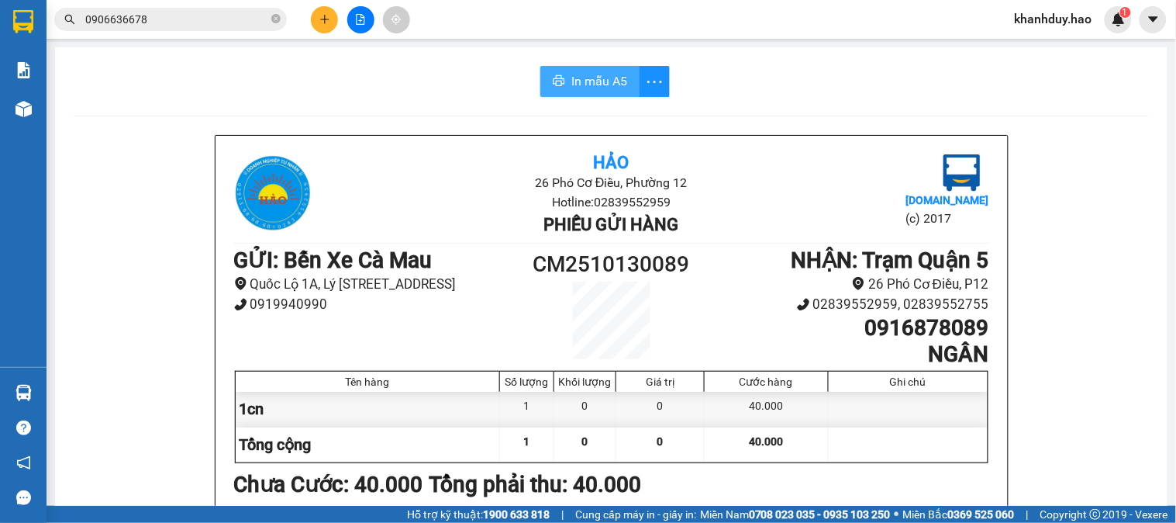
click at [600, 82] on span "In mẫu A5" at bounding box center [600, 80] width 56 height 19
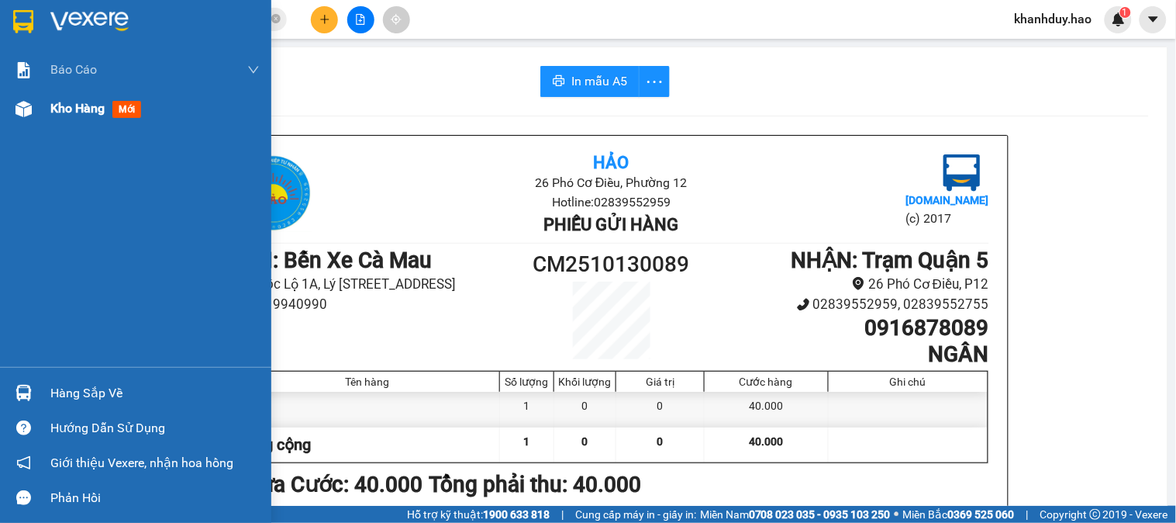
click at [67, 111] on span "Kho hàng" at bounding box center [77, 108] width 54 height 15
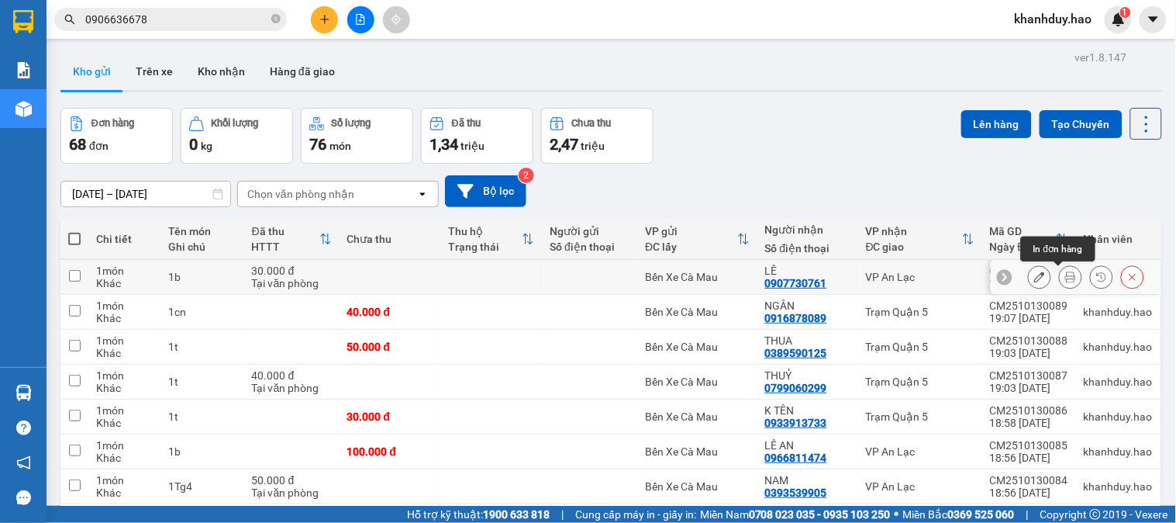
click at [1066, 273] on icon at bounding box center [1071, 276] width 11 height 11
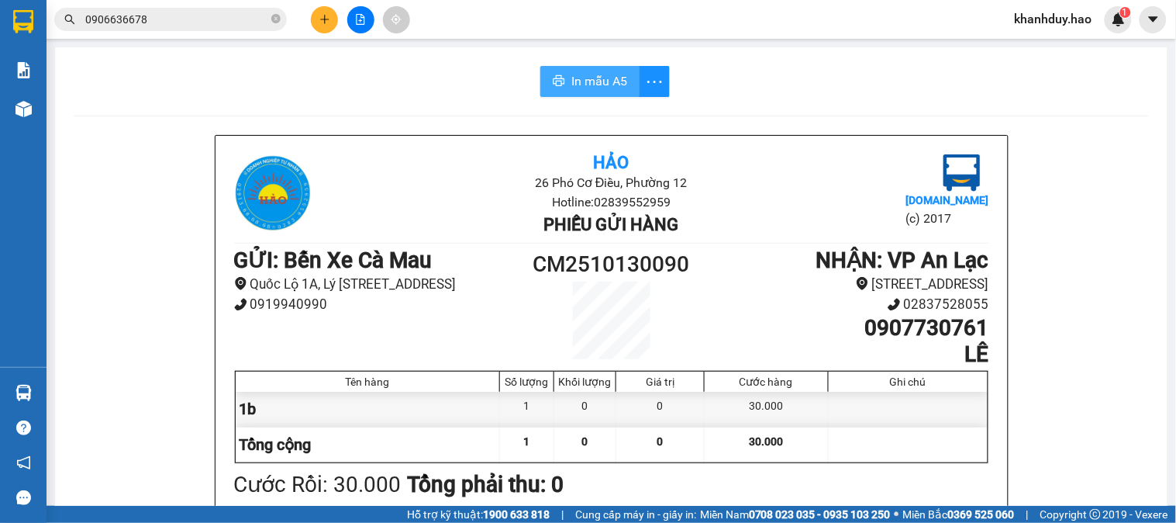
click at [601, 80] on span "In mẫu A5" at bounding box center [600, 80] width 56 height 19
drag, startPoint x: 927, startPoint y: 474, endPoint x: 1123, endPoint y: 192, distance: 343.8
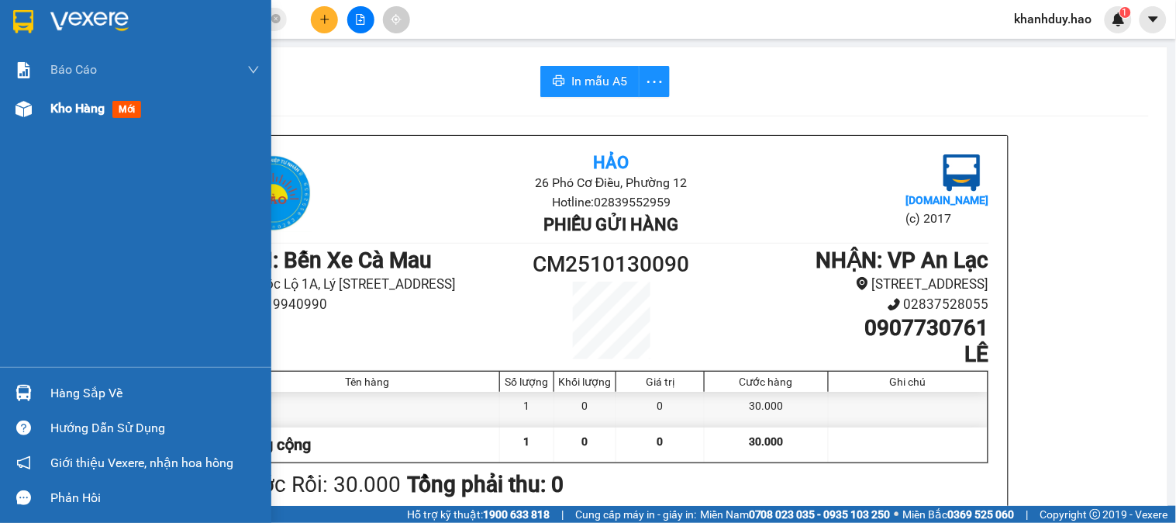
click at [59, 113] on span "Kho hàng" at bounding box center [77, 108] width 54 height 15
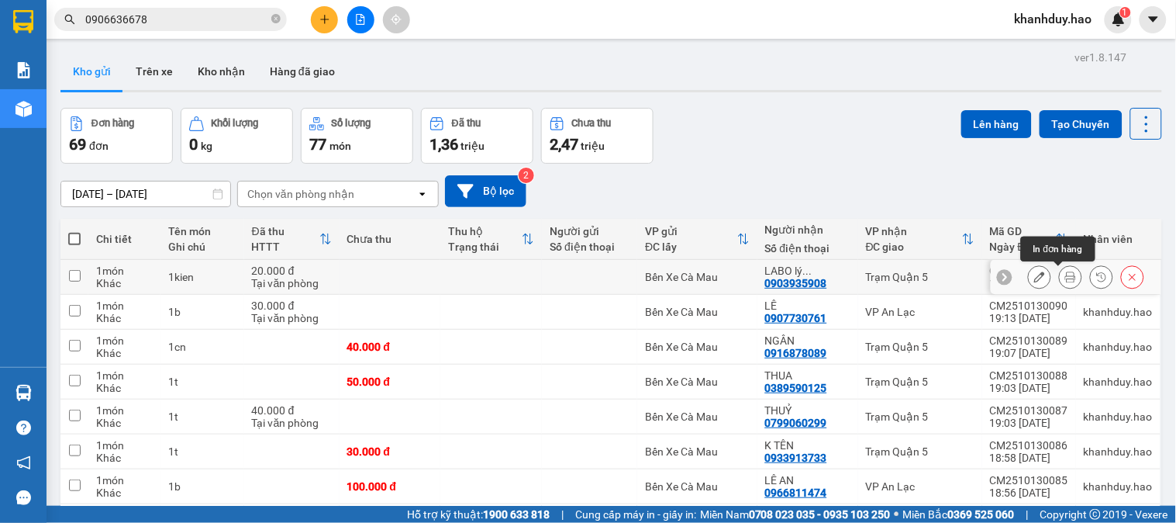
click at [1066, 276] on icon at bounding box center [1071, 276] width 11 height 11
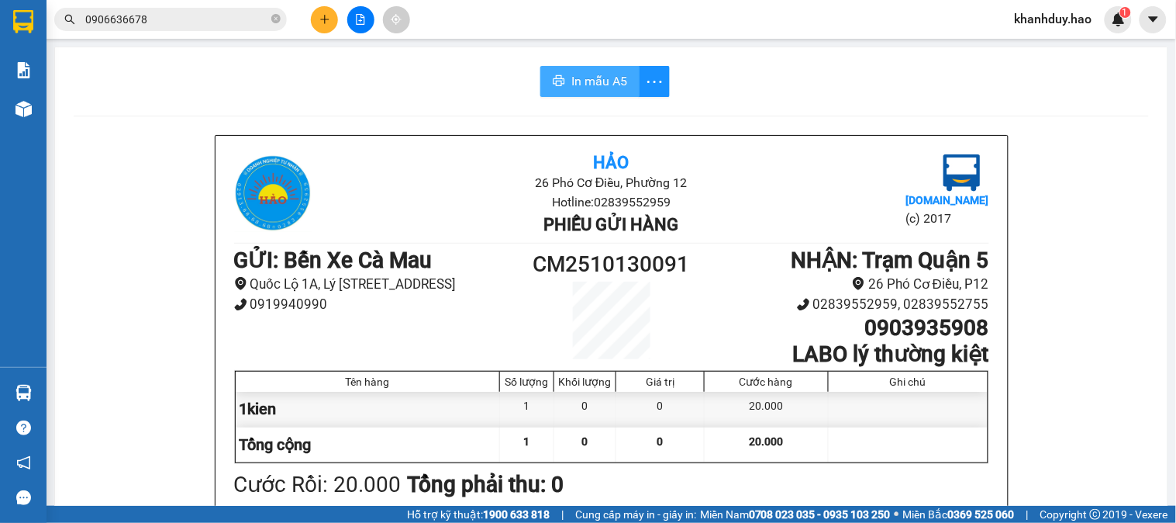
click at [577, 83] on span "In mẫu A5" at bounding box center [600, 80] width 56 height 19
click at [320, 18] on button at bounding box center [324, 19] width 27 height 27
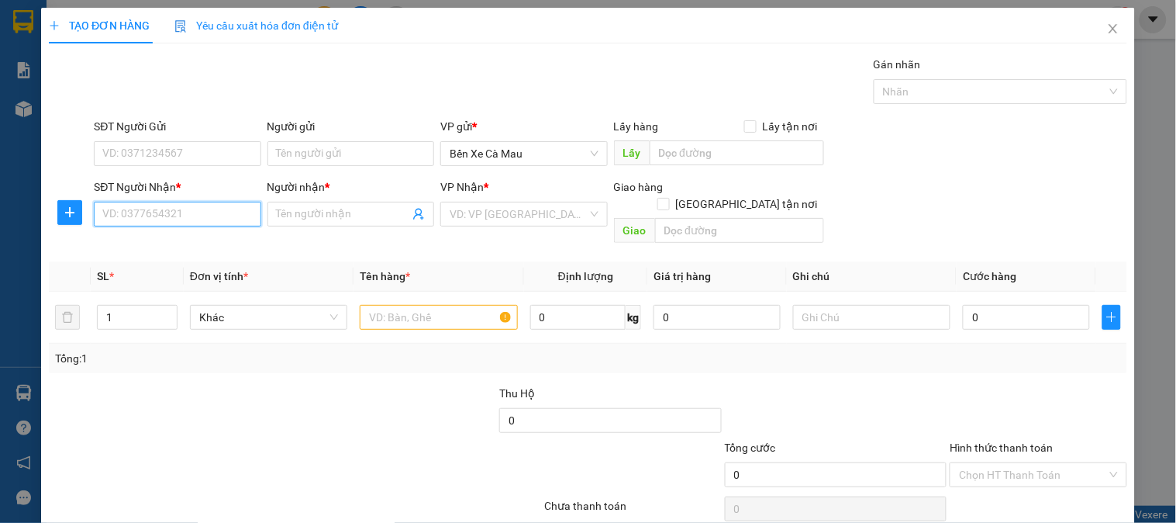
click at [141, 214] on input "SĐT Người Nhận *" at bounding box center [177, 214] width 167 height 25
click at [104, 238] on div "0825892581 - TRƯỜNG" at bounding box center [175, 245] width 147 height 17
type input "0825892581"
type input "TRƯỜNG"
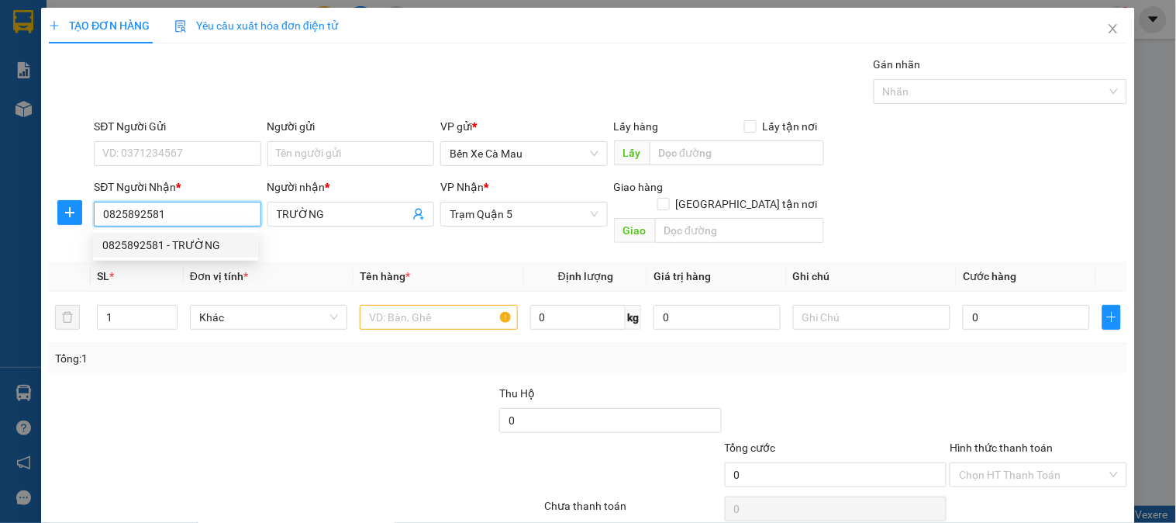
type input "30.000"
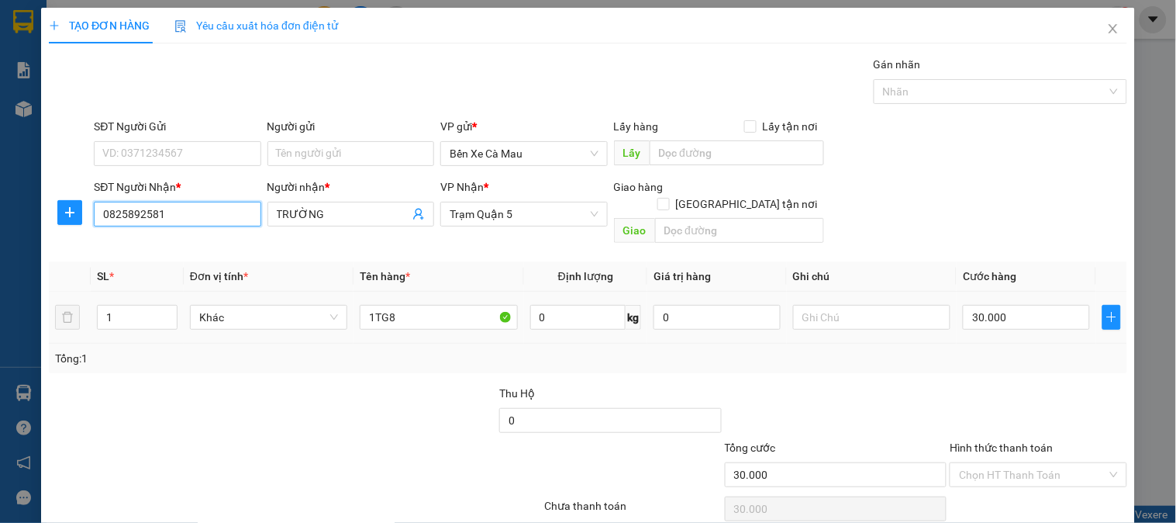
scroll to position [50, 0]
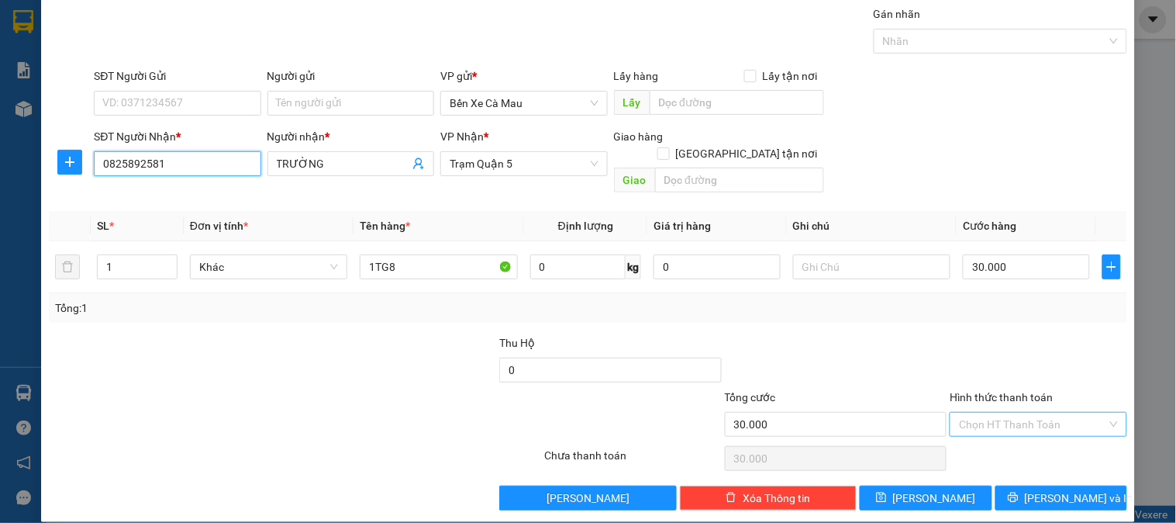
type input "0825892581"
click at [1037, 415] on input "Hình thức thanh toán" at bounding box center [1032, 424] width 147 height 23
drag, startPoint x: 1026, startPoint y: 451, endPoint x: 1028, endPoint y: 471, distance: 20.2
click at [1026, 452] on div "Transit Pickup Surcharge Ids Transit Deliver Surcharge Ids Transit Deliver Surc…" at bounding box center [588, 257] width 1079 height 505
click at [1018, 420] on div "Hình thức thanh toán Chọn HT Thanh Toán" at bounding box center [1038, 416] width 177 height 54
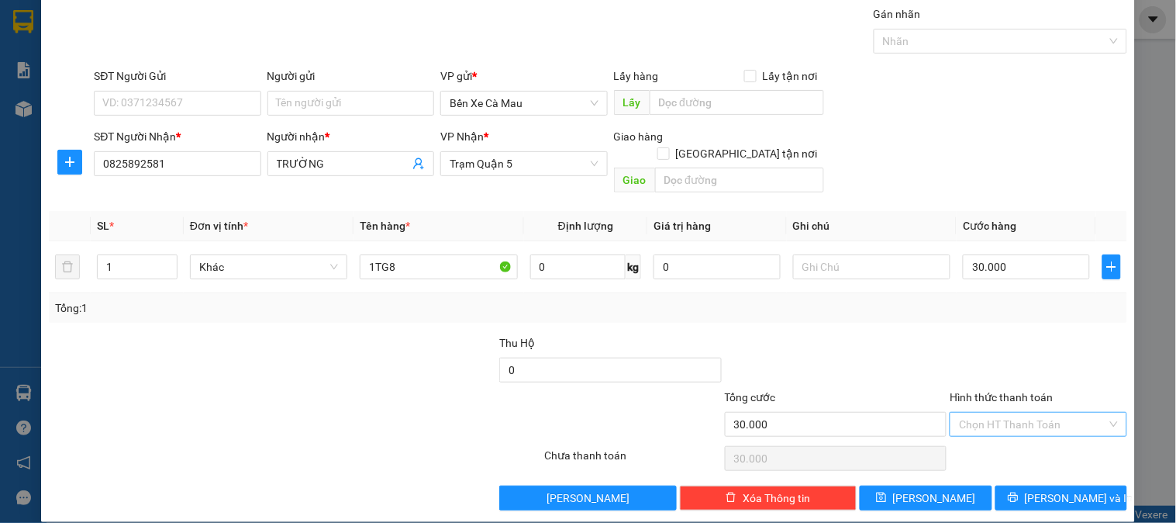
click at [1014, 413] on input "Hình thức thanh toán" at bounding box center [1032, 424] width 147 height 23
drag, startPoint x: 1006, startPoint y: 420, endPoint x: 1005, endPoint y: 429, distance: 8.6
click at [1005, 429] on div "Transit Pickup Surcharge Ids Transit Deliver Surcharge Ids Transit Deliver Surc…" at bounding box center [588, 257] width 1079 height 505
click at [997, 420] on div "Hình thức thanh toán Chọn HT Thanh Toán" at bounding box center [1038, 416] width 177 height 54
click at [1001, 414] on input "Hình thức thanh toán" at bounding box center [1032, 424] width 147 height 23
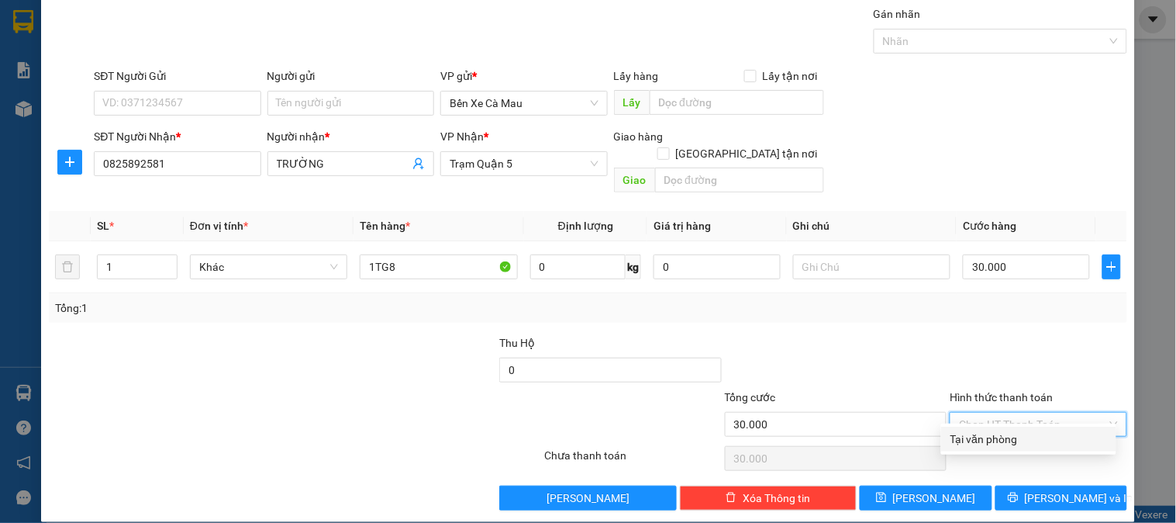
click at [999, 450] on div "Tại văn phòng" at bounding box center [1028, 439] width 175 height 25
type input "0"
drag, startPoint x: 994, startPoint y: 399, endPoint x: 989, endPoint y: 423, distance: 23.9
click at [997, 413] on span "Tại văn phòng" at bounding box center [1038, 424] width 158 height 23
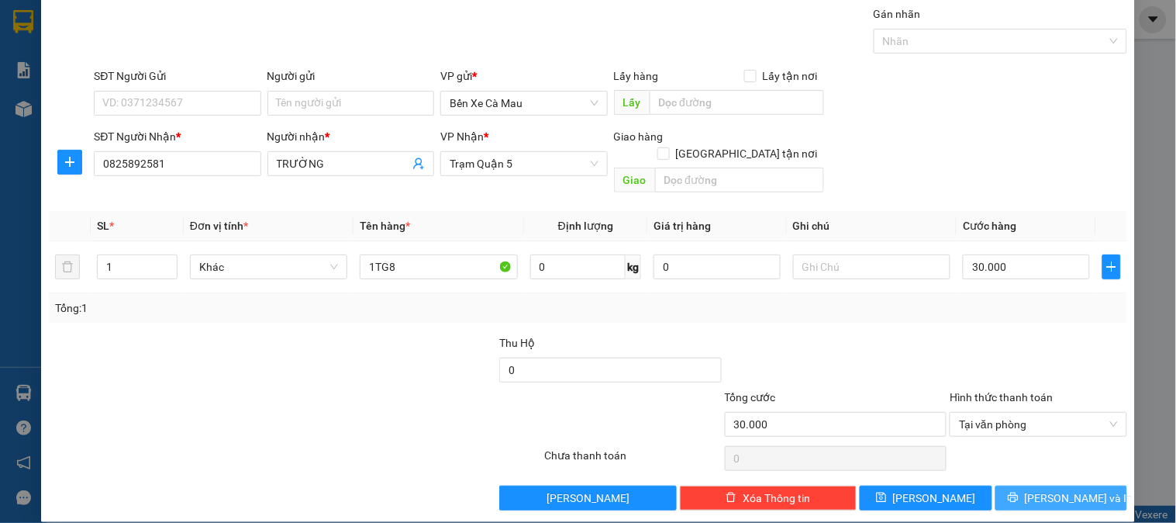
click at [1002, 485] on button "Lưu và In" at bounding box center [1062, 497] width 132 height 25
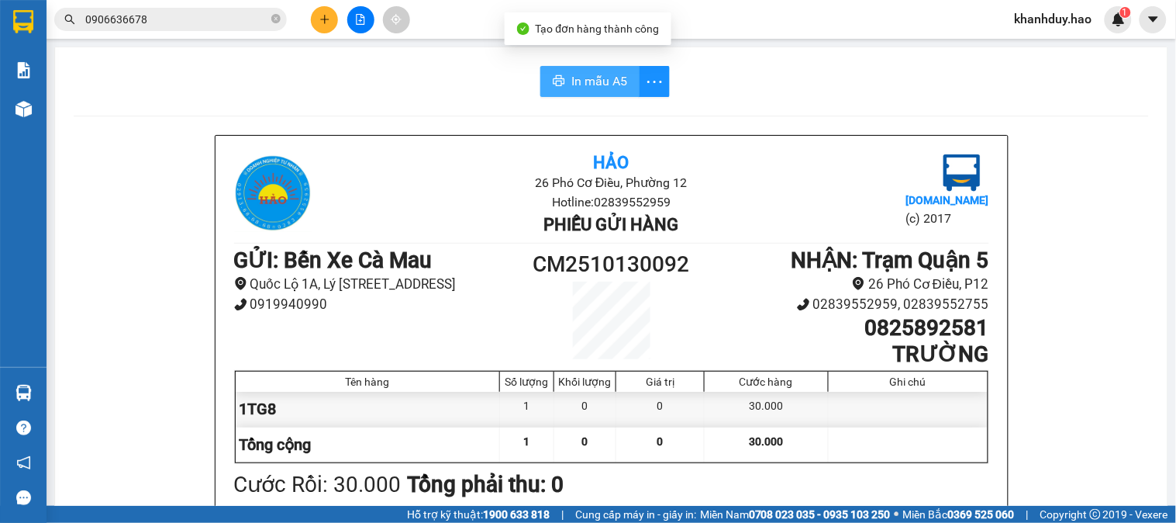
click at [574, 85] on span "In mẫu A5" at bounding box center [600, 80] width 56 height 19
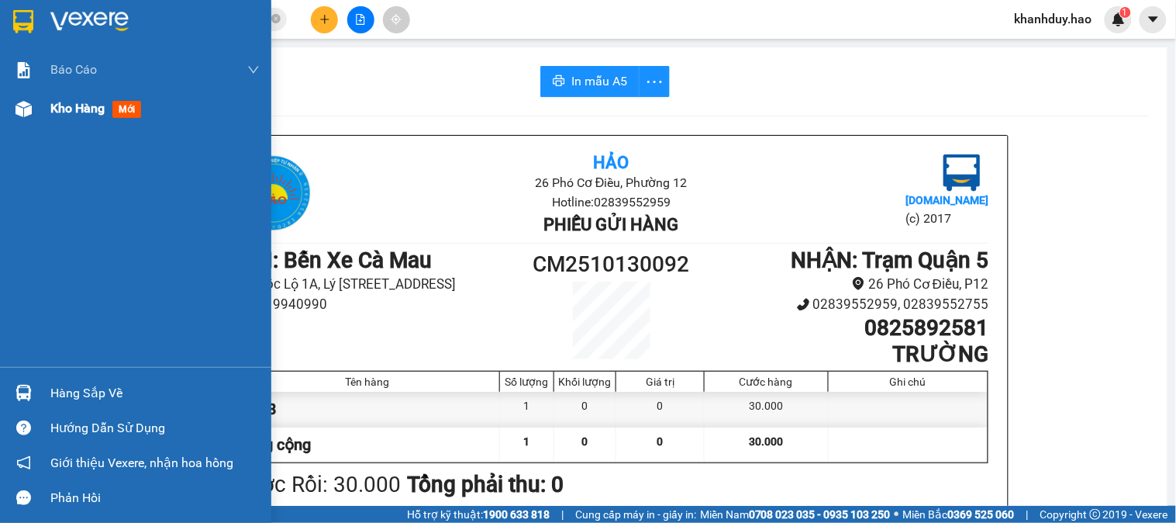
click at [79, 123] on div "Kho hàng mới" at bounding box center [154, 108] width 209 height 39
click at [79, 109] on span "Kho hàng" at bounding box center [77, 108] width 54 height 15
click at [81, 116] on span "Kho hàng" at bounding box center [77, 108] width 54 height 15
click at [95, 88] on div "Báo cáo" at bounding box center [154, 69] width 209 height 39
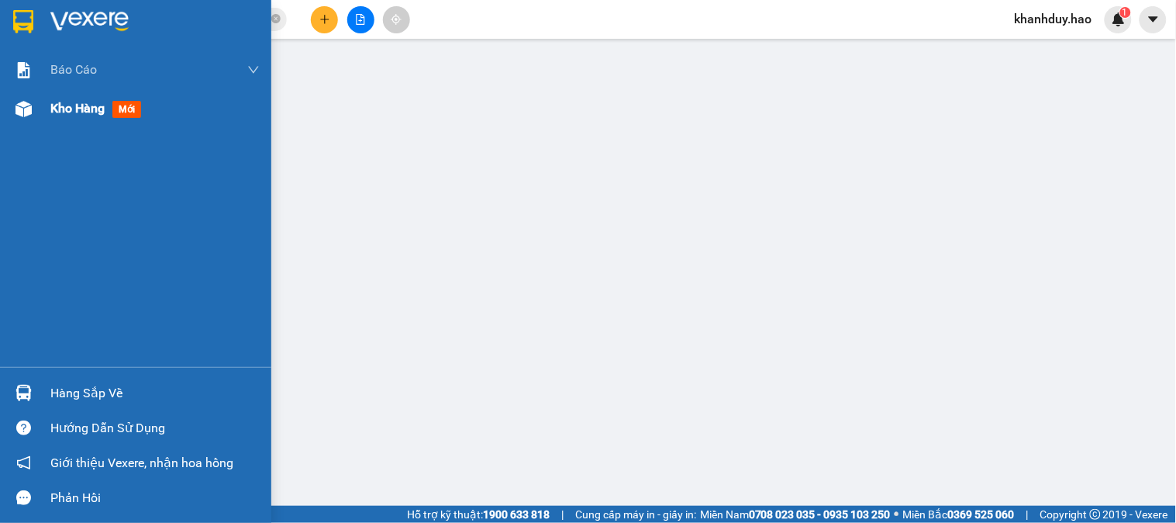
click at [54, 113] on span "Kho hàng" at bounding box center [77, 108] width 54 height 15
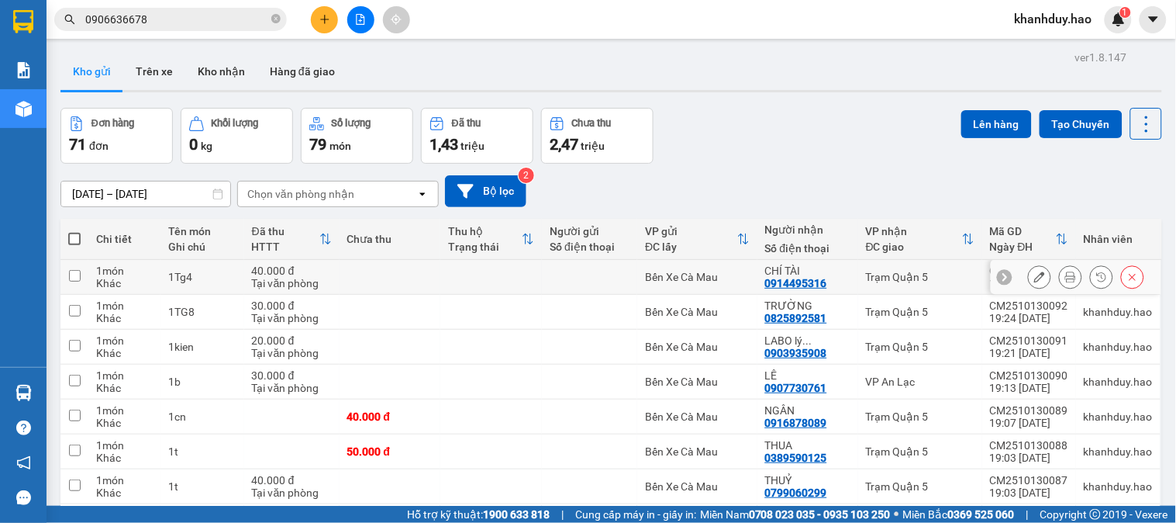
click at [1066, 277] on button at bounding box center [1071, 277] width 22 height 27
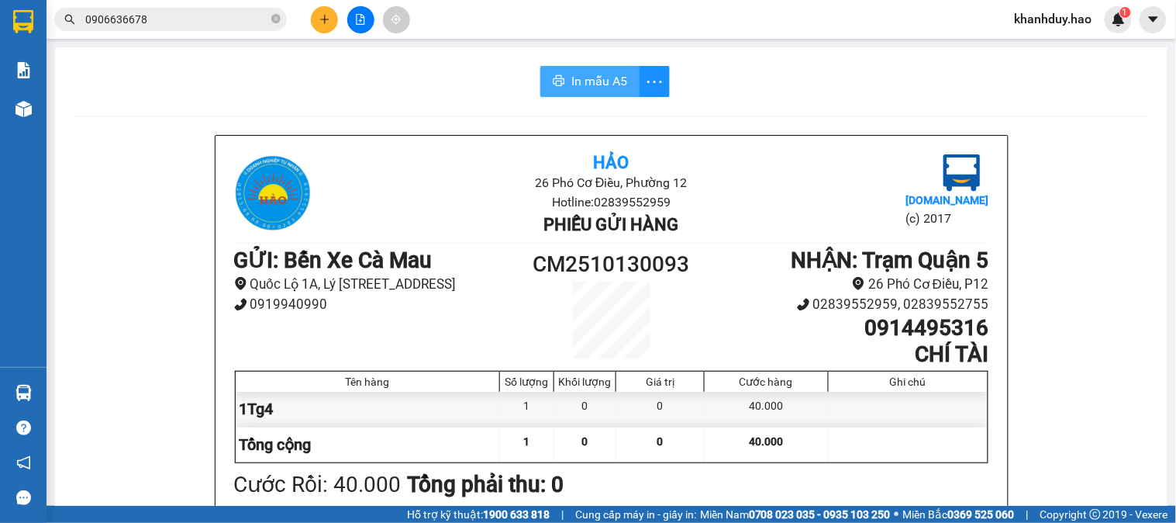
click at [588, 78] on span "In mẫu A5" at bounding box center [600, 80] width 56 height 19
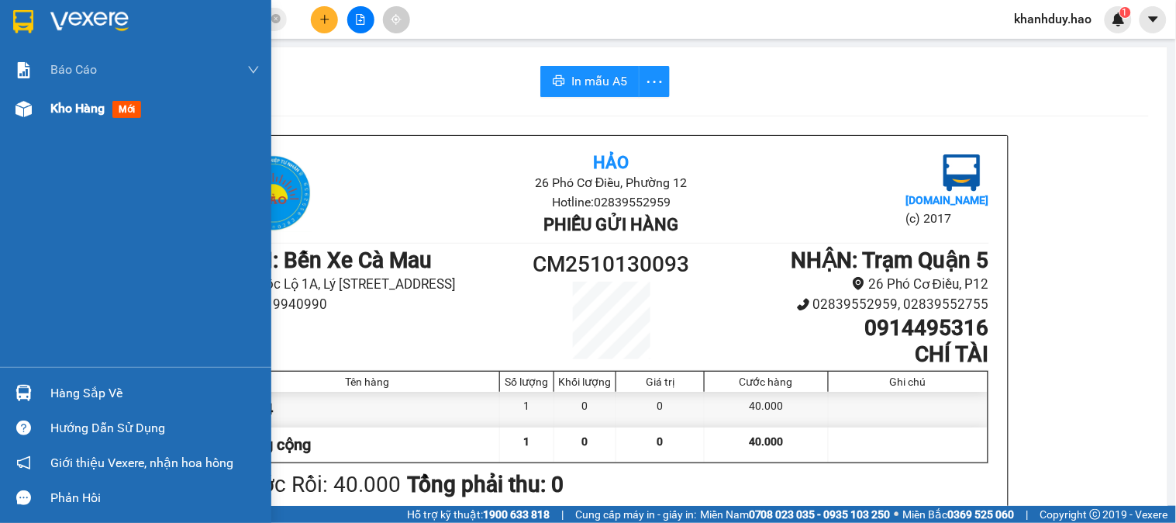
click at [60, 109] on span "Kho hàng" at bounding box center [77, 108] width 54 height 15
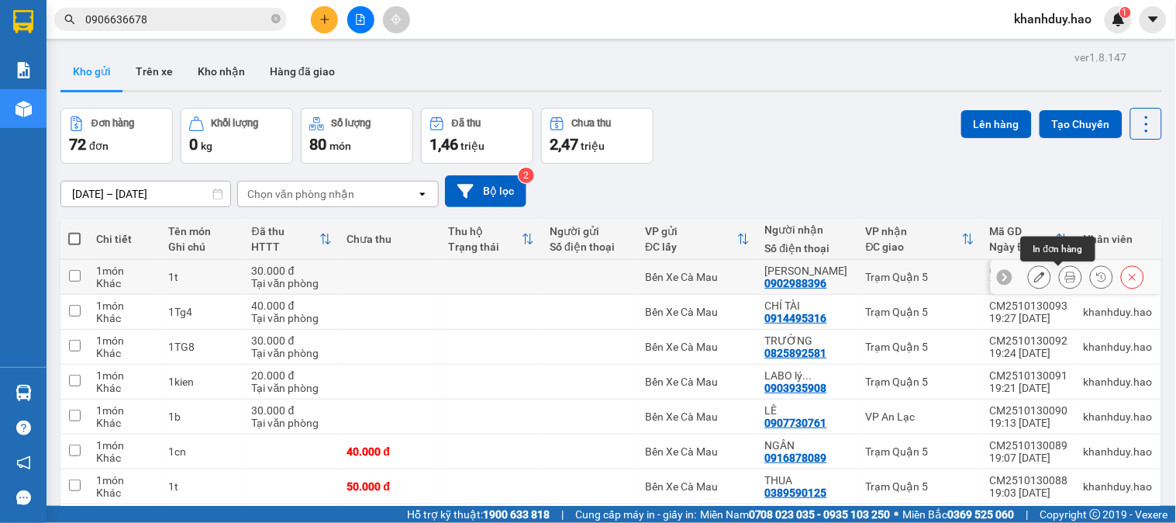
click at [1066, 278] on icon at bounding box center [1071, 276] width 11 height 11
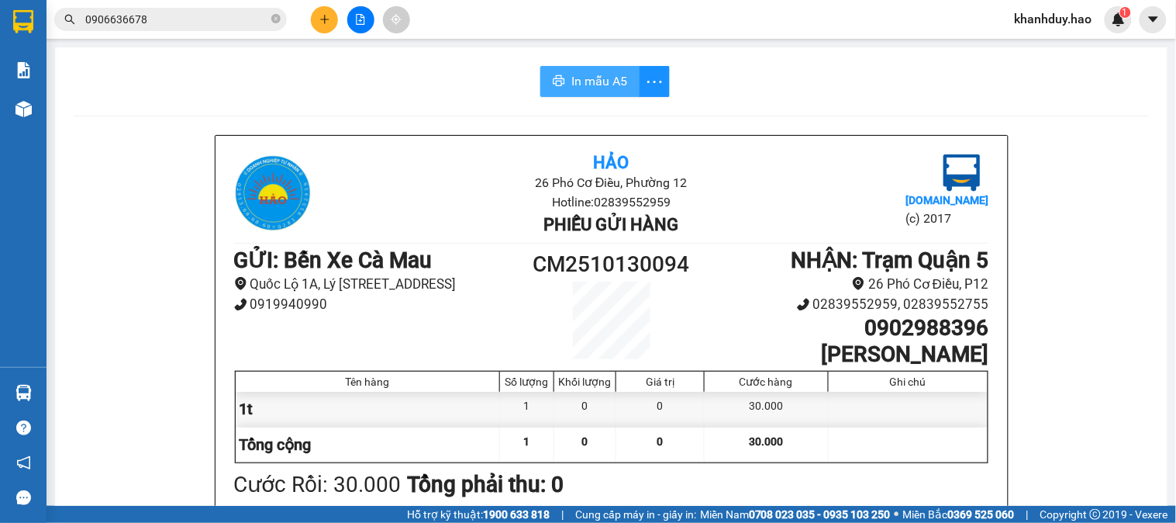
click at [622, 90] on button "In mẫu A5" at bounding box center [590, 81] width 99 height 31
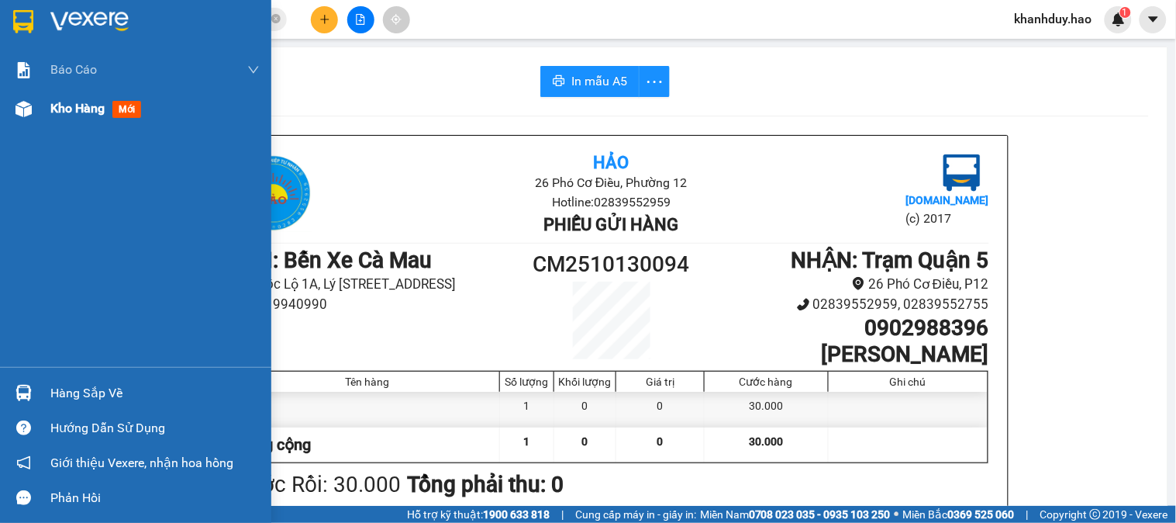
click at [74, 109] on span "Kho hàng" at bounding box center [77, 108] width 54 height 15
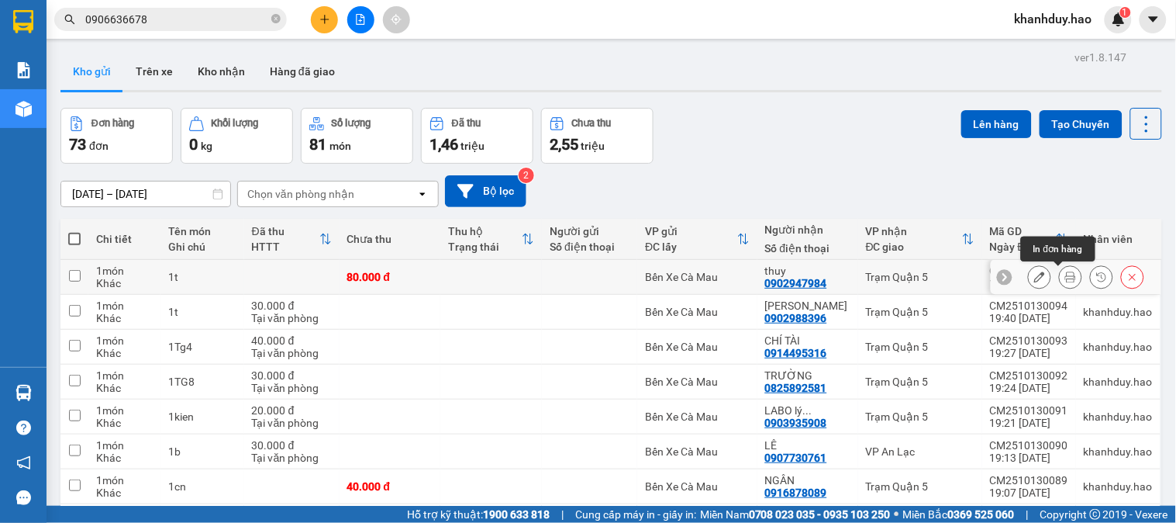
click at [1066, 276] on icon at bounding box center [1071, 276] width 11 height 11
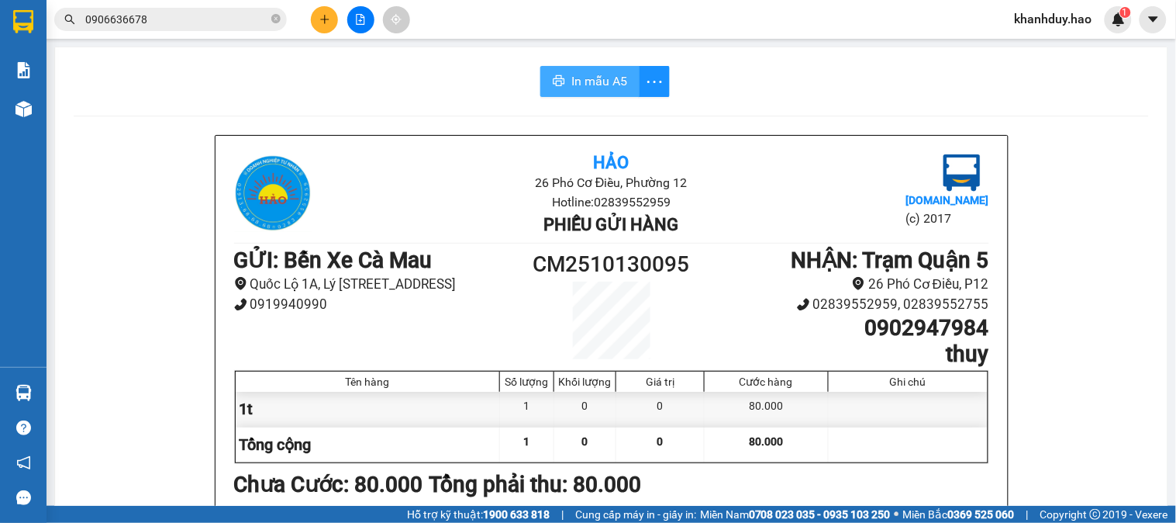
click at [600, 89] on span "In mẫu A5" at bounding box center [600, 80] width 56 height 19
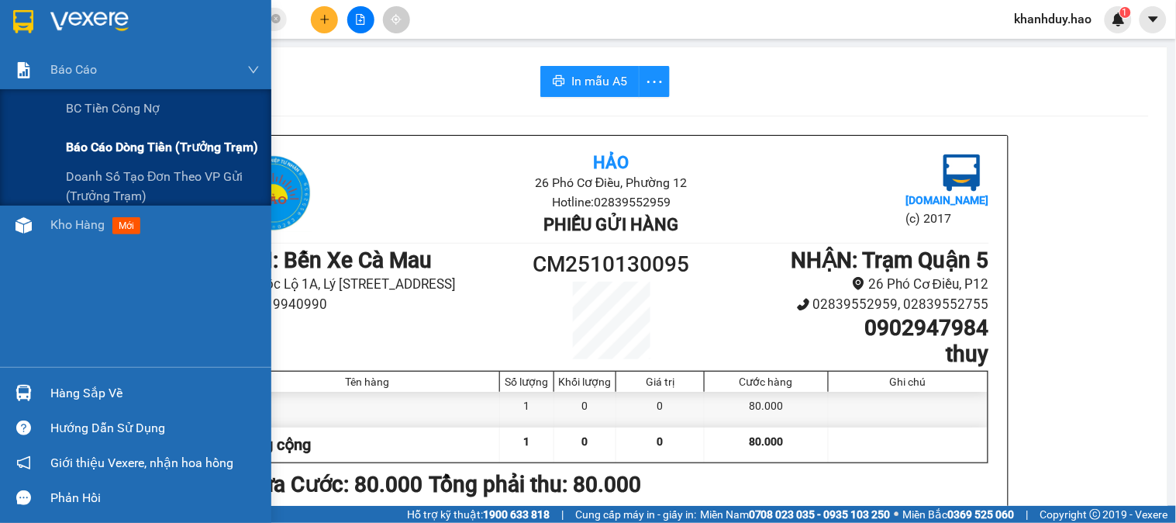
click at [159, 152] on span "Báo cáo dòng tiền (trưởng trạm)" at bounding box center [162, 146] width 192 height 19
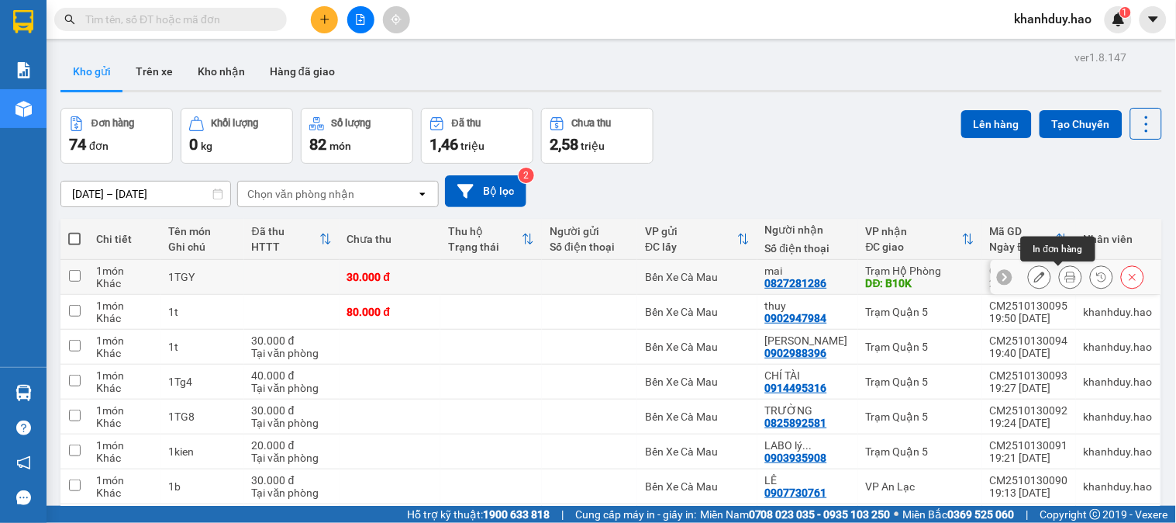
click at [1066, 277] on icon at bounding box center [1071, 276] width 11 height 11
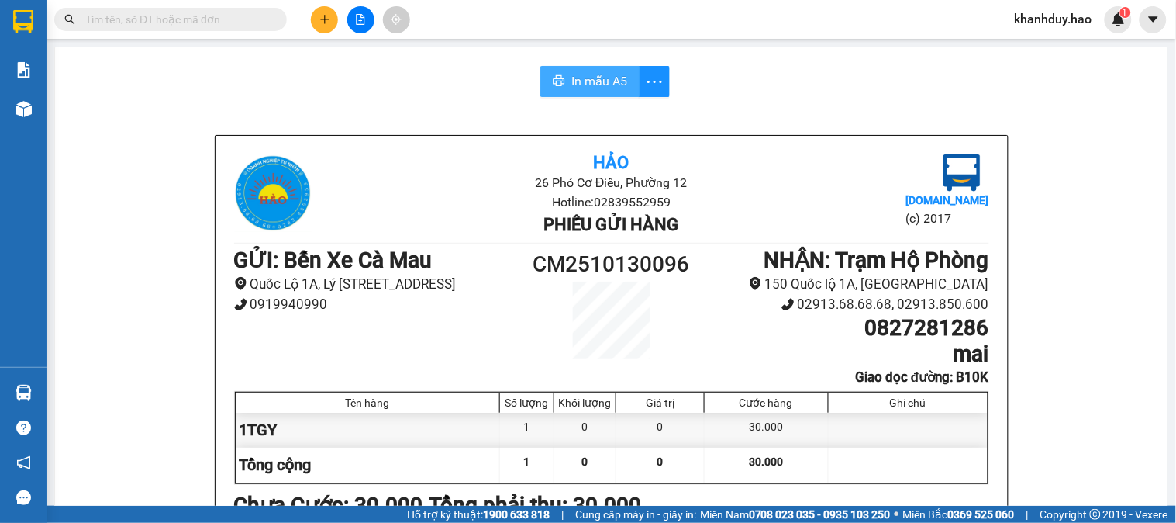
click at [593, 79] on span "In mẫu A5" at bounding box center [600, 80] width 56 height 19
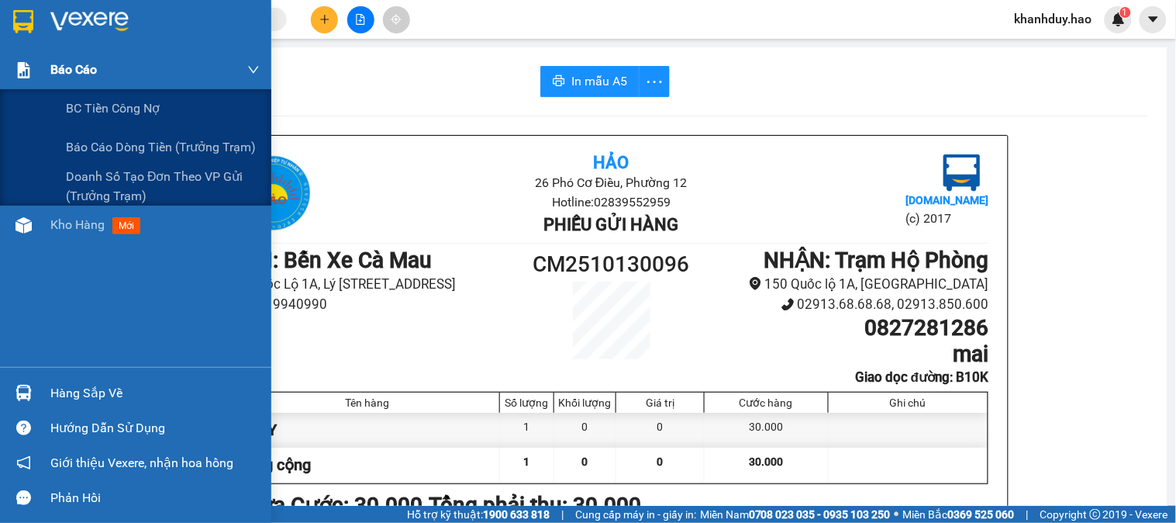
click at [51, 85] on div "Báo cáo" at bounding box center [154, 69] width 209 height 39
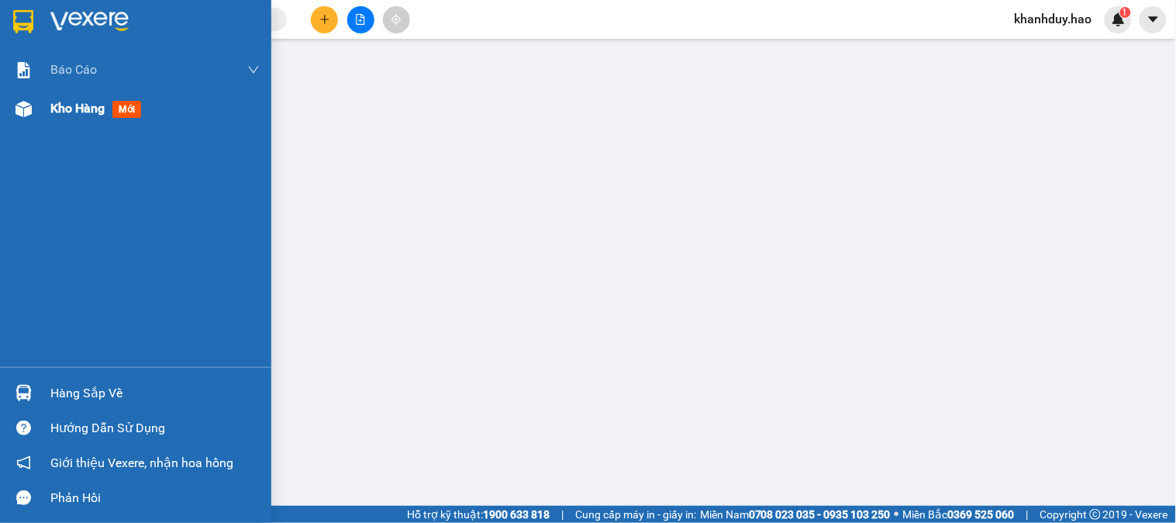
click at [73, 116] on span "Kho hàng" at bounding box center [77, 108] width 54 height 15
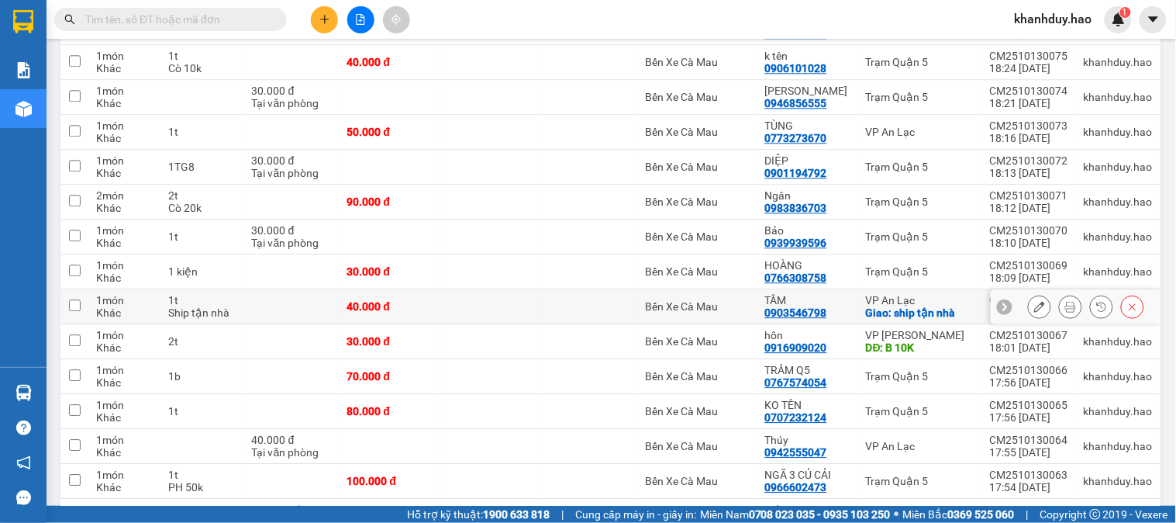
scroll to position [1034, 0]
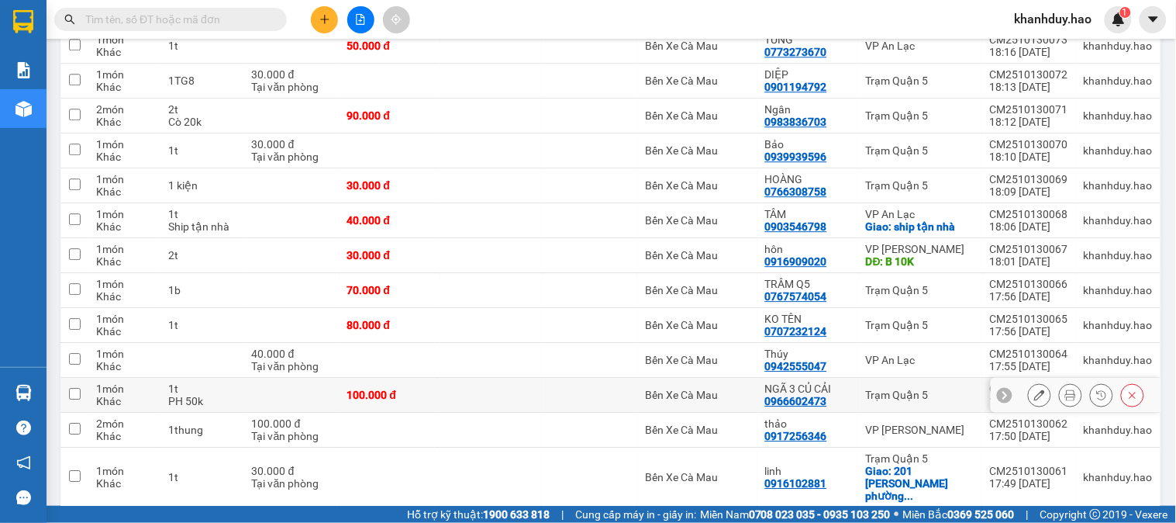
click at [271, 400] on td at bounding box center [291, 395] width 95 height 35
checkbox input "true"
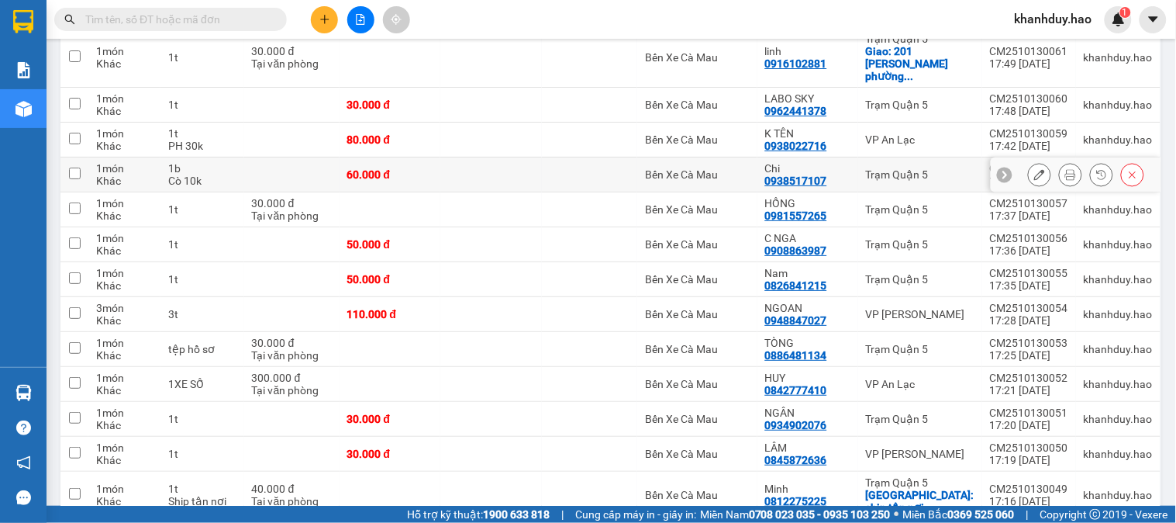
scroll to position [1464, 0]
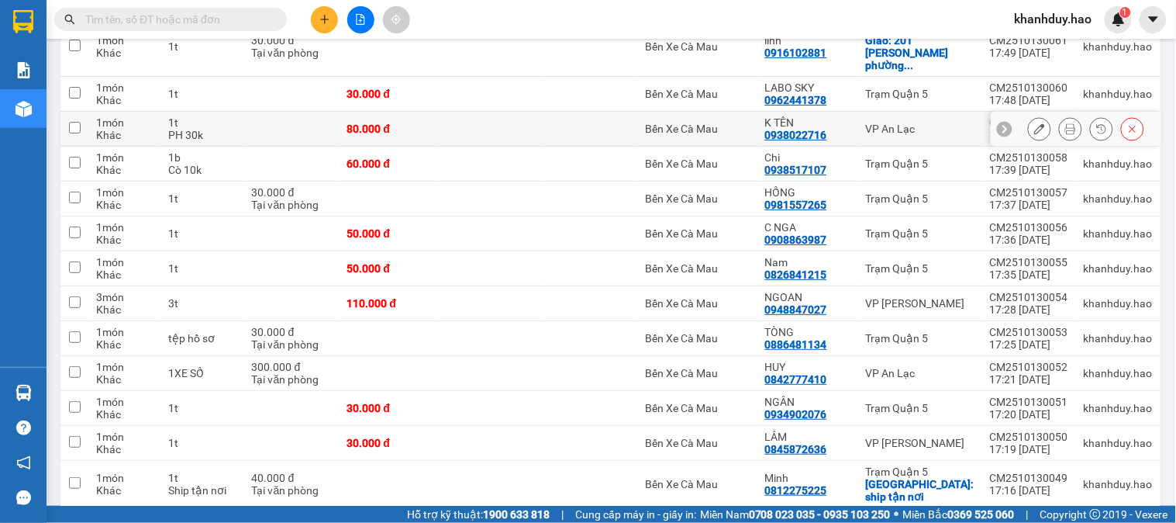
click at [250, 101] on td at bounding box center [291, 94] width 95 height 35
checkbox input "true"
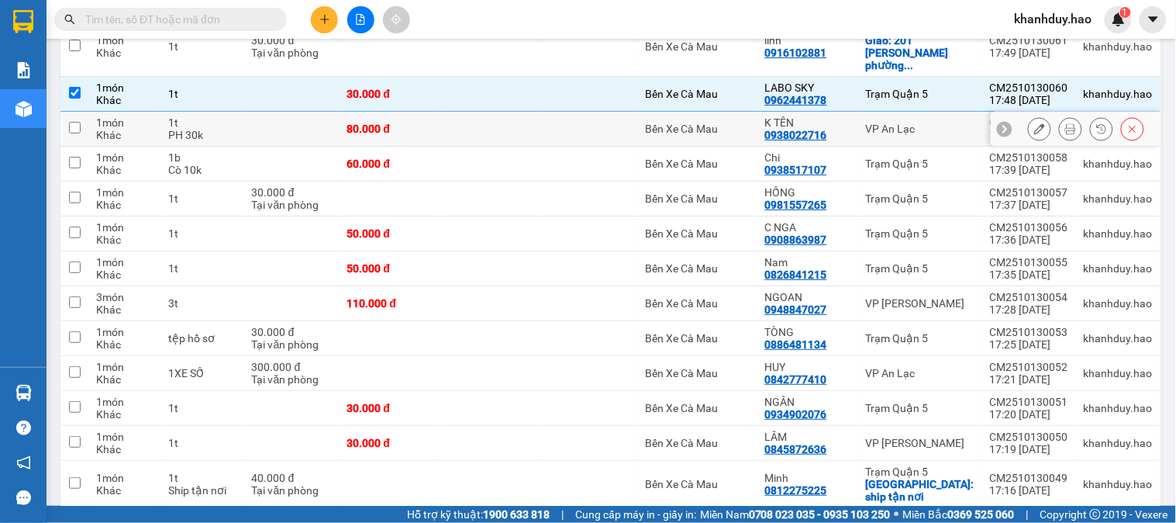
click at [247, 112] on td at bounding box center [291, 129] width 95 height 35
checkbox input "true"
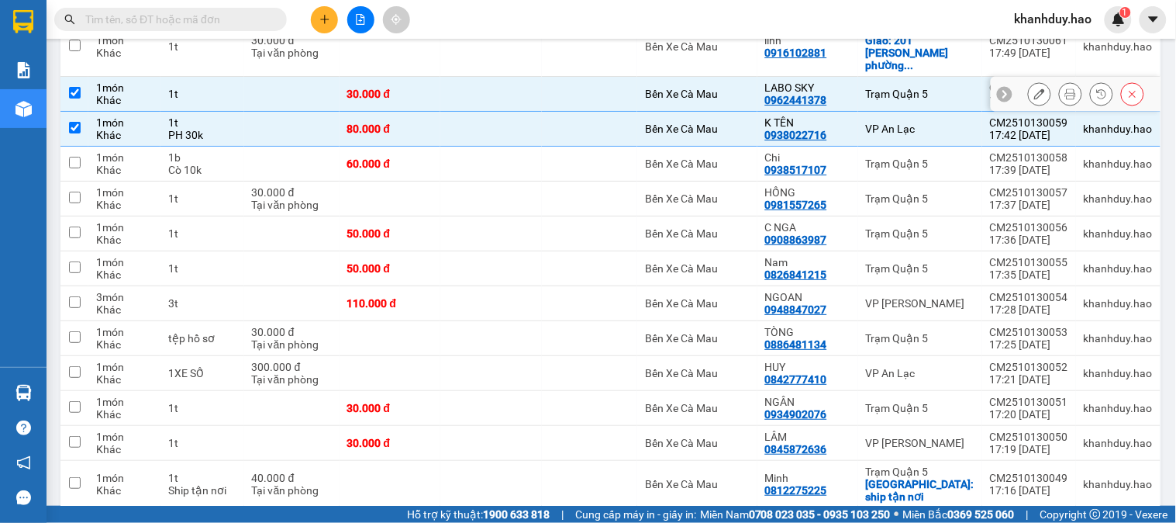
click at [247, 79] on td at bounding box center [291, 94] width 95 height 35
checkbox input "false"
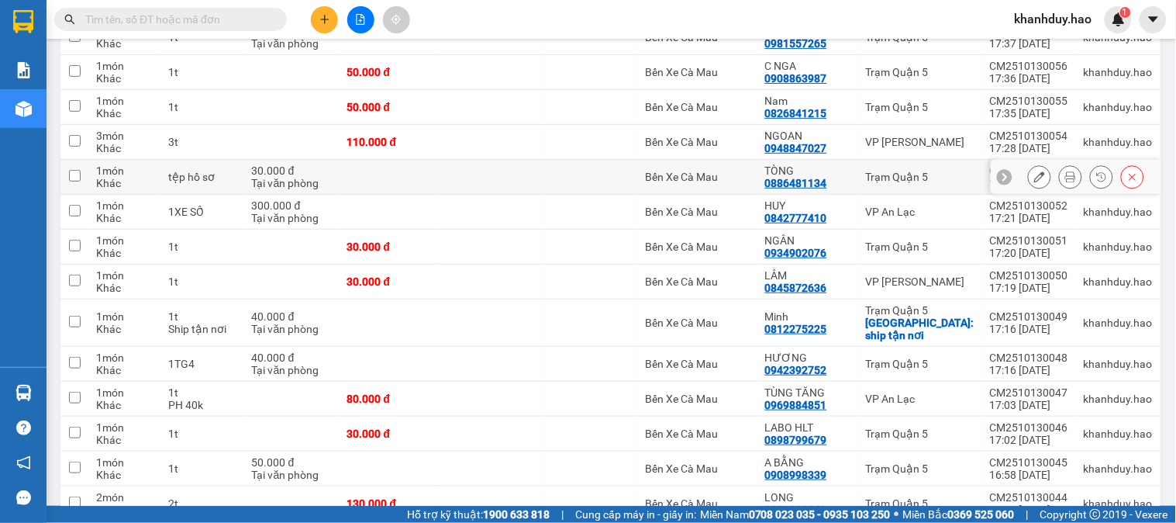
scroll to position [1637, 0]
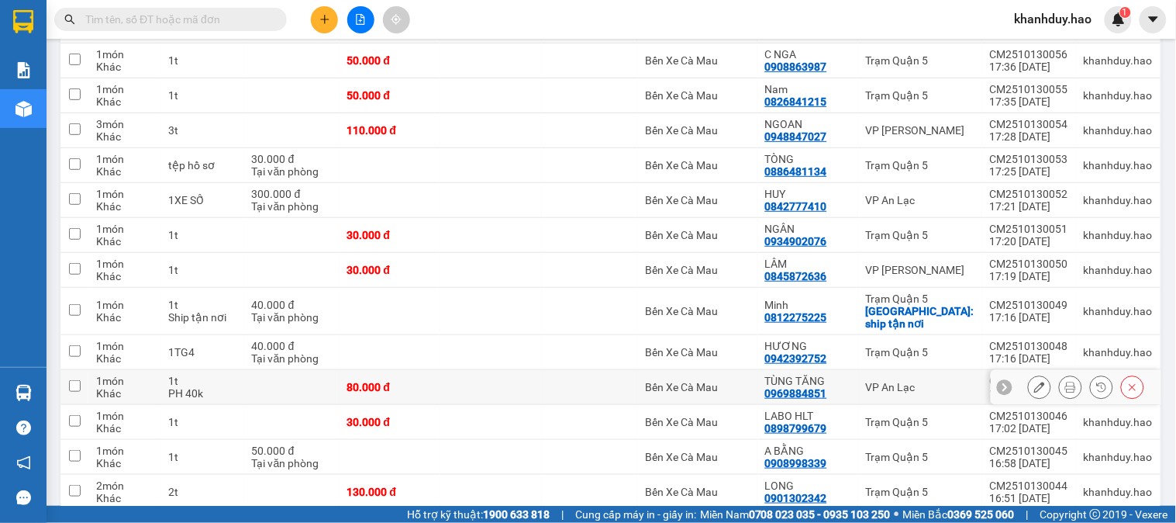
click at [323, 370] on td at bounding box center [291, 387] width 95 height 35
checkbox input "true"
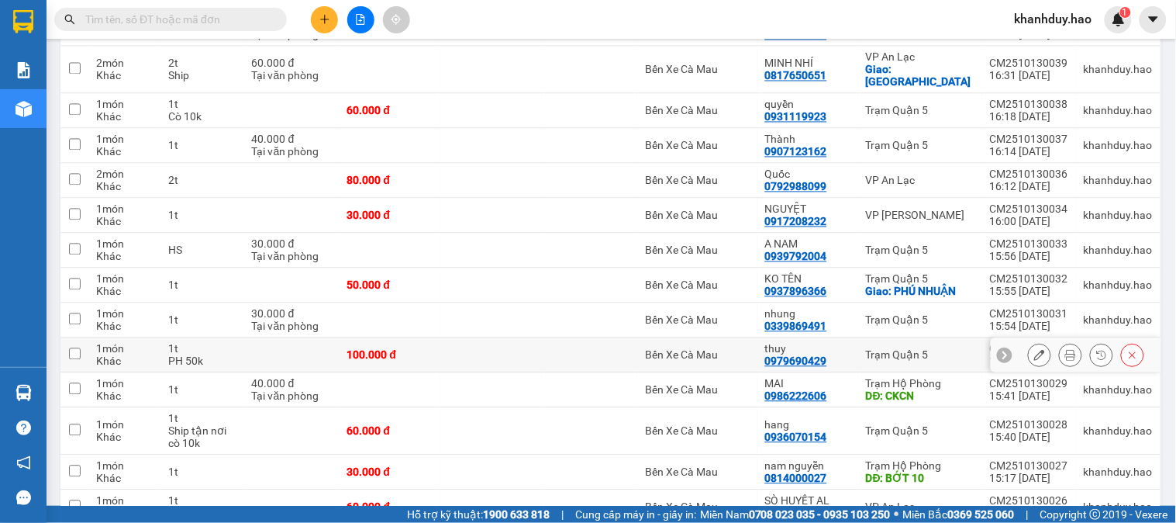
click at [226, 355] on div "PH 50k" at bounding box center [201, 361] width 67 height 12
checkbox input "true"
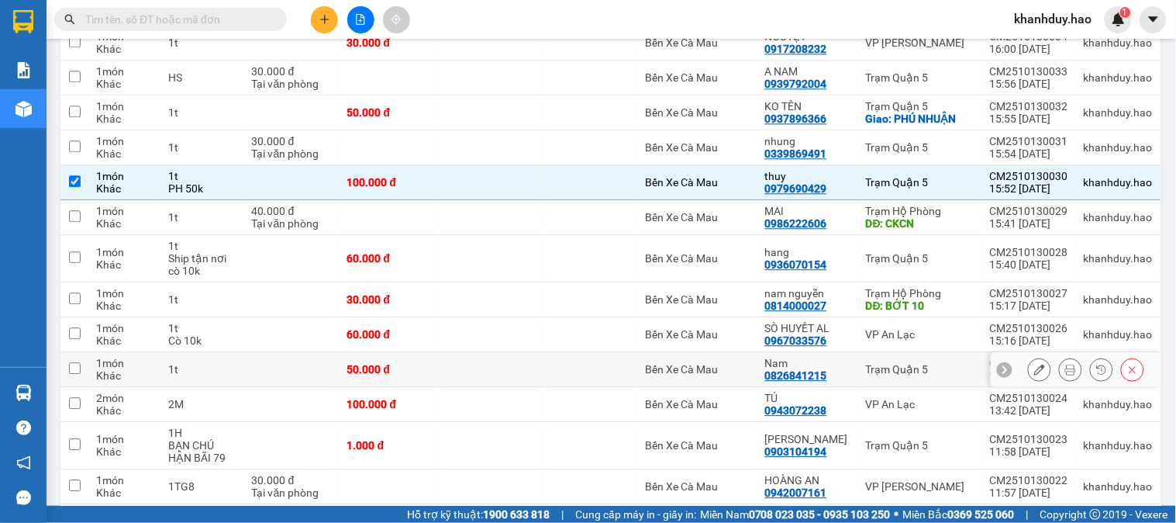
scroll to position [2444, 0]
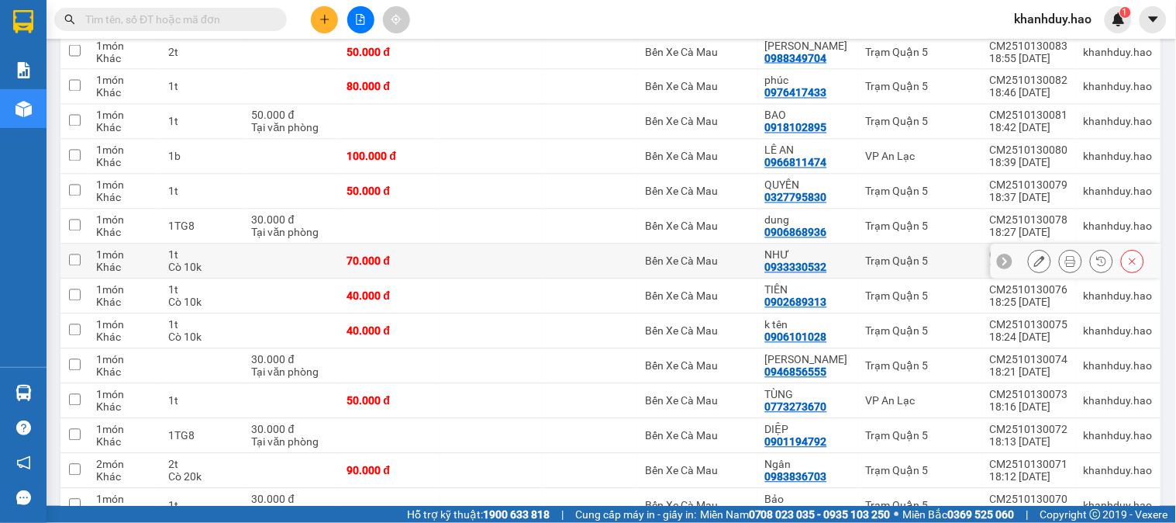
scroll to position [689, 0]
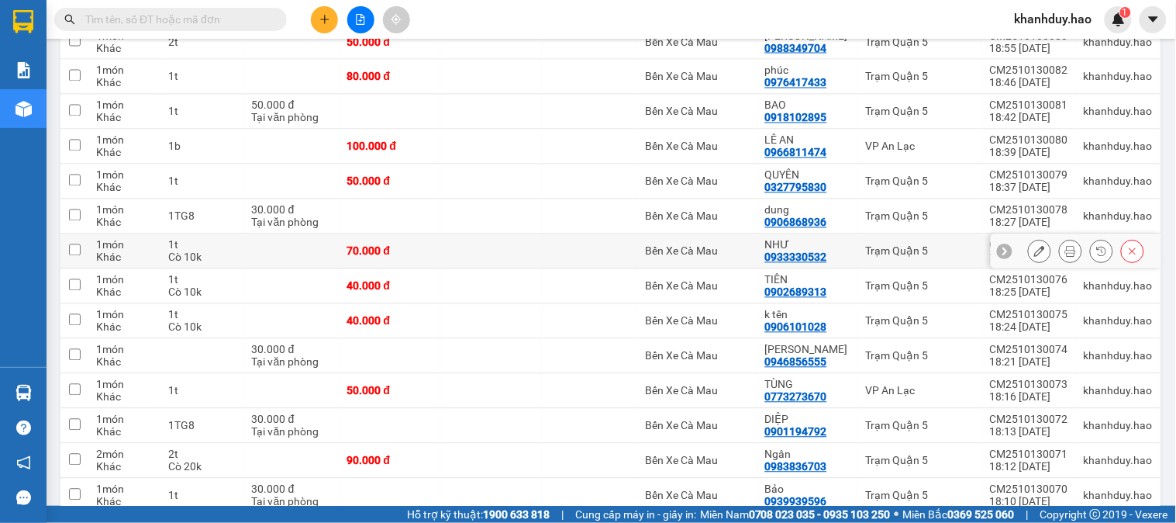
click at [216, 268] on td "1t Cò 10k" at bounding box center [202, 251] width 83 height 35
checkbox input "true"
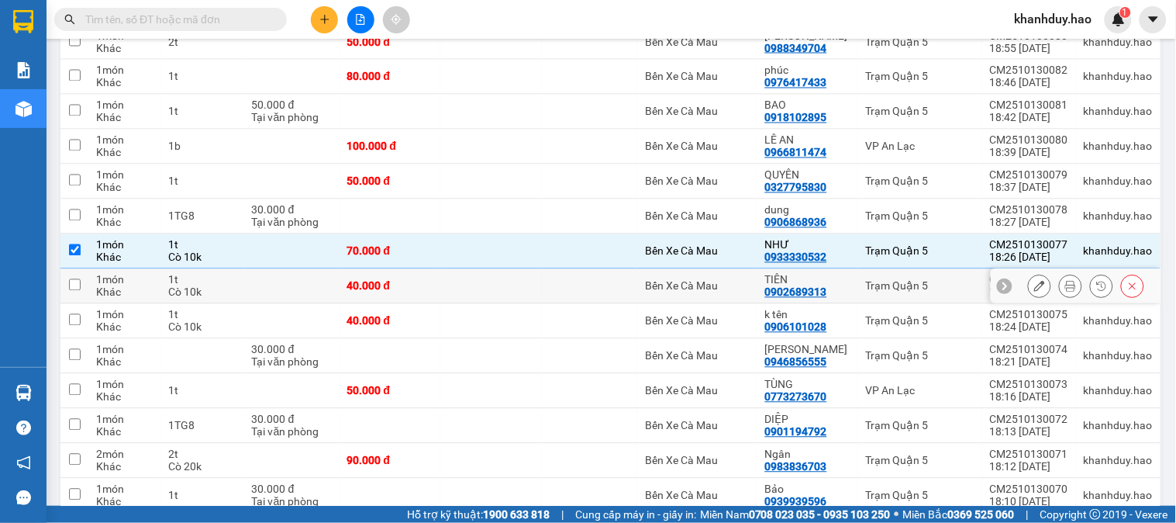
click at [218, 292] on div "Cò 10k" at bounding box center [201, 292] width 67 height 12
checkbox input "true"
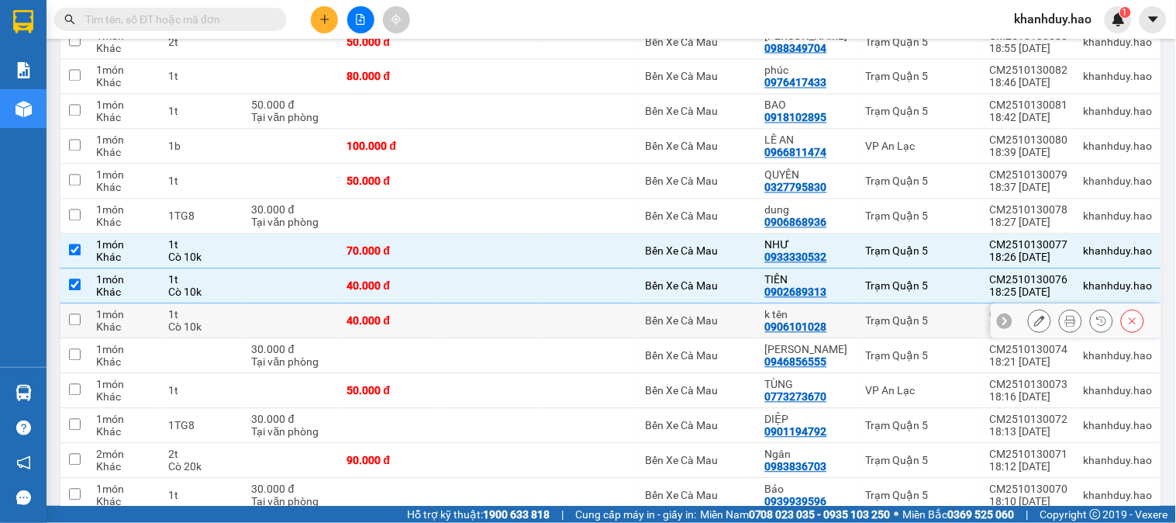
click at [219, 318] on div "1t" at bounding box center [201, 315] width 67 height 12
checkbox input "true"
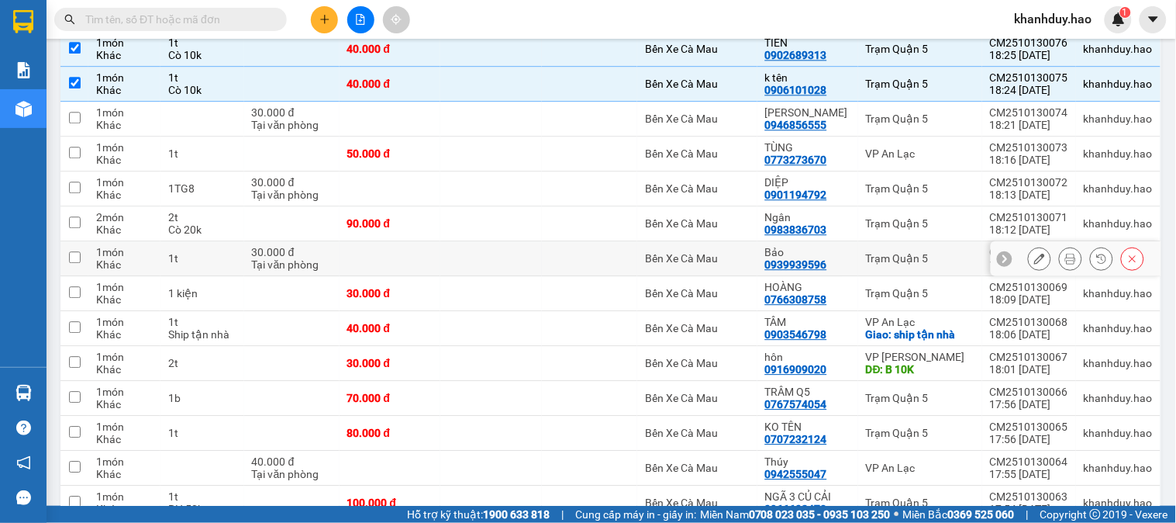
scroll to position [948, 0]
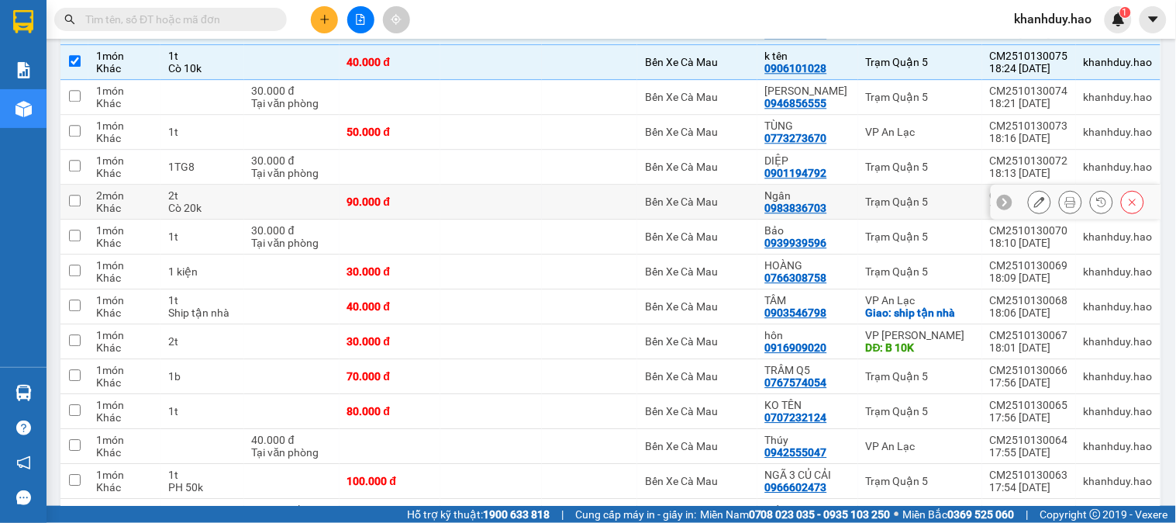
click at [203, 199] on div "2t" at bounding box center [201, 195] width 67 height 12
checkbox input "true"
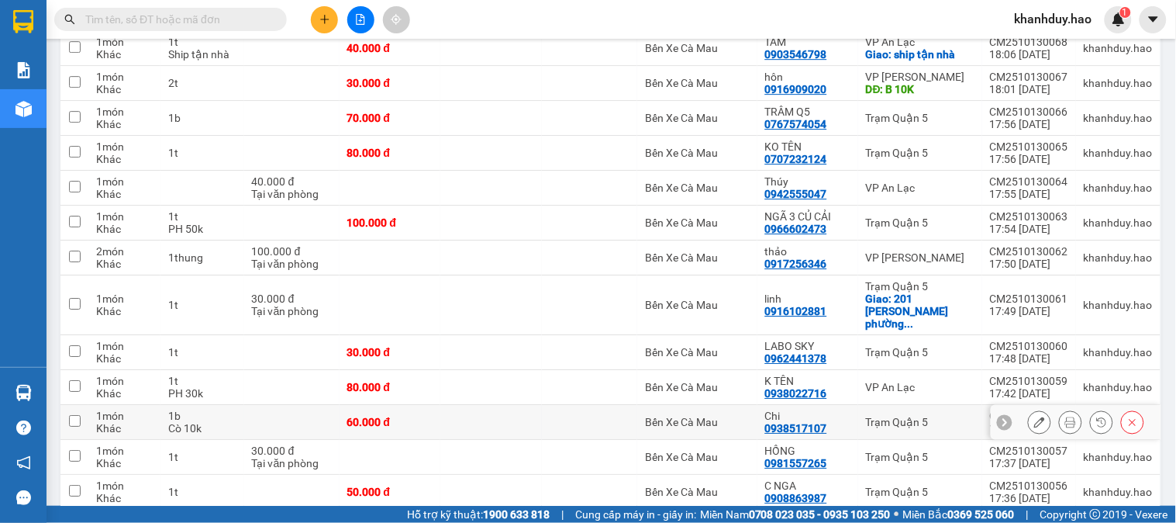
click at [231, 422] on div "Cò 10k" at bounding box center [201, 428] width 67 height 12
checkbox input "true"
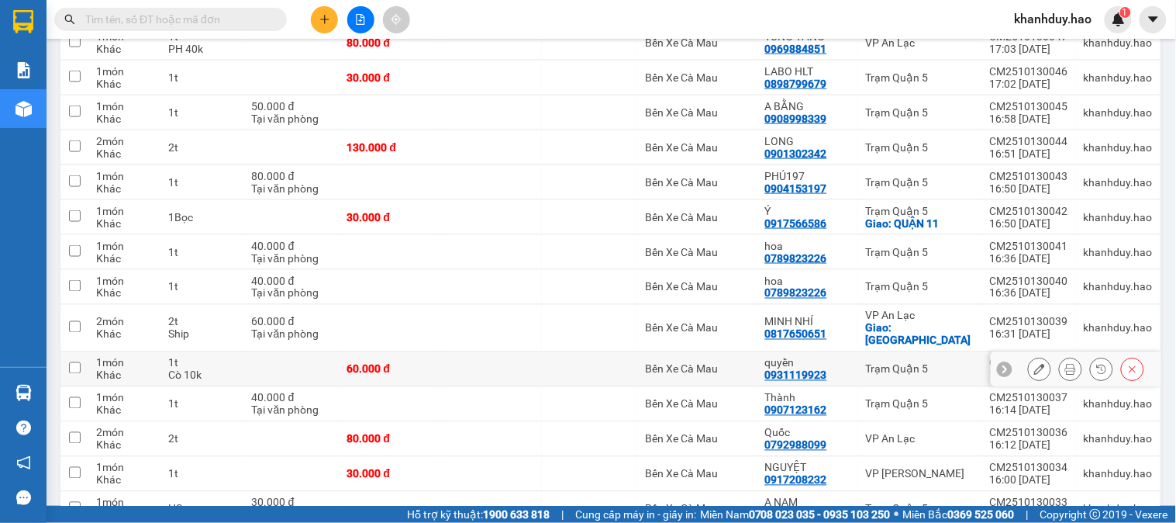
click at [241, 352] on td "1t Cò 10k" at bounding box center [202, 369] width 83 height 35
checkbox input "true"
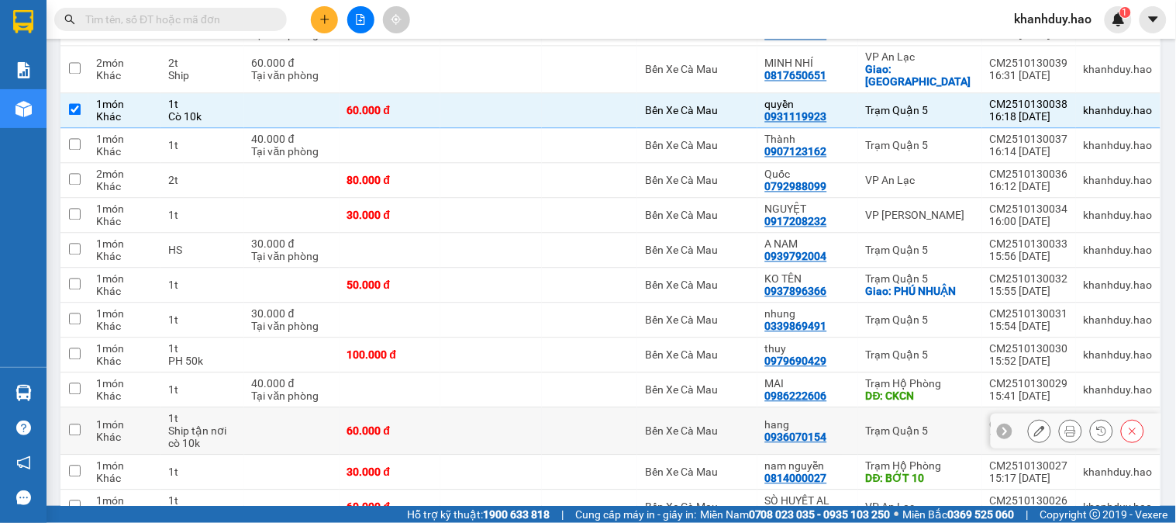
scroll to position [2327, 0]
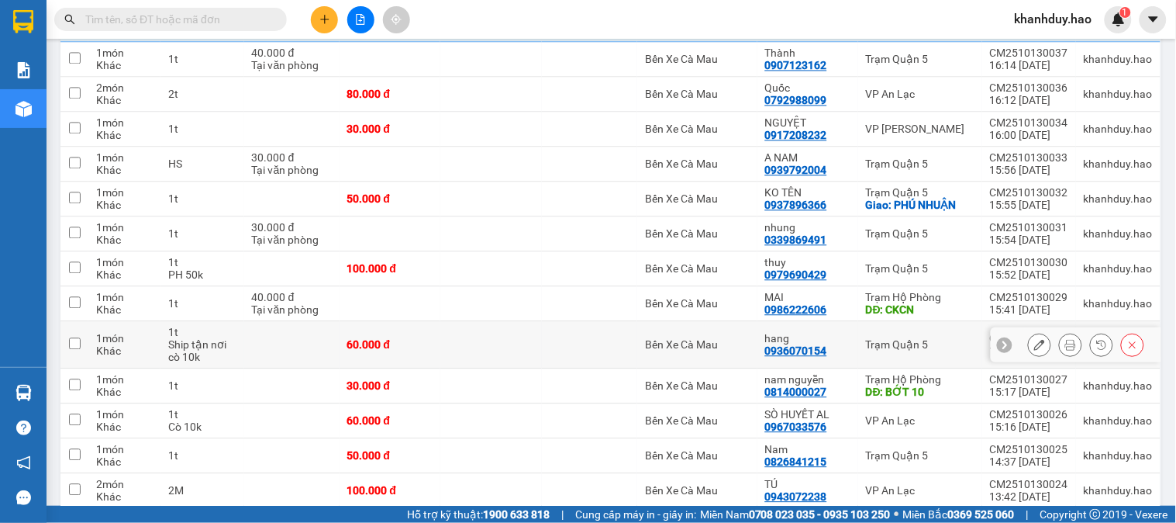
click at [229, 338] on div "Ship tận nơi cò 10k" at bounding box center [201, 350] width 67 height 25
checkbox input "true"
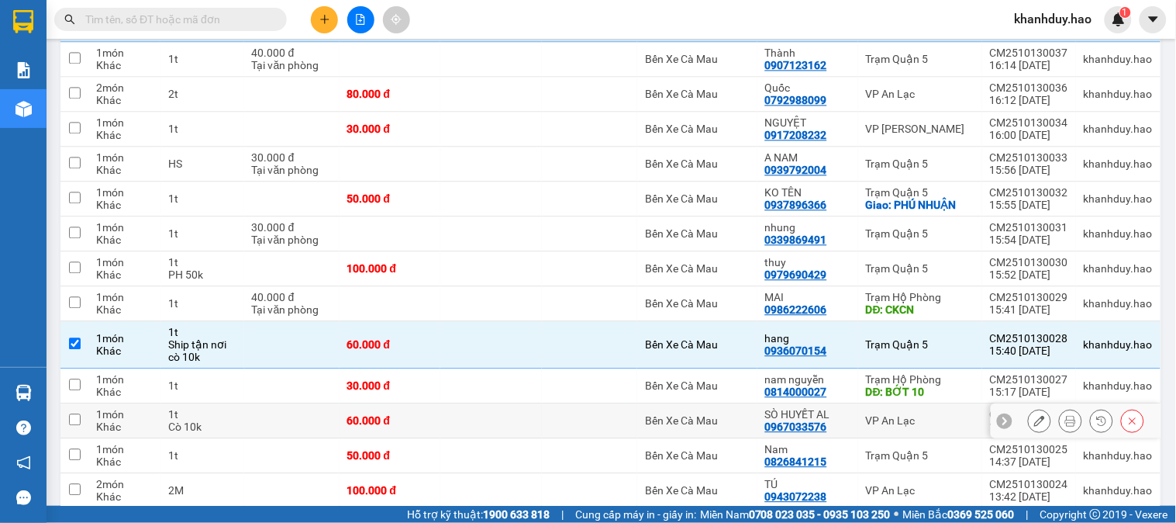
click at [240, 403] on td "1t Cò 10k" at bounding box center [202, 420] width 83 height 35
checkbox input "true"
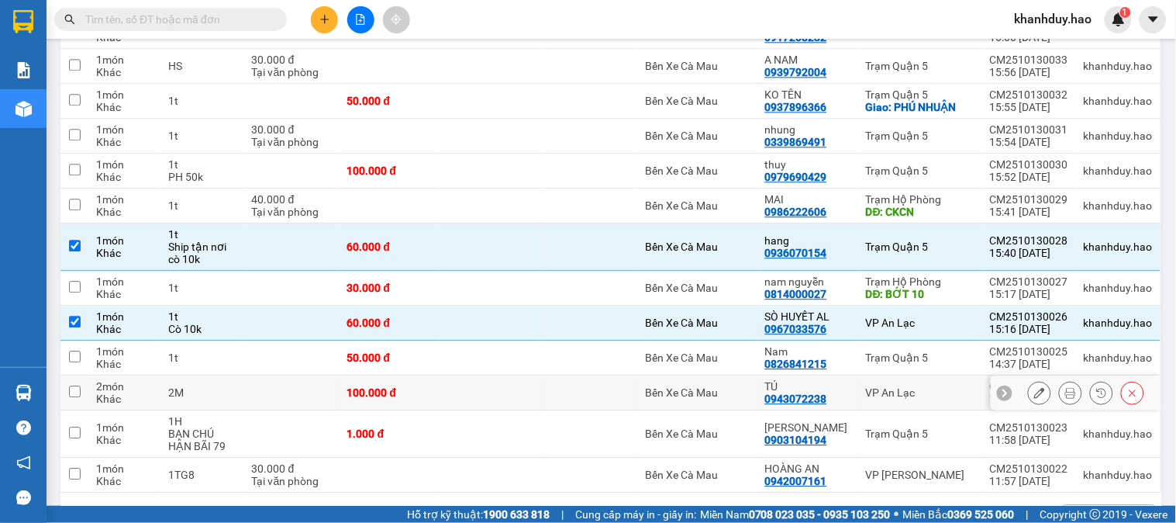
scroll to position [2444, 0]
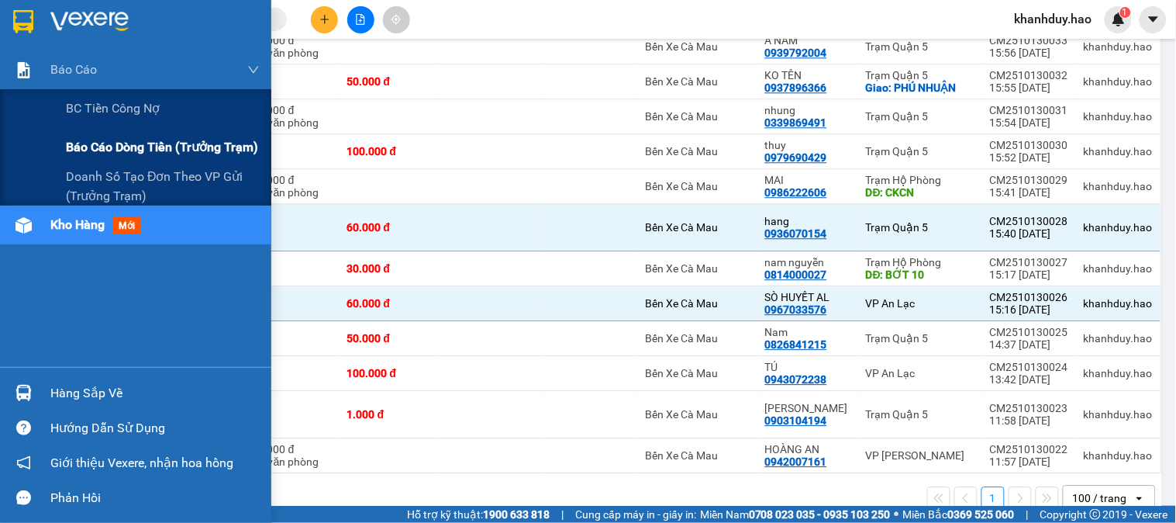
click at [86, 138] on span "Báo cáo dòng tiền (trưởng trạm)" at bounding box center [162, 146] width 192 height 19
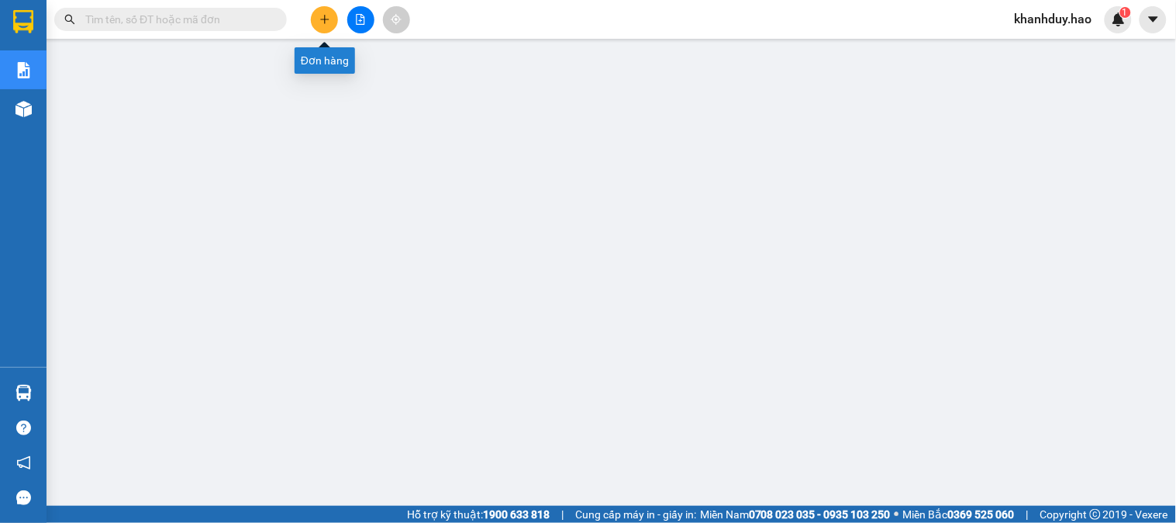
click at [324, 25] on button at bounding box center [324, 19] width 27 height 27
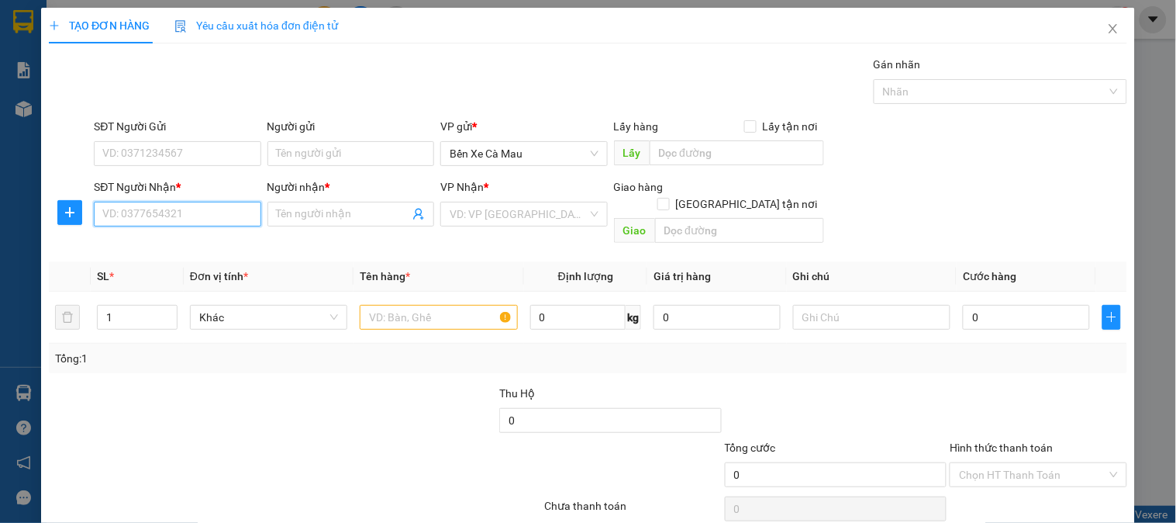
click at [174, 226] on input "SĐT Người Nhận *" at bounding box center [177, 214] width 167 height 25
click at [188, 254] on div "0901218898 - Họt" at bounding box center [175, 245] width 165 height 25
type input "0901218898"
type input "Họt"
type input "160.000"
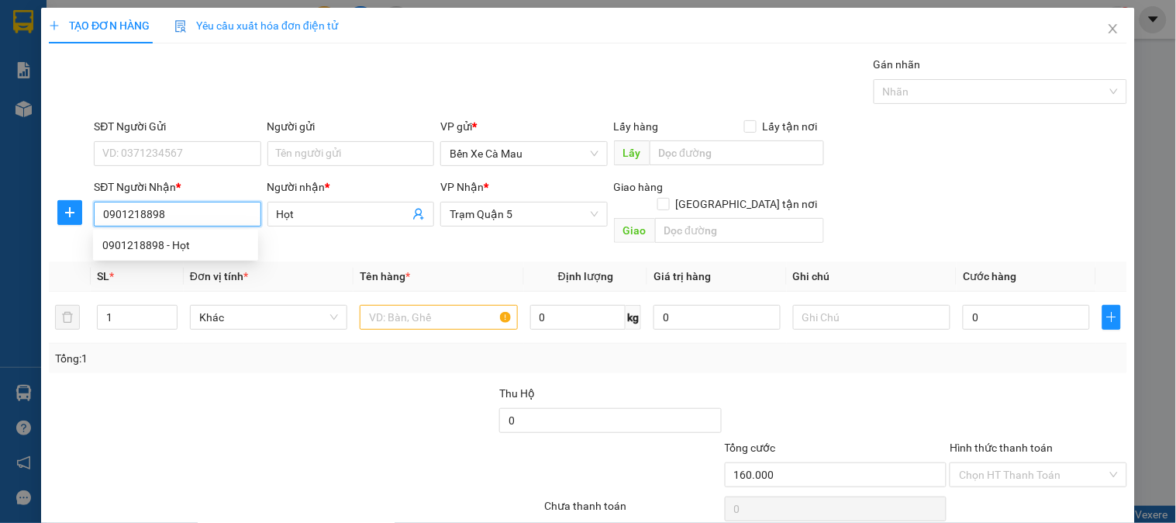
type input "160.000"
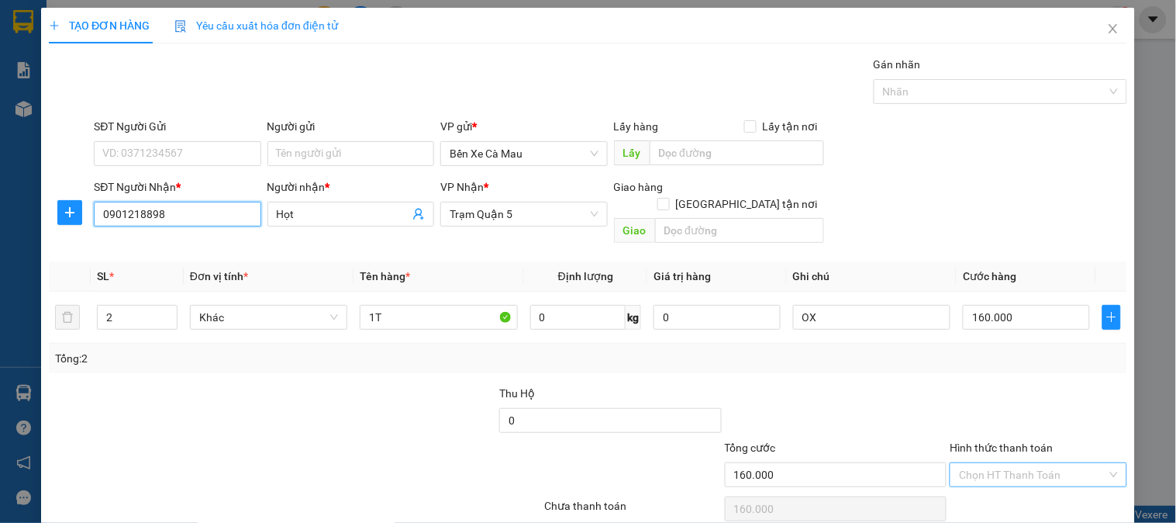
scroll to position [50, 0]
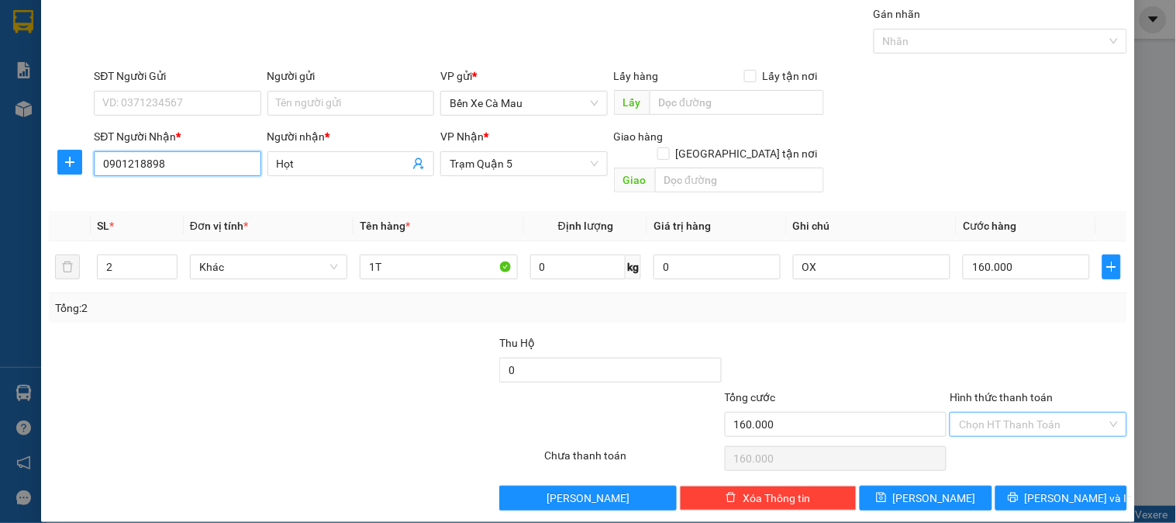
click at [1037, 412] on div "Chọn HT Thanh Toán" at bounding box center [1038, 424] width 177 height 25
type input "0901218898"
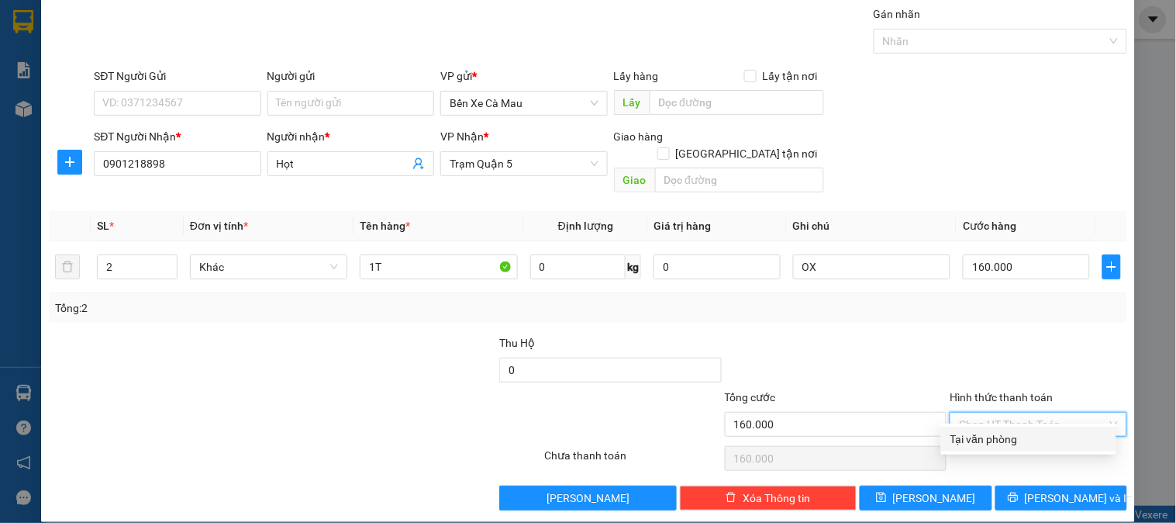
click at [1005, 430] on div "Tại văn phòng" at bounding box center [1029, 438] width 157 height 17
type input "0"
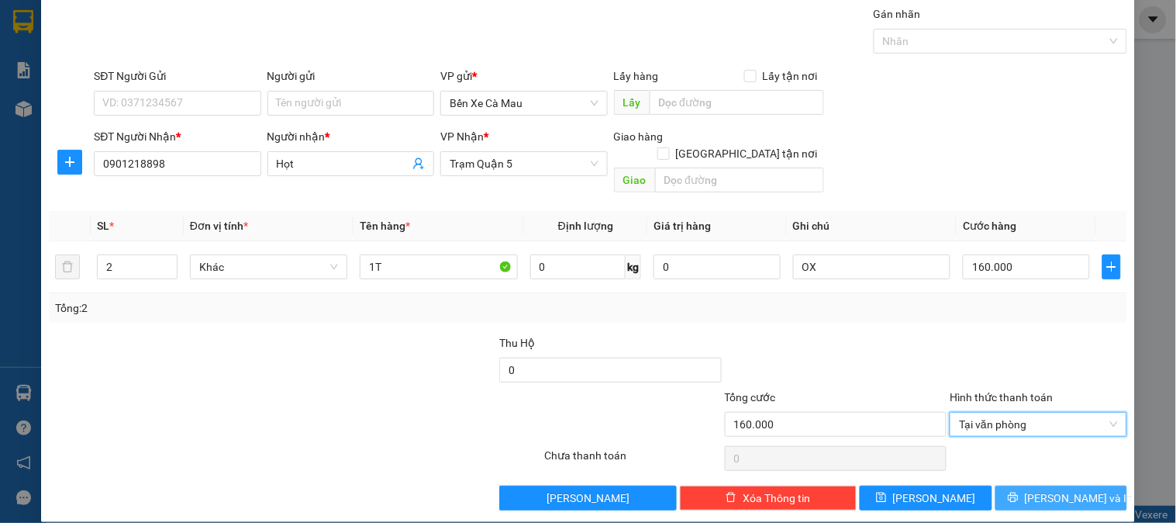
click at [1012, 485] on button "Lưu và In" at bounding box center [1062, 497] width 132 height 25
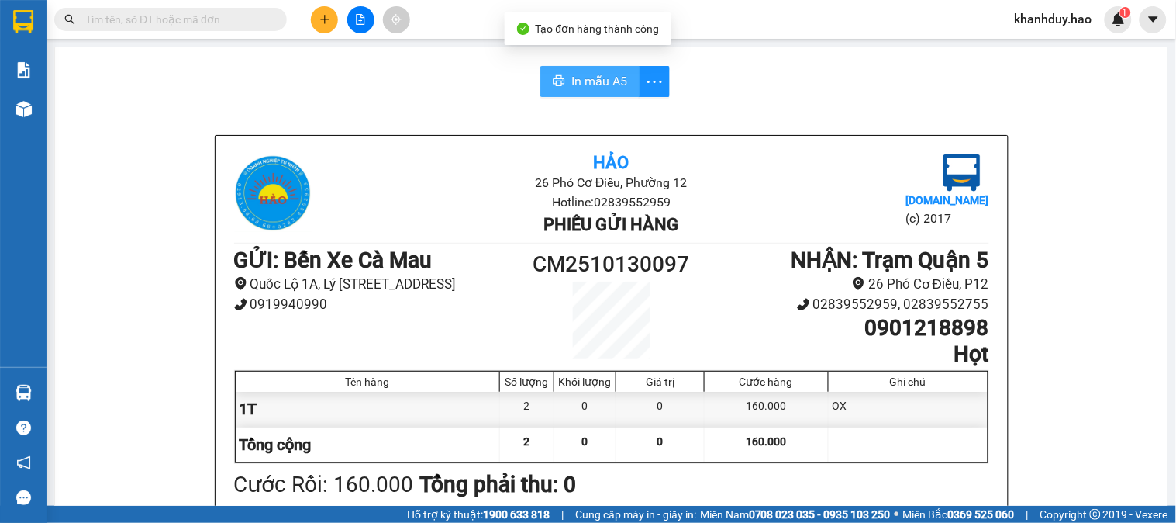
click at [605, 85] on span "In mẫu A5" at bounding box center [600, 80] width 56 height 19
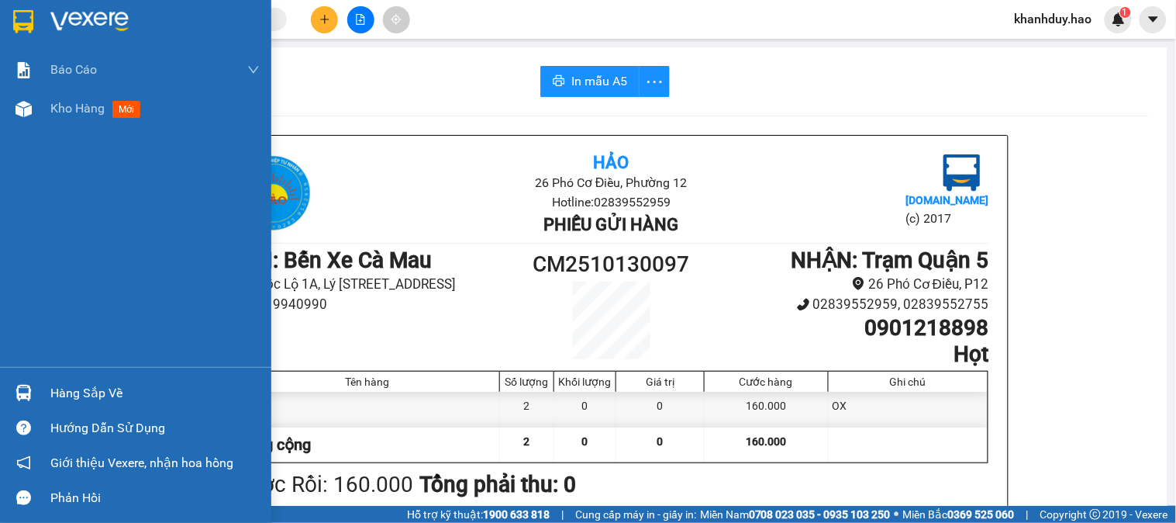
click at [96, 133] on div "Báo cáo BC tiền công nợ Báo cáo dòng tiền (trưởng trạm) Doanh số tạo đơn theo V…" at bounding box center [135, 208] width 271 height 316
click at [111, 109] on div "Kho hàng mới" at bounding box center [98, 107] width 97 height 19
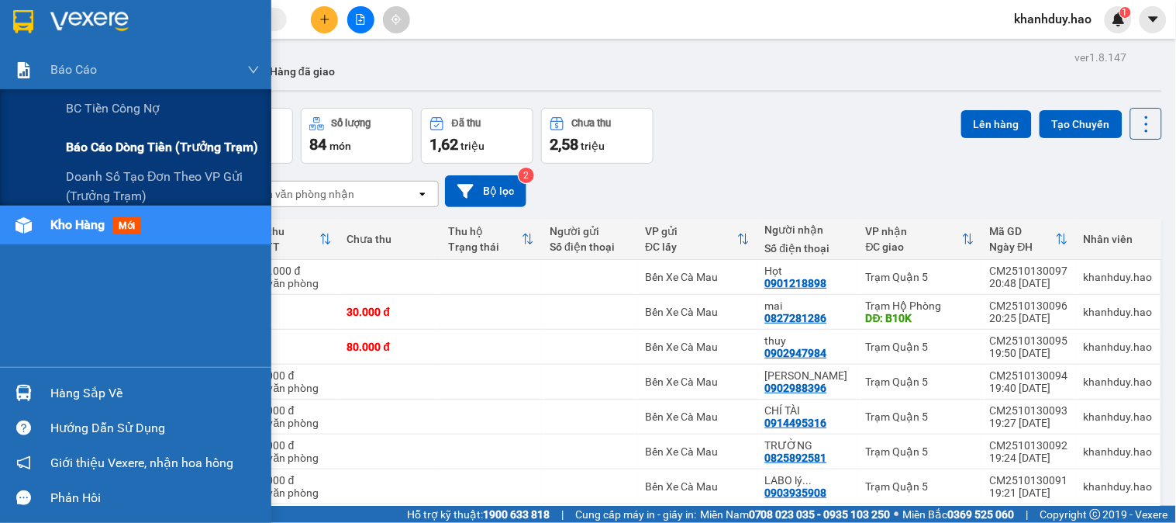
click at [94, 140] on span "Báo cáo dòng tiền (trưởng trạm)" at bounding box center [162, 146] width 192 height 19
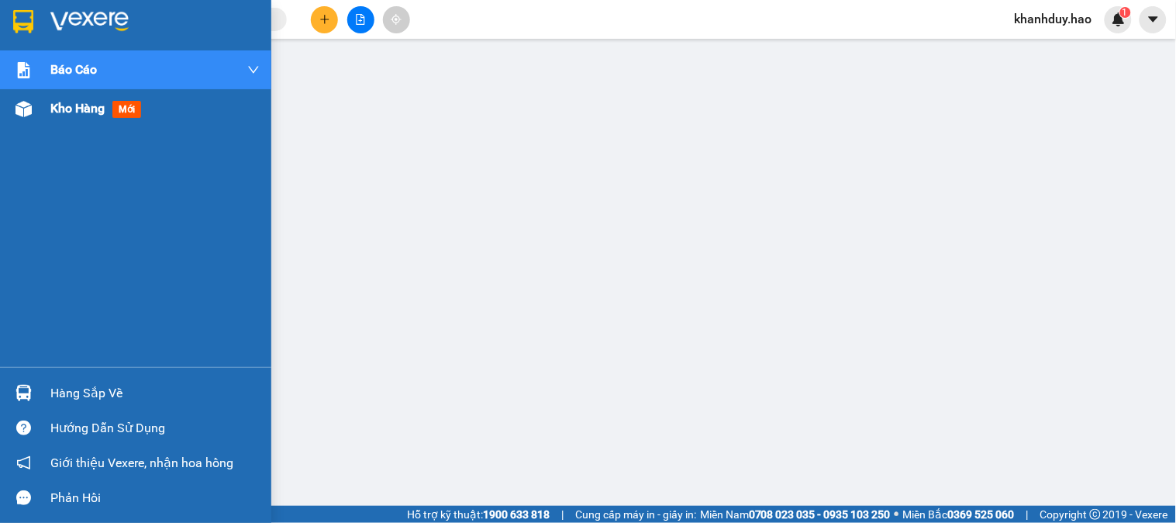
click at [37, 120] on div "Kho hàng mới" at bounding box center [135, 108] width 271 height 39
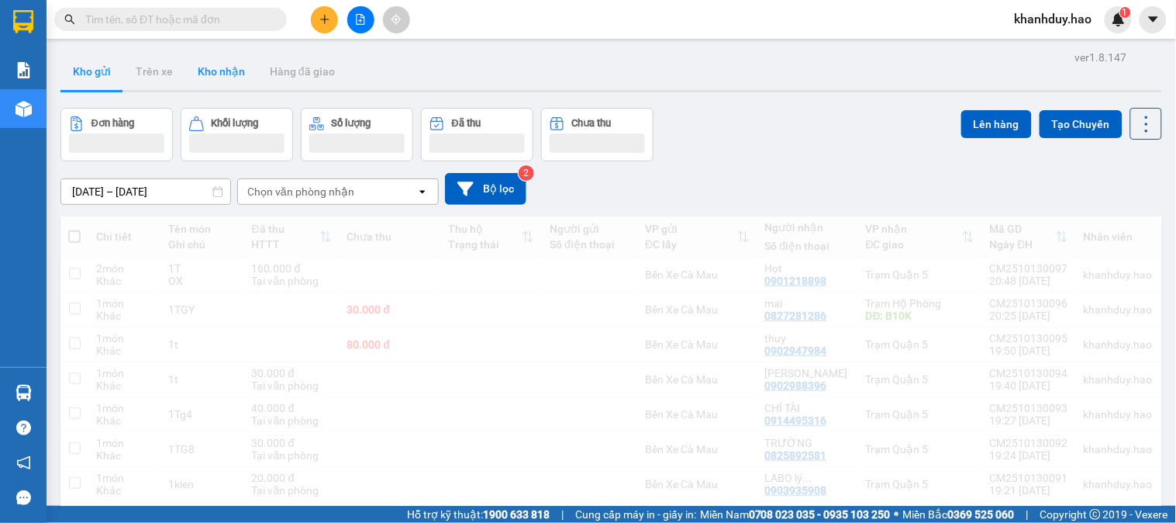
click at [225, 85] on button "Kho nhận" at bounding box center [221, 71] width 72 height 37
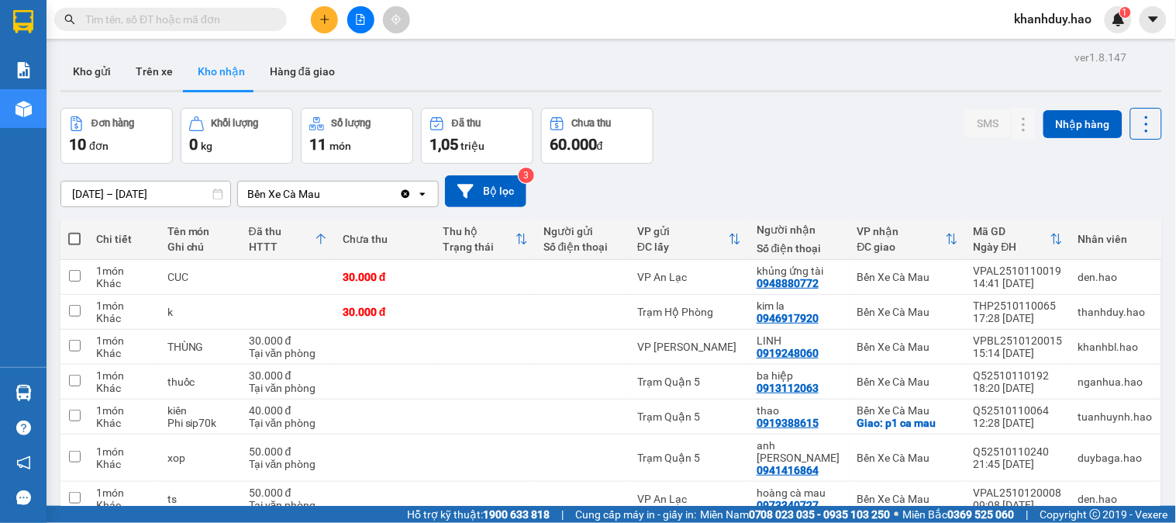
click at [171, 192] on input "12/10/2025 – 12/10/2025" at bounding box center [145, 193] width 169 height 25
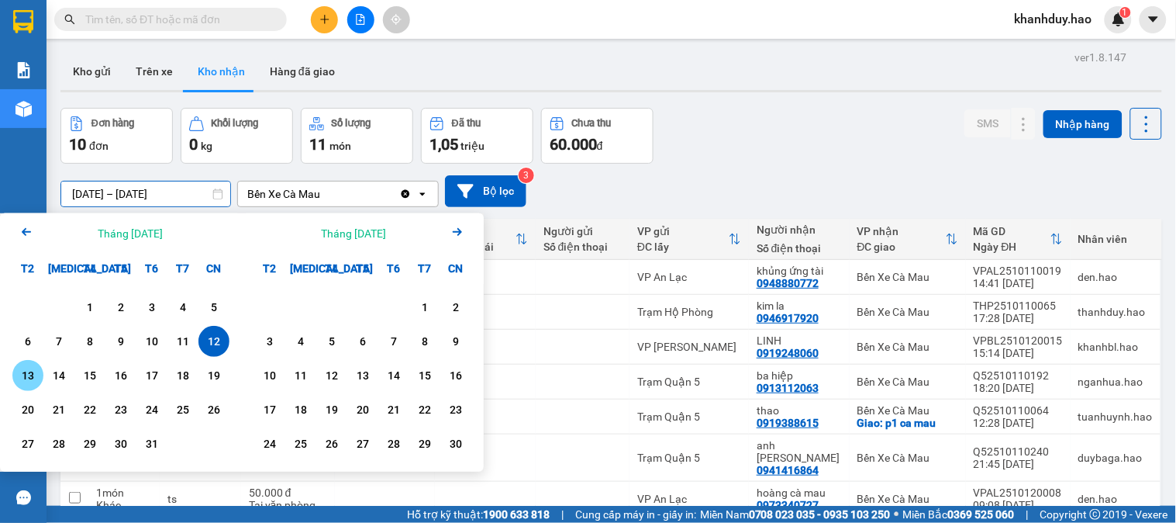
click at [26, 382] on div "13" at bounding box center [28, 375] width 22 height 19
type input "13/10/2025 – 13/10/2025"
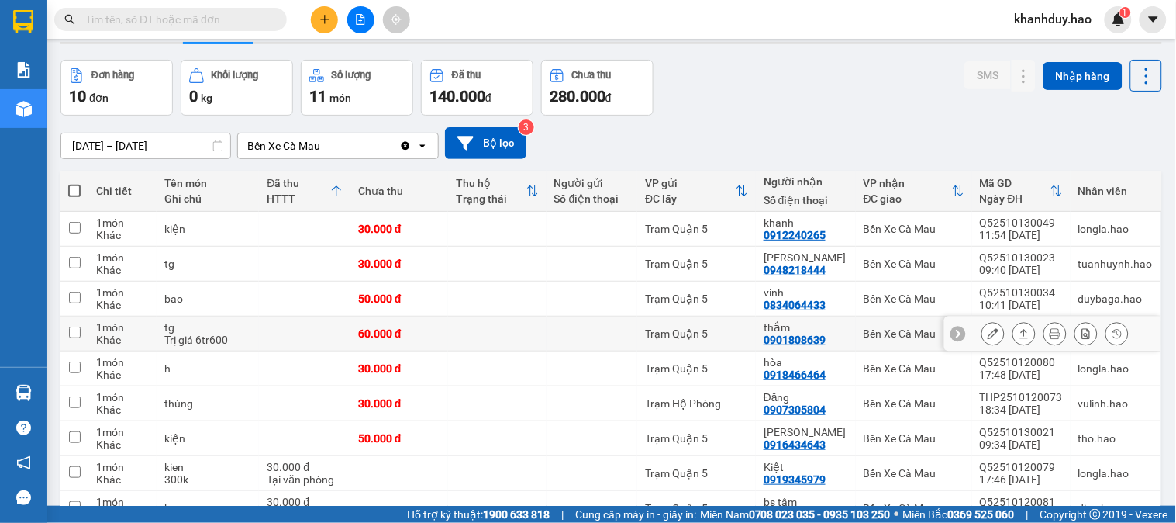
scroll to position [86, 0]
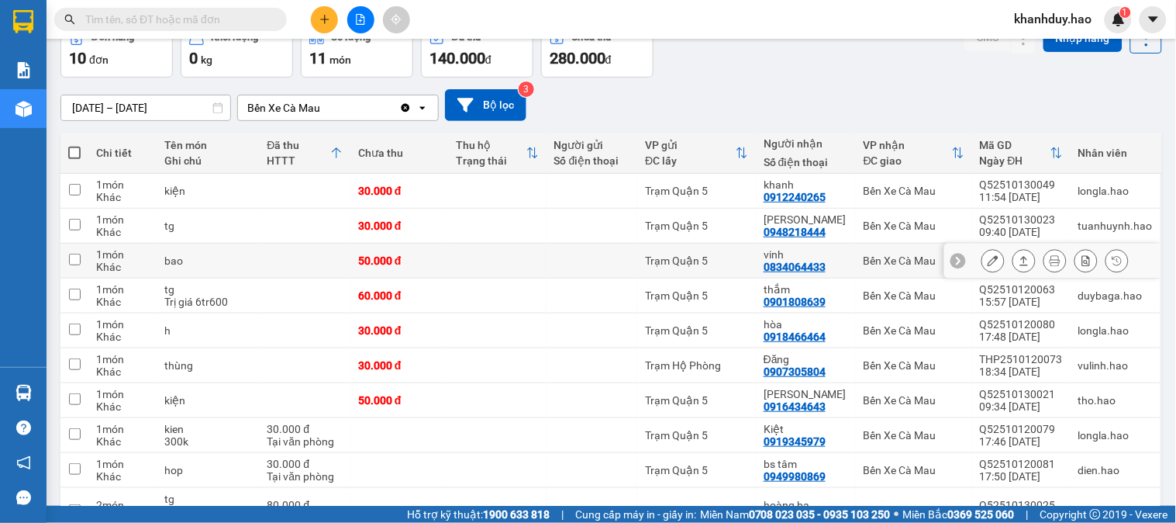
click at [1017, 262] on button at bounding box center [1025, 260] width 22 height 27
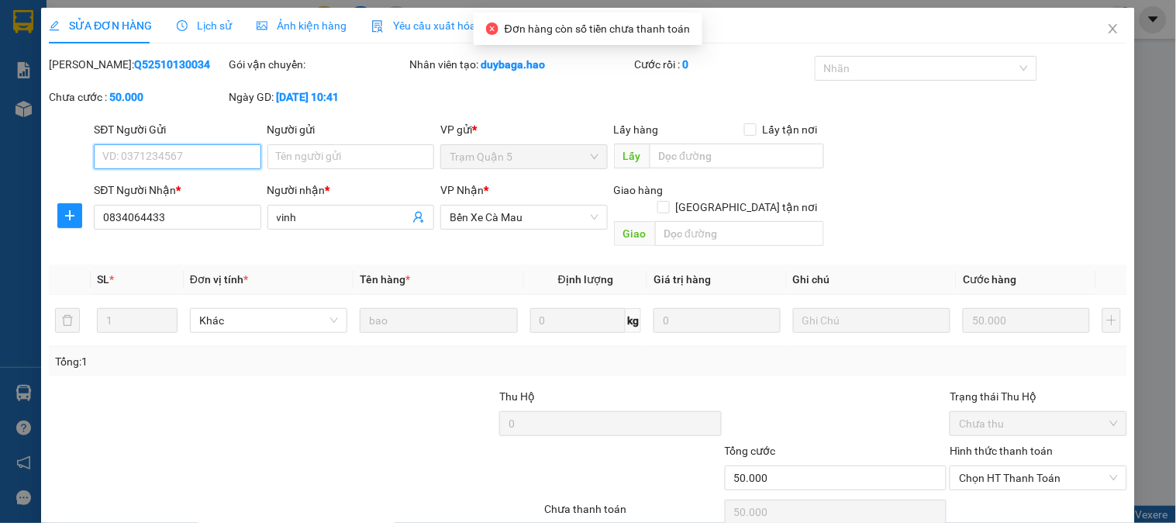
type input "0834064433"
type input "vinh"
type input "50.000"
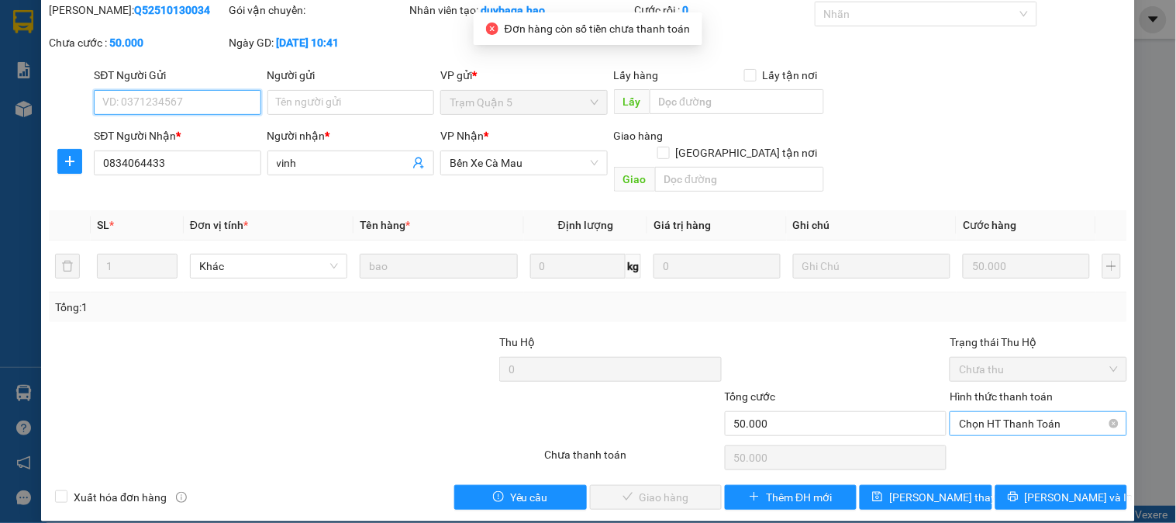
click at [997, 413] on span "Chọn HT Thanh Toán" at bounding box center [1038, 423] width 158 height 23
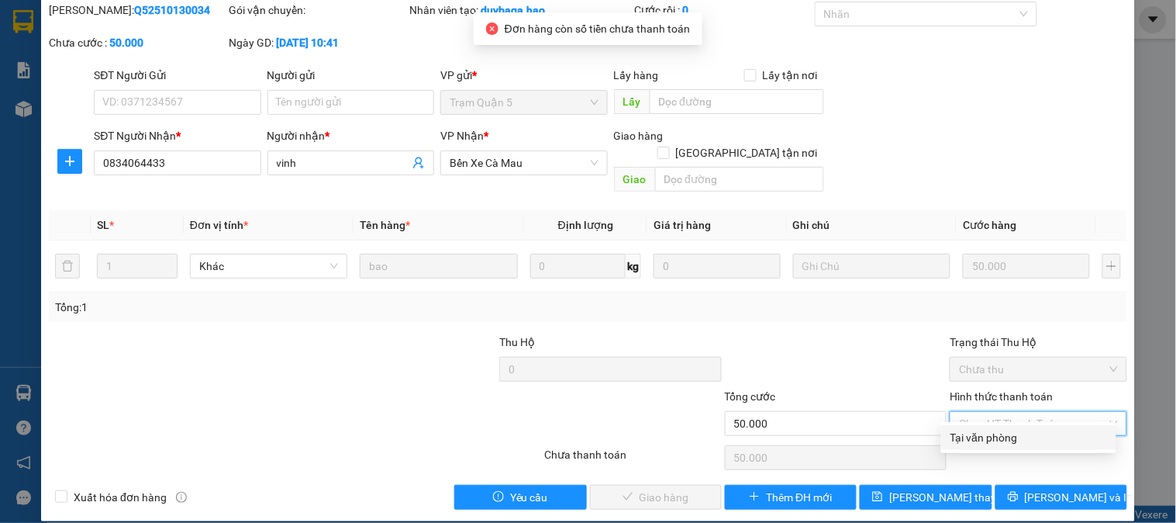
click at [979, 437] on div "Tại văn phòng" at bounding box center [1029, 437] width 157 height 17
type input "0"
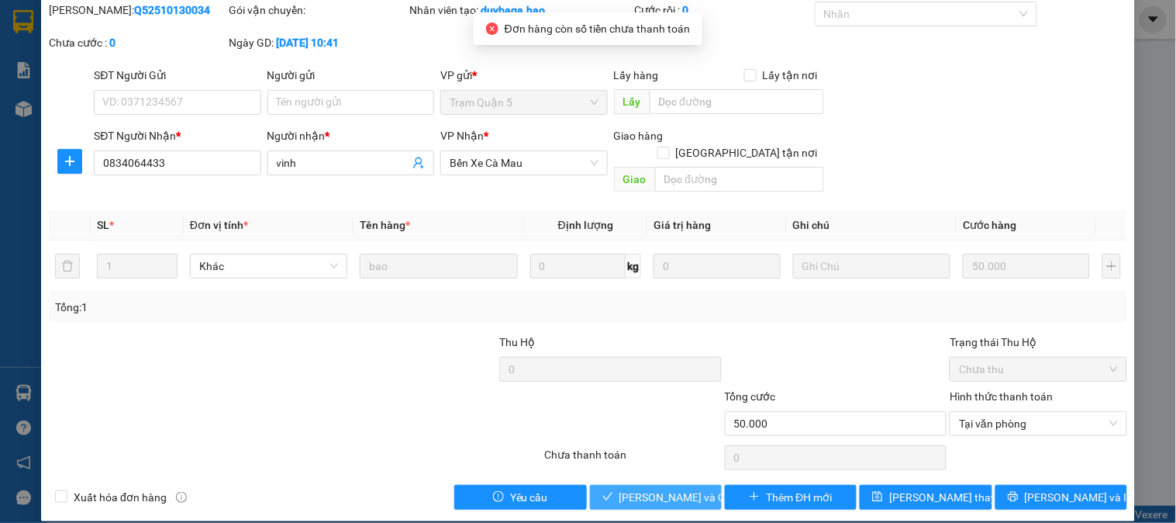
click at [632, 489] on span "Lưu và Giao hàng" at bounding box center [694, 497] width 149 height 17
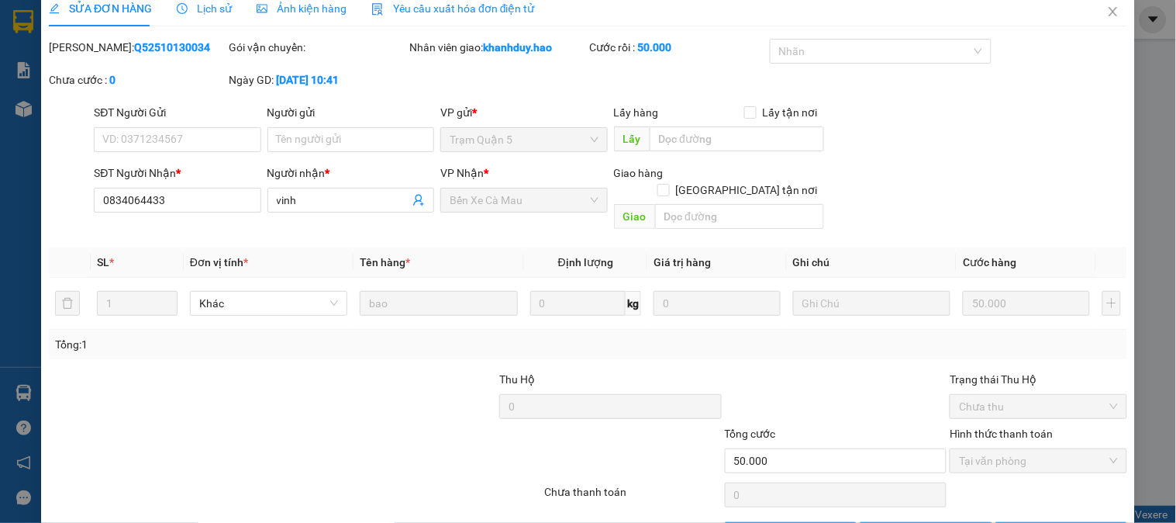
scroll to position [0, 0]
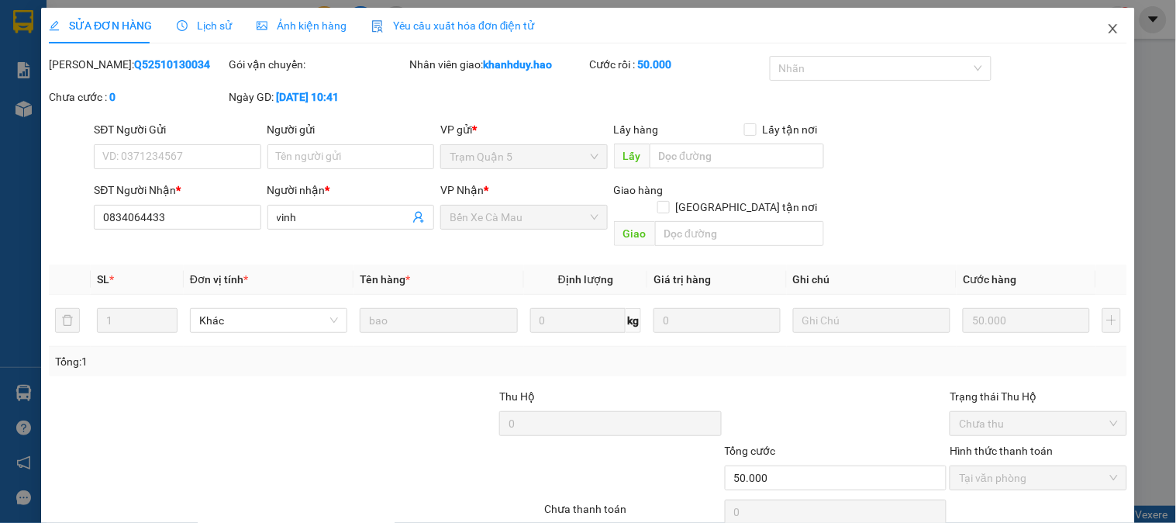
click at [1092, 24] on span "Close" at bounding box center [1113, 29] width 43 height 43
click at [1088, 24] on span "khanhduy.hao" at bounding box center [1054, 18] width 102 height 19
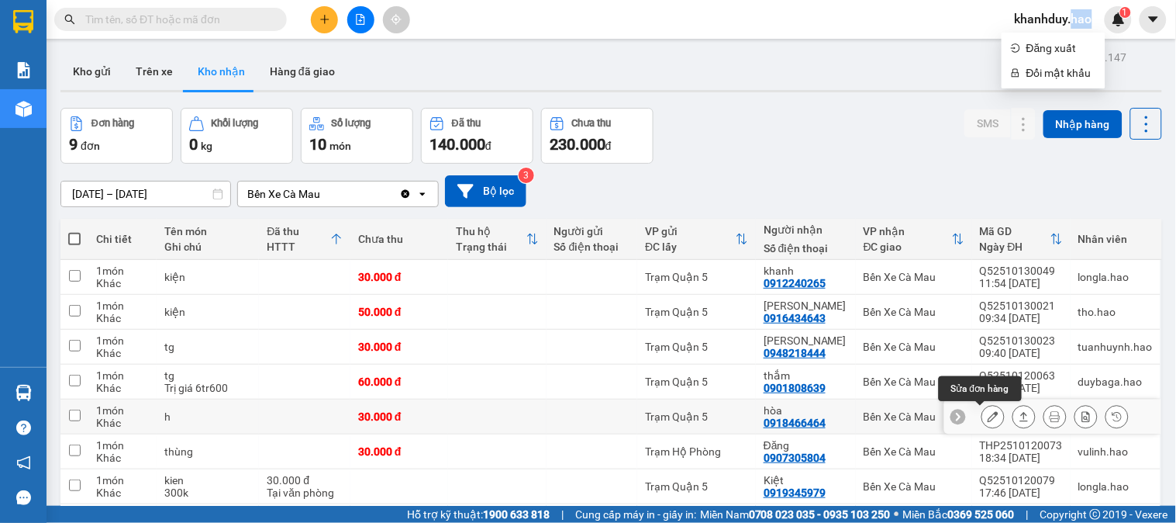
click at [989, 420] on button at bounding box center [994, 416] width 22 height 27
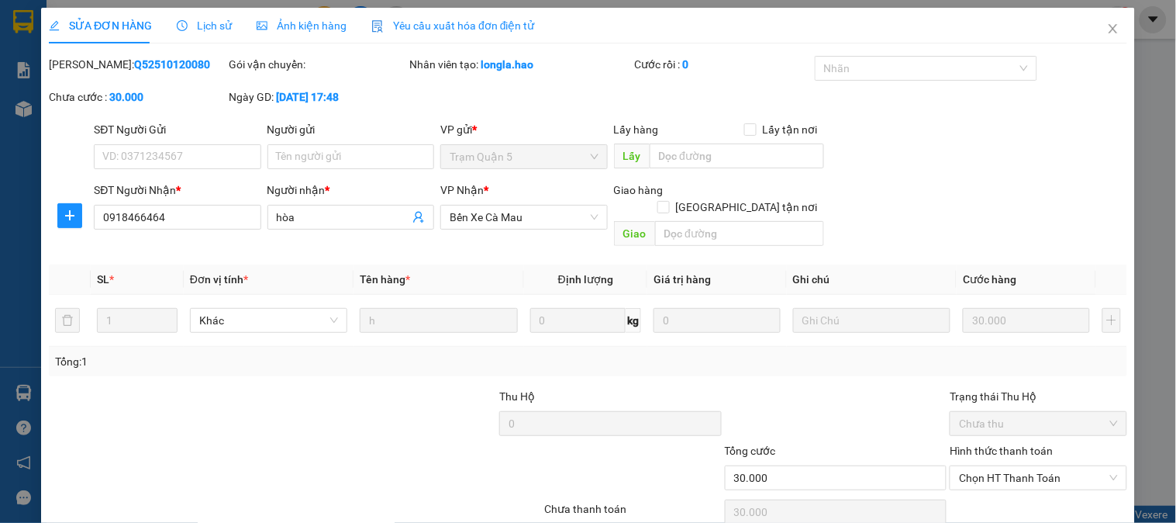
type input "0918466464"
type input "hòa"
type input "30.000"
click at [336, 12] on div "Ảnh kiện hàng" at bounding box center [302, 26] width 90 height 36
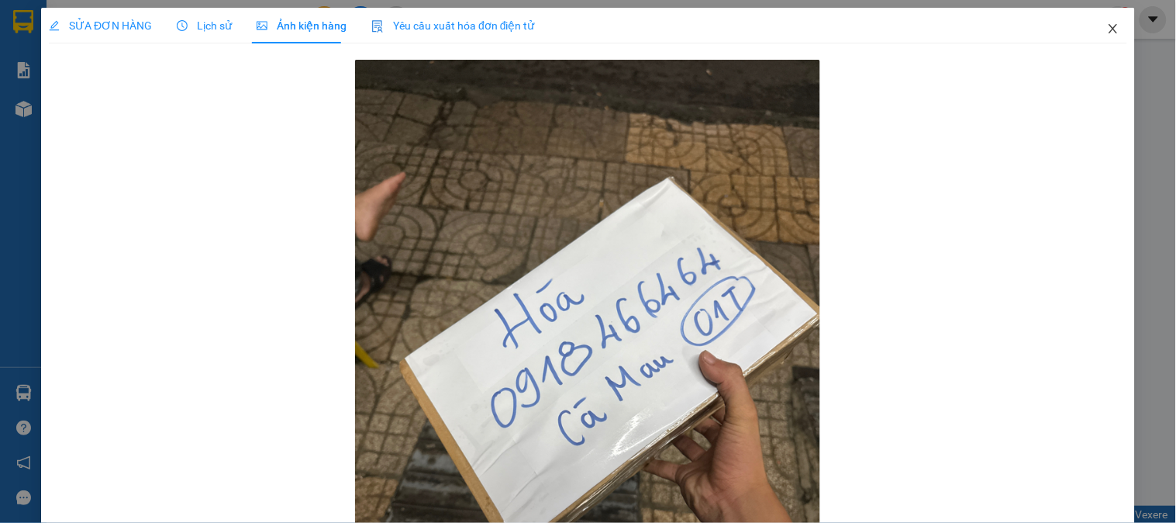
click at [1121, 31] on span "Close" at bounding box center [1113, 29] width 43 height 43
click at [1121, 31] on div "1" at bounding box center [1118, 19] width 27 height 27
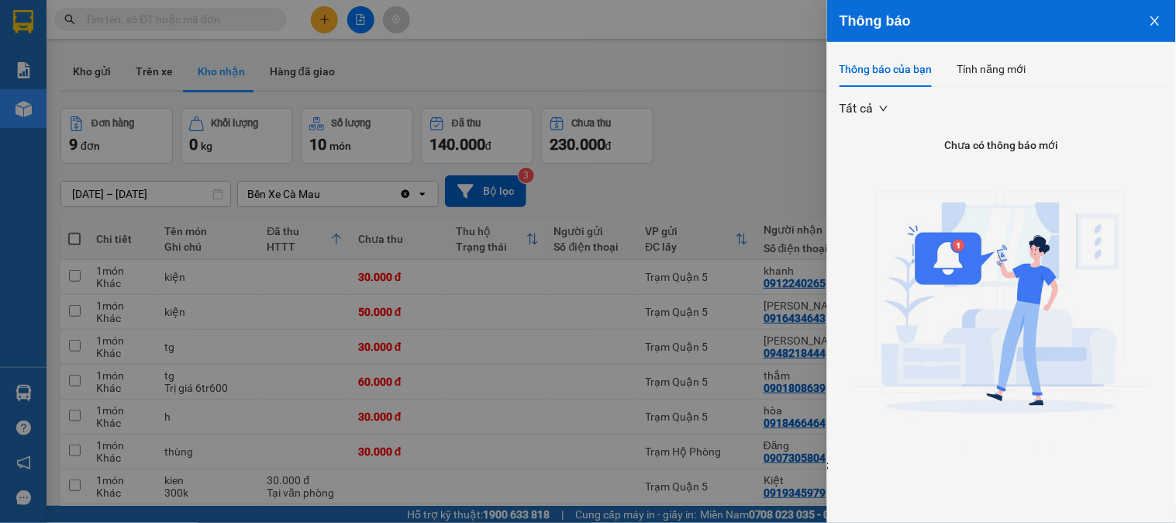
click at [800, 163] on div at bounding box center [588, 261] width 1176 height 523
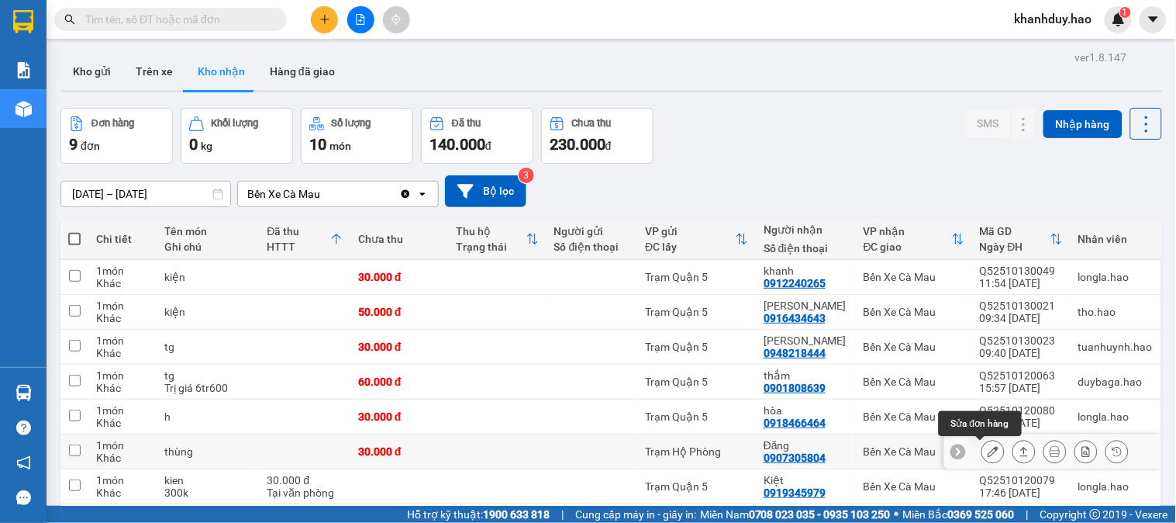
click at [988, 447] on icon at bounding box center [993, 451] width 11 height 11
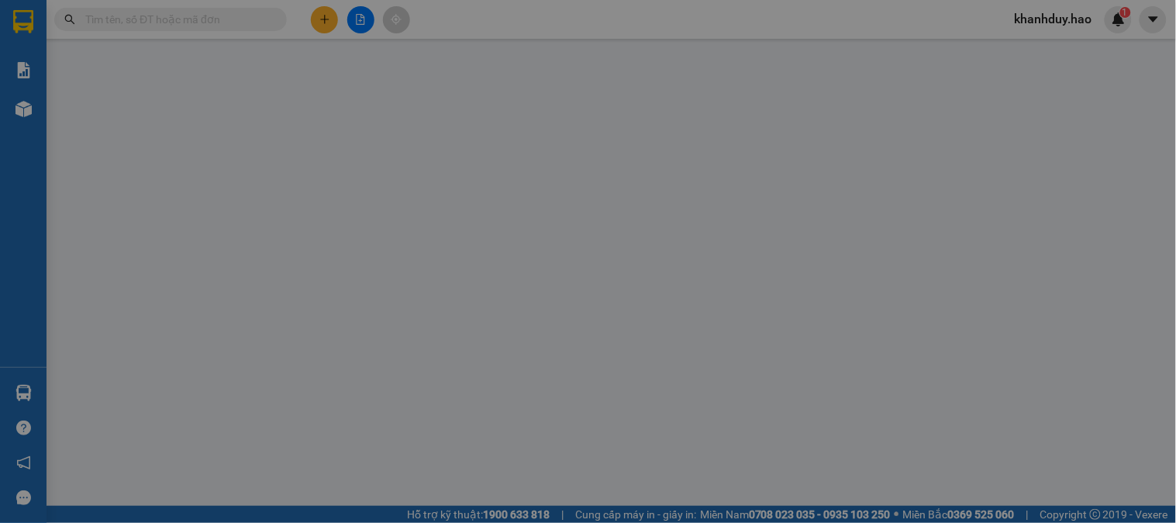
type input "0907305804"
type input "Đăng"
type input "30.000"
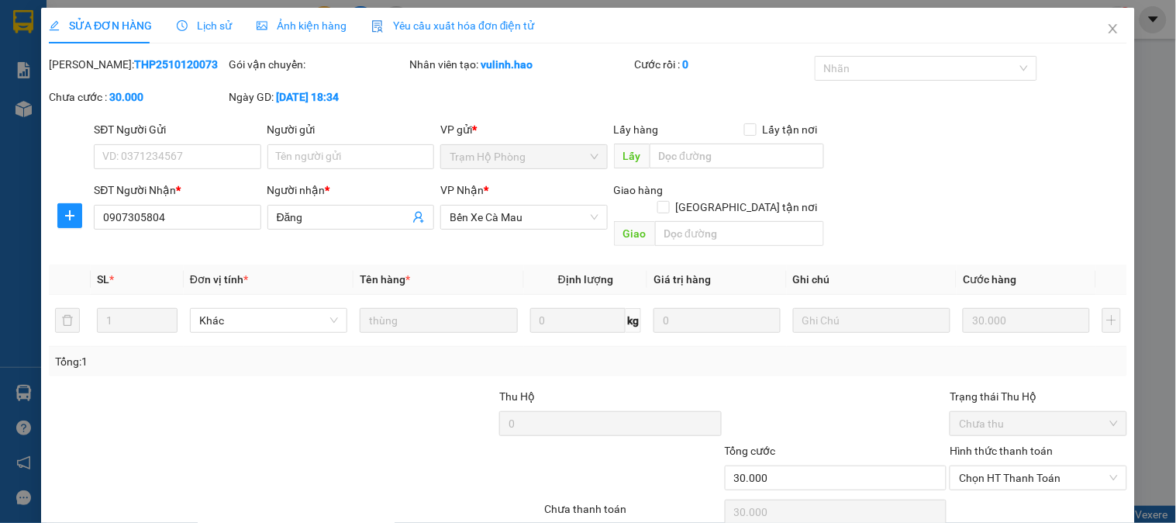
click at [282, 44] on div "SỬA ĐƠN HÀNG Lịch sử Ảnh kiện hàng Yêu cầu xuất hóa đơn điện tử Total Paid Fee …" at bounding box center [588, 286] width 1079 height 556
click at [289, 26] on span "Ảnh kiện hàng" at bounding box center [302, 25] width 90 height 12
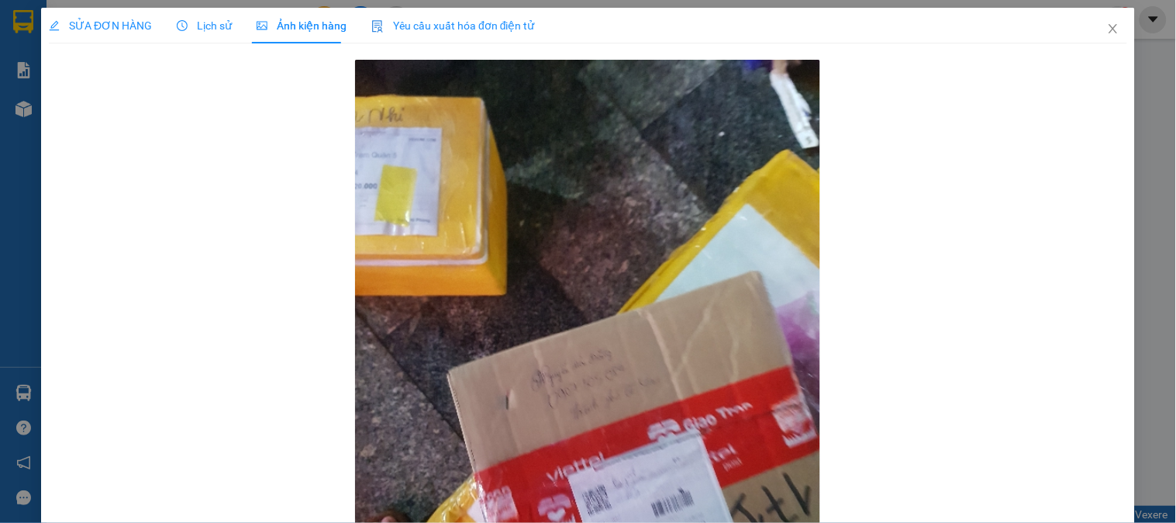
click at [109, 19] on span "SỬA ĐƠN HÀNG" at bounding box center [100, 25] width 103 height 12
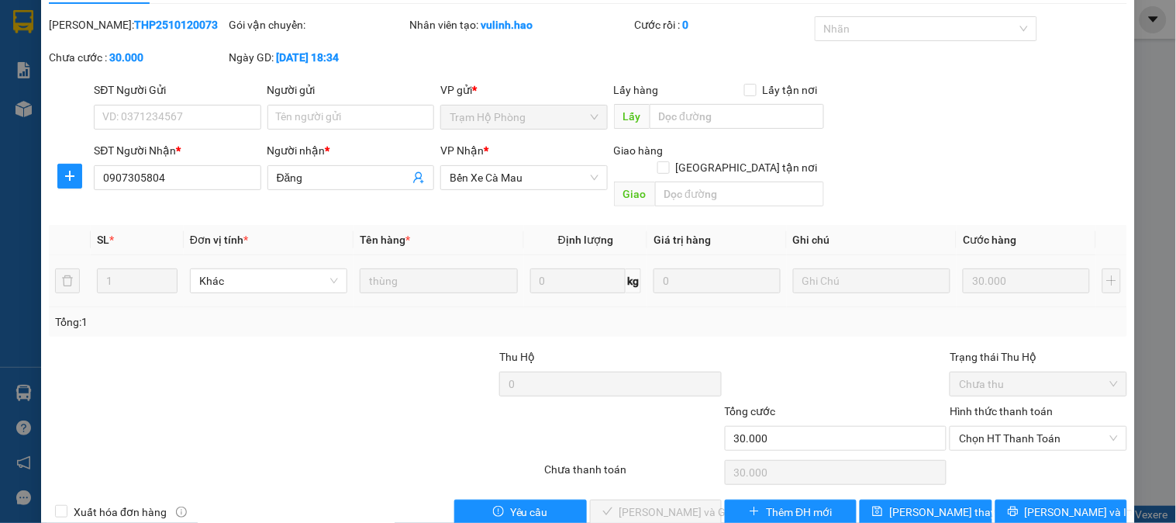
scroll to position [54, 0]
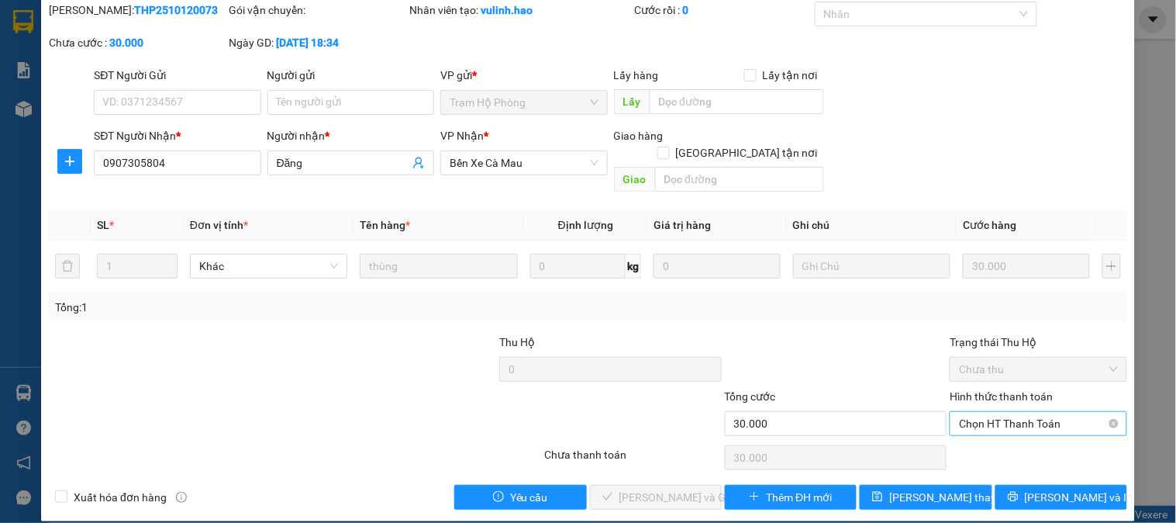
click at [1007, 412] on span "Chọn HT Thanh Toán" at bounding box center [1038, 423] width 158 height 23
click at [1000, 425] on div "Tại văn phòng" at bounding box center [1028, 437] width 175 height 25
type input "0"
click at [691, 485] on button "Lưu và Giao hàng" at bounding box center [656, 497] width 132 height 25
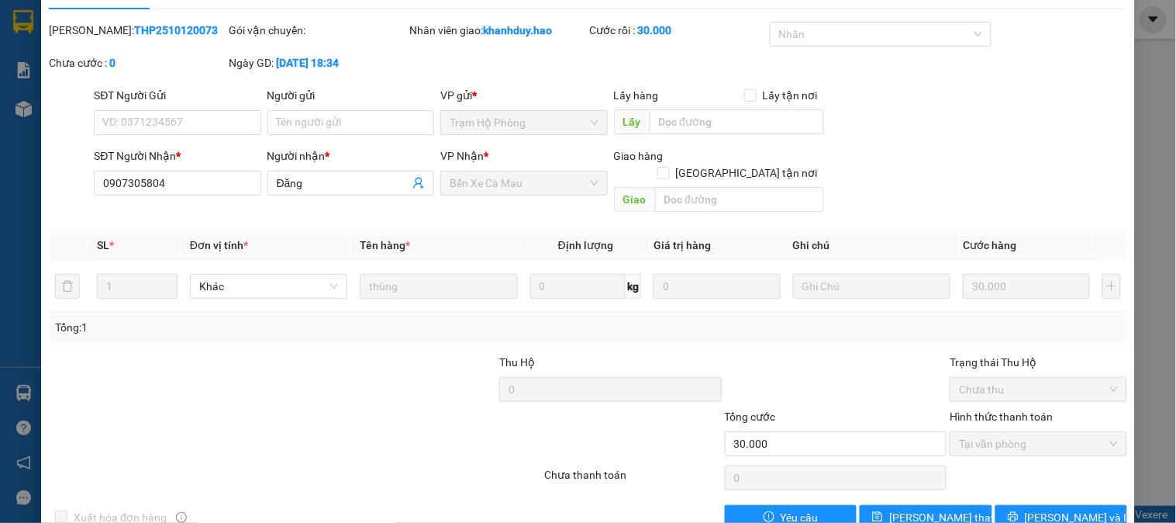
scroll to position [0, 0]
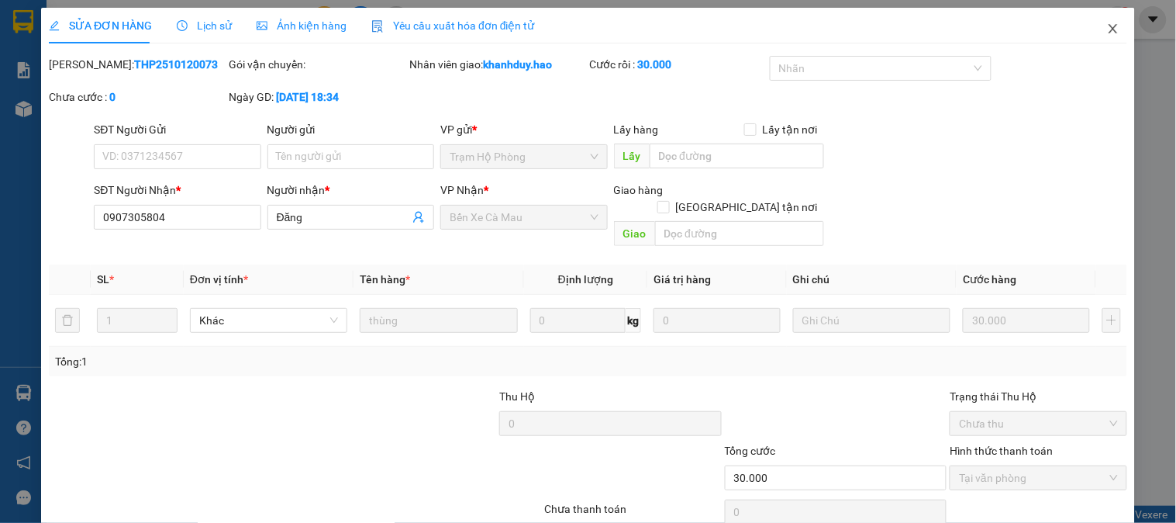
click at [1109, 26] on icon "close" at bounding box center [1113, 28] width 9 height 9
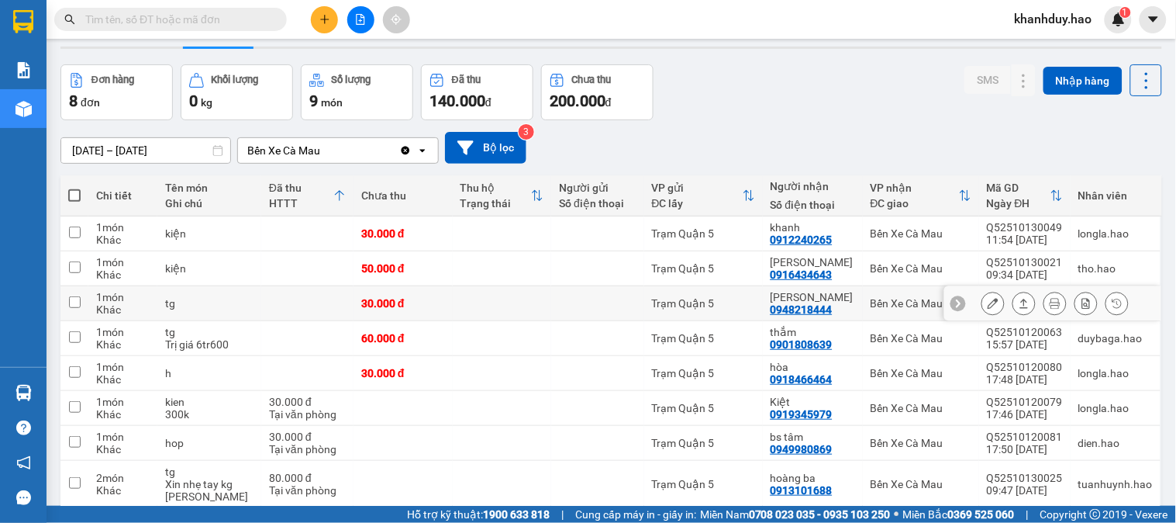
scroll to position [86, 0]
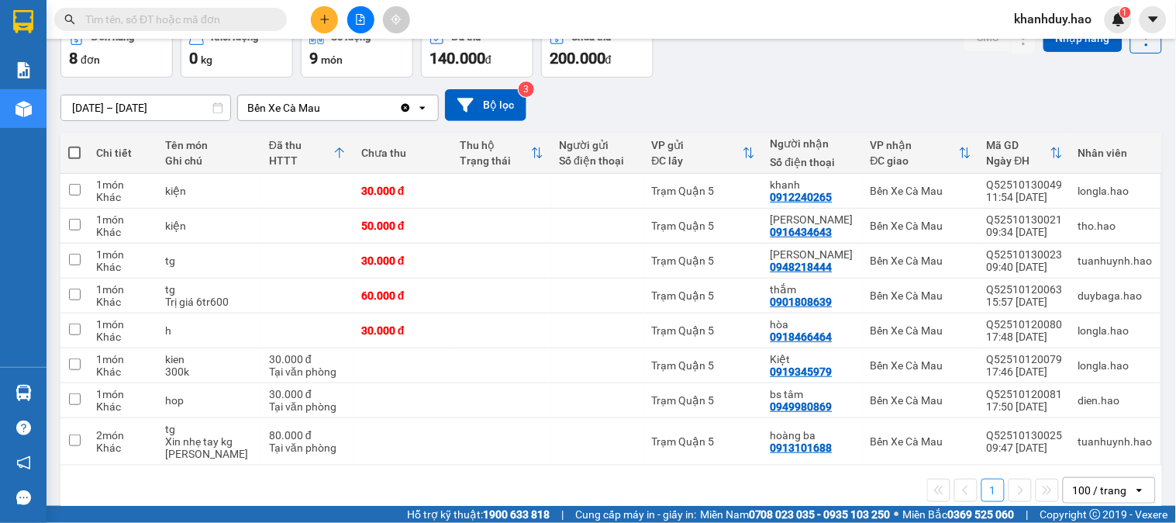
click at [157, 105] on input "13/10/2025 – 13/10/2025" at bounding box center [145, 107] width 169 height 25
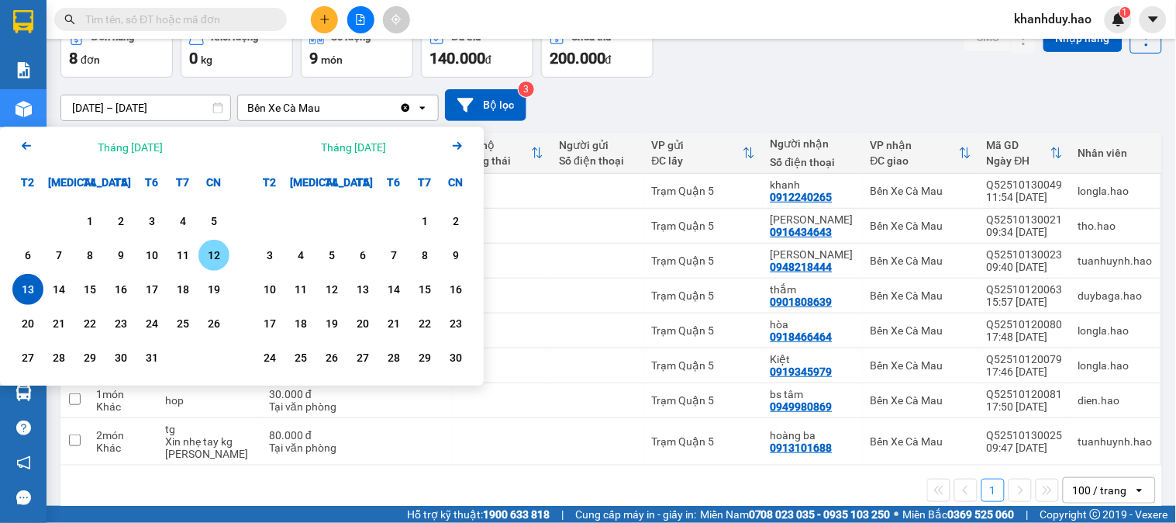
click at [212, 249] on div "12" at bounding box center [214, 255] width 22 height 19
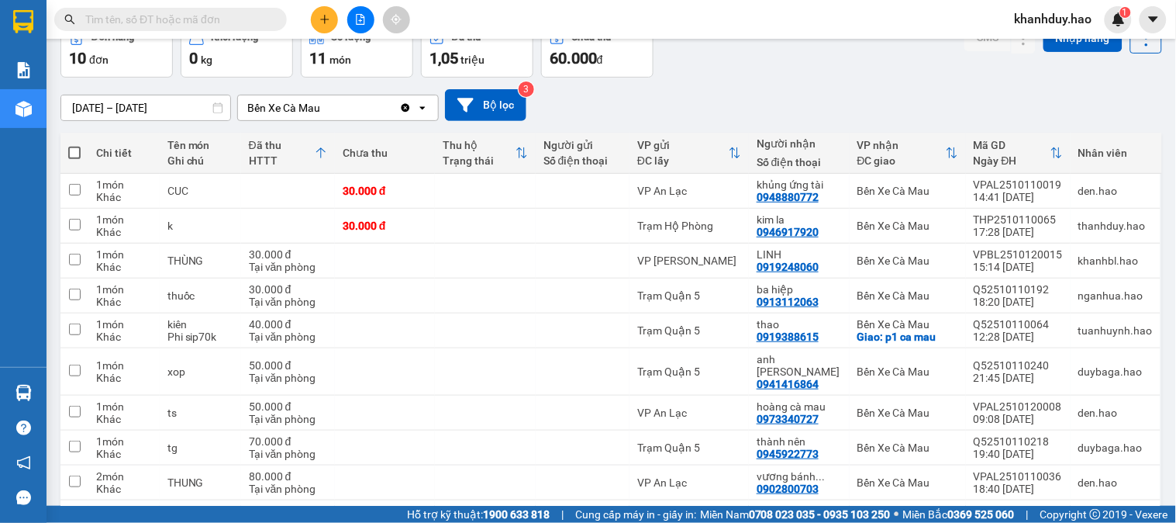
click at [192, 115] on div "ver 1.8.147 Kho gửi Trên xe Kho nhận Hàng đã giao Đơn hàng 10 đơn Khối lượng 0 …" at bounding box center [611, 275] width 1114 height 631
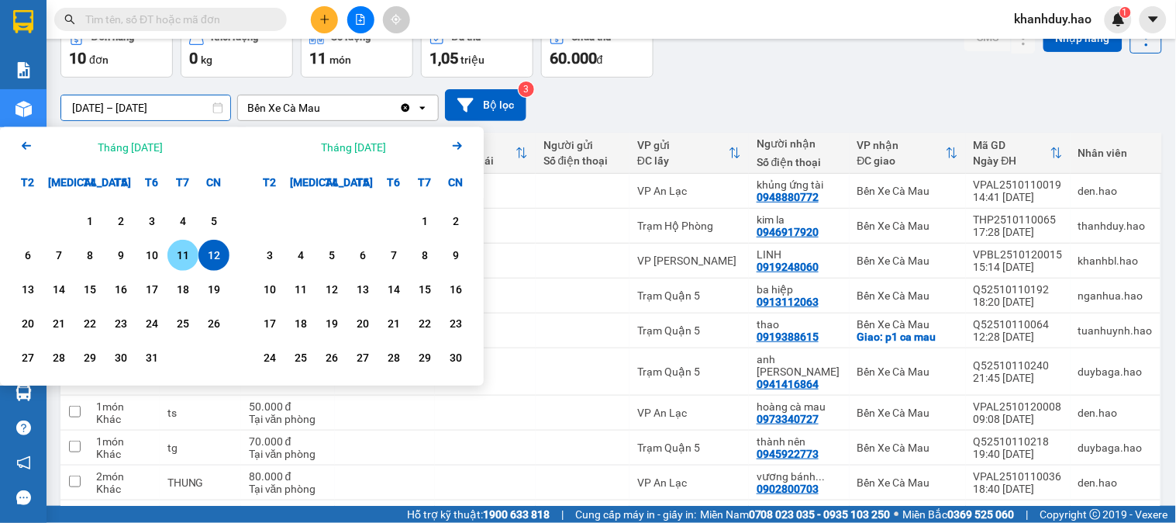
click at [186, 254] on div "11" at bounding box center [183, 255] width 22 height 19
type input "11/10/2025 – 11/10/2025"
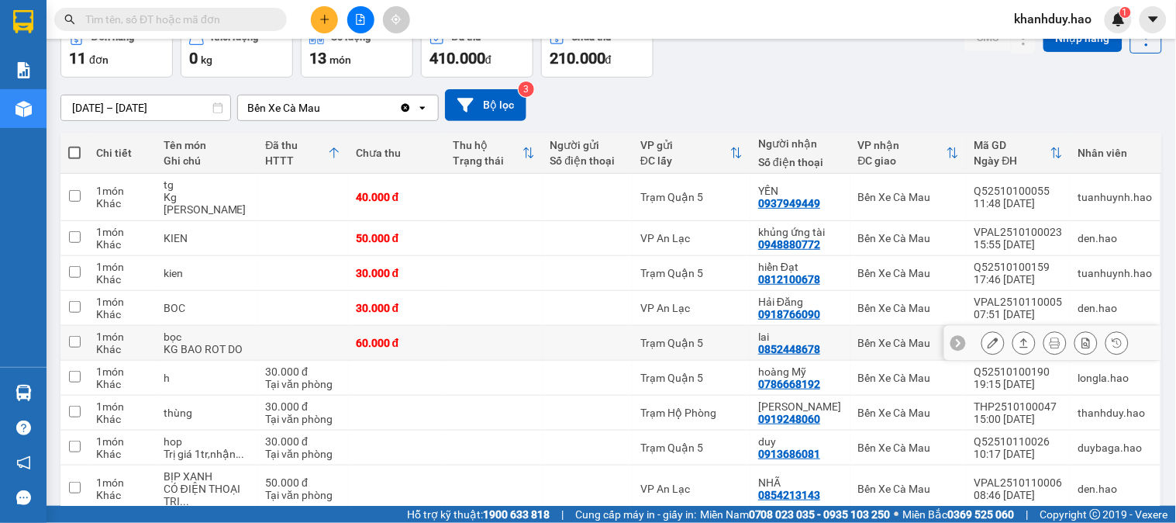
click at [1019, 346] on icon at bounding box center [1024, 342] width 11 height 11
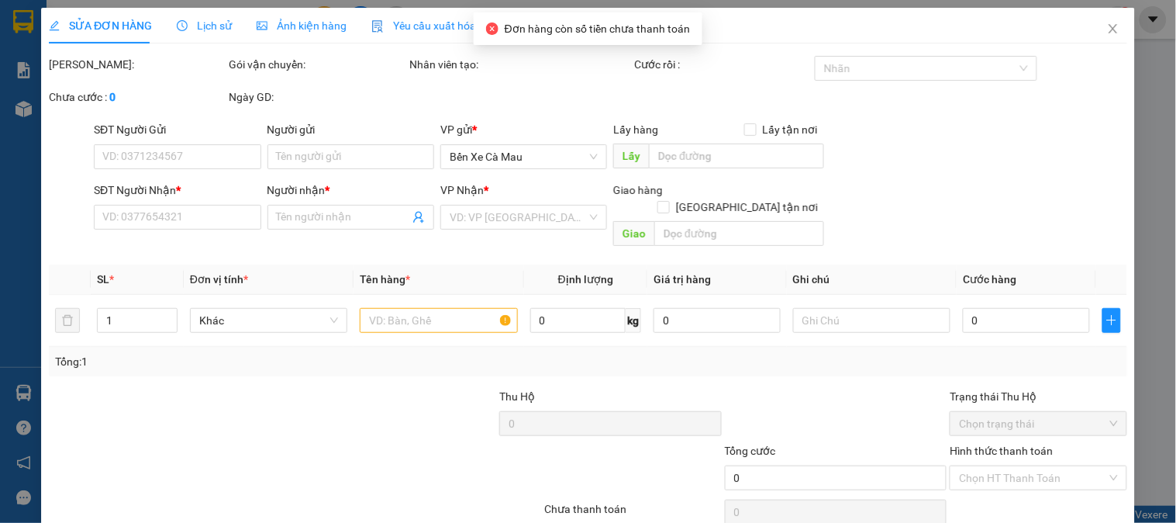
type input "0852448678"
type input "lai"
type input "60.000"
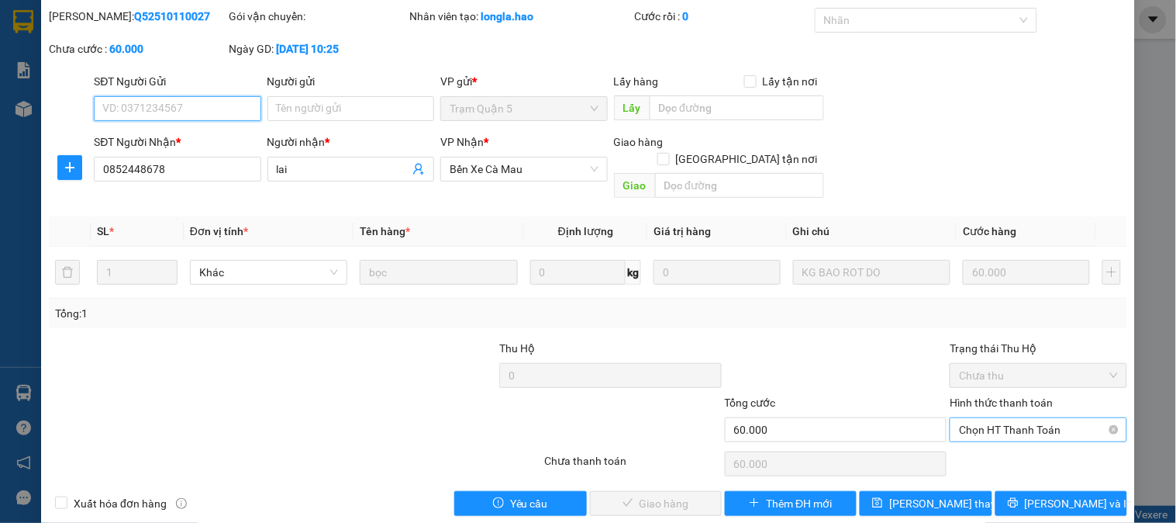
scroll to position [54, 0]
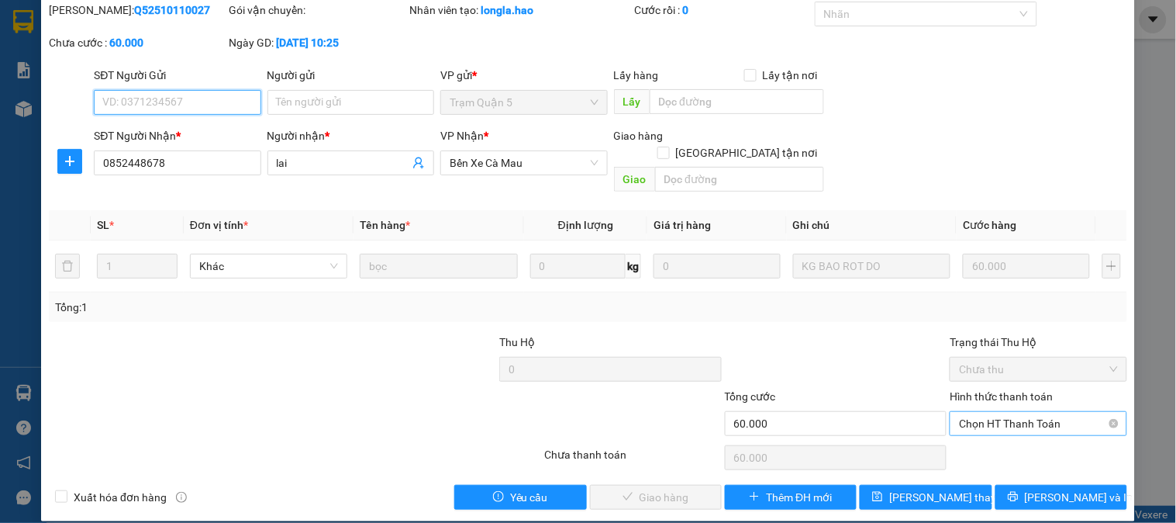
click at [1006, 412] on span "Chọn HT Thanh Toán" at bounding box center [1038, 423] width 158 height 23
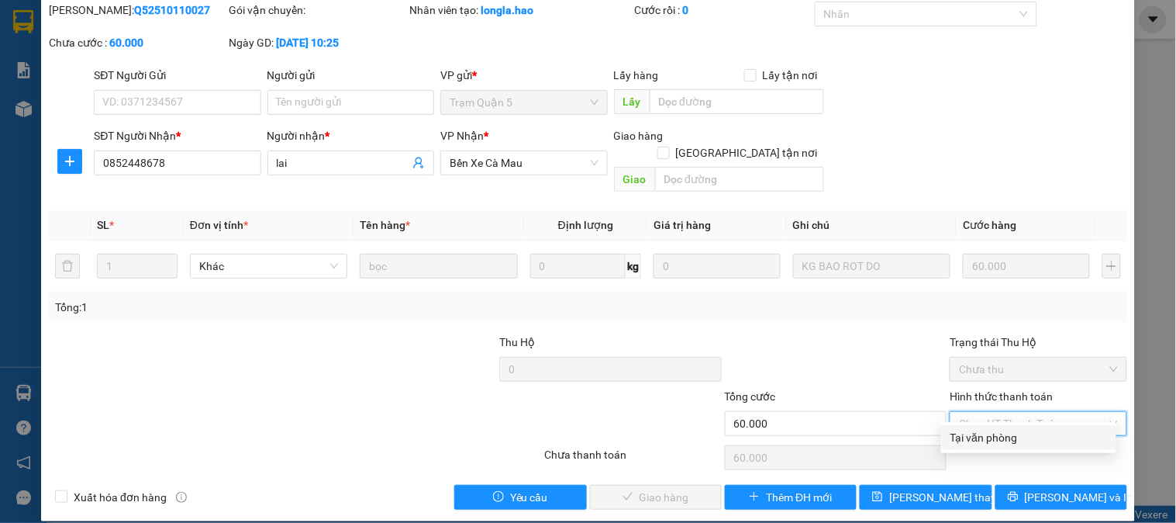
click at [1011, 430] on div "Tại văn phòng" at bounding box center [1029, 437] width 157 height 17
type input "0"
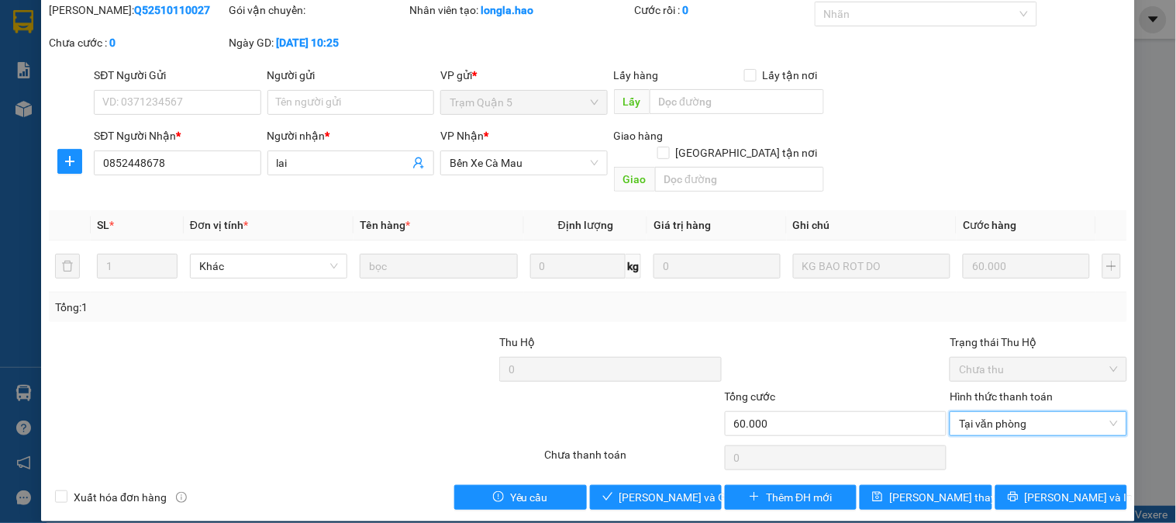
click at [644, 496] on div "SỬA ĐƠN HÀNG Lịch sử Ảnh kiện hàng Yêu cầu xuất hóa đơn điện tử Total Paid Fee …" at bounding box center [588, 237] width 1094 height 568
click at [644, 493] on div "SỬA ĐƠN HÀNG Lịch sử Ảnh kiện hàng Yêu cầu xuất hóa đơn điện tử Total Paid Fee …" at bounding box center [588, 237] width 1094 height 568
click at [621, 489] on span "Lưu và Giao hàng" at bounding box center [694, 497] width 149 height 17
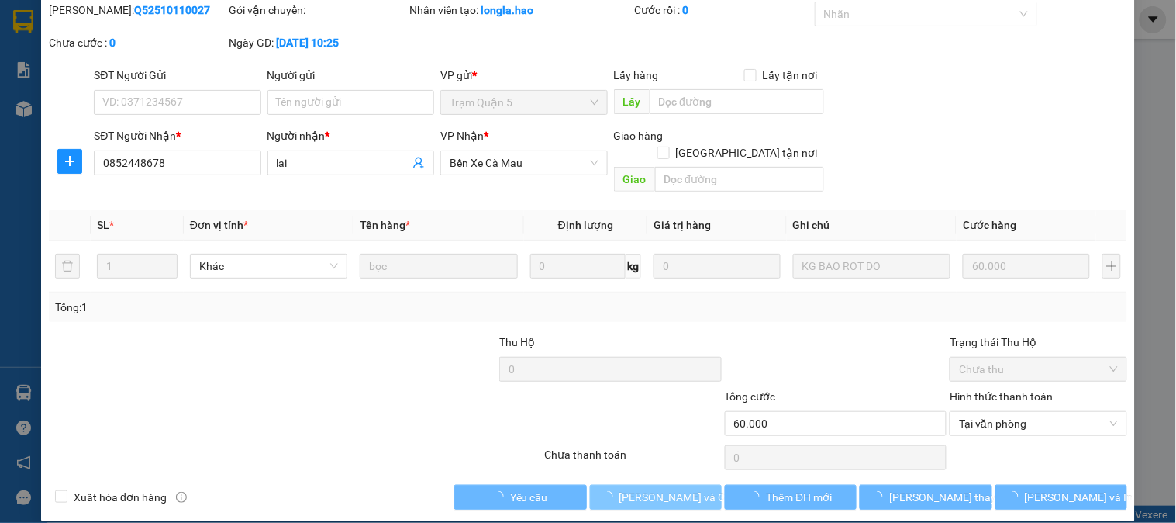
click at [621, 489] on span "Lưu và Giao hàng" at bounding box center [694, 497] width 149 height 17
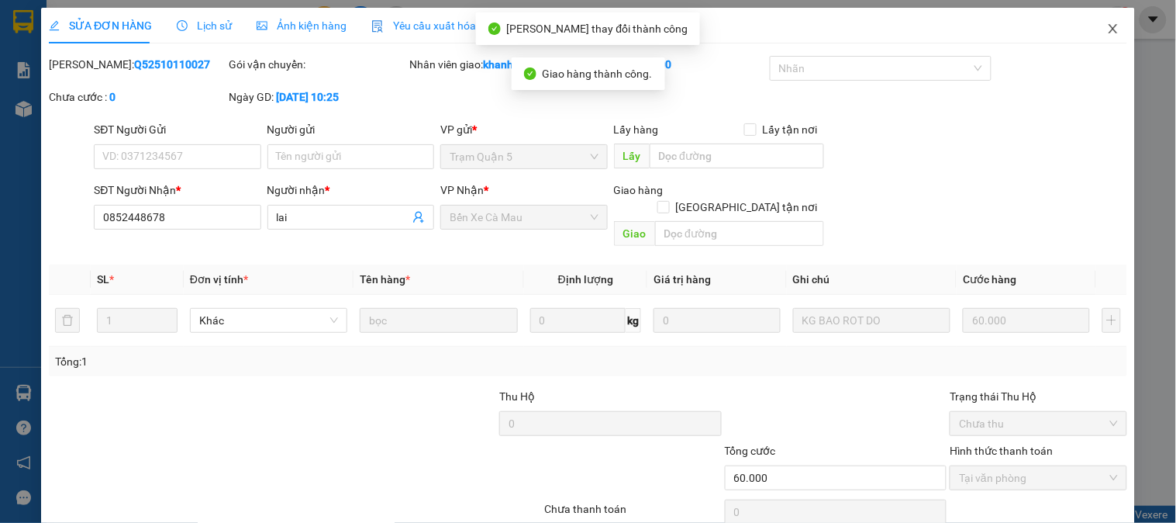
click at [1092, 42] on span "Close" at bounding box center [1113, 29] width 43 height 43
click at [1092, 40] on main at bounding box center [588, 253] width 1176 height 506
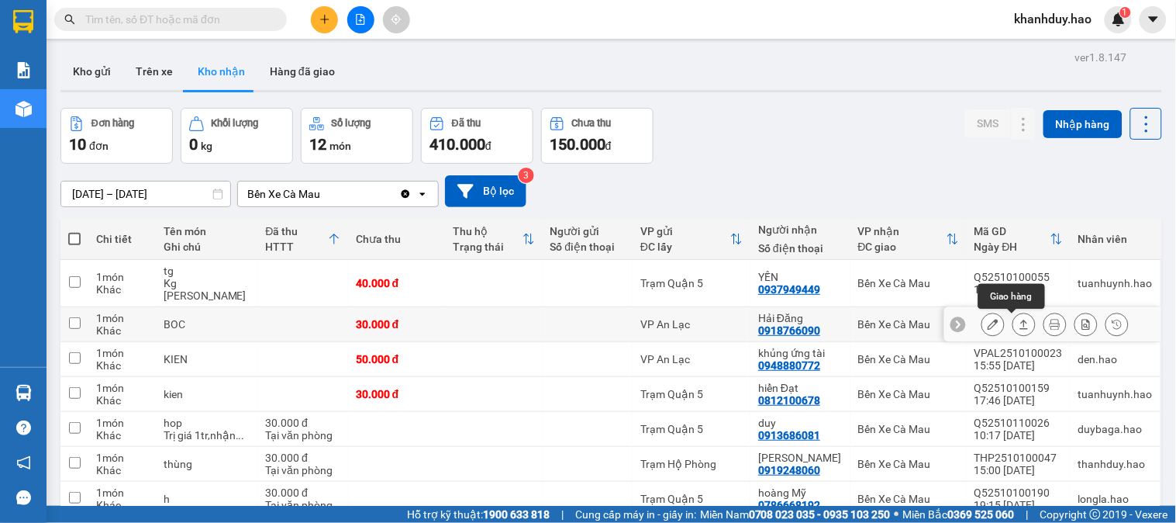
click at [1016, 331] on button at bounding box center [1025, 324] width 22 height 27
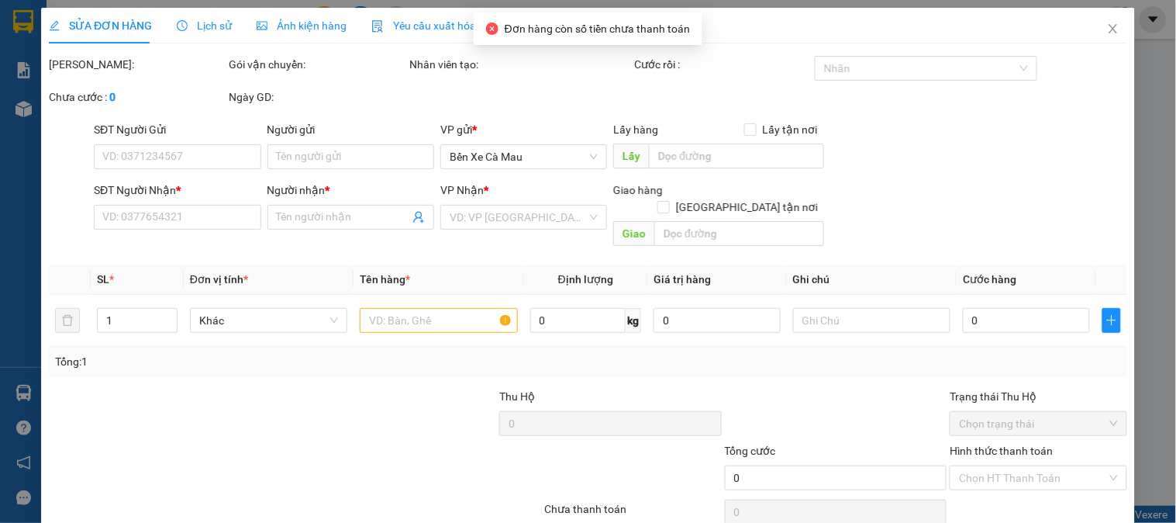
type input "0918766090"
type input "Hải Đăng"
type input "30.000"
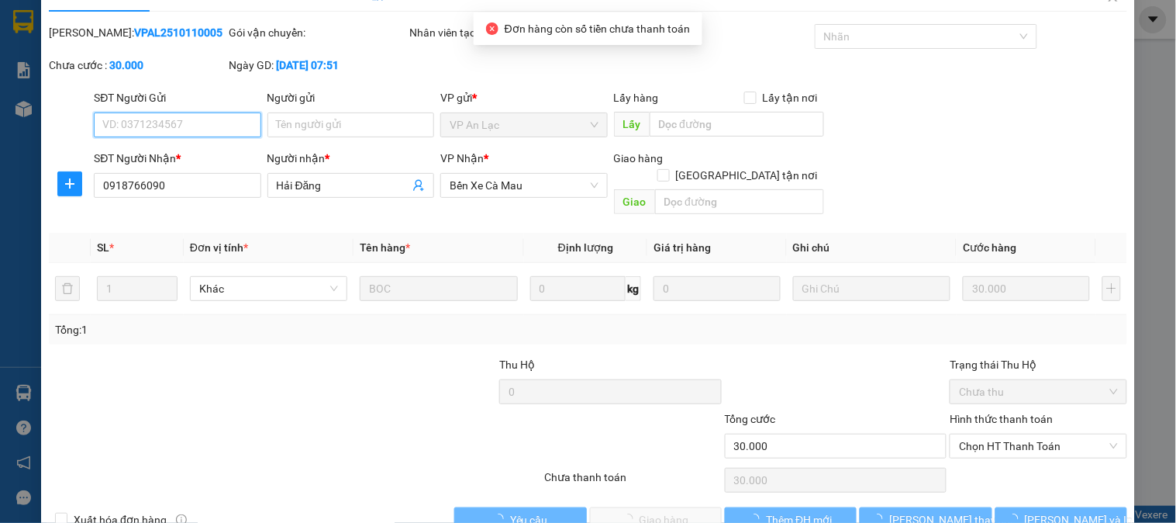
scroll to position [54, 0]
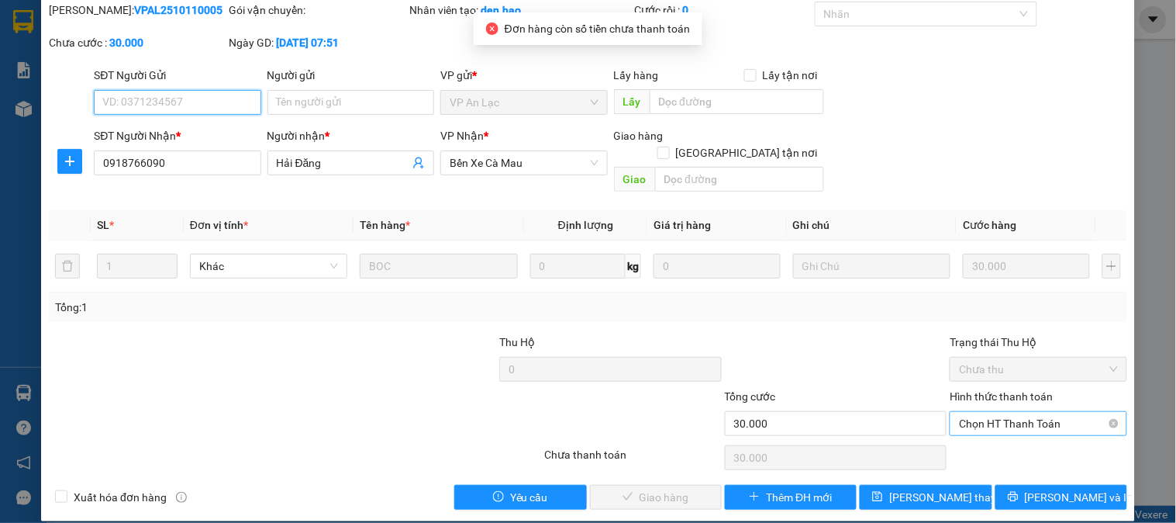
click at [1000, 416] on span "Chọn HT Thanh Toán" at bounding box center [1038, 423] width 158 height 23
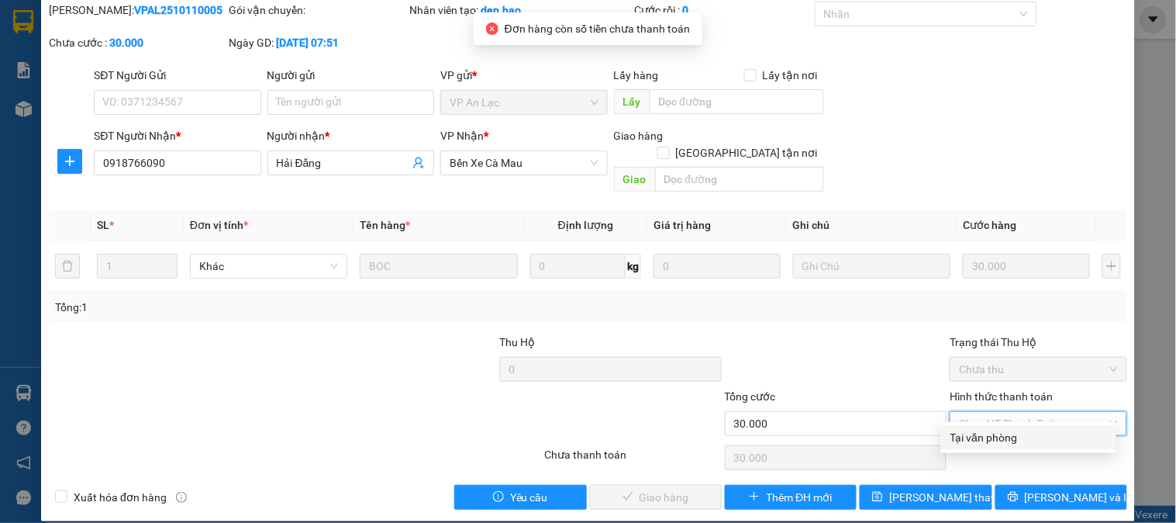
click at [970, 440] on div "Tại văn phòng" at bounding box center [1029, 437] width 157 height 17
type input "0"
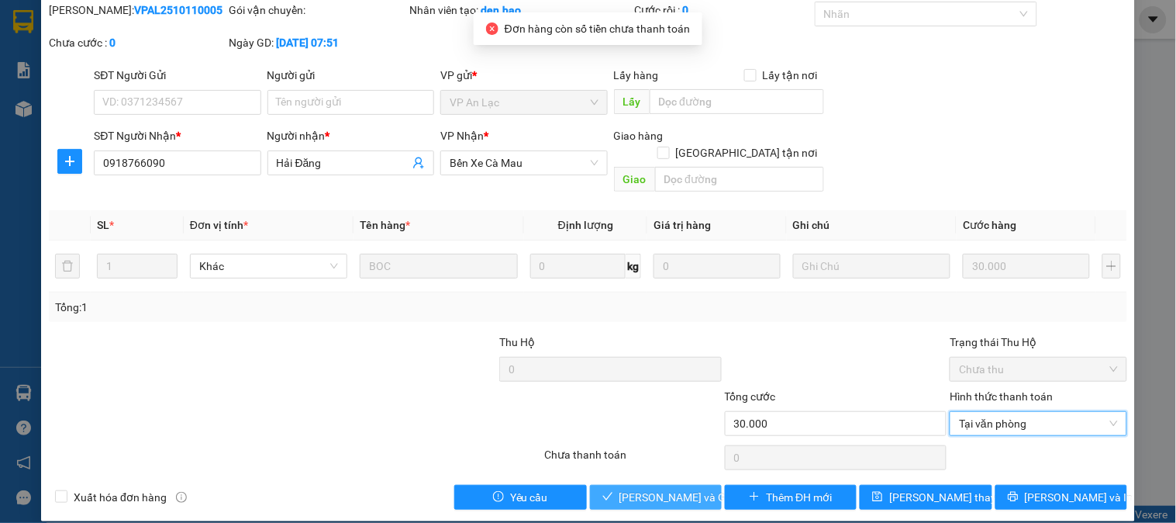
click at [647, 489] on span "Lưu và Giao hàng" at bounding box center [694, 497] width 149 height 17
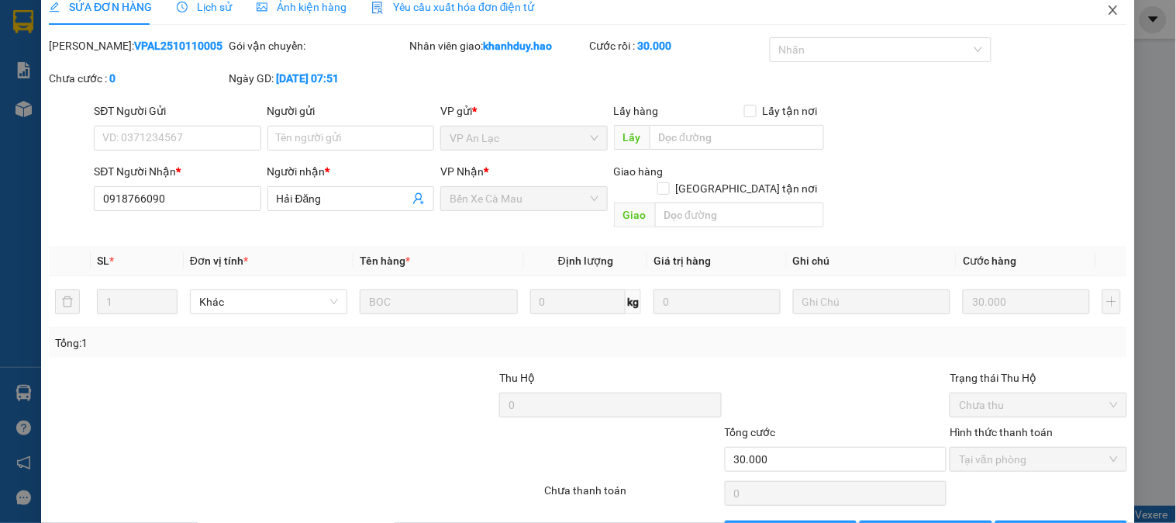
scroll to position [0, 0]
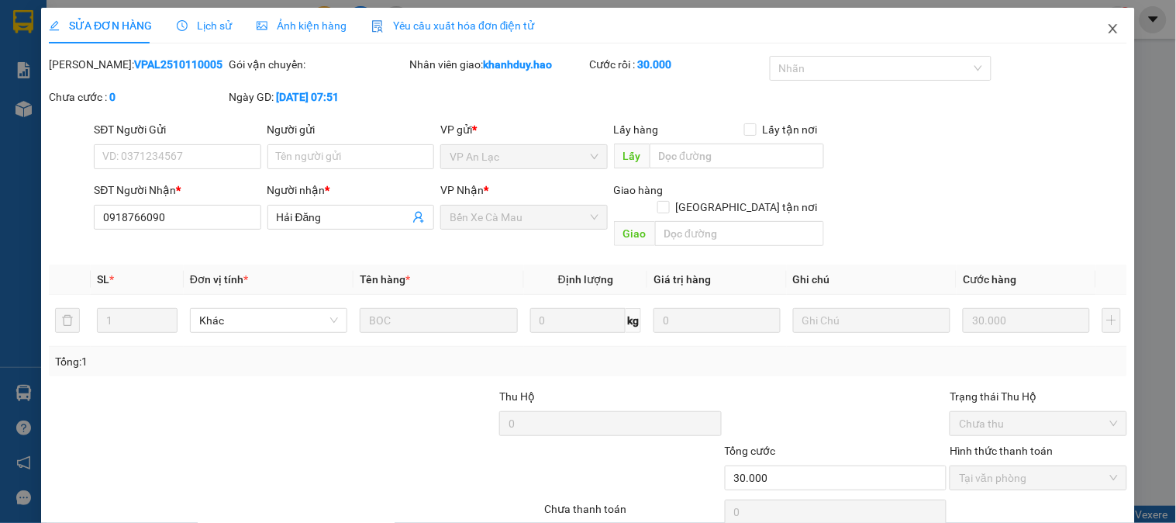
click at [1104, 21] on span "Close" at bounding box center [1113, 29] width 43 height 43
click at [1104, 21] on span "khanhduy.hao" at bounding box center [1054, 18] width 102 height 19
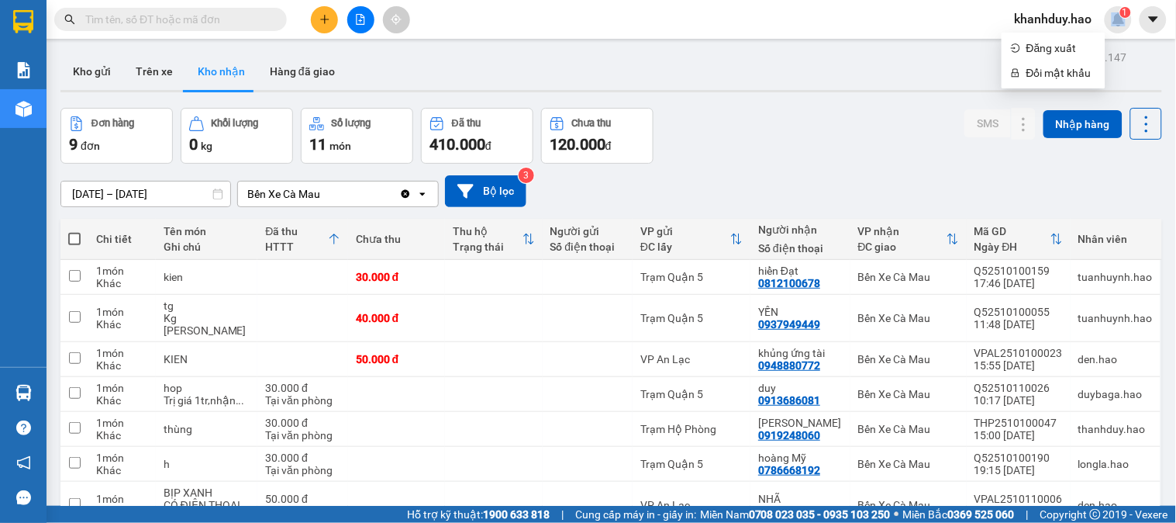
click at [173, 203] on div "ver 1.8.147 Kho gửi Trên xe Kho nhận Hàng đã giao Đơn hàng 9 đơn Khối lượng 0 k…" at bounding box center [611, 351] width 1114 height 608
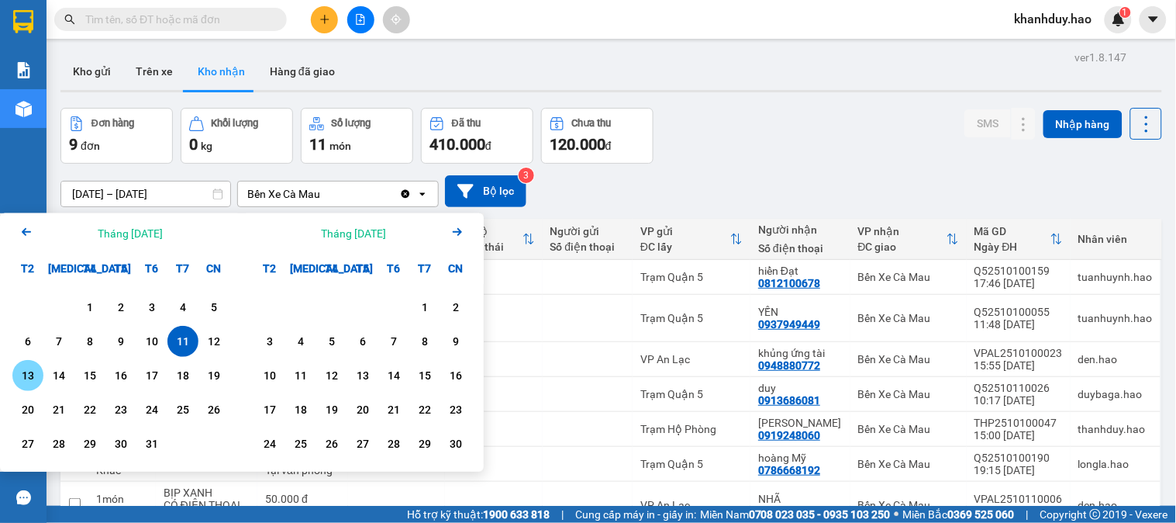
click at [14, 371] on div "13" at bounding box center [27, 375] width 31 height 31
type input "13/10/2025 – 13/10/2025"
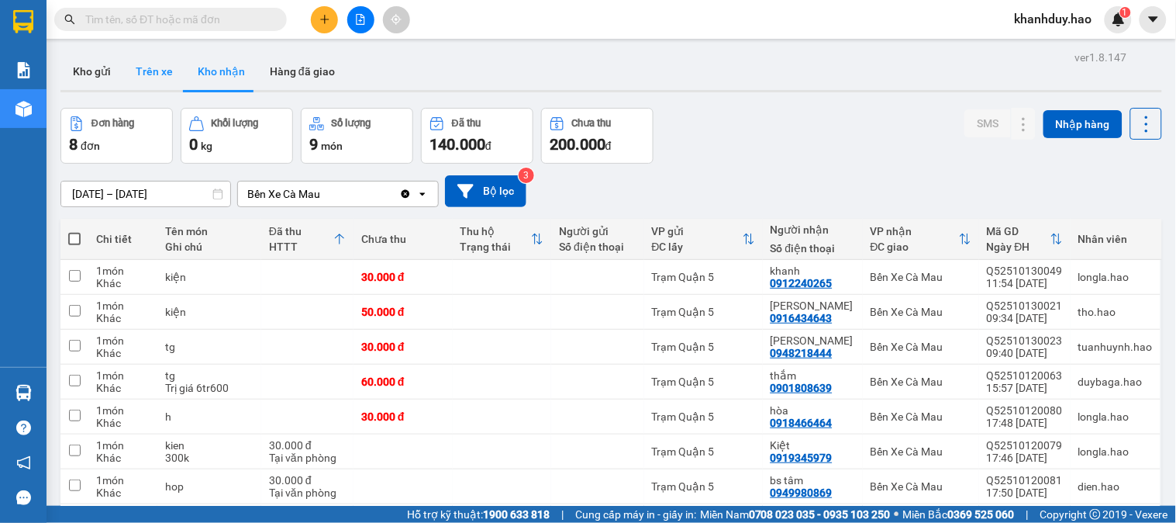
click at [137, 78] on button "Trên xe" at bounding box center [154, 71] width 62 height 37
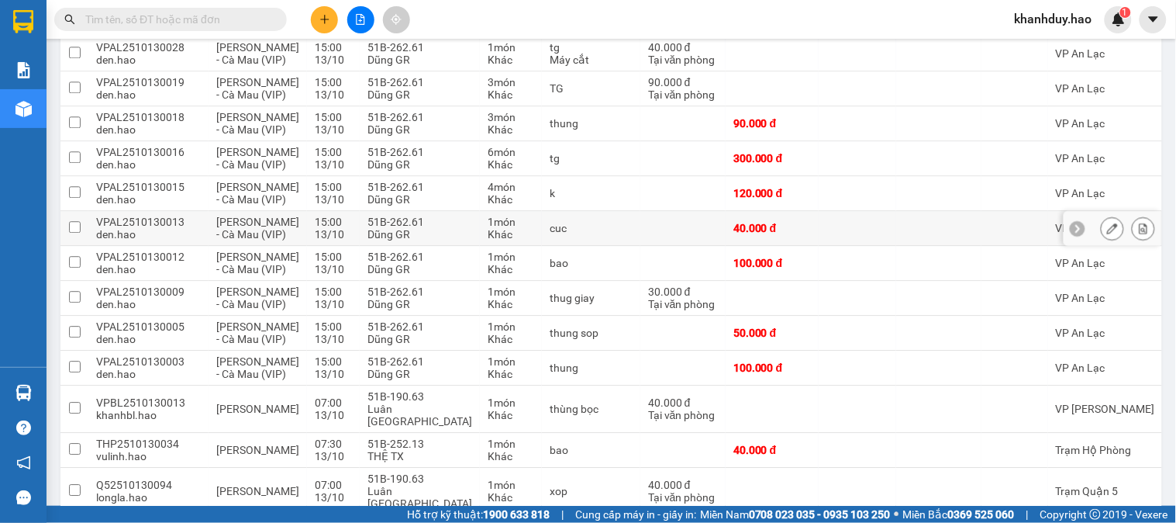
scroll to position [1498, 0]
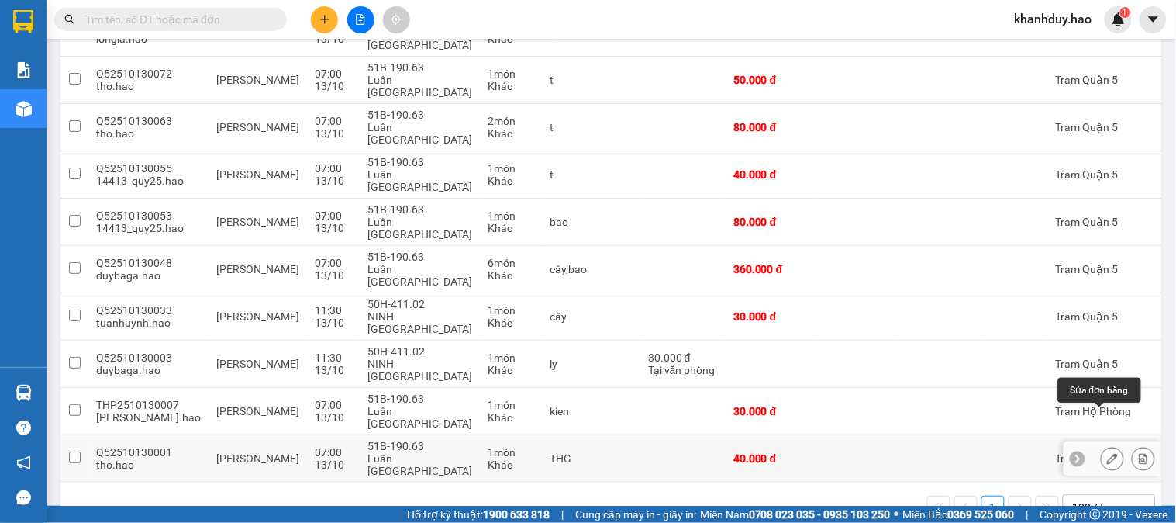
click at [1107, 453] on icon at bounding box center [1112, 458] width 11 height 11
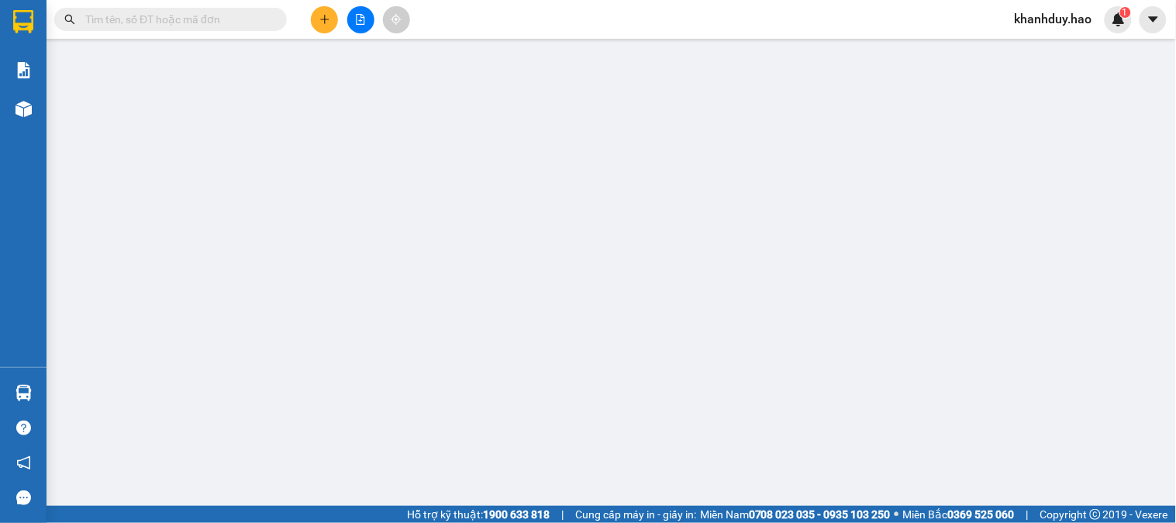
type input "0000000000"
type input "TÂN CM"
type input "40.000"
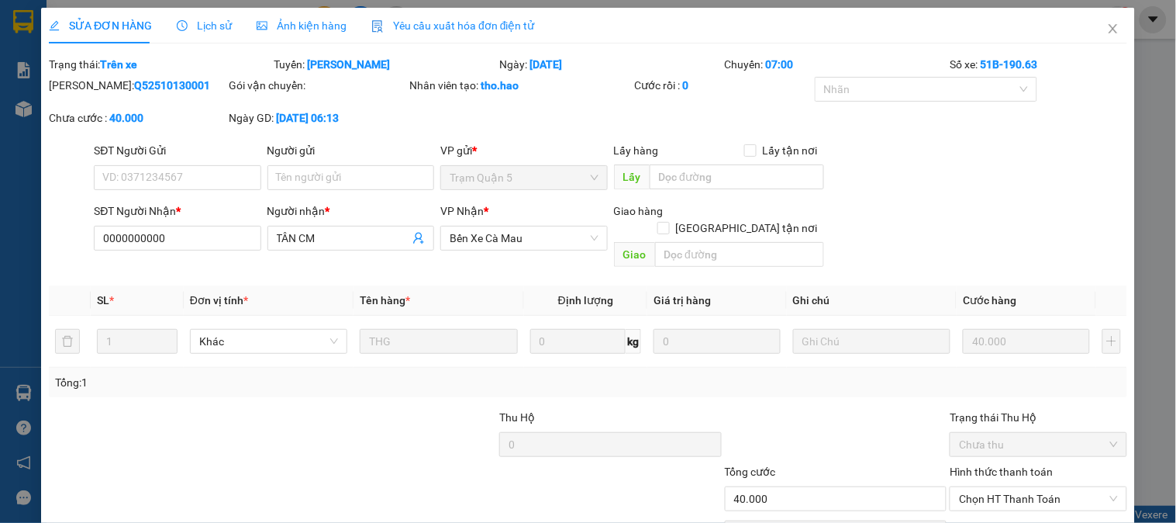
click at [247, 26] on div "SỬA ĐƠN HÀNG Lịch sử Ảnh kiện hàng Yêu cầu xuất hóa đơn điện tử" at bounding box center [292, 26] width 486 height 36
click at [289, 23] on span "Ảnh kiện hàng" at bounding box center [302, 25] width 90 height 12
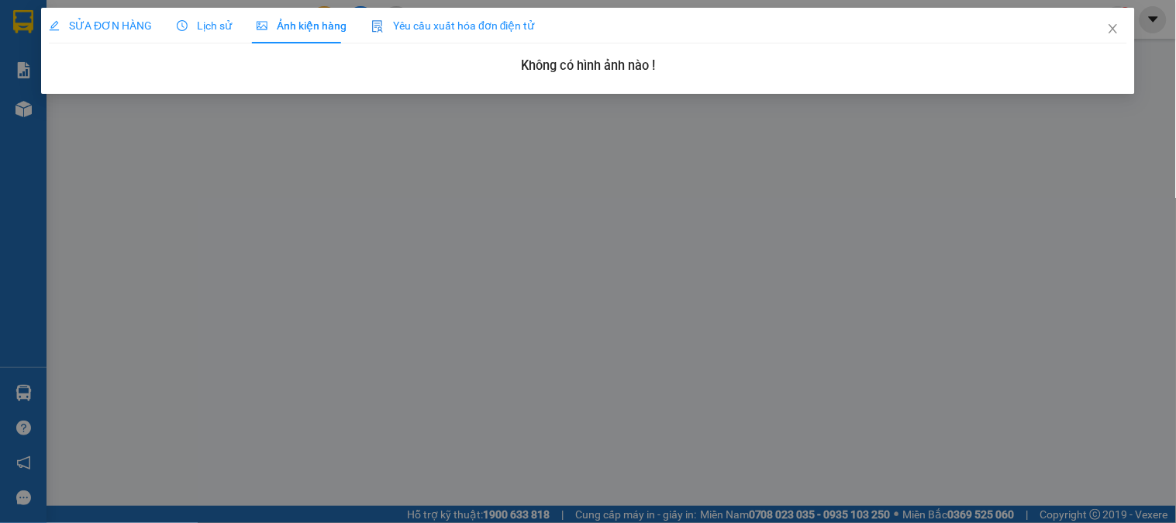
click at [200, 17] on div "Lịch sử" at bounding box center [204, 25] width 55 height 17
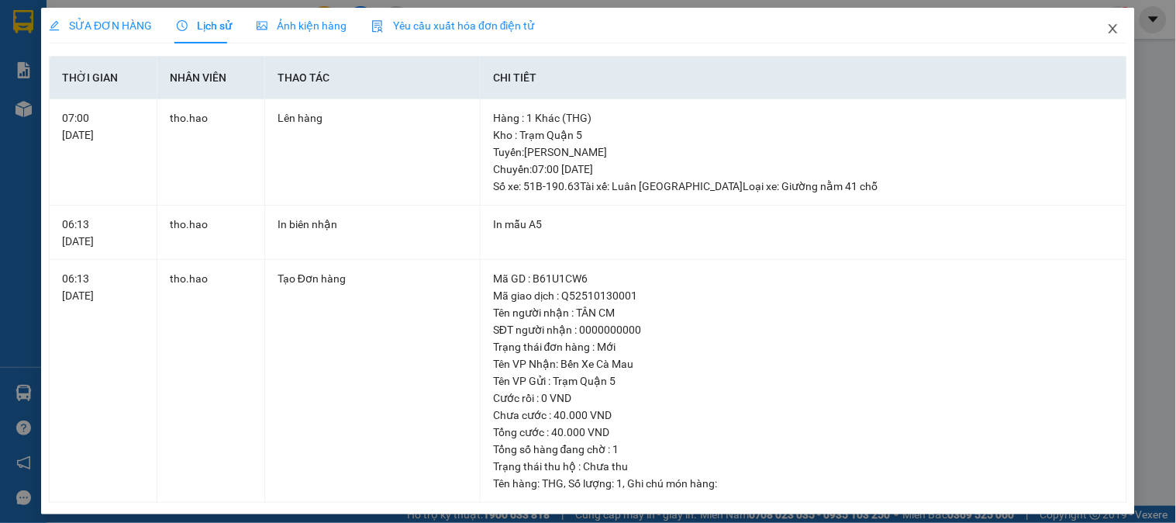
click at [1107, 23] on icon "close" at bounding box center [1113, 28] width 12 height 12
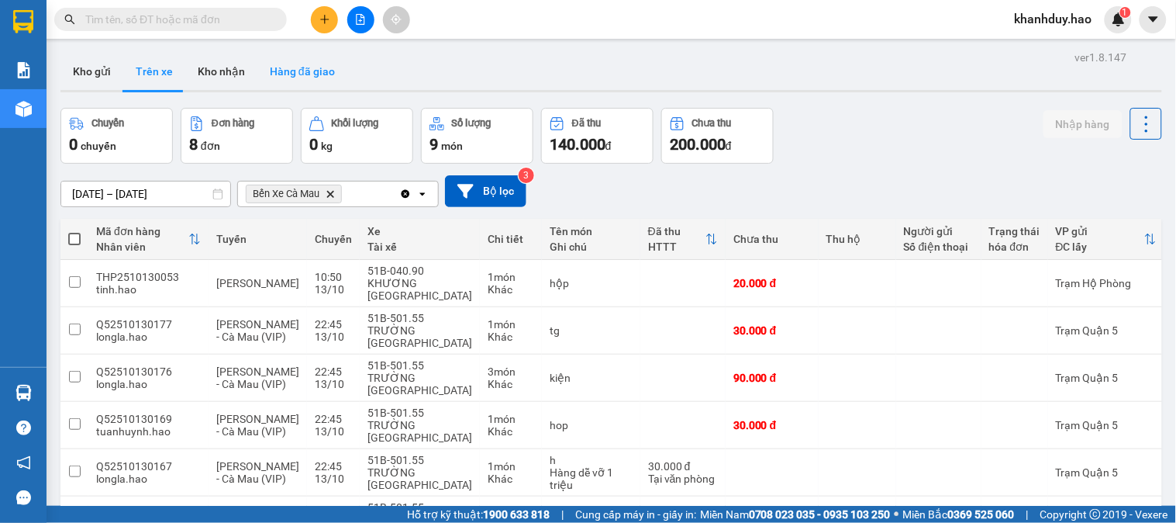
click at [330, 78] on button "Hàng đã giao" at bounding box center [302, 71] width 90 height 37
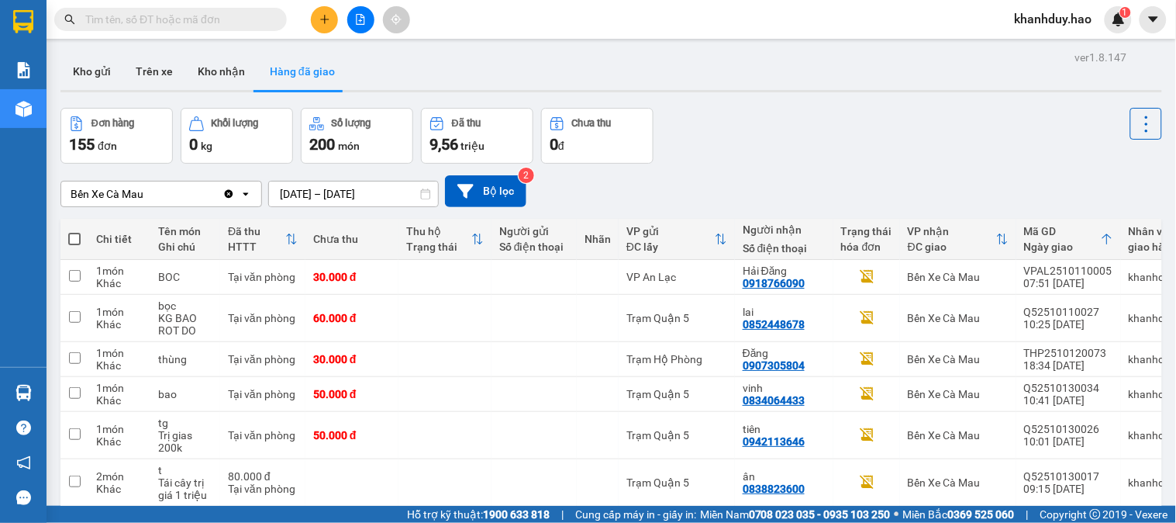
click at [43, 73] on div "Báo cáo" at bounding box center [23, 69] width 47 height 39
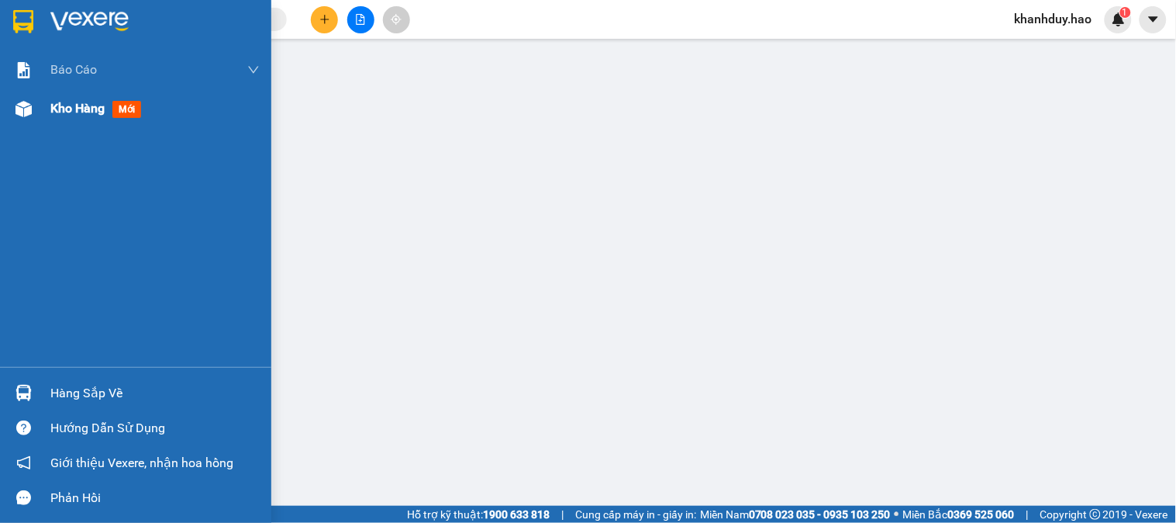
click at [11, 114] on div at bounding box center [23, 108] width 27 height 27
click at [81, 120] on div "Kho hàng mới" at bounding box center [154, 108] width 209 height 39
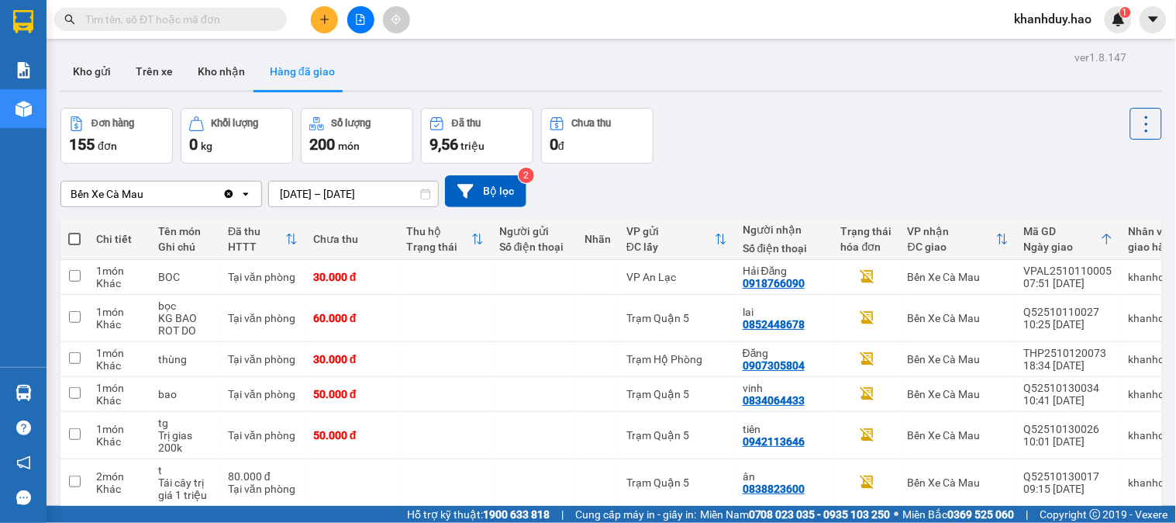
click at [73, 90] on div at bounding box center [611, 91] width 1102 height 2
click at [86, 76] on button "Kho gửi" at bounding box center [91, 71] width 63 height 37
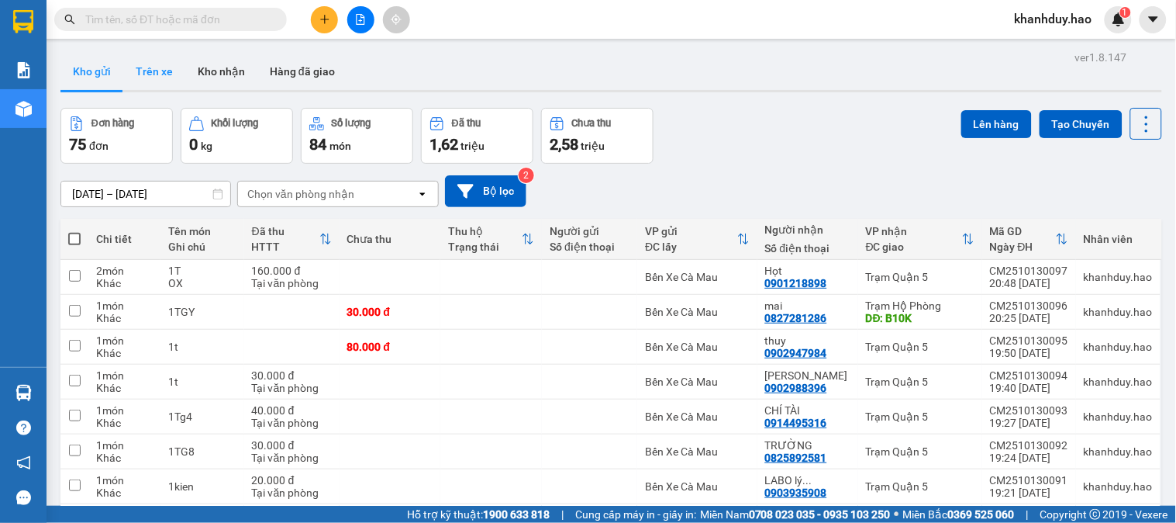
click at [154, 76] on button "Trên xe" at bounding box center [154, 71] width 62 height 37
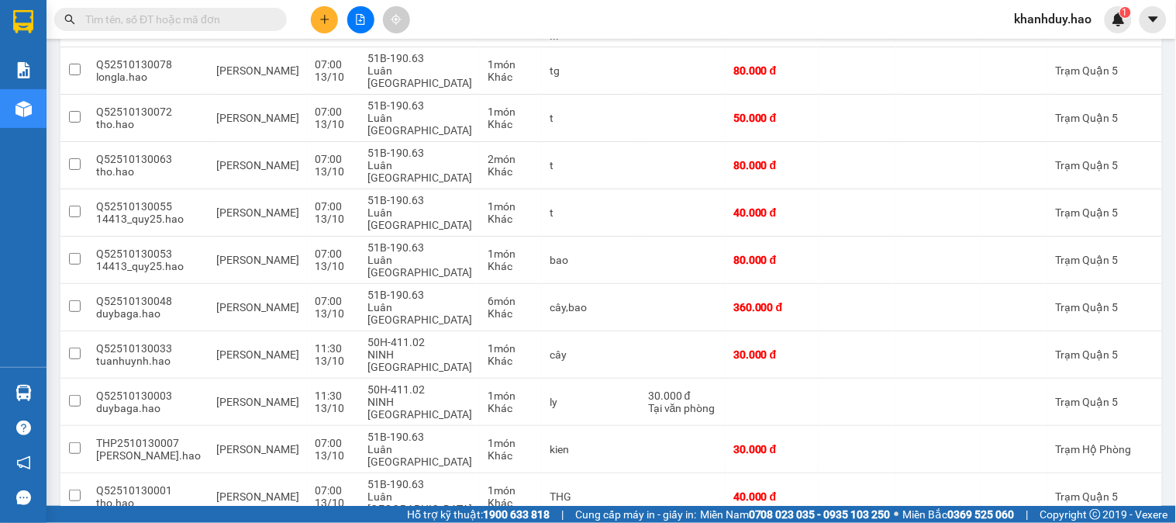
scroll to position [1498, 0]
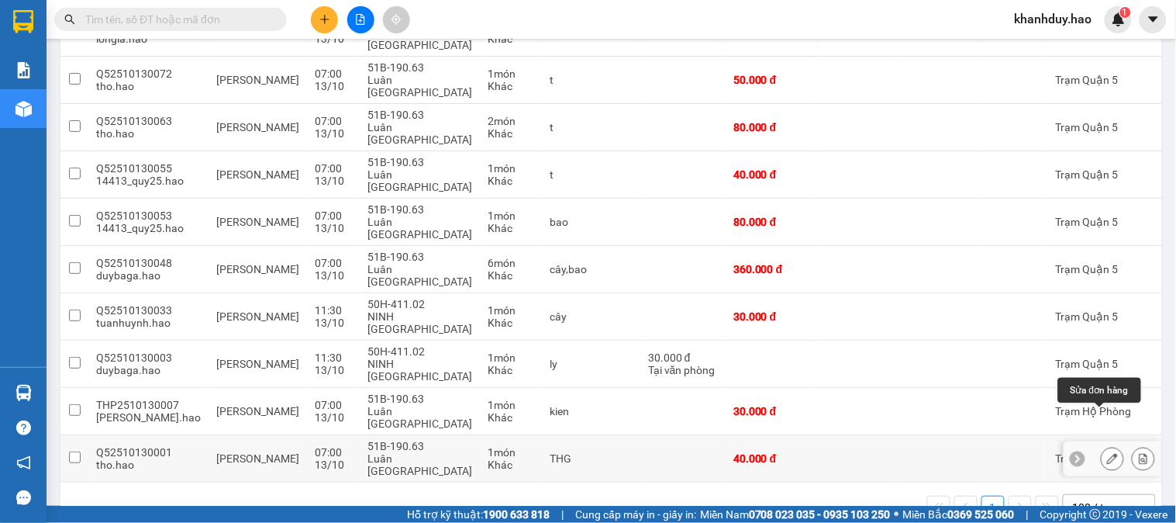
click at [1107, 453] on icon at bounding box center [1112, 458] width 11 height 11
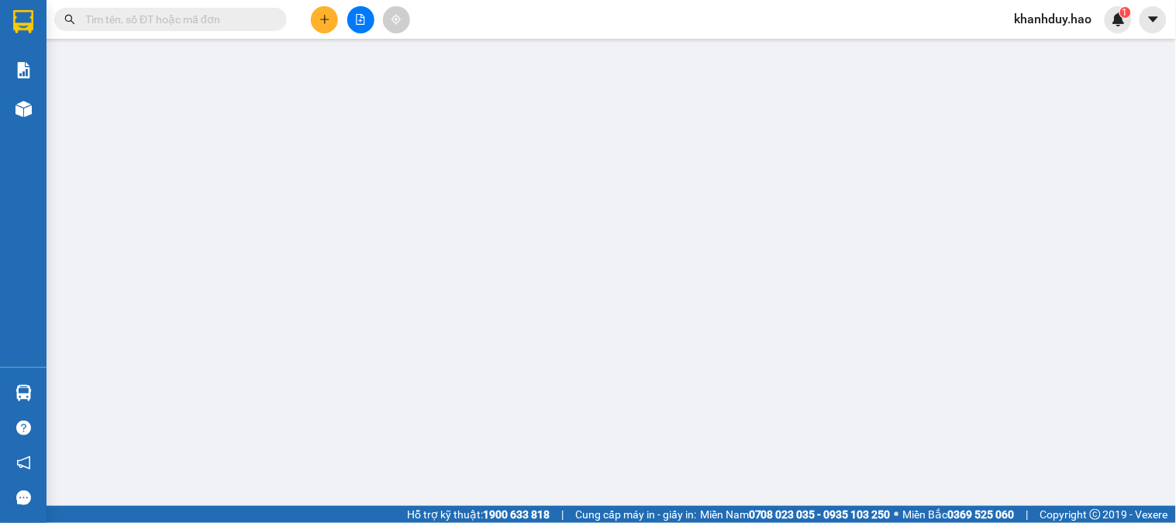
type input "0000000000"
type input "TÂN CM"
type input "40.000"
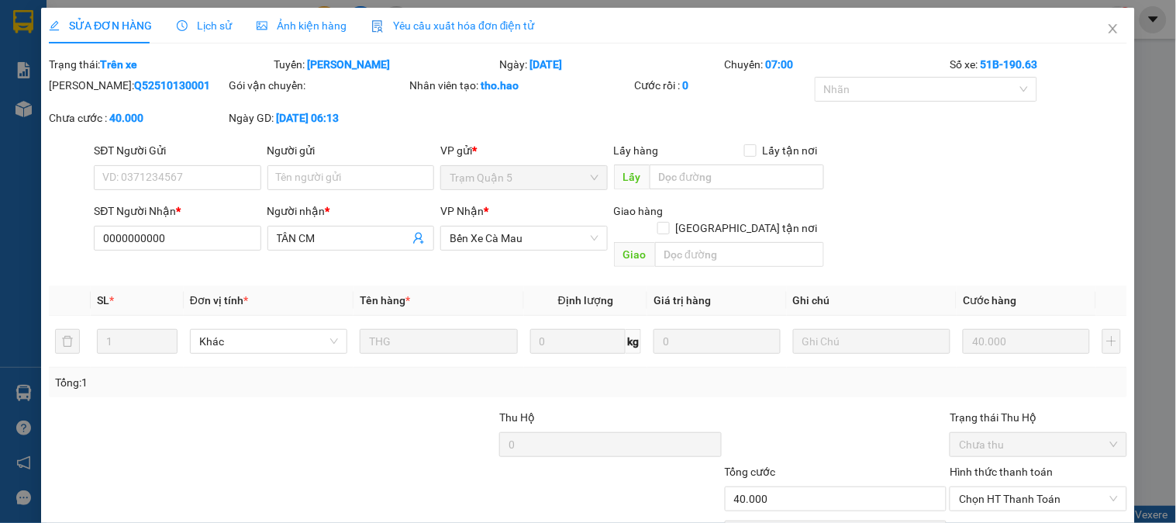
click at [221, 26] on span "Lịch sử" at bounding box center [204, 25] width 55 height 12
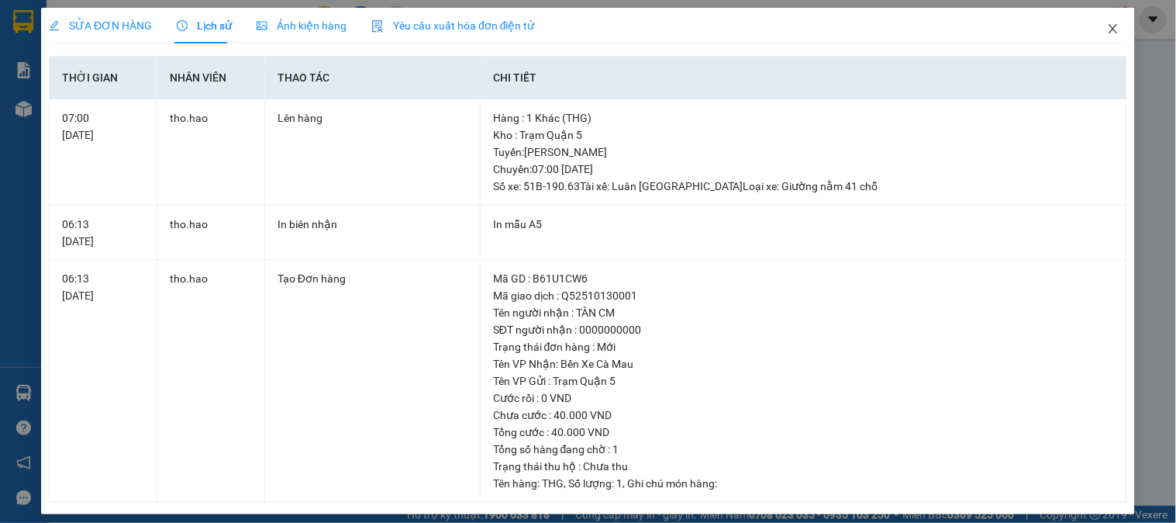
click at [1110, 29] on span "Close" at bounding box center [1113, 29] width 43 height 43
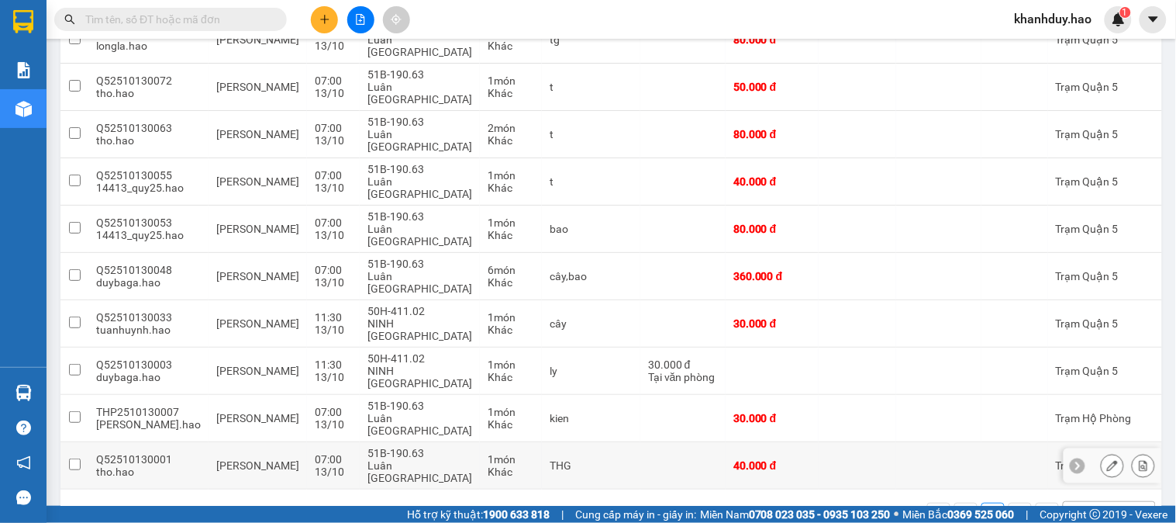
scroll to position [1498, 0]
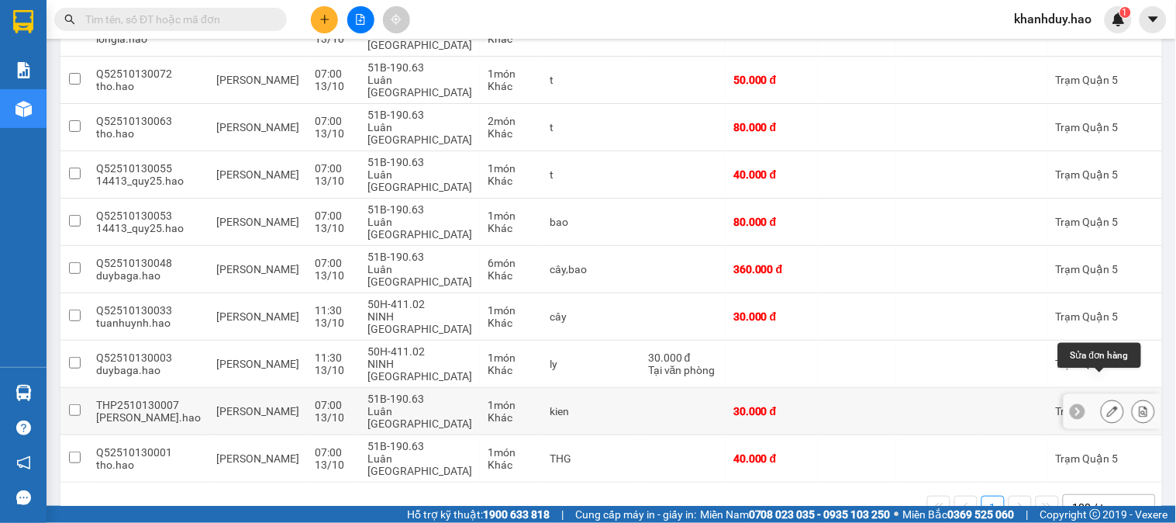
click at [1107, 406] on icon at bounding box center [1112, 411] width 11 height 11
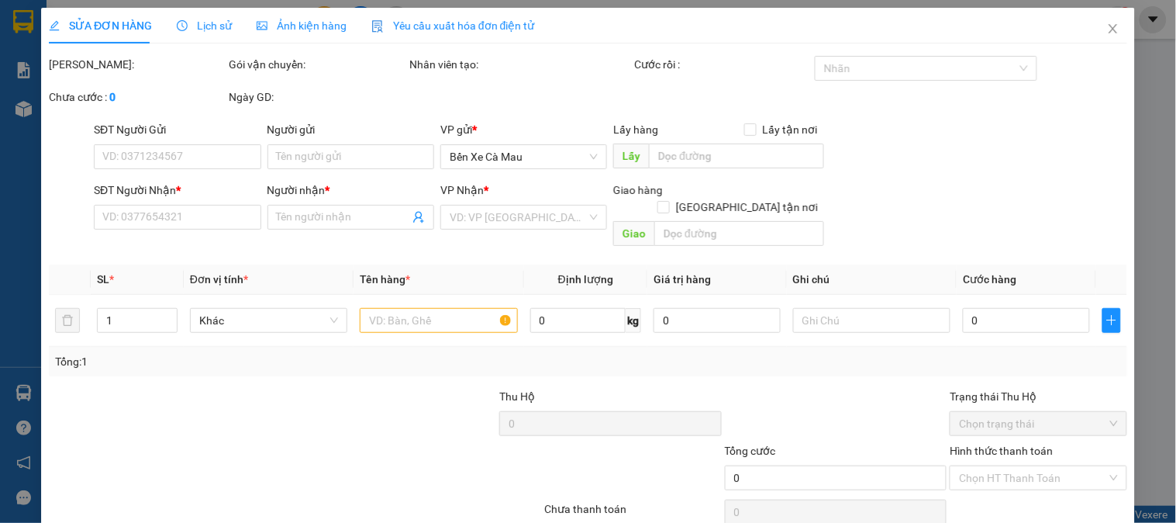
type input "02903639999"
type input "Cẩm tú"
type input "30.000"
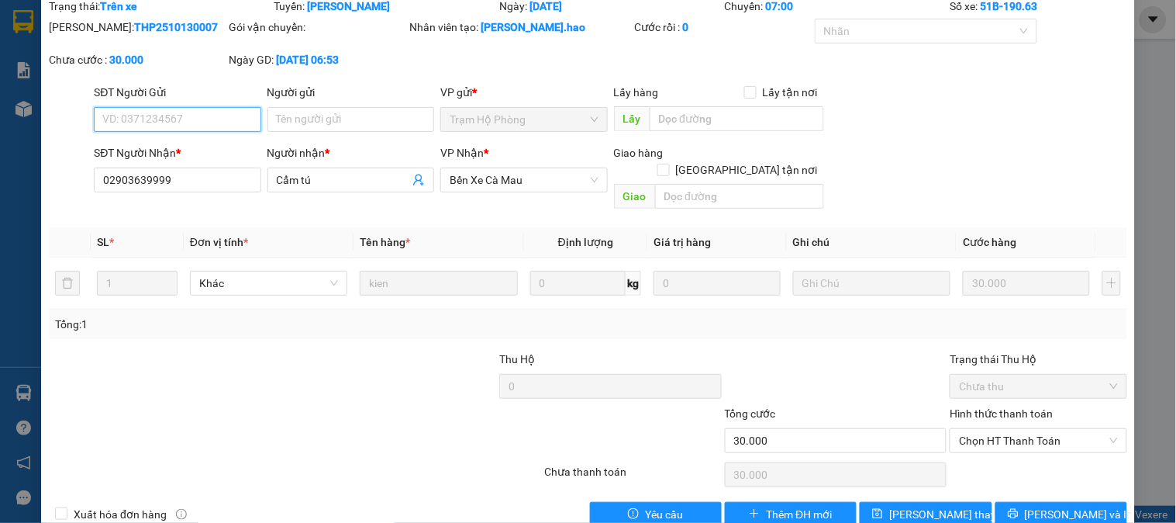
scroll to position [74, 0]
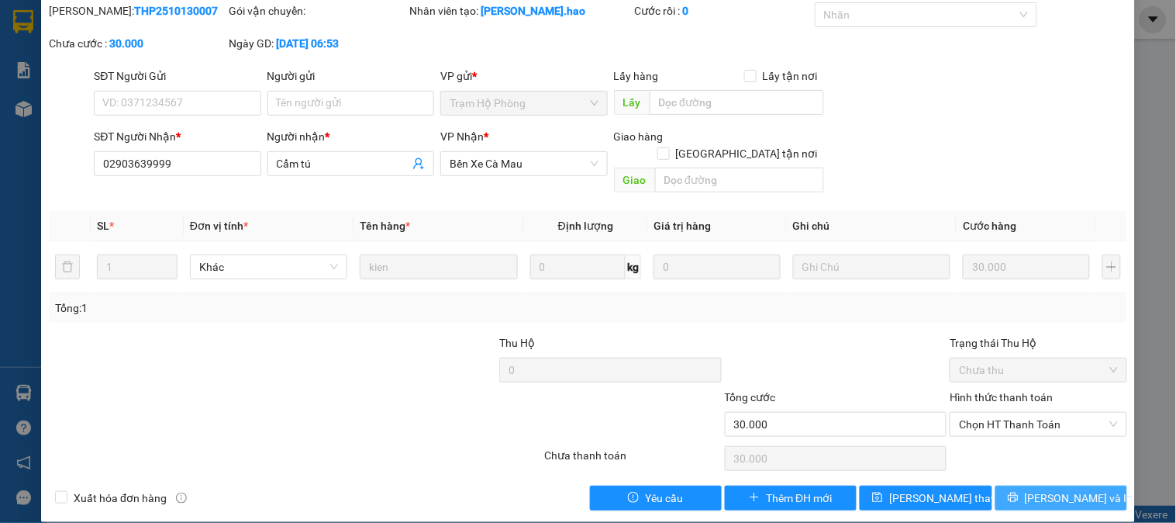
click at [1034, 489] on button "Lưu và In" at bounding box center [1062, 497] width 132 height 25
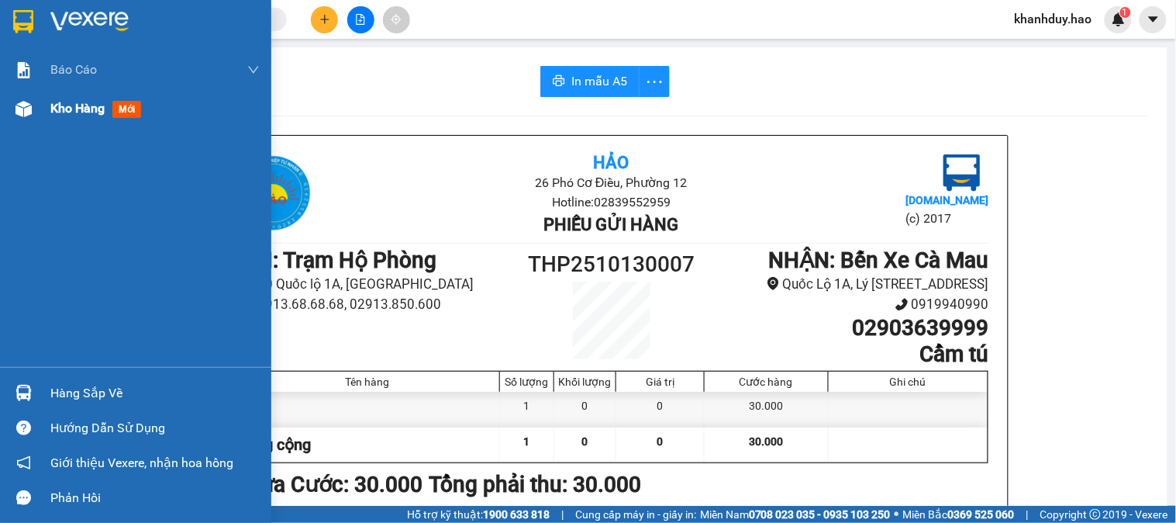
click at [97, 102] on span "Kho hàng" at bounding box center [77, 108] width 54 height 15
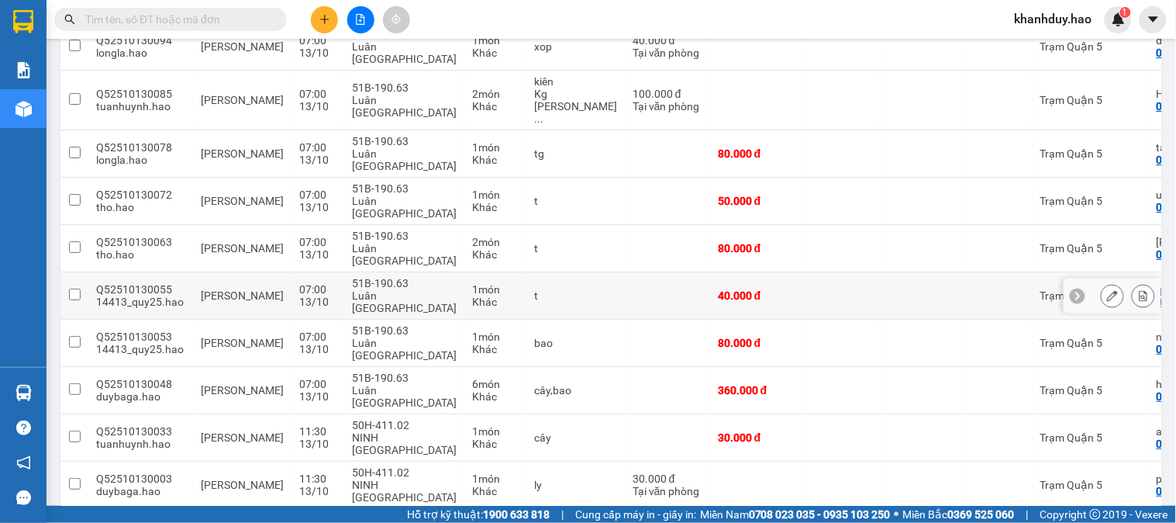
scroll to position [1205, 0]
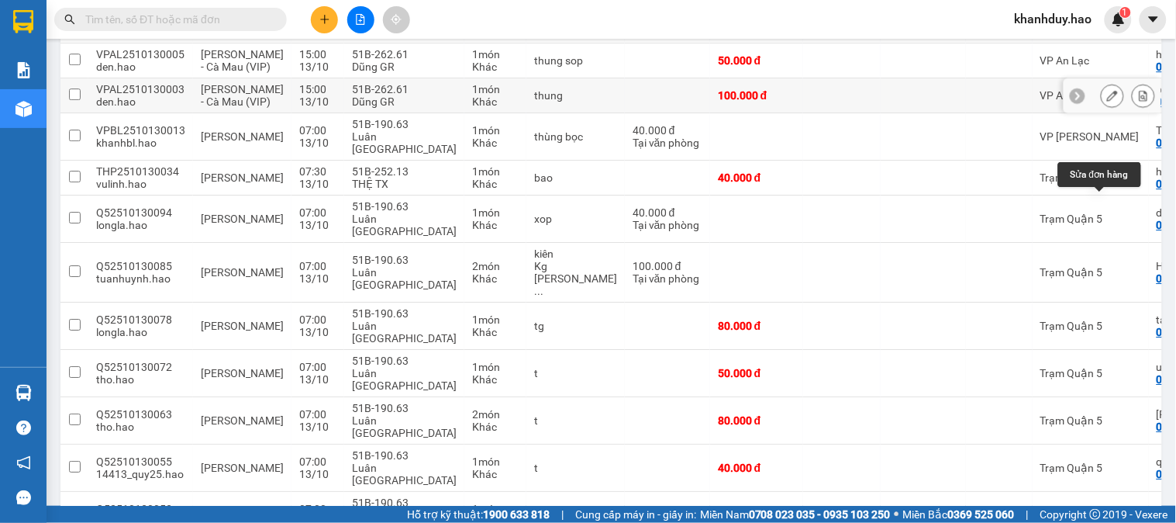
click at [1109, 109] on button at bounding box center [1113, 95] width 22 height 27
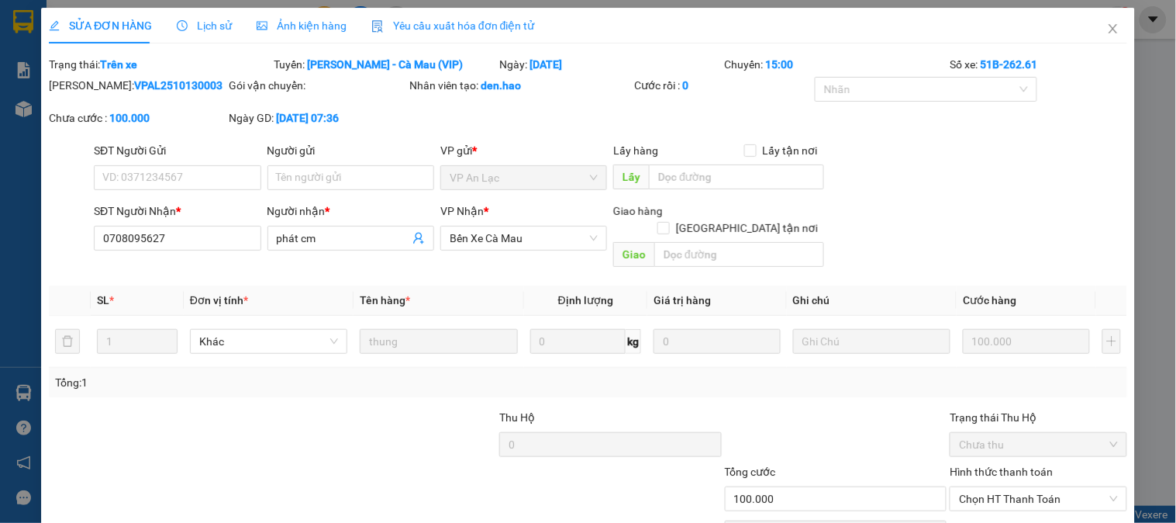
type input "0708095627"
type input "phát cm"
type input "100.000"
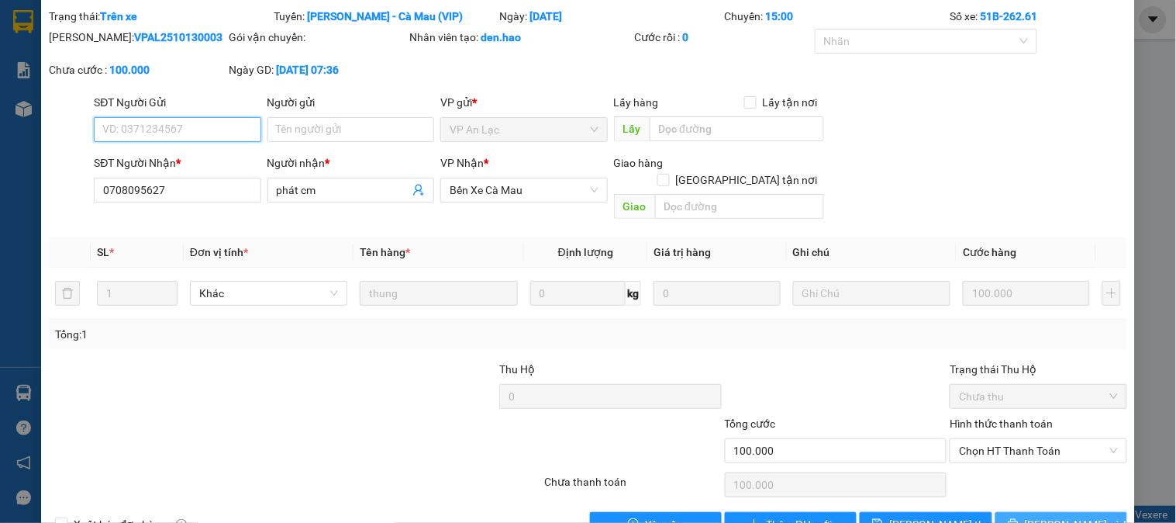
scroll to position [74, 0]
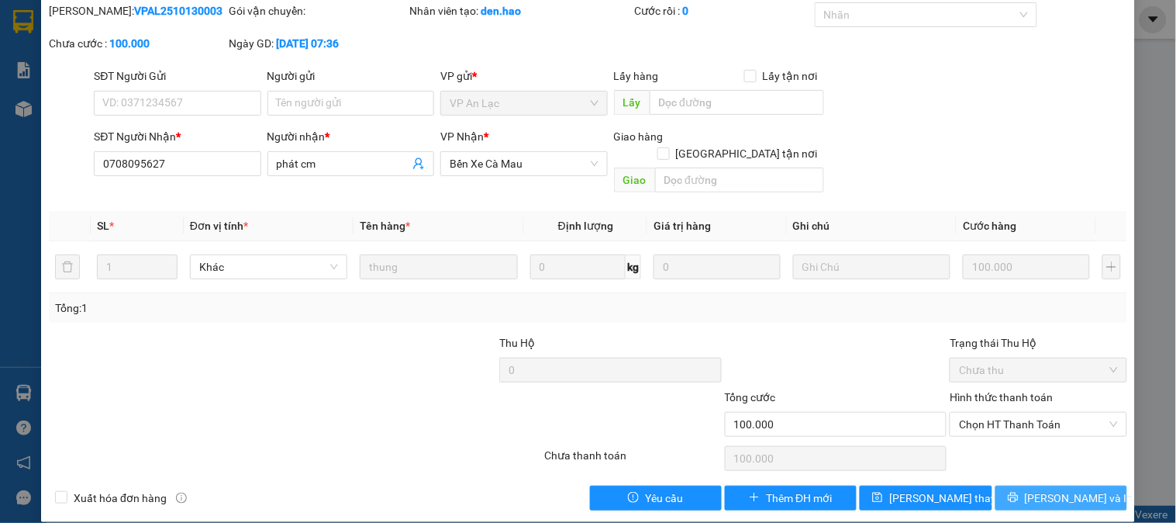
click at [1017, 485] on button "Lưu và In" at bounding box center [1062, 497] width 132 height 25
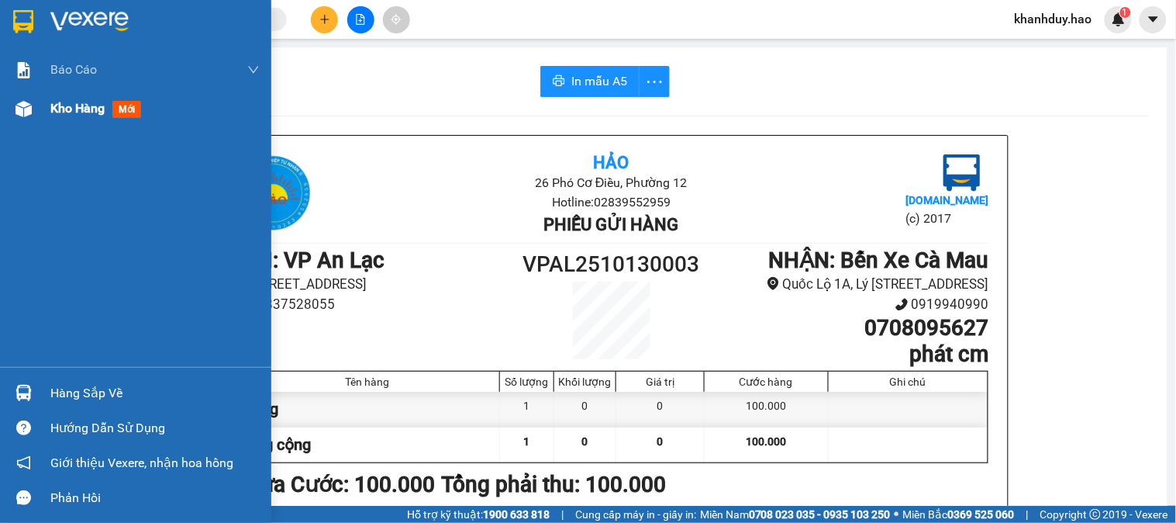
click at [40, 126] on div "Kho hàng mới" at bounding box center [135, 108] width 271 height 39
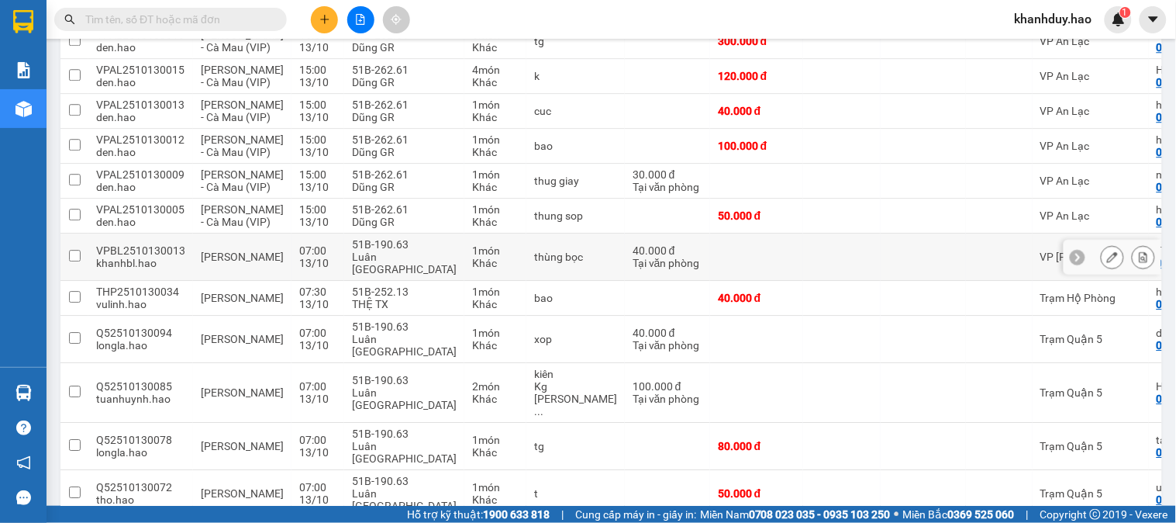
scroll to position [1244, 0]
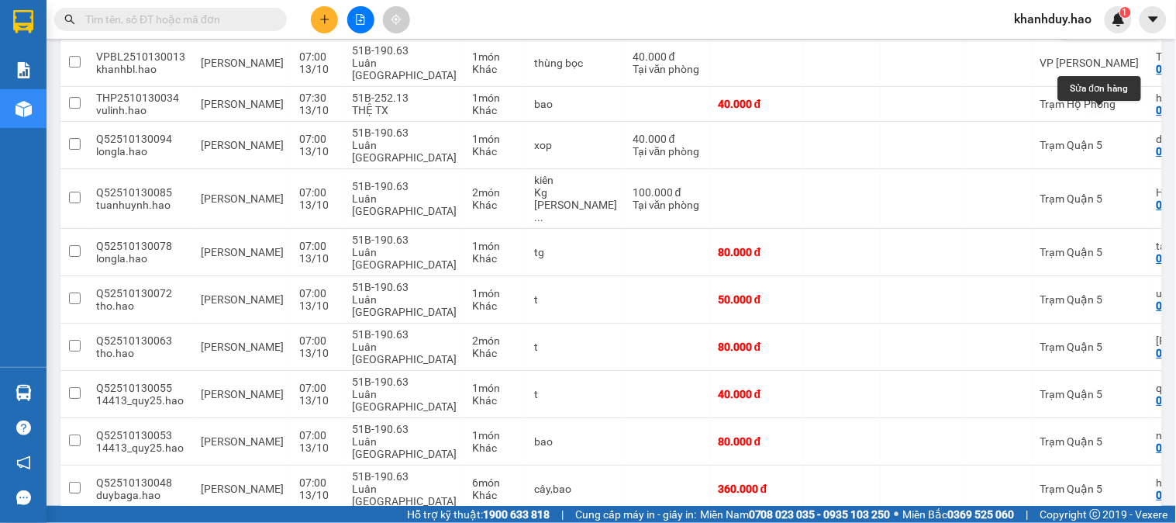
click at [1107, 36] on button at bounding box center [1113, 22] width 22 height 27
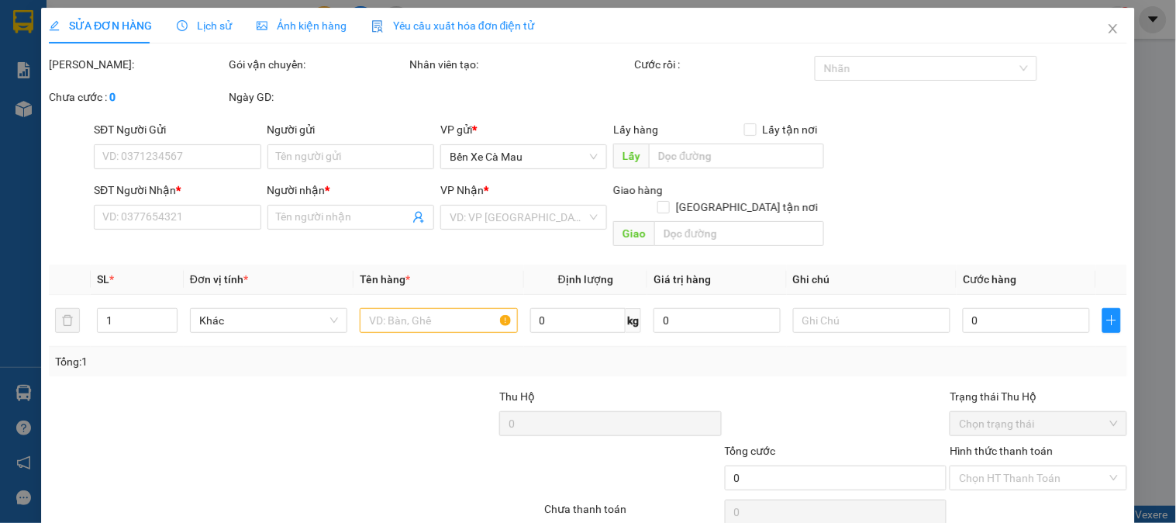
type input "0917638650"
type input "hải"
type input "50.000"
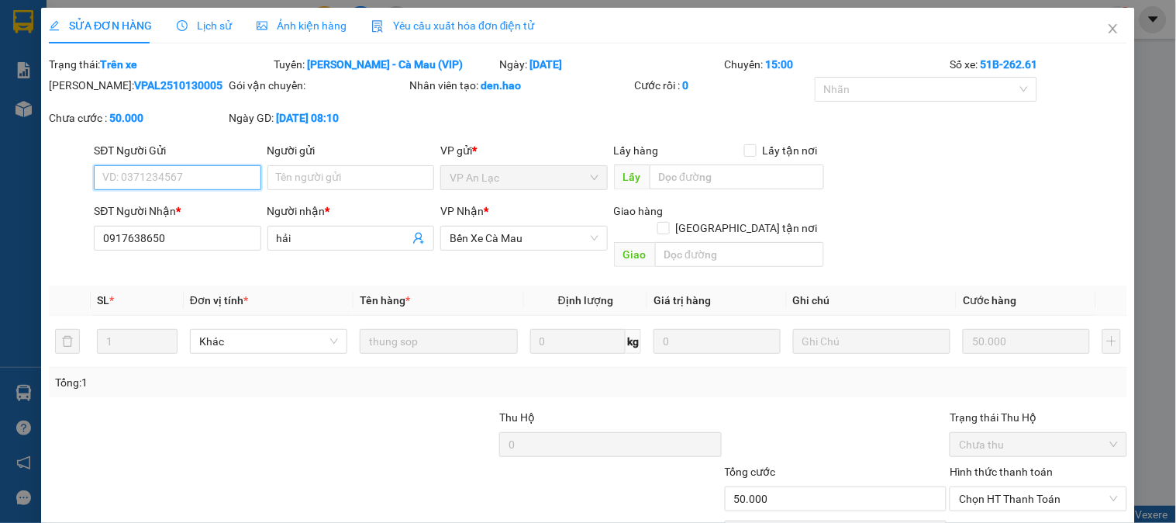
scroll to position [74, 0]
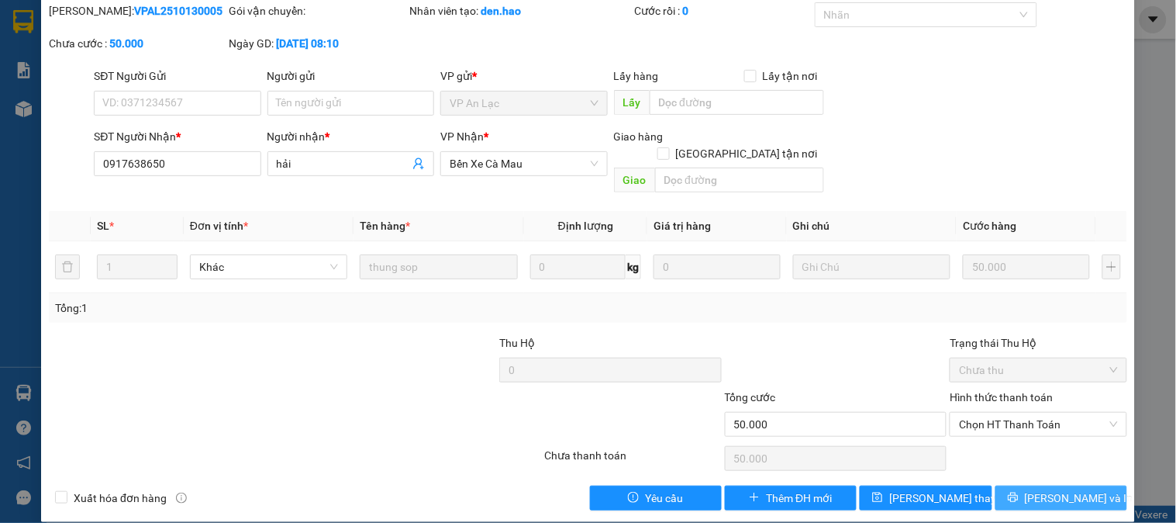
click at [1028, 485] on button "Lưu và In" at bounding box center [1062, 497] width 132 height 25
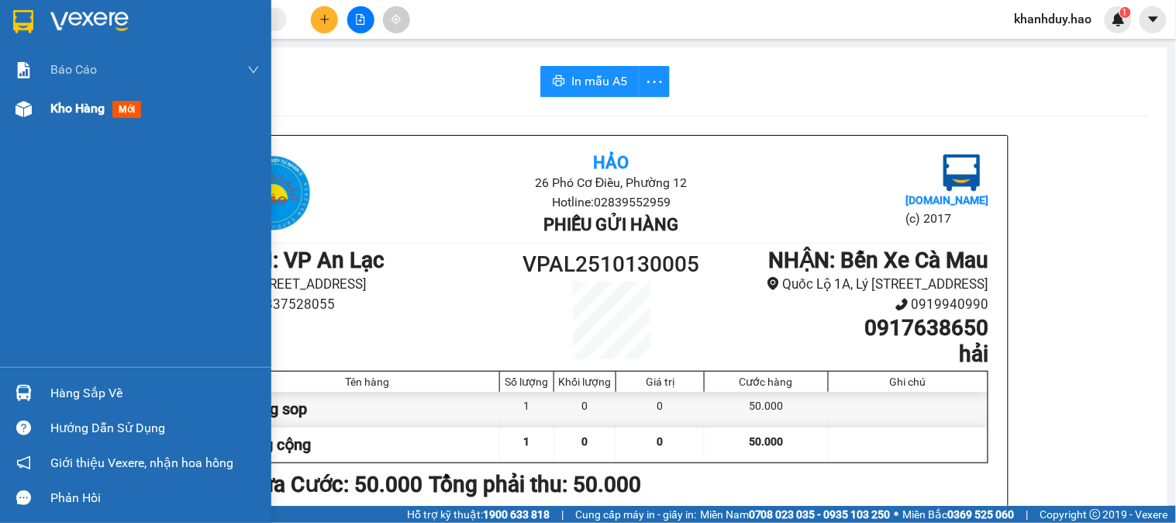
click at [42, 107] on div "Kho hàng mới" at bounding box center [135, 108] width 271 height 39
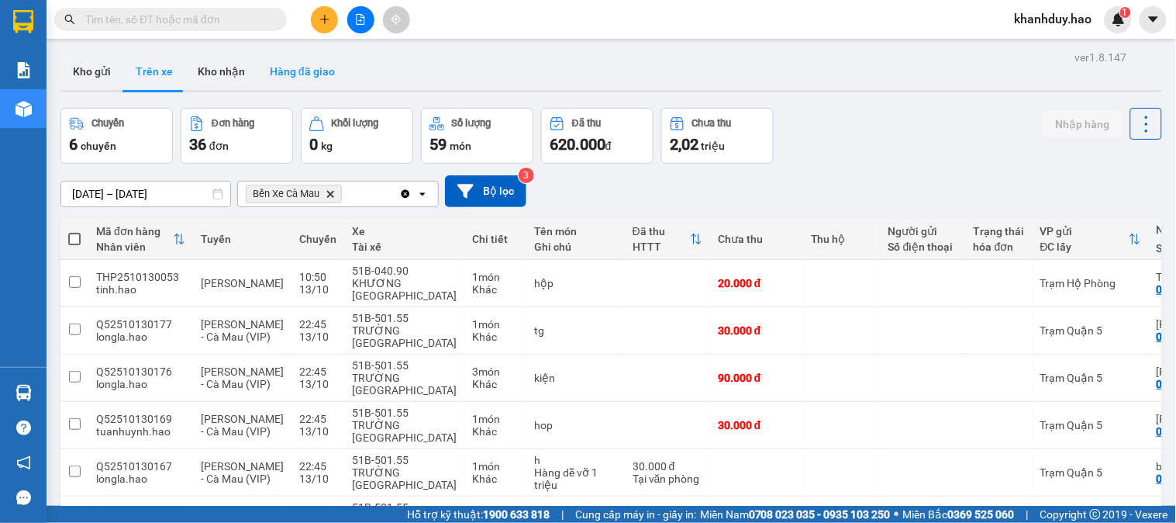
click at [308, 64] on button "Hàng đã giao" at bounding box center [302, 71] width 90 height 37
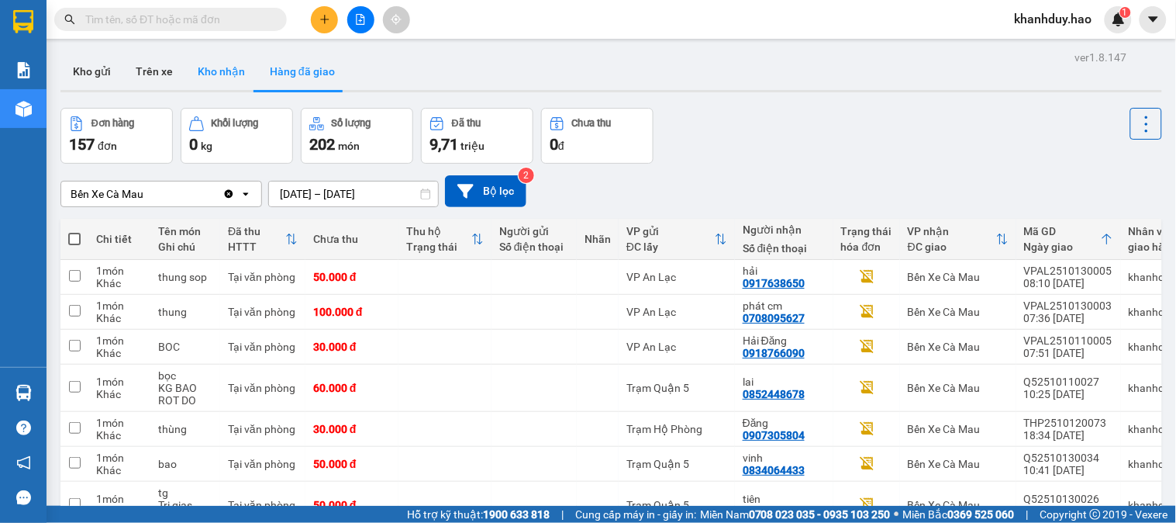
click at [197, 79] on button "Kho nhận" at bounding box center [221, 71] width 72 height 37
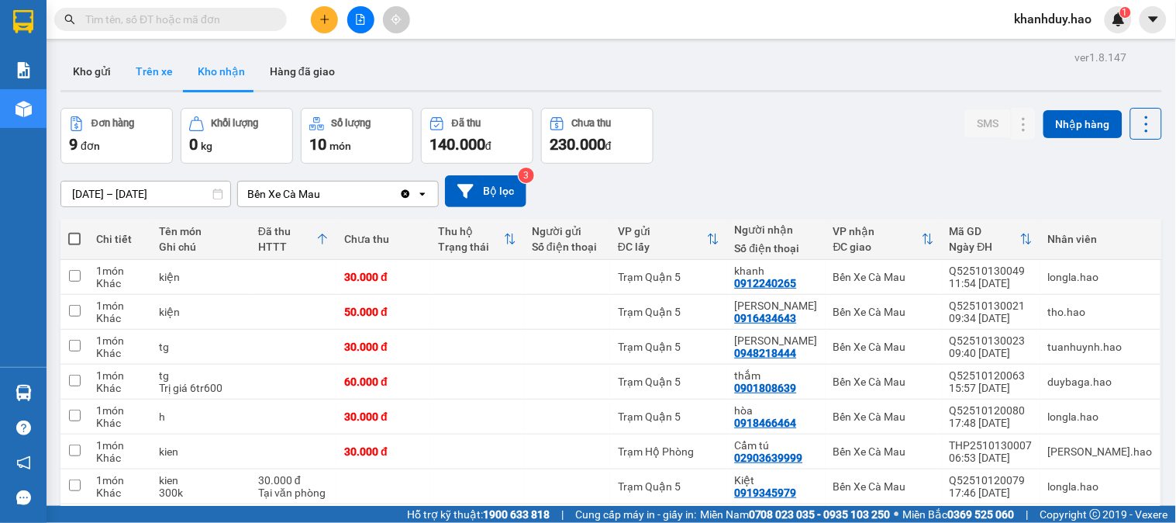
click at [154, 79] on button "Trên xe" at bounding box center [154, 71] width 62 height 37
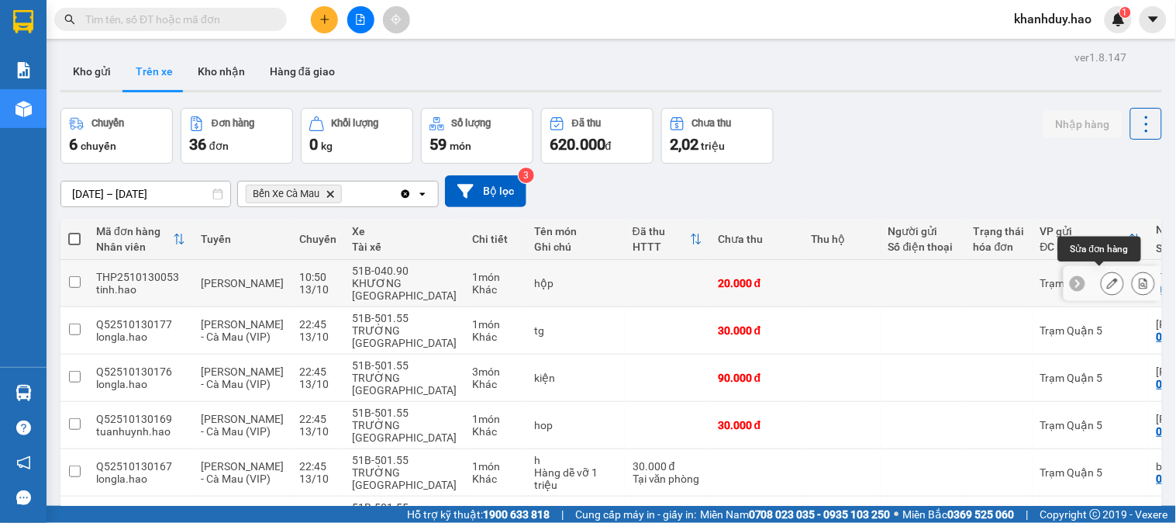
click at [1102, 278] on button at bounding box center [1113, 283] width 22 height 27
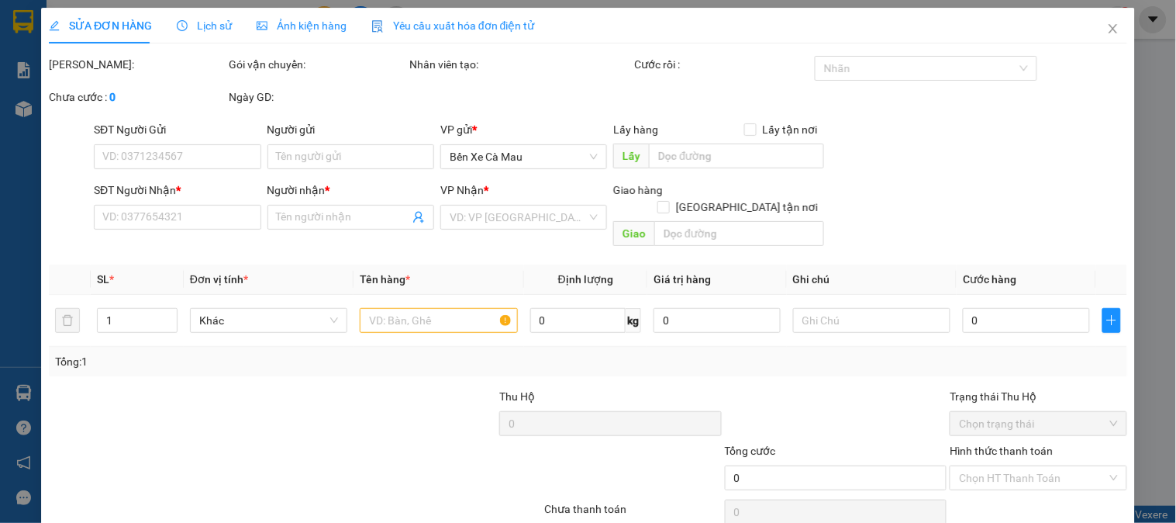
type input "0943551060"
type input "Tuấn"
type input "20.000"
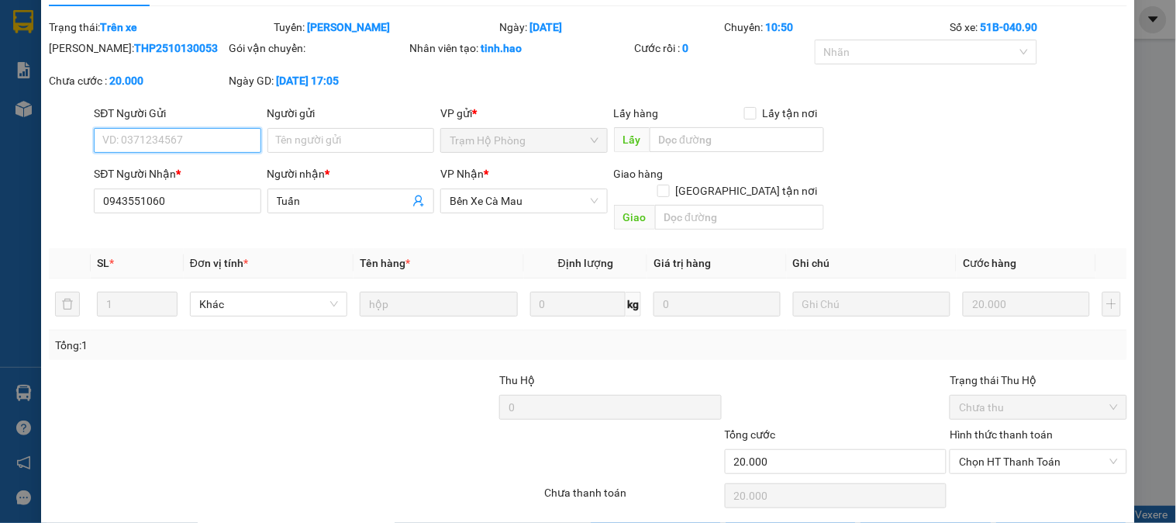
scroll to position [74, 0]
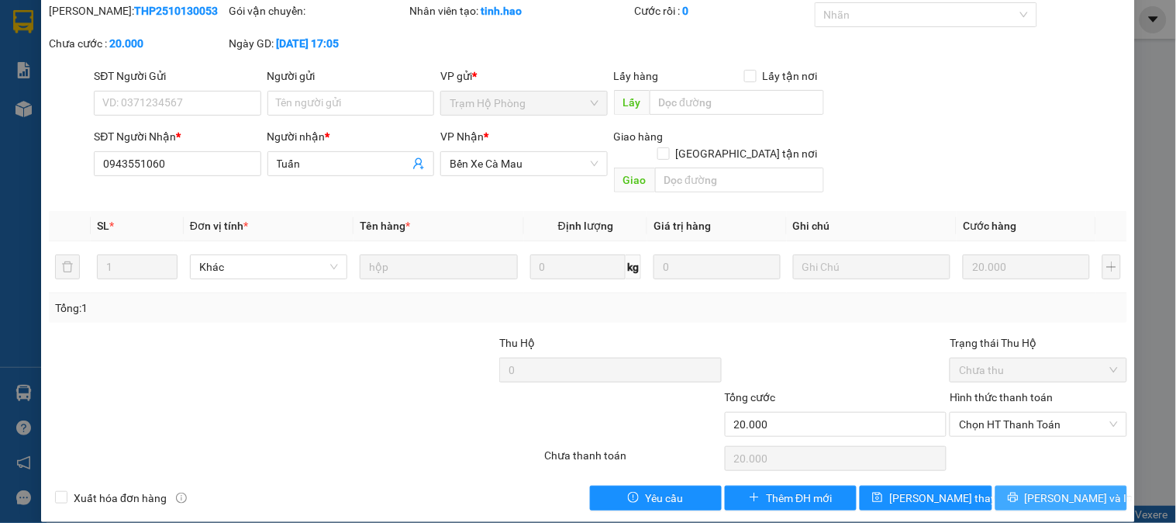
click at [1045, 489] on span "Lưu và In" at bounding box center [1079, 497] width 109 height 17
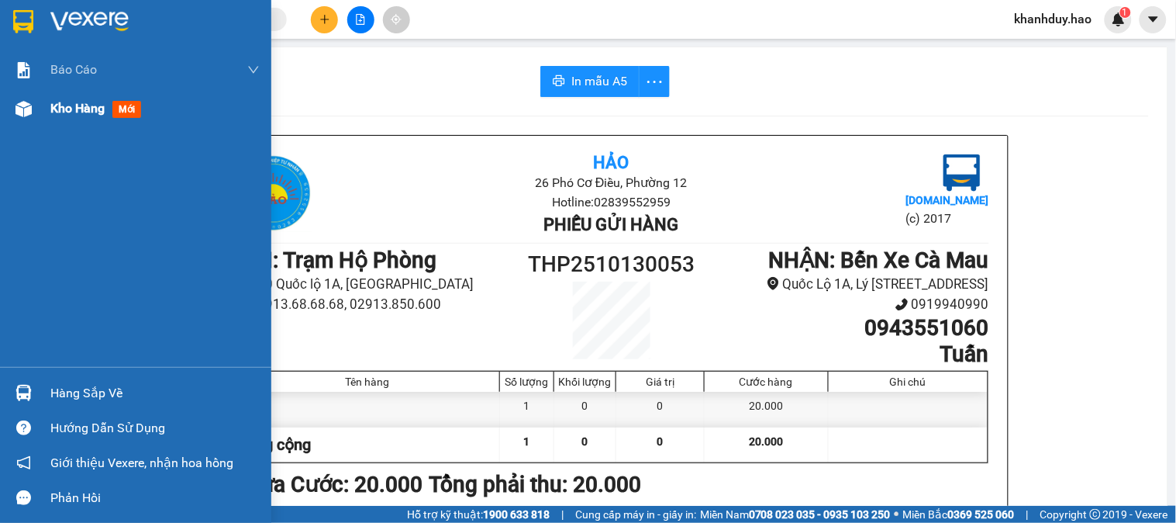
click at [66, 125] on div "Kho hàng mới" at bounding box center [154, 108] width 209 height 39
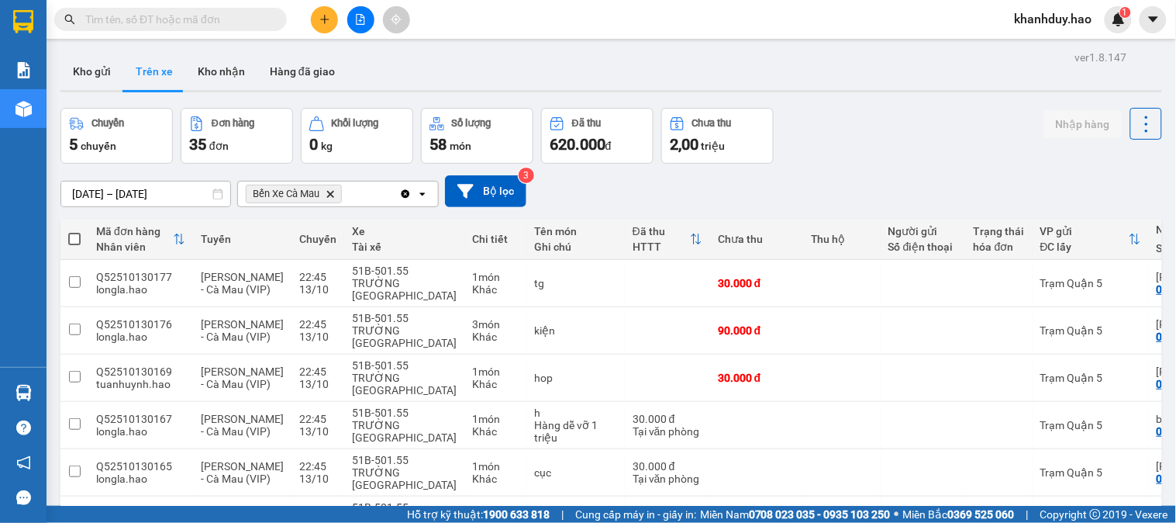
click at [337, 28] on div at bounding box center [360, 19] width 116 height 27
click at [335, 19] on button at bounding box center [324, 19] width 27 height 27
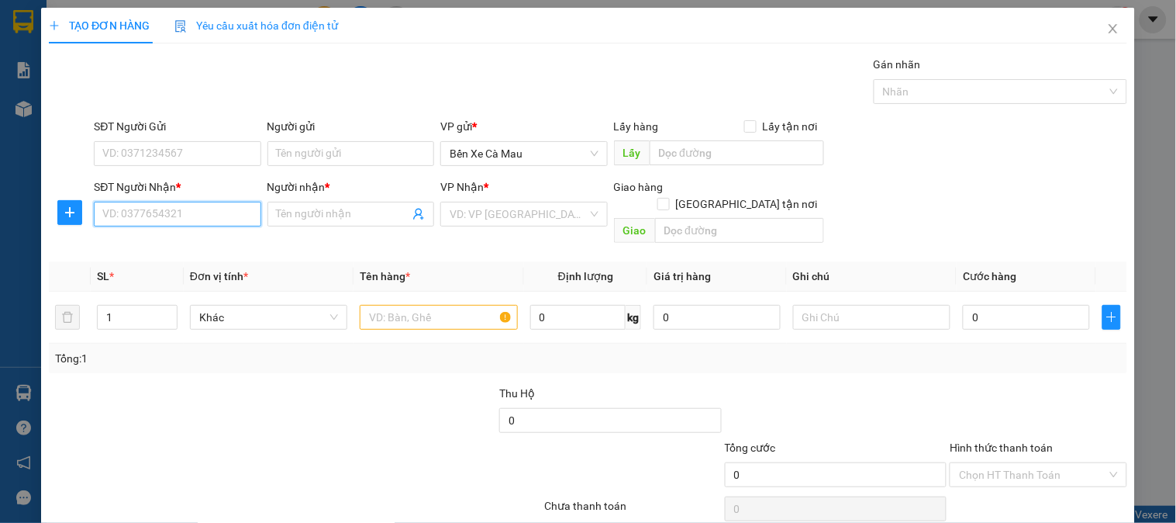
click at [173, 213] on input "SĐT Người Nhận *" at bounding box center [177, 214] width 167 height 25
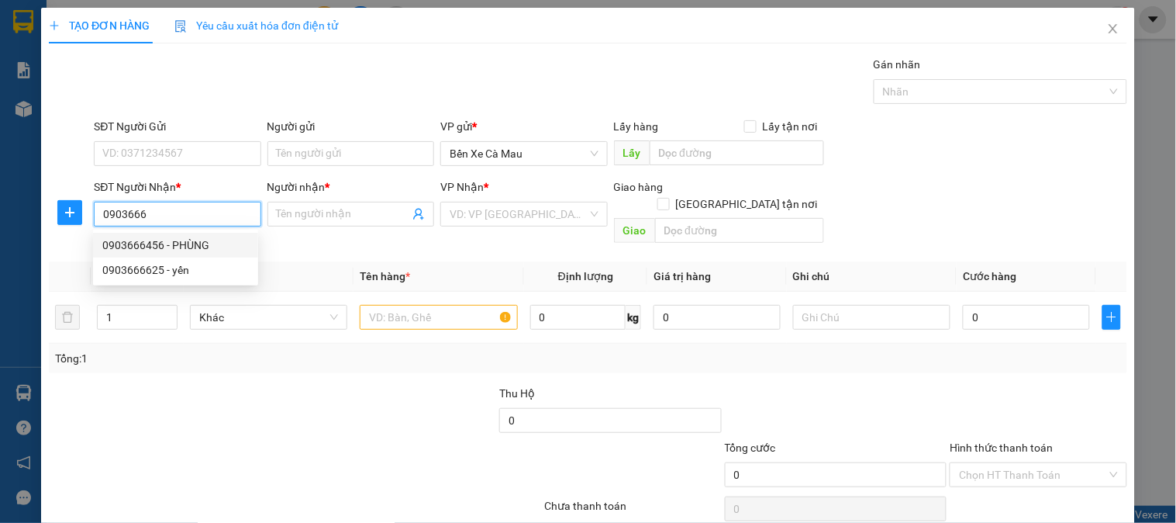
click at [176, 242] on div "0903666456 - PHÙNG" at bounding box center [175, 245] width 147 height 17
type input "0903666456"
type input "PHÙNG"
type input "30.000"
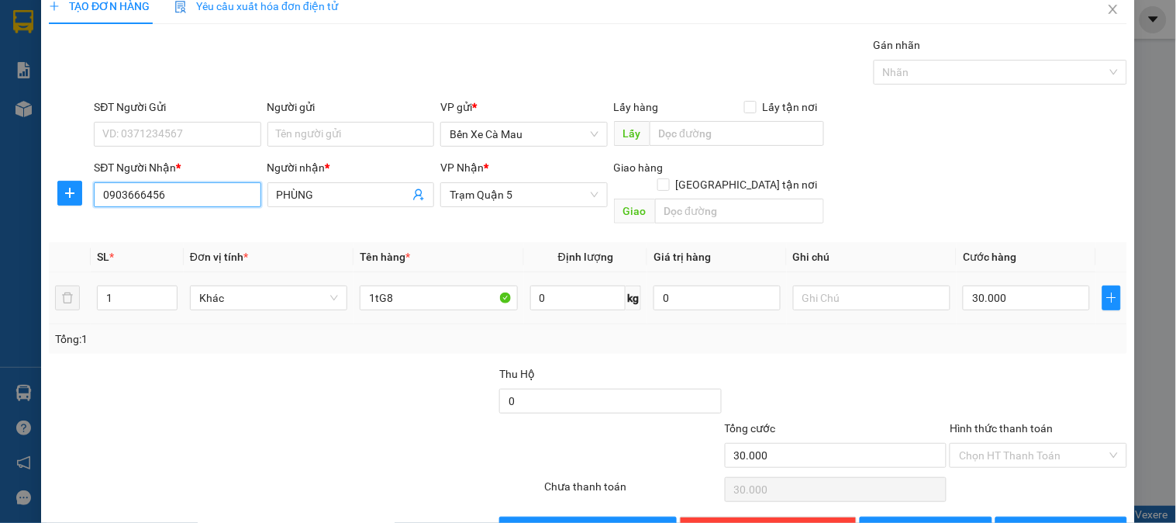
scroll to position [50, 0]
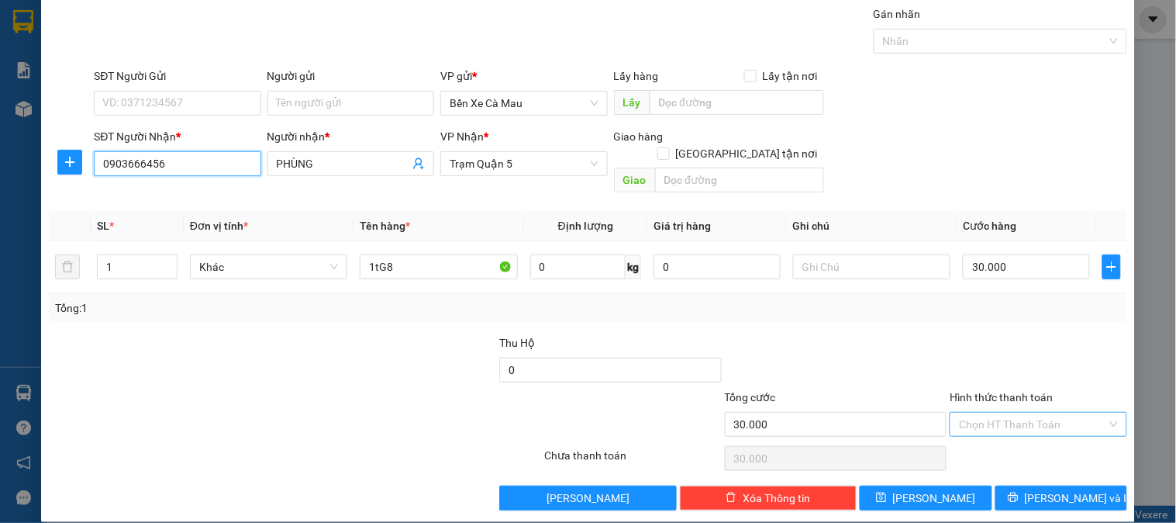
type input "0903666456"
click at [1028, 413] on input "Hình thức thanh toán" at bounding box center [1032, 424] width 147 height 23
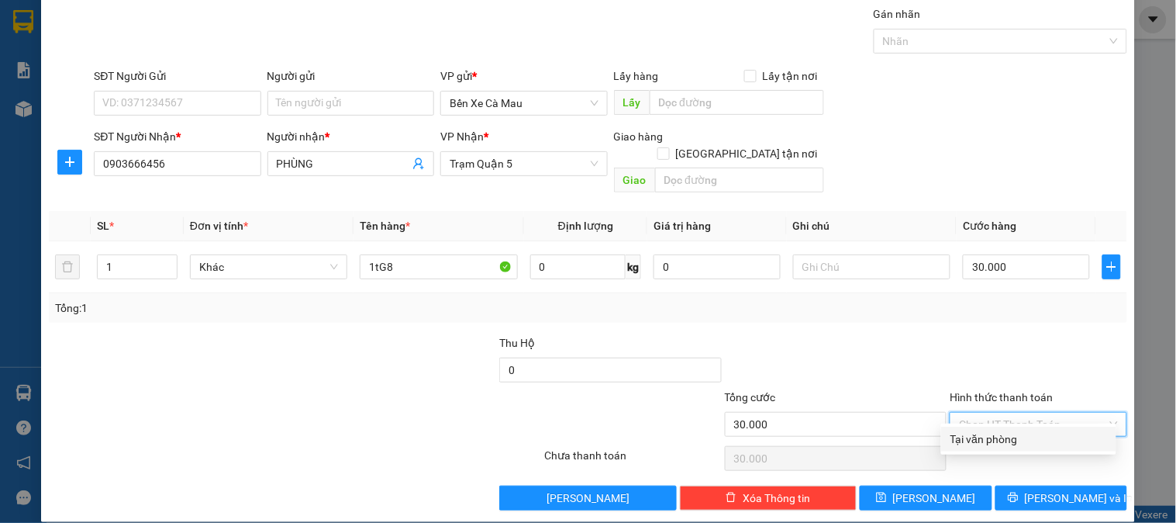
click at [1014, 389] on div "Hình thức thanh toán" at bounding box center [1038, 400] width 177 height 23
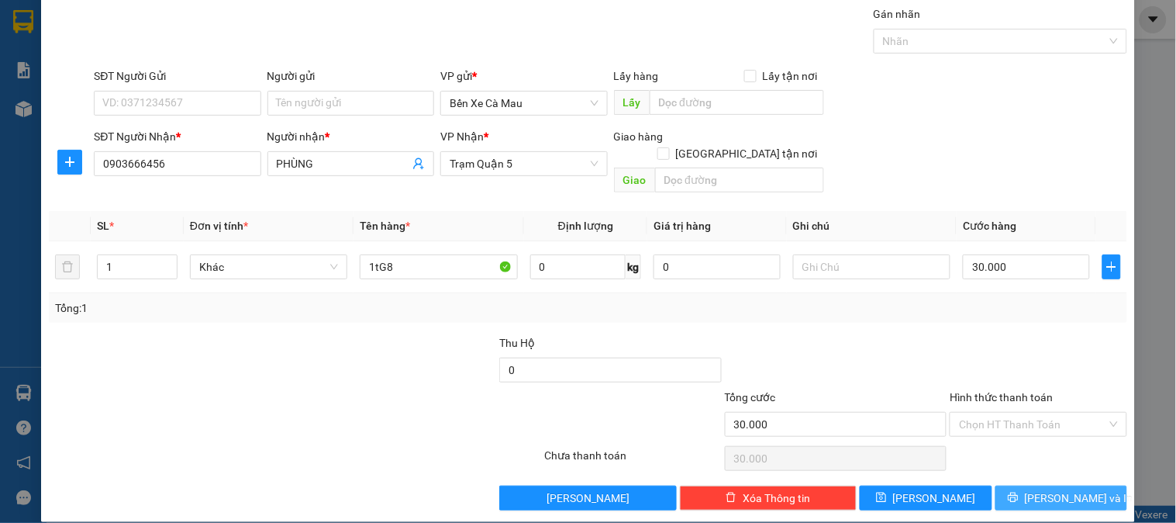
click at [1030, 485] on button "Lưu và In" at bounding box center [1062, 497] width 132 height 25
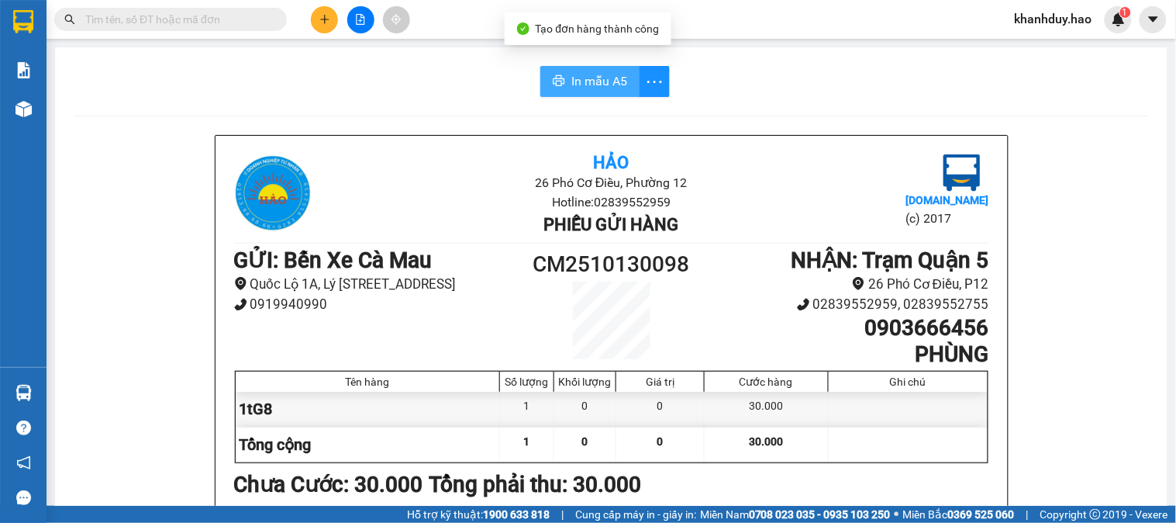
click at [577, 81] on span "In mẫu A5" at bounding box center [600, 80] width 56 height 19
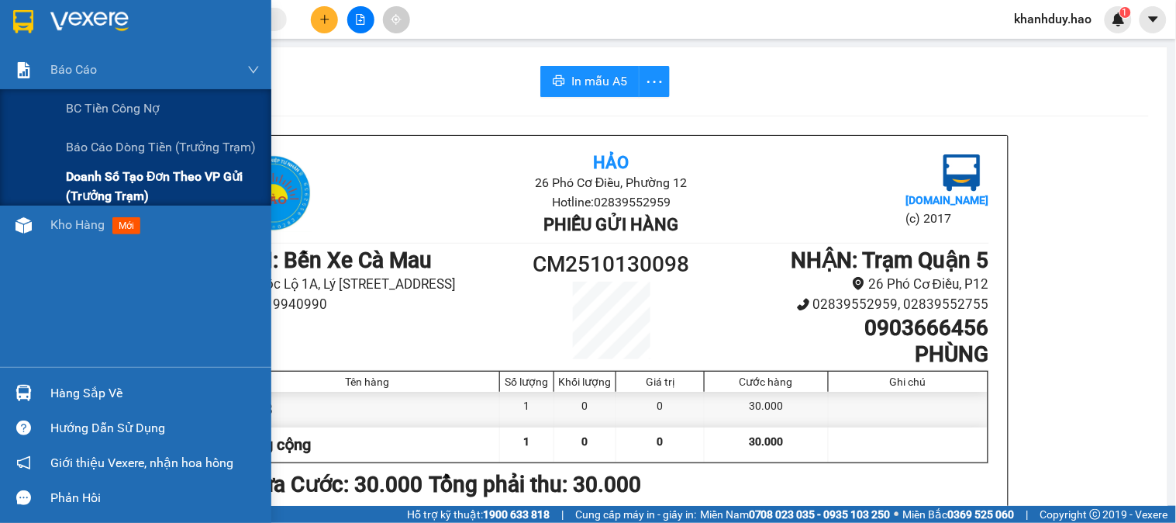
click at [102, 167] on span "Doanh số tạo đơn theo VP gửi (trưởng trạm)" at bounding box center [163, 186] width 194 height 39
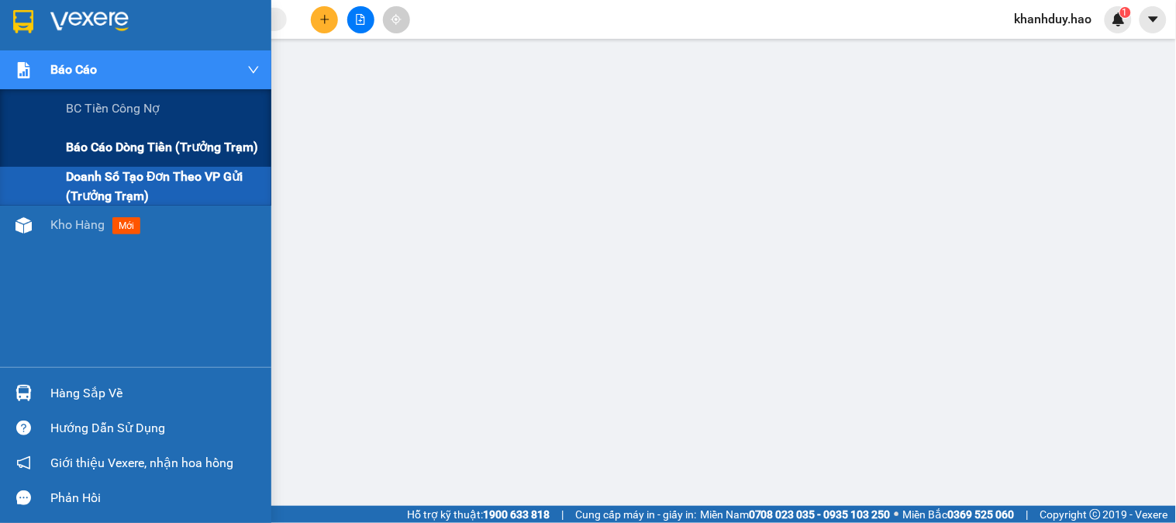
click at [107, 158] on div "Báo cáo dòng tiền (trưởng trạm)" at bounding box center [163, 147] width 194 height 39
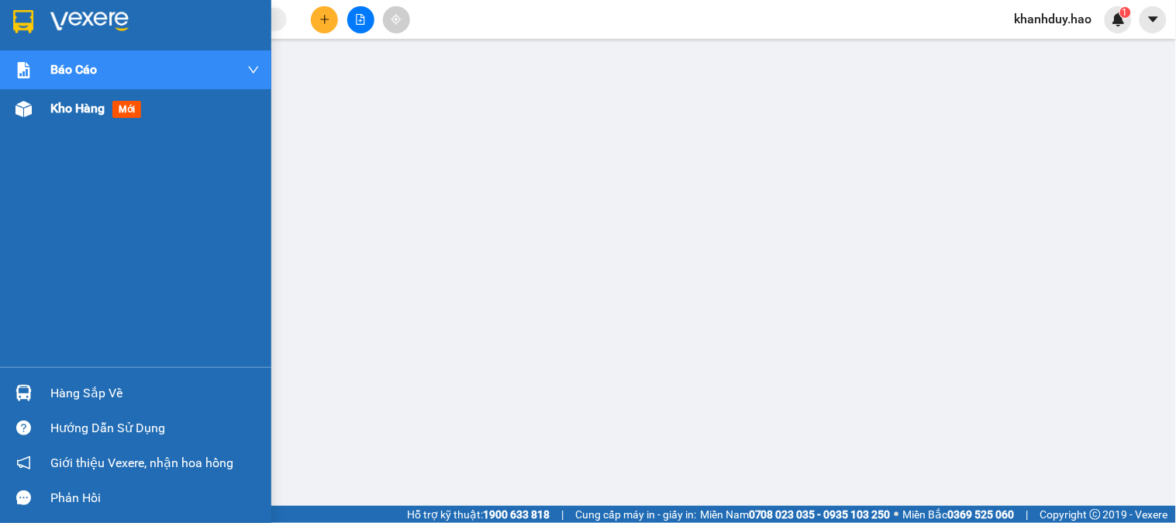
click at [66, 112] on span "Kho hàng" at bounding box center [77, 108] width 54 height 15
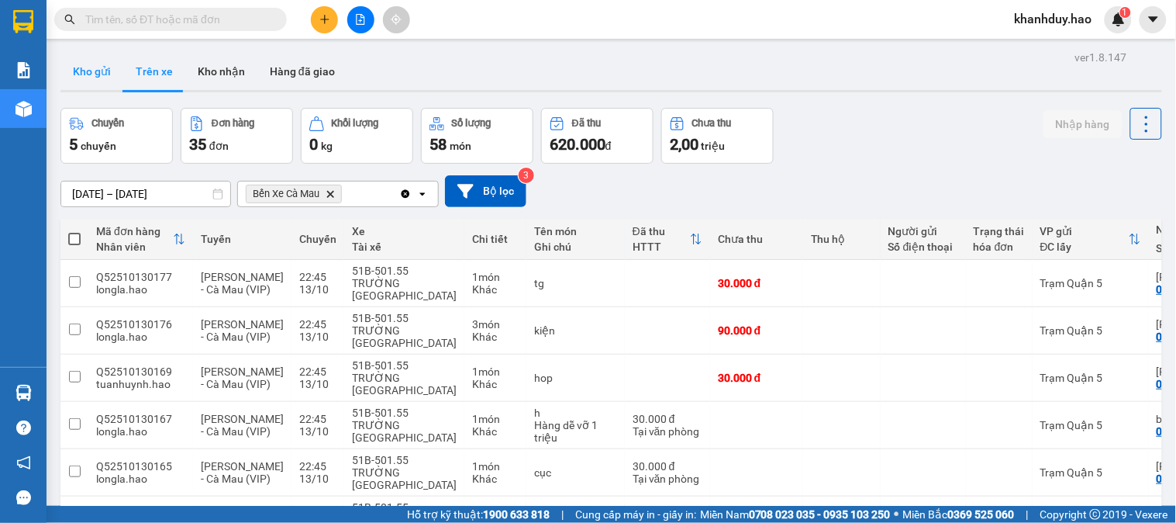
click at [97, 70] on button "Kho gửi" at bounding box center [91, 71] width 63 height 37
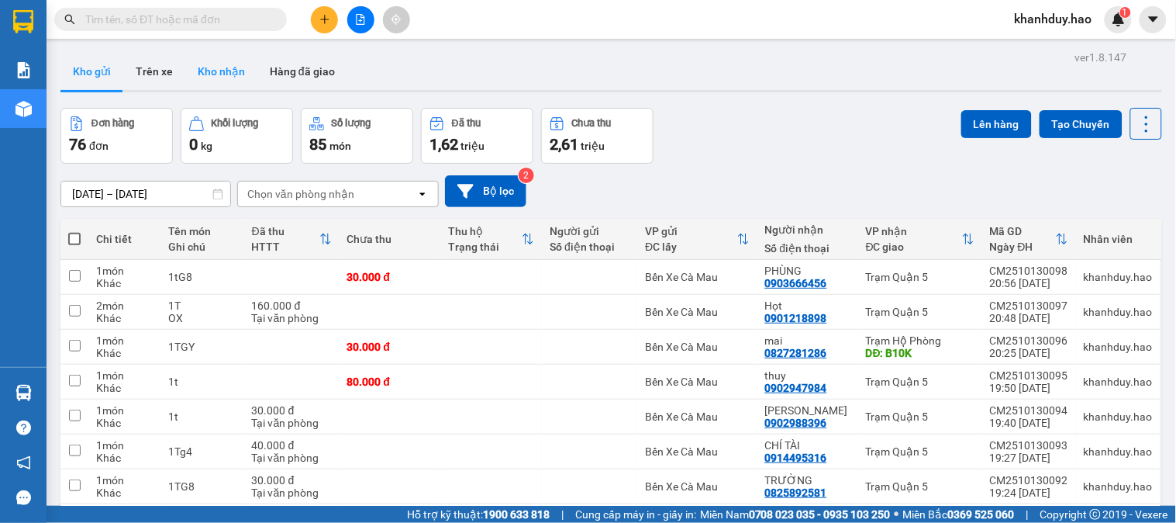
click at [233, 60] on button "Kho nhận" at bounding box center [221, 71] width 72 height 37
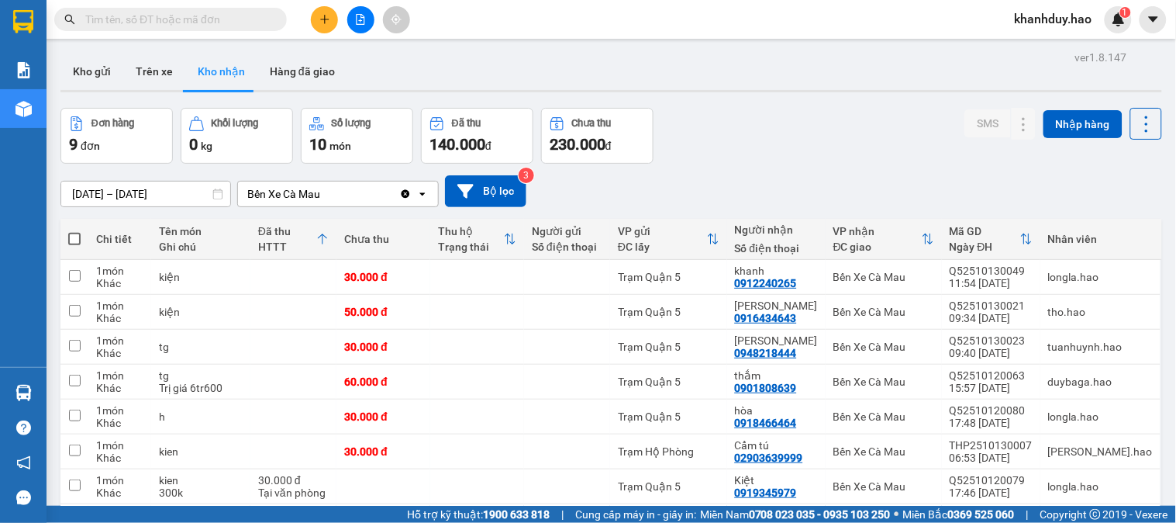
click at [173, 194] on input "13/10/2025 – 13/10/2025" at bounding box center [145, 193] width 169 height 25
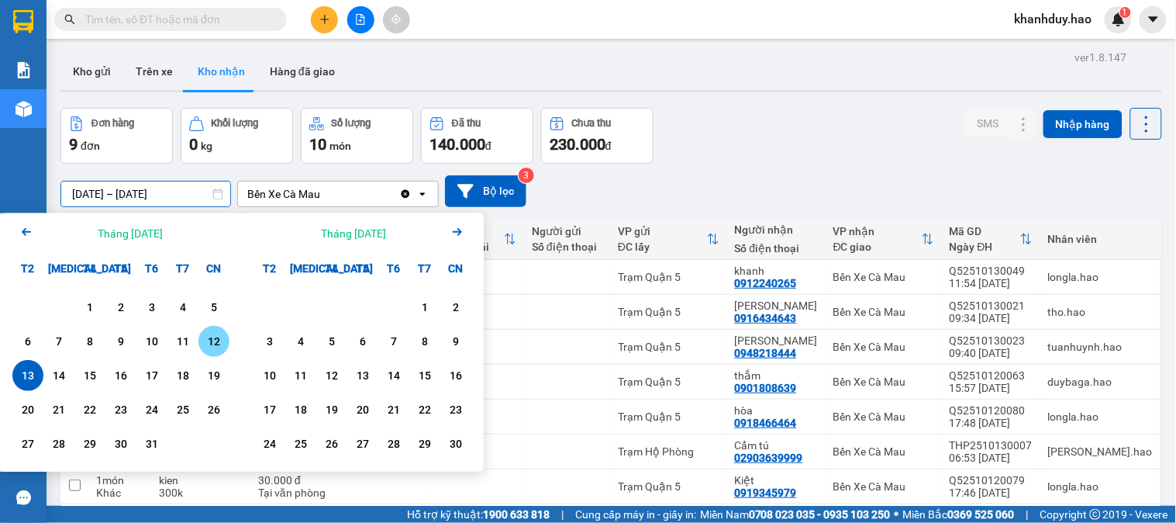
click at [212, 349] on div "12" at bounding box center [214, 341] width 22 height 19
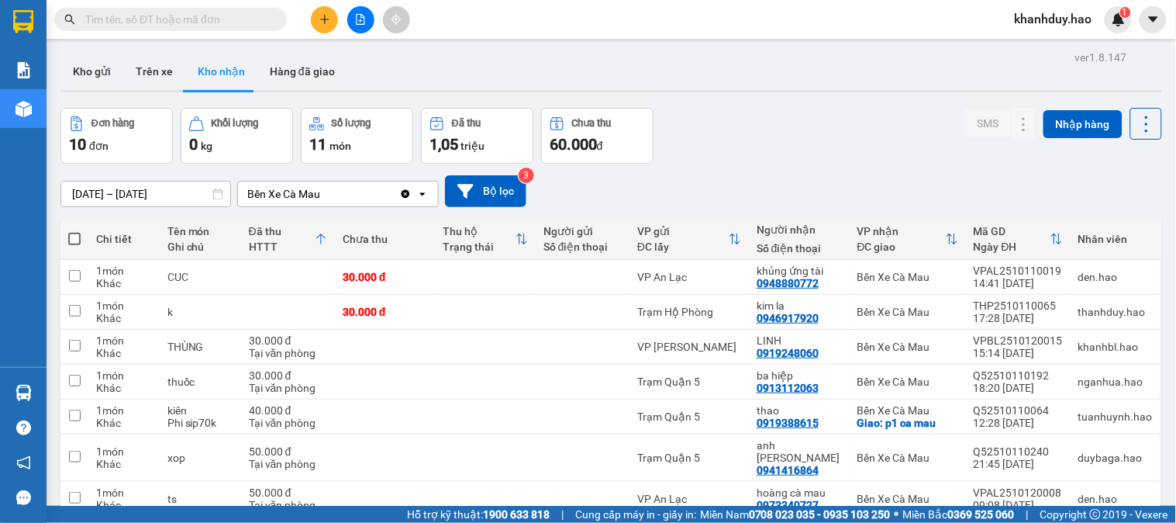
click at [165, 175] on div "12/10/2025 – 12/10/2025 Press the down arrow key to interact with the calendar …" at bounding box center [611, 191] width 1102 height 32
click at [183, 197] on input "12/10/2025 – 12/10/2025" at bounding box center [145, 193] width 169 height 25
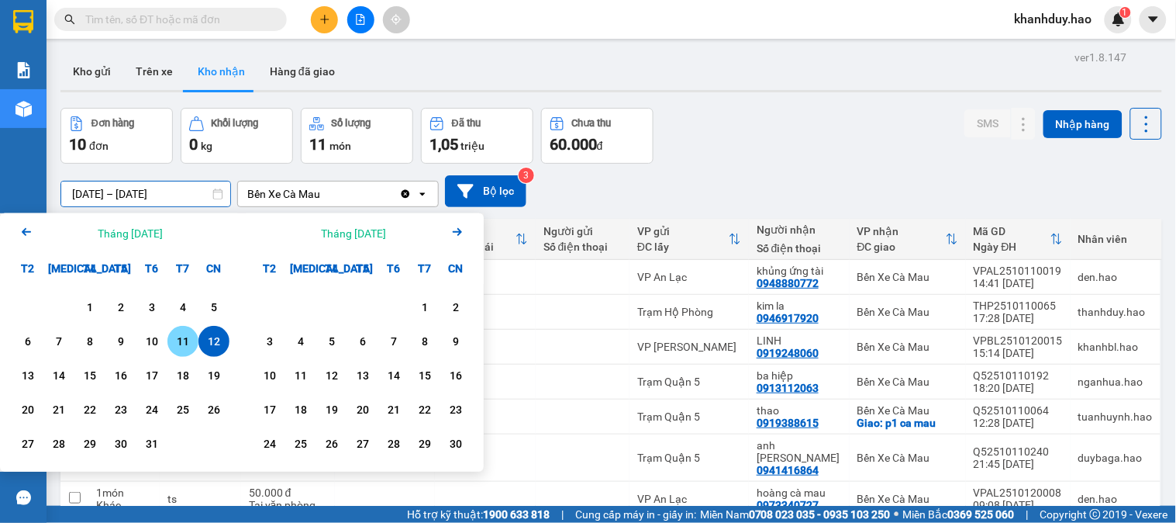
click at [188, 347] on div "11" at bounding box center [183, 341] width 22 height 19
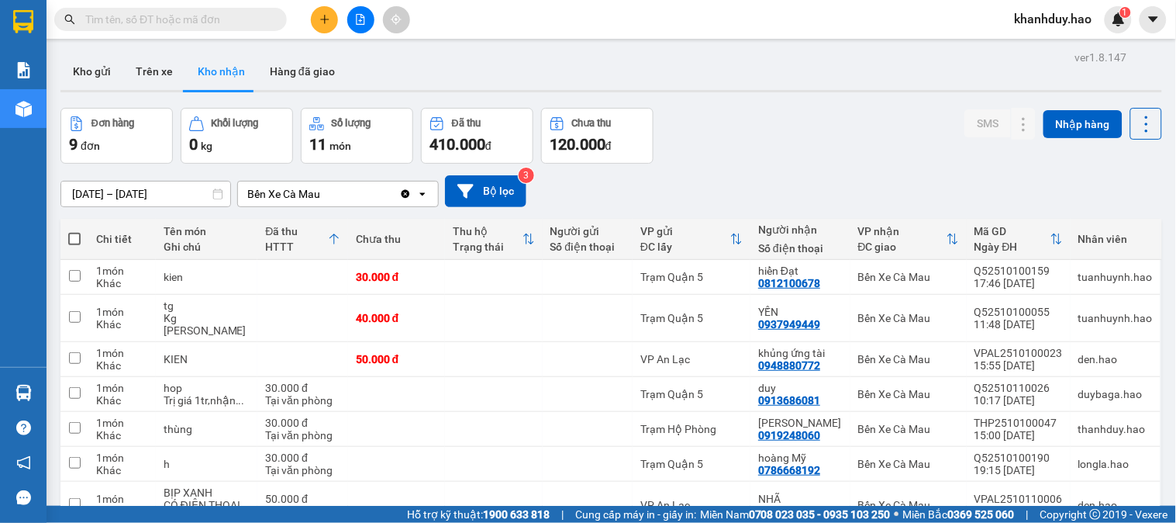
click at [194, 206] on div "ver 1.8.147 Kho gửi Trên xe Kho nhận Hàng đã giao Đơn hàng 9 đơn Khối lượng 0 k…" at bounding box center [611, 351] width 1114 height 608
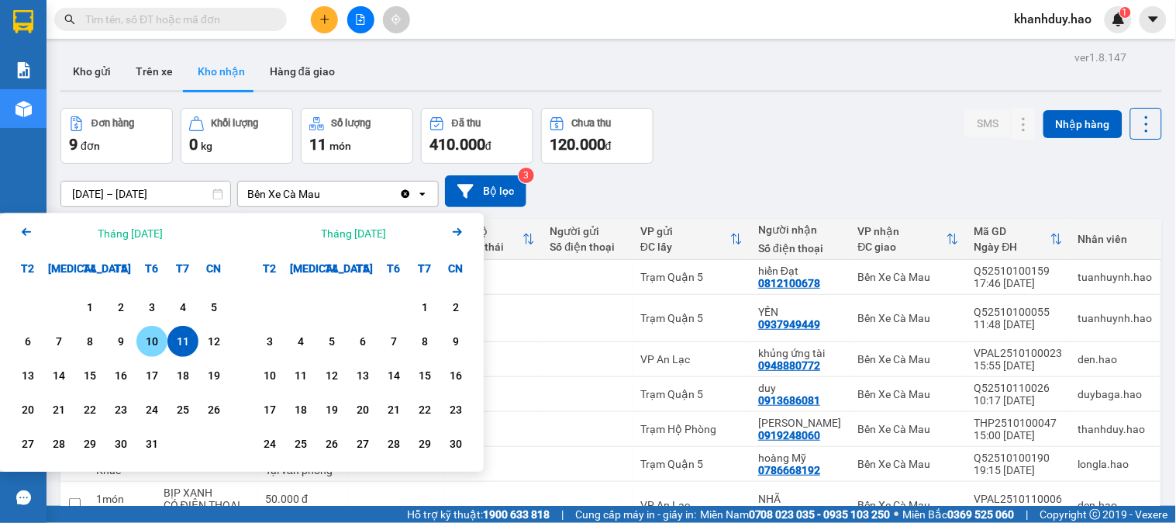
click at [161, 341] on div "10" at bounding box center [152, 341] width 22 height 19
type input "10/10/2025 – 10/10/2025"
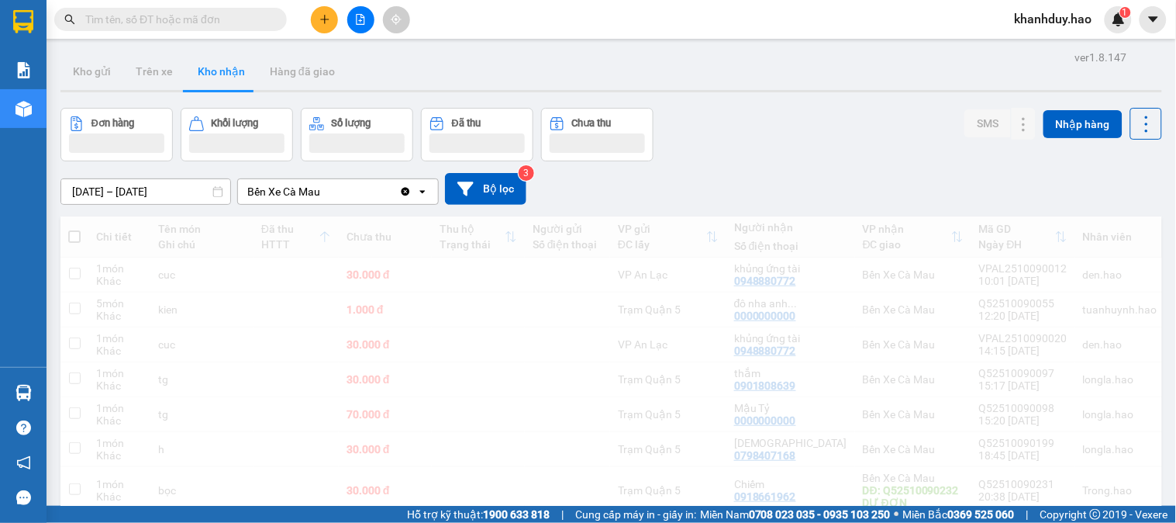
click at [149, 173] on div "10/10/2025 – 10/10/2025 Press the down arrow key to interact with the calendar …" at bounding box center [611, 188] width 1102 height 55
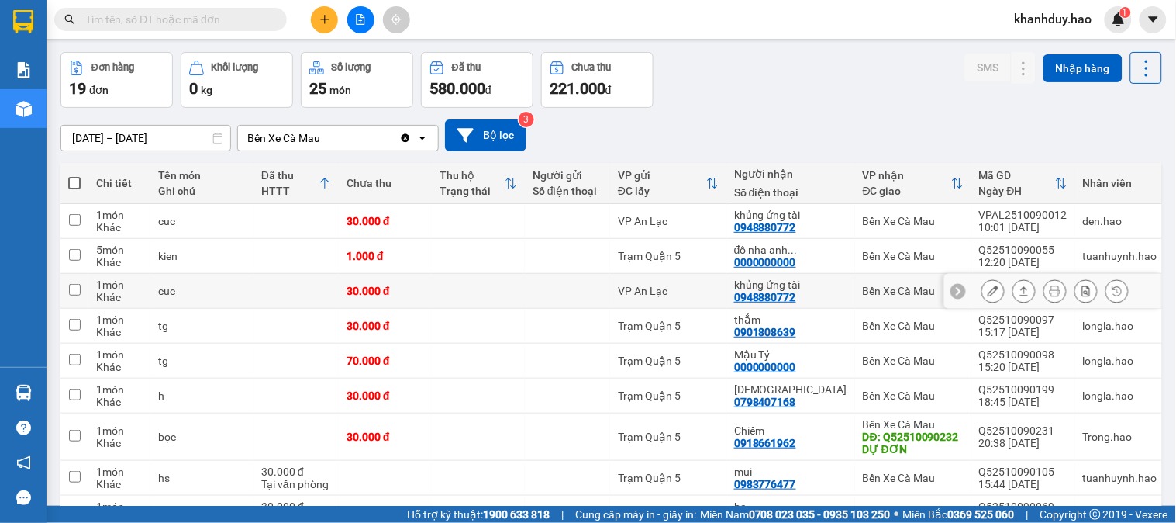
scroll to position [86, 0]
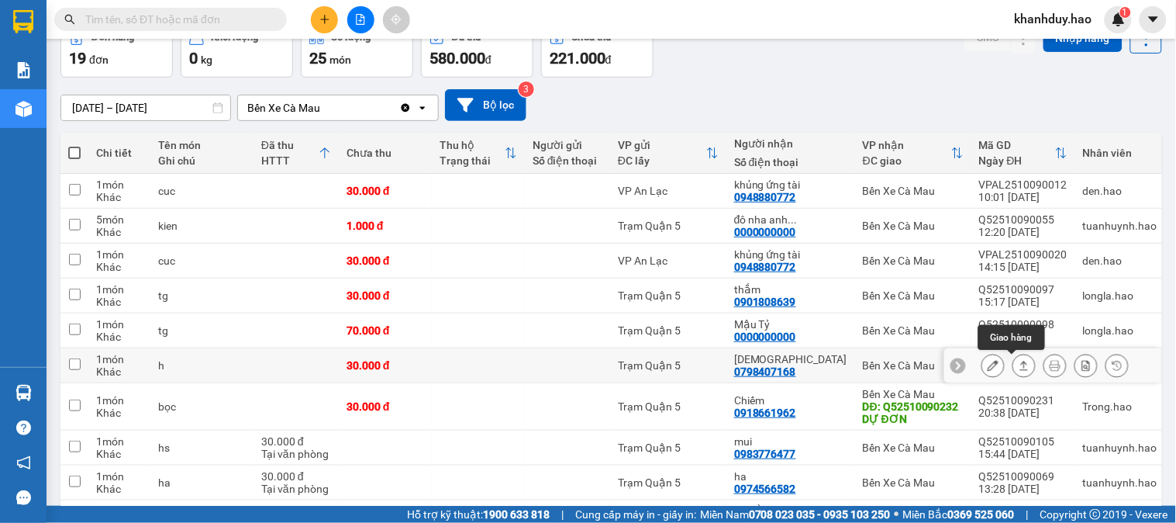
click at [1014, 367] on button at bounding box center [1025, 365] width 22 height 27
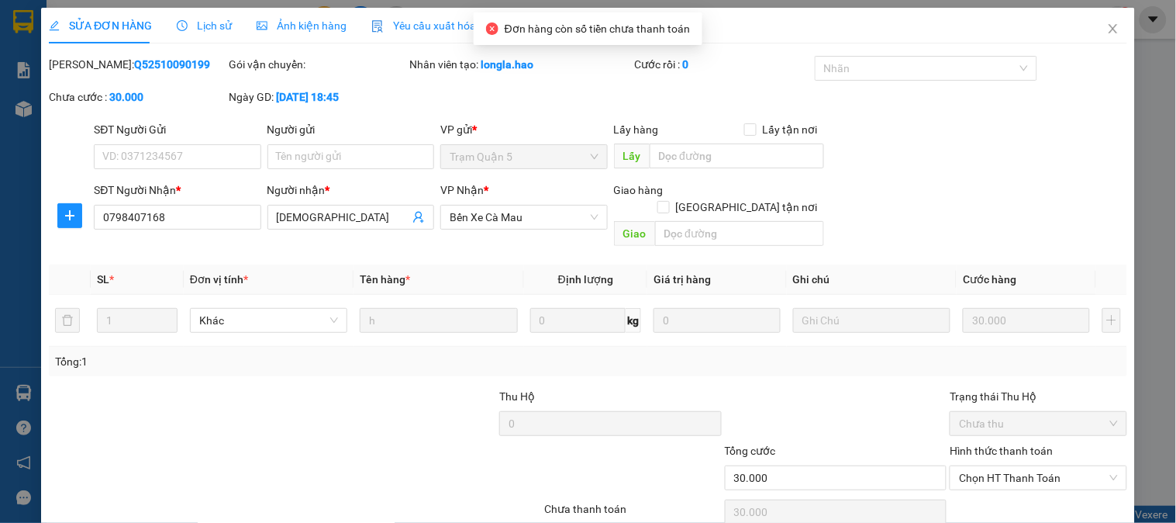
type input "0798407168"
type input "thiên phúc"
type input "30.000"
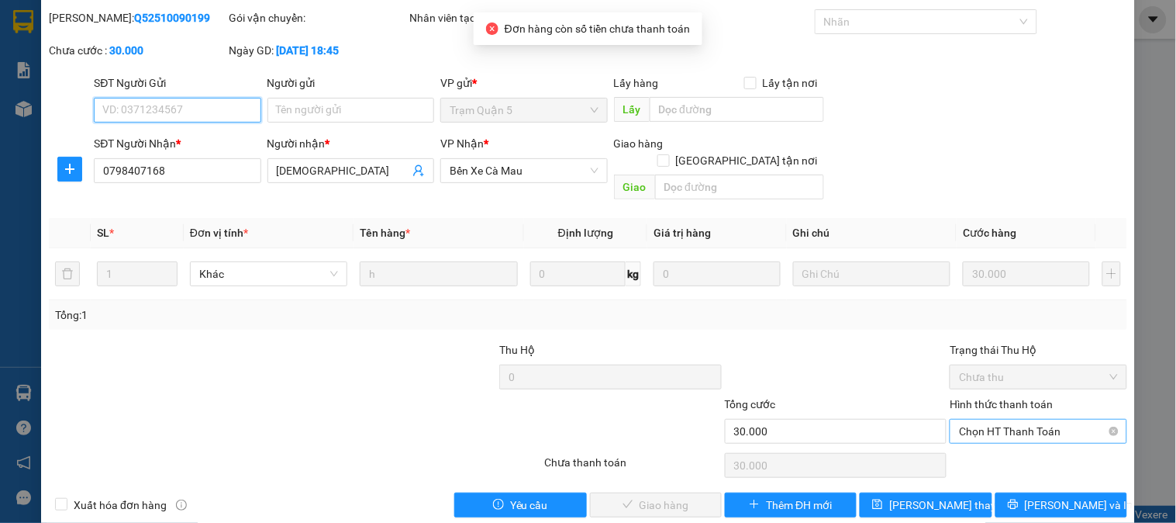
click at [997, 421] on span "Chọn HT Thanh Toán" at bounding box center [1038, 431] width 158 height 23
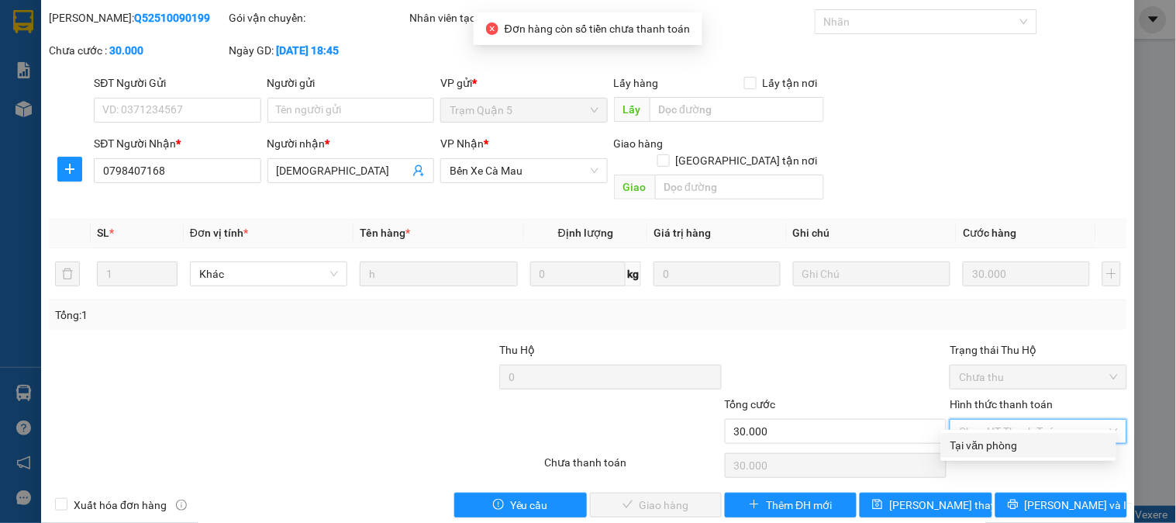
click at [986, 443] on div "Tại văn phòng" at bounding box center [1029, 445] width 157 height 17
type input "0"
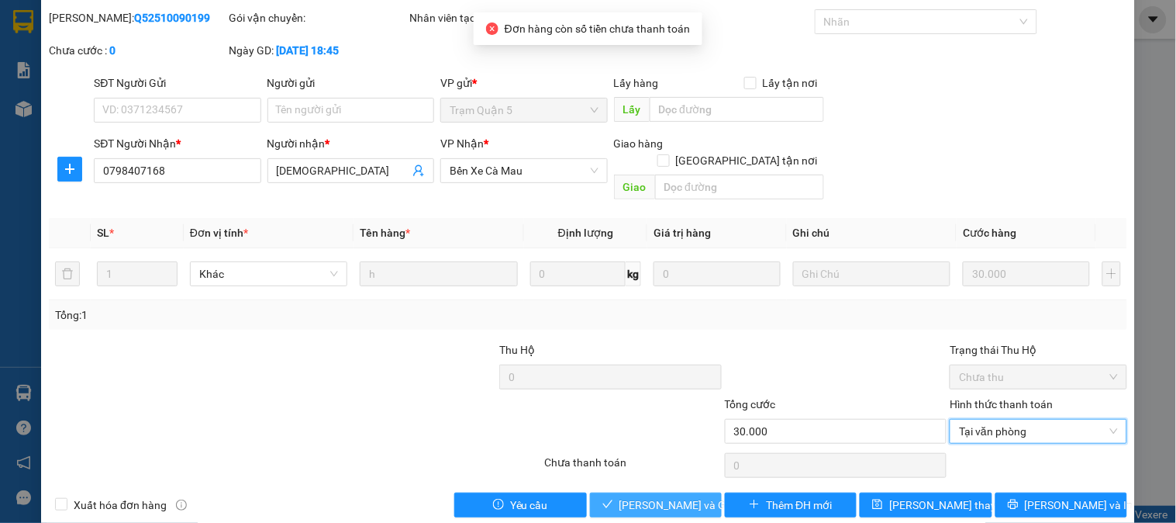
click at [641, 496] on span "Lưu và Giao hàng" at bounding box center [694, 504] width 149 height 17
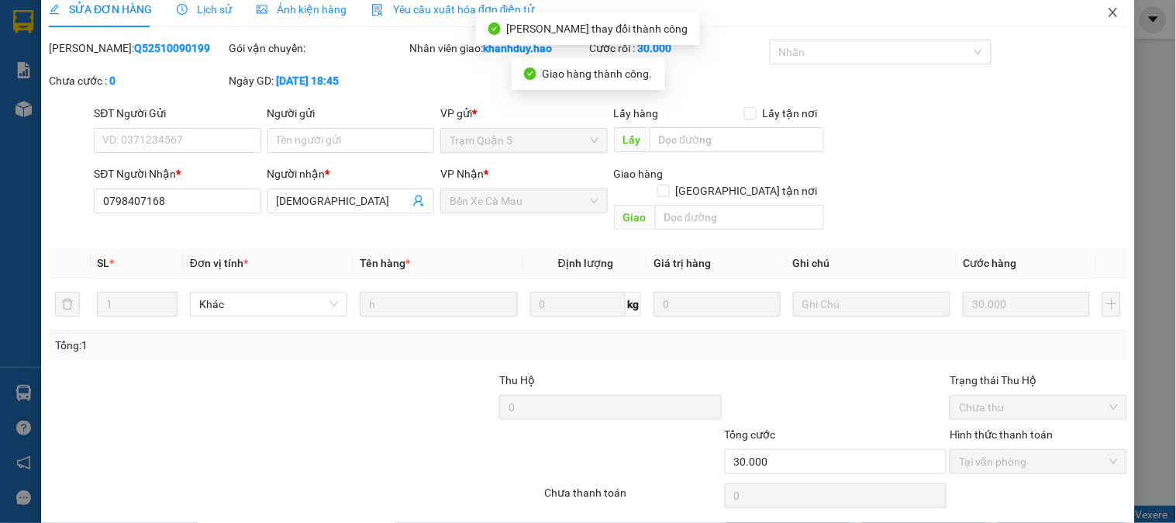
scroll to position [0, 0]
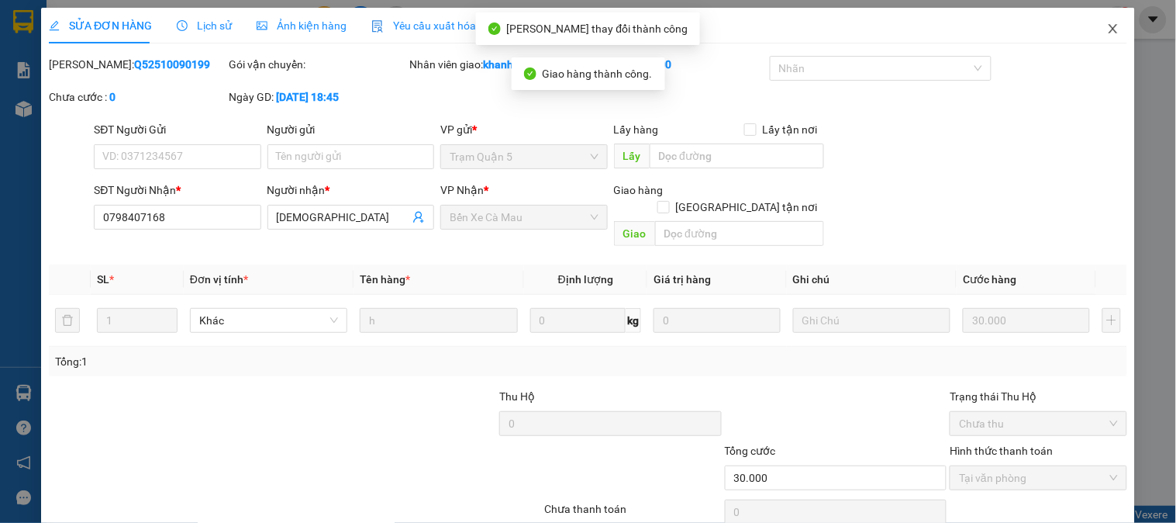
click at [1092, 17] on span "Close" at bounding box center [1113, 29] width 43 height 43
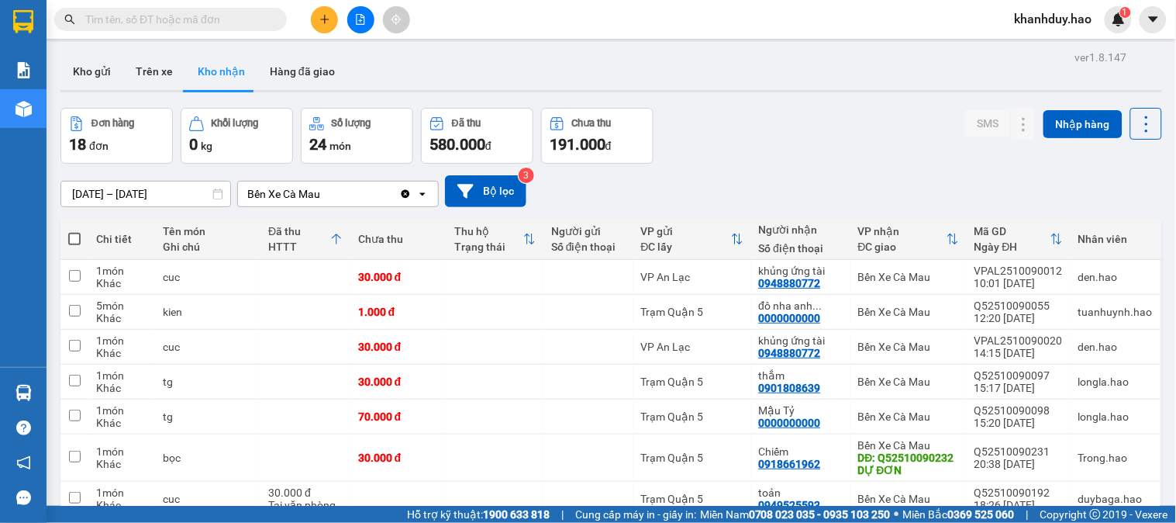
click at [144, 191] on input "10/10/2025 – 10/10/2025" at bounding box center [145, 193] width 169 height 25
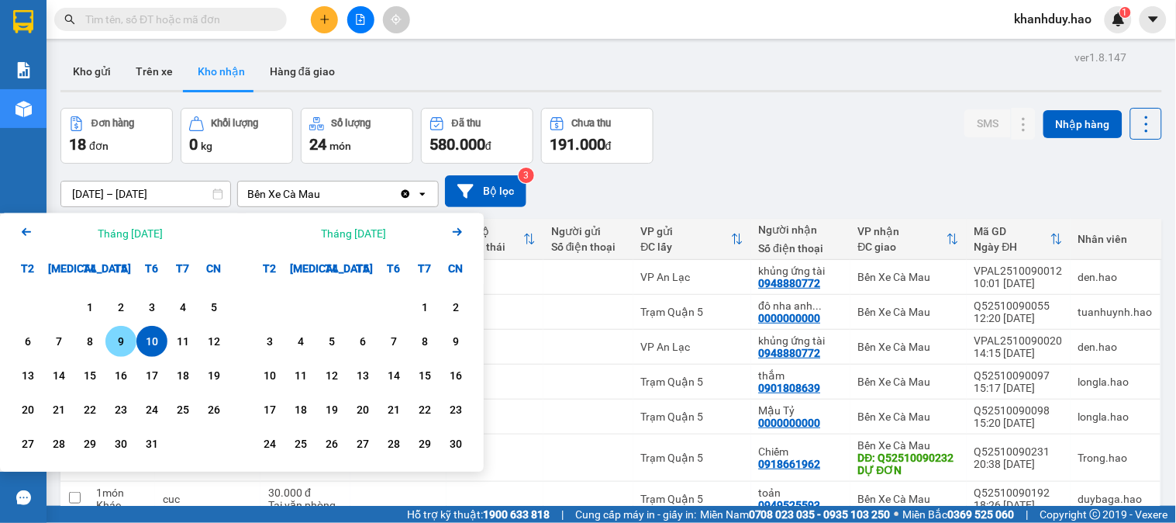
click at [113, 351] on div "9" at bounding box center [121, 341] width 22 height 19
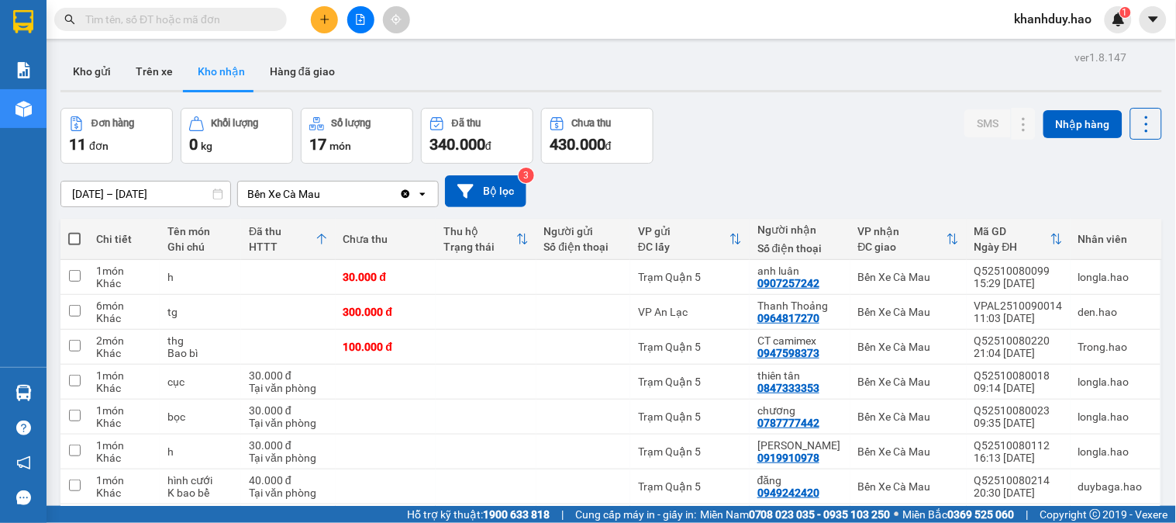
click at [128, 191] on input "09/10/2025 – 09/10/2025" at bounding box center [145, 193] width 169 height 25
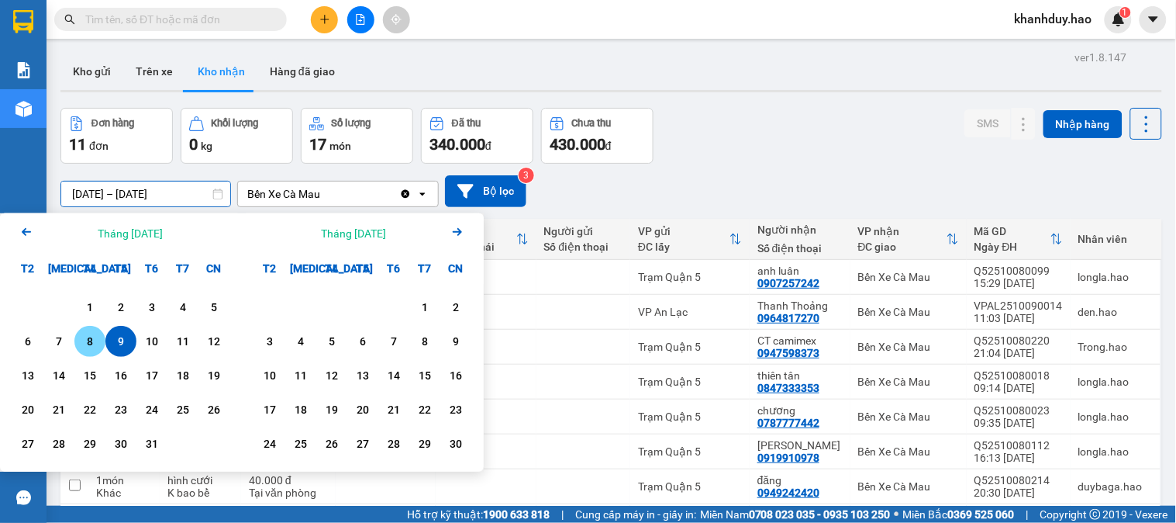
click at [75, 354] on div "8" at bounding box center [89, 341] width 31 height 31
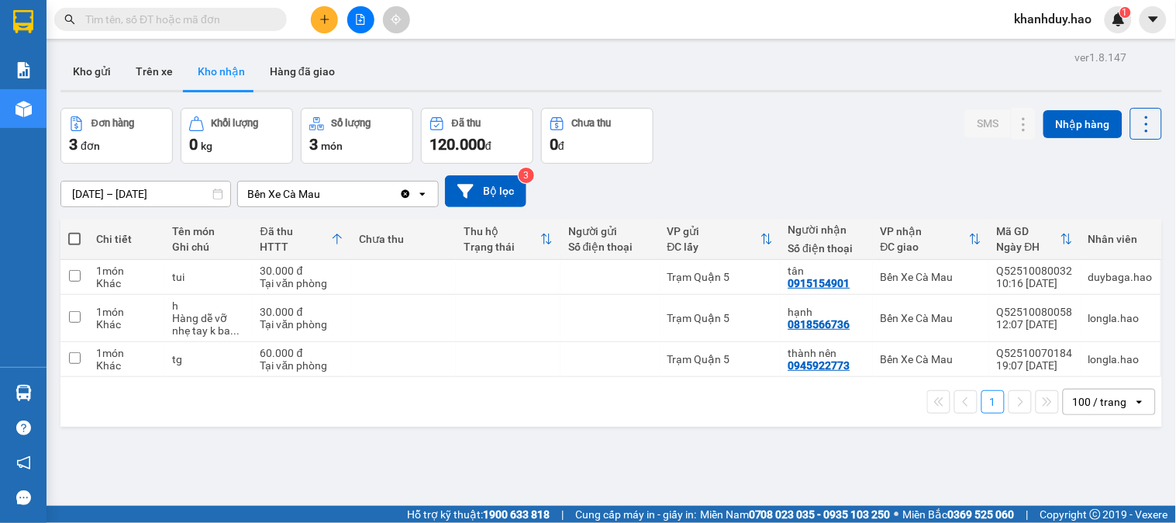
click at [157, 187] on input "08/10/2025 – 08/10/2025" at bounding box center [145, 193] width 169 height 25
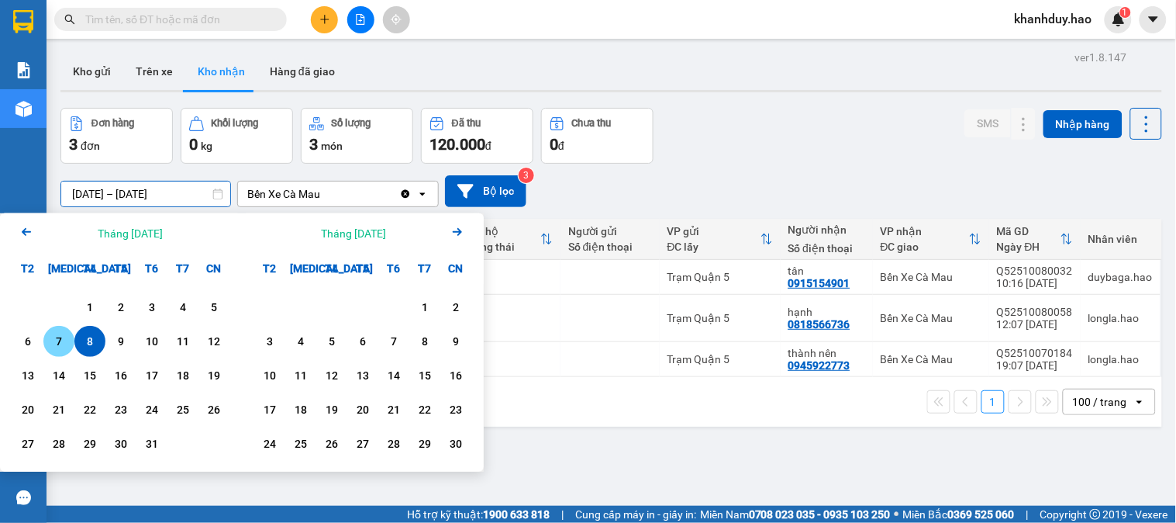
click at [66, 344] on div "7" at bounding box center [59, 341] width 22 height 19
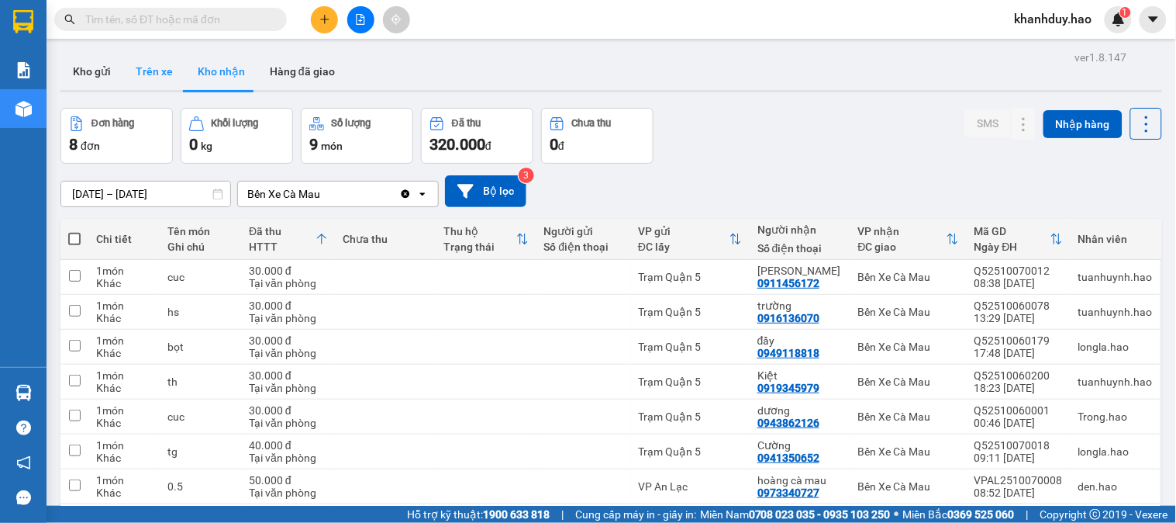
click at [134, 57] on button "Trên xe" at bounding box center [154, 71] width 62 height 37
type input "13/10/2025 – 13/10/2025"
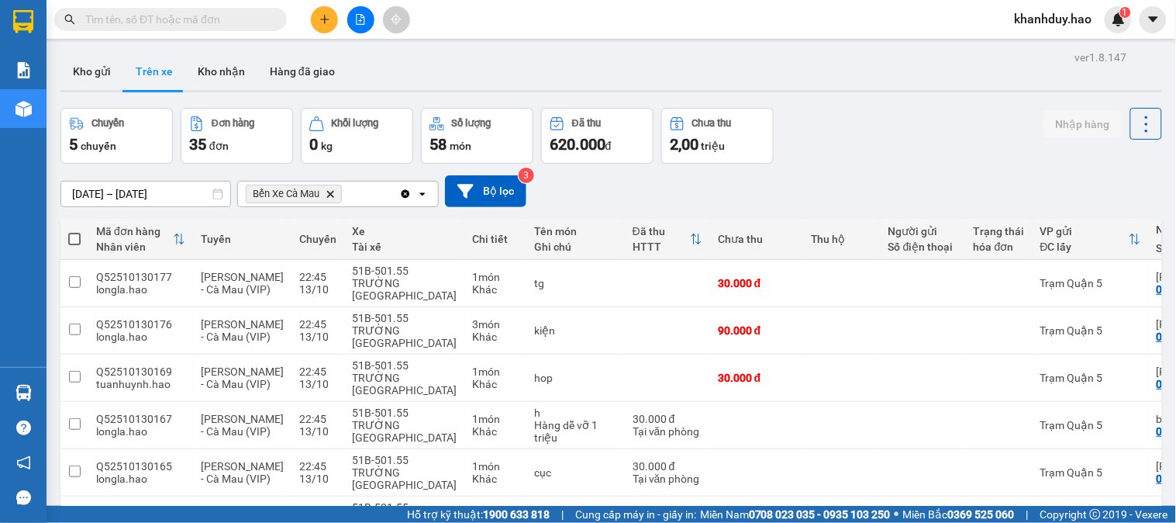
click at [312, 80] on button "Hàng đã giao" at bounding box center [302, 71] width 90 height 37
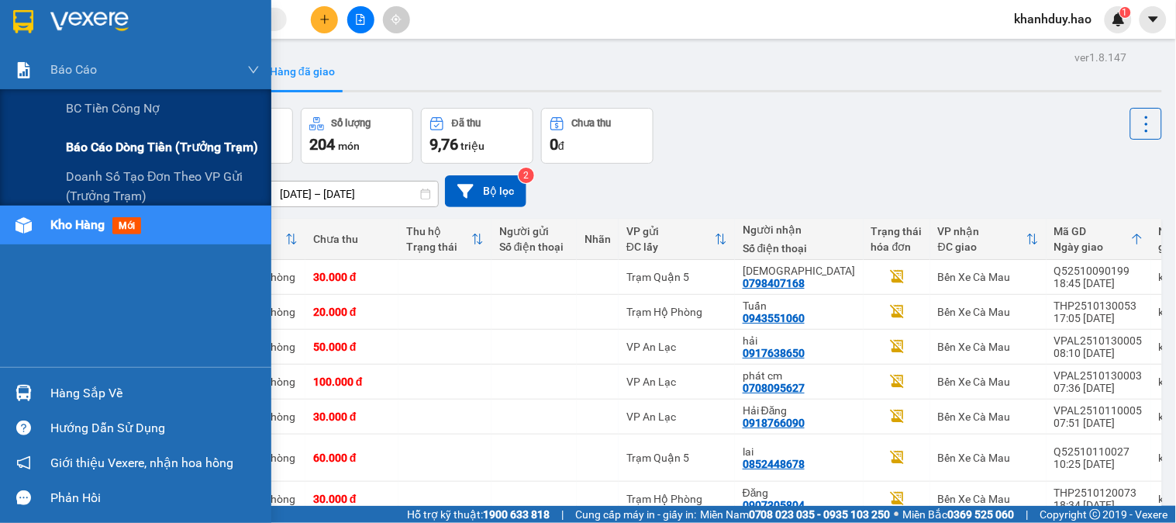
click at [127, 155] on span "Báo cáo dòng tiền (trưởng trạm)" at bounding box center [162, 146] width 192 height 19
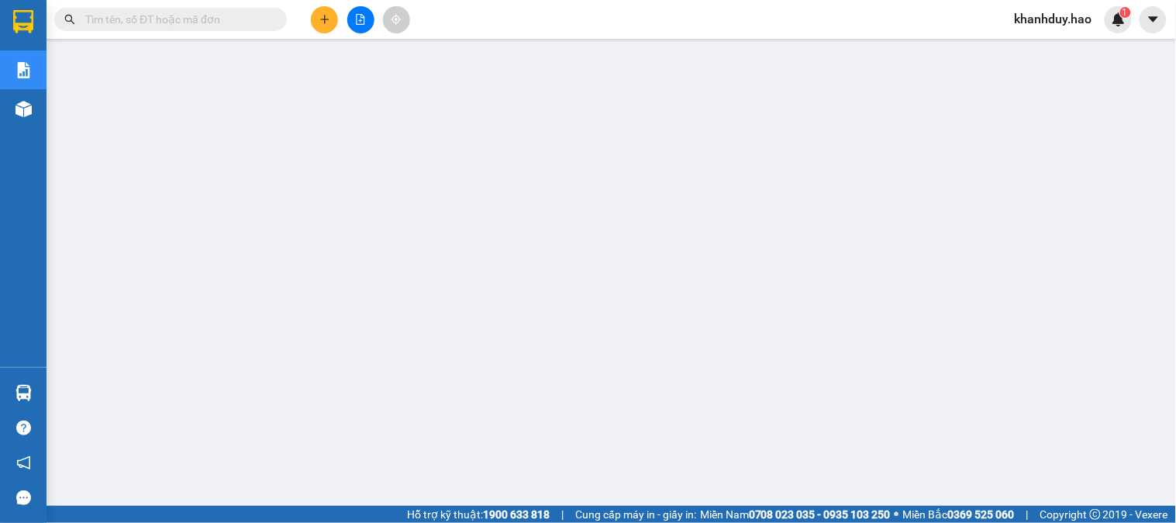
click at [324, 35] on div "Kết quả tìm kiếm ( 0 ) Bộ lọc No Data khanhduy.hao 1" at bounding box center [588, 19] width 1176 height 39
click at [324, 17] on icon "plus" at bounding box center [324, 19] width 1 height 9
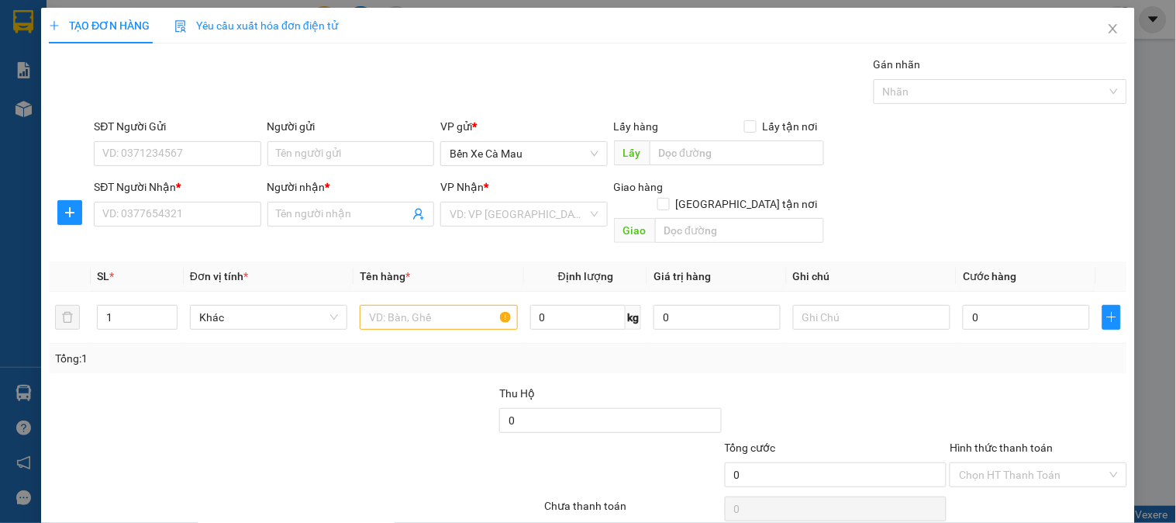
click at [88, 220] on div at bounding box center [70, 212] width 42 height 25
click at [122, 223] on input "SĐT Người Nhận *" at bounding box center [177, 214] width 167 height 25
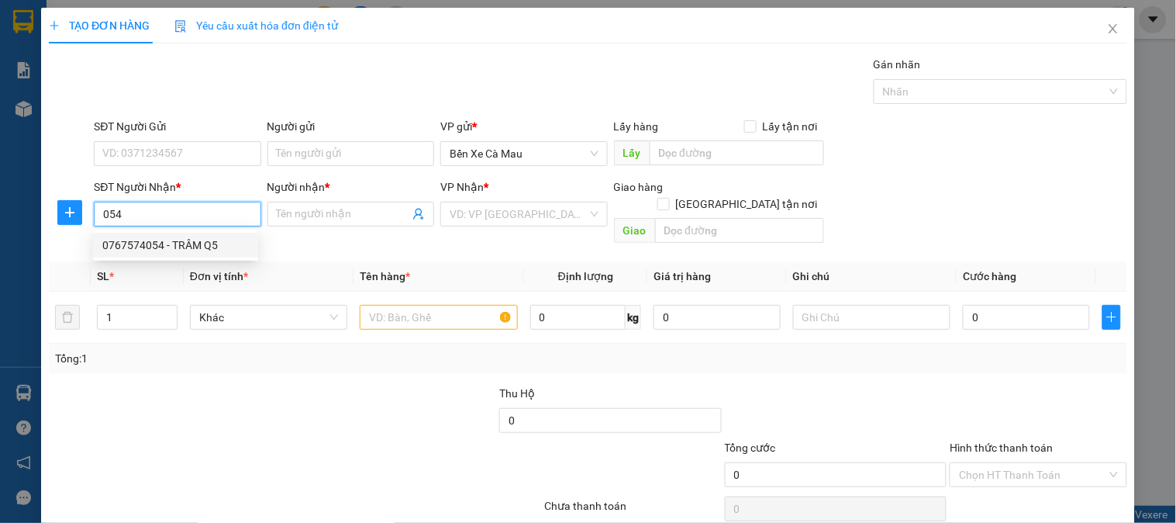
click at [211, 240] on div "0767574054 - TRÂM Q5" at bounding box center [175, 245] width 147 height 17
type input "0767574054"
type input "TRÂM Q5"
type input "70.000"
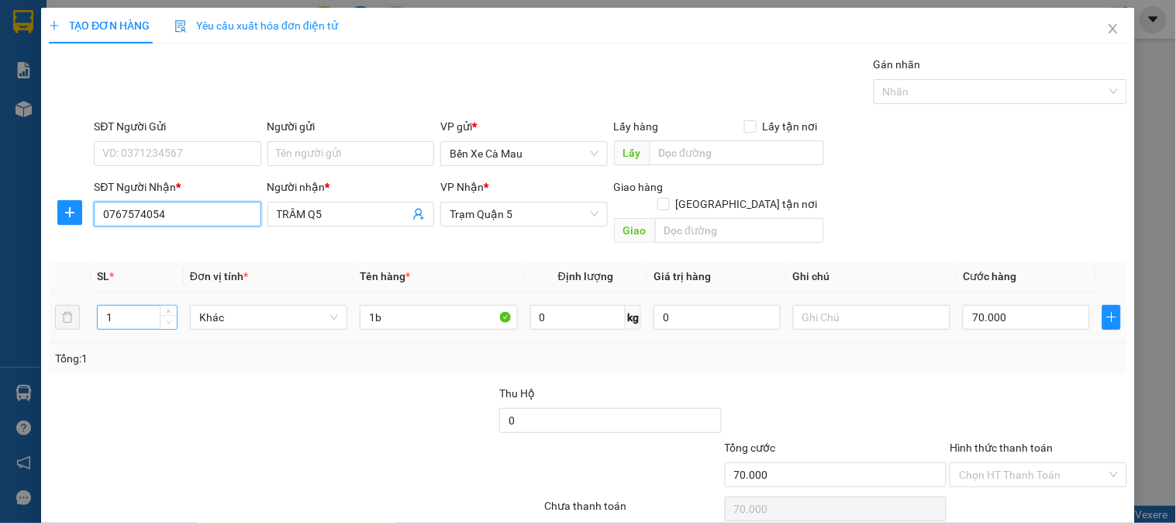
click at [166, 320] on icon "down" at bounding box center [168, 322] width 5 height 5
type input "0767574054"
click at [151, 310] on input "1" at bounding box center [137, 317] width 79 height 23
type input "3"
click at [417, 292] on td "1b" at bounding box center [439, 318] width 170 height 52
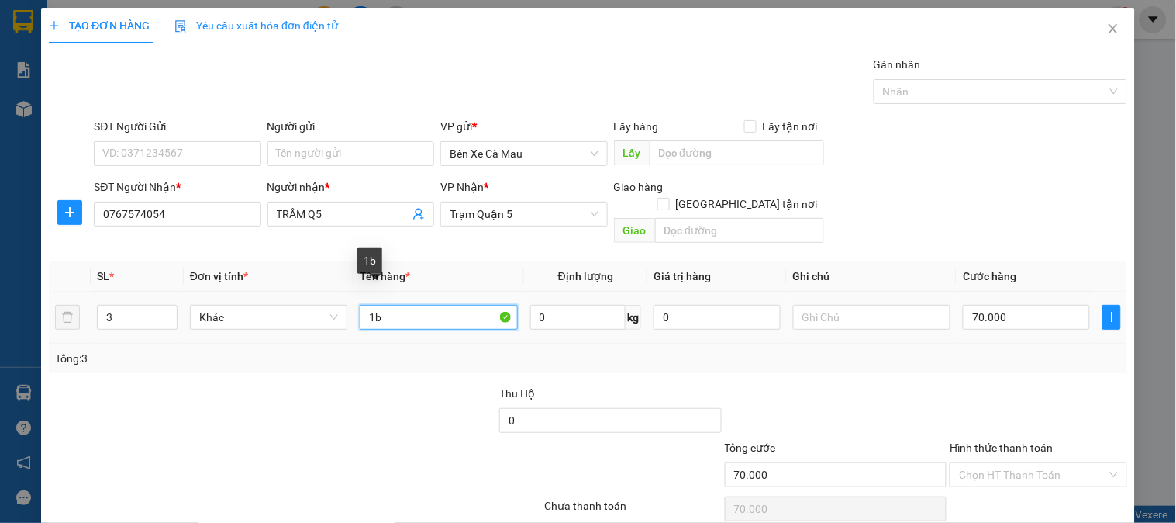
click at [417, 305] on input "1b" at bounding box center [438, 317] width 157 height 25
type input "1"
type input "3BAO"
click at [1004, 305] on input "70.000" at bounding box center [1026, 317] width 127 height 25
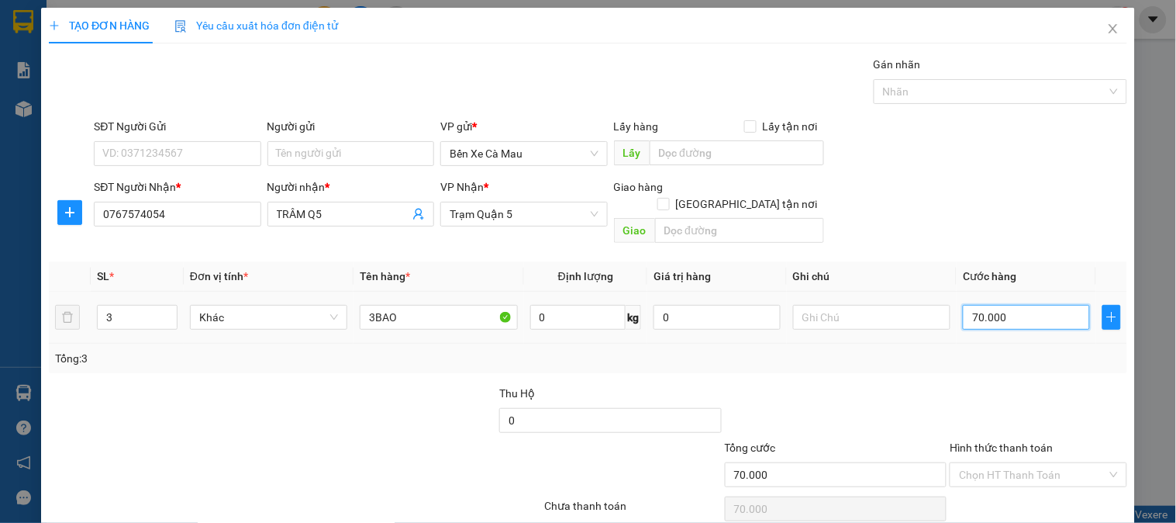
type input "0"
type input "3"
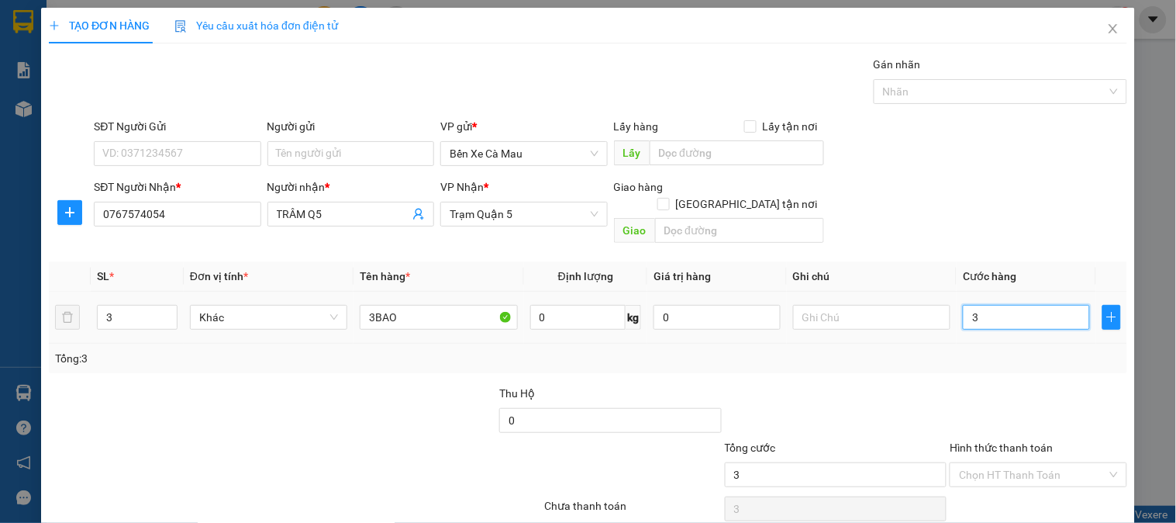
type input "30"
type input "300"
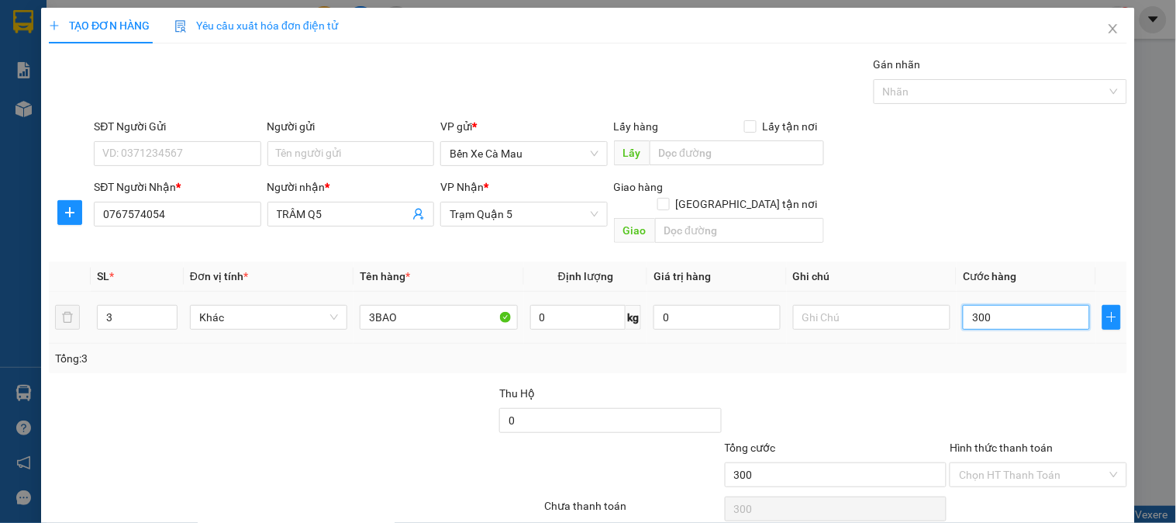
type input "300"
click at [1021, 241] on div "Transit Pickup Surcharge Ids Transit Deliver Surcharge Ids Transit Deliver Surc…" at bounding box center [588, 308] width 1079 height 505
type input "300.000"
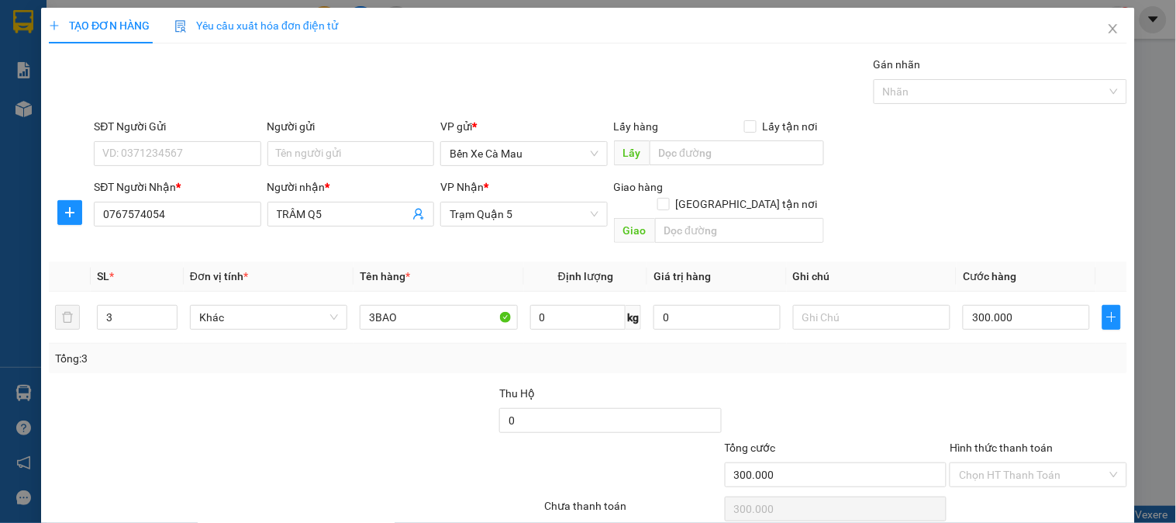
scroll to position [50, 0]
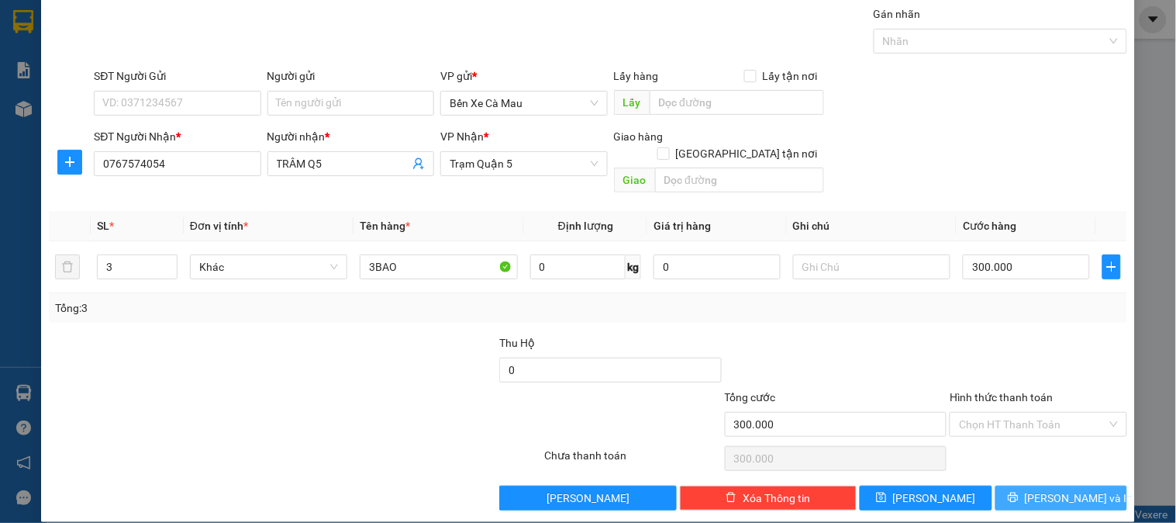
click at [1069, 489] on span "Lưu và In" at bounding box center [1079, 497] width 109 height 17
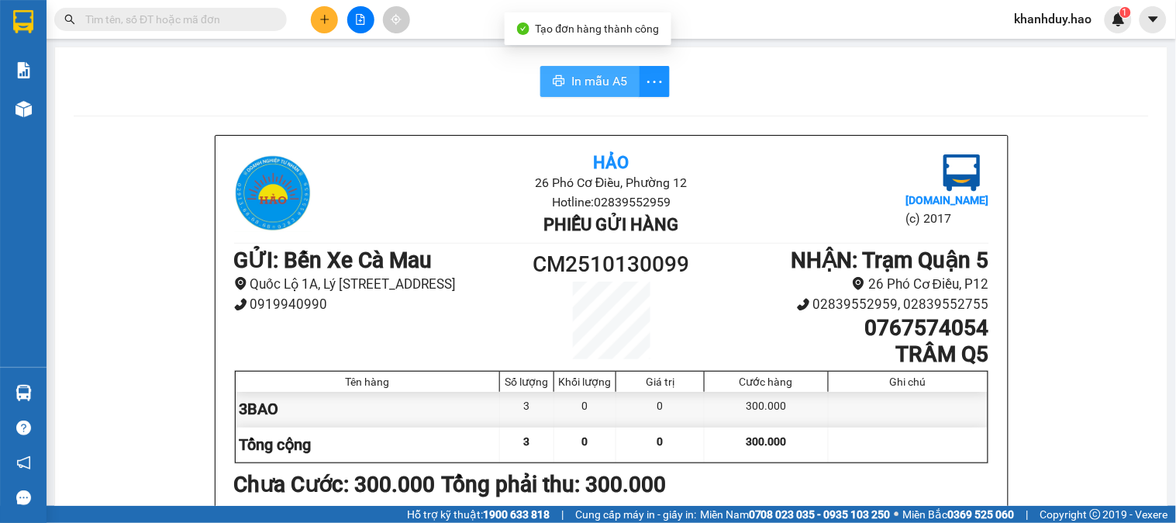
click at [593, 90] on span "In mẫu A5" at bounding box center [600, 80] width 56 height 19
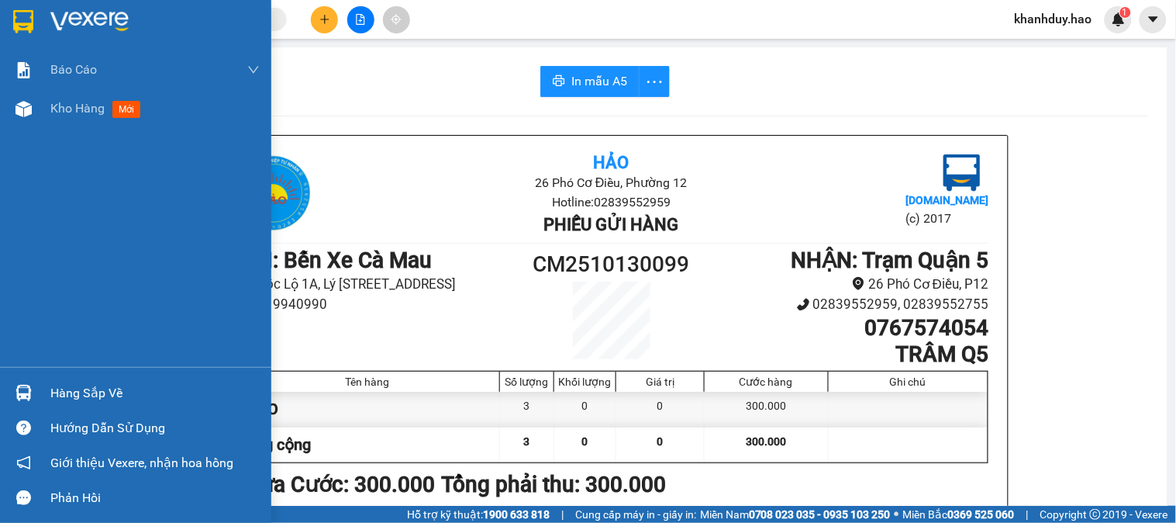
click at [33, 128] on div "Báo cáo BC tiền công nợ Báo cáo dòng tiền (trưởng trạm) Doanh số tạo đơn theo V…" at bounding box center [135, 208] width 271 height 316
click at [47, 101] on div "Kho hàng mới" at bounding box center [135, 108] width 271 height 39
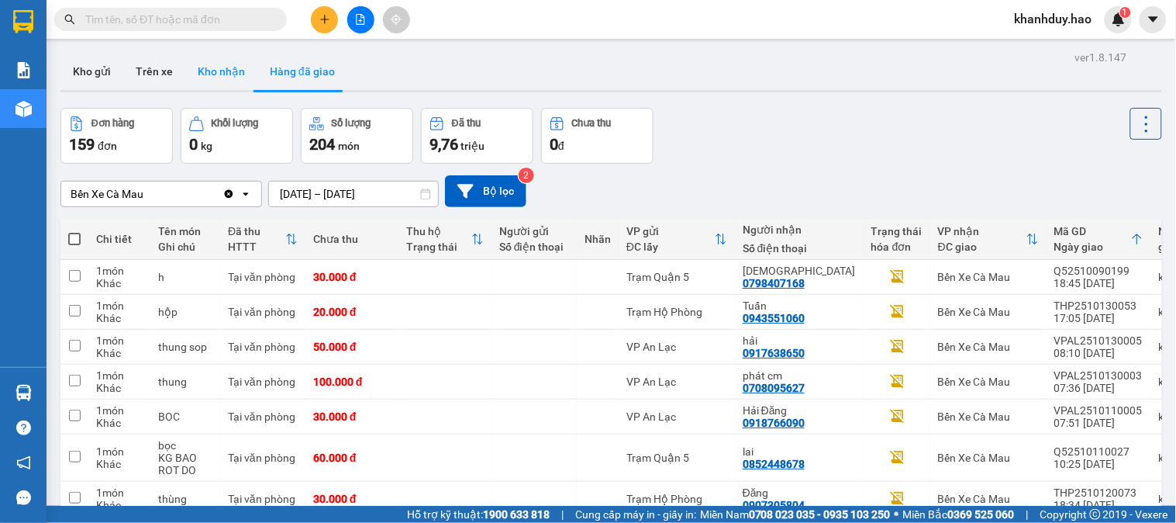
click at [215, 72] on button "Kho nhận" at bounding box center [221, 71] width 72 height 37
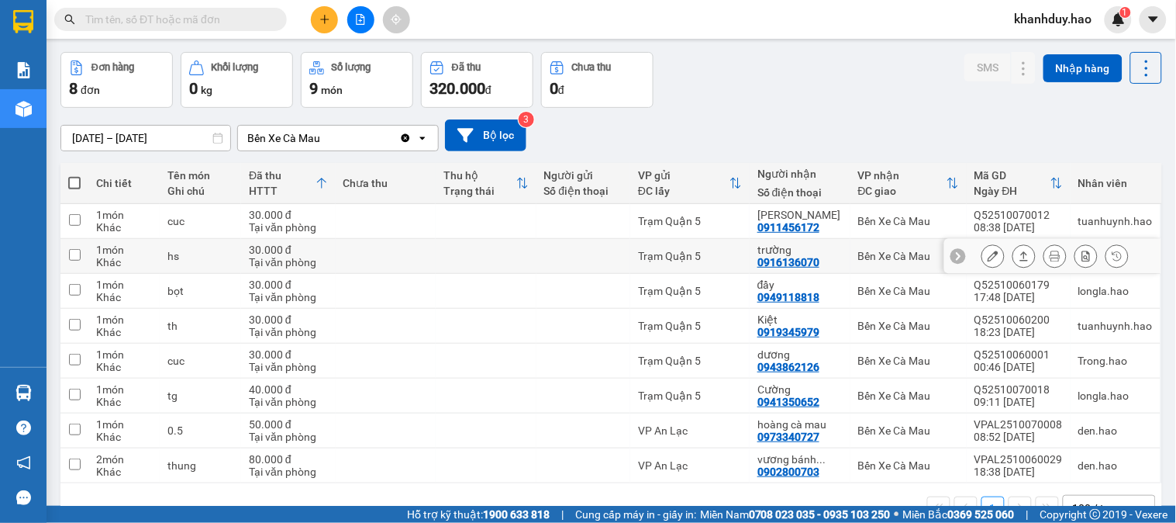
scroll to position [86, 0]
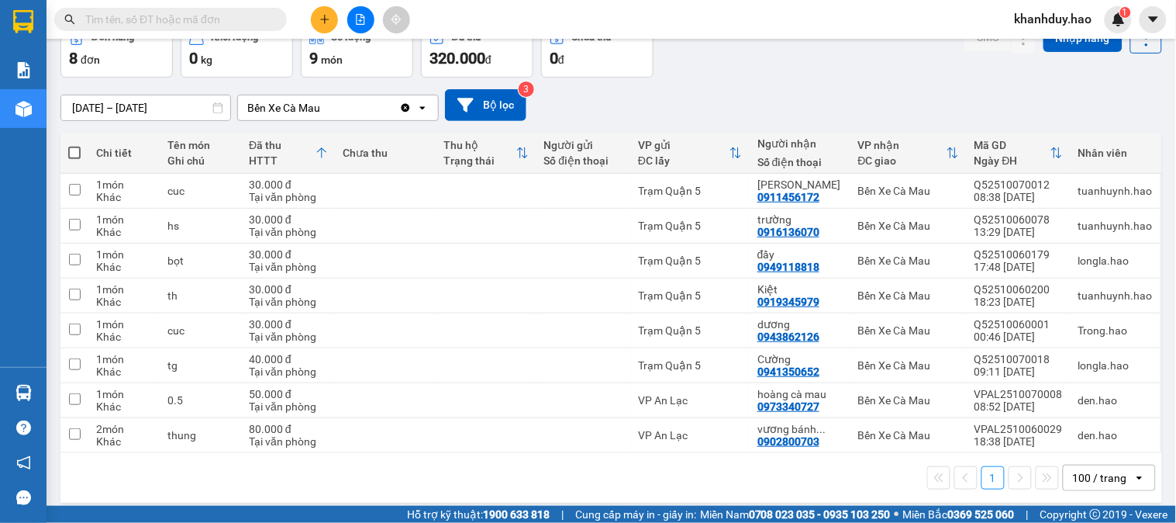
click at [183, 114] on div "ver 1.8.147 Kho gửi Trên xe Kho nhận Hàng đã giao Đơn hàng 8 đơn Khối lượng 0 k…" at bounding box center [611, 234] width 1114 height 548
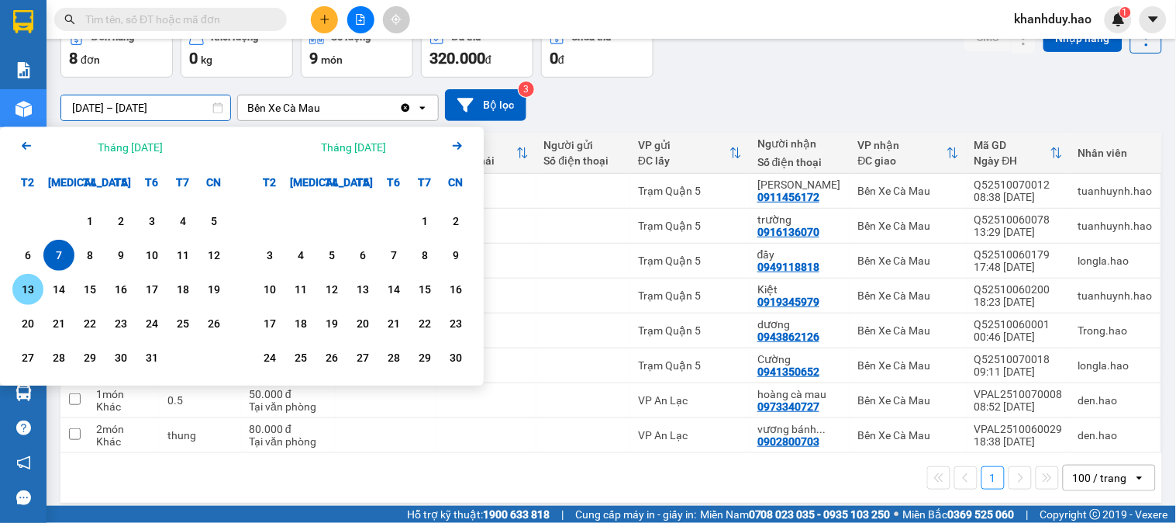
click at [36, 292] on div "13" at bounding box center [28, 289] width 22 height 19
type input "13/10/2025 – 13/10/2025"
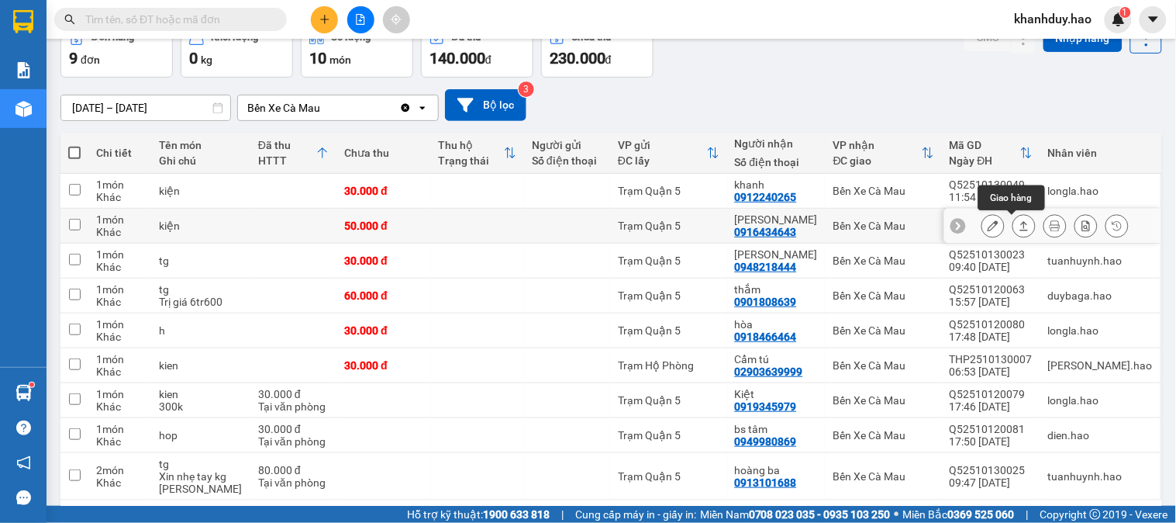
click at [1019, 228] on icon at bounding box center [1024, 225] width 11 height 11
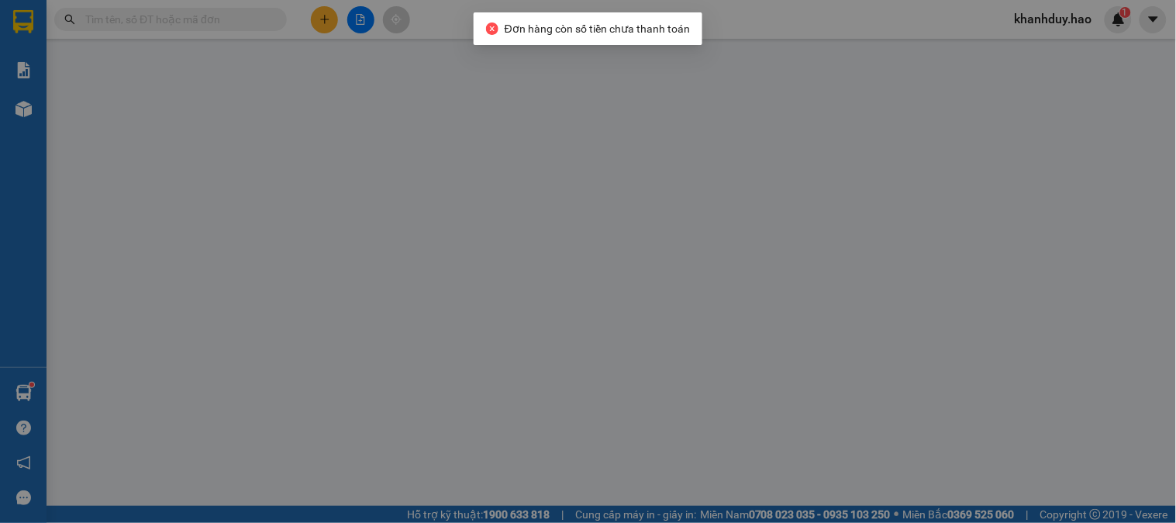
type input "0916434643"
type input "Anh kim"
type input "50.000"
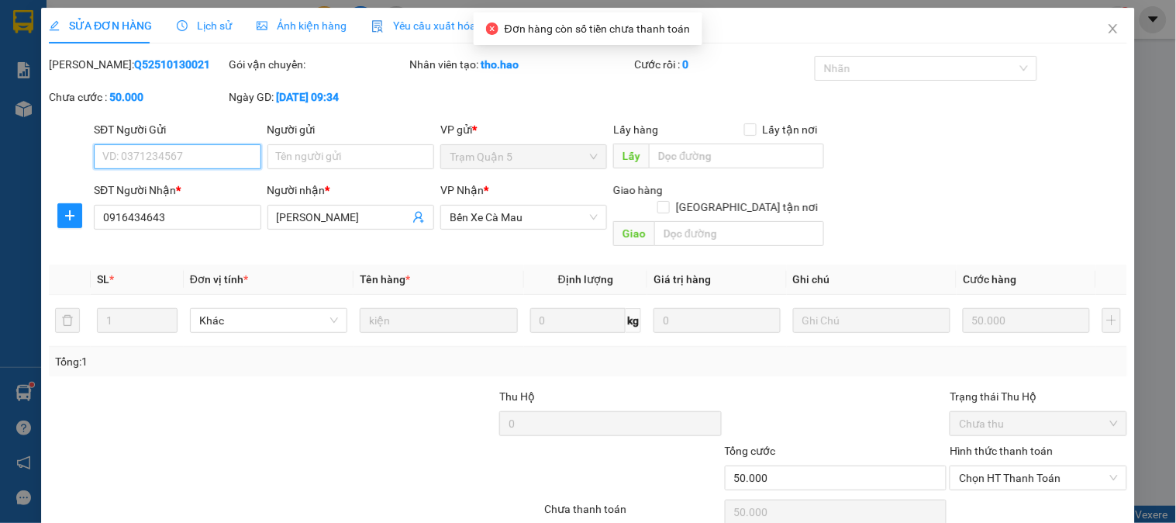
scroll to position [47, 0]
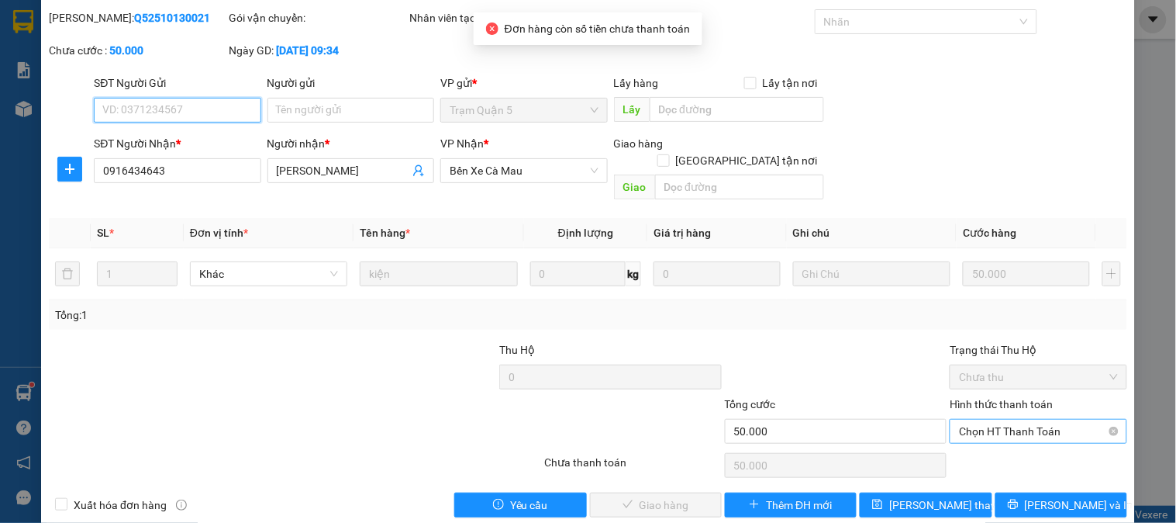
click at [1004, 420] on span "Chọn HT Thanh Toán" at bounding box center [1038, 431] width 158 height 23
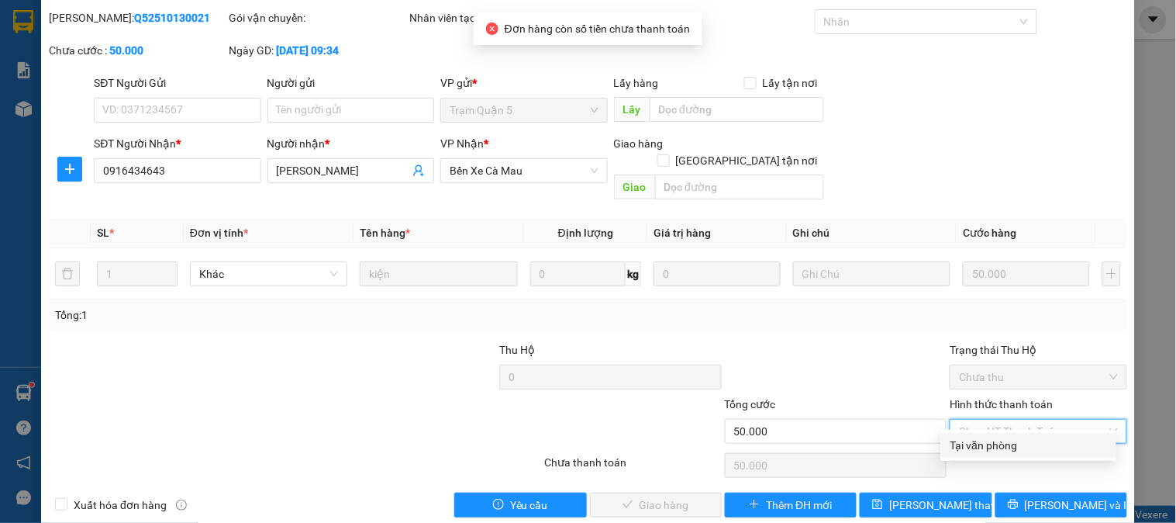
click at [993, 440] on div "Tại văn phòng" at bounding box center [1029, 445] width 157 height 17
type input "0"
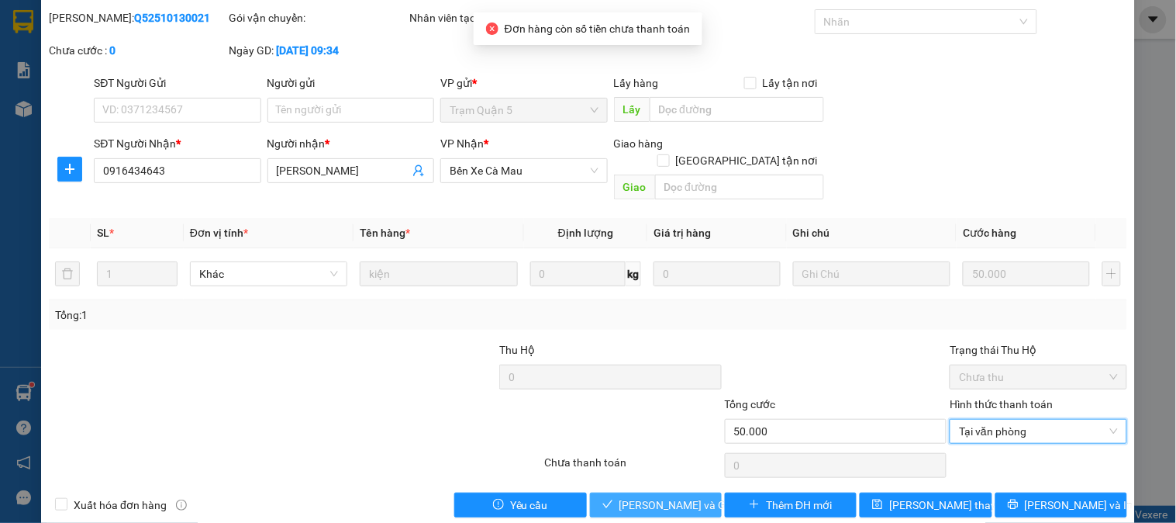
click at [634, 496] on span "Lưu và Giao hàng" at bounding box center [694, 504] width 149 height 17
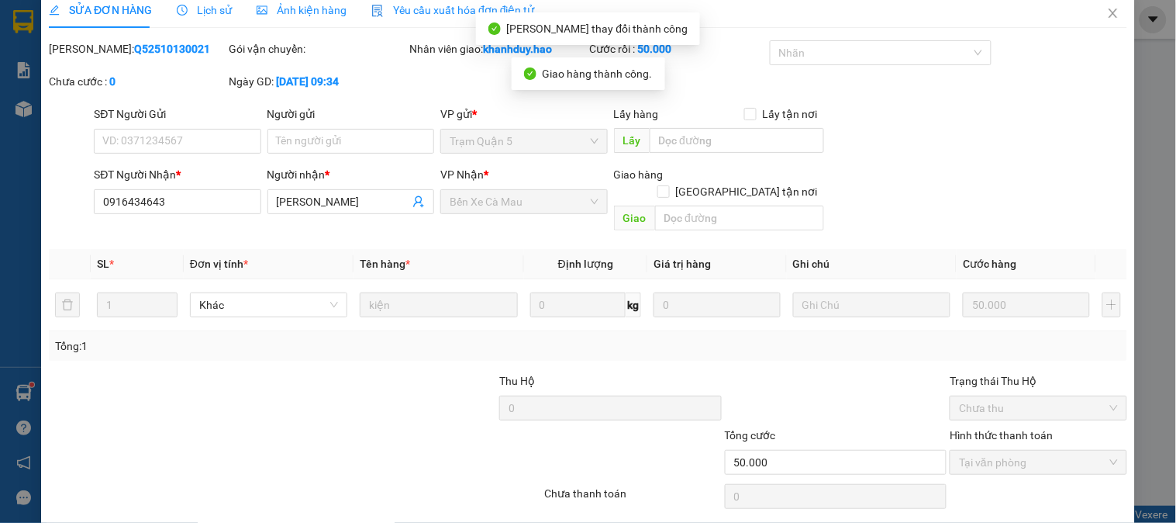
scroll to position [0, 0]
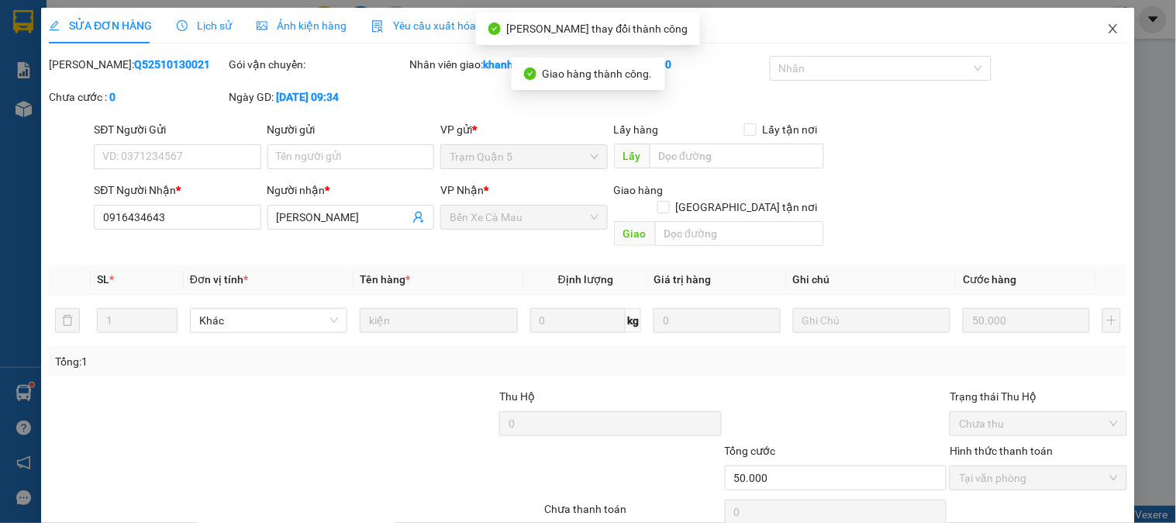
click at [1107, 35] on icon "close" at bounding box center [1113, 28] width 12 height 12
click at [1105, 33] on div "Kết quả tìm kiếm ( 0 ) Bộ lọc No Data khanhduy.hao 1" at bounding box center [588, 19] width 1176 height 39
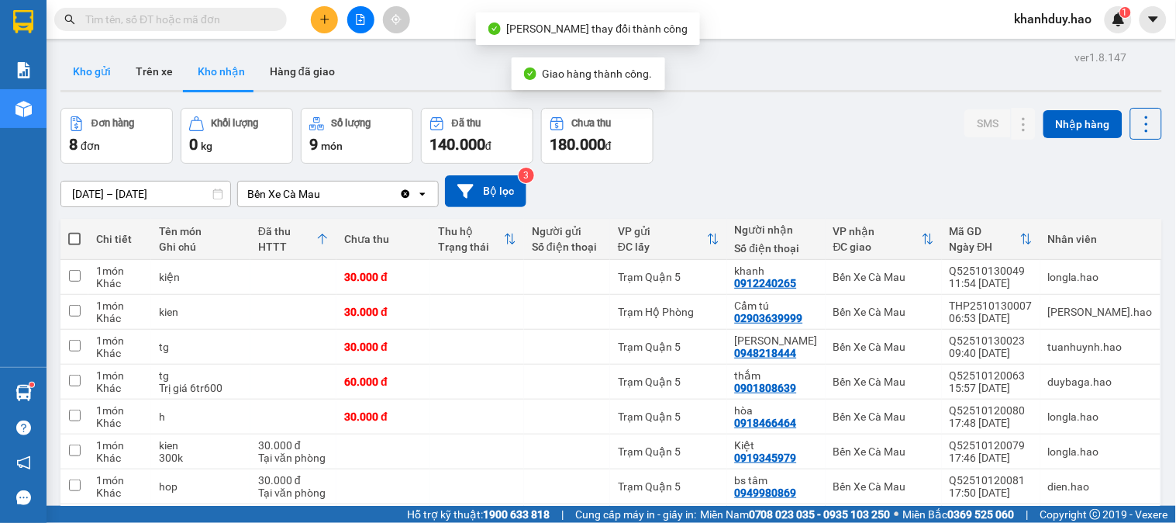
click at [89, 67] on button "Kho gửi" at bounding box center [91, 71] width 63 height 37
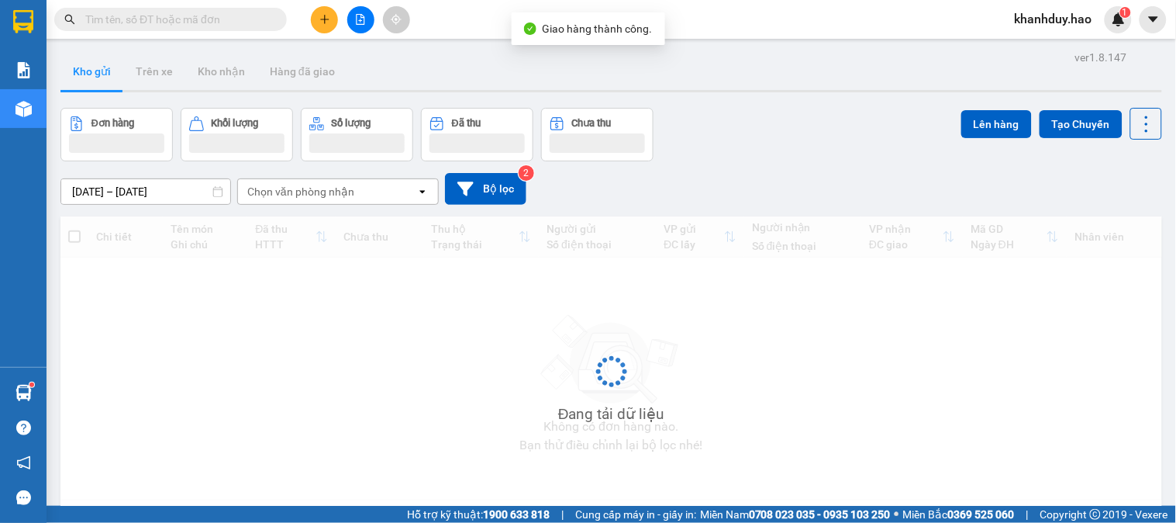
click at [89, 67] on button "Kho gửi" at bounding box center [91, 71] width 63 height 37
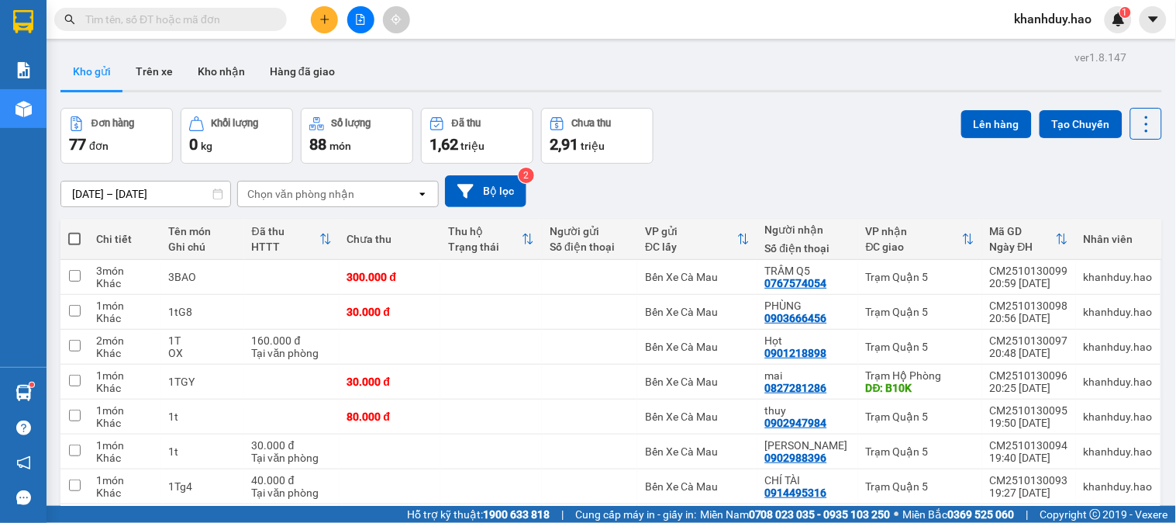
click at [72, 237] on span at bounding box center [74, 239] width 12 height 12
click at [74, 231] on input "checkbox" at bounding box center [74, 231] width 0 height 0
checkbox input "true"
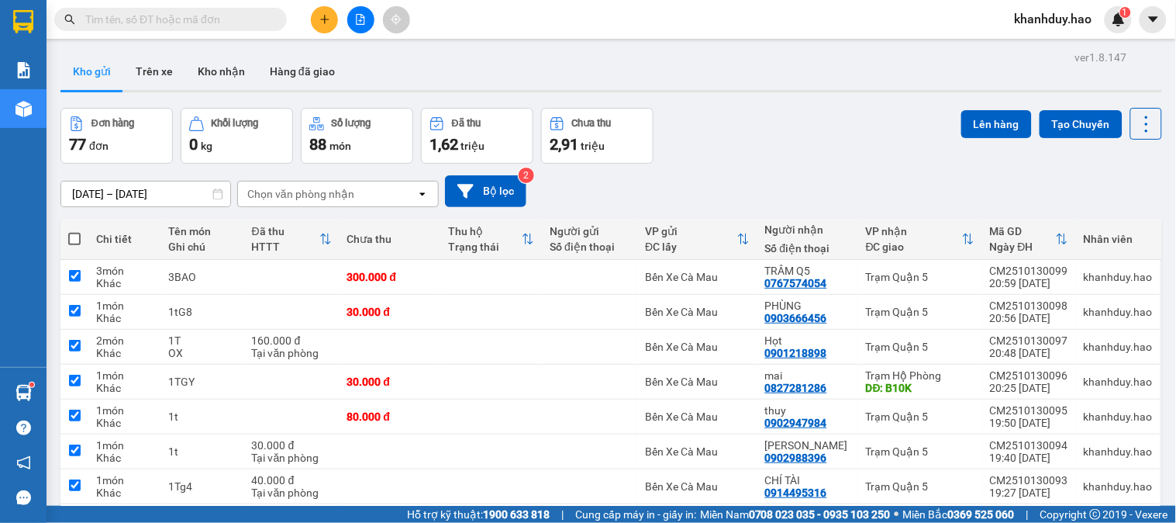
checkbox input "true"
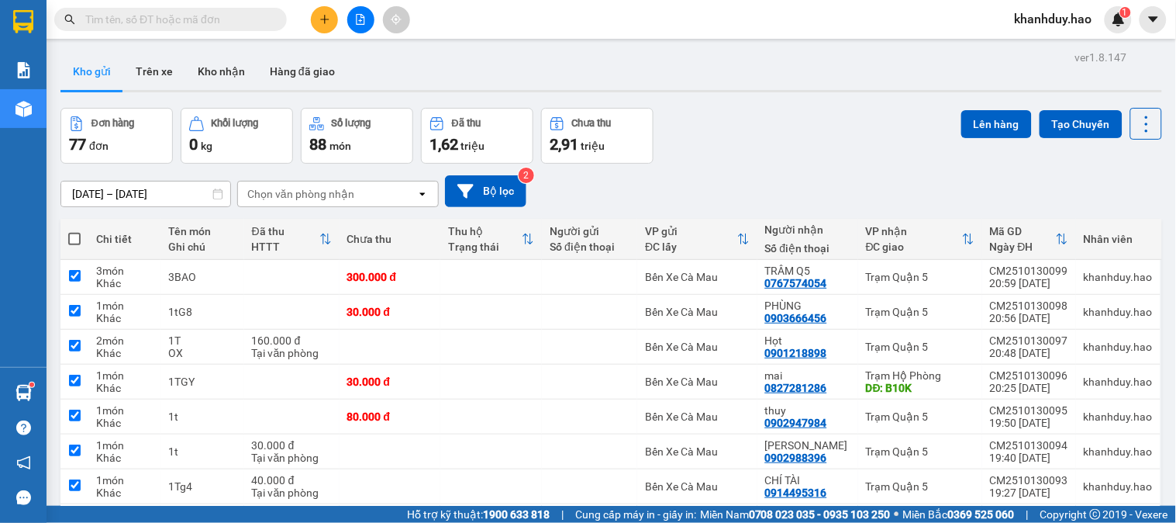
checkbox input "true"
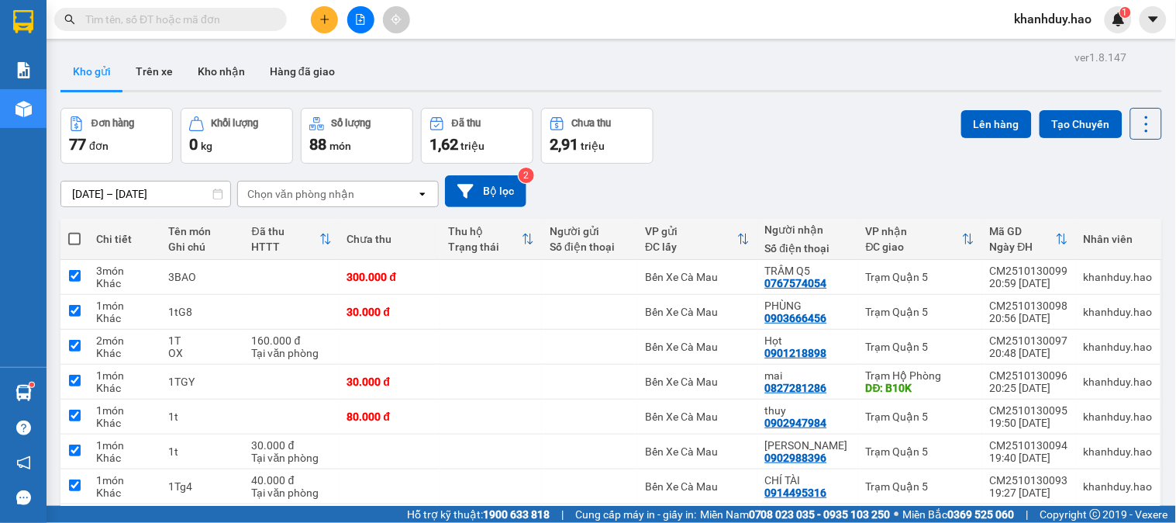
checkbox input "true"
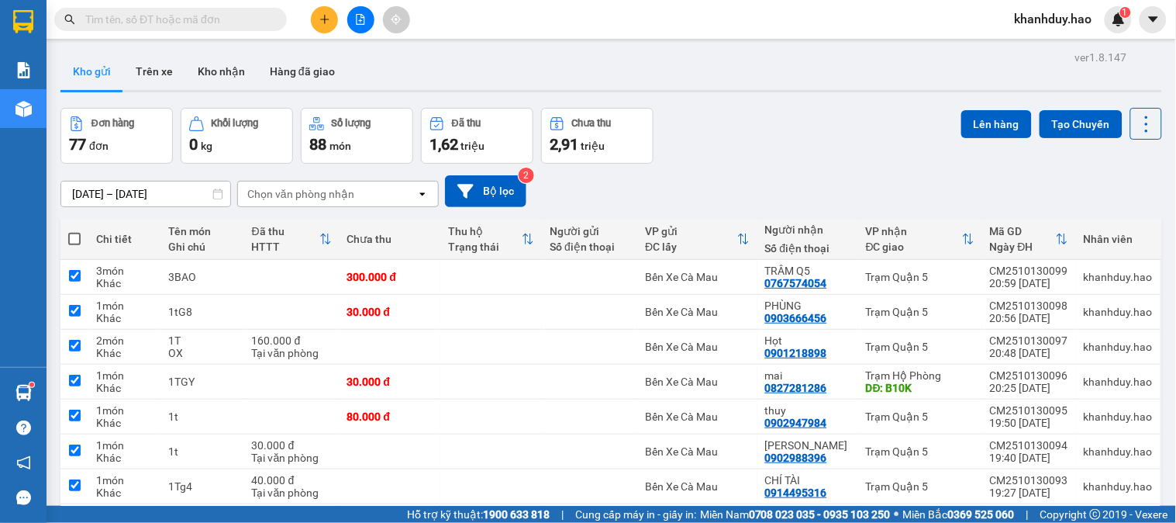
checkbox input "true"
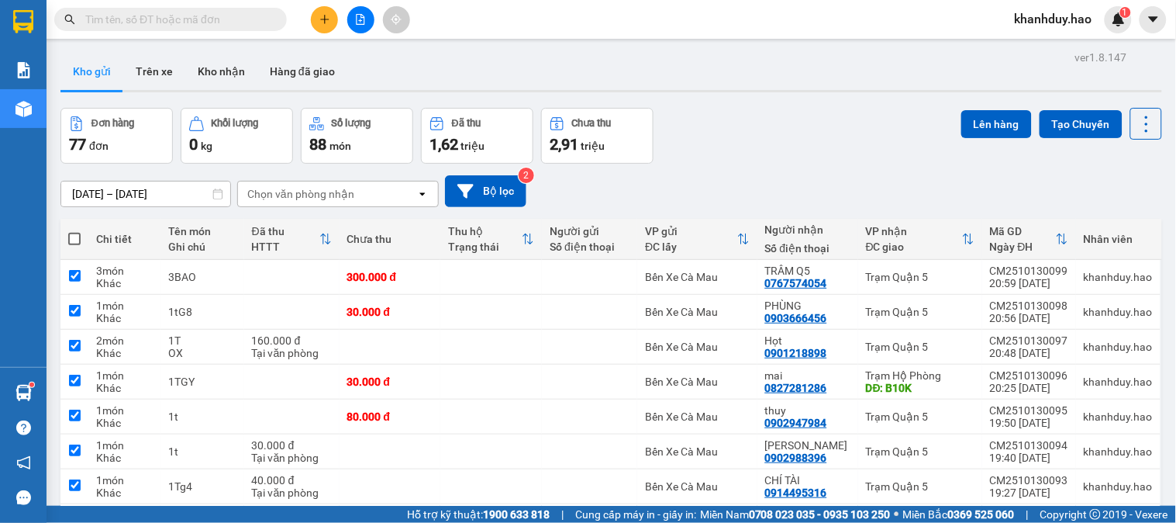
checkbox input "true"
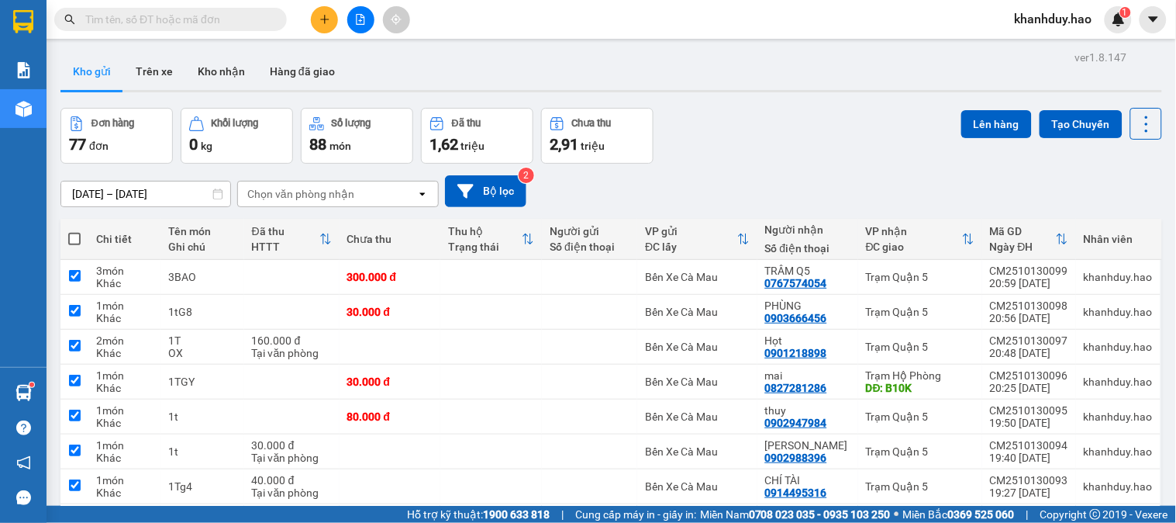
checkbox input "true"
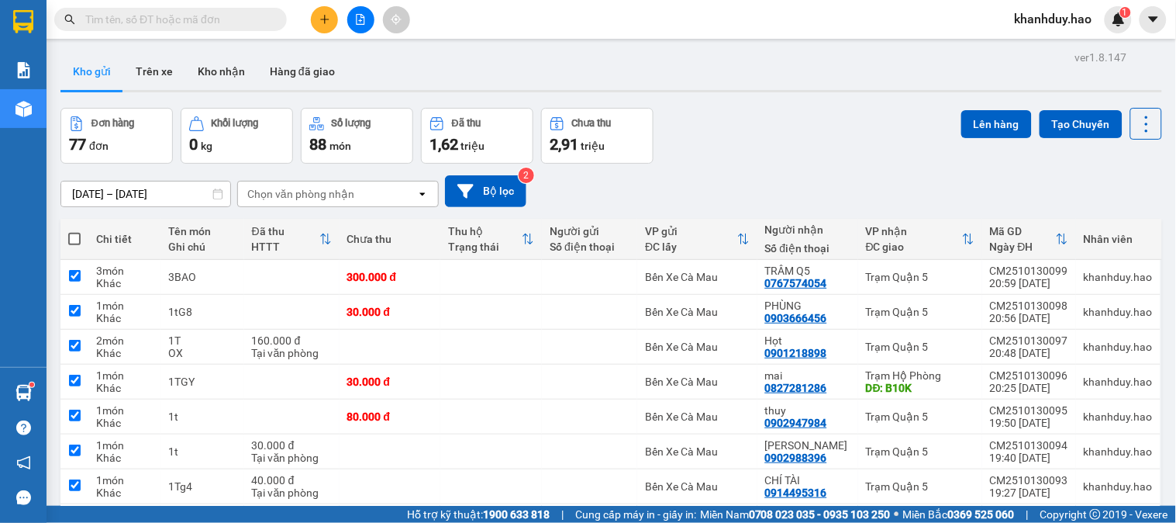
checkbox input "true"
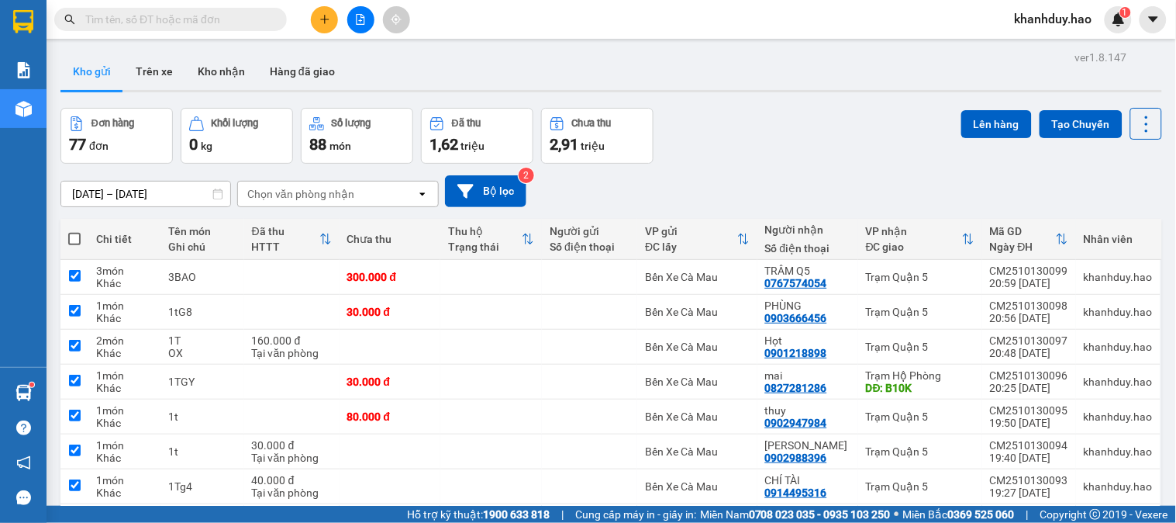
checkbox input "true"
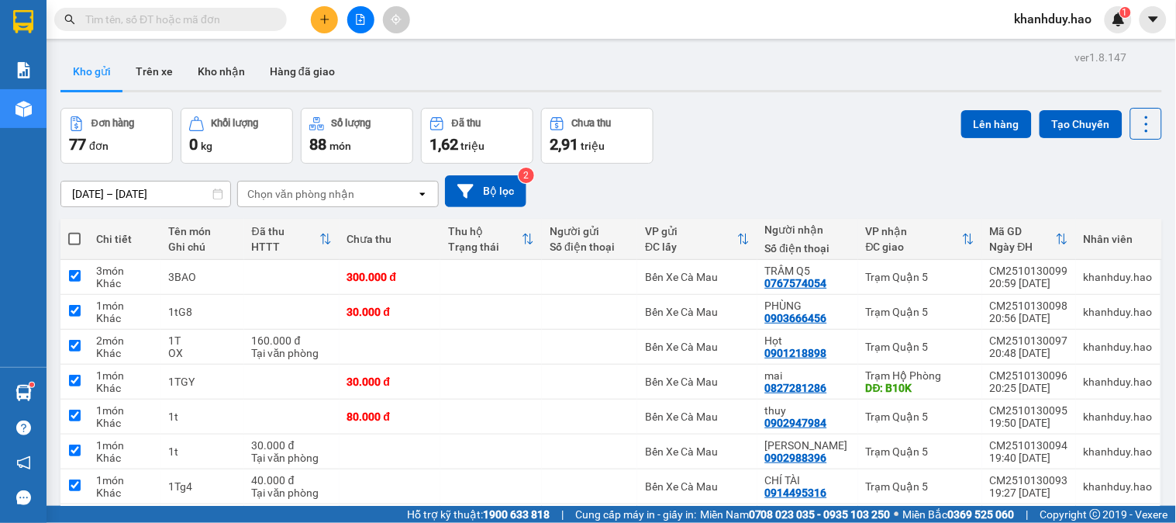
checkbox input "true"
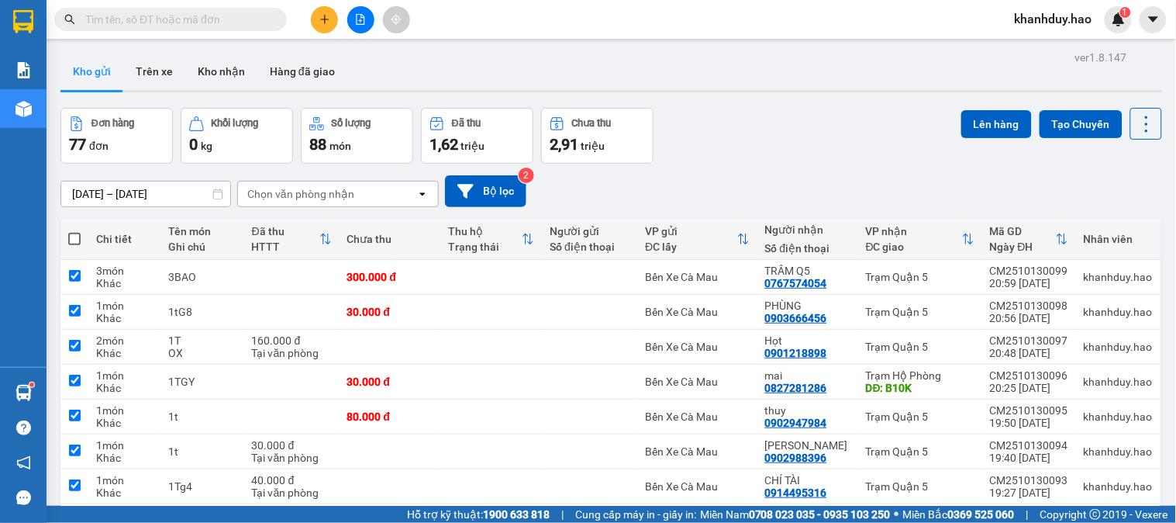
checkbox input "true"
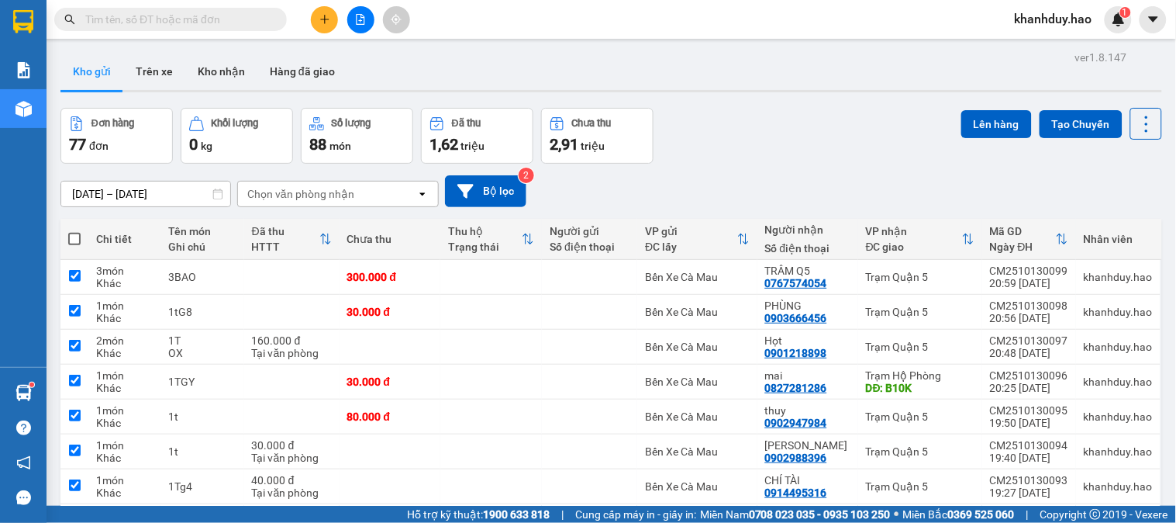
checkbox input "true"
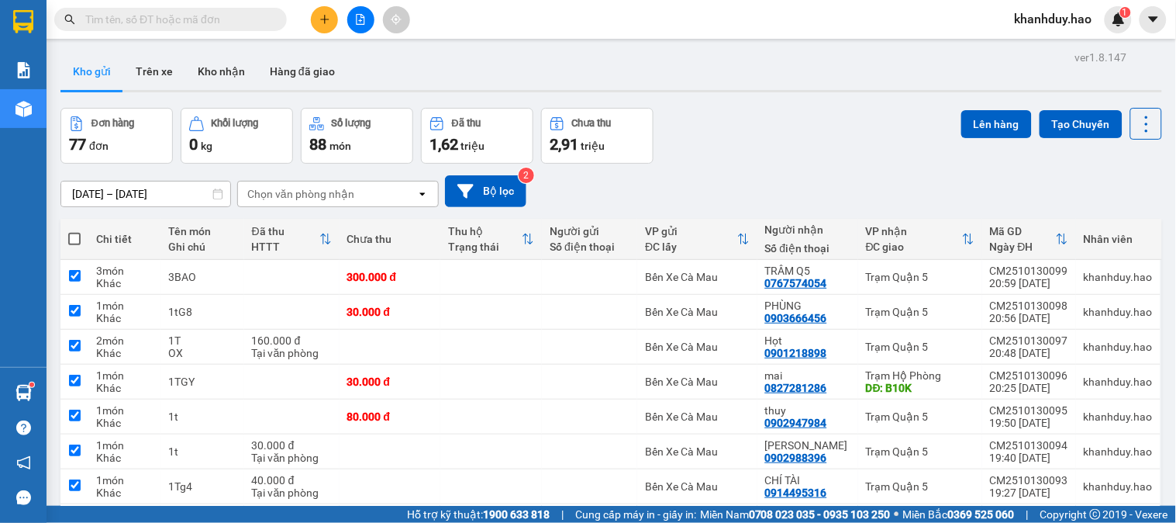
checkbox input "true"
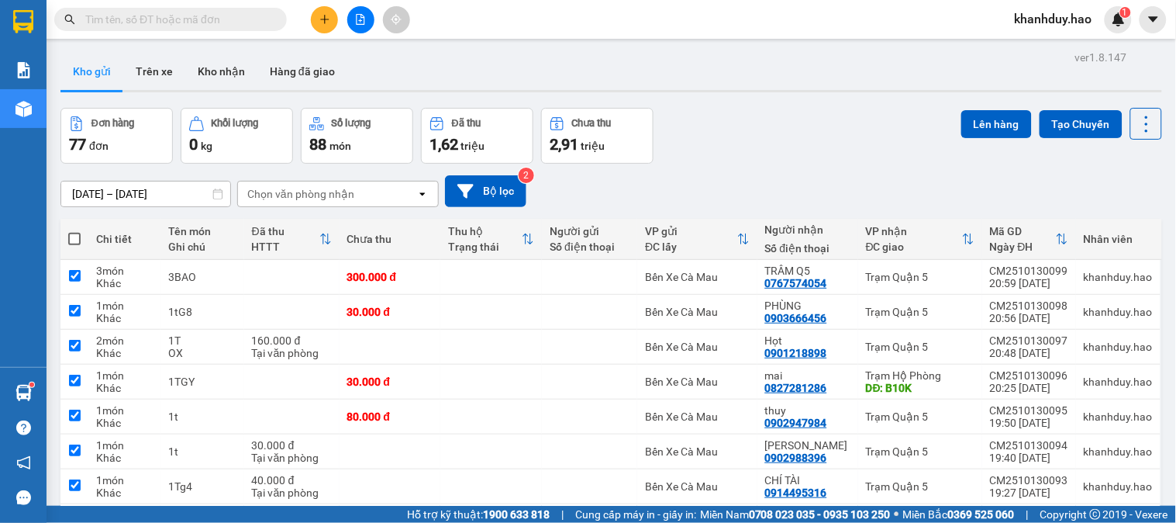
checkbox input "true"
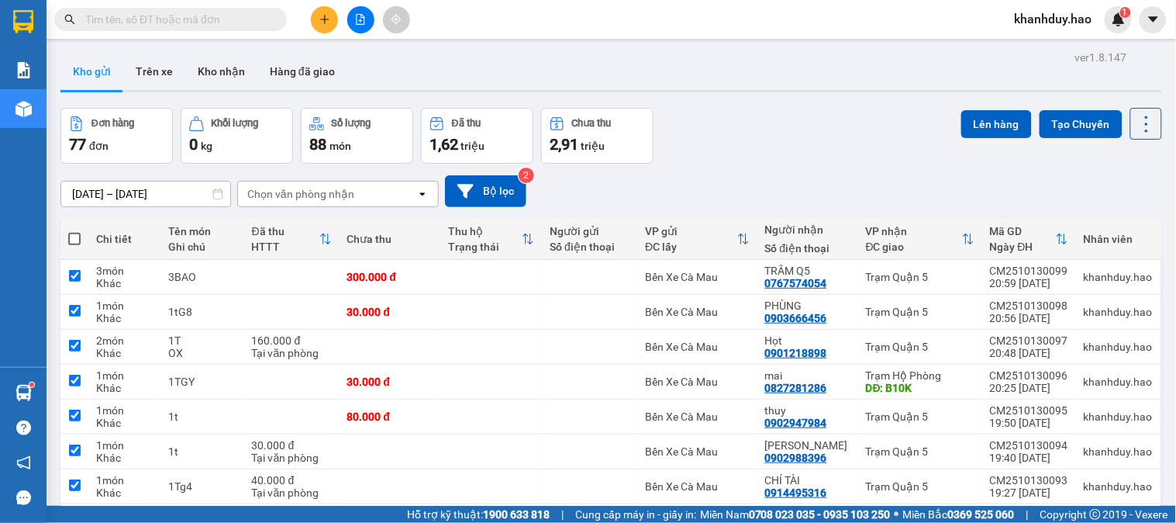
checkbox input "true"
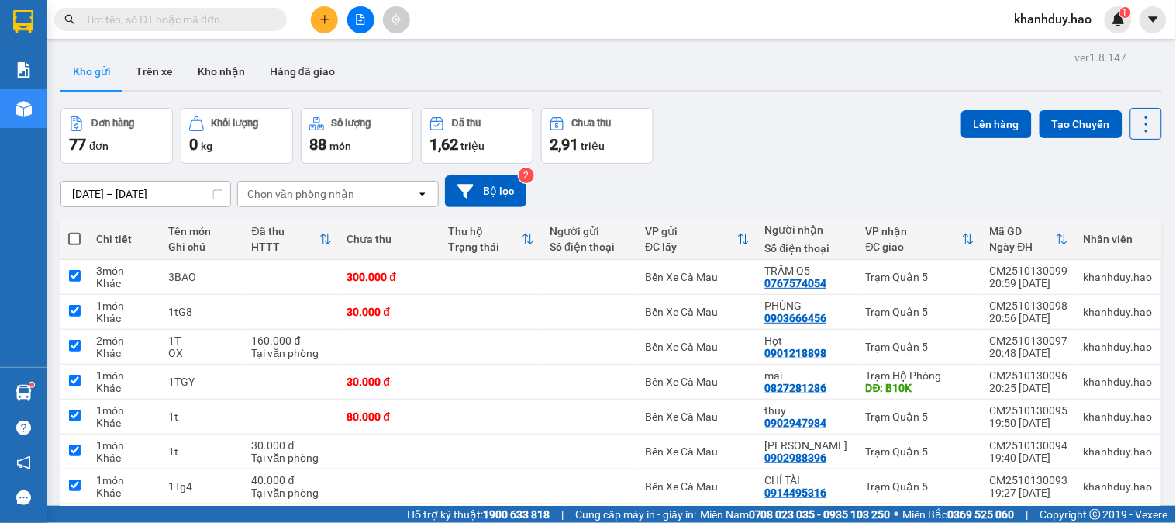
checkbox input "true"
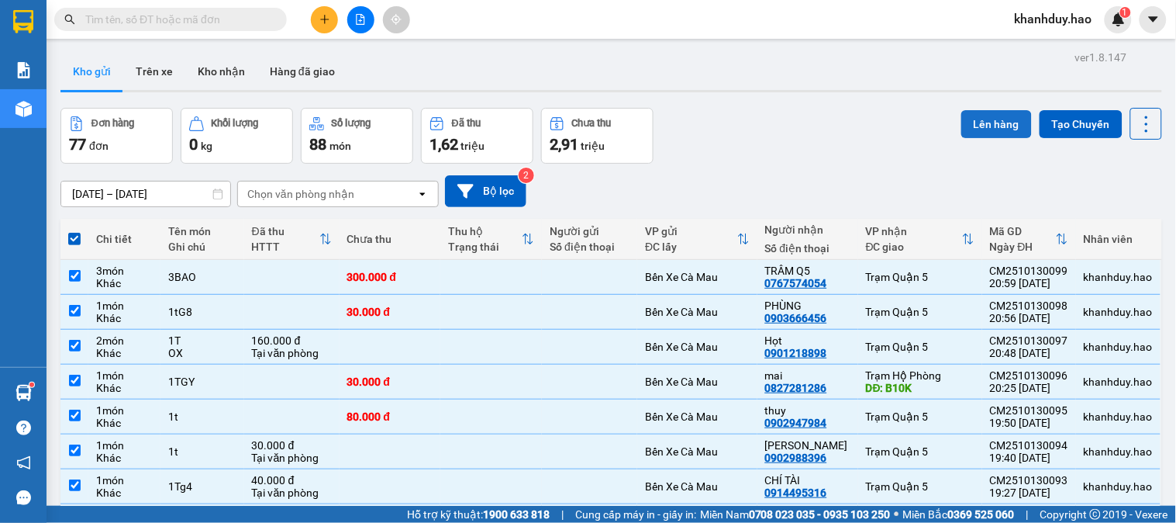
click at [1008, 119] on button "Lên hàng" at bounding box center [997, 124] width 71 height 28
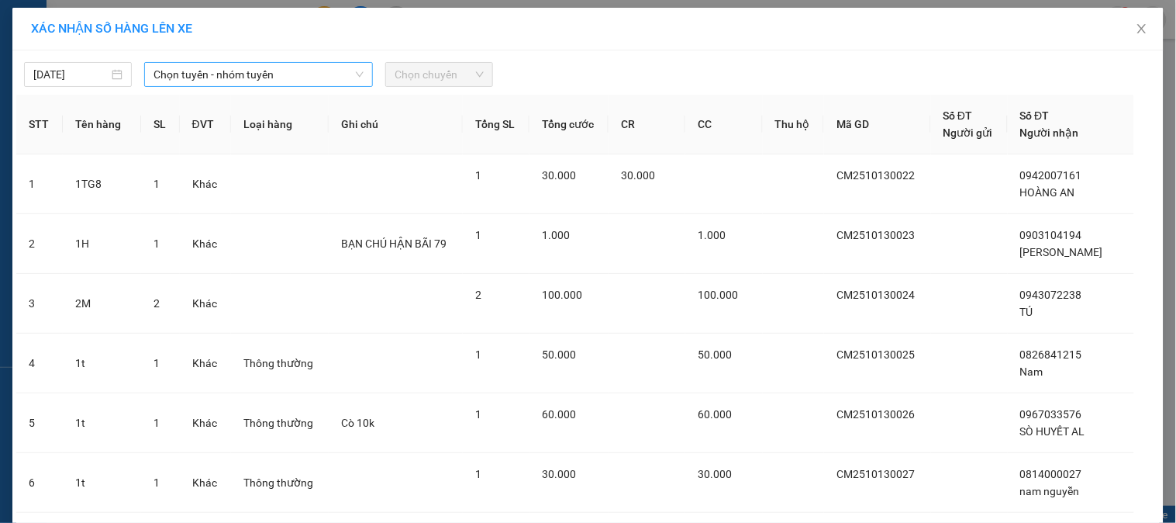
click at [202, 78] on span "Chọn tuyến - nhóm tuyến" at bounding box center [259, 74] width 210 height 23
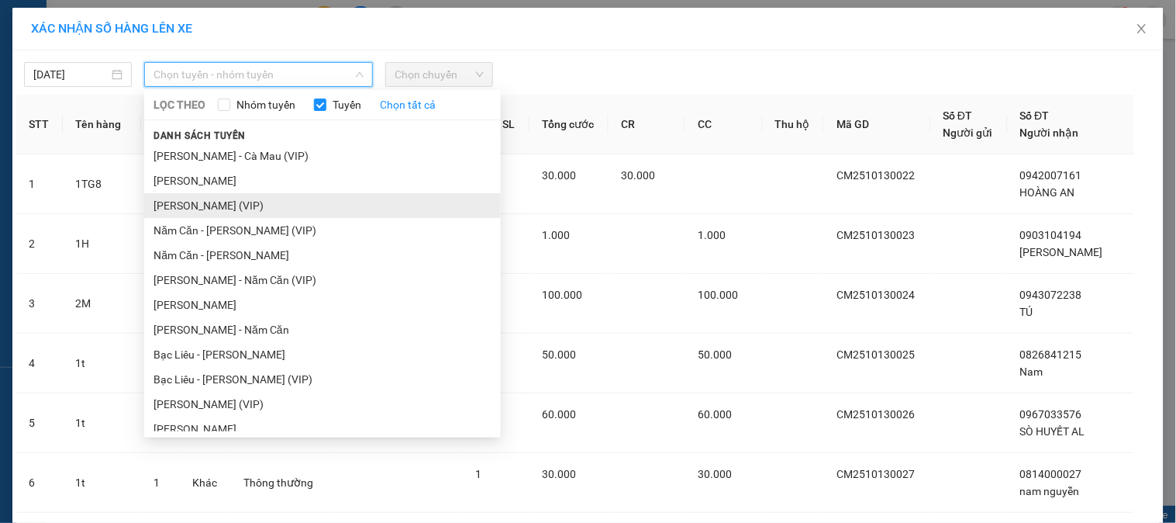
click at [212, 199] on li "Cà Mau - Hồ Chí Minh (VIP)" at bounding box center [322, 205] width 357 height 25
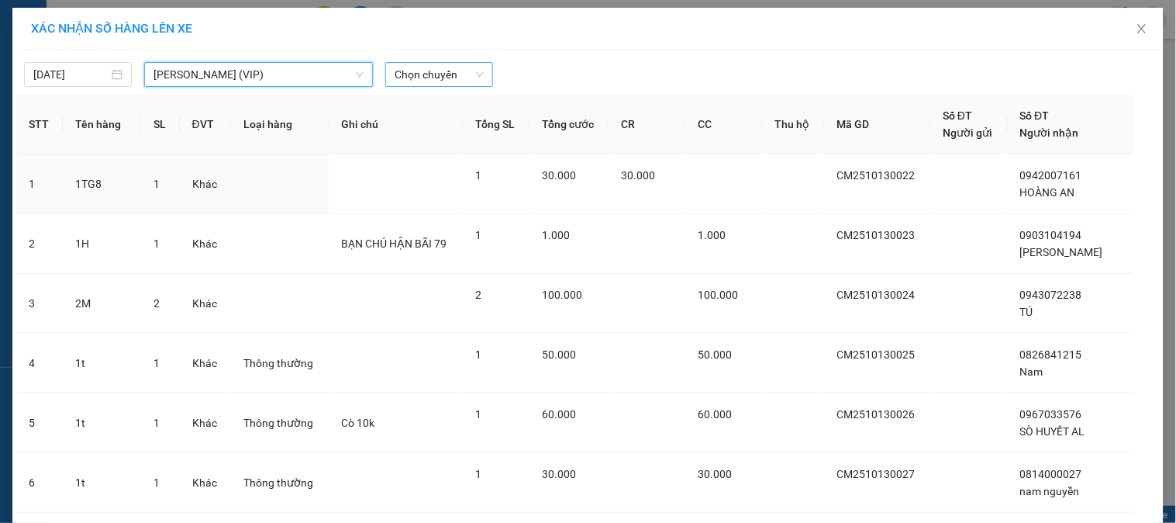
click at [465, 74] on span "Chọn chuyến" at bounding box center [439, 74] width 89 height 23
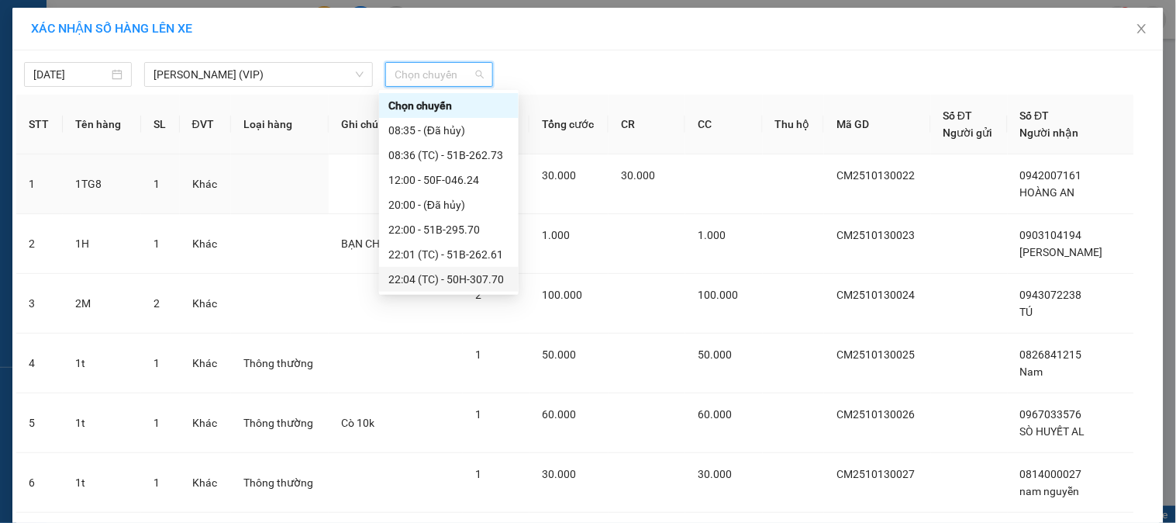
click at [466, 285] on div "22:04 (TC) - 50H-307.70" at bounding box center [449, 279] width 121 height 17
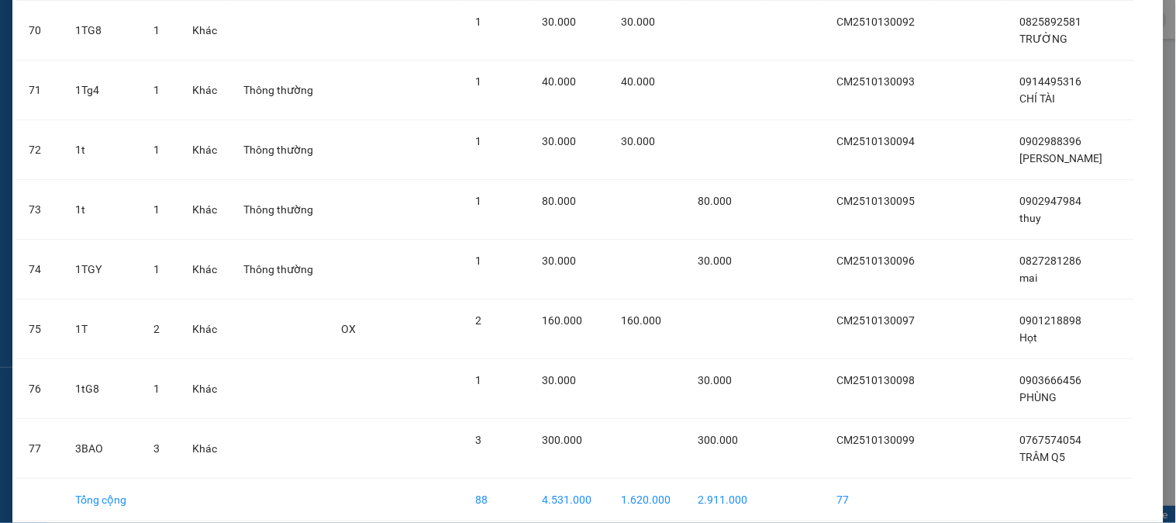
scroll to position [4380, 0]
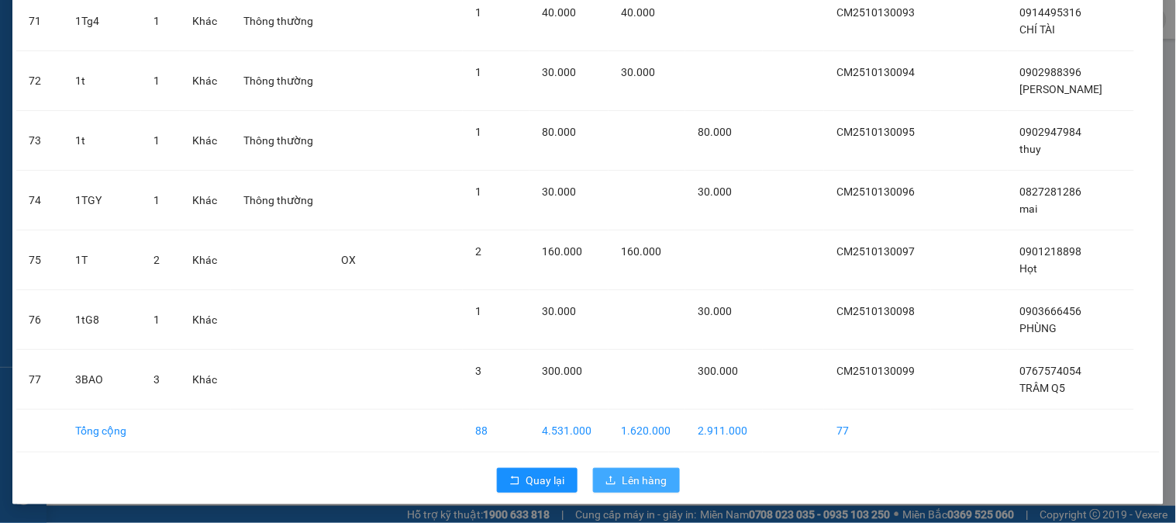
click at [623, 483] on span "Lên hàng" at bounding box center [645, 480] width 45 height 17
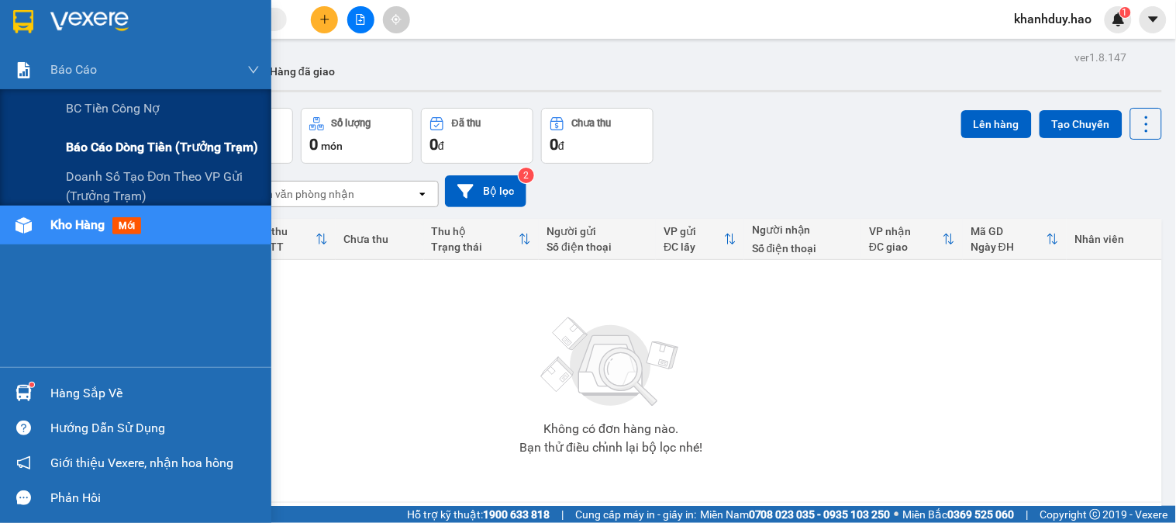
click at [138, 153] on span "Báo cáo dòng tiền (trưởng trạm)" at bounding box center [162, 146] width 192 height 19
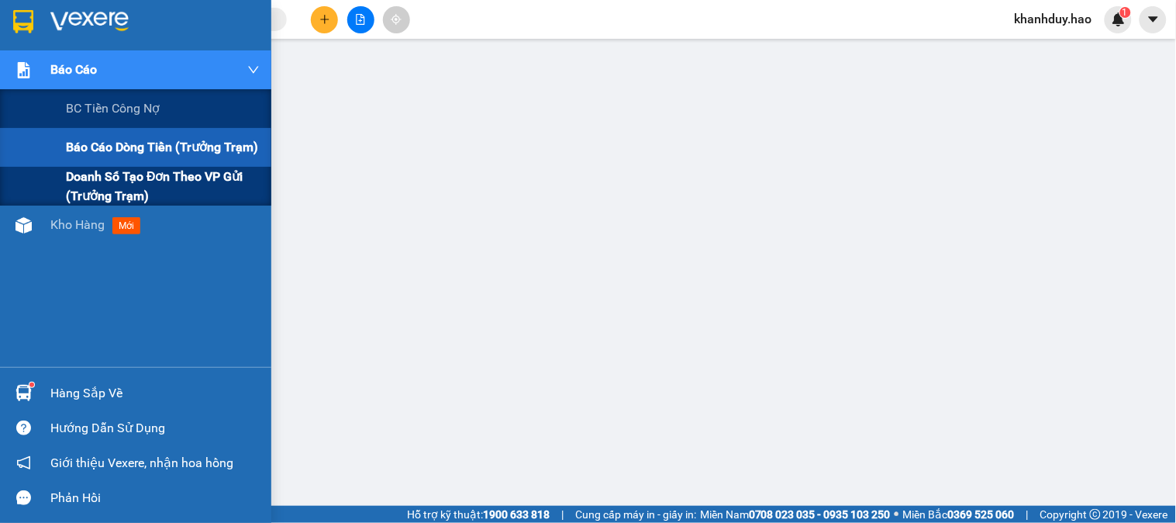
click at [166, 173] on span "Doanh số tạo đơn theo VP gửi (trưởng trạm)" at bounding box center [163, 186] width 194 height 39
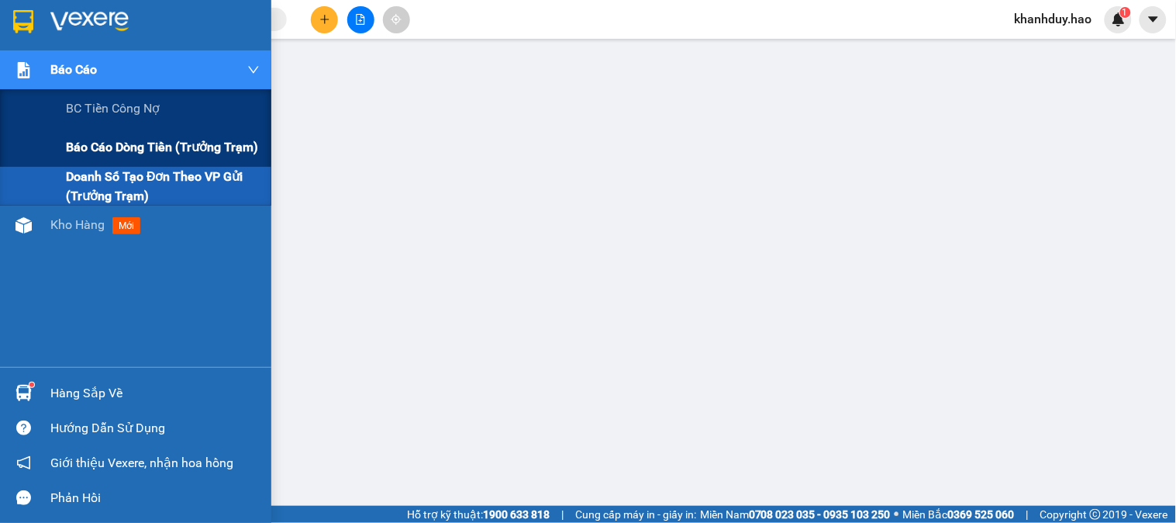
click at [136, 154] on span "Báo cáo dòng tiền (trưởng trạm)" at bounding box center [162, 146] width 192 height 19
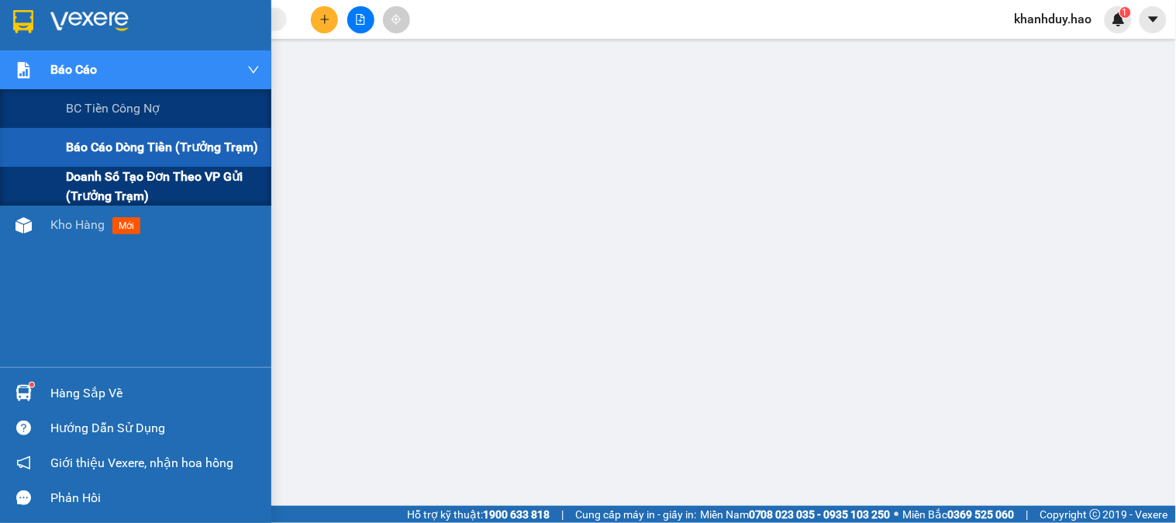
click at [154, 187] on span "Doanh số tạo đơn theo VP gửi (trưởng trạm)" at bounding box center [163, 186] width 194 height 39
